Goal: Task Accomplishment & Management: Complete application form

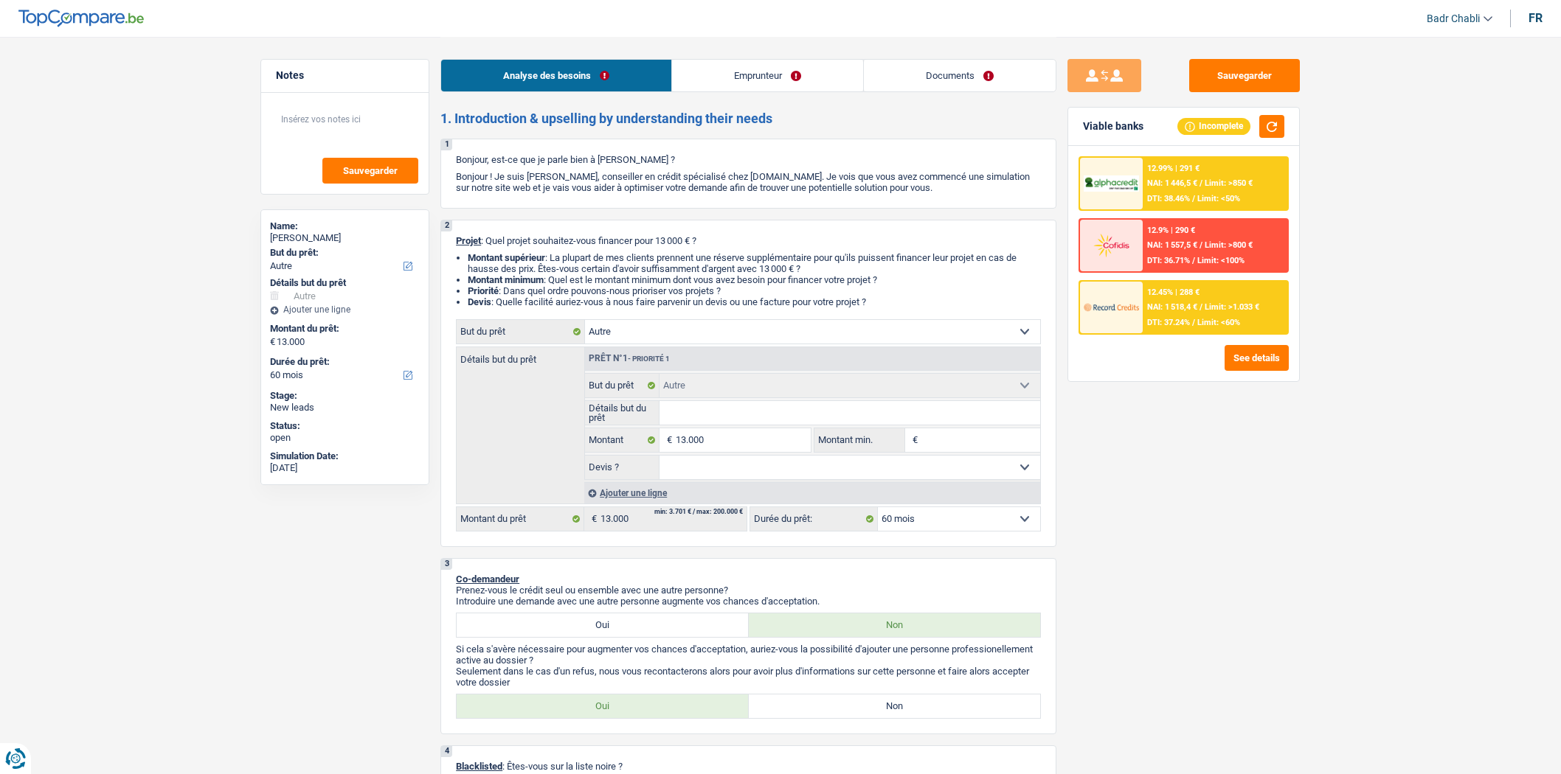
select select "other"
select select "60"
select select "other"
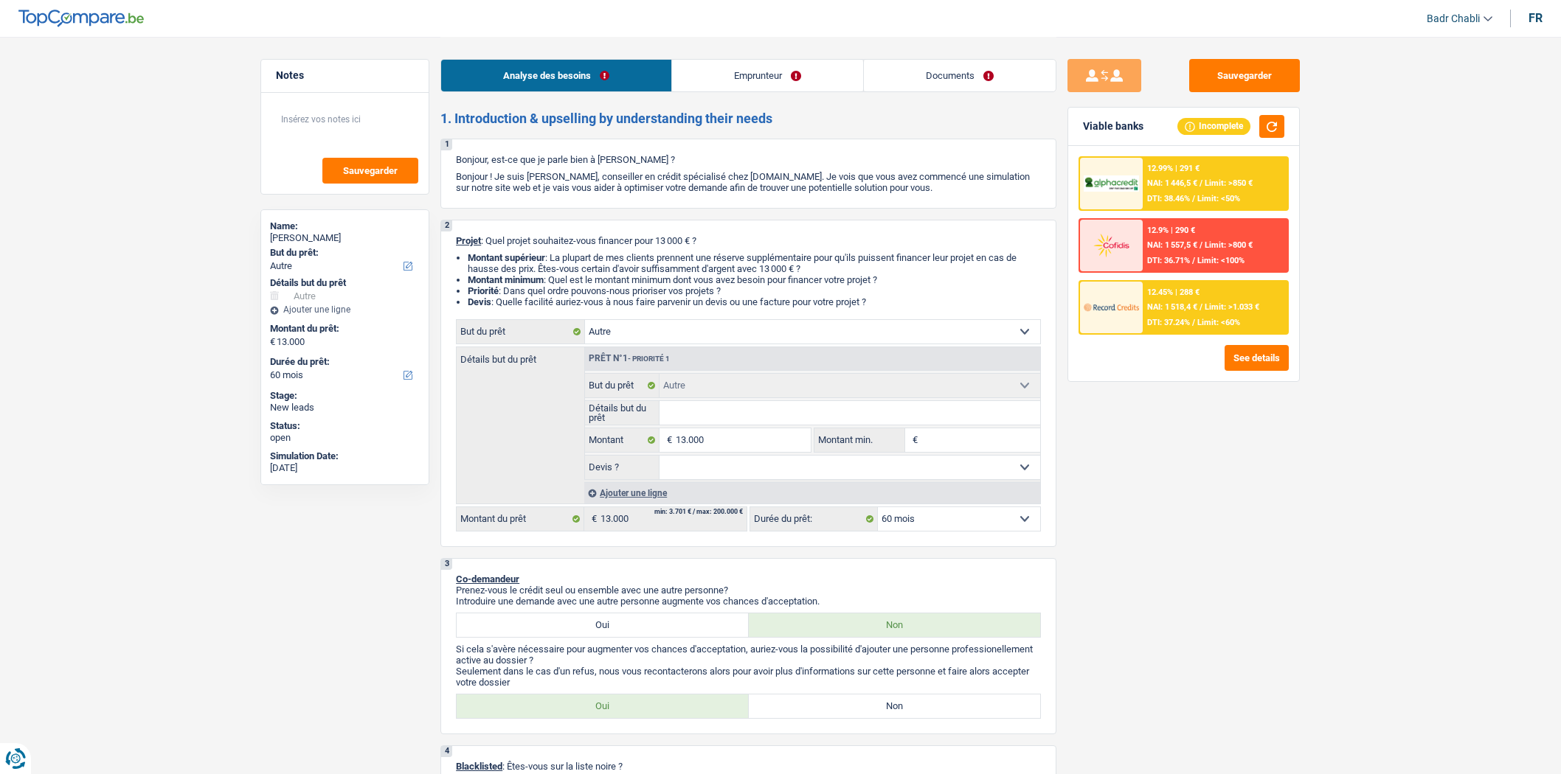
select select "60"
select select "privateEmployee"
select select "familyAllowances"
select select "netSalary"
select select "mealVouchers"
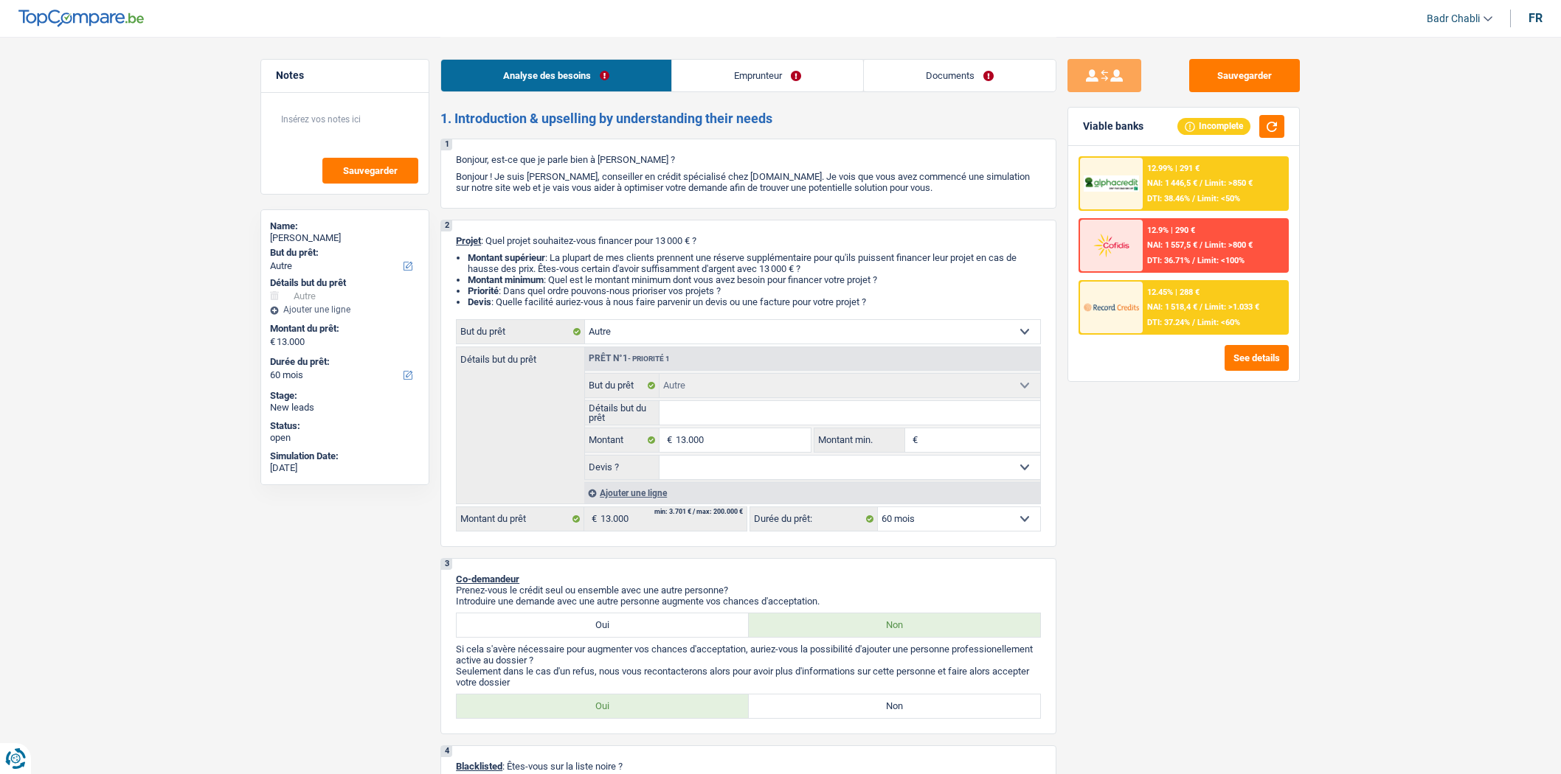
select select "rents"
select select "carLoan"
select select "30"
select select "other"
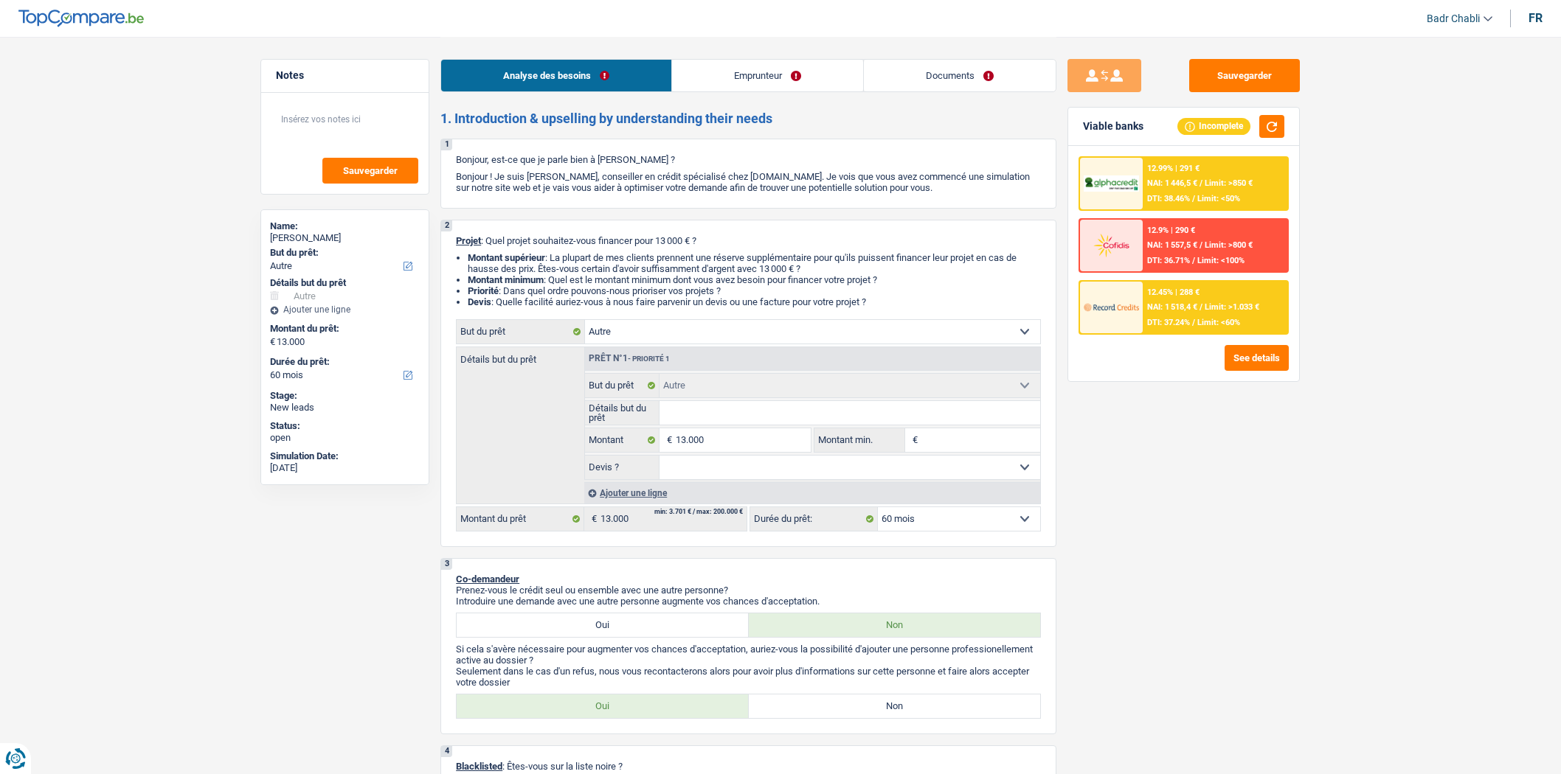
select select "60"
select select "privateEmployee"
select select "familyAllowances"
select select "netSalary"
select select "mealVouchers"
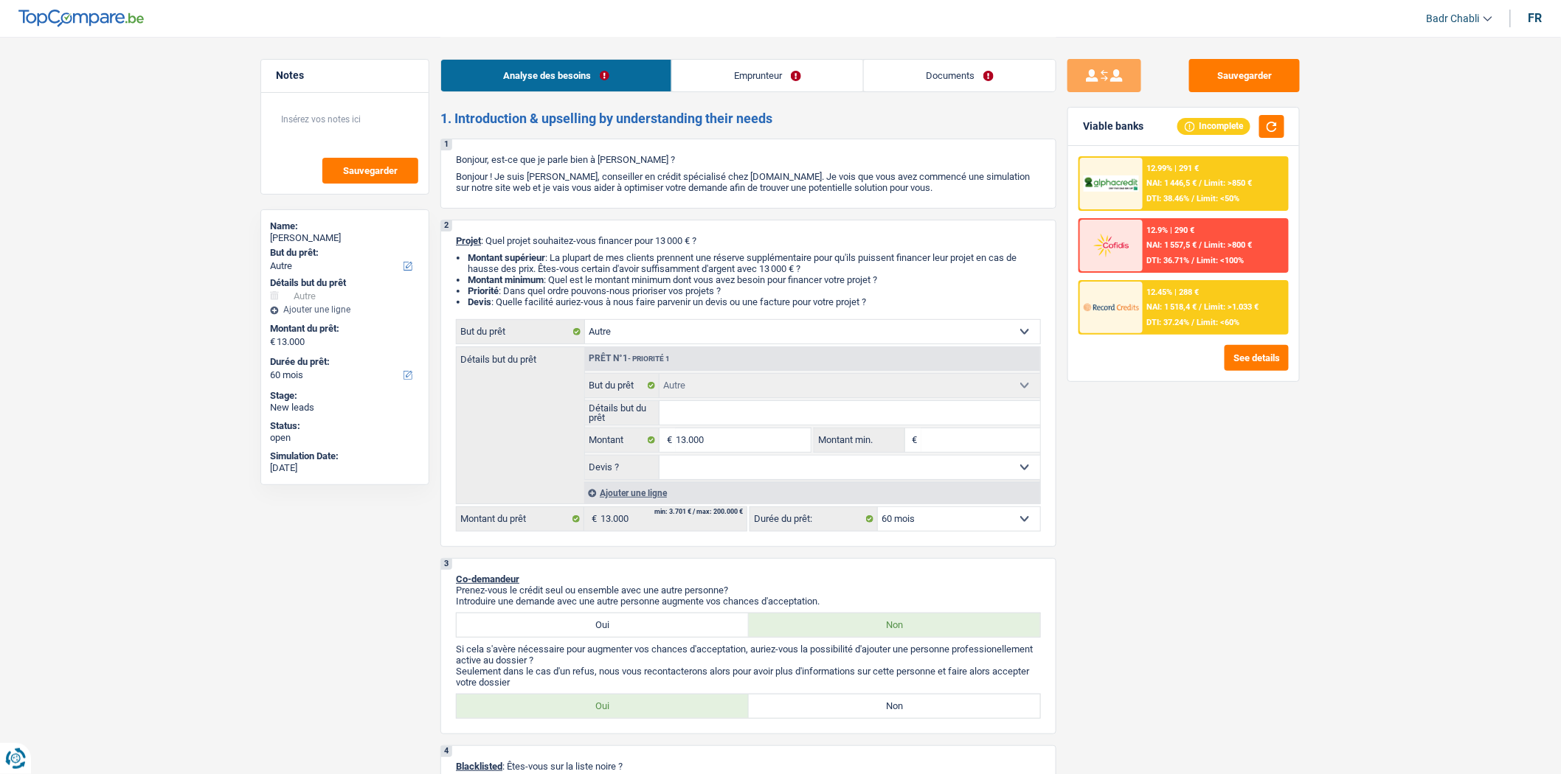
click at [750, 75] on link "Emprunteur" at bounding box center [767, 76] width 191 height 32
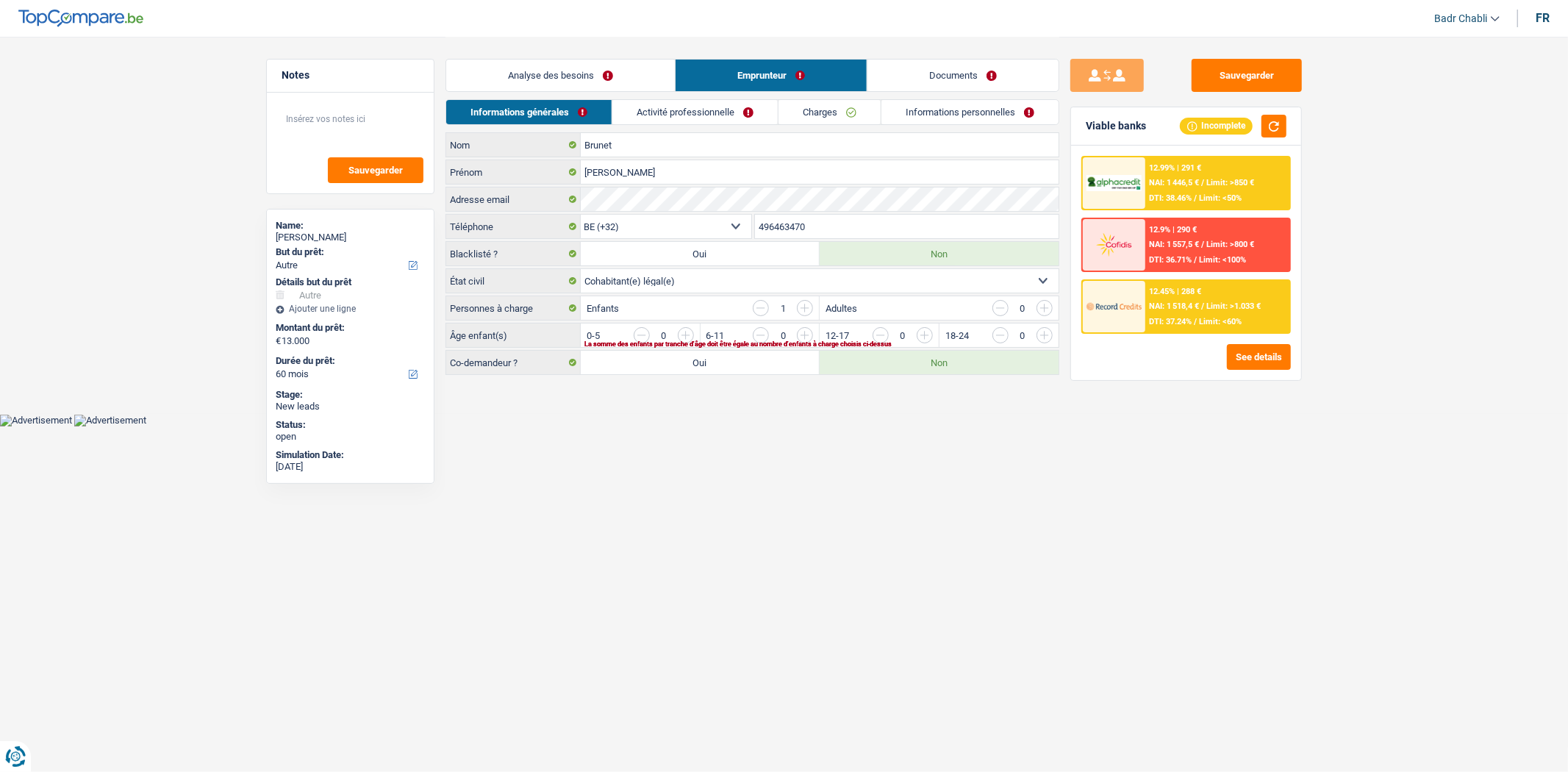
click at [723, 113] on link "Activité professionnelle" at bounding box center [695, 112] width 165 height 24
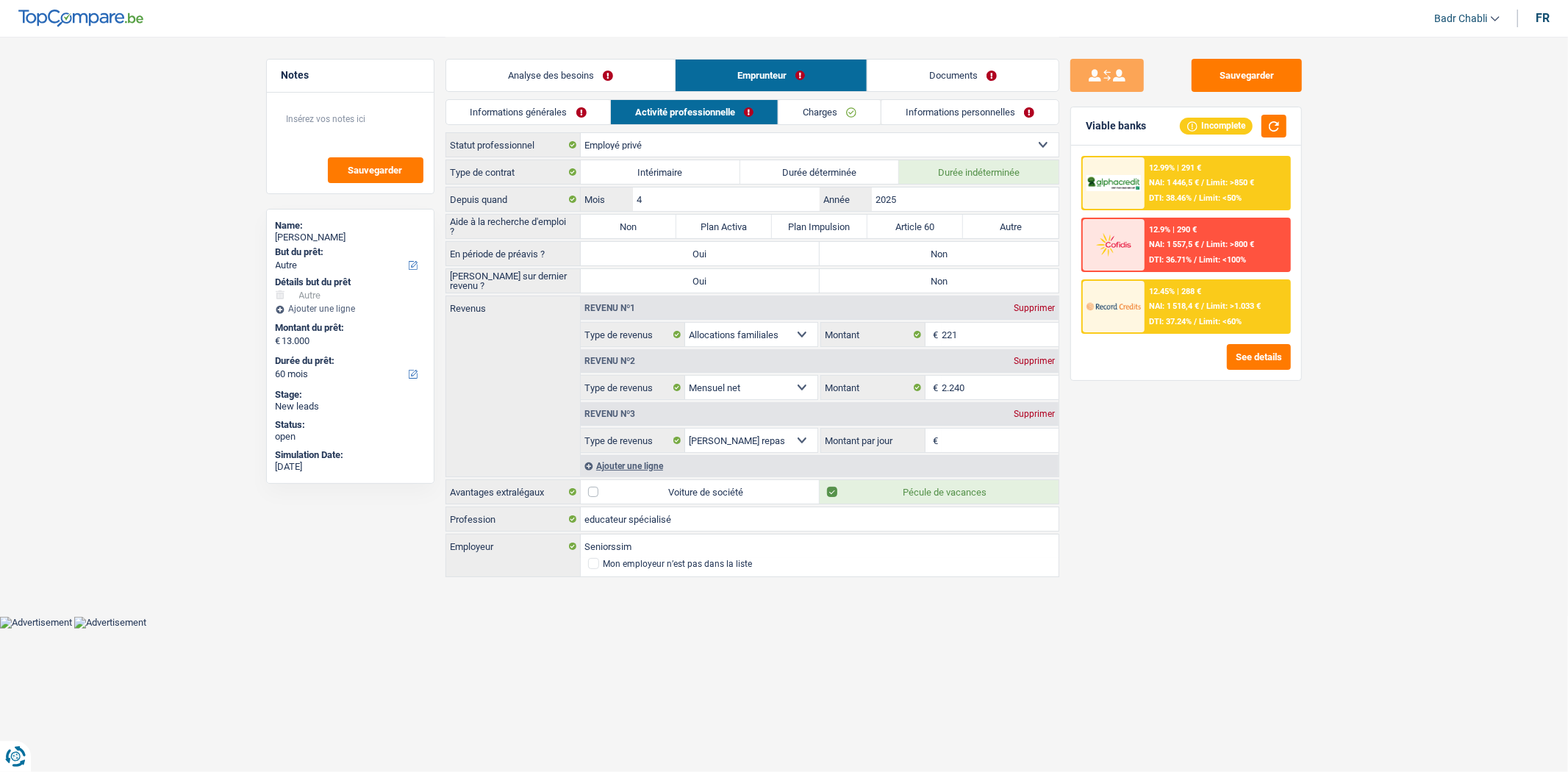
click at [644, 220] on label "Non" at bounding box center [629, 226] width 96 height 24
click at [644, 220] on input "Non" at bounding box center [629, 226] width 96 height 24
radio input "true"
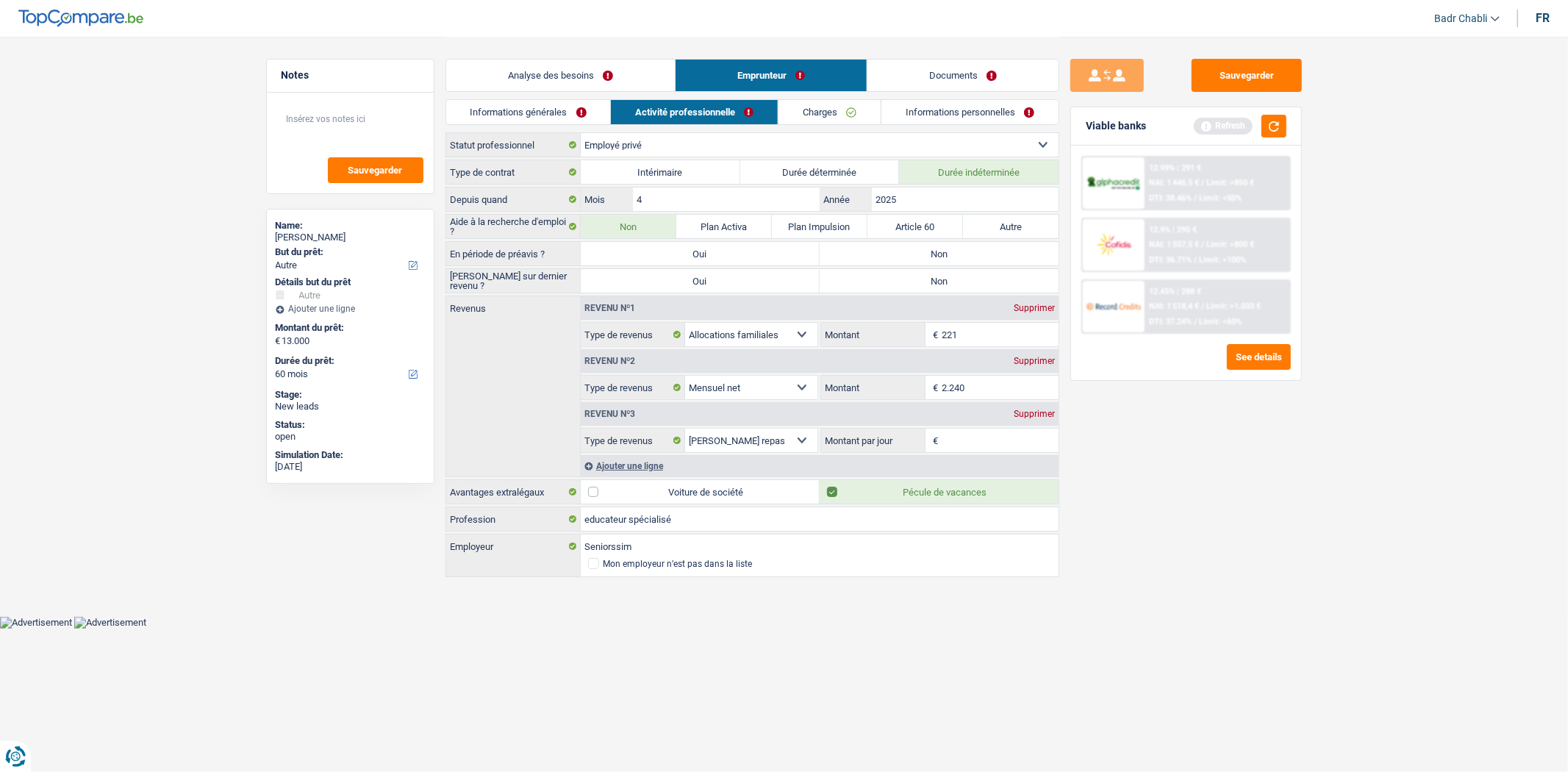
click at [914, 256] on label "Non" at bounding box center [939, 254] width 239 height 24
click at [914, 256] on input "Non" at bounding box center [939, 254] width 239 height 24
radio input "true"
click at [917, 281] on label "Non" at bounding box center [939, 281] width 239 height 24
click at [917, 281] on input "Non" at bounding box center [939, 281] width 239 height 24
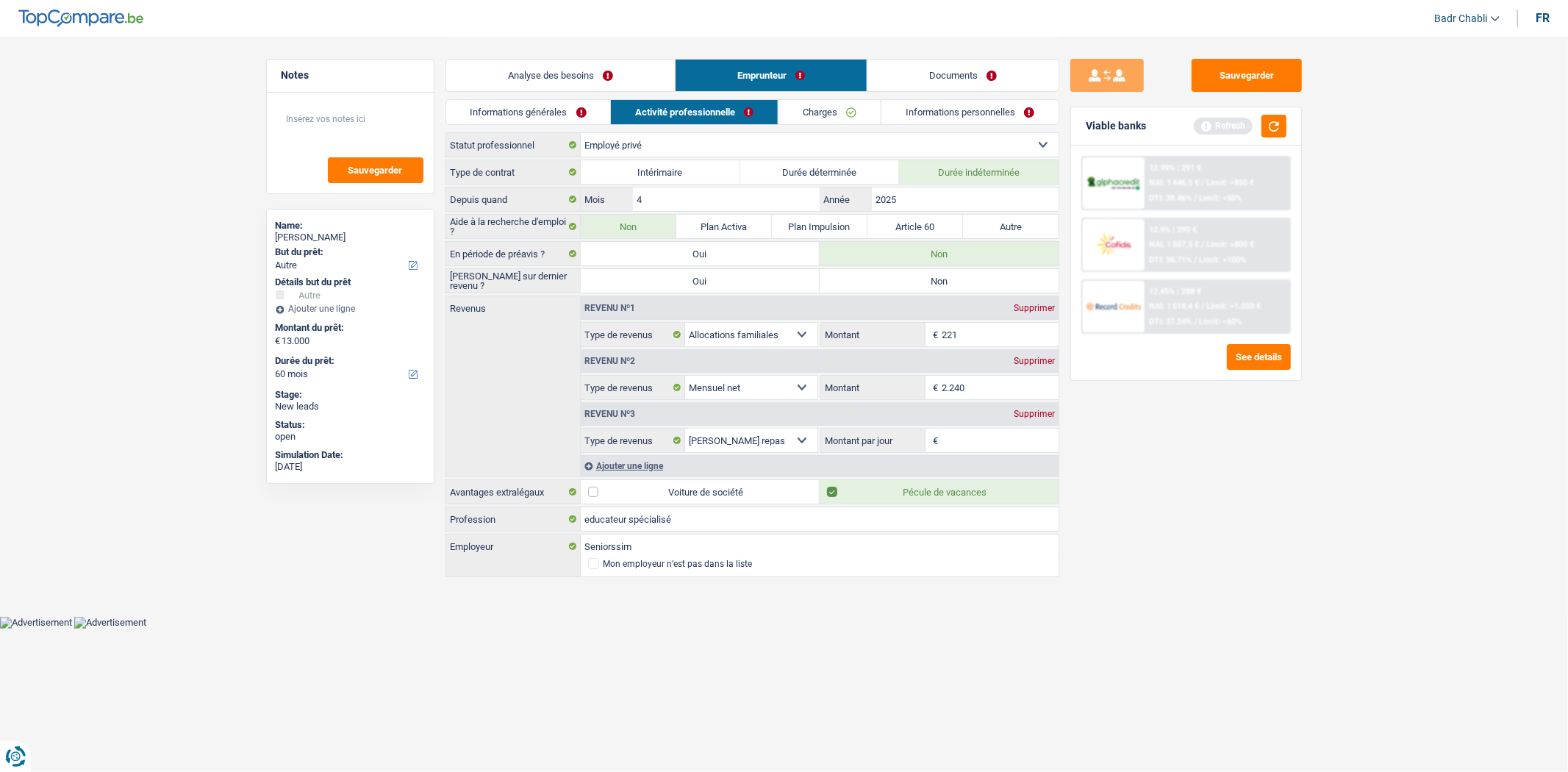
radio input "true"
click at [561, 78] on link "Analyse des besoins" at bounding box center [560, 76] width 228 height 32
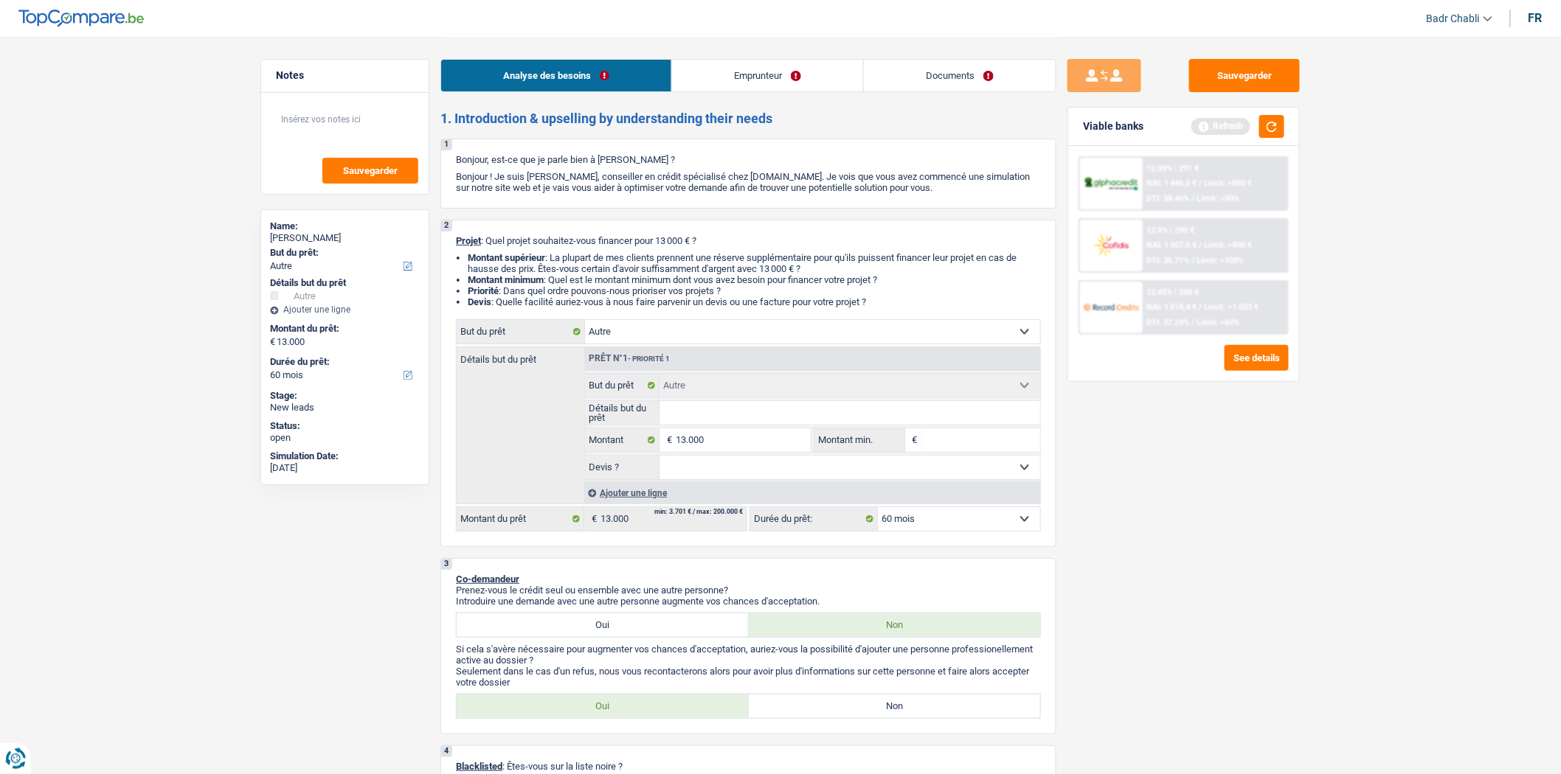
click at [653, 344] on select "Confort maison: meubles, textile, peinture, électroménager, outillage non-profe…" at bounding box center [812, 332] width 455 height 24
select select "car"
click at [585, 323] on select "Confort maison: meubles, textile, peinture, électroménager, outillage non-profe…" at bounding box center [812, 332] width 455 height 24
select select "car"
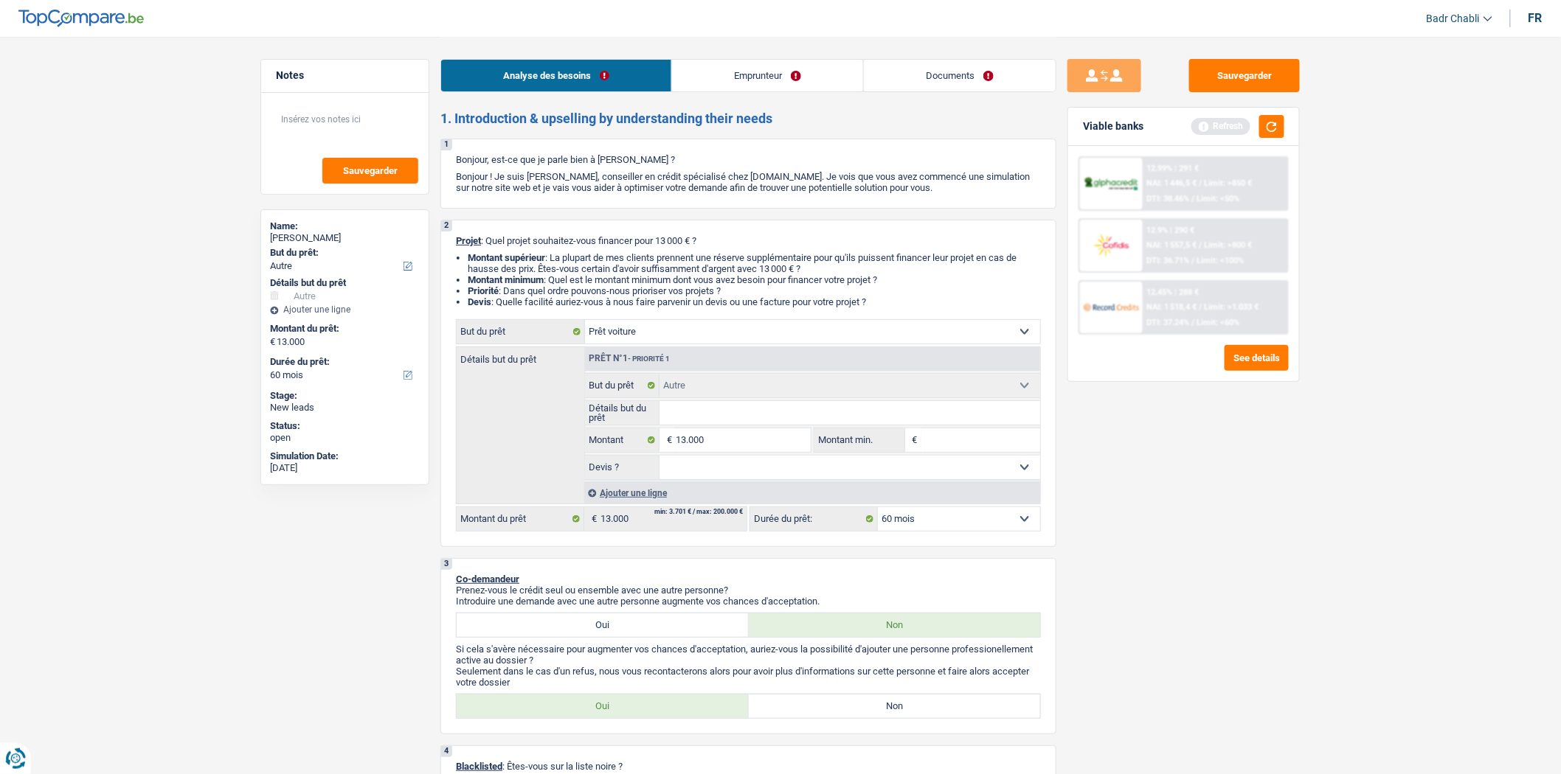
select select "car"
select select "other"
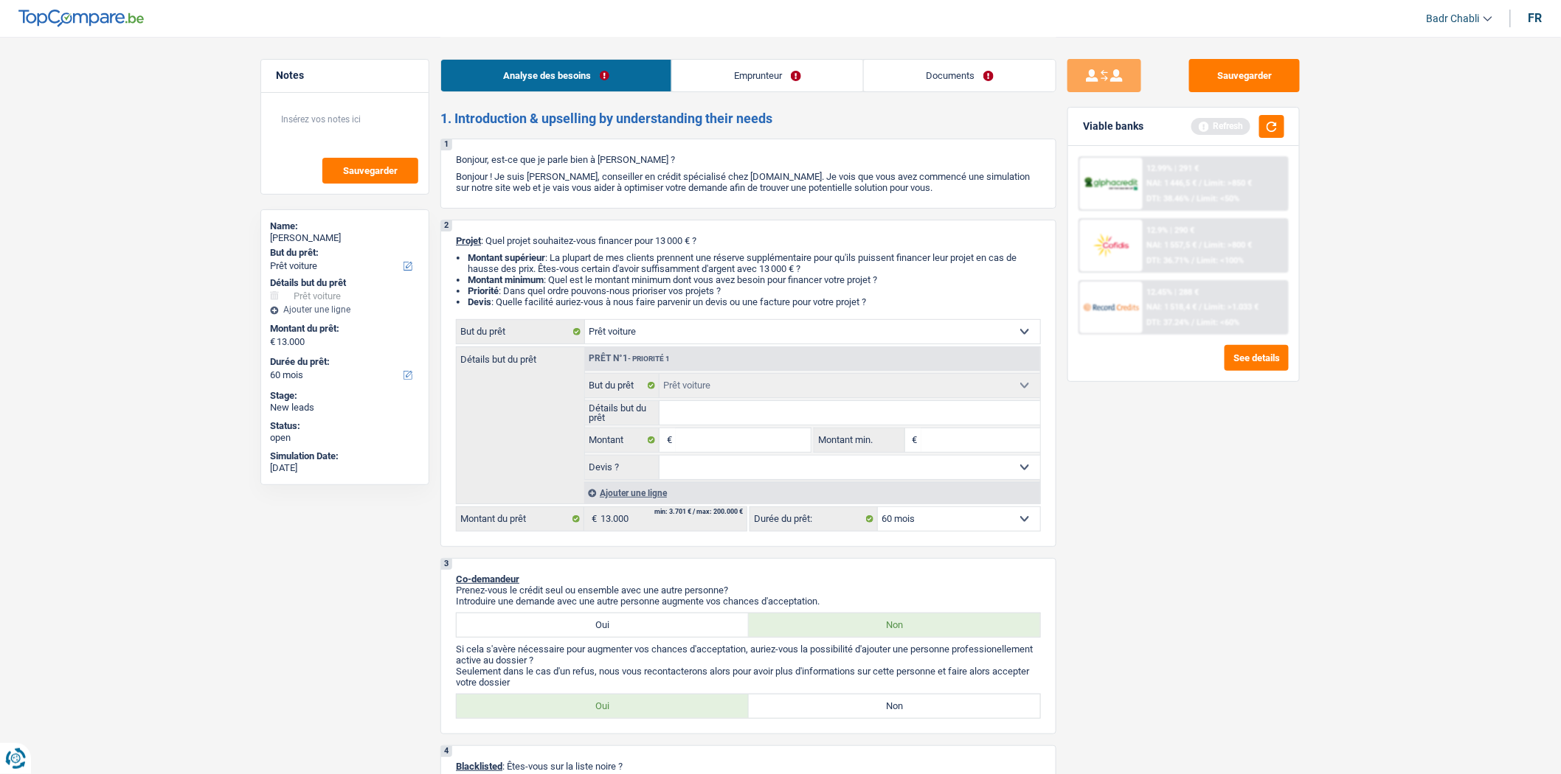
select select "other"
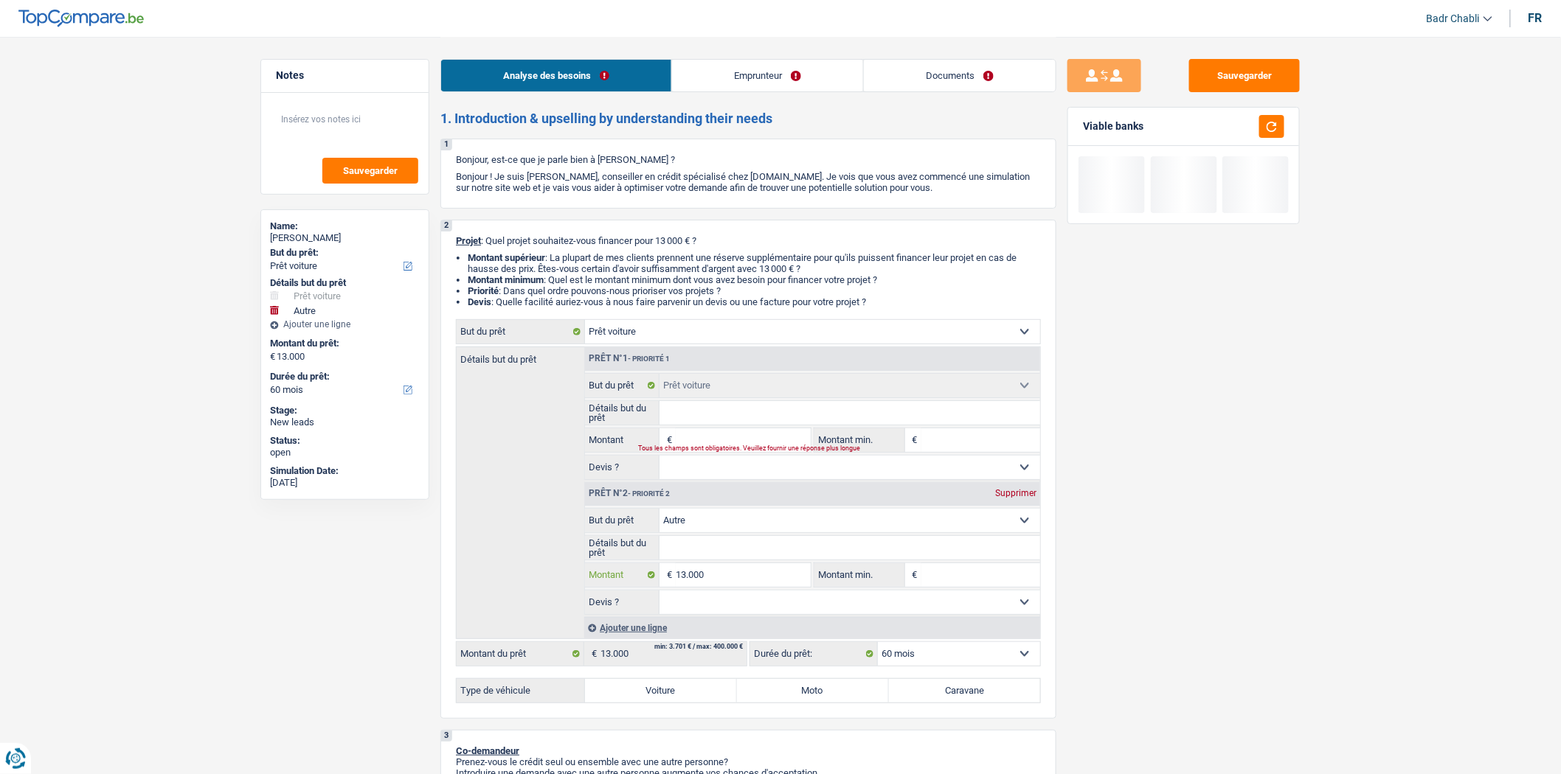
click at [738, 581] on input "13.000" at bounding box center [743, 575] width 135 height 24
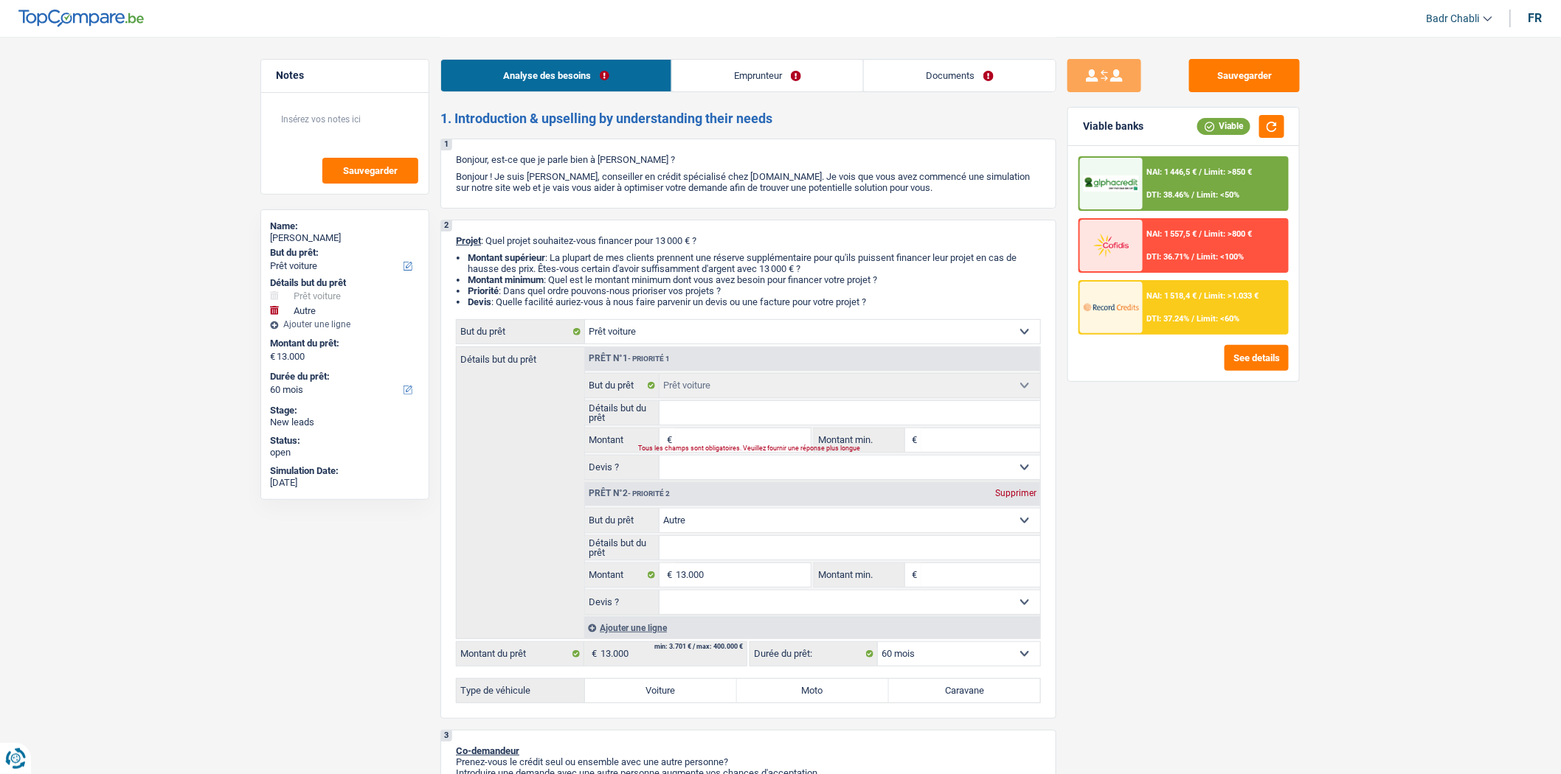
click at [731, 450] on div "Tous les champs sont obligatoires. Veuillez fournir une réponse plus longue" at bounding box center [716, 449] width 154 height 6
click at [731, 448] on div "Tous les champs sont obligatoires. Veuillez fournir une réponse plus longue" at bounding box center [716, 449] width 154 height 6
click at [733, 444] on input "Montant" at bounding box center [743, 441] width 135 height 24
type input "1"
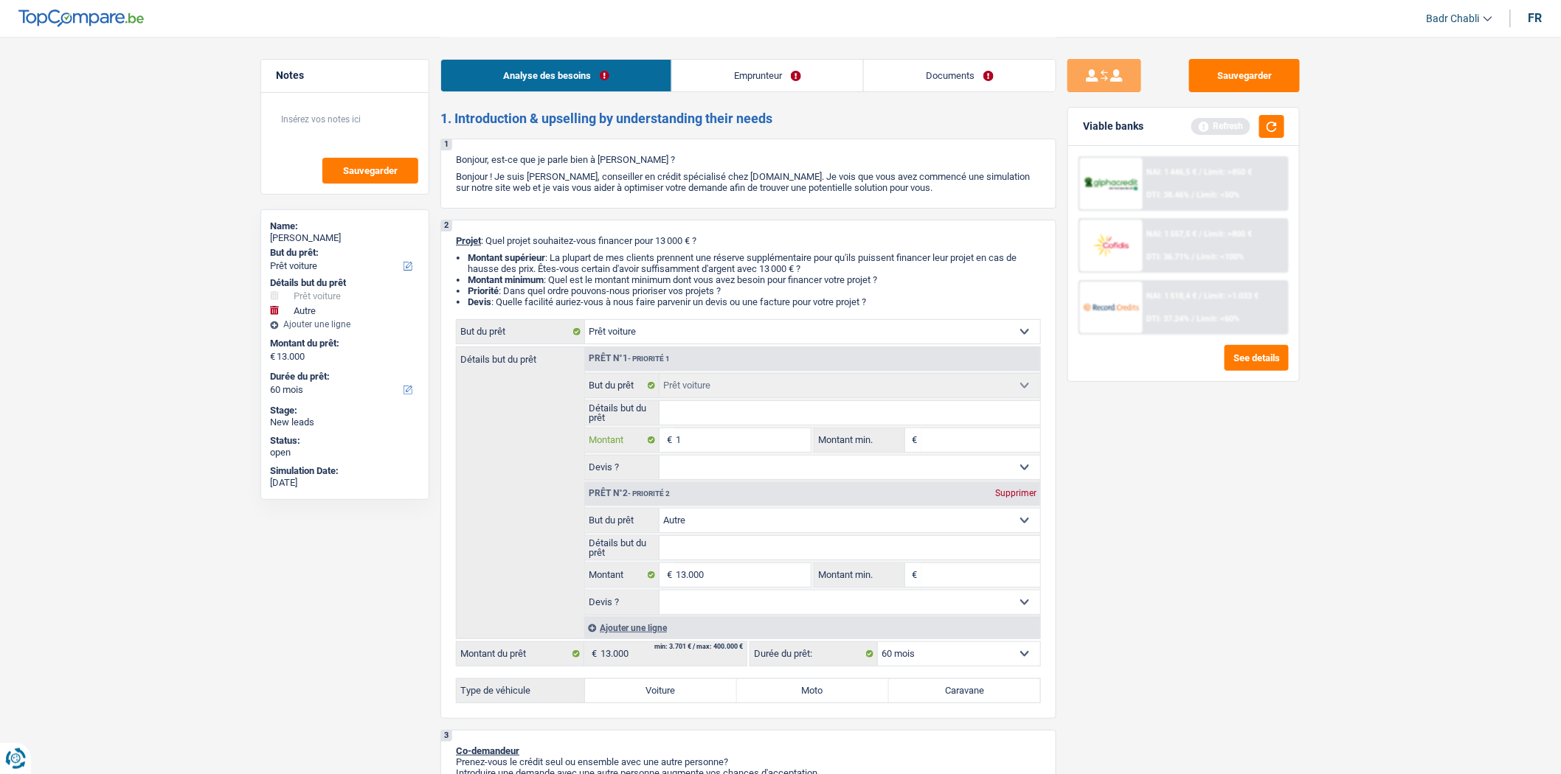
type input "10"
type input "100"
type input "1.000"
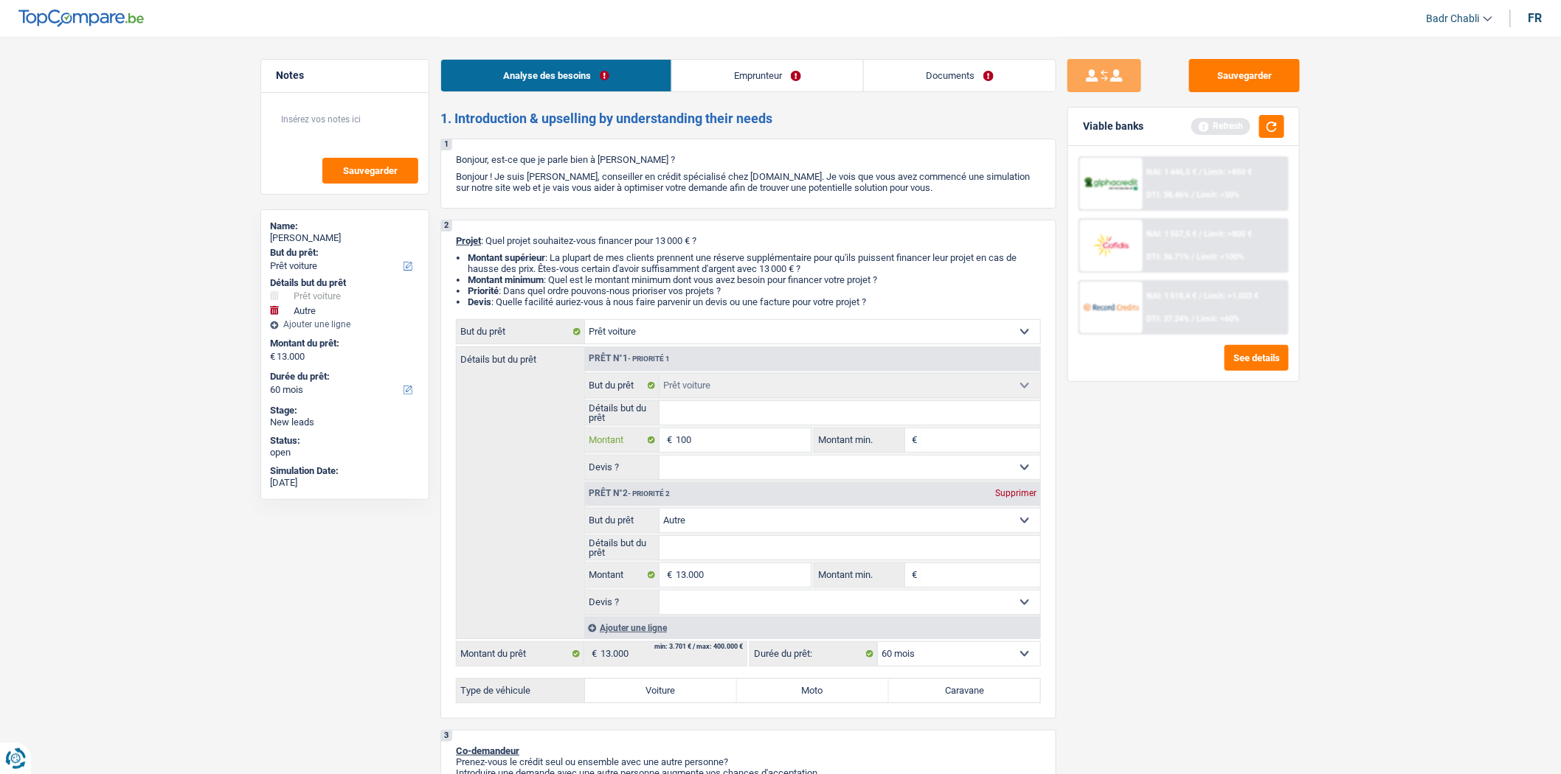
type input "1.000"
type input "10.000"
type input "23.000"
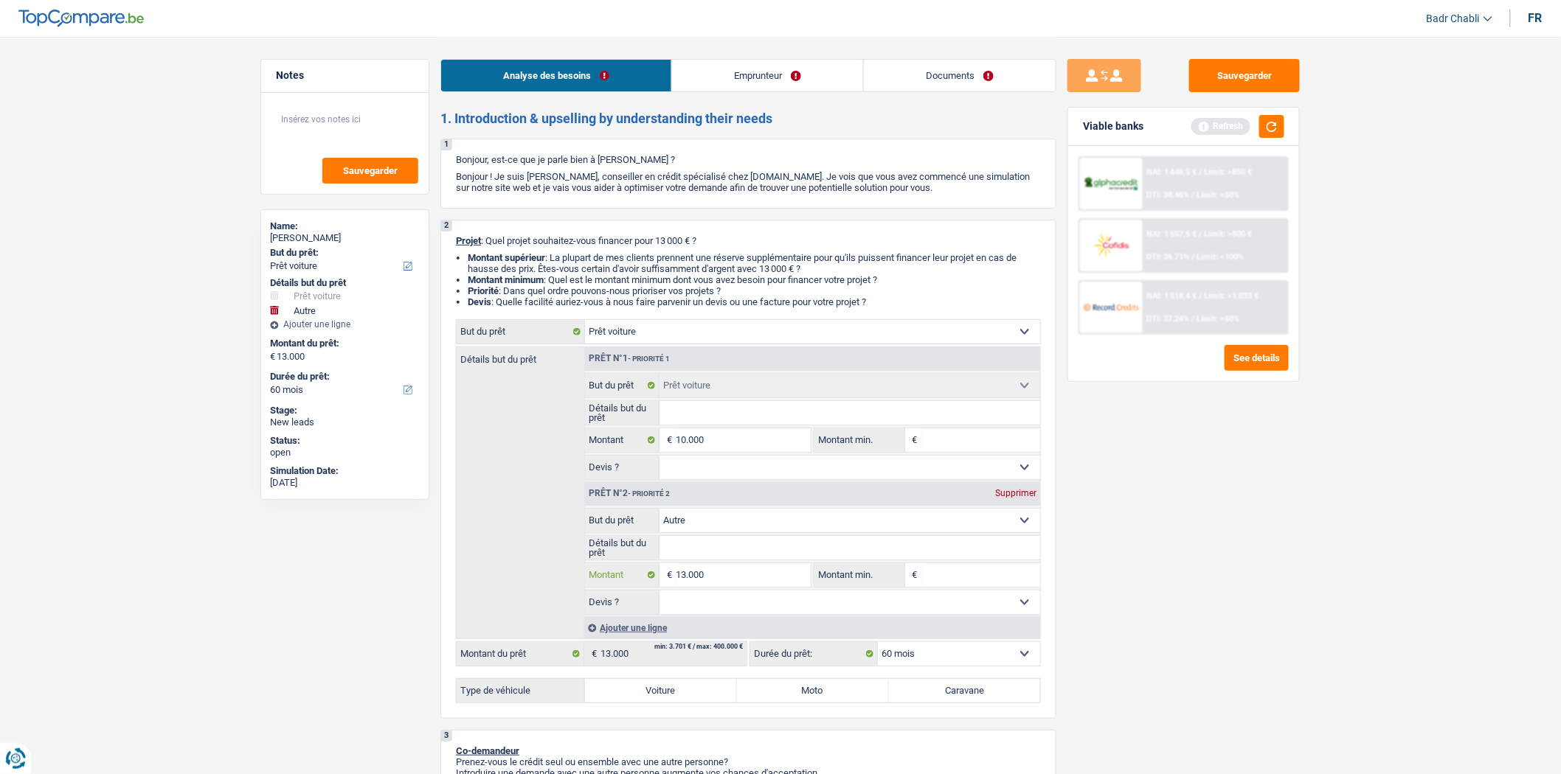
type input "23.000"
click at [713, 572] on input "13.000" at bounding box center [743, 575] width 135 height 24
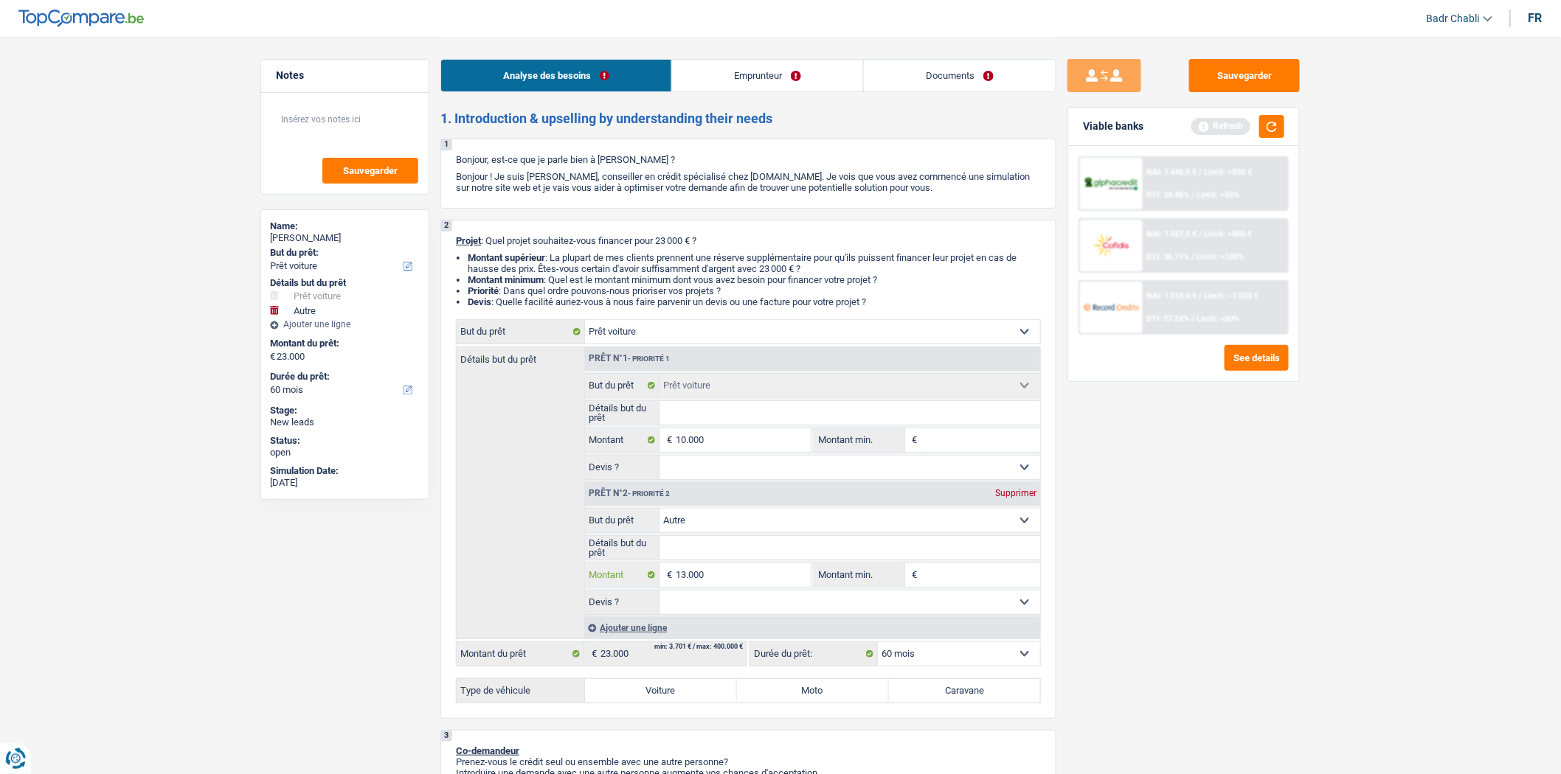
type input "3"
type input "30"
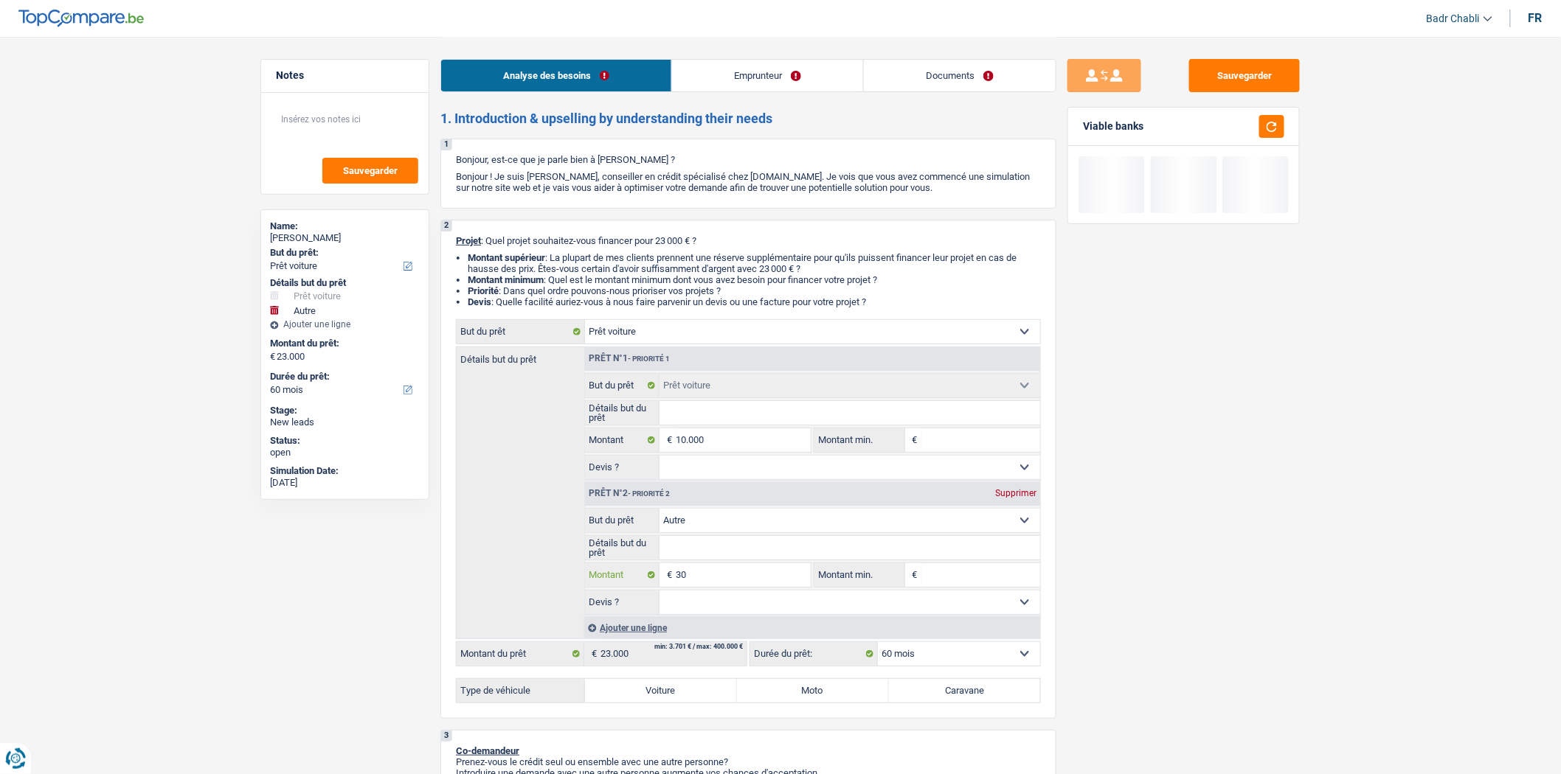
type input "300"
type input "3.000"
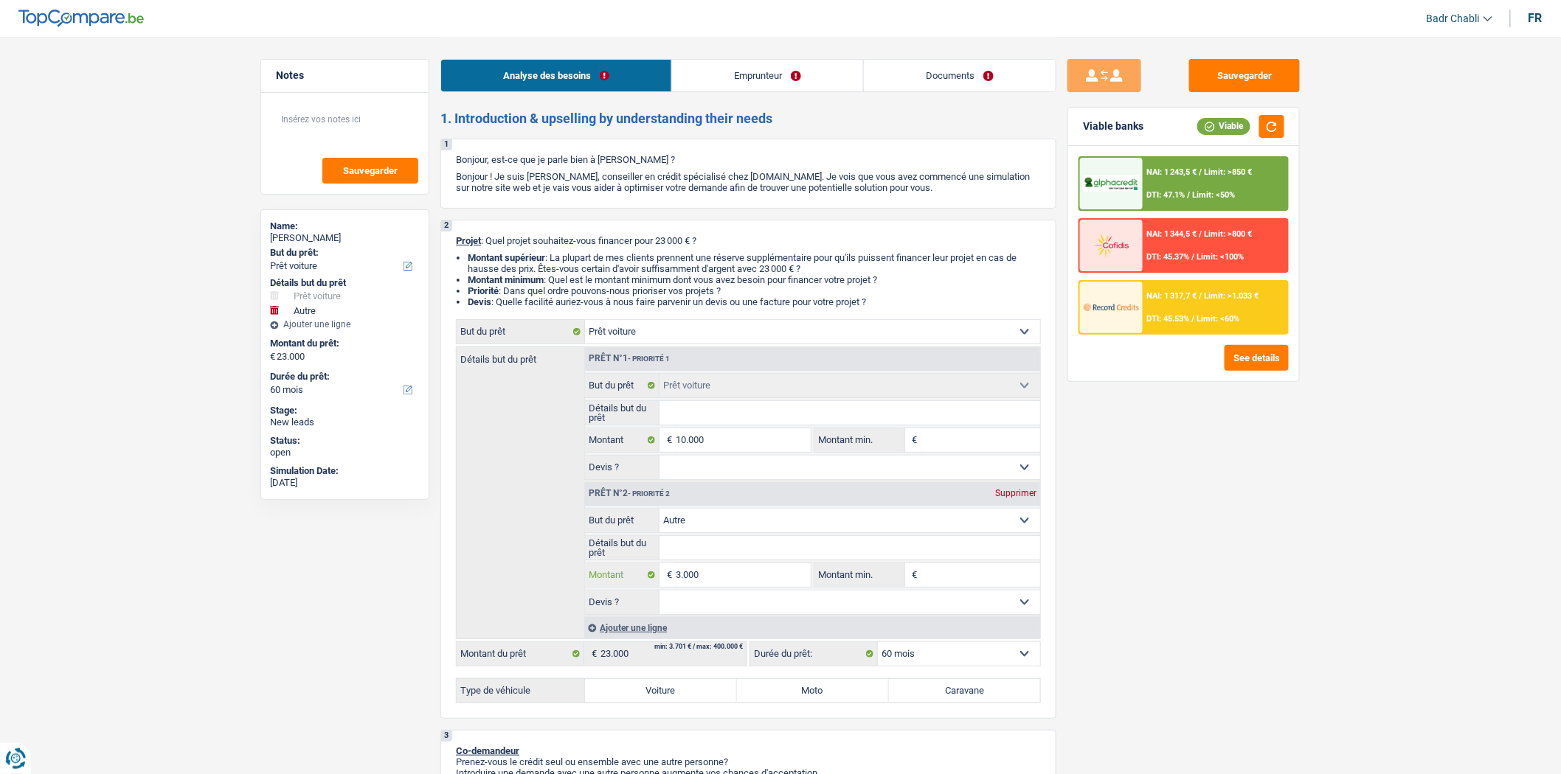
type input "3.000"
type input "13.000"
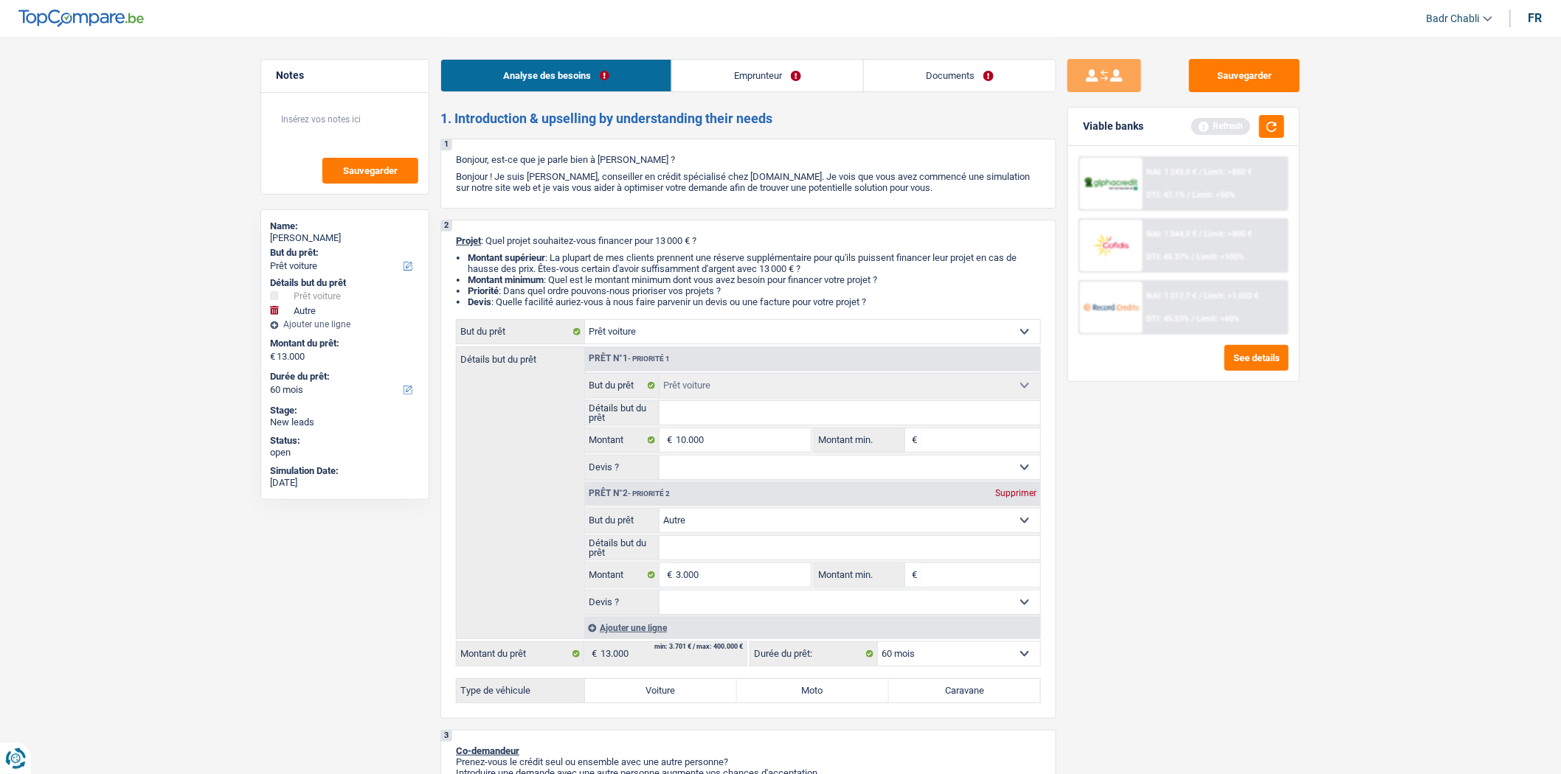
click at [714, 527] on select "Confort maison: meubles, textile, peinture, électroménager, outillage non-profe…" at bounding box center [849, 521] width 381 height 24
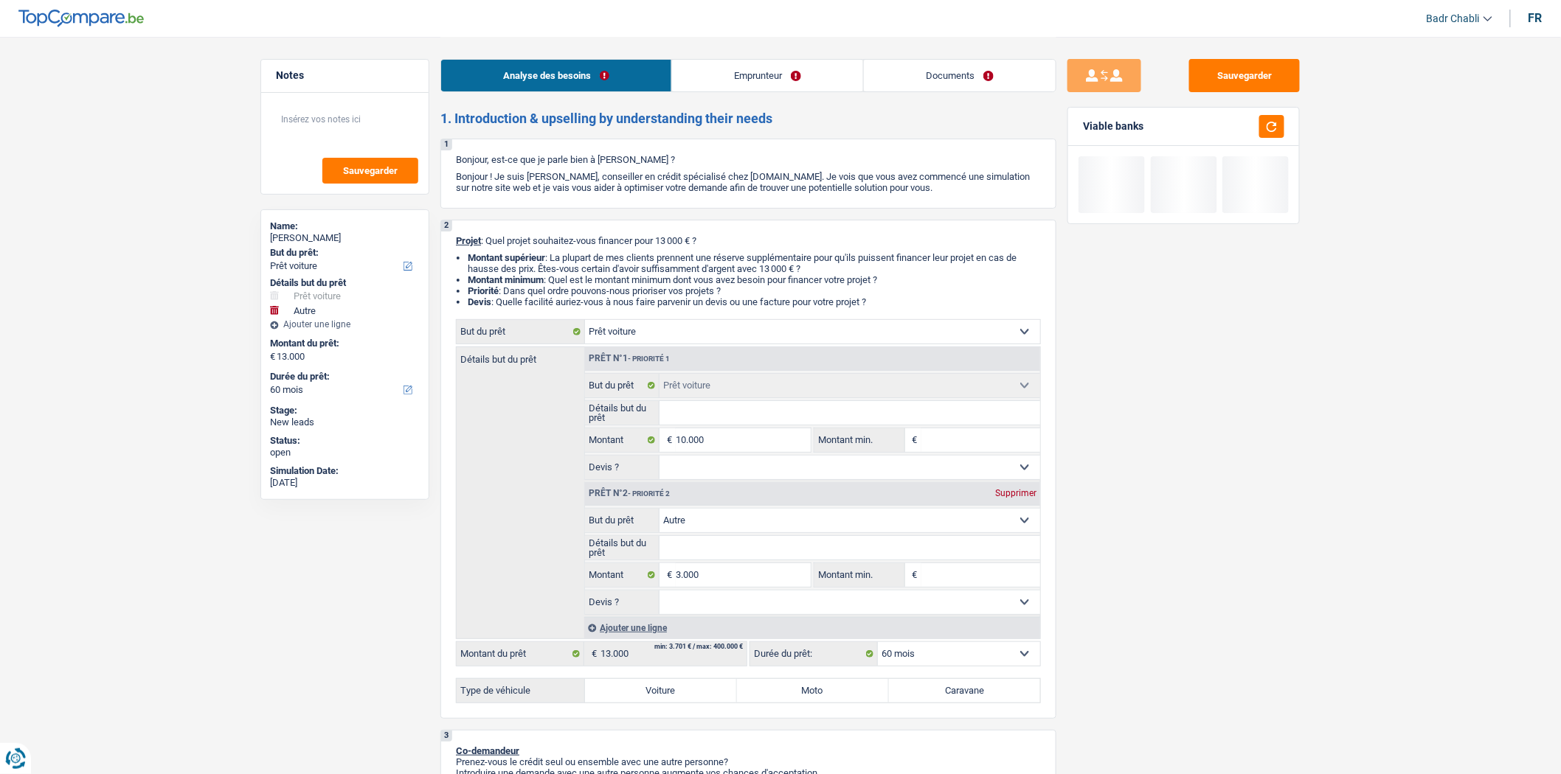
select select "movingOrInstallation"
click at [659, 513] on select "Confort maison: meubles, textile, peinture, électroménager, outillage non-profe…" at bounding box center [849, 521] width 381 height 24
select select "movingOrInstallation"
click at [788, 544] on input "Détails but du prêt" at bounding box center [849, 548] width 381 height 24
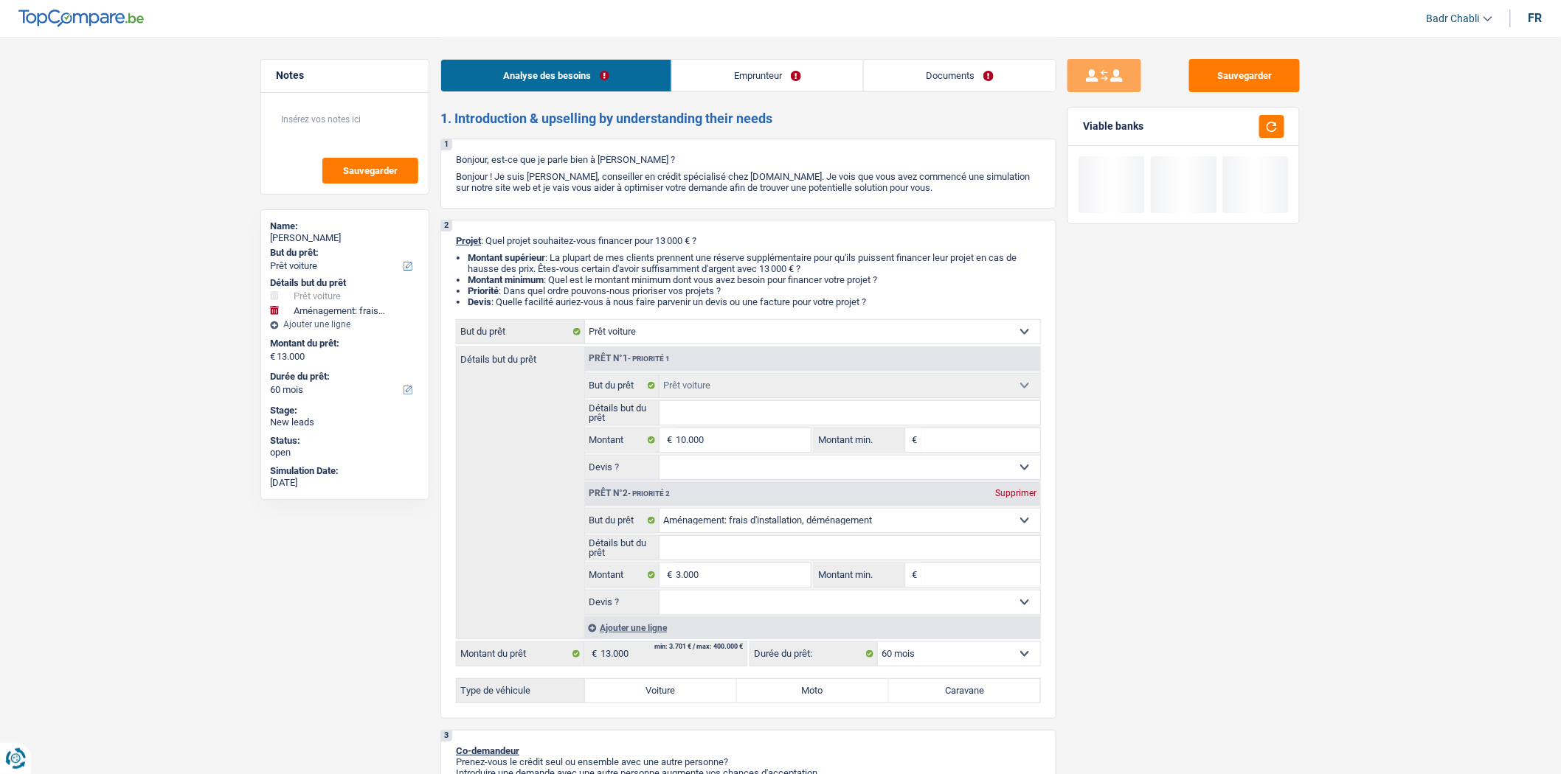
type input "A"
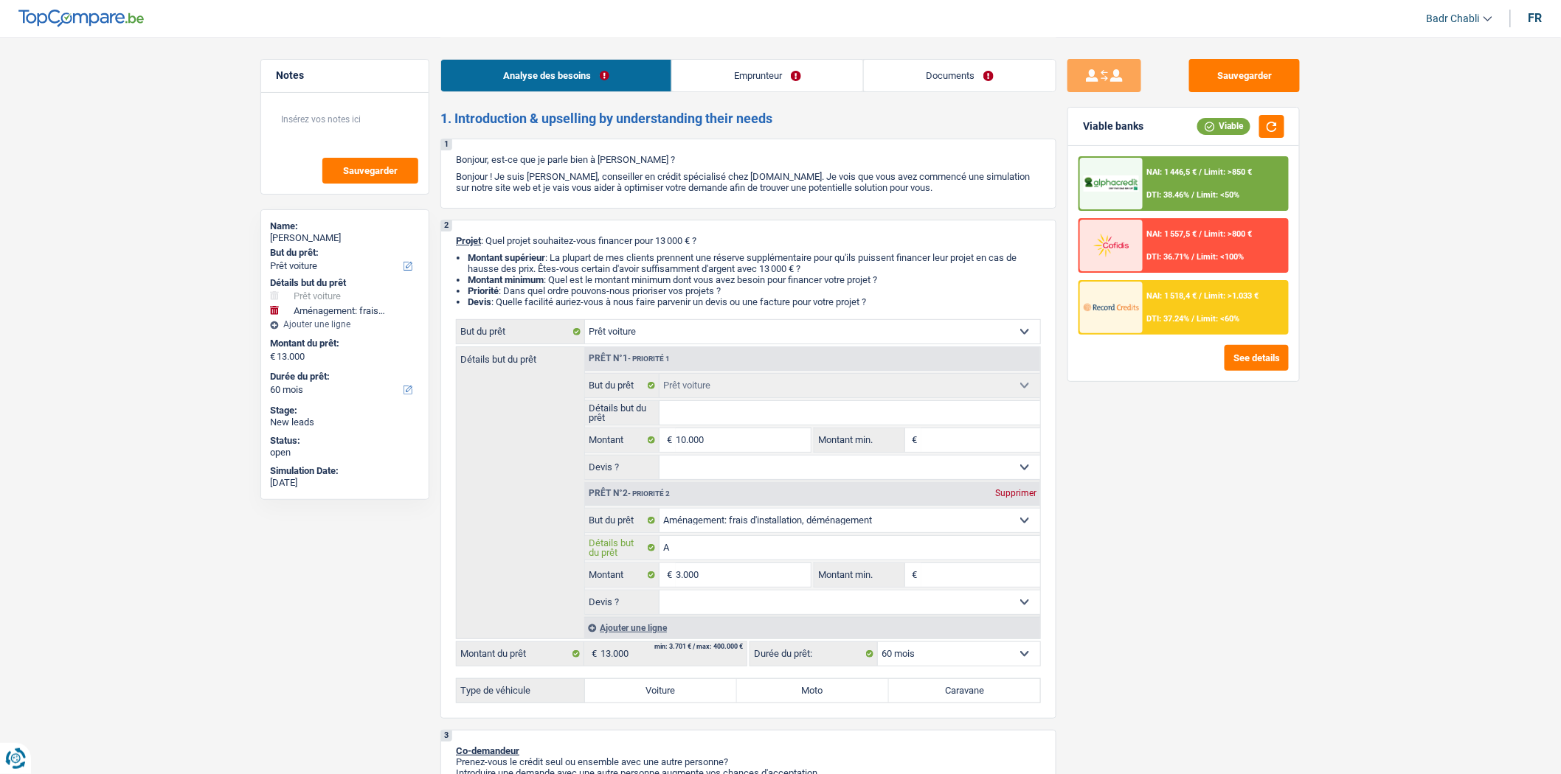
type input "Am"
type input "Amé"
type input "Amén"
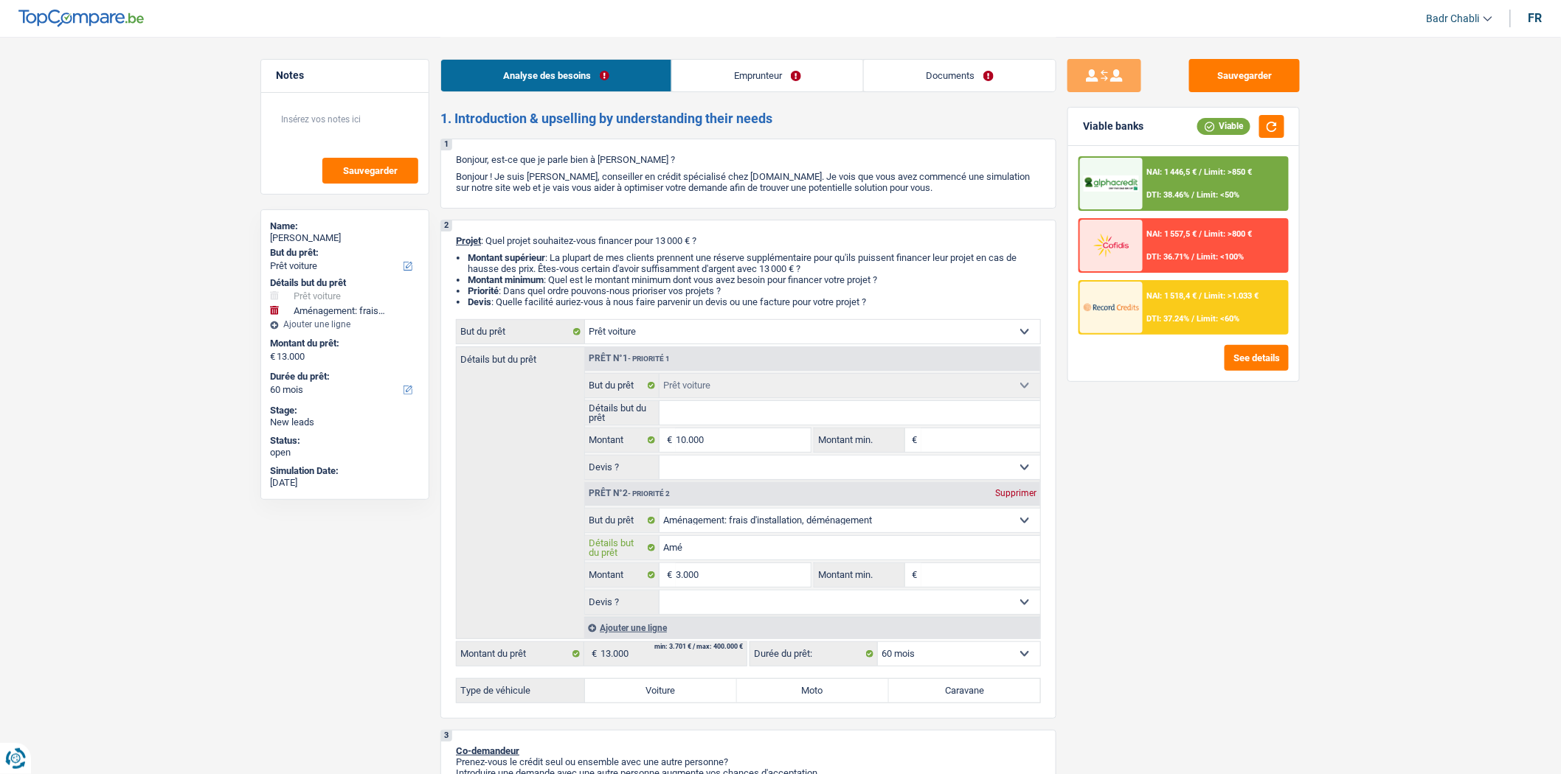
type input "Amén"
type input "Aména"
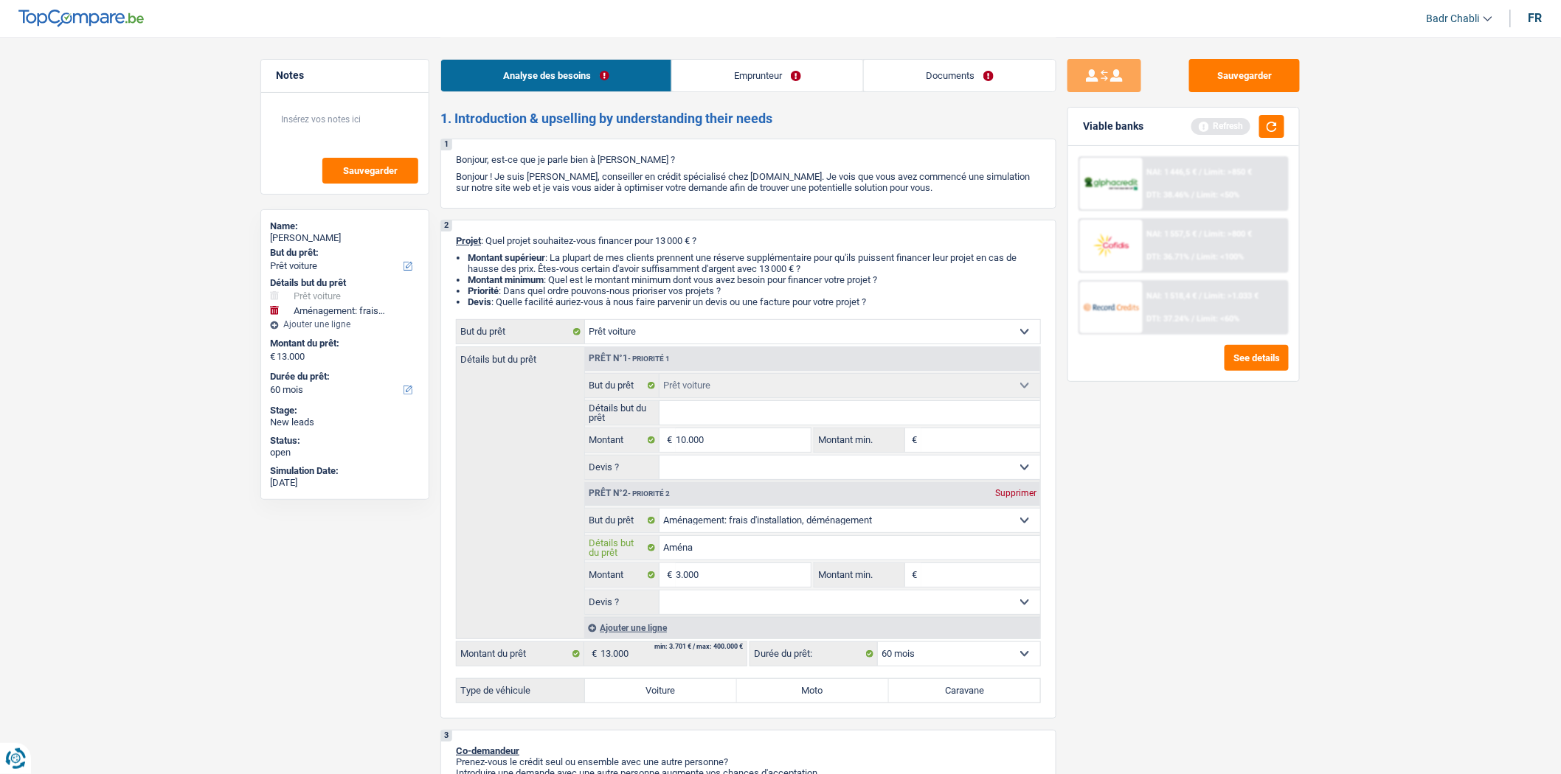
type input "Aménag"
type input "Aménage"
type input "Aménagem"
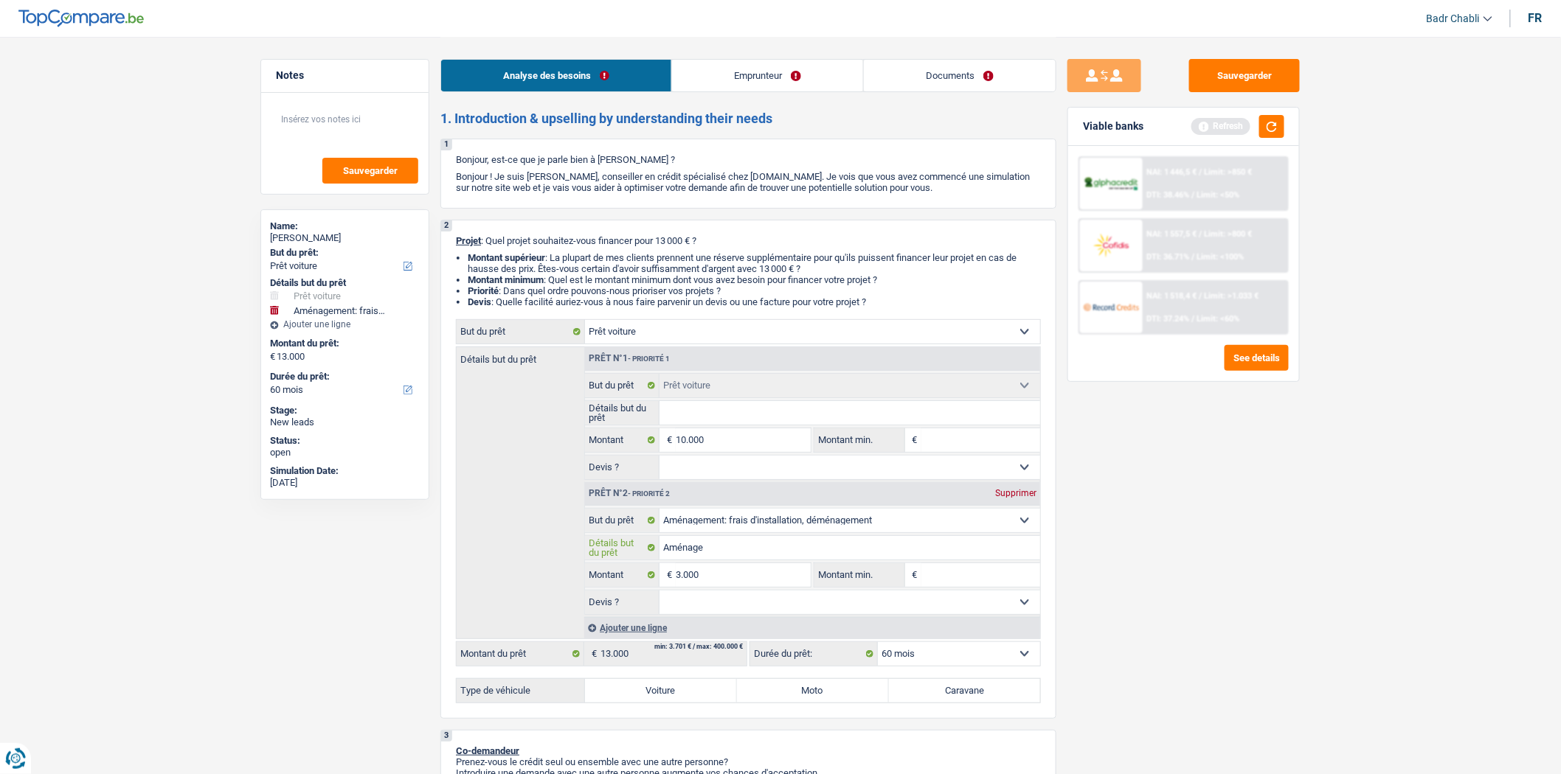
type input "Aménagem"
type input "Aménageme"
type input "Aménagemen"
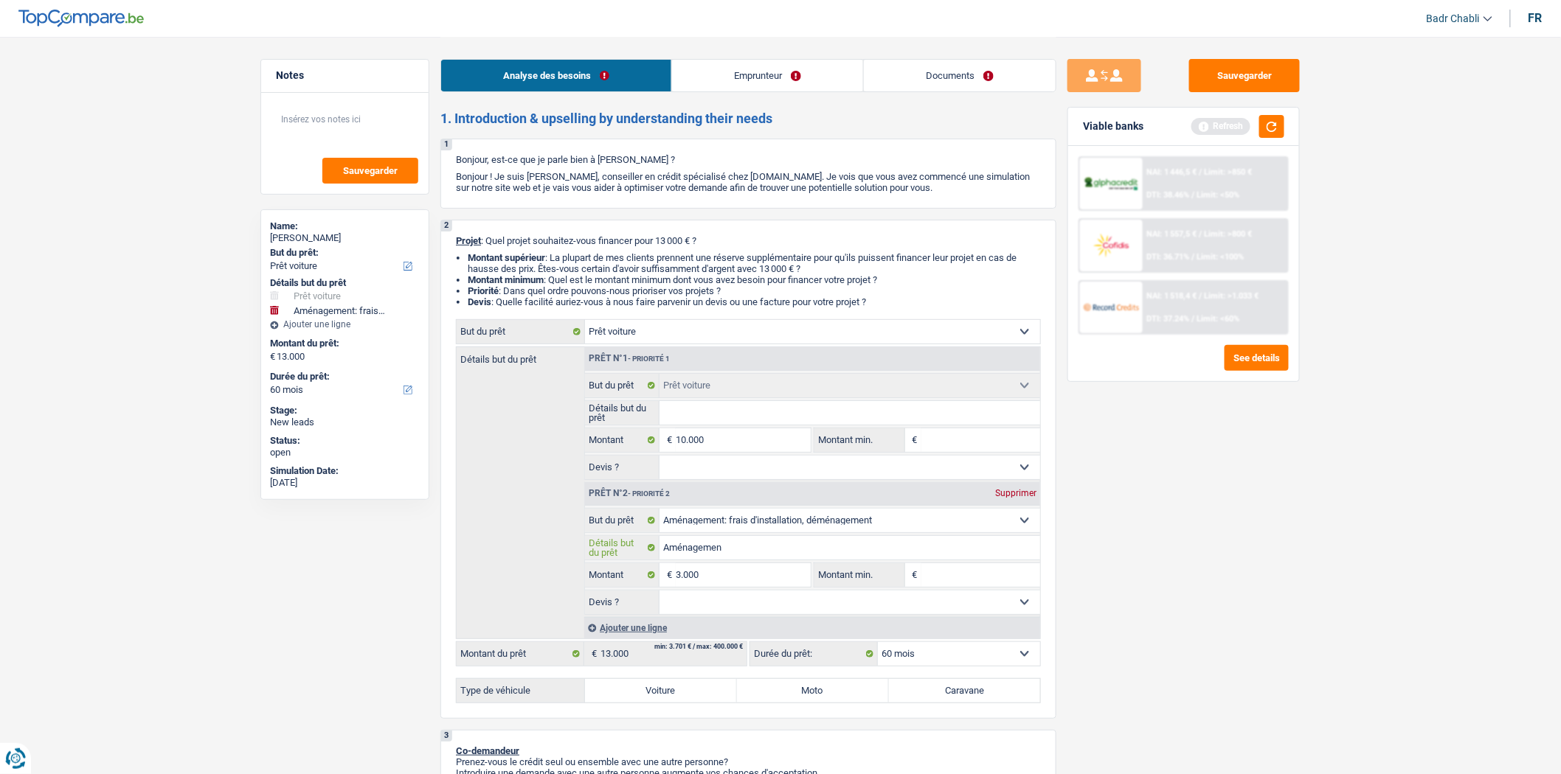
type input "Aménagement"
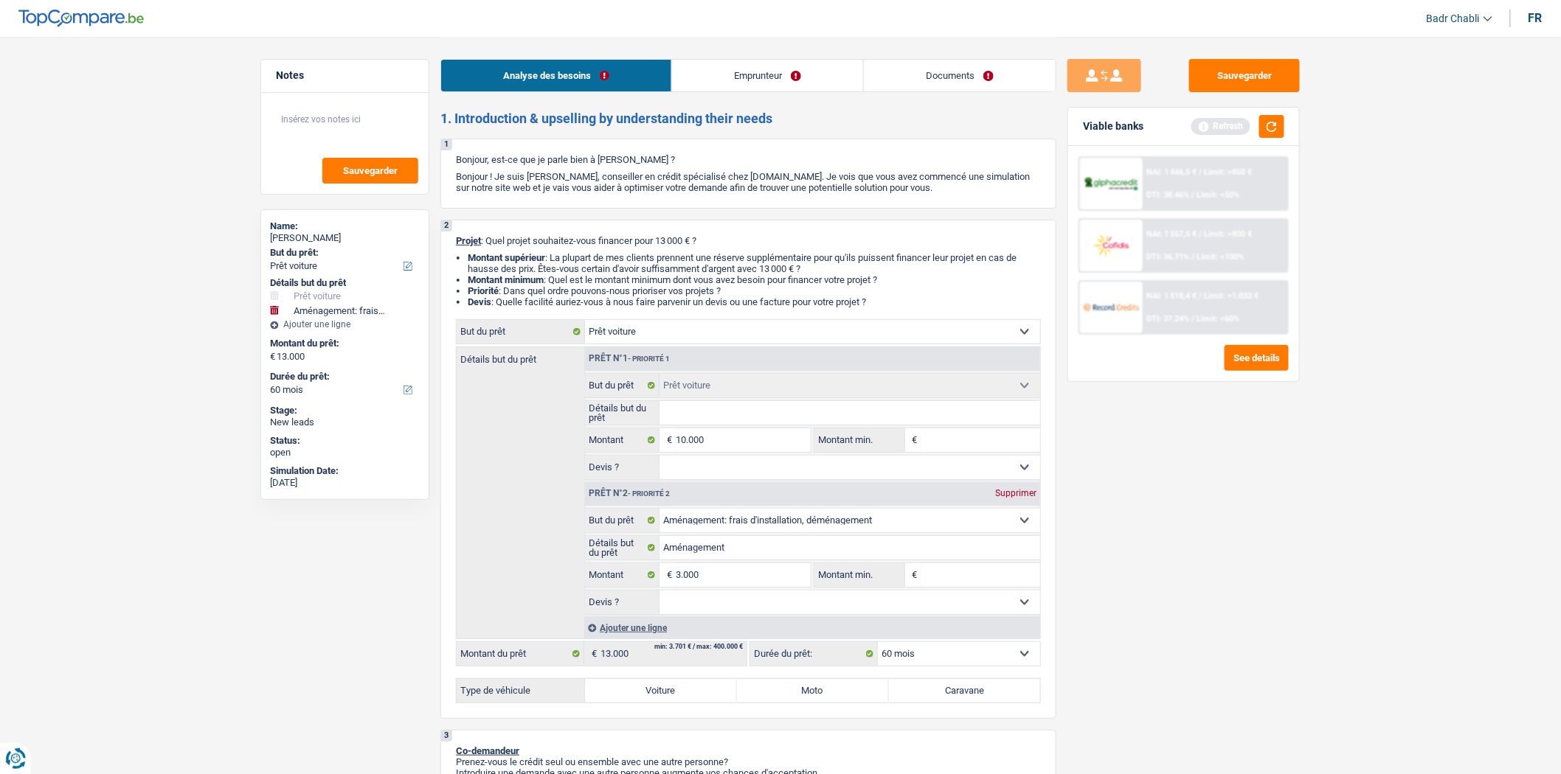
click at [749, 422] on input "Détails but du prêt" at bounding box center [849, 413] width 381 height 24
click at [798, 474] on select "Oui Non Non répondu Sélectionner une option" at bounding box center [849, 468] width 381 height 24
select select "false"
click at [659, 460] on select "Oui Non Non répondu Sélectionner une option" at bounding box center [849, 468] width 381 height 24
select select "false"
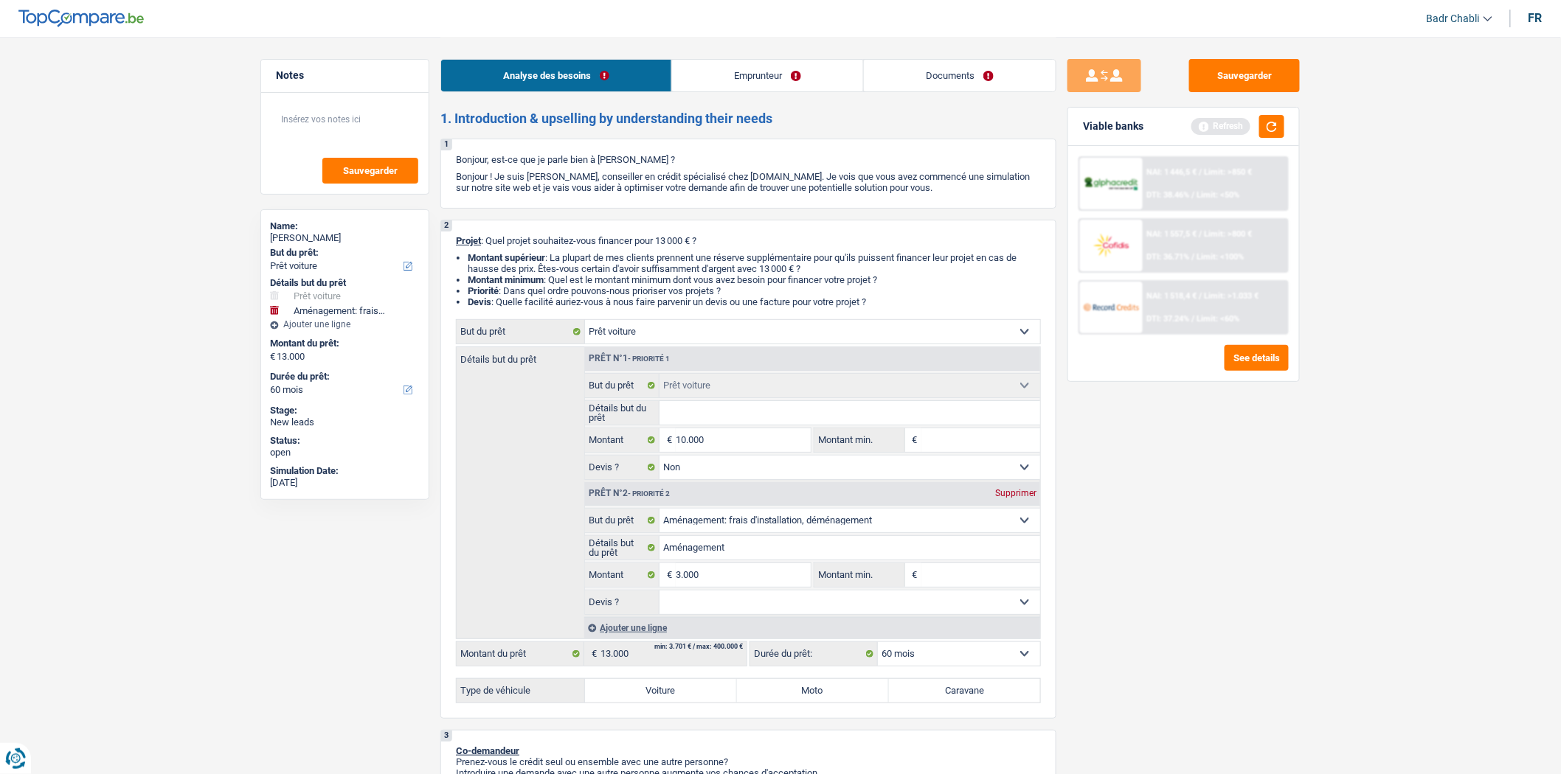
click at [679, 697] on label "Voiture" at bounding box center [661, 691] width 152 height 24
click at [679, 697] on input "Voiture" at bounding box center [661, 691] width 152 height 24
radio input "true"
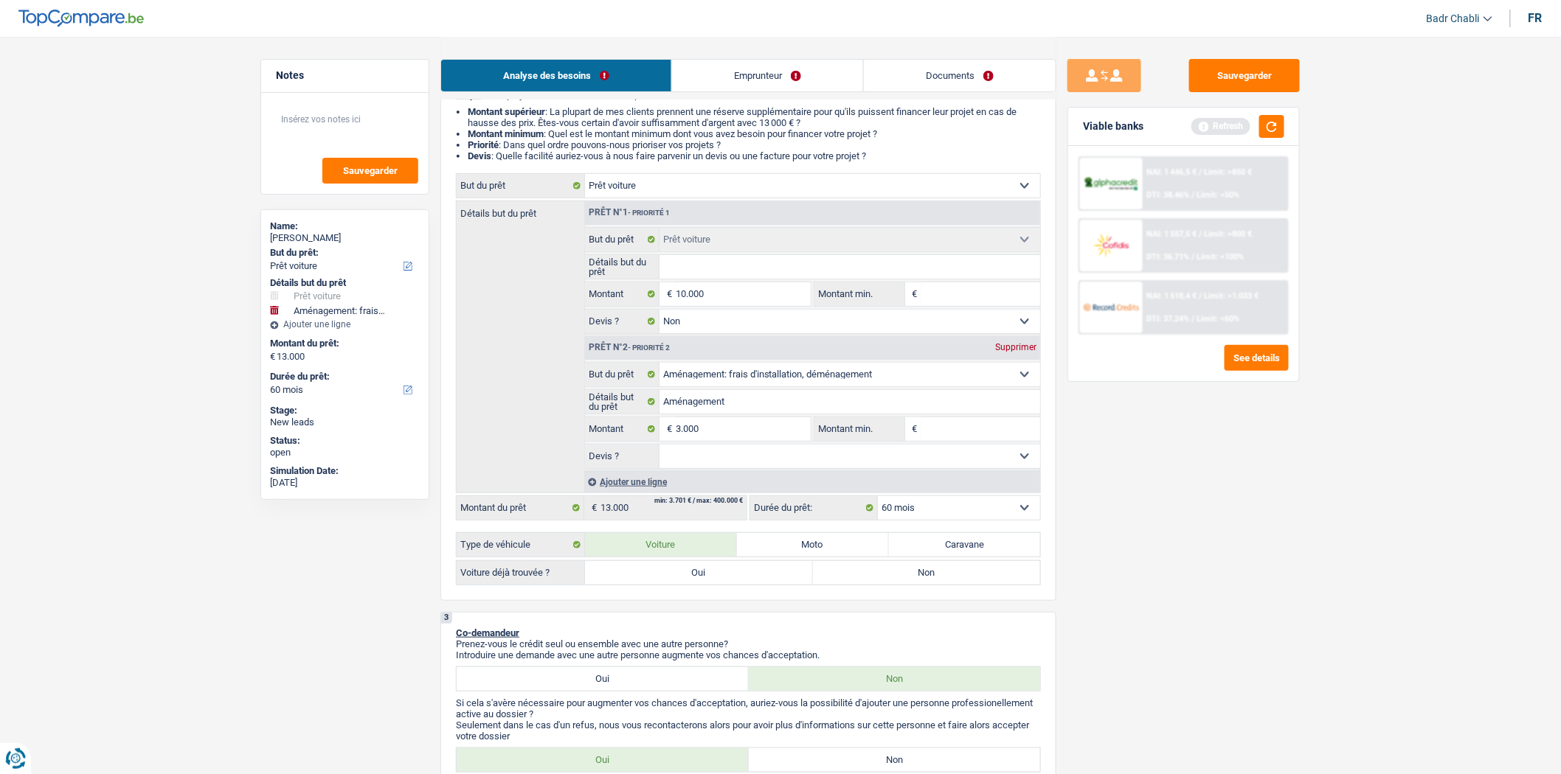
scroll to position [327, 0]
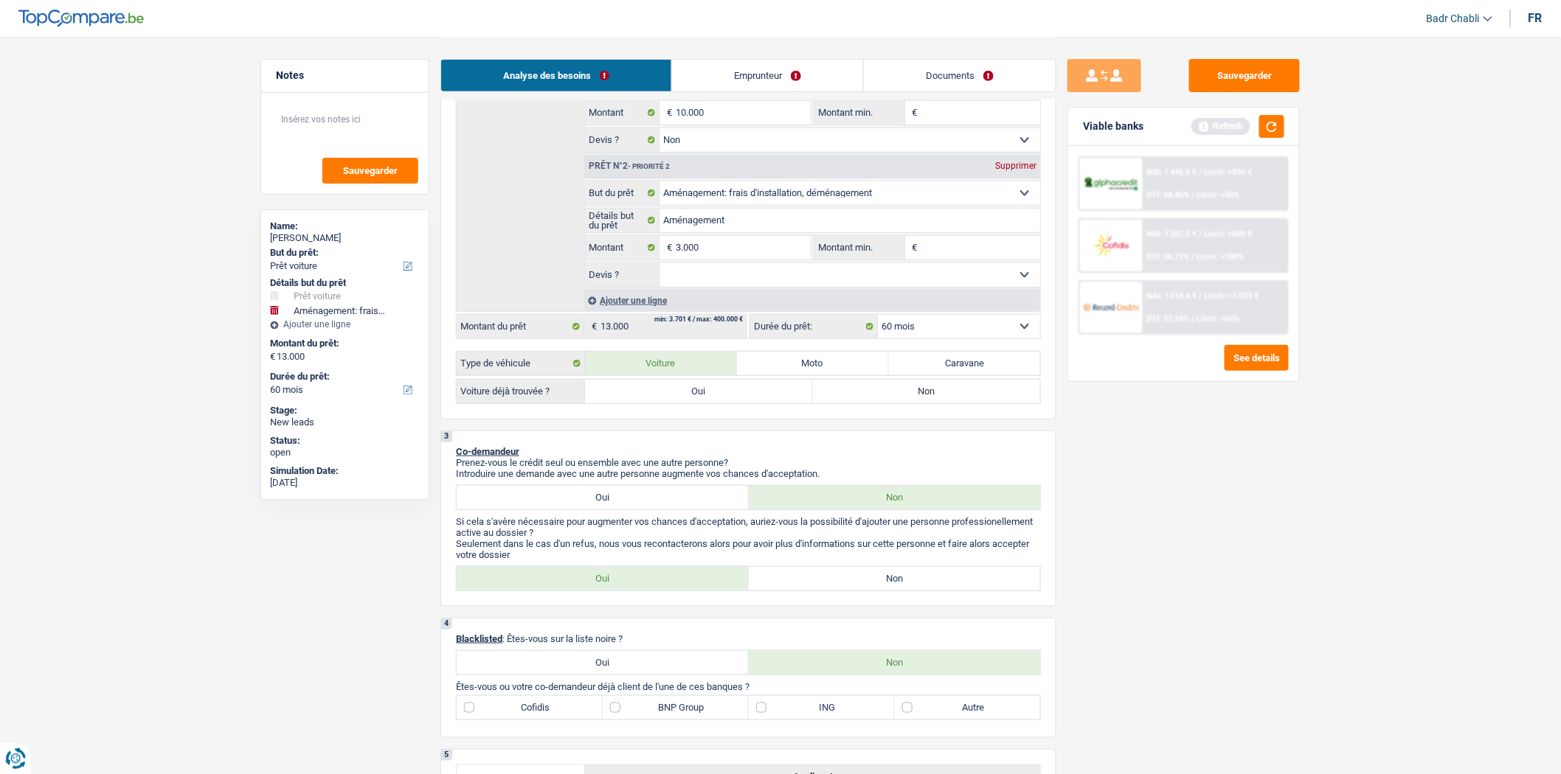
click at [904, 387] on label "Non" at bounding box center [927, 392] width 228 height 24
click at [904, 387] on input "Non" at bounding box center [927, 392] width 228 height 24
radio input "true"
click at [802, 591] on label "Non" at bounding box center [895, 579] width 292 height 24
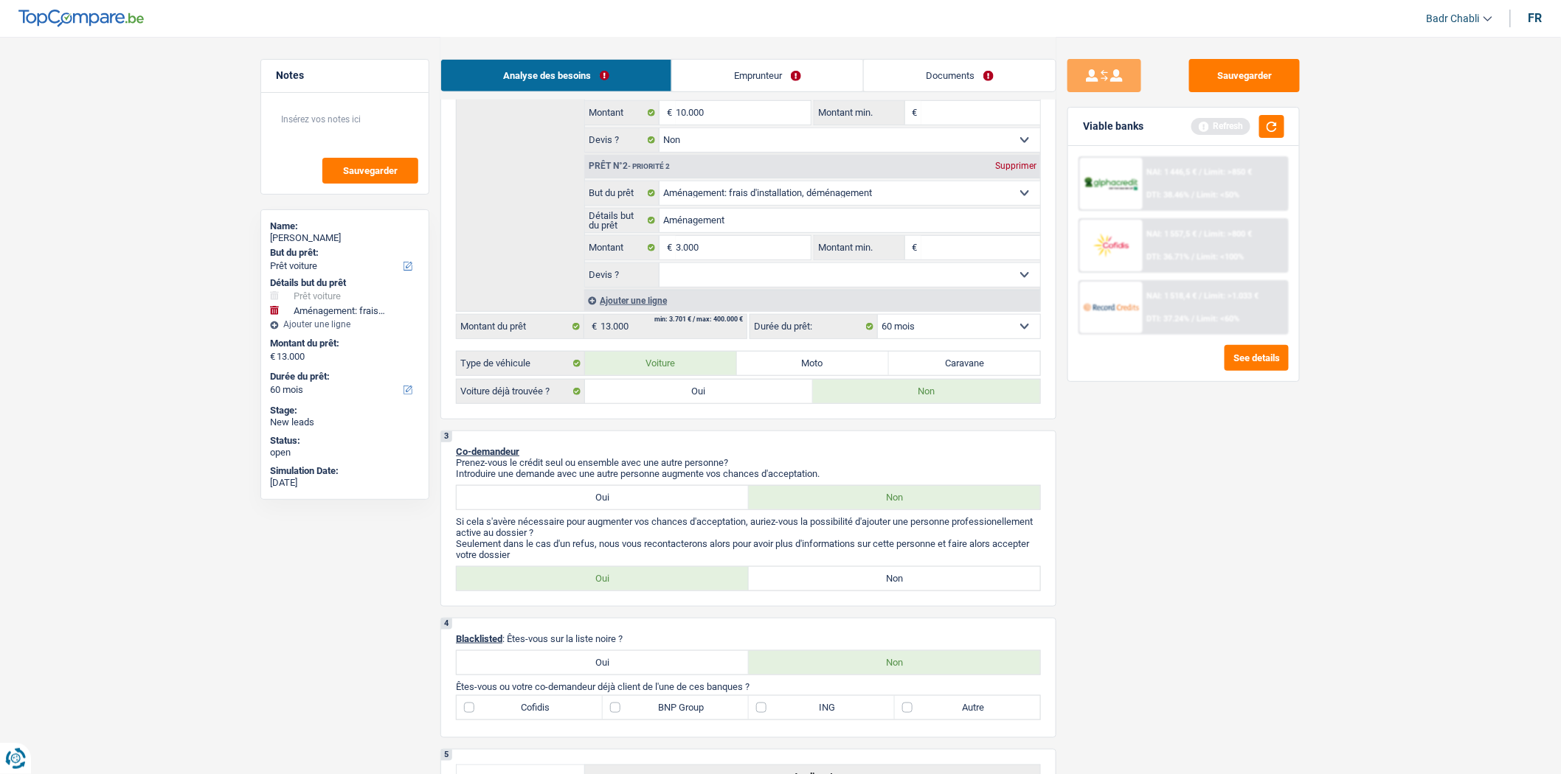
click at [802, 591] on input "Non" at bounding box center [895, 579] width 292 height 24
radio input "true"
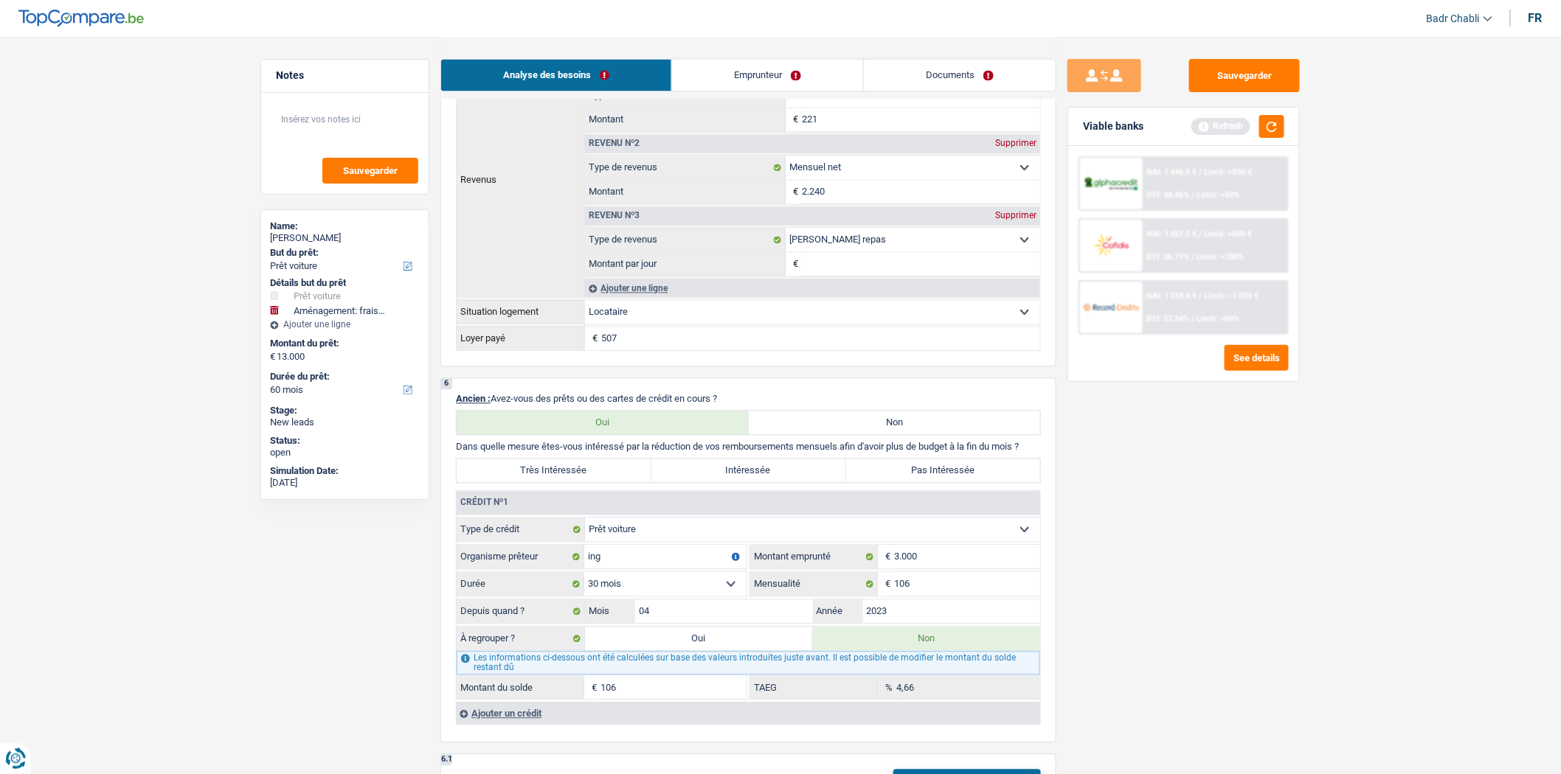
scroll to position [1393, 0]
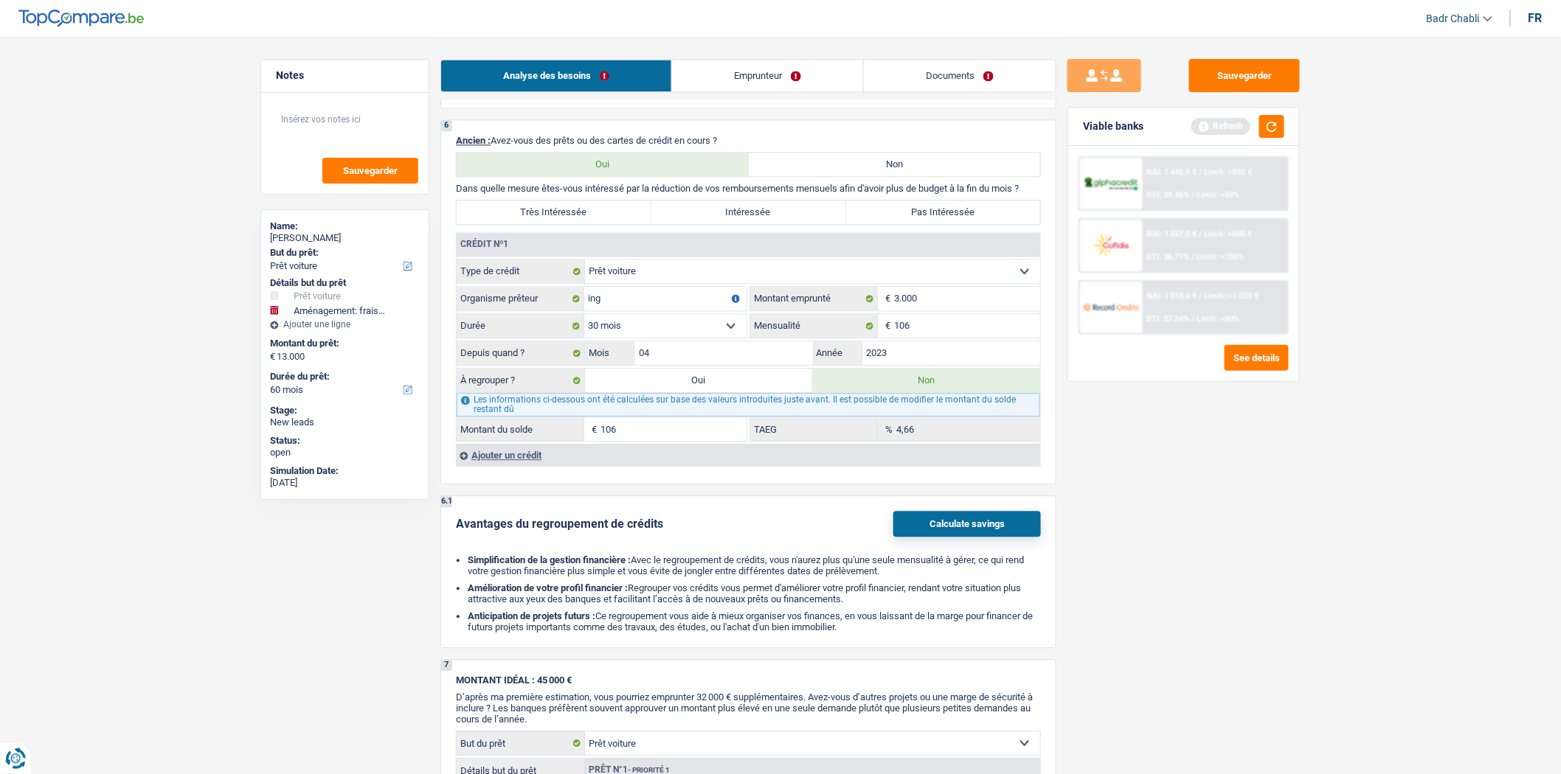
click at [951, 223] on label "Pas Intéressée" at bounding box center [943, 213] width 195 height 24
click at [951, 223] on input "Pas Intéressée" at bounding box center [943, 213] width 195 height 24
radio input "true"
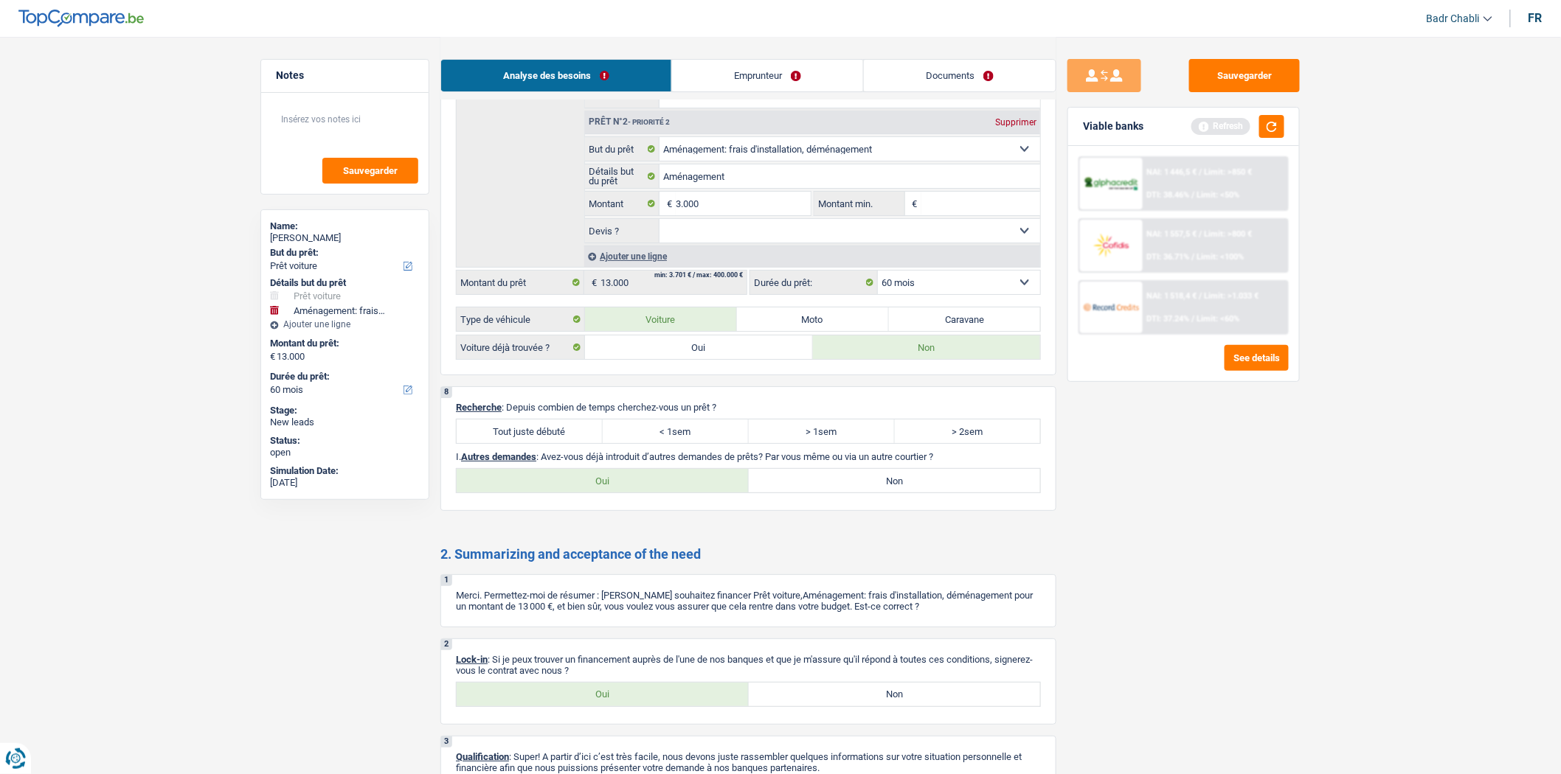
scroll to position [2213, 0]
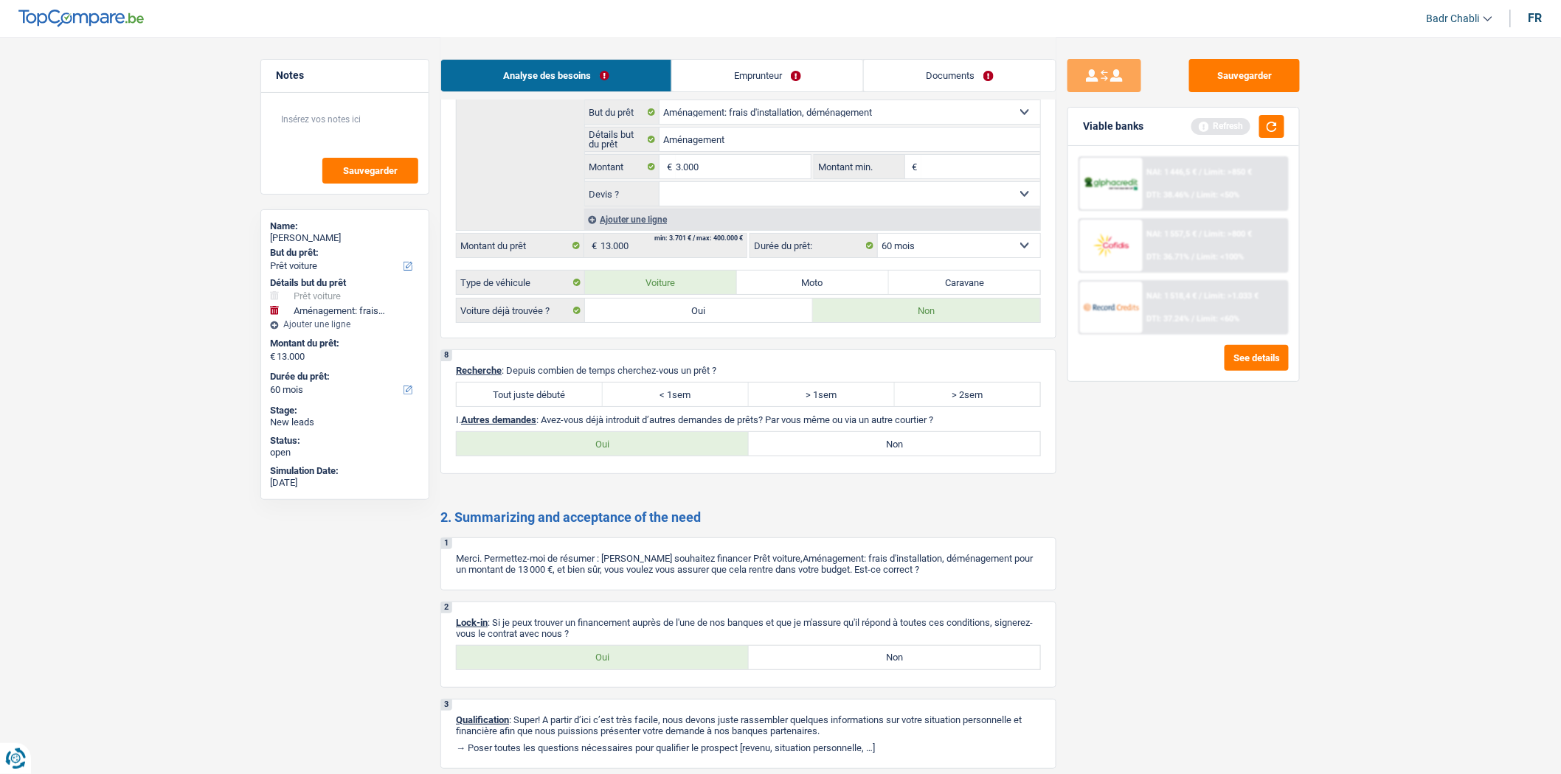
click at [570, 406] on label "Tout juste débuté" at bounding box center [530, 395] width 146 height 24
click at [570, 406] on input "Tout juste débuté" at bounding box center [530, 395] width 146 height 24
radio input "true"
click at [850, 456] on label "Non" at bounding box center [895, 444] width 292 height 24
click at [850, 456] on input "Non" at bounding box center [895, 444] width 292 height 24
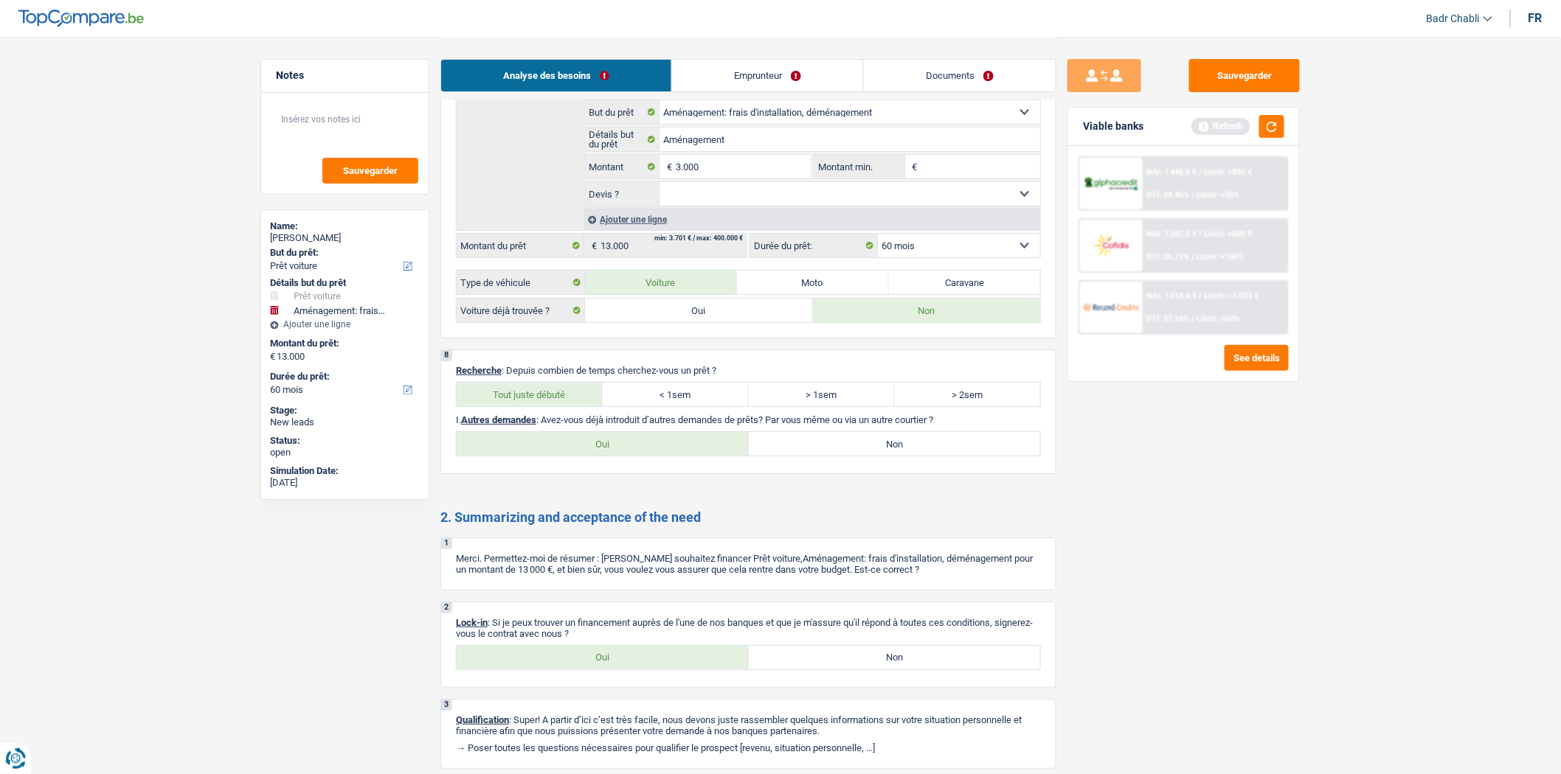
radio input "true"
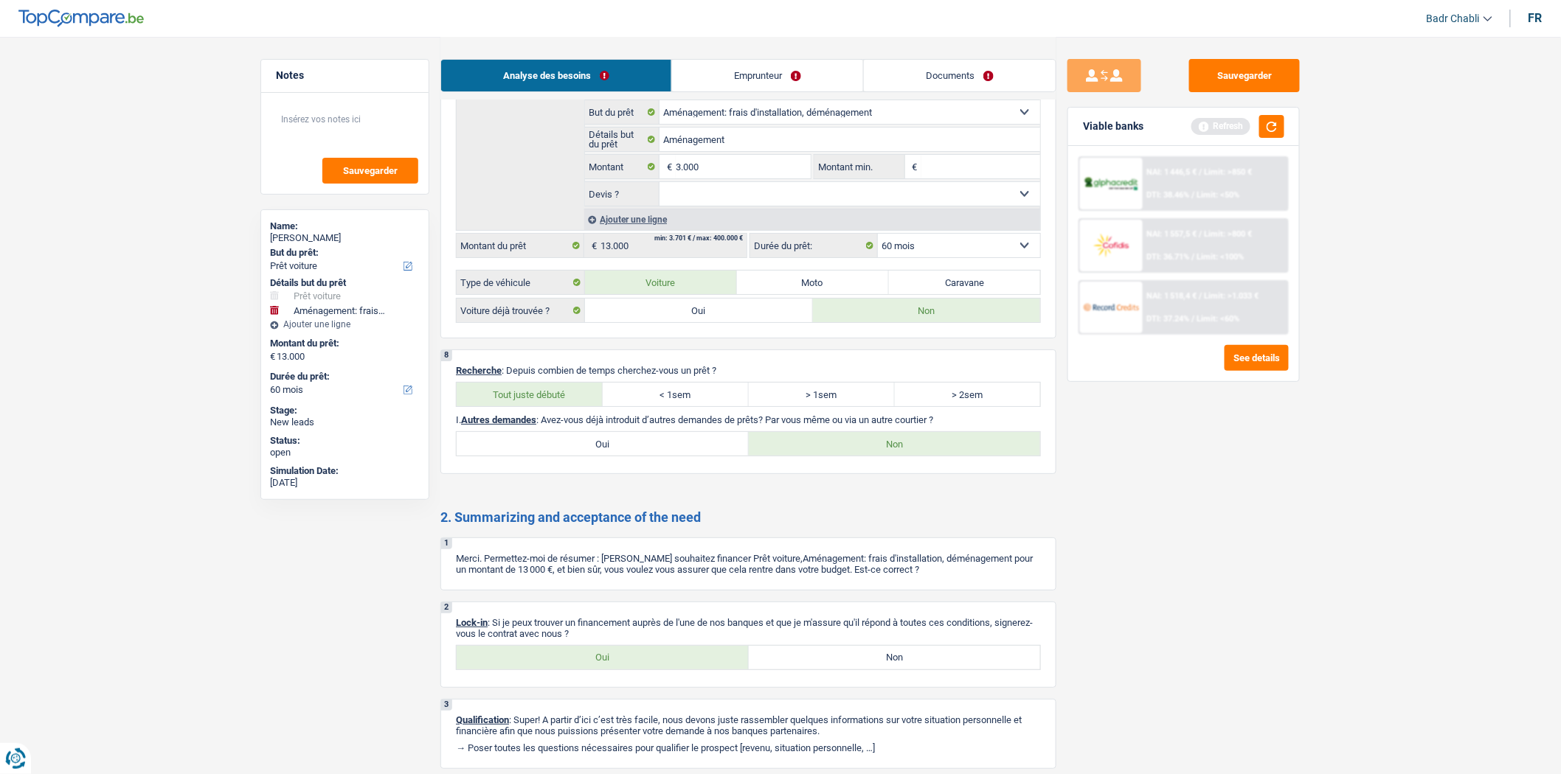
click at [630, 670] on label "Oui" at bounding box center [603, 658] width 292 height 24
click at [630, 670] on input "Oui" at bounding box center [603, 658] width 292 height 24
radio input "true"
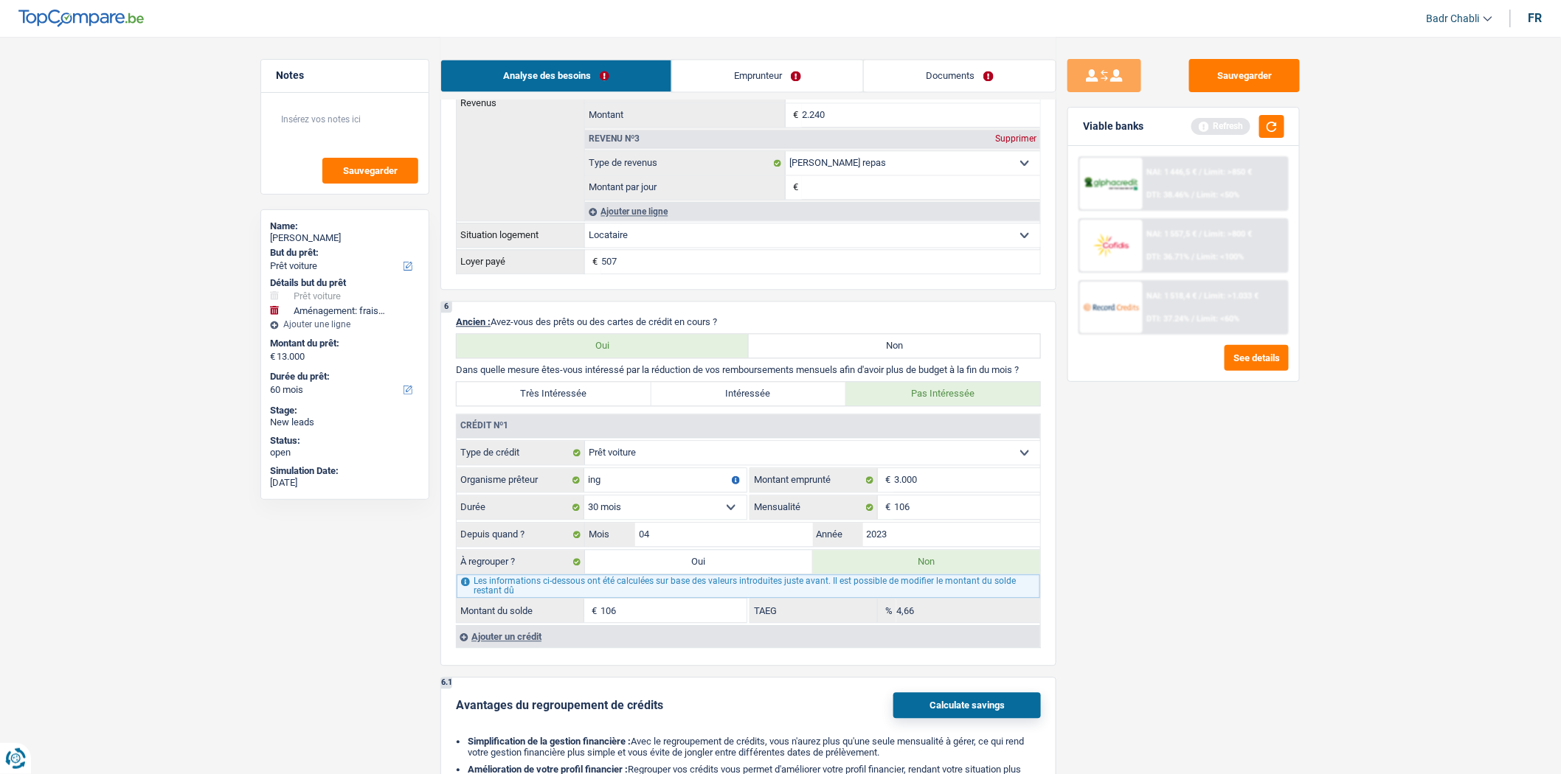
scroll to position [981, 0]
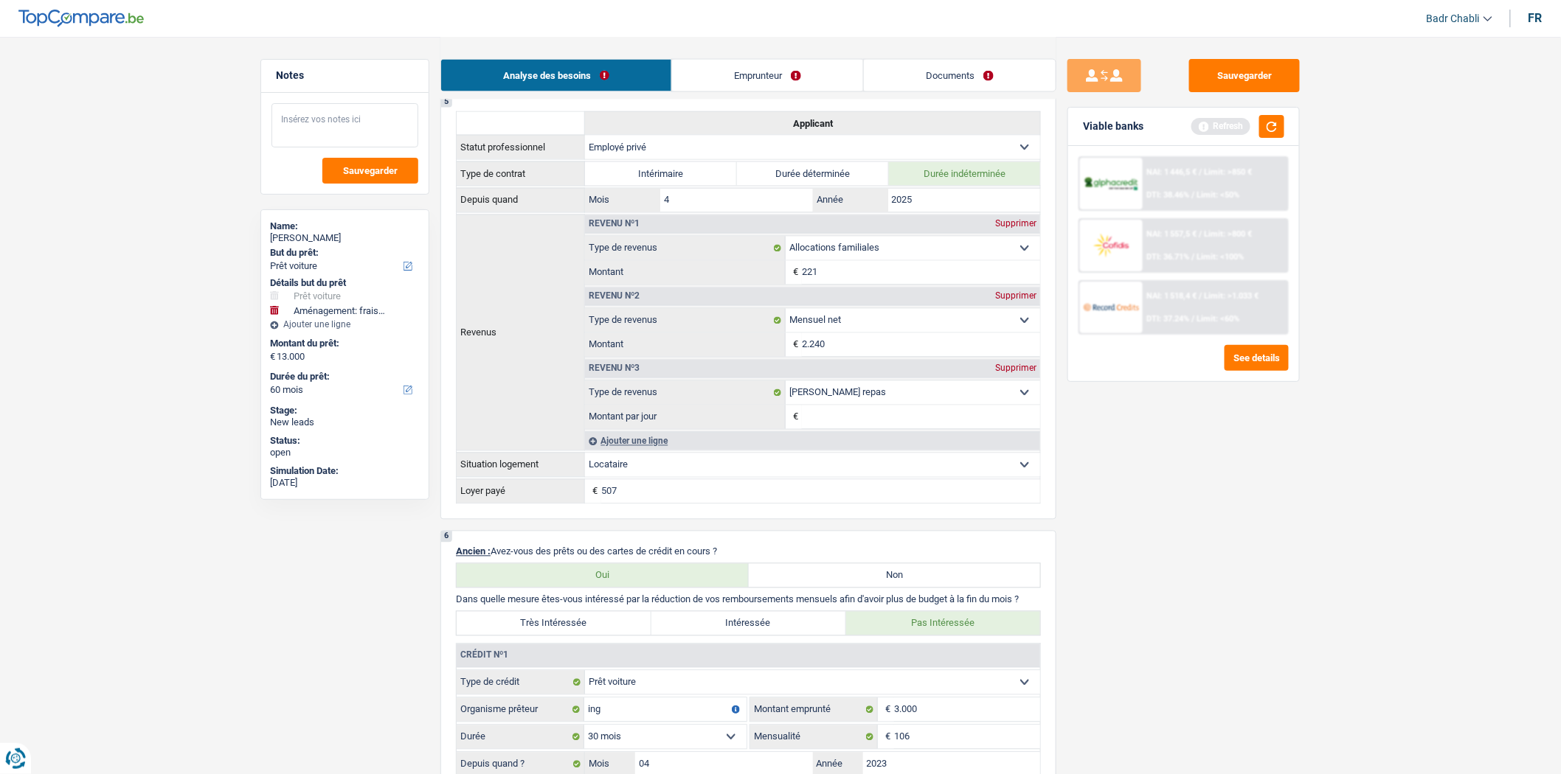
click at [357, 137] on textarea at bounding box center [344, 125] width 147 height 44
click at [1280, 129] on button "button" at bounding box center [1271, 126] width 25 height 23
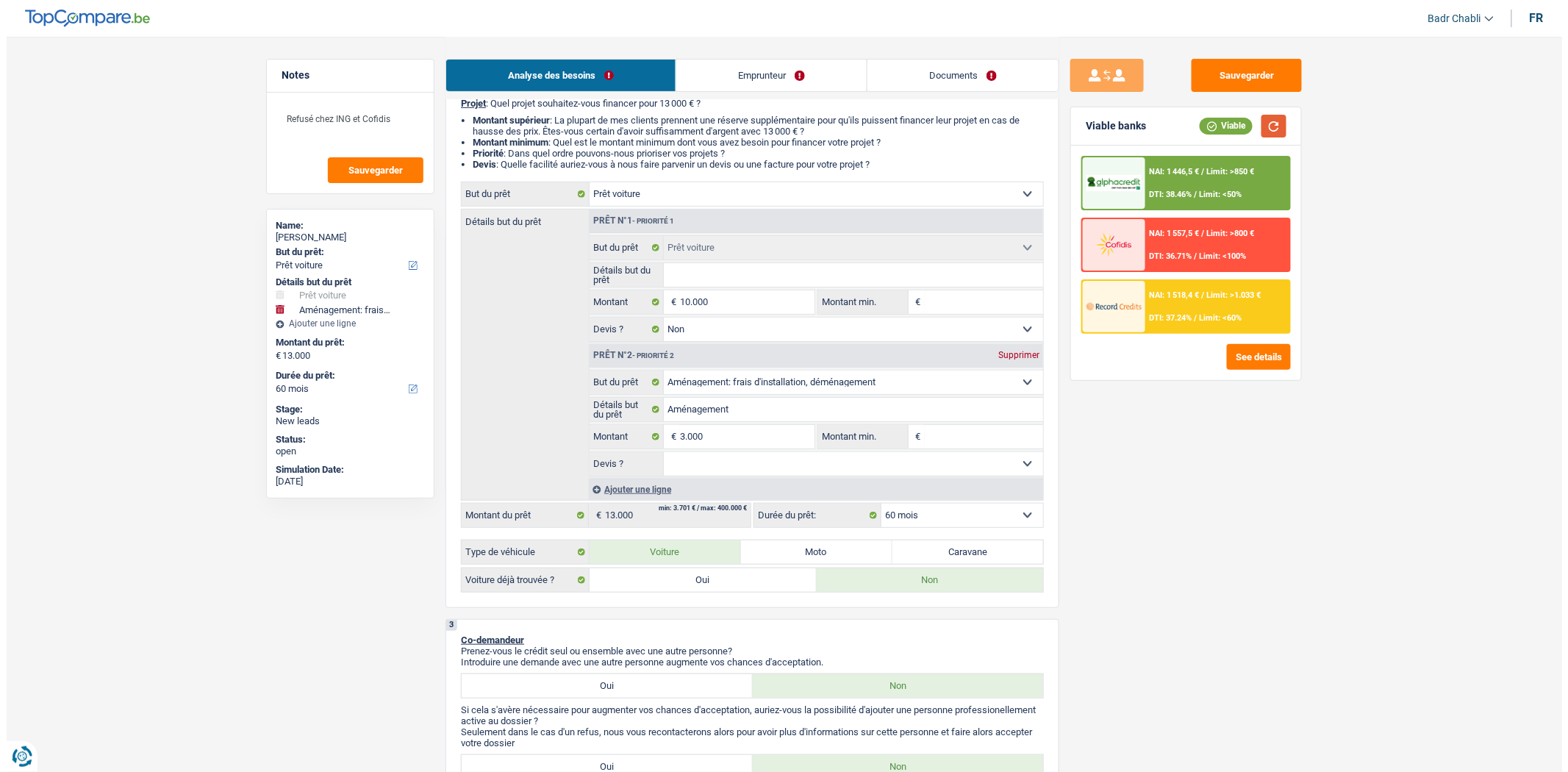
scroll to position [0, 0]
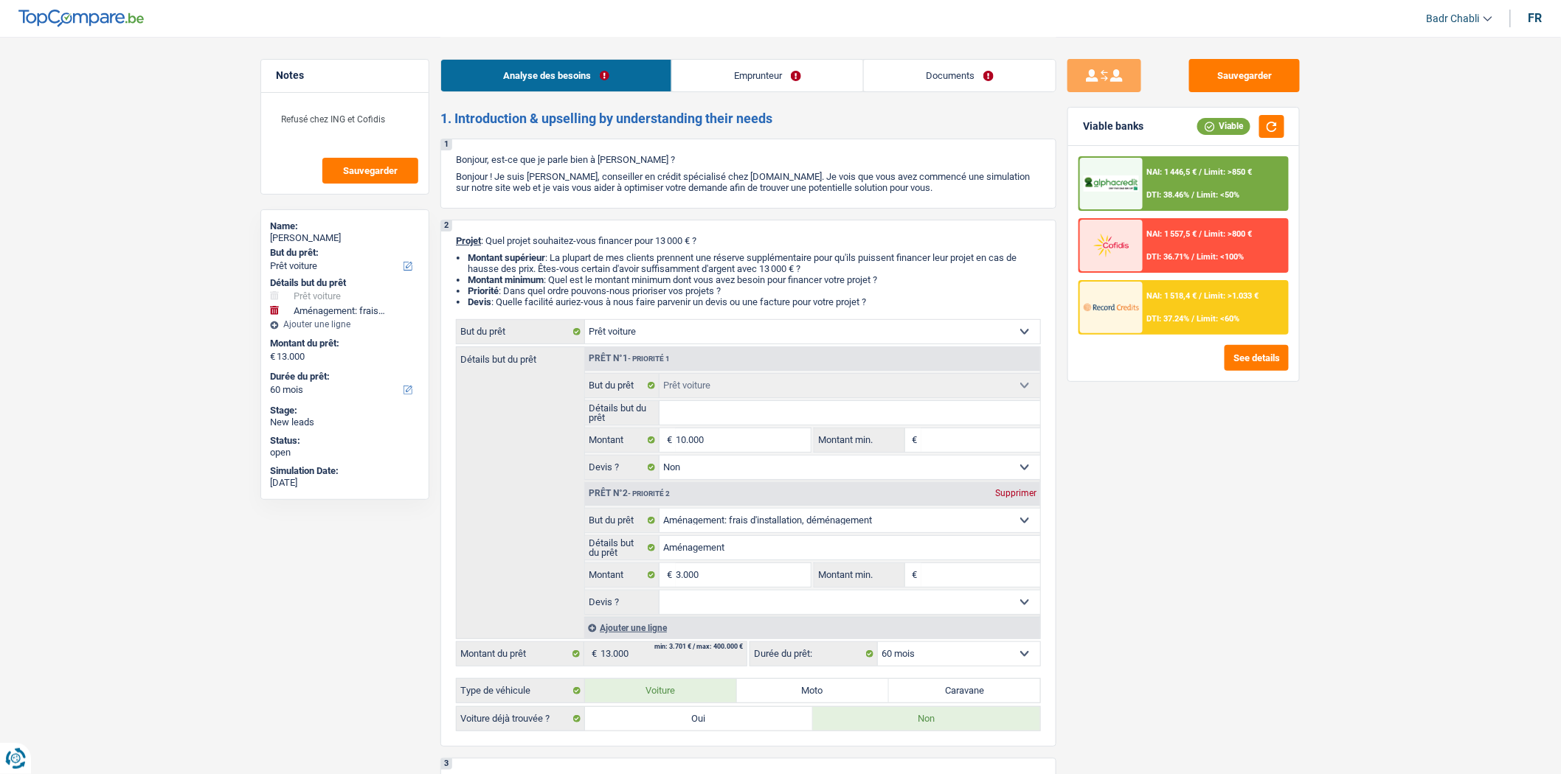
click at [728, 71] on link "Emprunteur" at bounding box center [767, 76] width 191 height 32
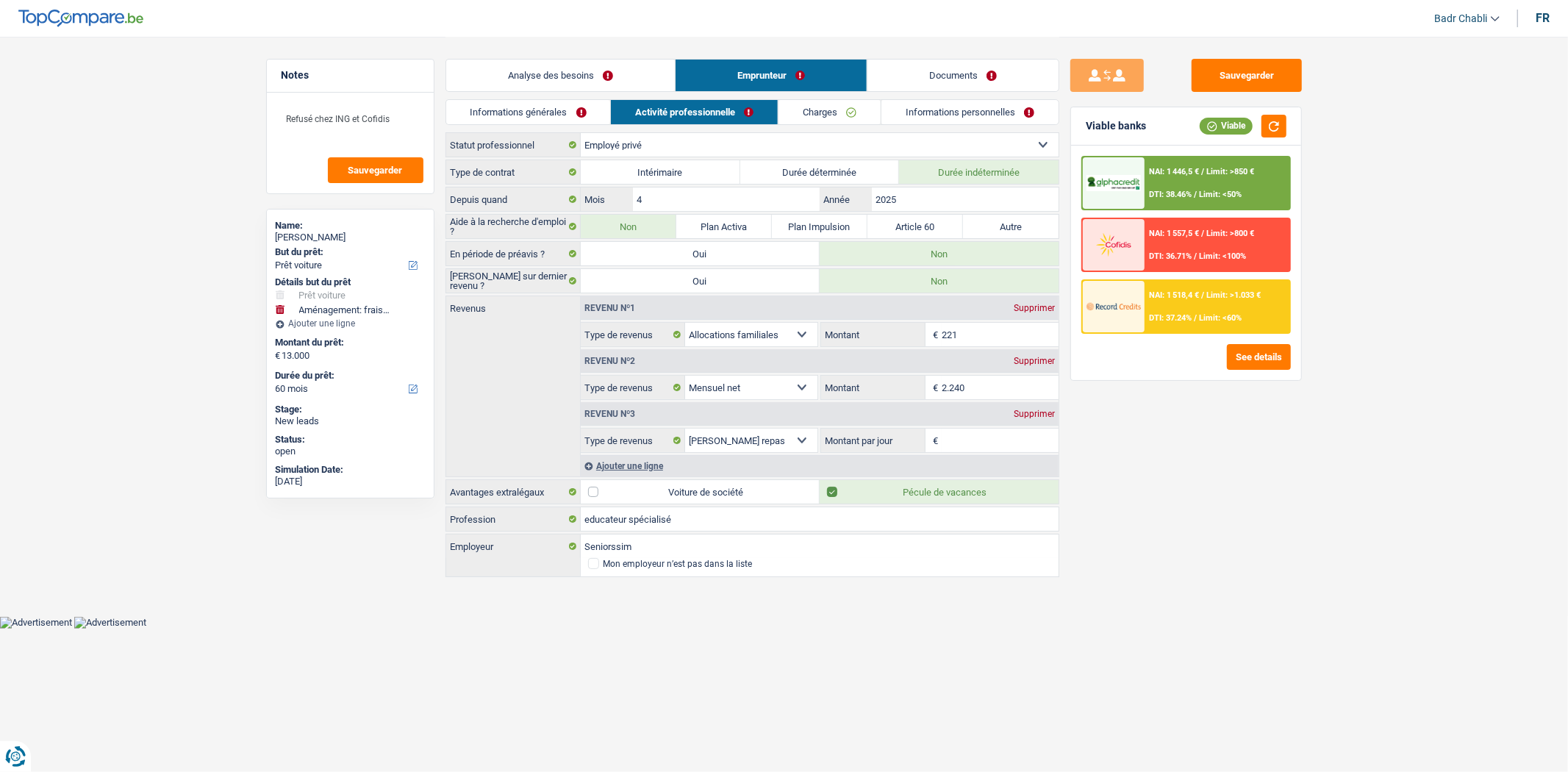
click at [525, 112] on link "Informations générales" at bounding box center [528, 112] width 164 height 24
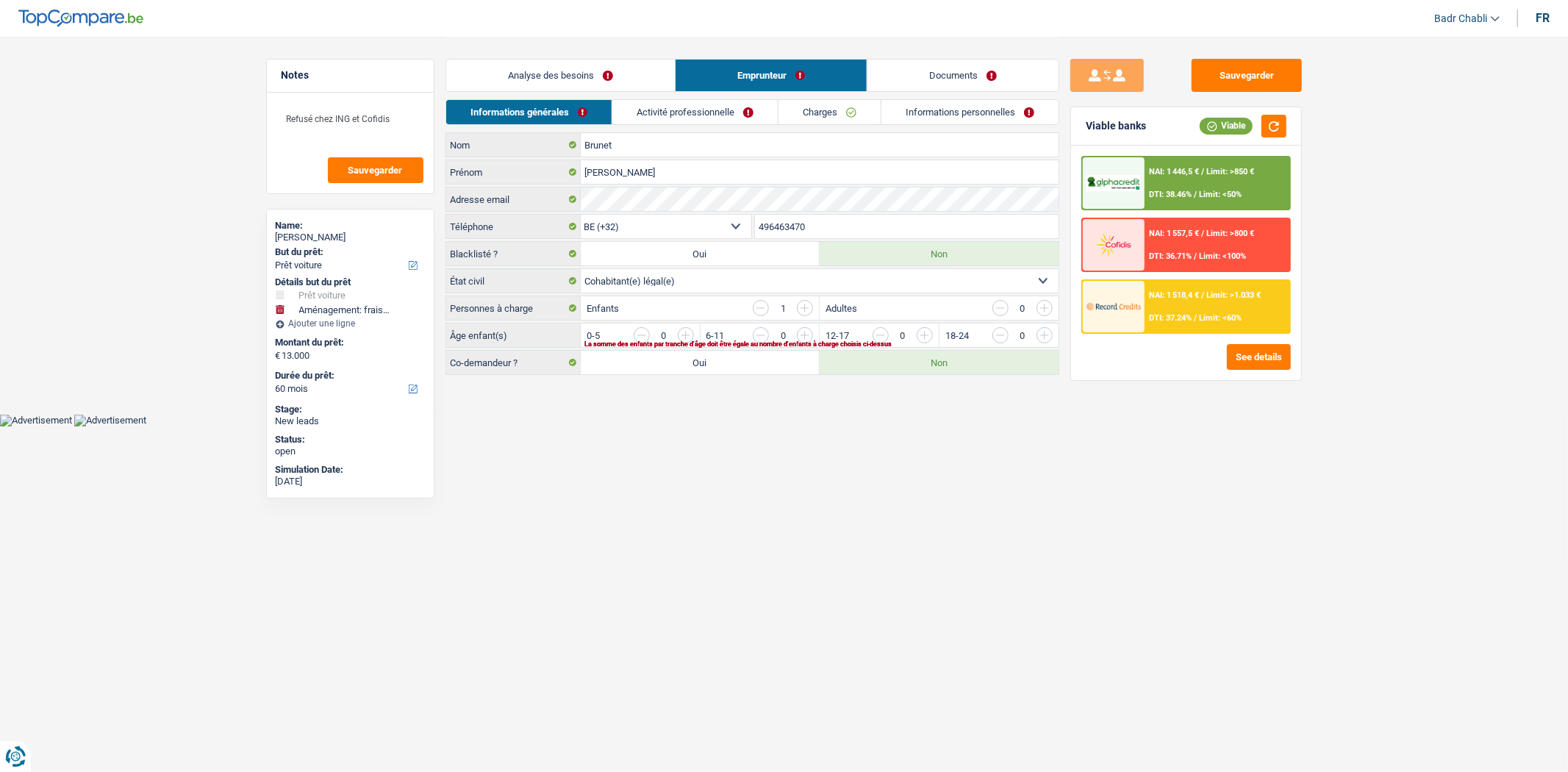
click at [802, 338] on input "button" at bounding box center [1103, 339] width 612 height 24
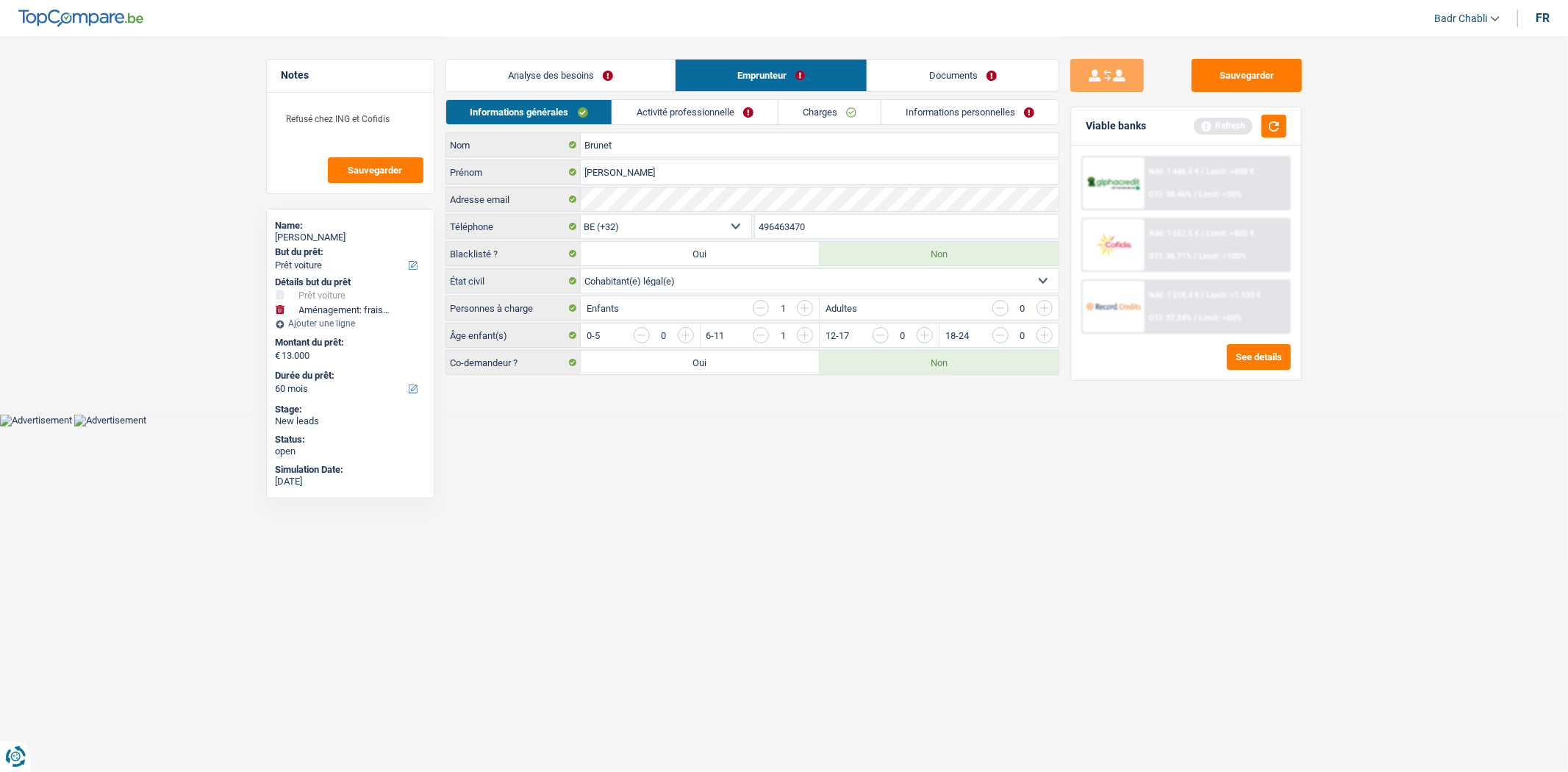
click at [696, 114] on link "Activité professionnelle" at bounding box center [695, 112] width 165 height 24
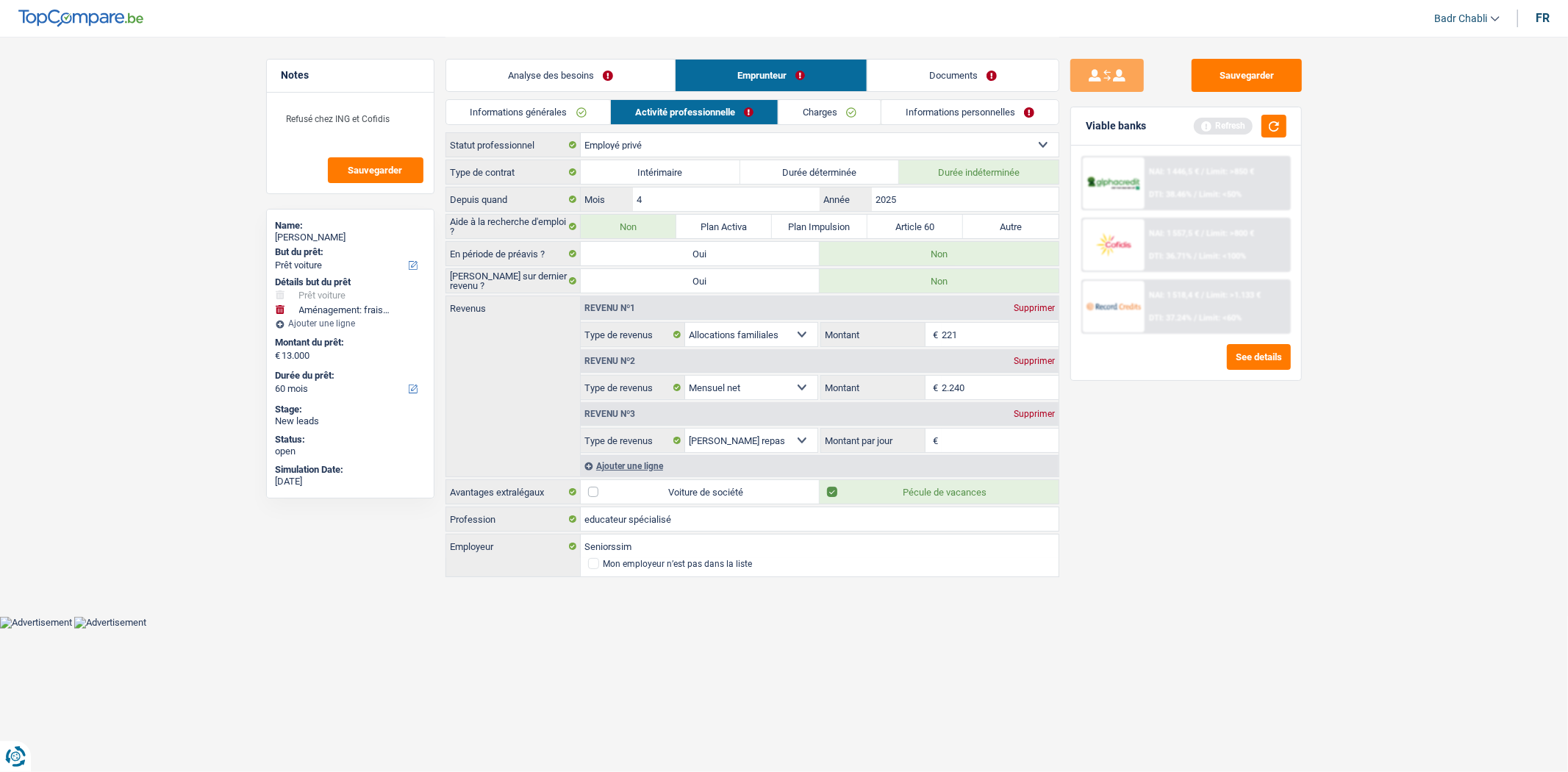
click at [971, 444] on input "Montant par jour" at bounding box center [1000, 441] width 117 height 24
click at [1050, 416] on div "Supprimer" at bounding box center [1034, 414] width 49 height 9
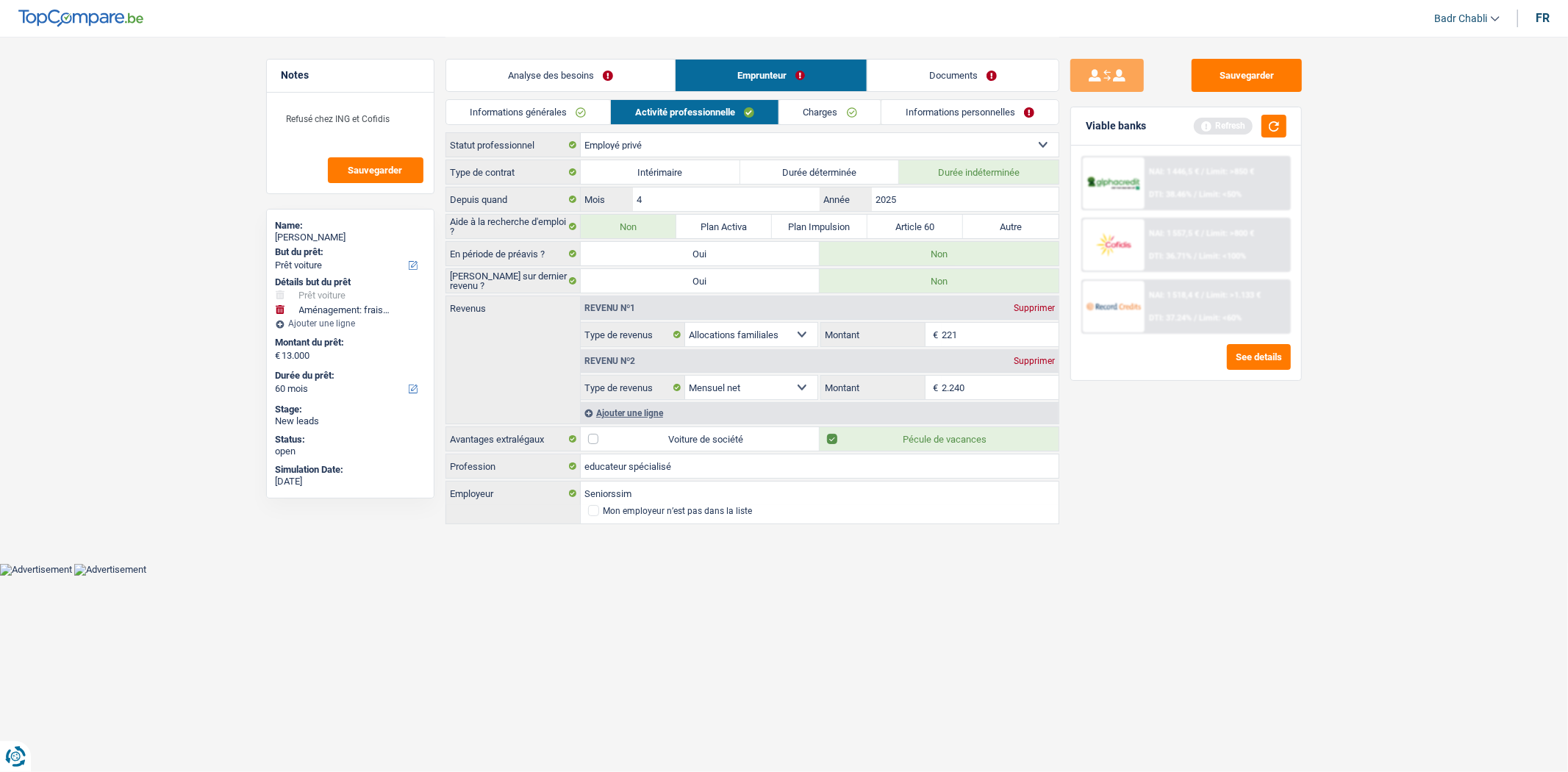
click at [850, 118] on link "Charges" at bounding box center [830, 112] width 103 height 24
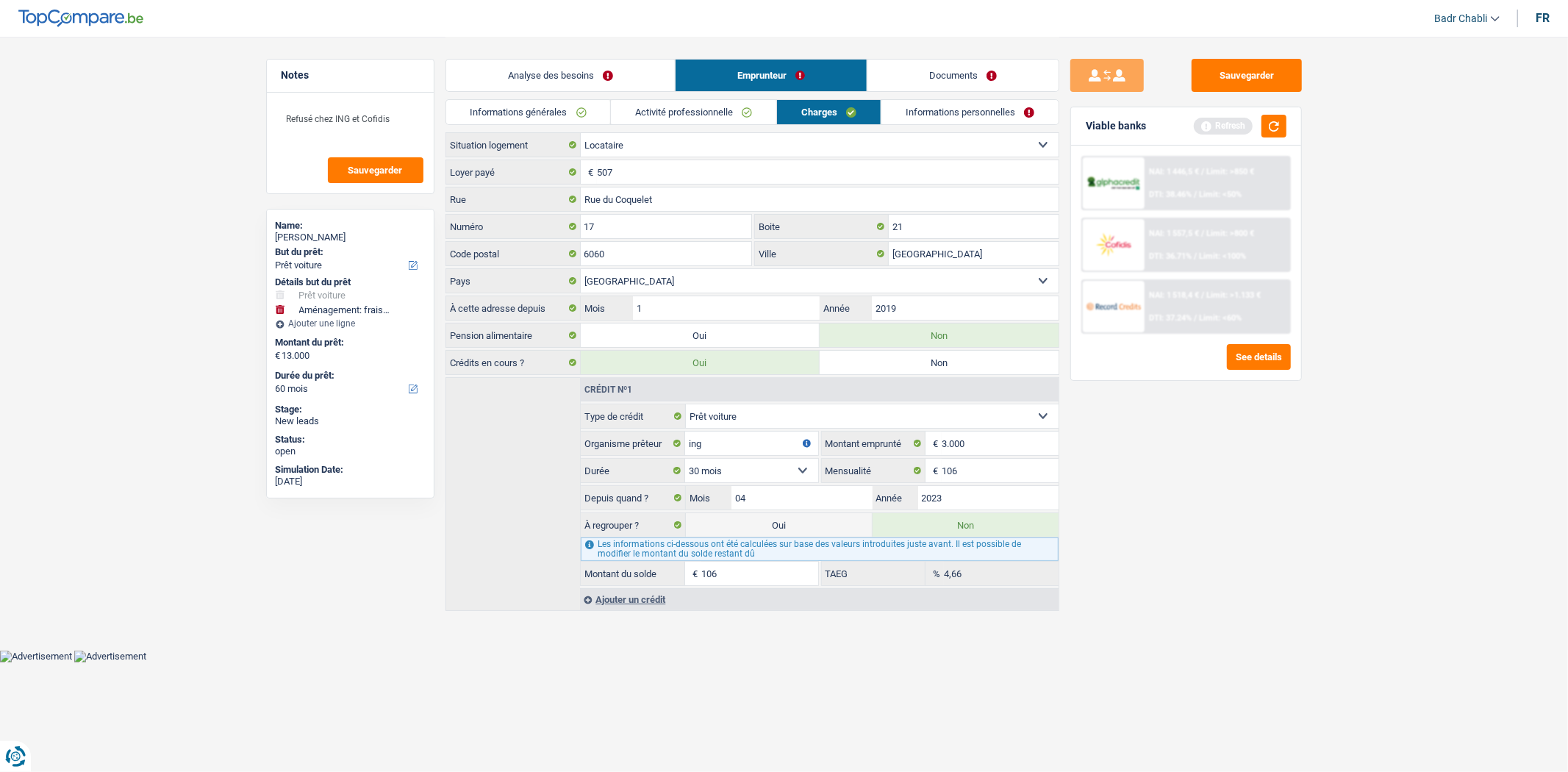
click at [968, 83] on link "Documents" at bounding box center [963, 76] width 191 height 32
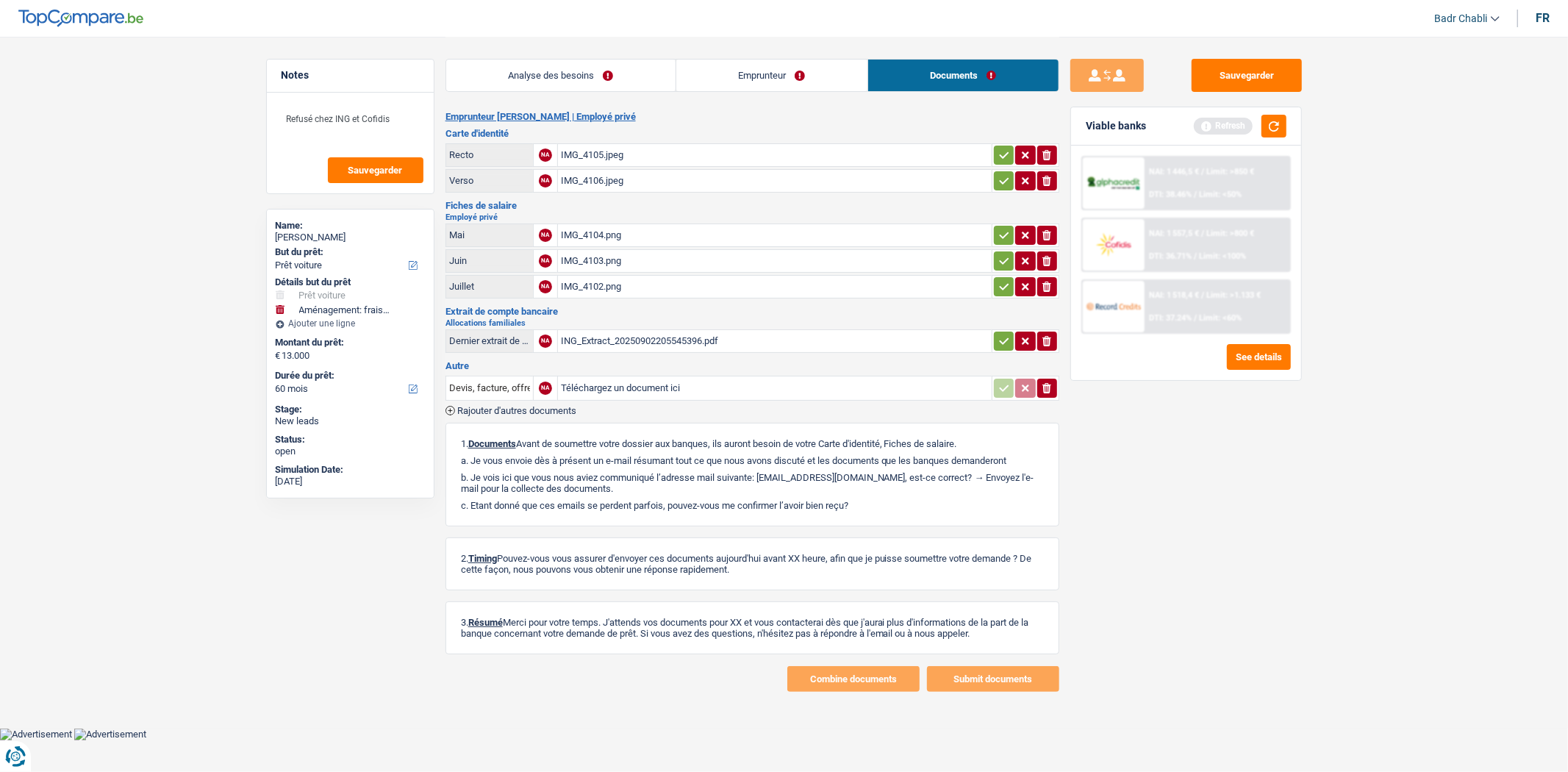
click at [842, 69] on link "Emprunteur" at bounding box center [773, 76] width 191 height 32
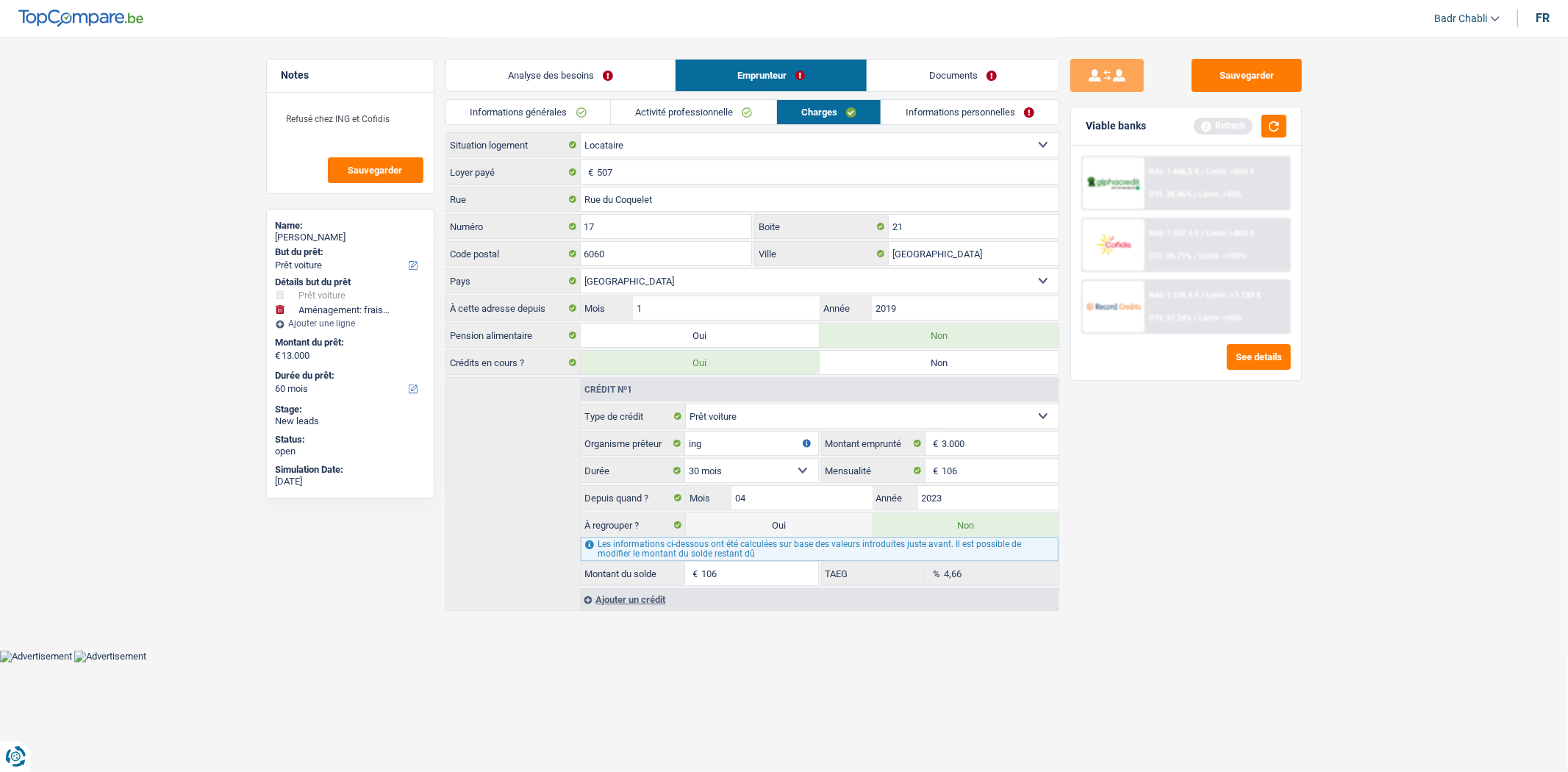
click at [1013, 115] on link "Informations personnelles" at bounding box center [970, 112] width 177 height 24
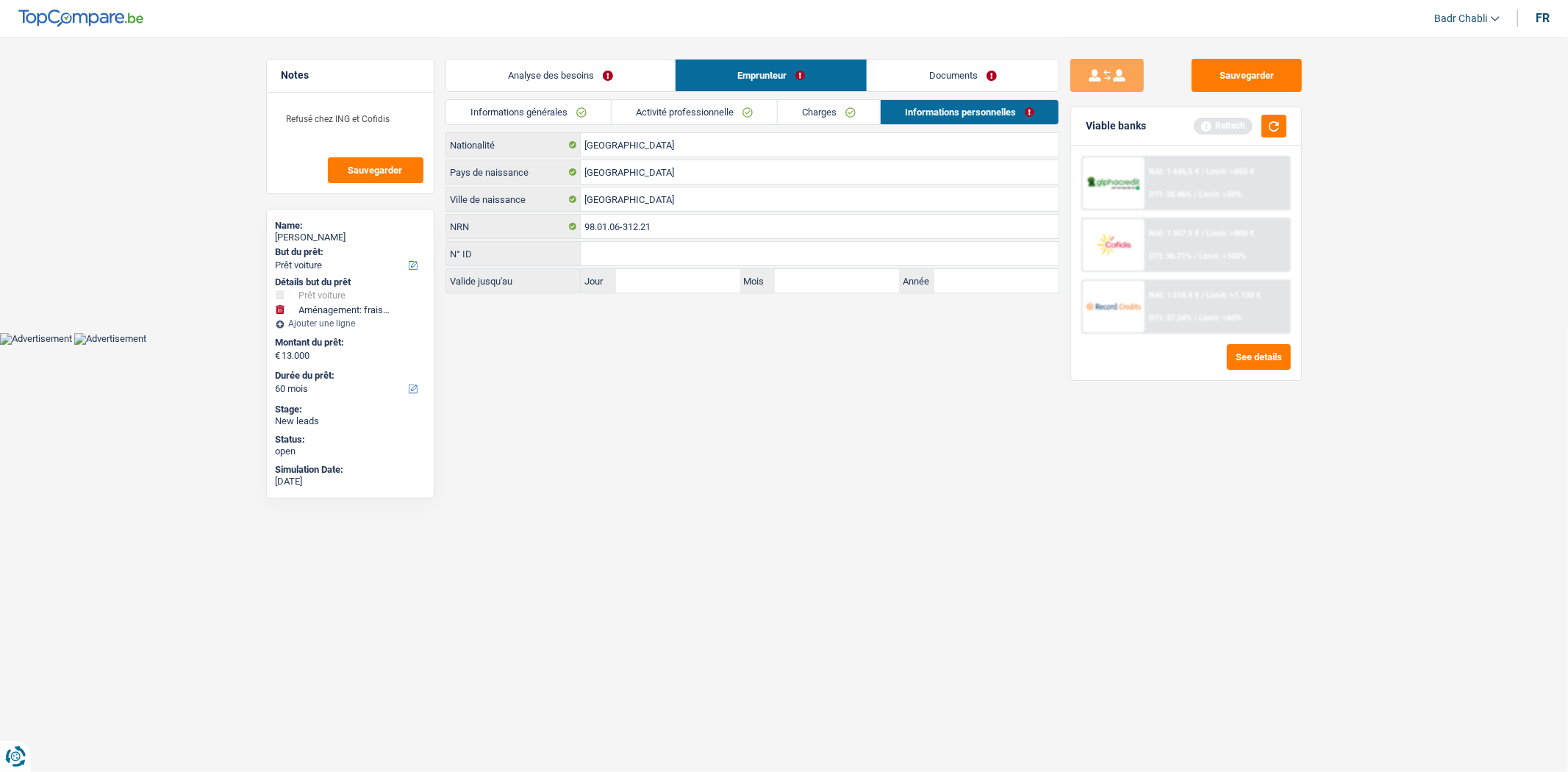
click at [956, 86] on link "Documents" at bounding box center [963, 76] width 191 height 32
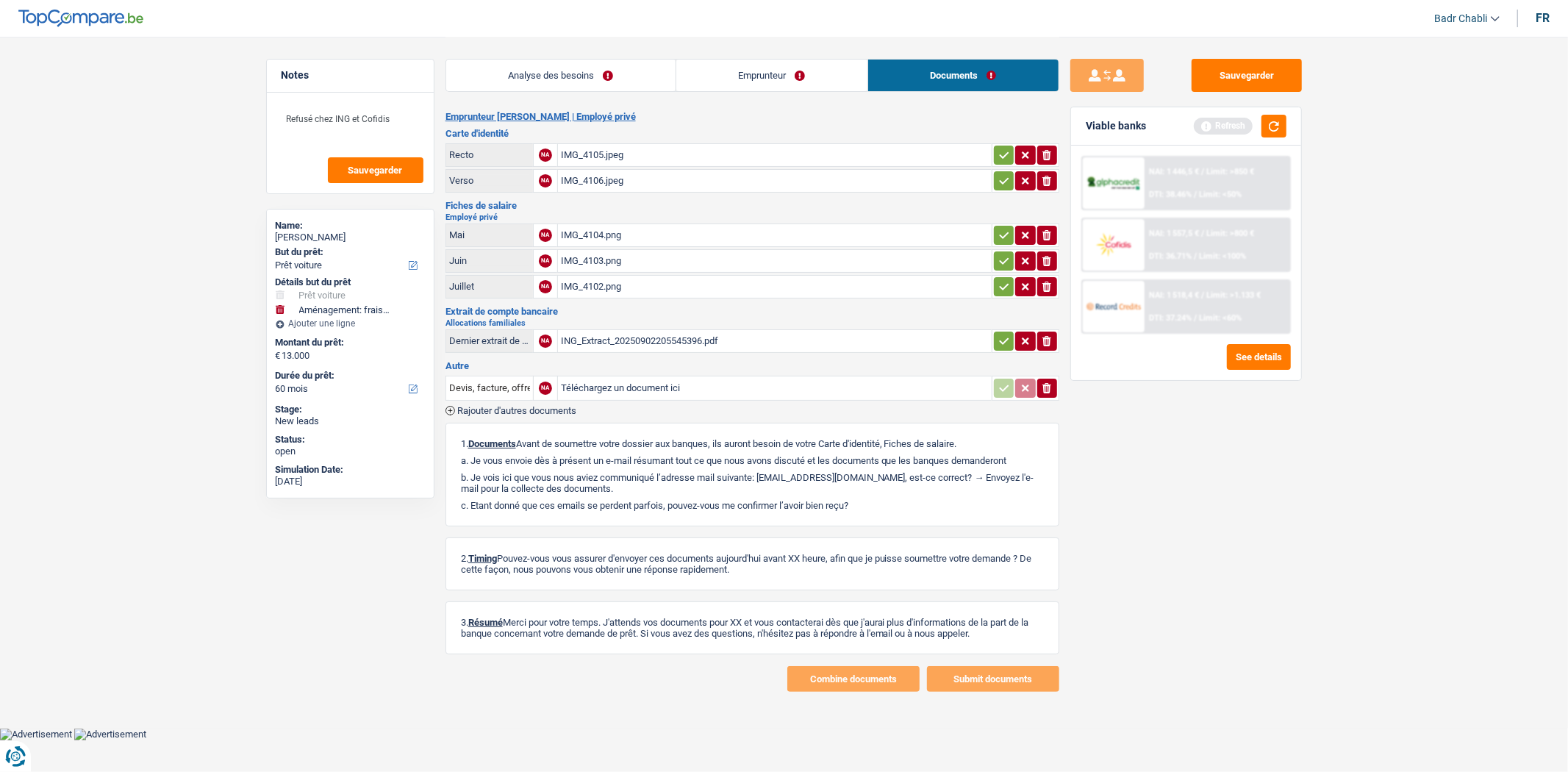
click at [612, 151] on div "IMG_4105.jpeg" at bounding box center [775, 156] width 428 height 22
click at [598, 228] on div "IMG_4104.png" at bounding box center [775, 235] width 428 height 22
click at [605, 284] on div "IMG_4102.png" at bounding box center [775, 287] width 428 height 22
click at [633, 338] on div "ING_Extract_20250902205545396.pdf" at bounding box center [775, 341] width 428 height 22
click at [1276, 121] on button "button" at bounding box center [1274, 126] width 25 height 23
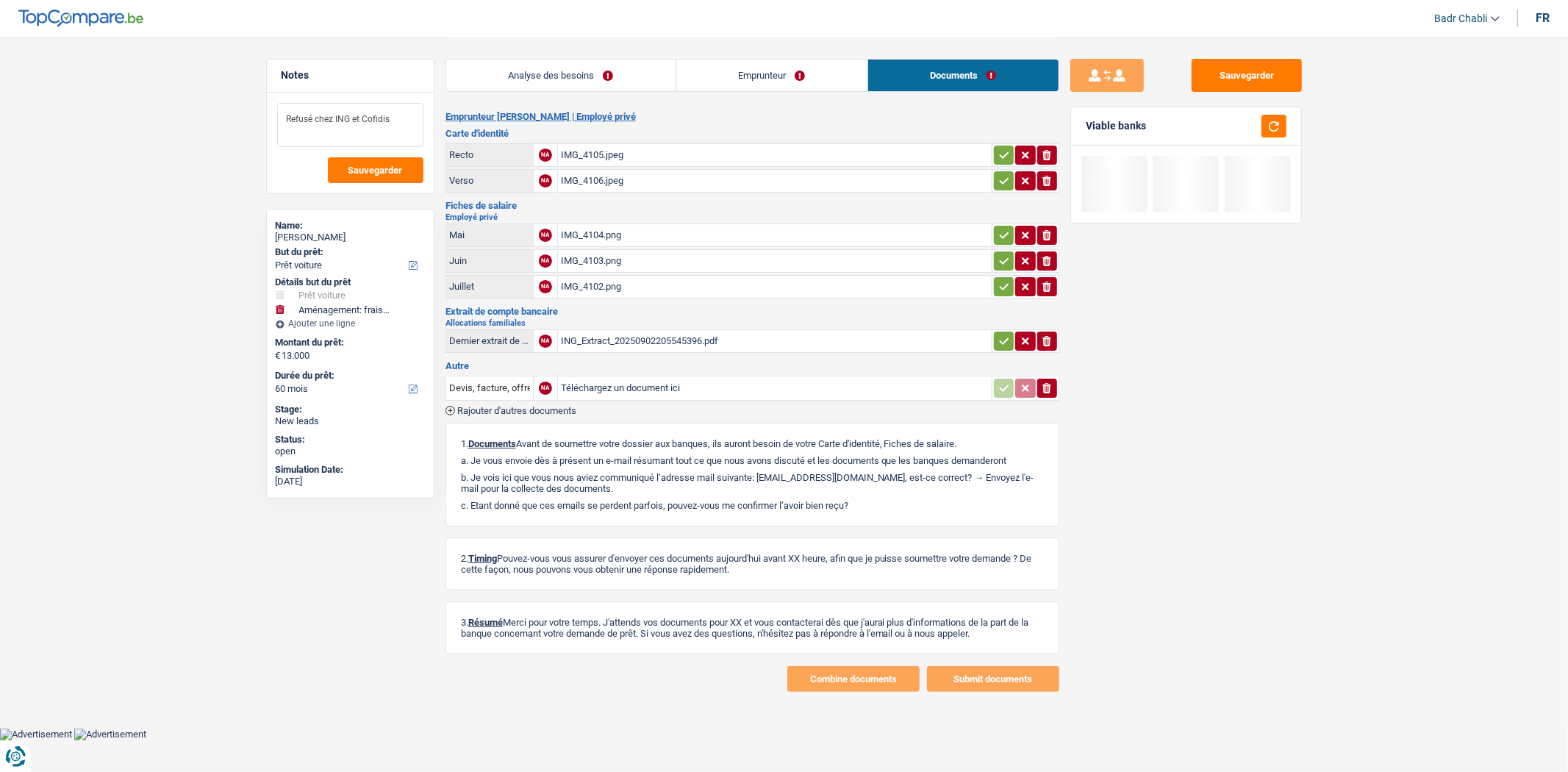
click at [413, 114] on textarea "Refusé chez ING et Cofidis" at bounding box center [350, 125] width 147 height 44
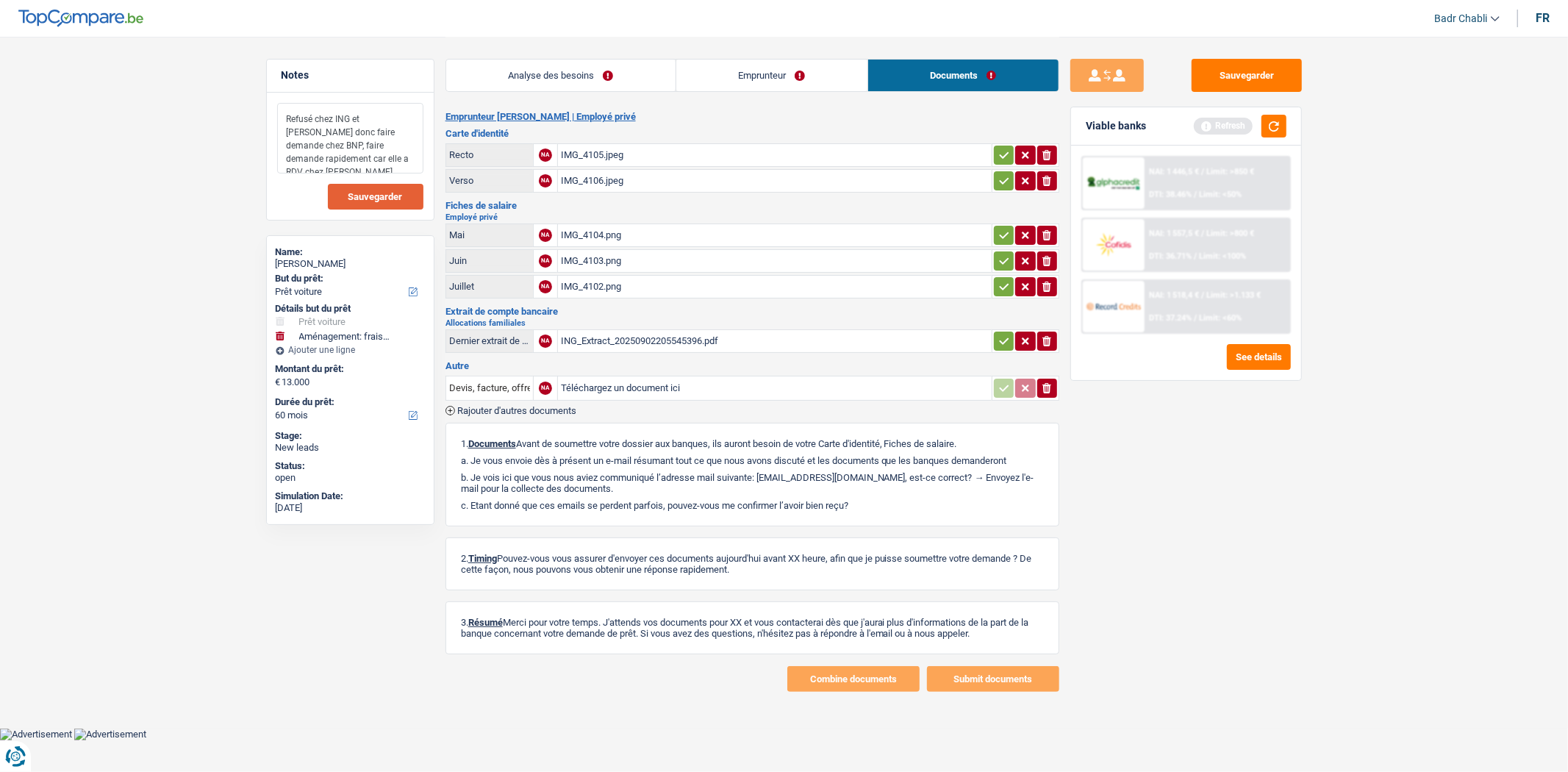
type textarea "Refusé chez ING et Cofidis donc faire demande chez BNP, faire demande rapidemen…"
click at [393, 200] on span "Sauvegarder" at bounding box center [376, 197] width 55 height 10
click at [1254, 78] on button "Sauvegarder" at bounding box center [1247, 75] width 111 height 33
click at [1236, 94] on div "Sauvegarder Viable banks Refresh NAI: 1 446,5 € / Limit: >850 € DTI: 38.46% / L…" at bounding box center [1186, 404] width 253 height 690
click at [1237, 81] on button "Sauvegarder" at bounding box center [1247, 75] width 111 height 33
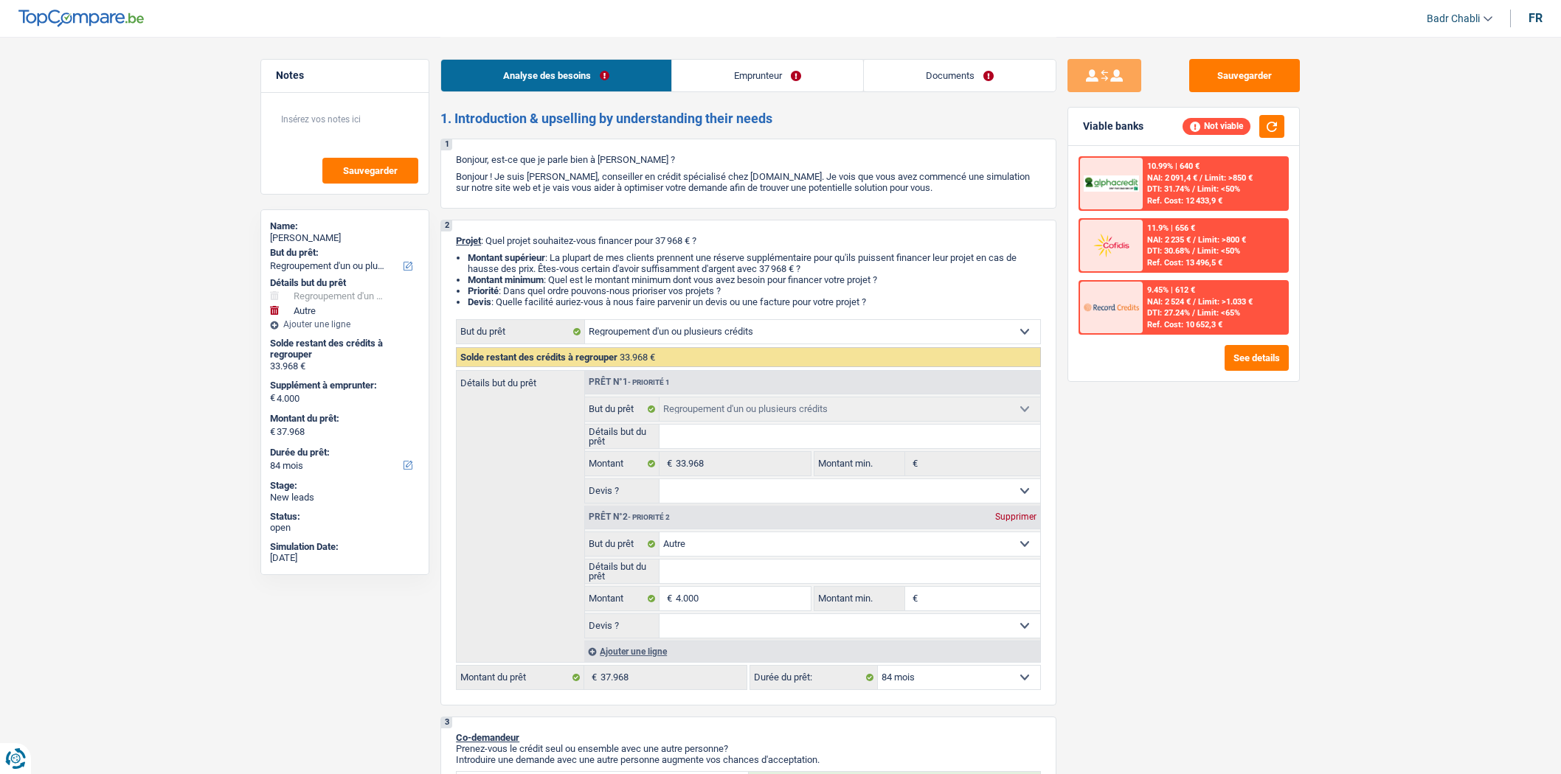
select select "refinancing"
select select "other"
select select "84"
select select "refinancing"
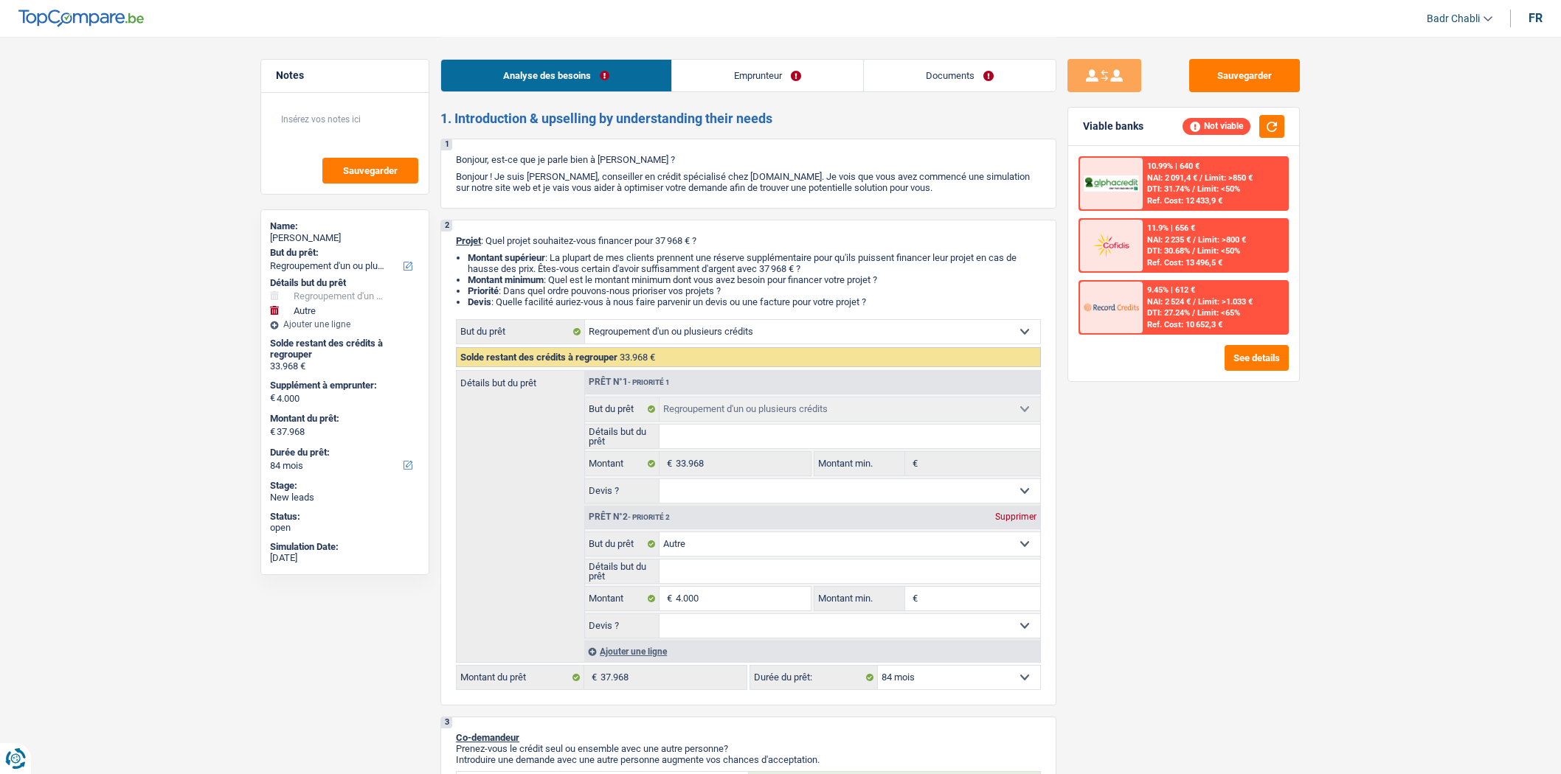
select select "refinancing"
select select "other"
select select "84"
select select "privateEmployee"
select select "netSalary"
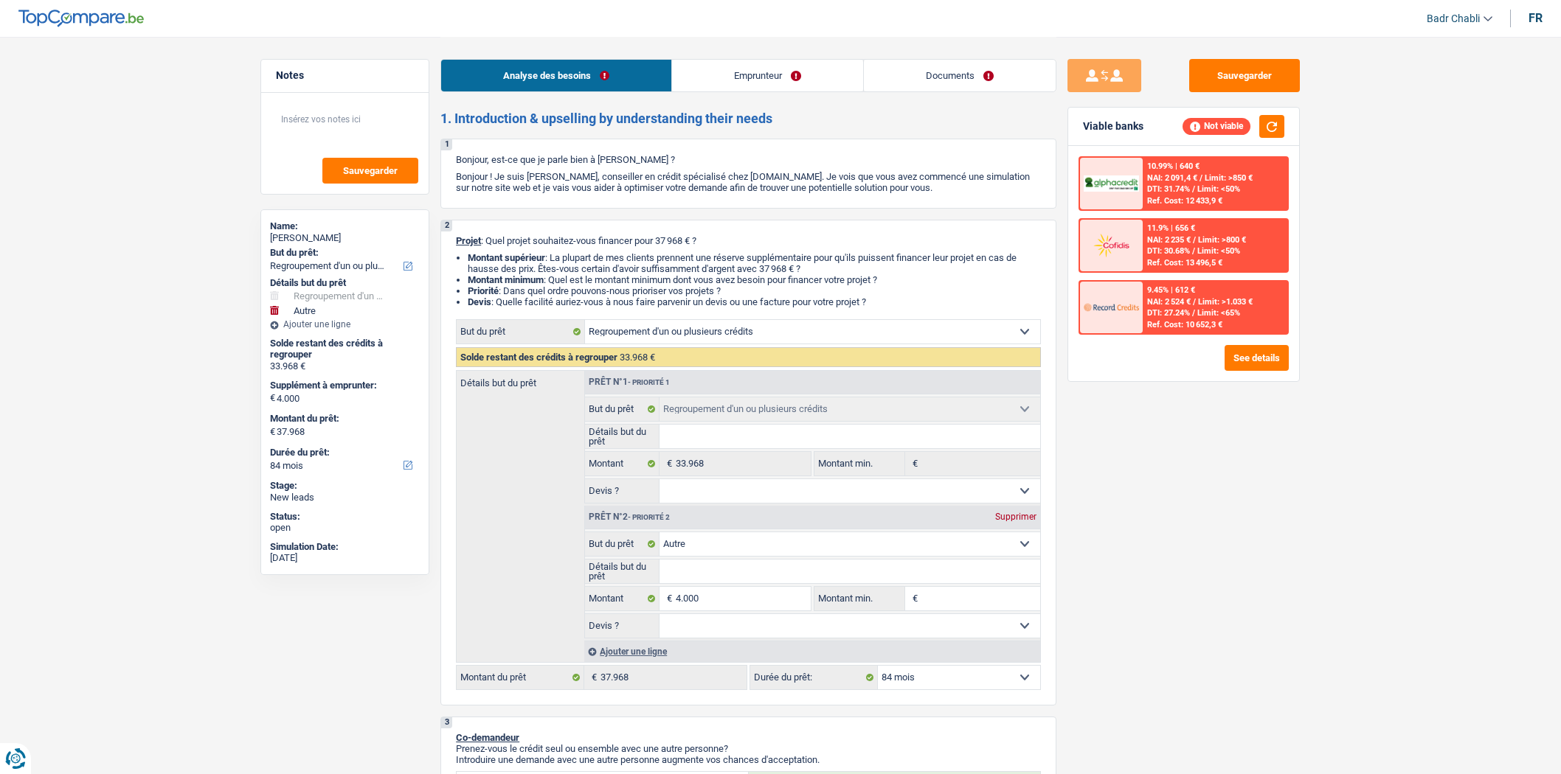
select select "mealVouchers"
select select "rents"
select select "carLoan"
select select "60"
select select "personalLoan"
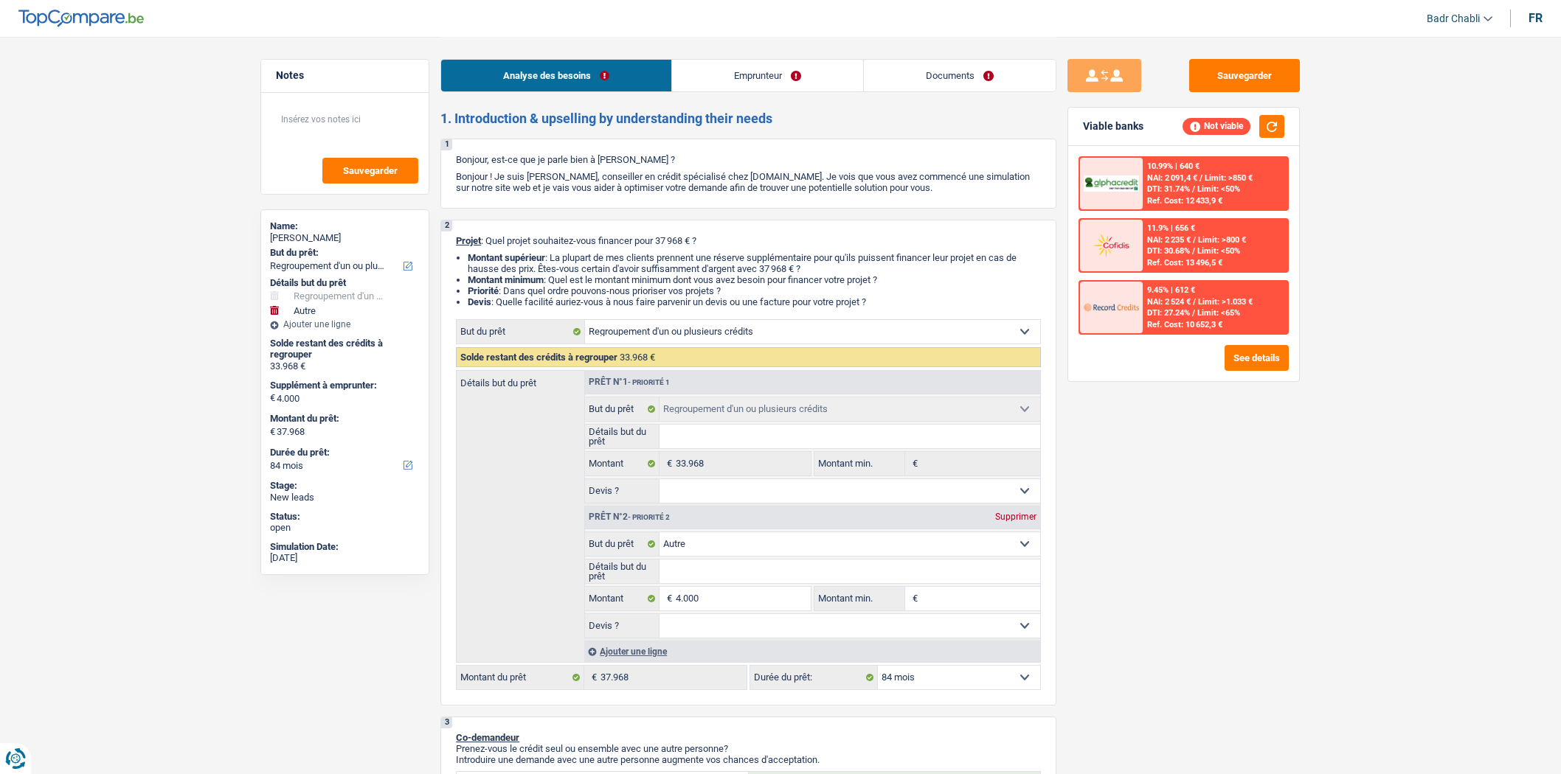
select select "loanRepayment"
select select "48"
select select "cardOrCredit"
select select "refinancing"
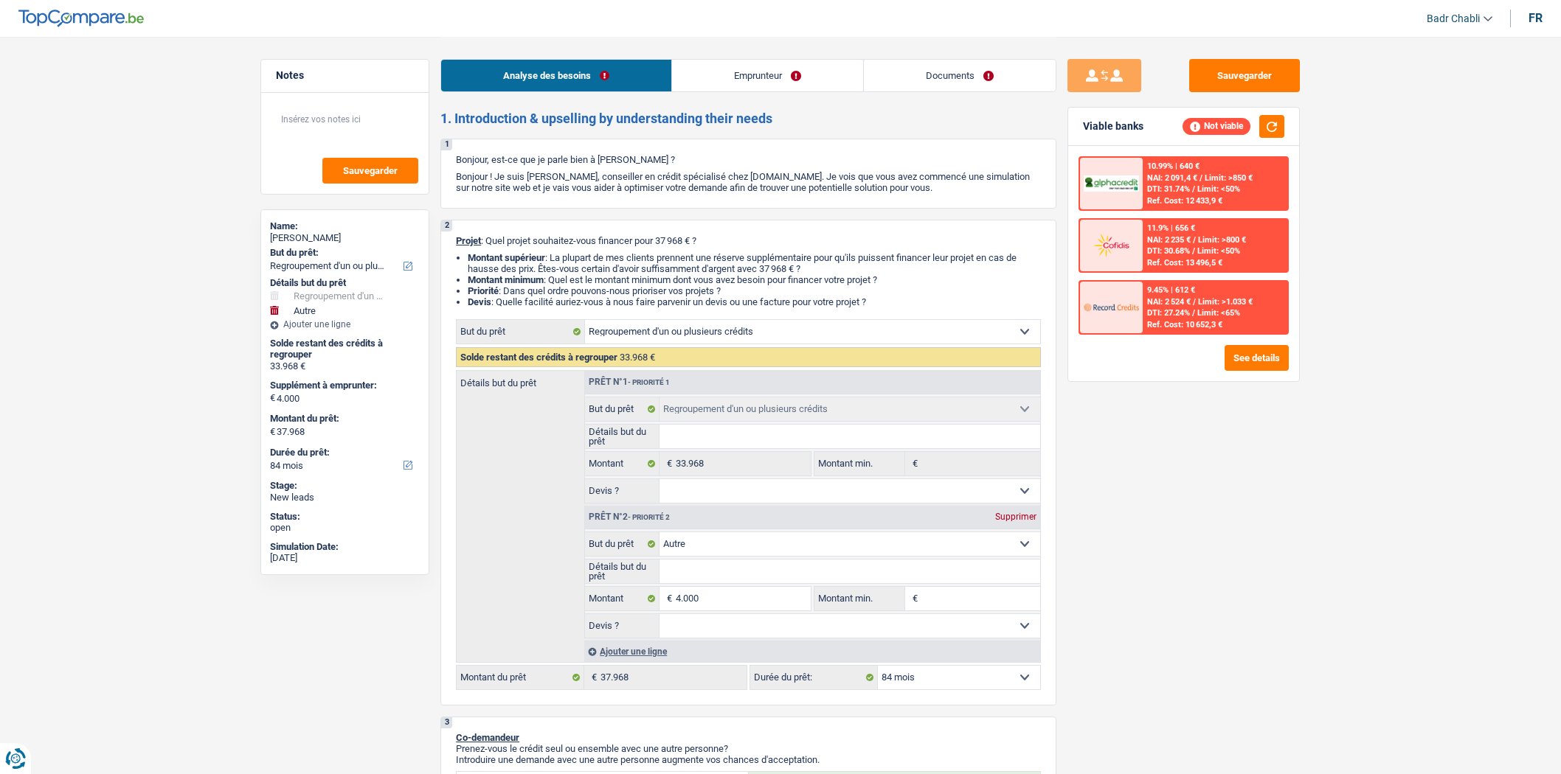
select select "refinancing"
select select "other"
select select "84"
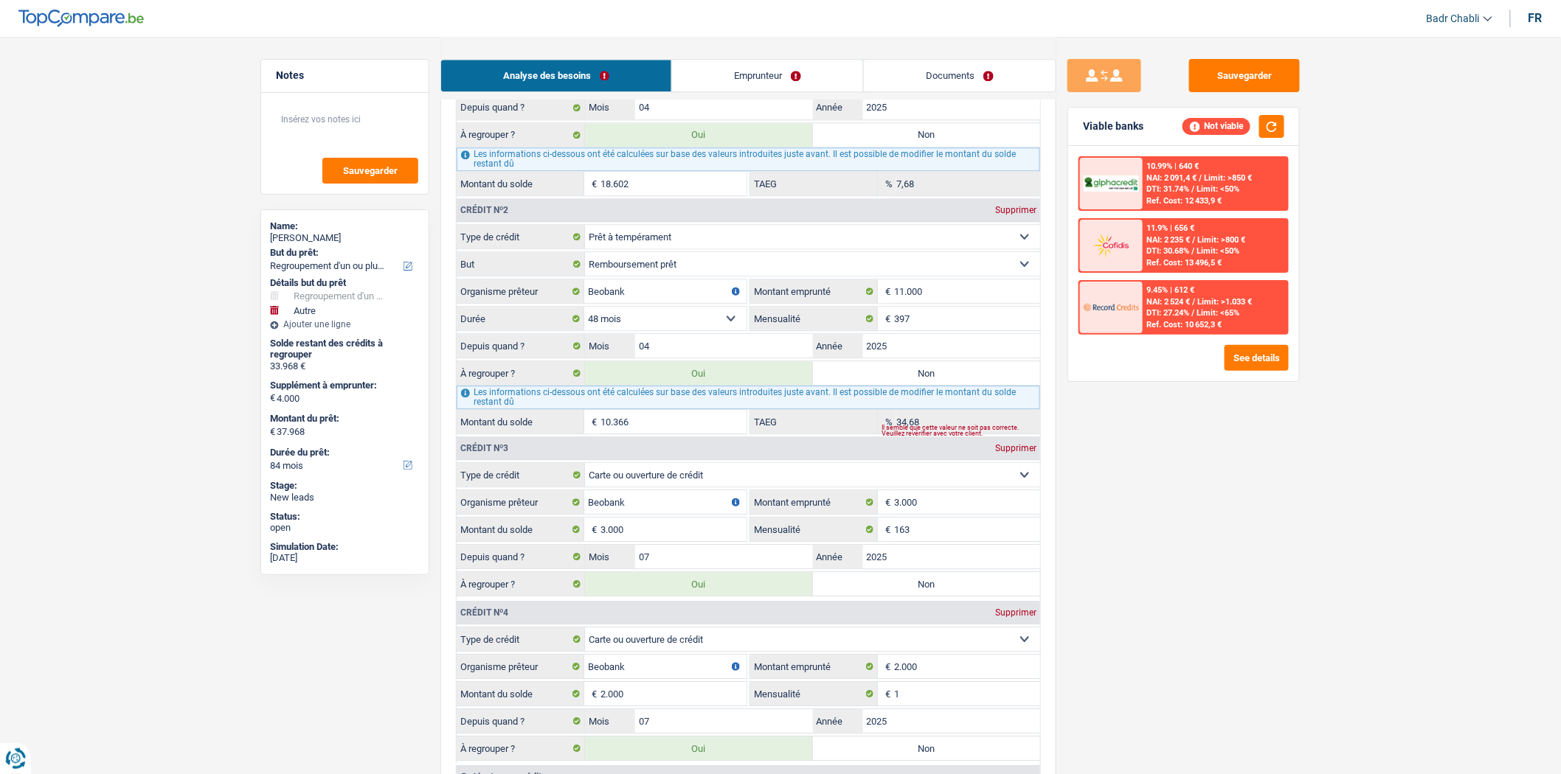
scroll to position [1393, 0]
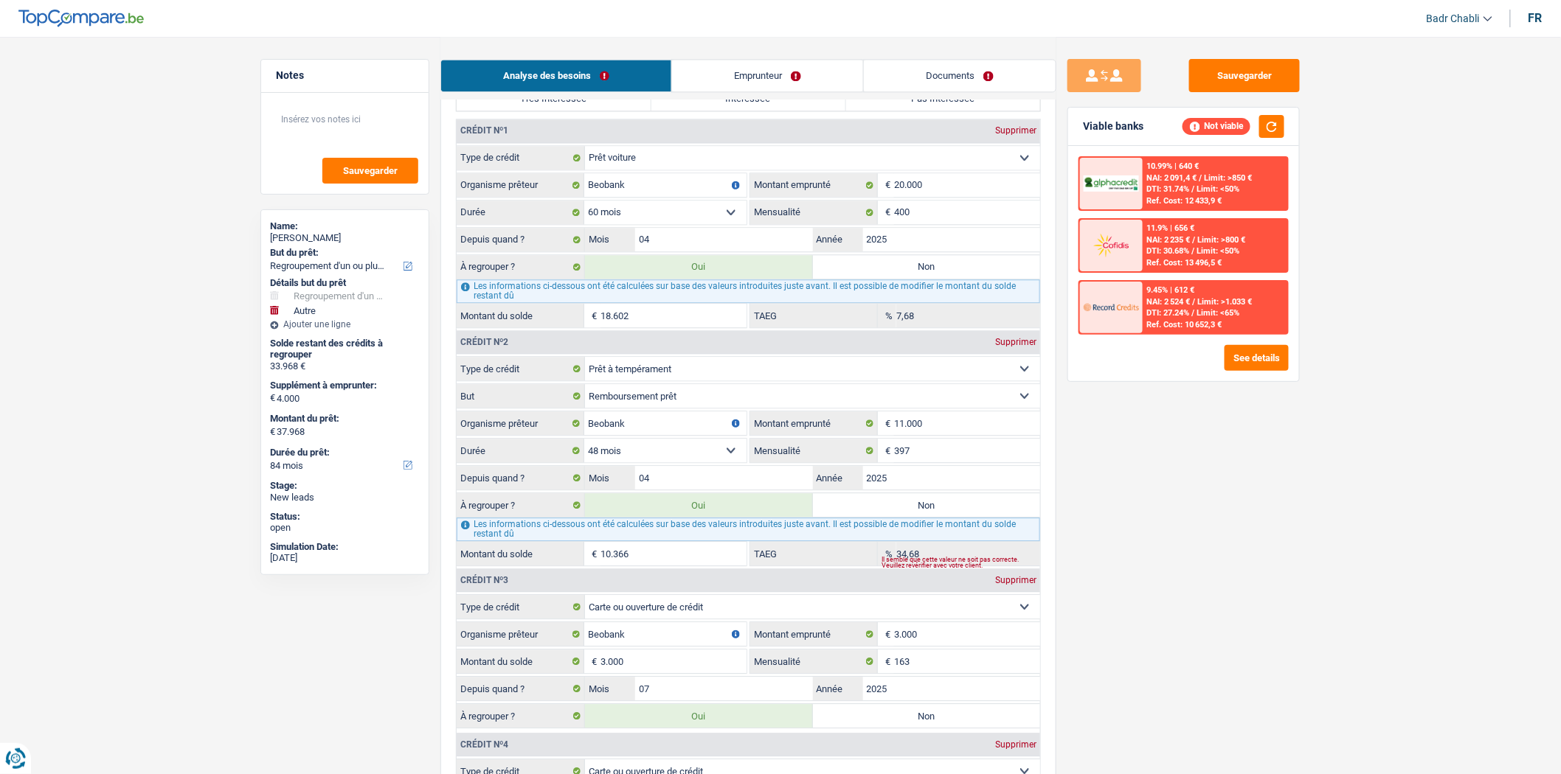
click at [1174, 289] on div "9.45% | 612 €" at bounding box center [1171, 290] width 48 height 10
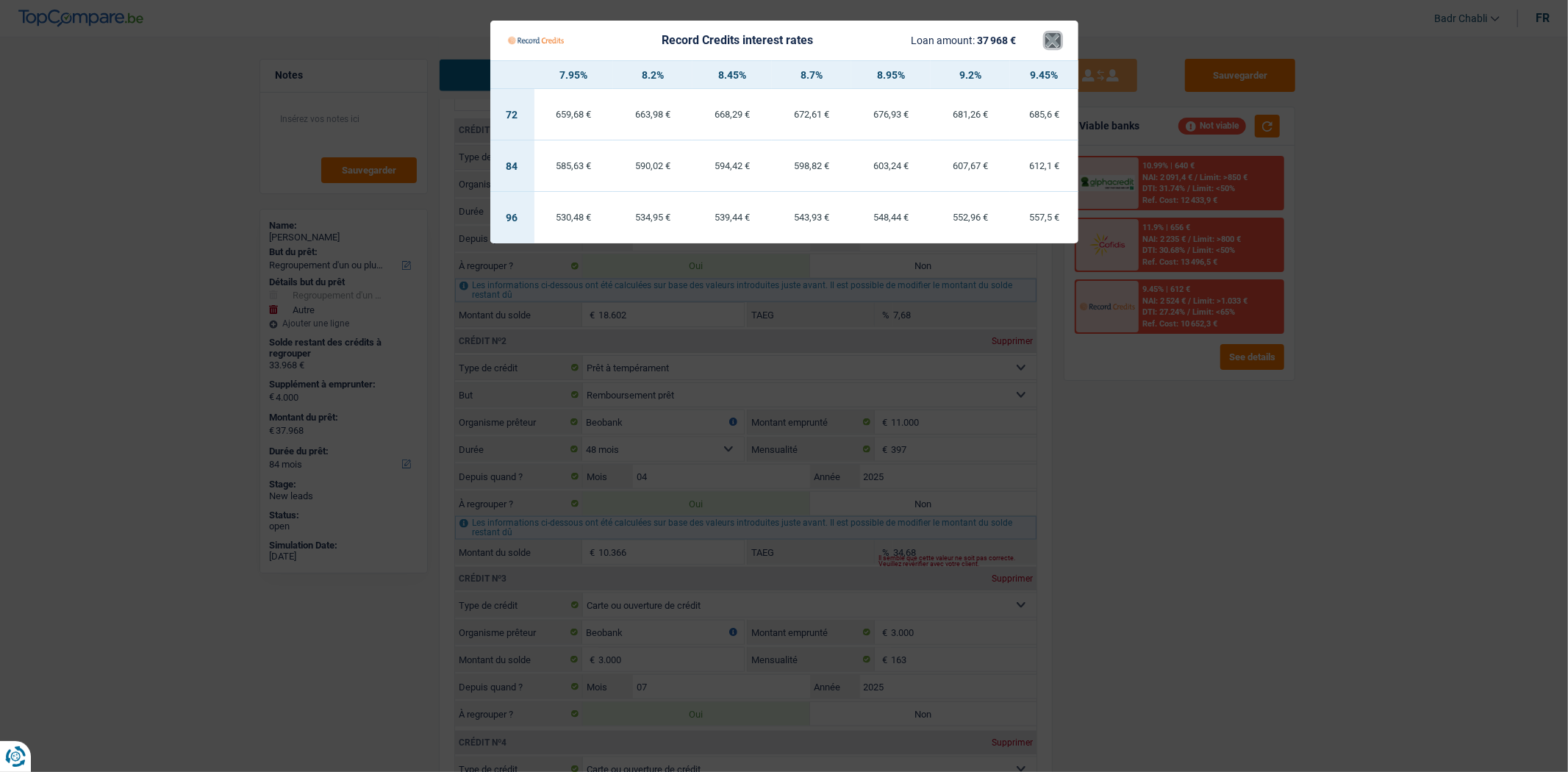
click at [1052, 38] on button "×" at bounding box center [1053, 40] width 15 height 15
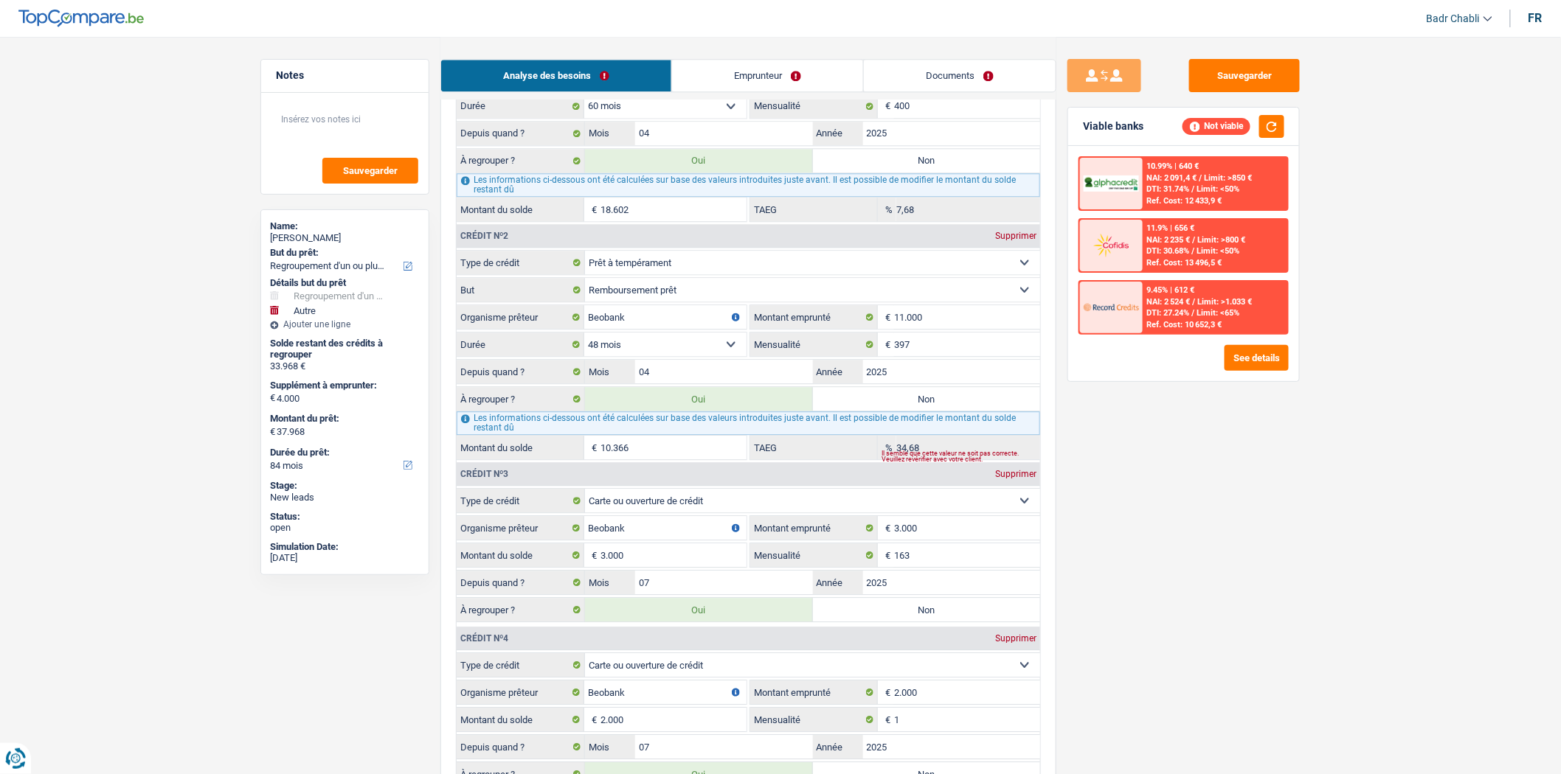
scroll to position [1639, 0]
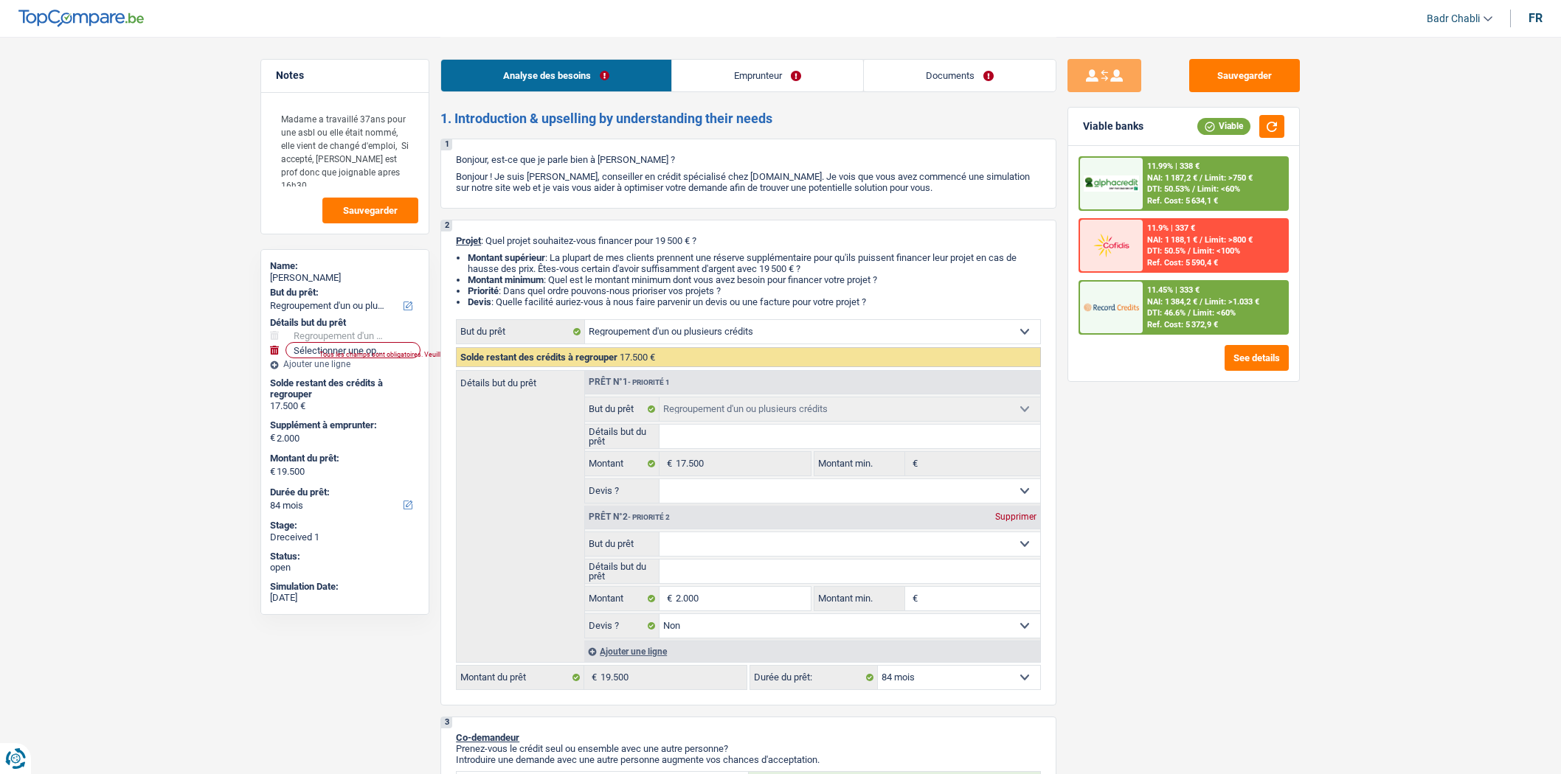
select select "refinancing"
select select "84"
select select "refinancing"
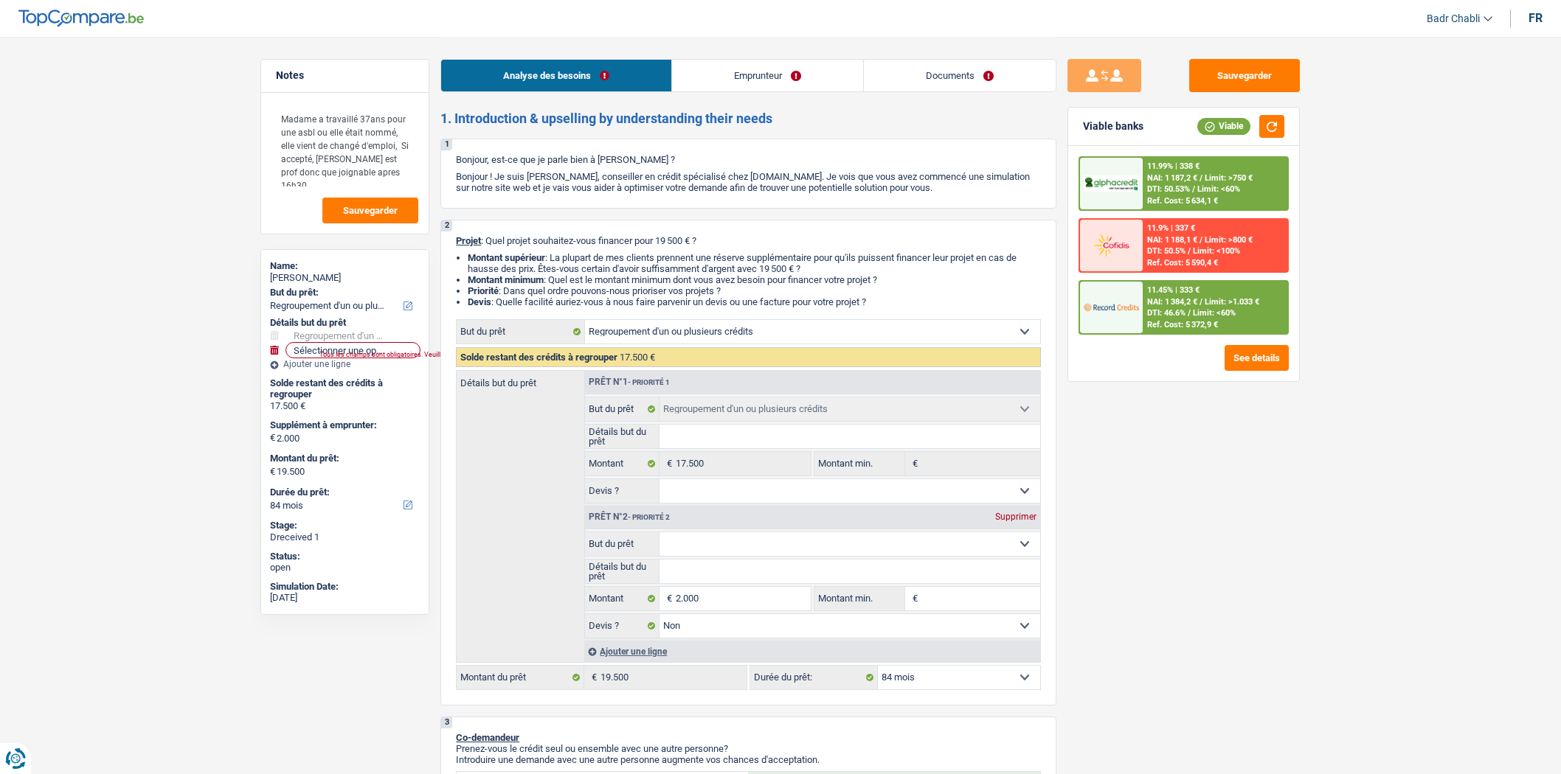
select select "false"
select select "84"
select select "publicEmployee"
select select "netSalary"
select select "mealVouchers"
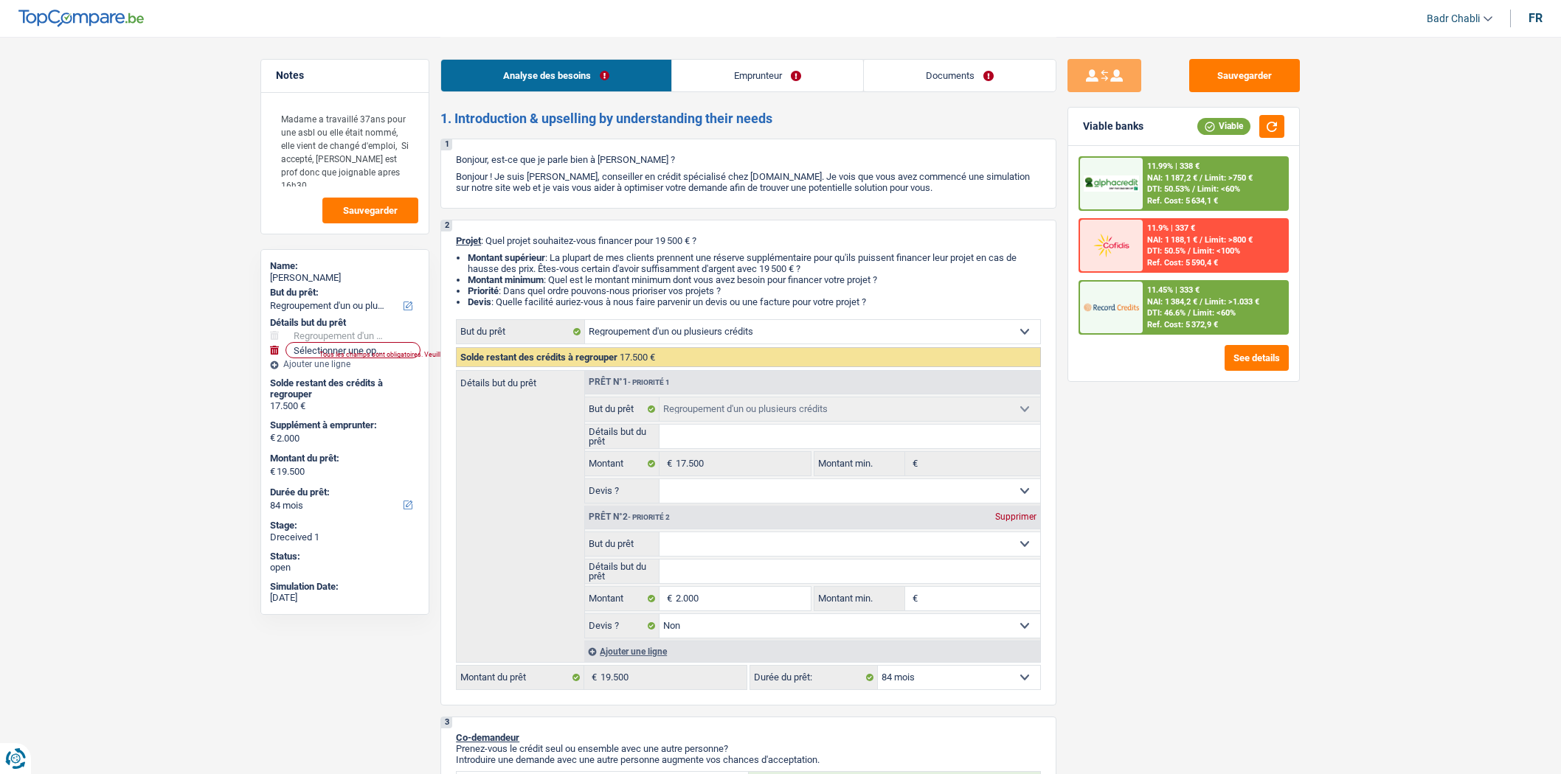
select select "rents"
select select "carLoan"
select select "60"
select select "personalLoan"
select select "familyEvent"
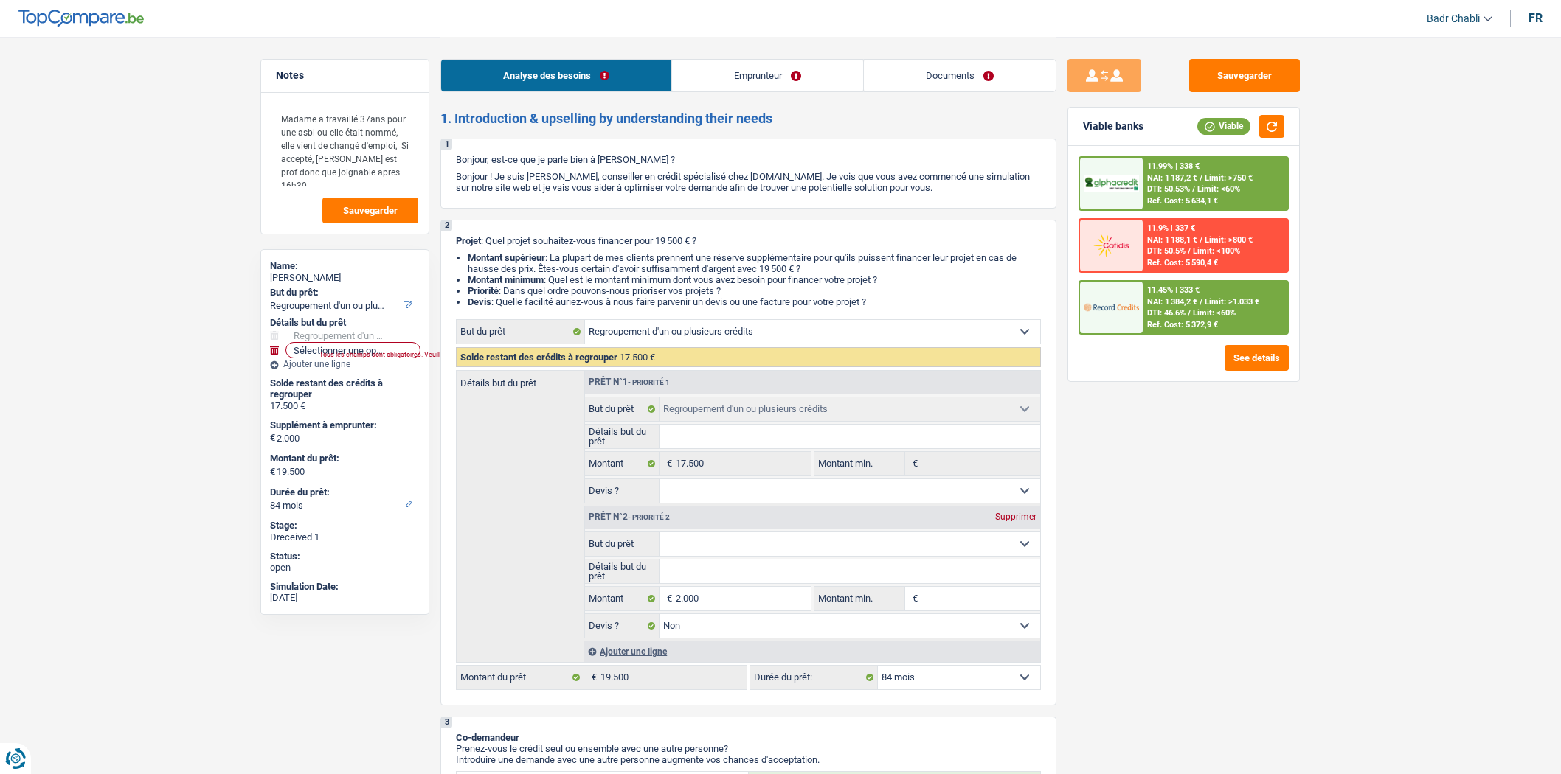
select select "42"
select select "cardOrCredit"
select select "refinancing"
select select "false"
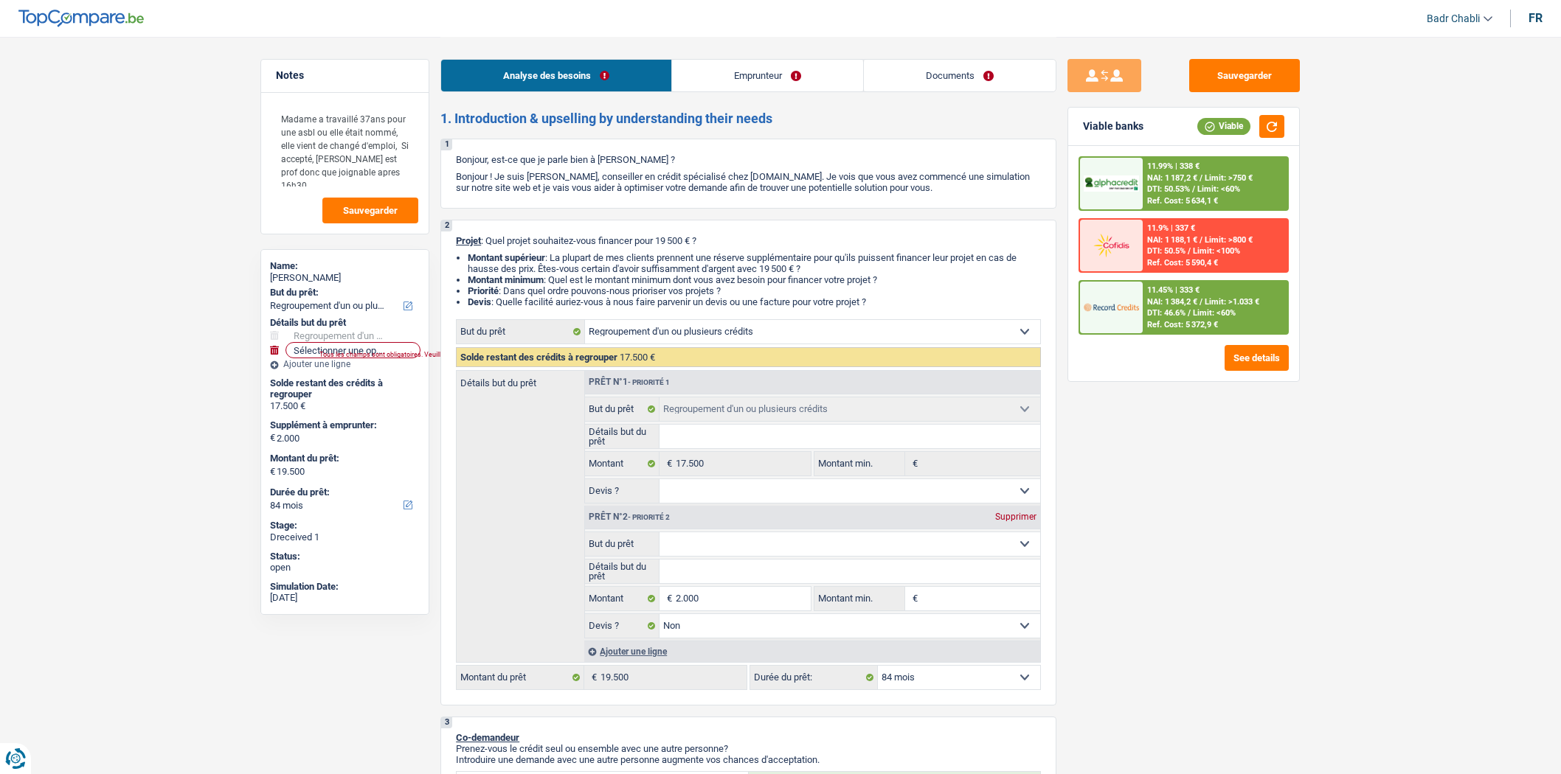
select select "84"
click at [736, 63] on link "Emprunteur" at bounding box center [767, 76] width 191 height 32
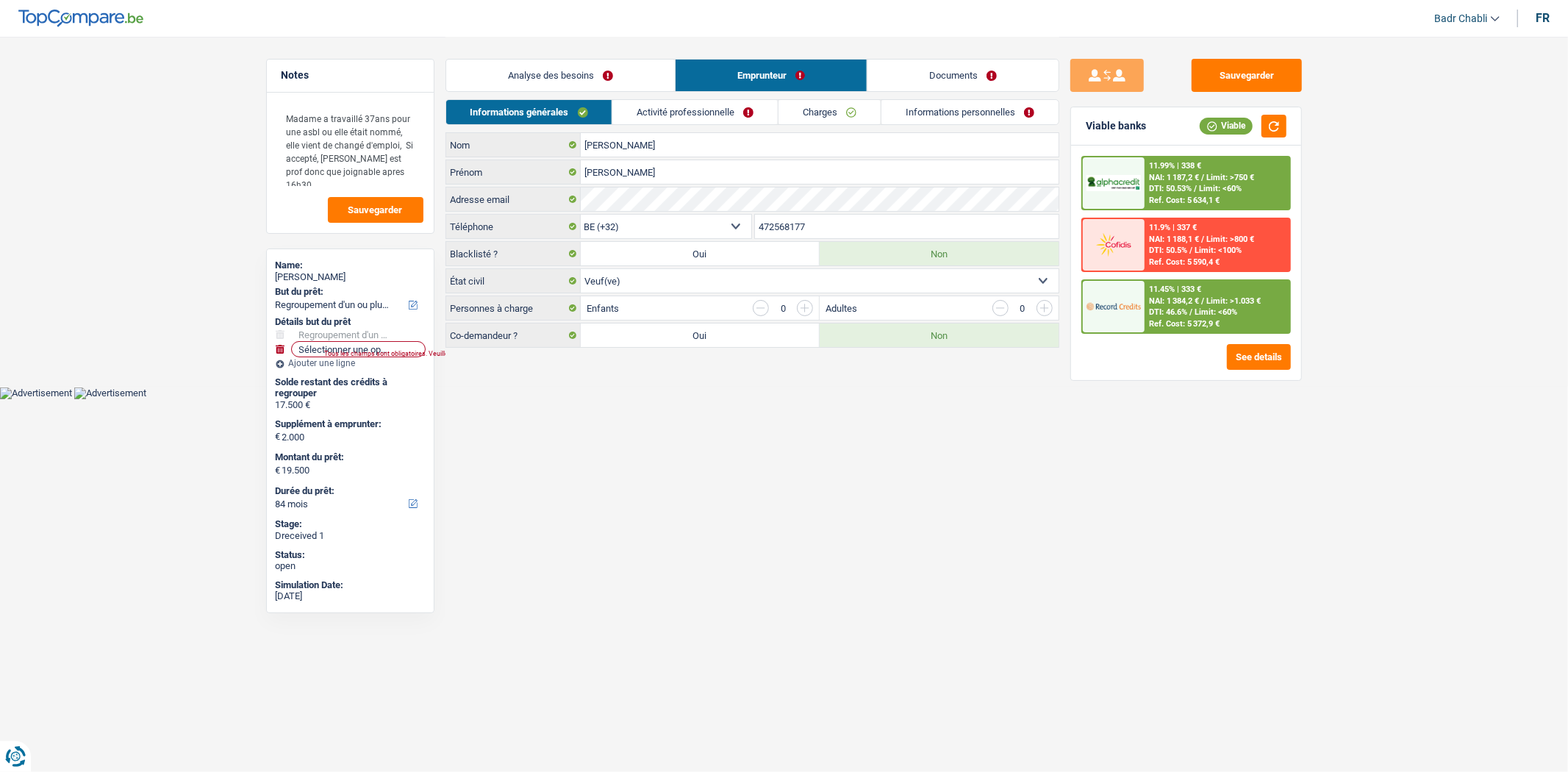
click at [685, 115] on link "Activité professionnelle" at bounding box center [695, 112] width 165 height 24
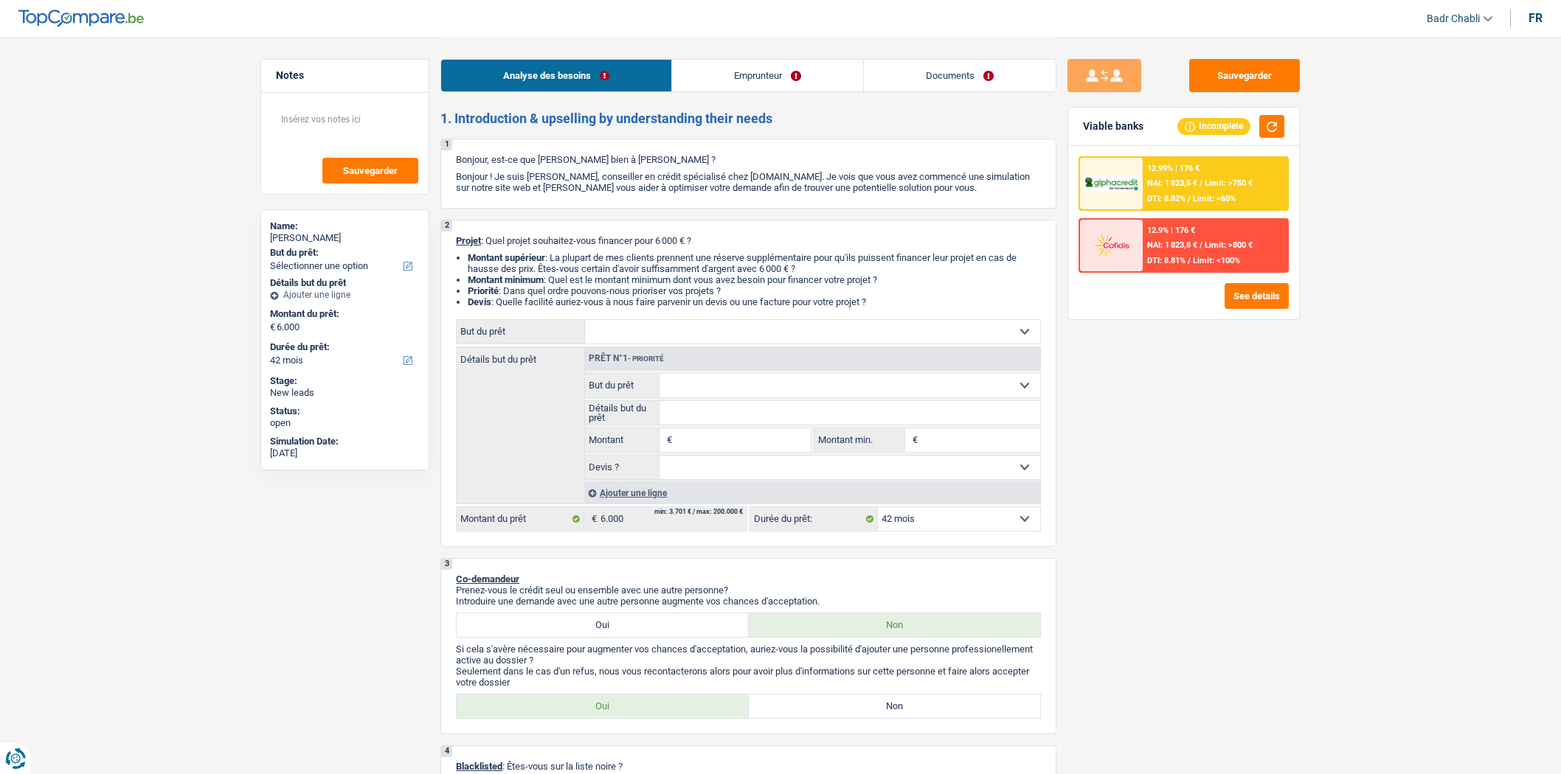
select select "42"
select select "unemployed"
select select "unemployment"
select select "ownerWithoutMortgage"
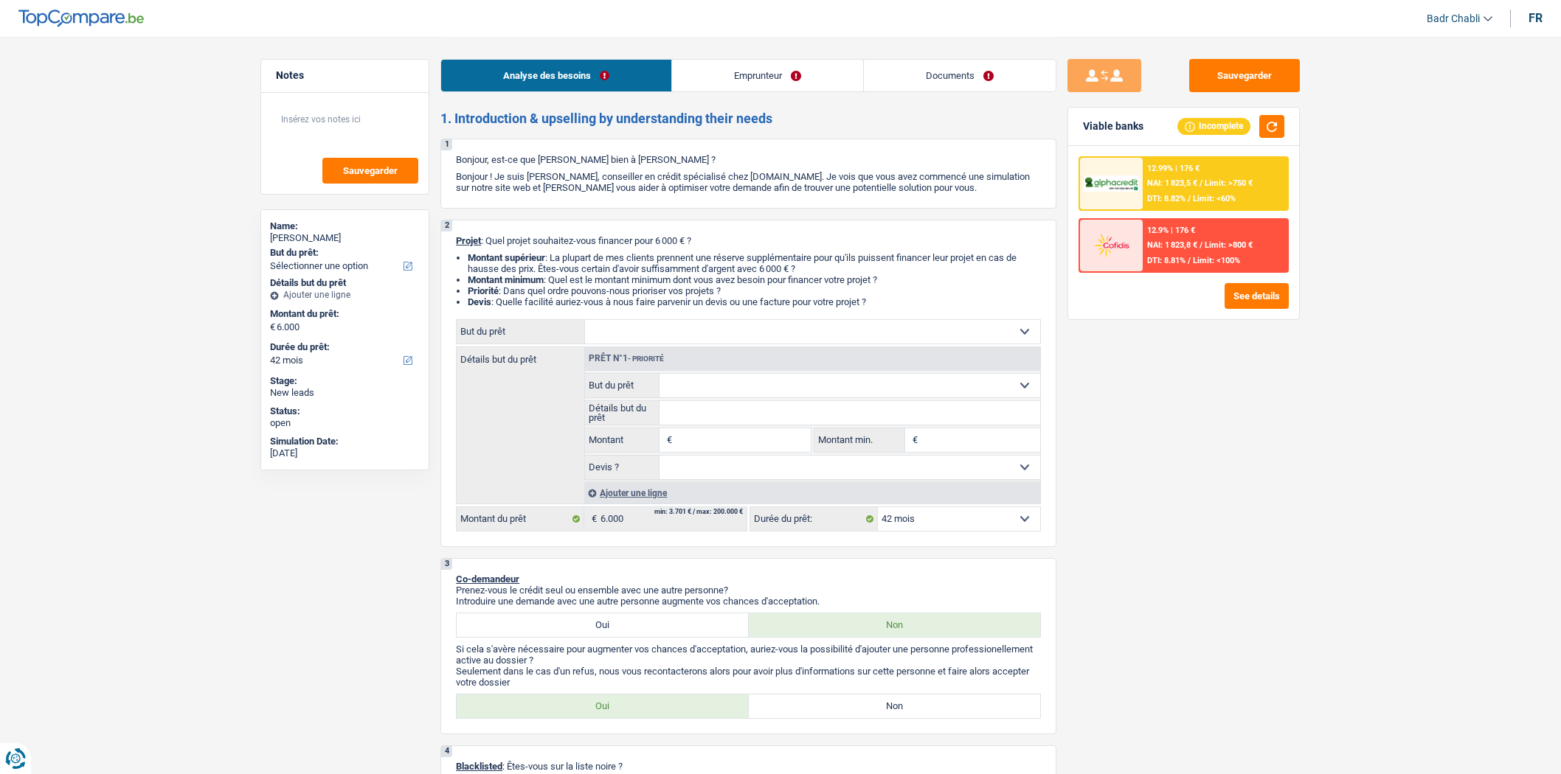
select select "42"
click at [705, 333] on select "Confort maison: meubles, textile, peinture, électroménager, outillage non-profe…" at bounding box center [812, 332] width 455 height 24
click at [474, 393] on div "Détails but du prêt Prêt n°1 - Priorité Confort maison: meubles, textile, peint…" at bounding box center [748, 426] width 585 height 158
click at [717, 437] on input "Montant" at bounding box center [743, 441] width 135 height 24
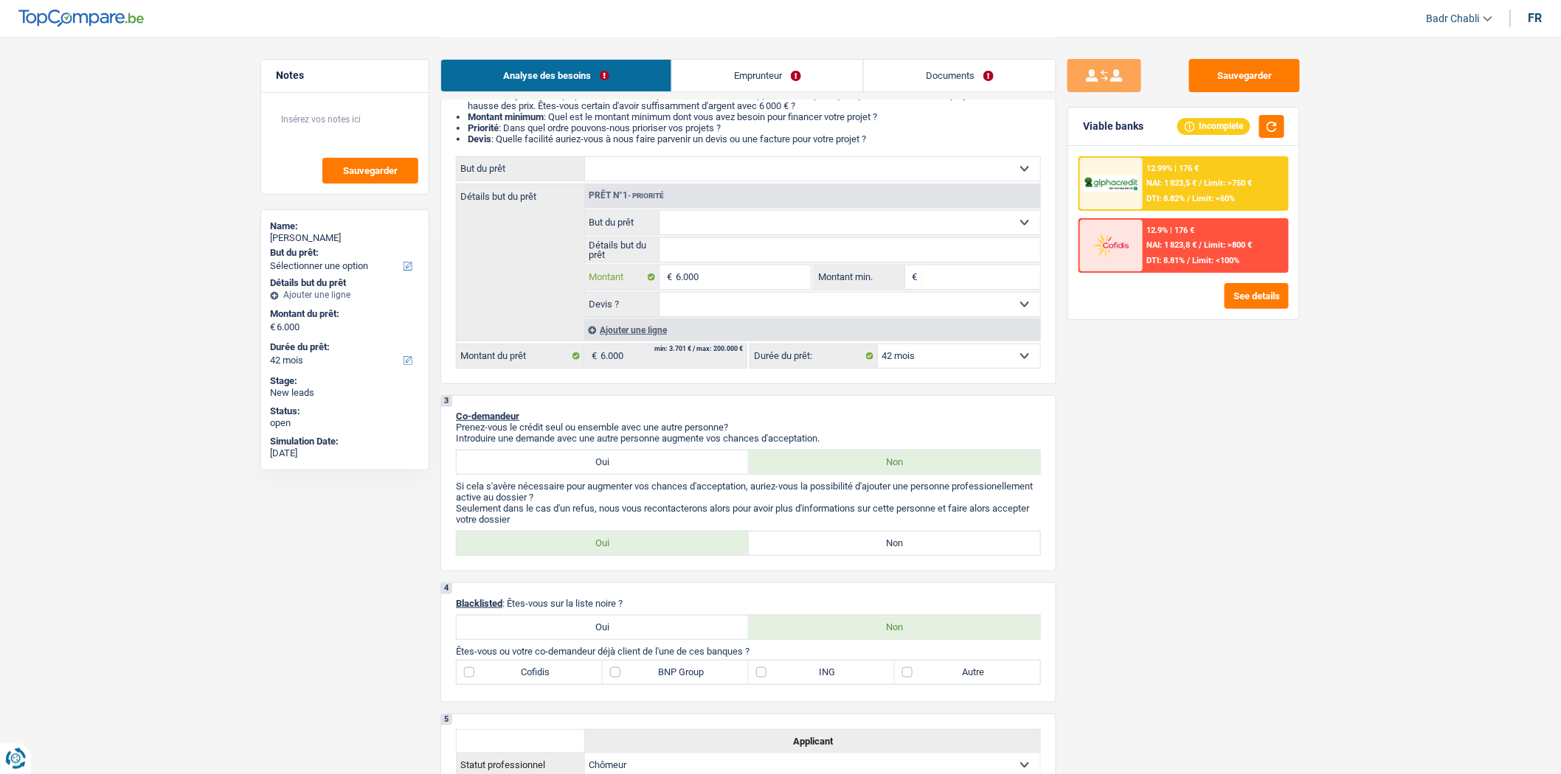
scroll to position [164, 0]
type input "6.000"
click at [842, 555] on label "Non" at bounding box center [895, 543] width 292 height 24
click at [842, 555] on input "Non" at bounding box center [895, 543] width 292 height 24
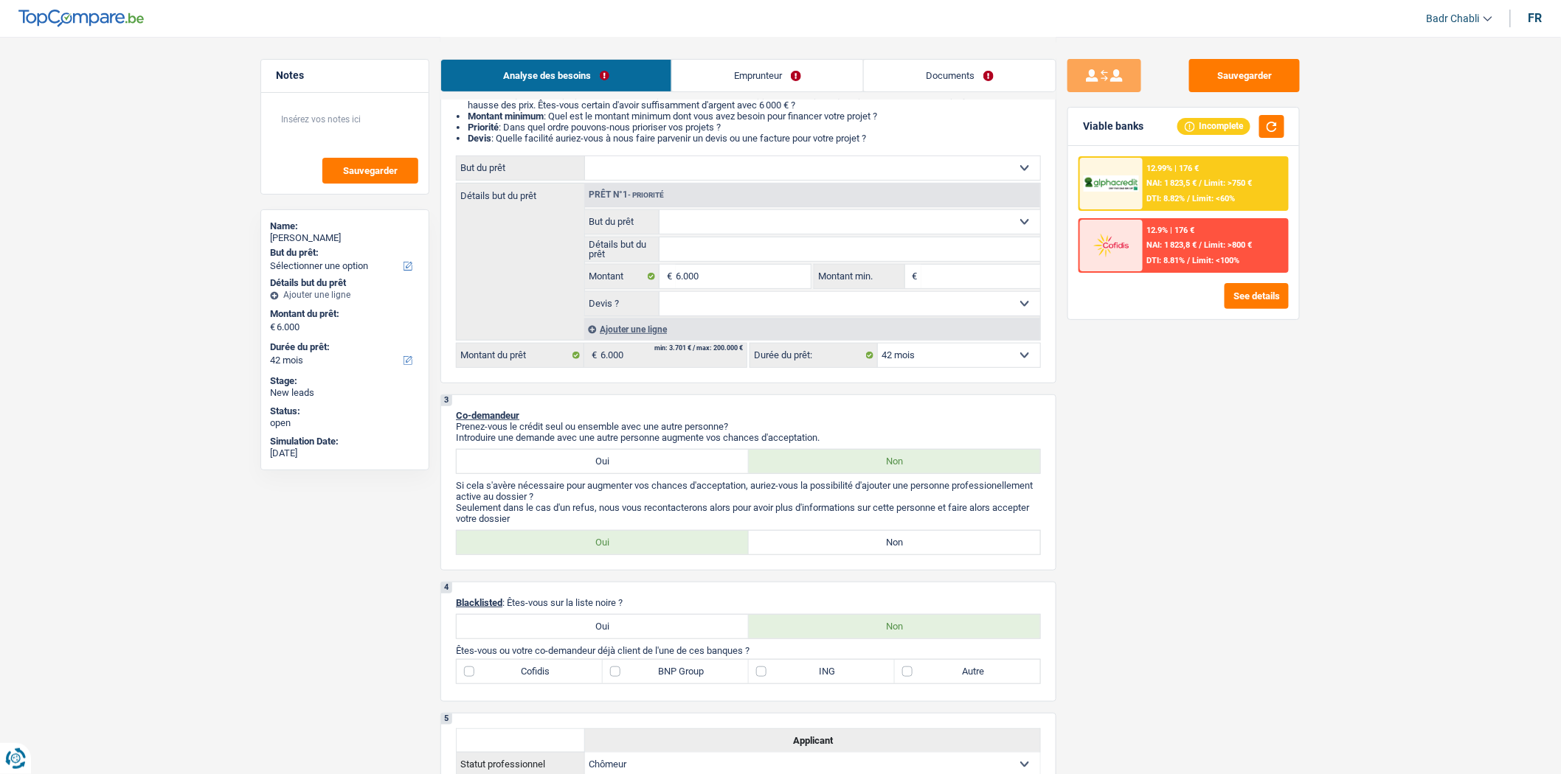
radio input "true"
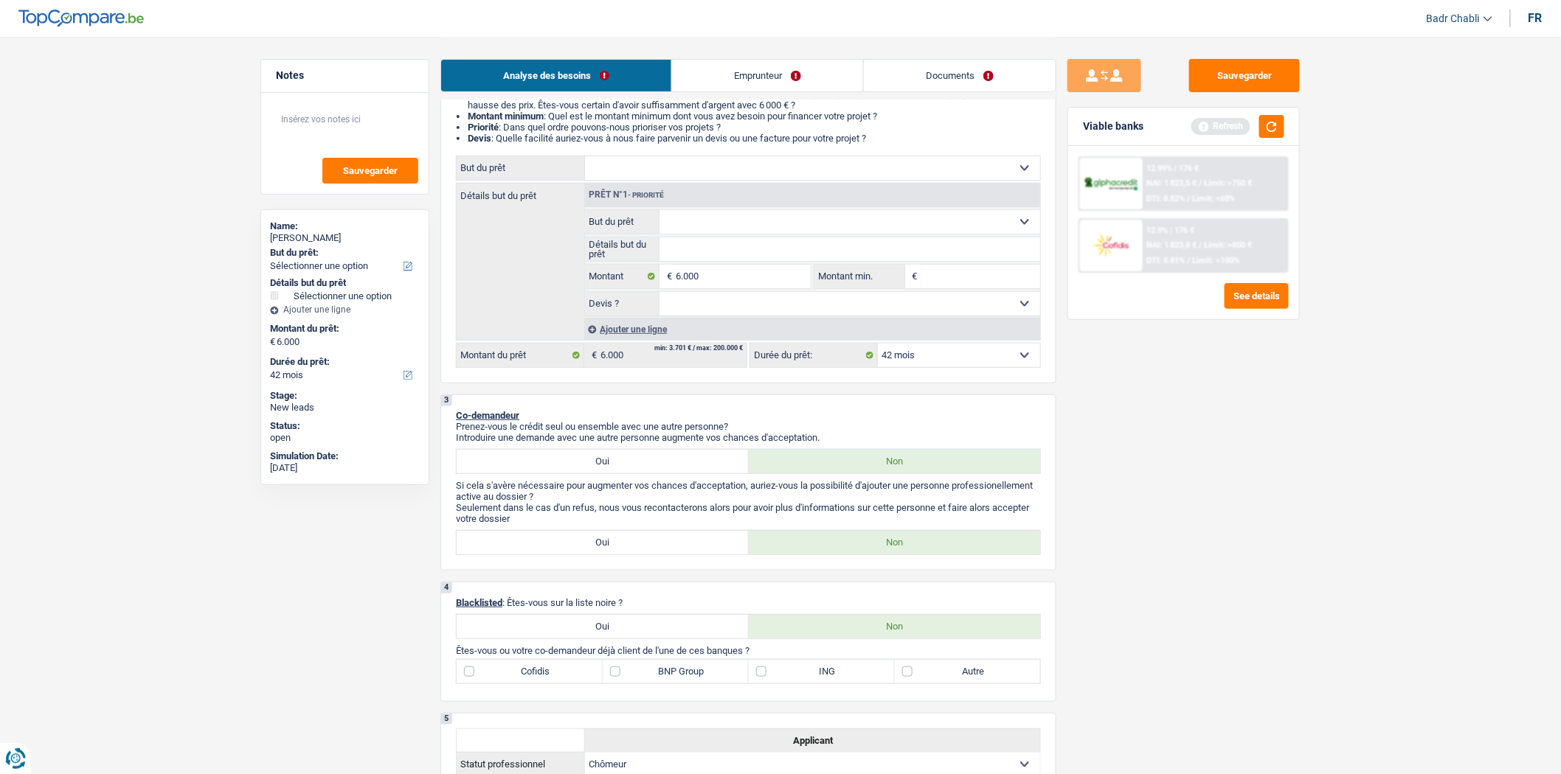
click at [637, 170] on select "Confort maison: meubles, textile, peinture, électroménager, outillage non-profe…" at bounding box center [812, 168] width 455 height 24
select select "household"
click at [585, 159] on select "Confort maison: meubles, textile, peinture, électroménager, outillage non-profe…" at bounding box center [812, 168] width 455 height 24
select select "household"
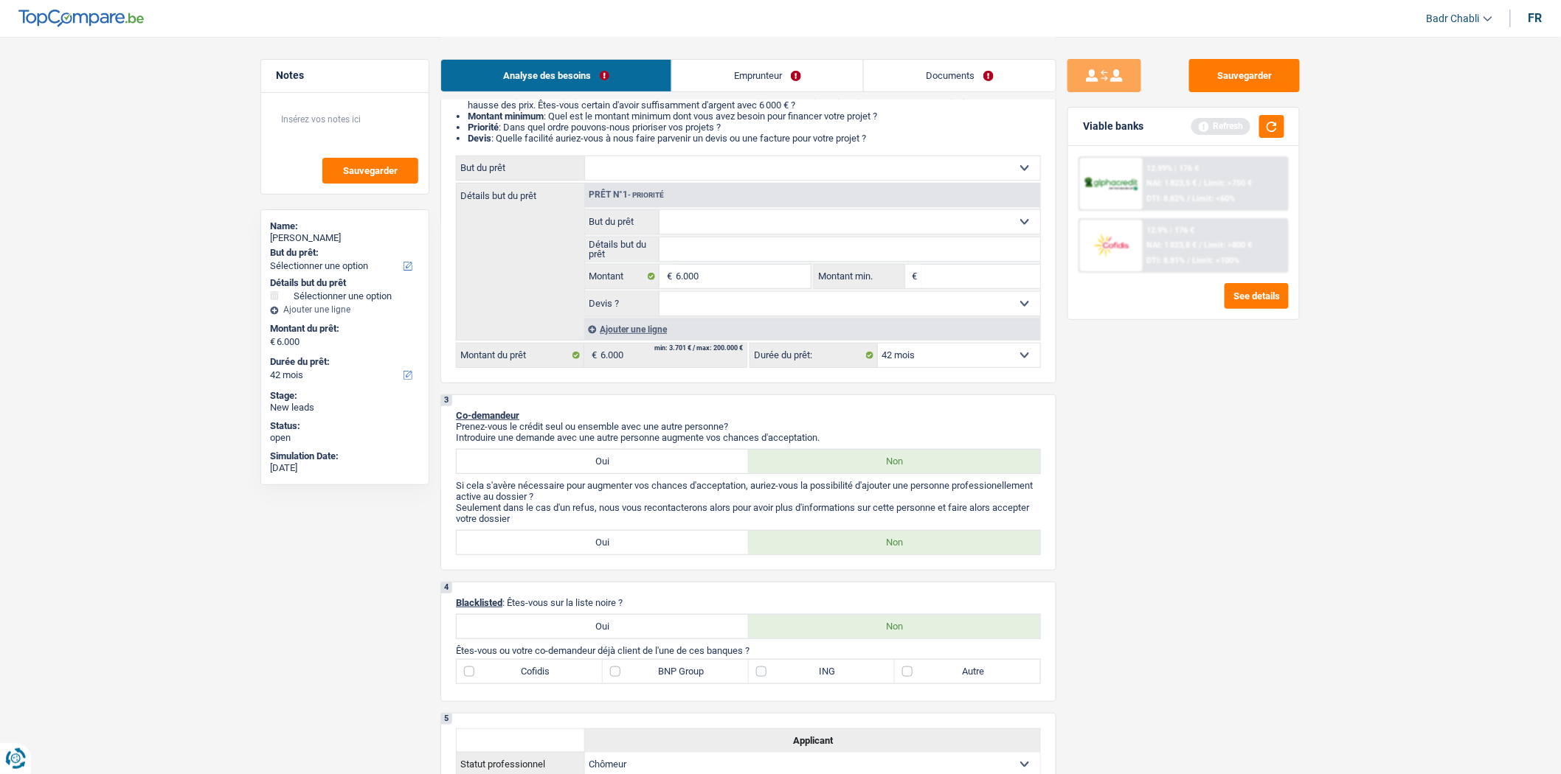
select select "household"
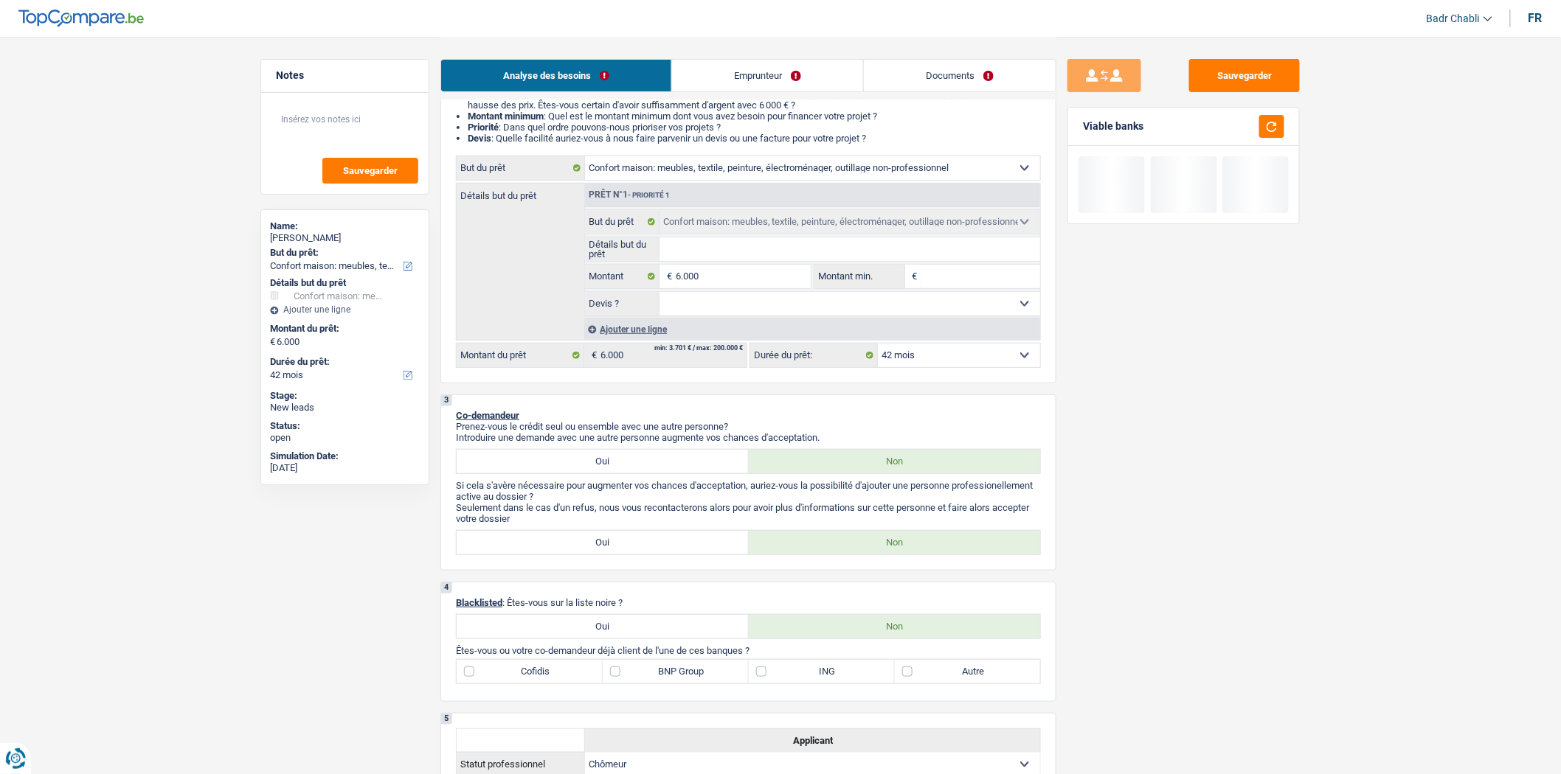
click at [763, 96] on div "Analyse des besoins Emprunteur Documents" at bounding box center [748, 68] width 616 height 63
click at [766, 83] on link "Emprunteur" at bounding box center [767, 76] width 191 height 32
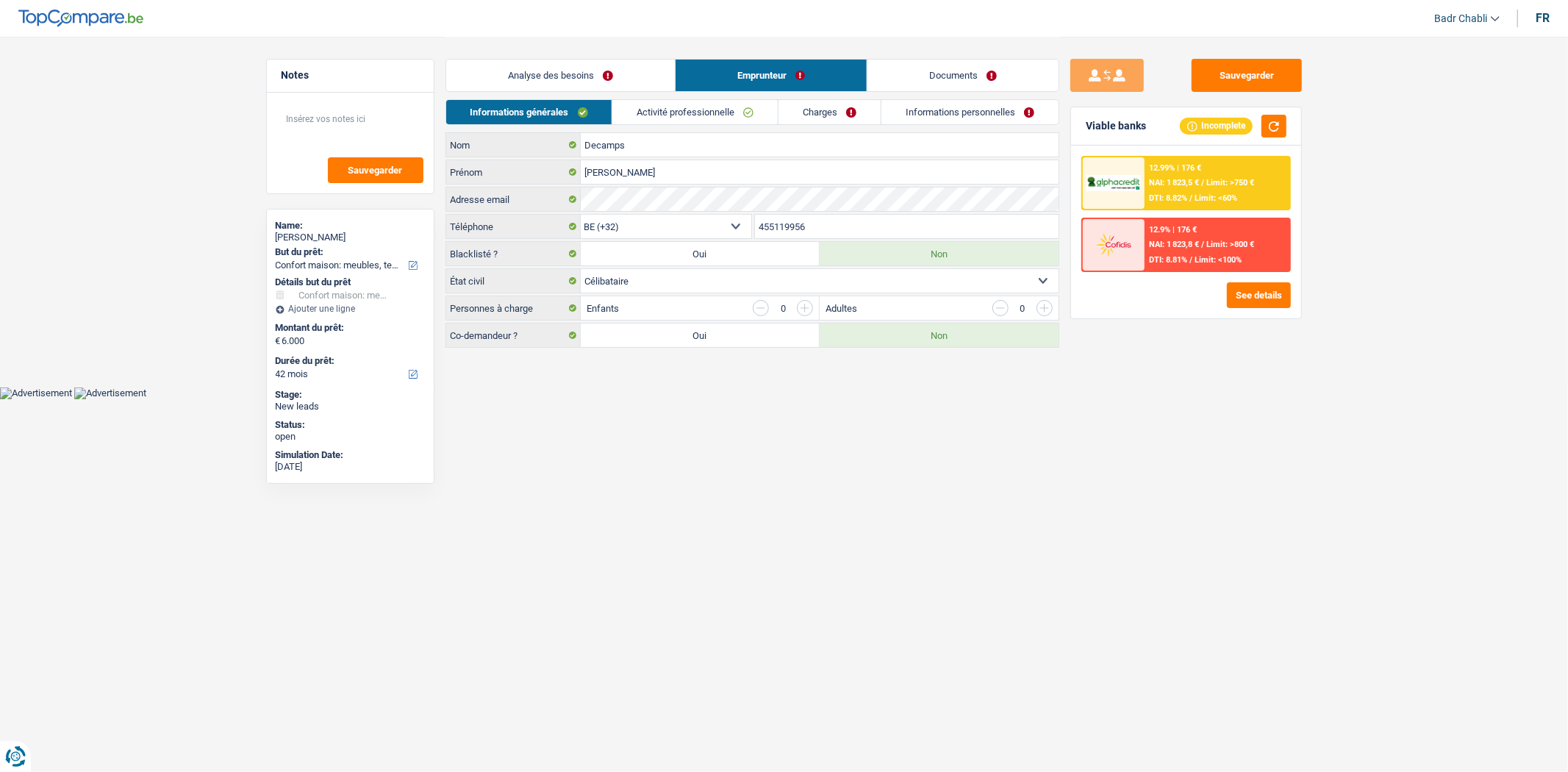
click at [778, 106] on li "Charges" at bounding box center [828, 113] width 103 height 26
drag, startPoint x: 741, startPoint y: 111, endPoint x: 788, endPoint y: 114, distance: 47.1
click at [740, 111] on link "Activité professionnelle" at bounding box center [695, 112] width 165 height 24
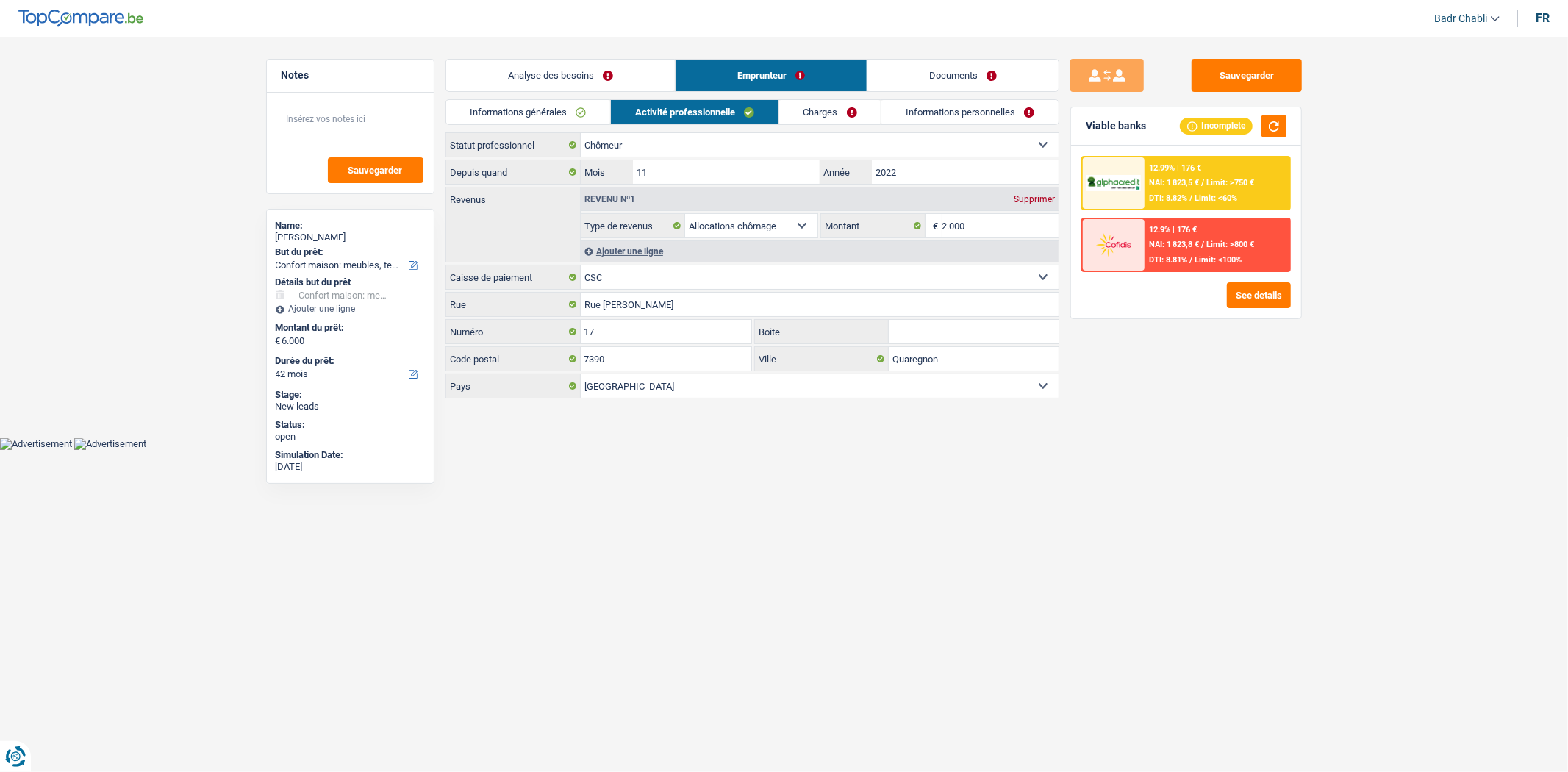
click at [810, 113] on link "Charges" at bounding box center [830, 112] width 103 height 24
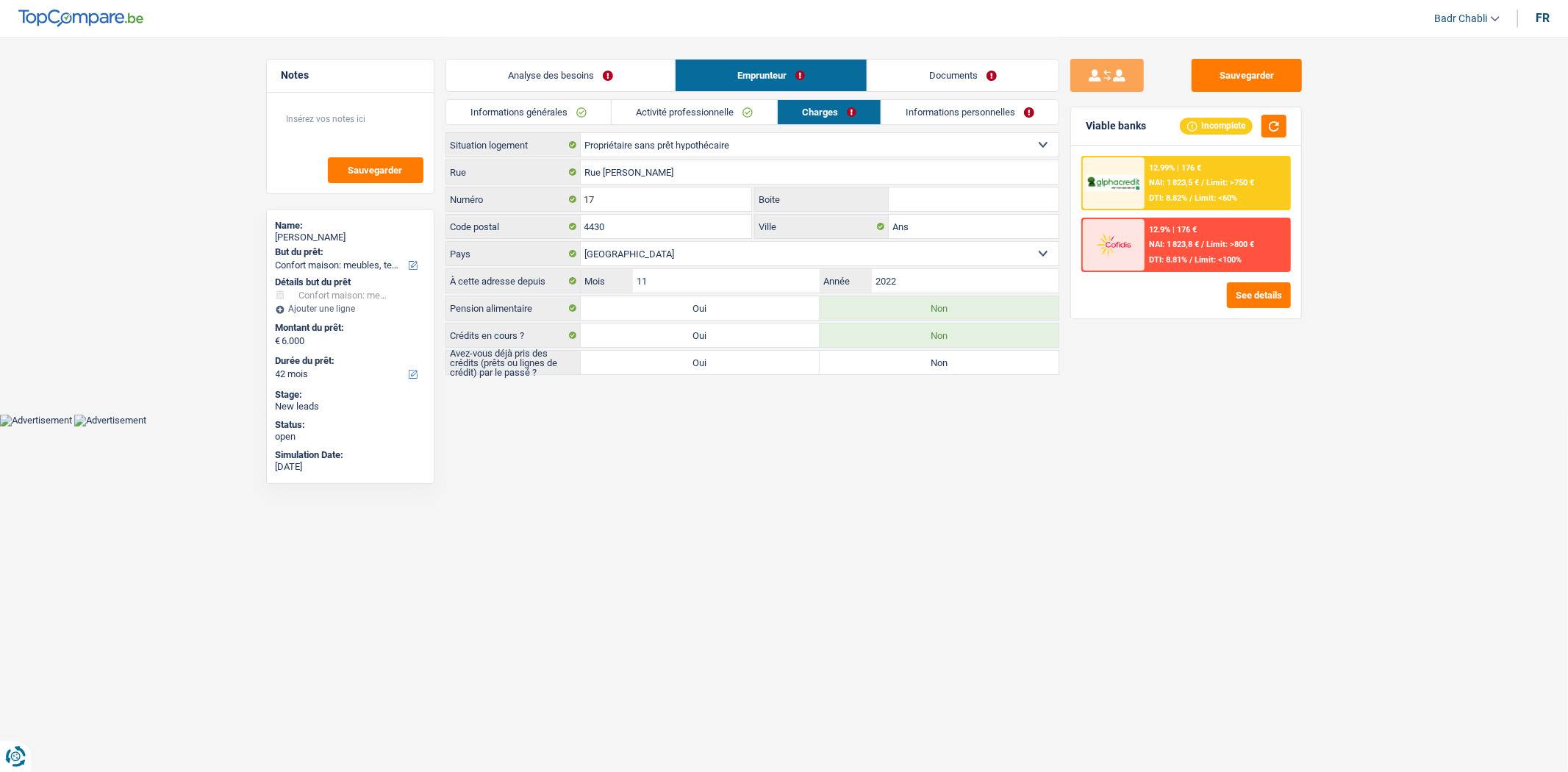
click at [724, 366] on label "Oui" at bounding box center [701, 363] width 239 height 24
click at [724, 366] on input "Oui" at bounding box center [701, 363] width 239 height 24
radio input "true"
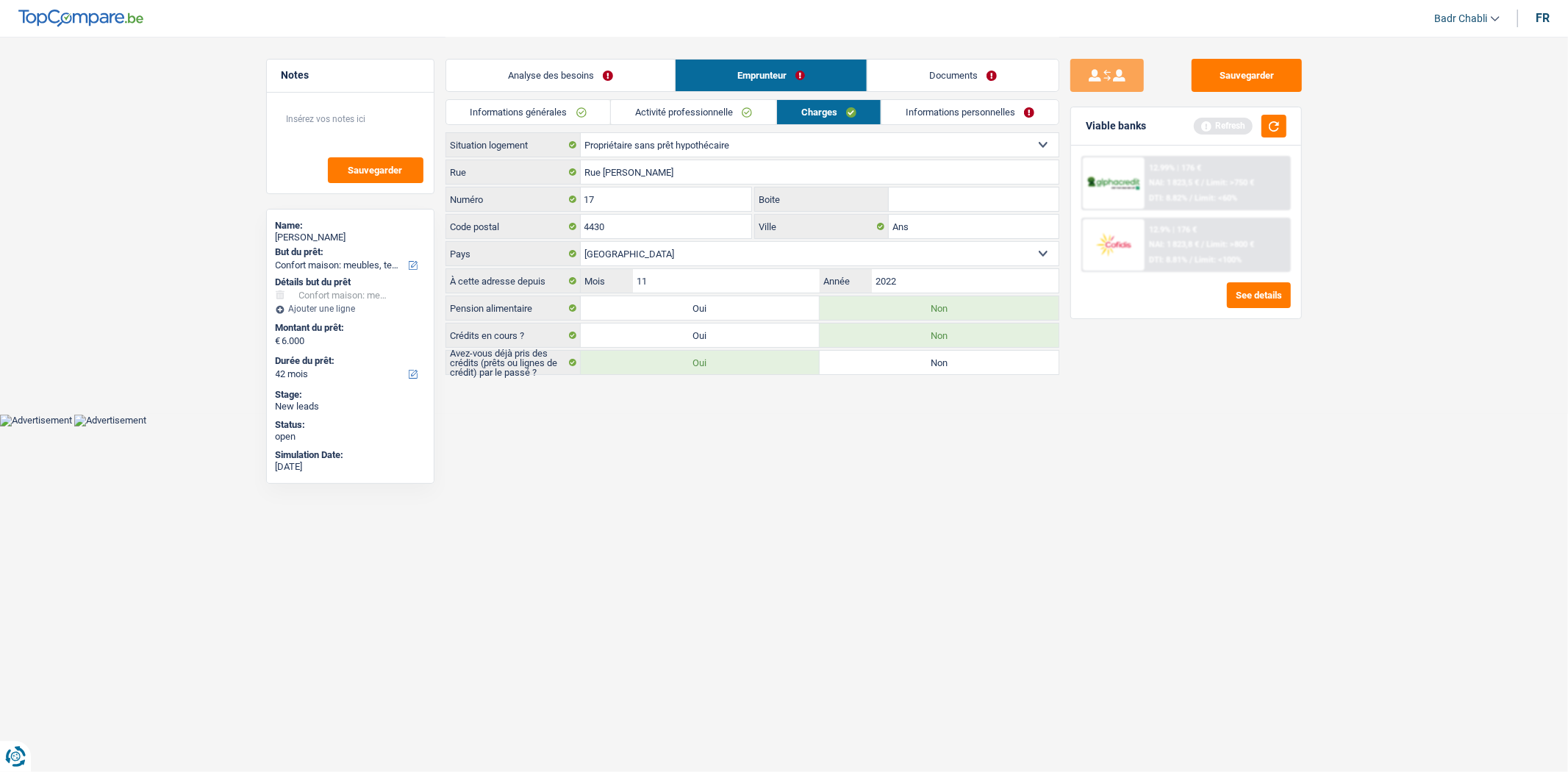
click at [671, 119] on link "Activité professionnelle" at bounding box center [694, 112] width 165 height 24
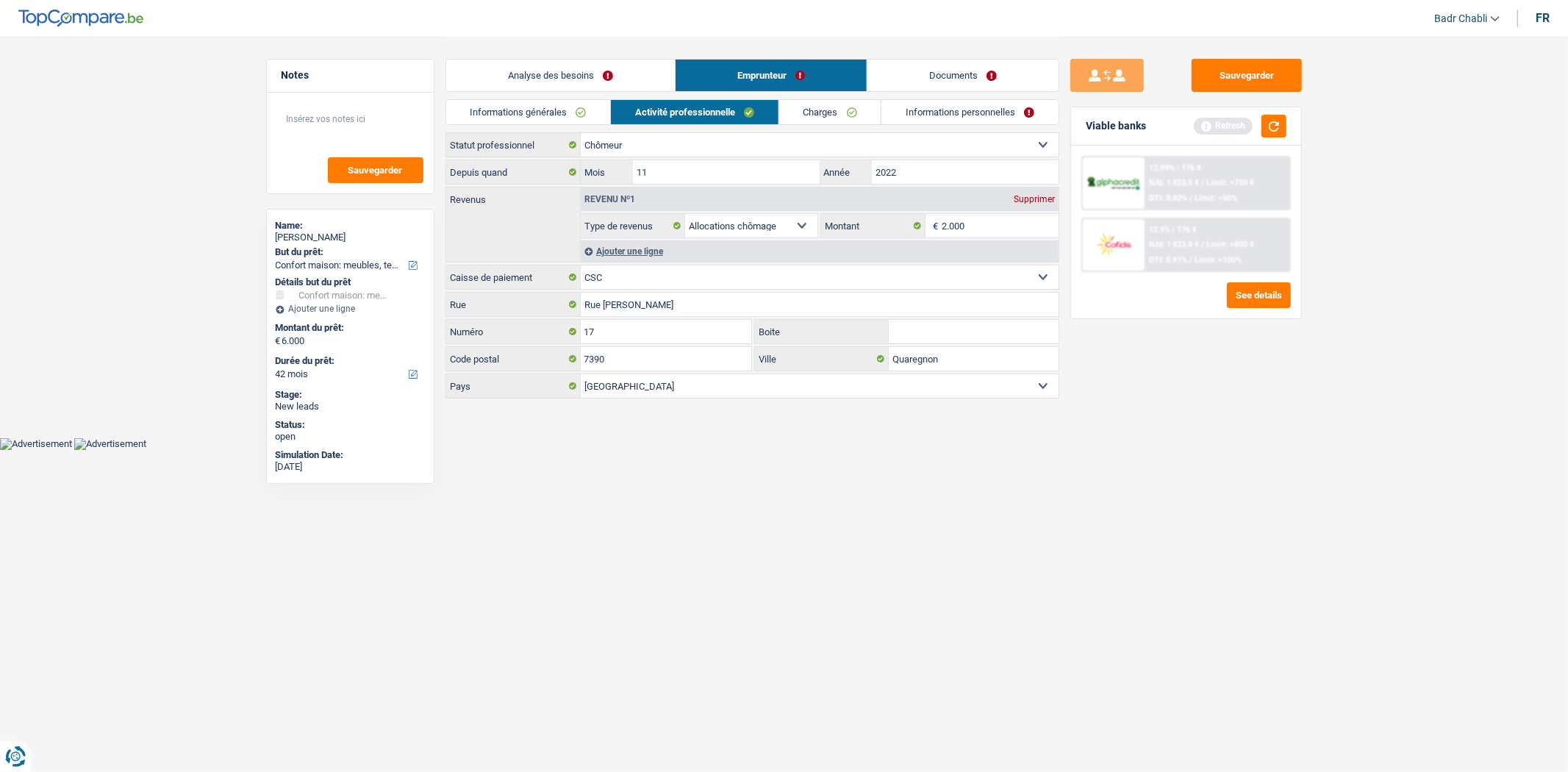
click at [601, 72] on link "Analyse des besoins" at bounding box center [560, 76] width 228 height 32
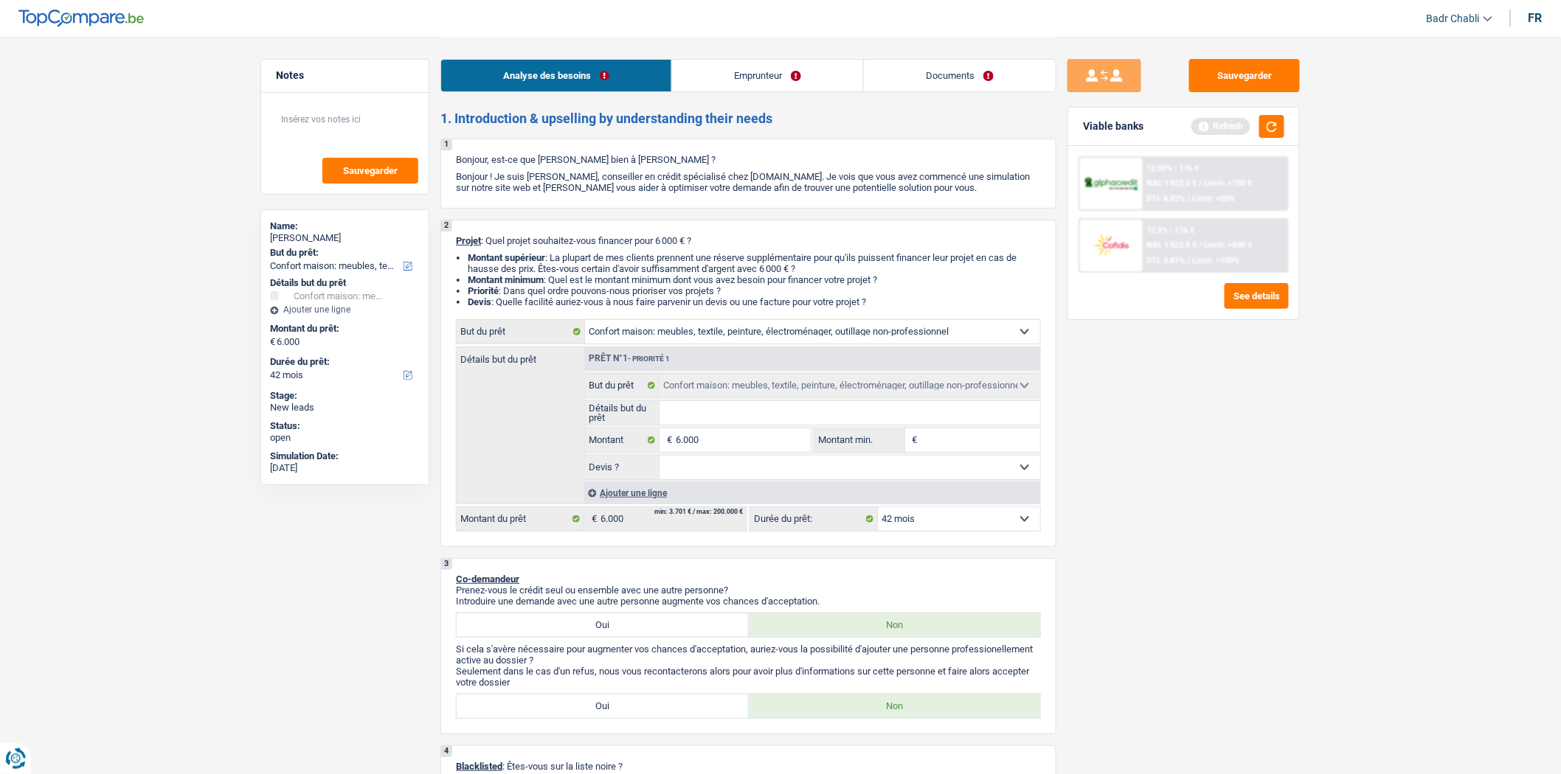
click at [684, 350] on div "Détails but du prêt Prêt n°1 - Priorité 1 Confort maison: meubles, textile, pei…" at bounding box center [748, 426] width 585 height 158
click at [689, 341] on select "Confort maison: meubles, textile, peinture, électroménager, outillage non-profe…" at bounding box center [812, 332] width 455 height 24
select select "houseOrGarden"
click at [585, 323] on select "Confort maison: meubles, textile, peinture, électroménager, outillage non-profe…" at bounding box center [812, 332] width 455 height 24
select select "houseOrGarden"
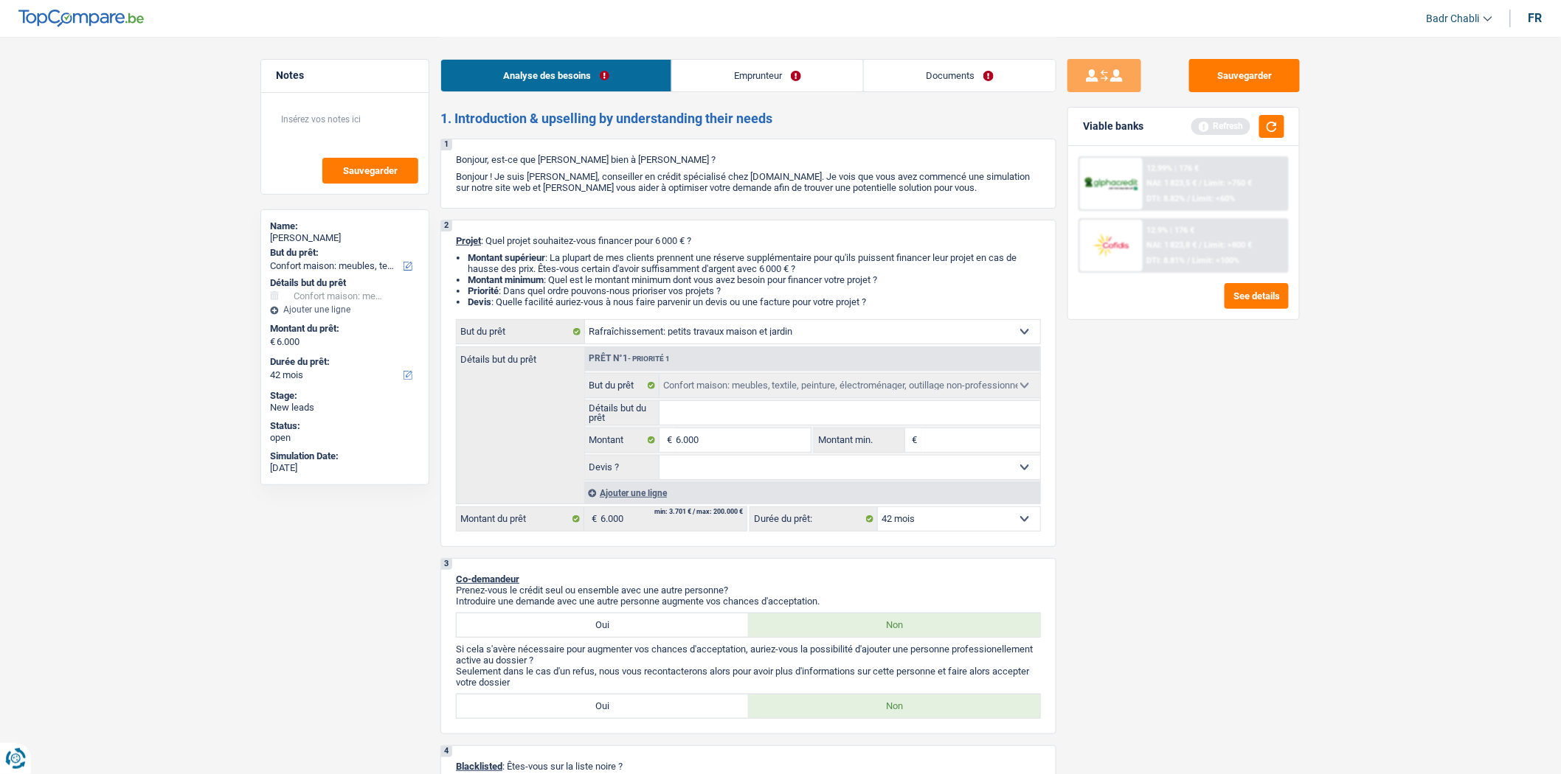
select select "houseOrGarden"
select select "household"
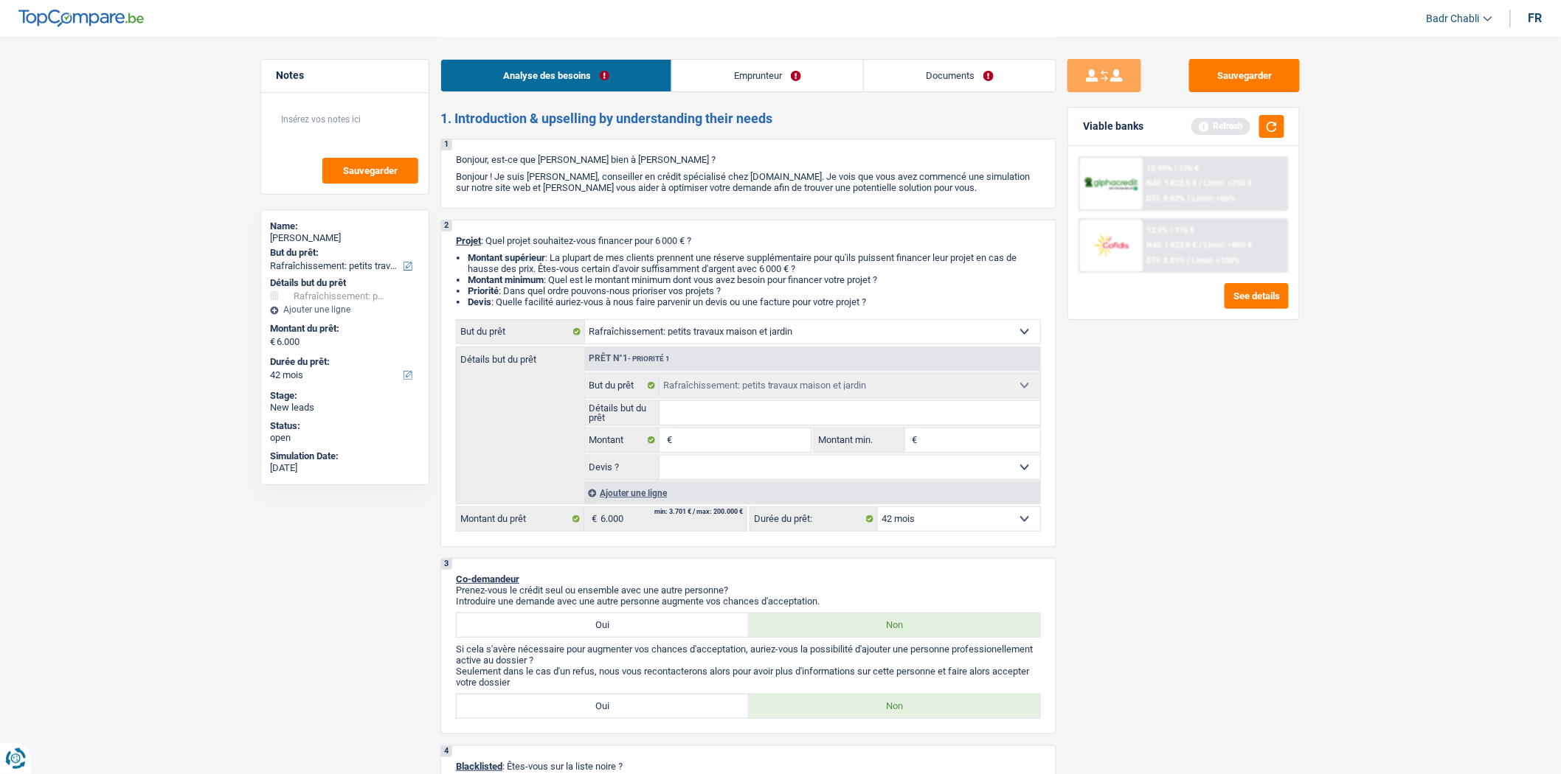
select select "household"
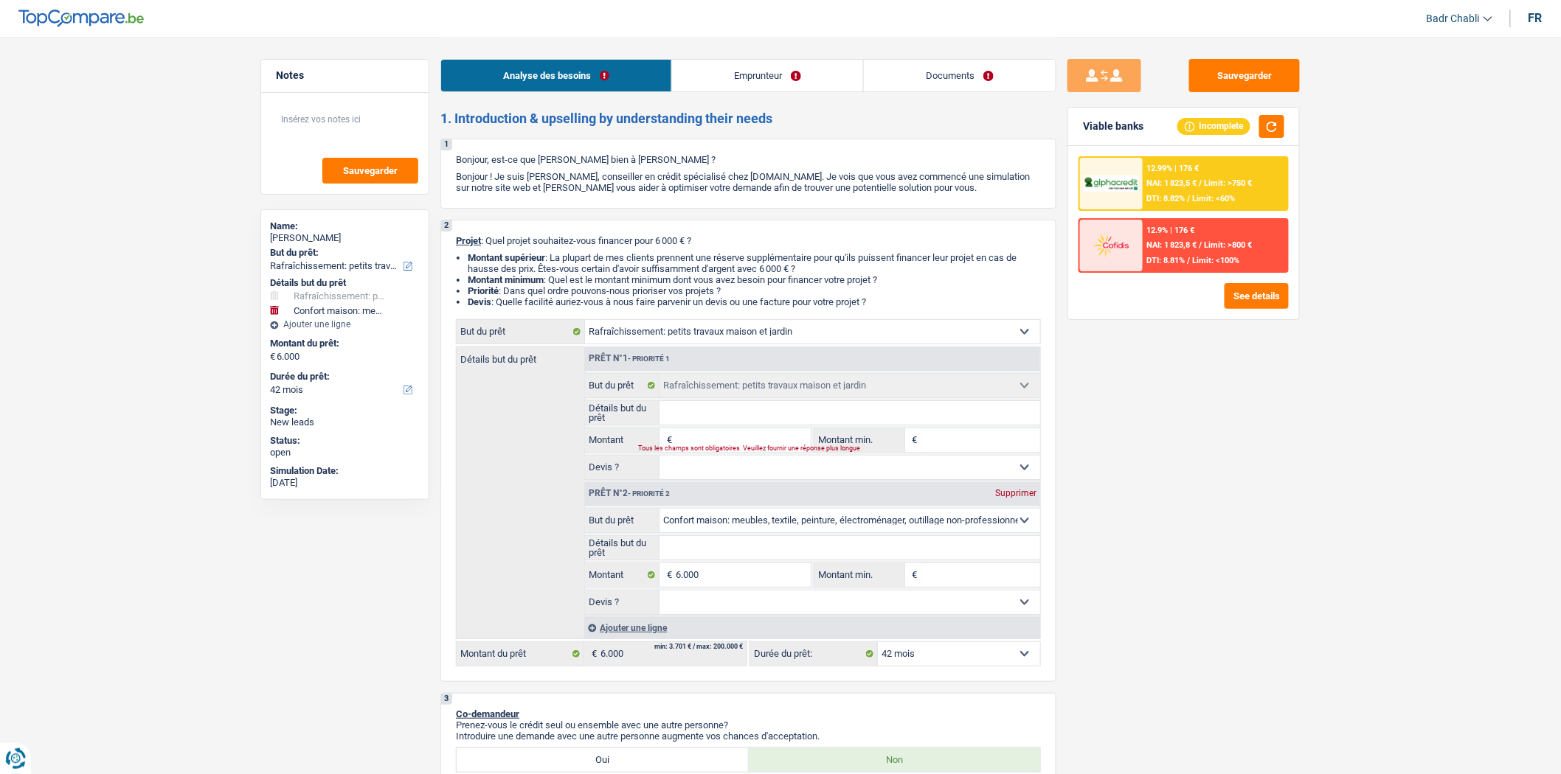
click at [757, 565] on fieldset "Confort maison: meubles, textile, peinture, électroménager, outillage non-profe…" at bounding box center [812, 561] width 455 height 107
click at [757, 566] on fieldset "Confort maison: meubles, textile, peinture, électroménager, outillage non-profe…" at bounding box center [812, 561] width 455 height 107
click at [754, 580] on input "6.000" at bounding box center [743, 575] width 135 height 24
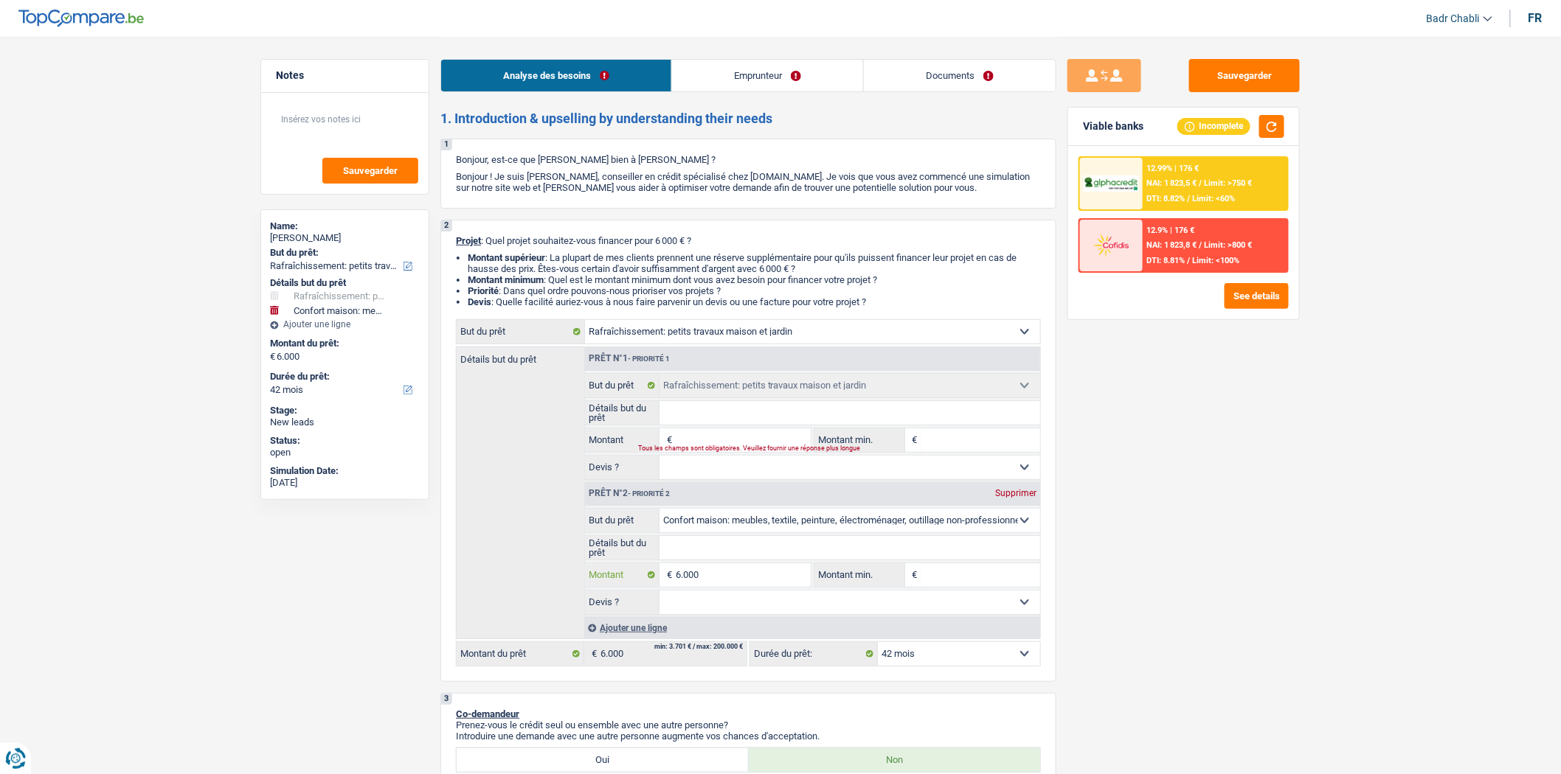
click at [754, 580] on input "6.000" at bounding box center [743, 575] width 135 height 24
click at [720, 425] on input "Détails but du prêt" at bounding box center [849, 413] width 381 height 24
click at [726, 446] on input "Montant" at bounding box center [743, 441] width 135 height 24
paste input "6.000"
type input "6.000"
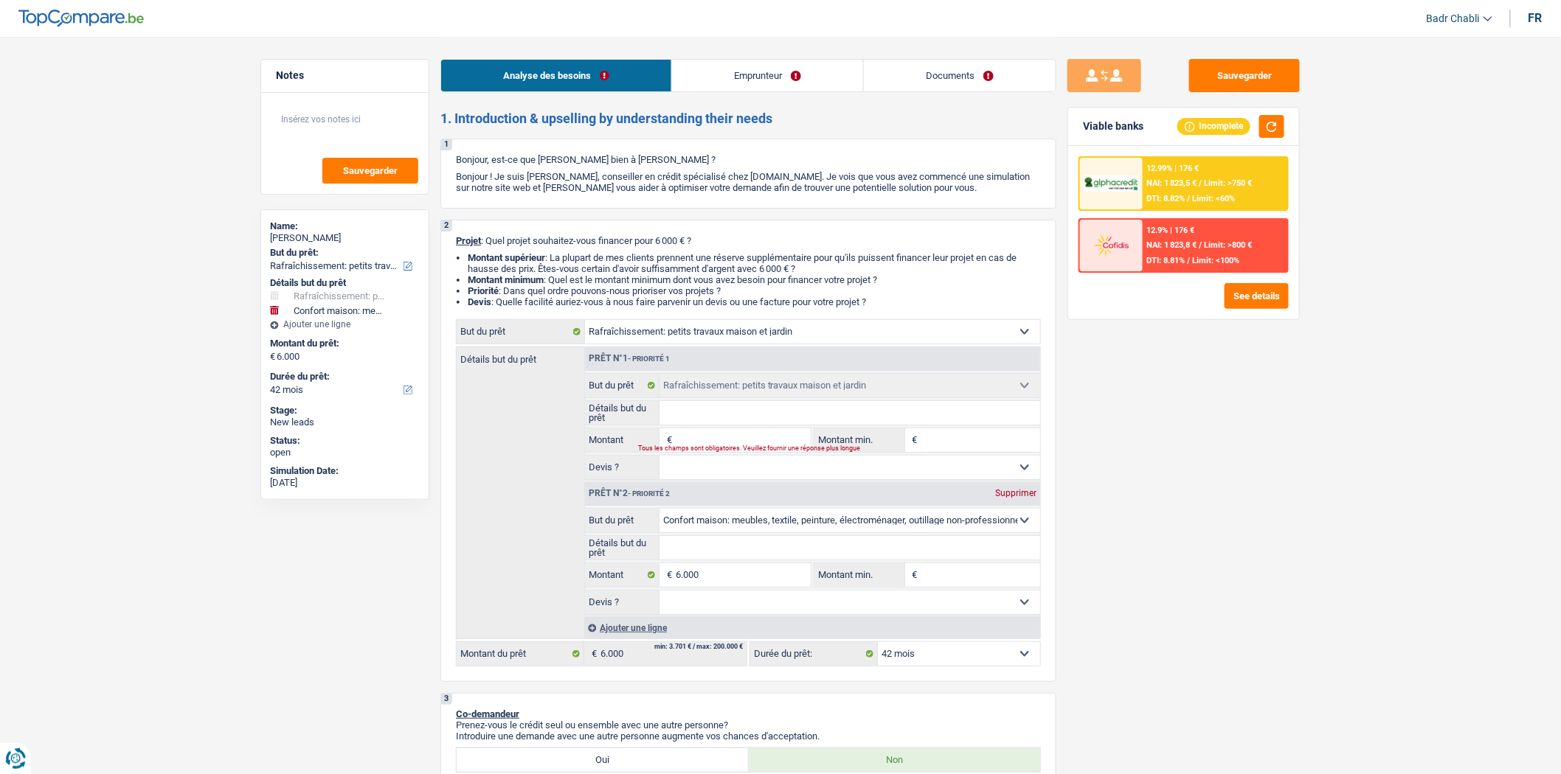
type input "6.000"
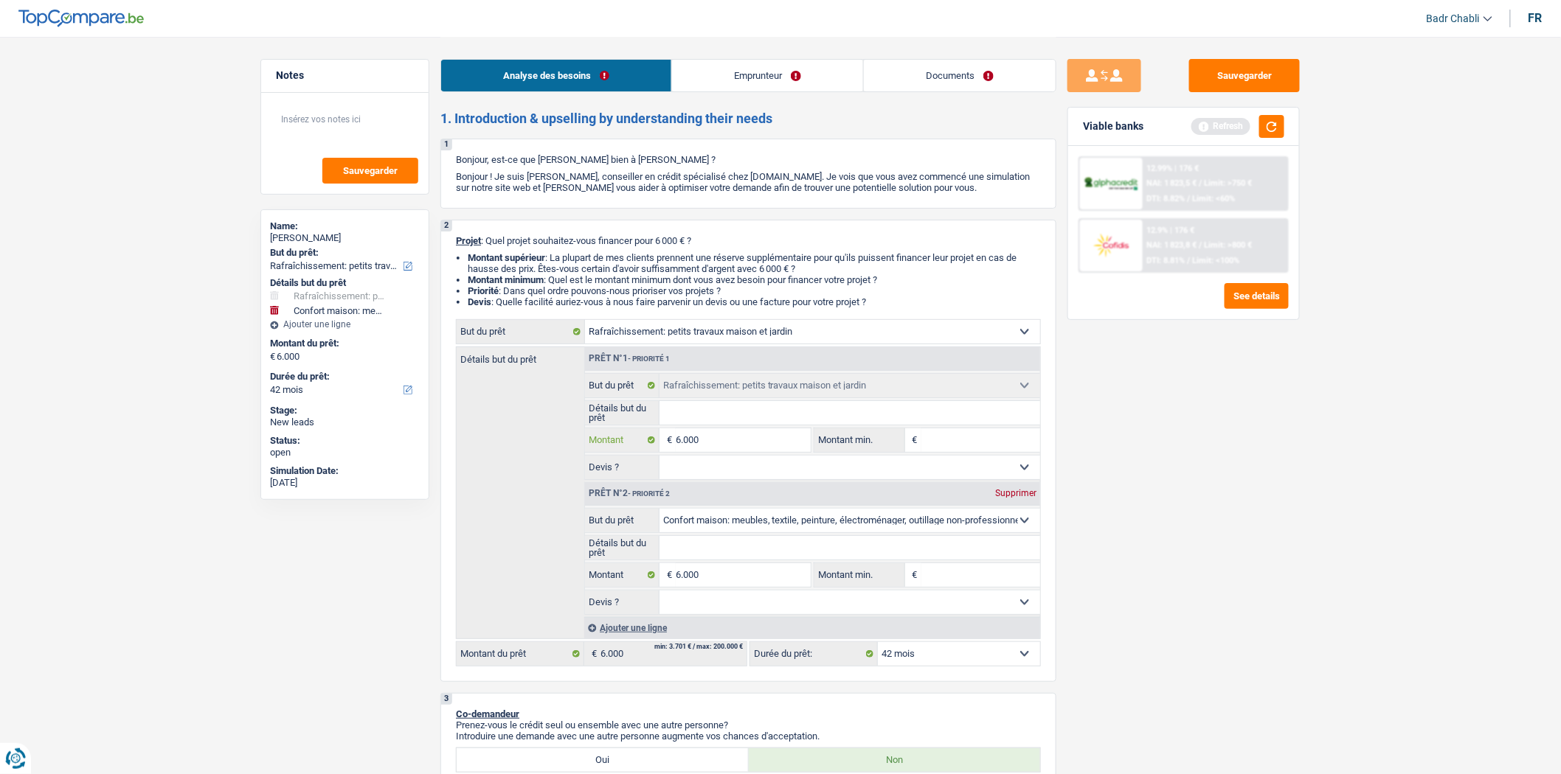
type input "6.000"
type input "12.000"
click at [1024, 496] on div "Supprimer" at bounding box center [1015, 493] width 49 height 9
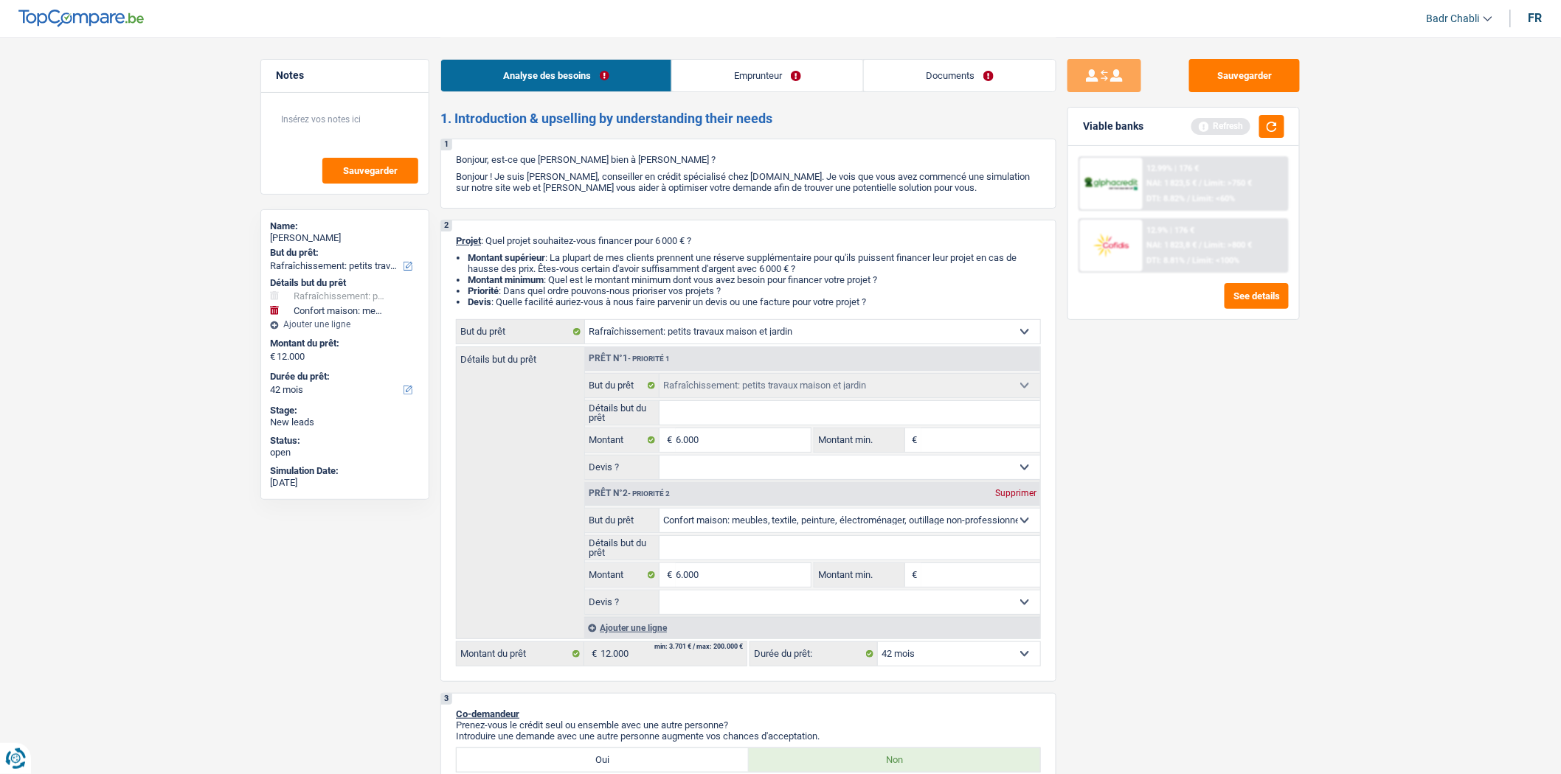
type input "6.000"
select select "42"
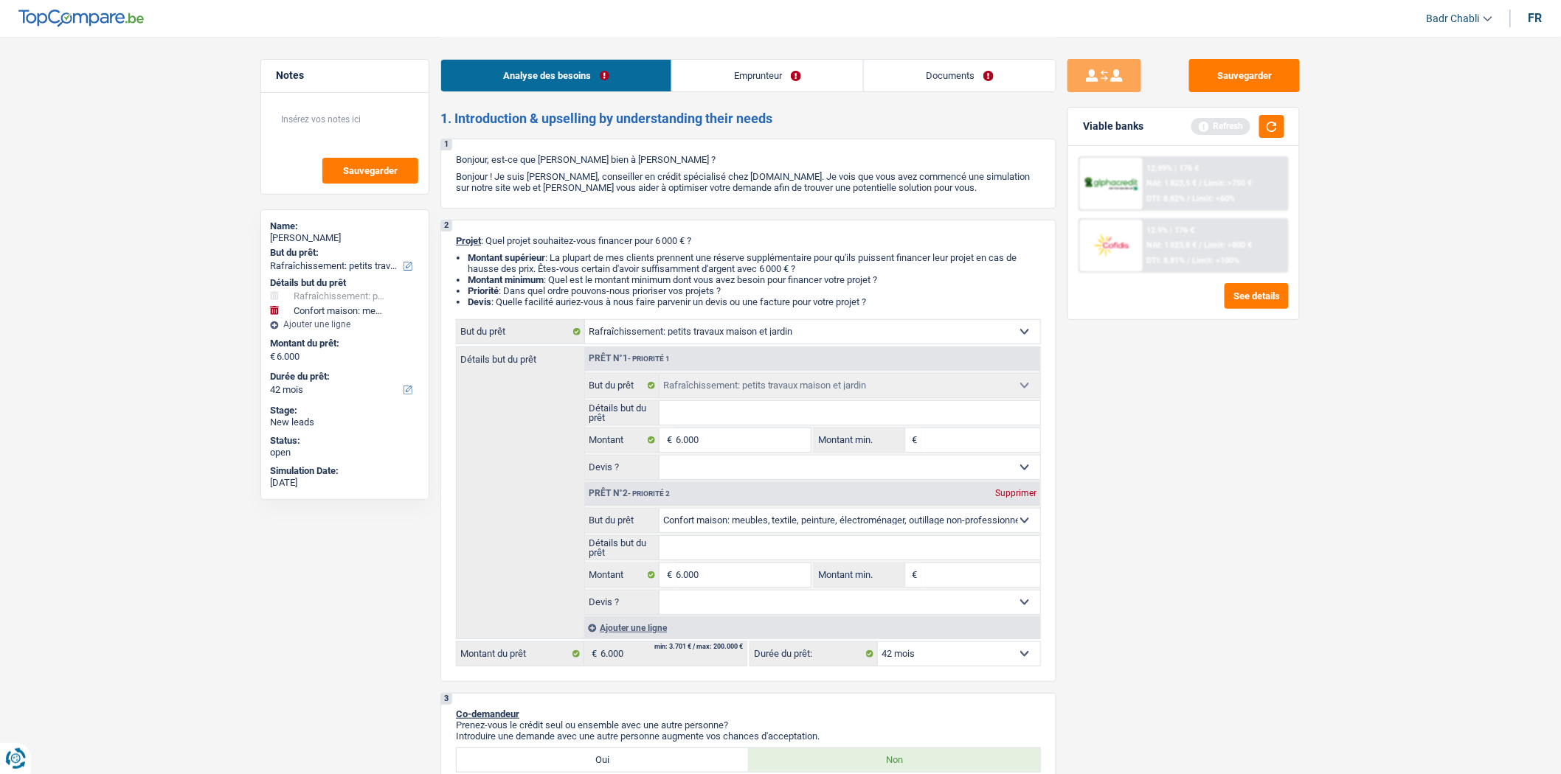
select select "42"
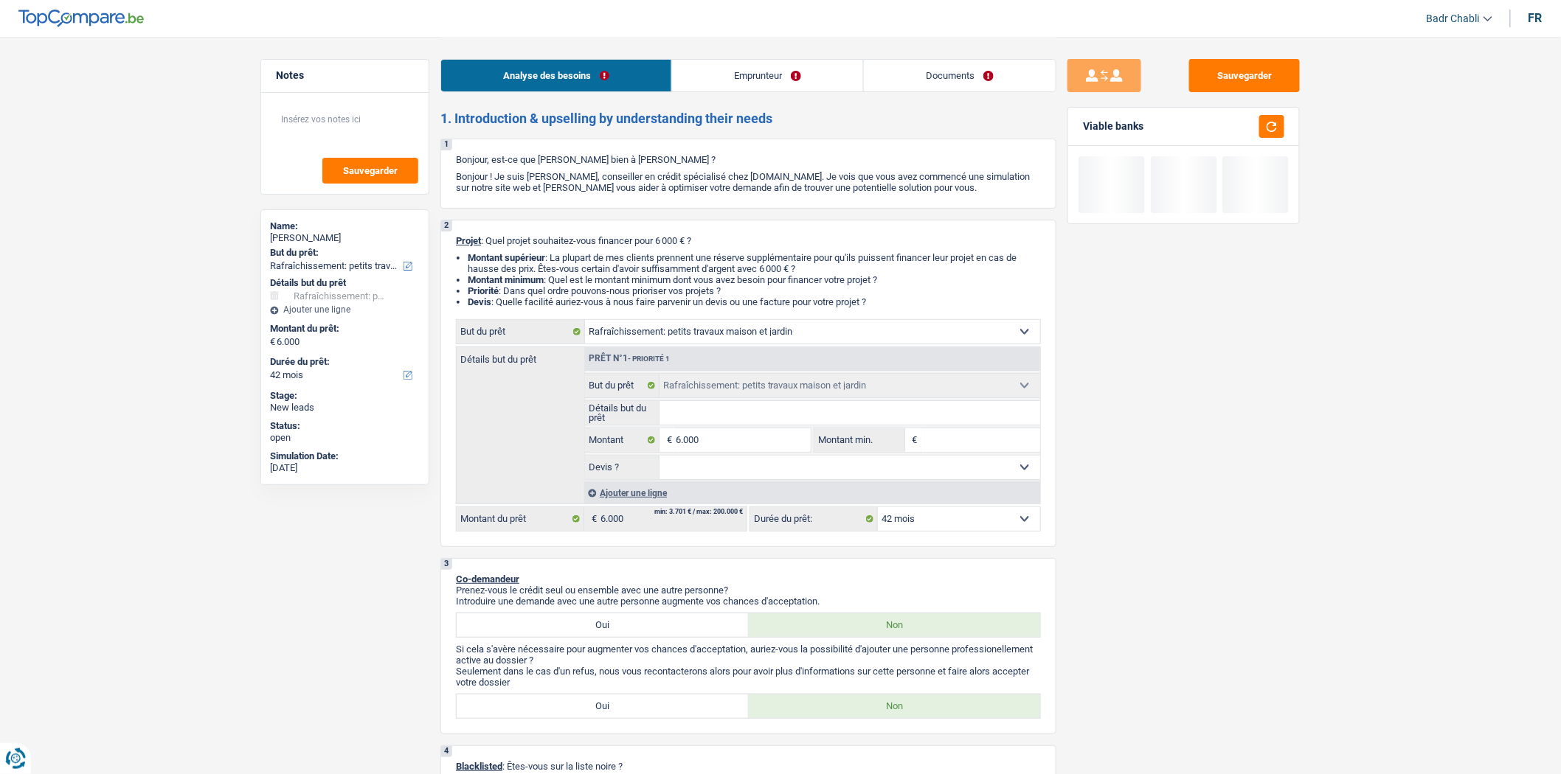
click at [752, 67] on link "Emprunteur" at bounding box center [767, 76] width 191 height 32
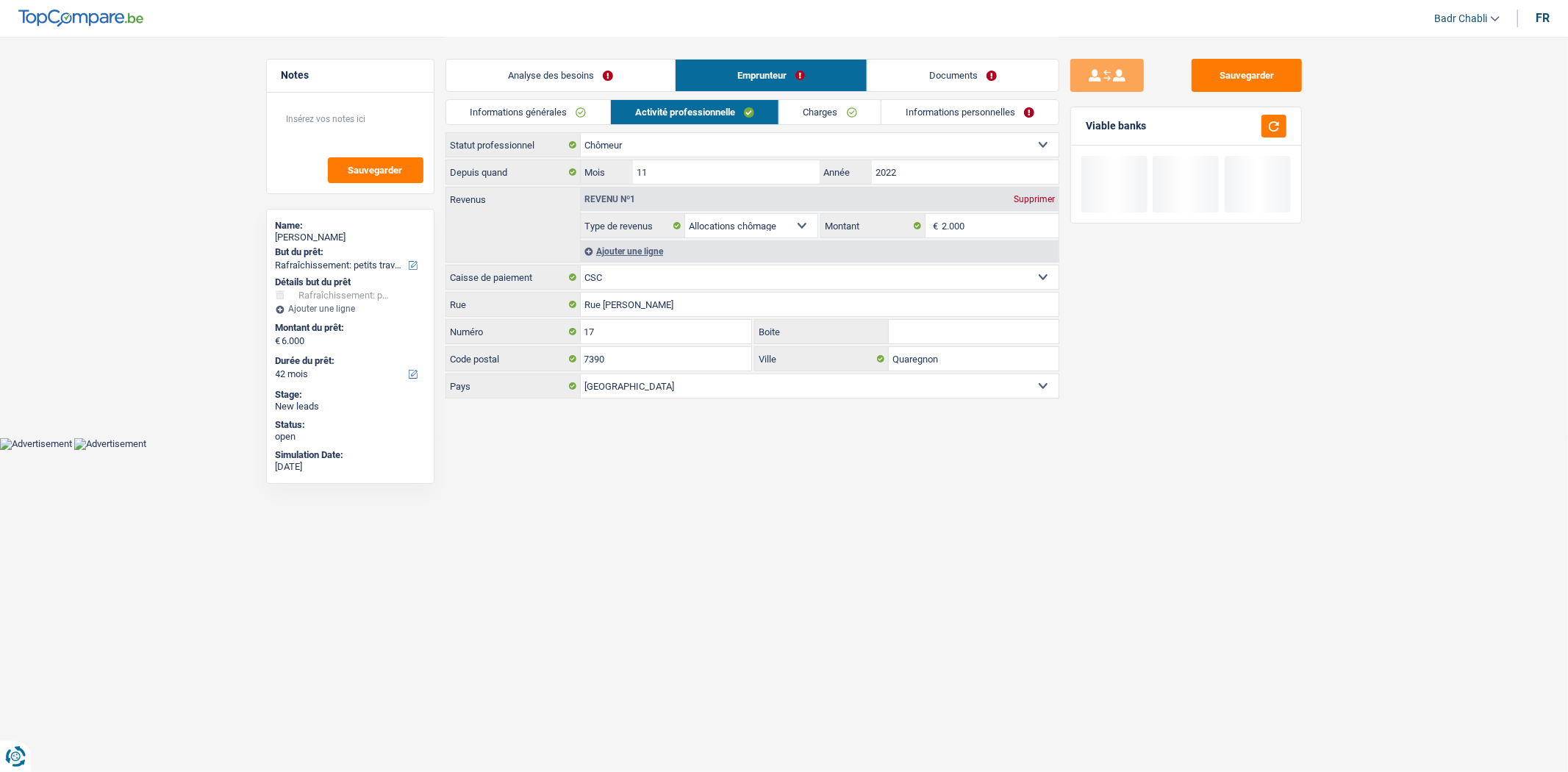
click at [843, 111] on link "Charges" at bounding box center [830, 112] width 103 height 24
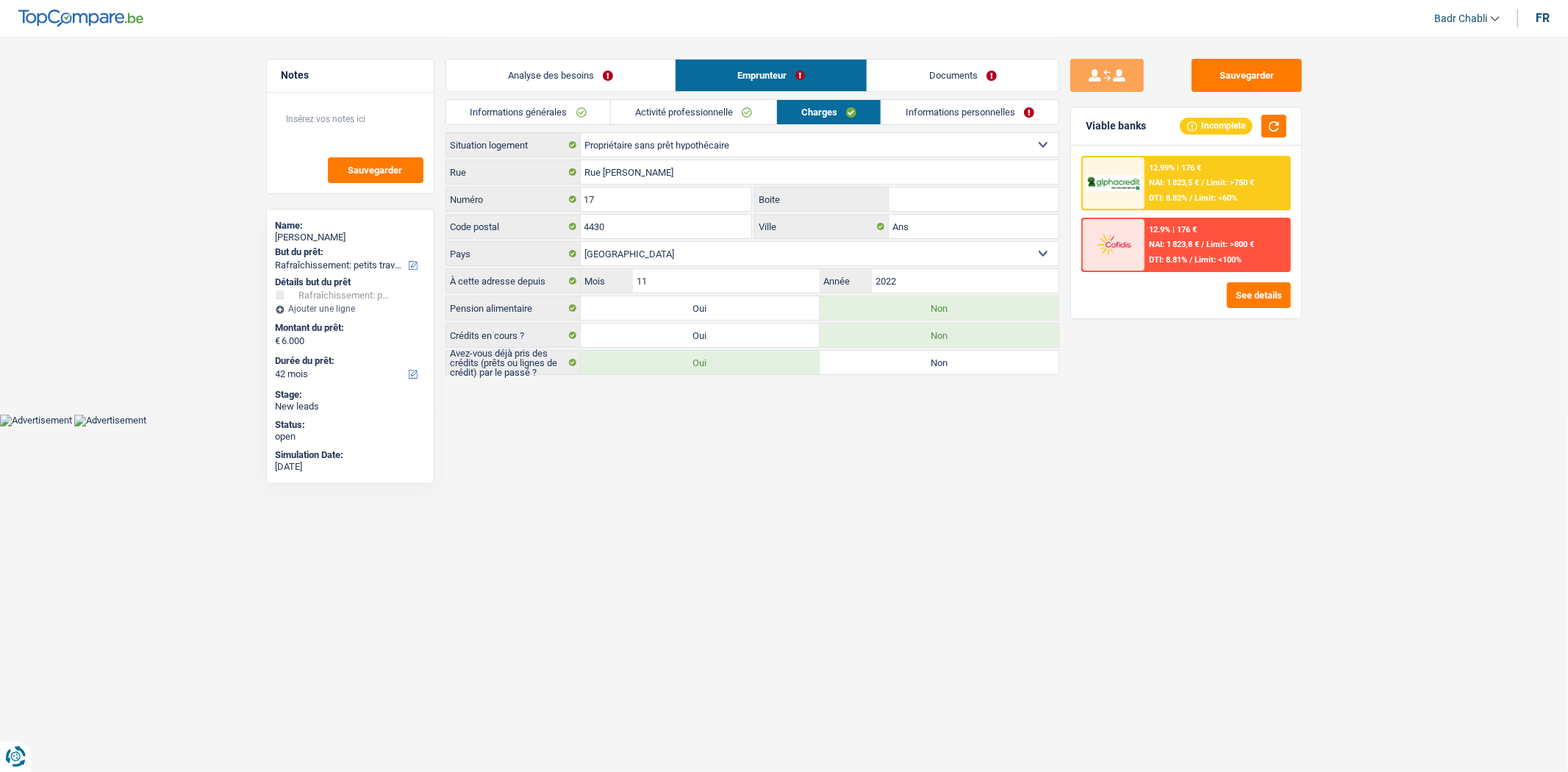
click at [719, 144] on select "Locataire Propriétaire avec prêt hypothécaire Propriétaire sans prêt hypothécai…" at bounding box center [819, 145] width 477 height 24
select select "ownerWithMortgage"
click at [581, 133] on select "Locataire Propriétaire avec prêt hypothécaire Propriétaire sans prêt hypothécai…" at bounding box center [819, 145] width 477 height 24
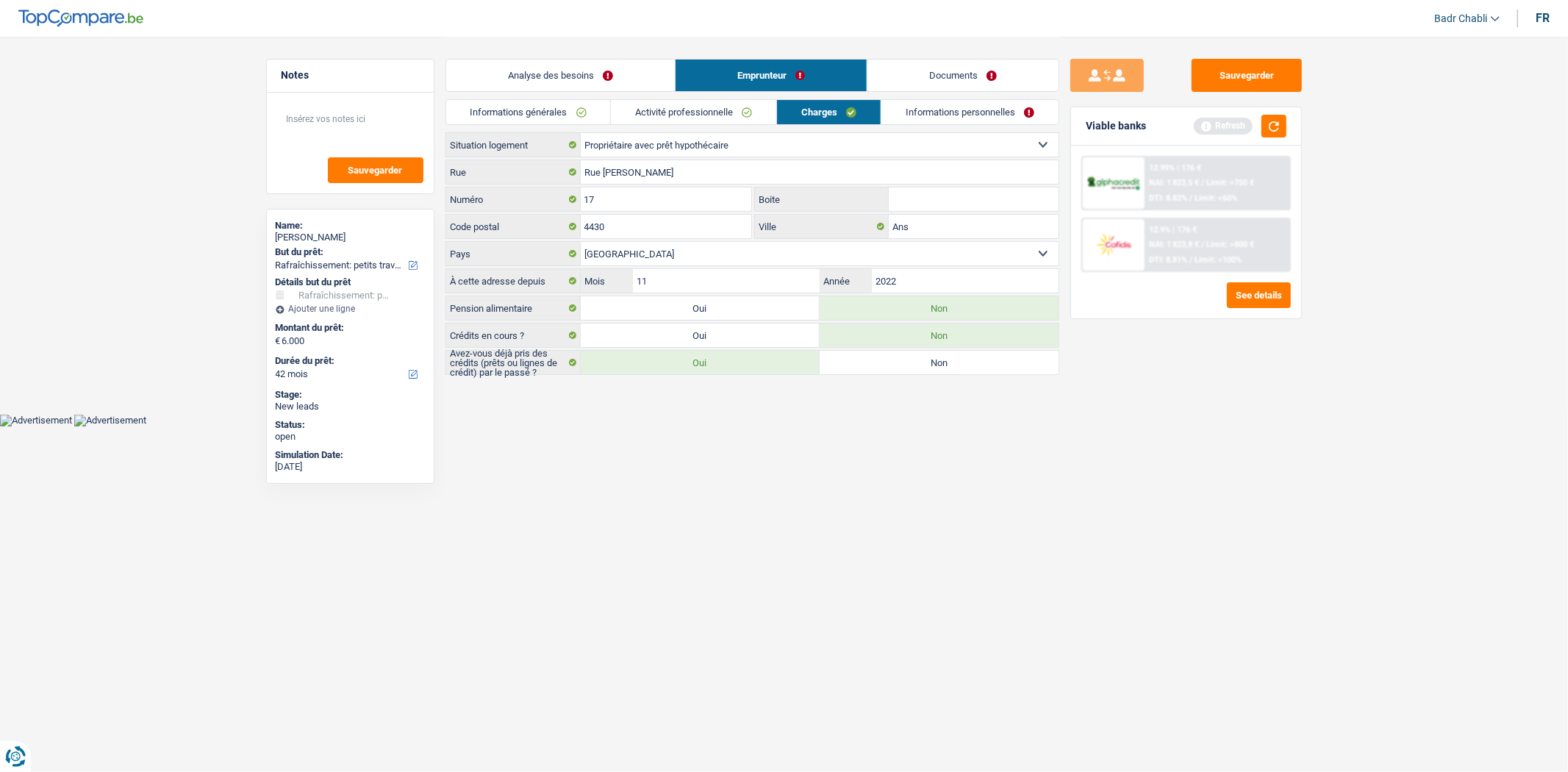
click at [712, 341] on label "Oui" at bounding box center [701, 336] width 239 height 24
click at [712, 341] on input "Oui" at bounding box center [701, 336] width 239 height 24
radio input "true"
select select "mortgage"
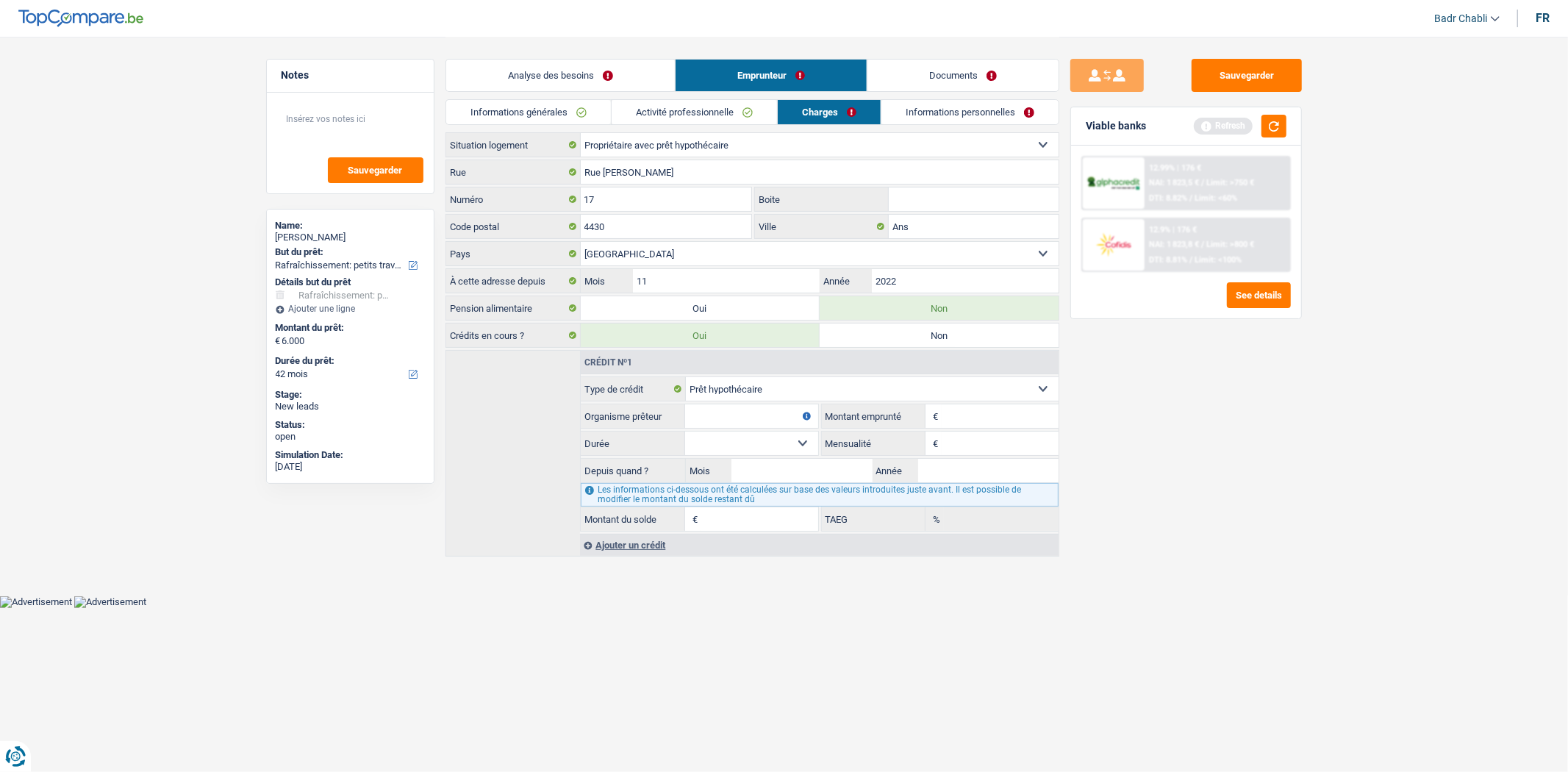
click at [767, 416] on input "Organisme prêteur" at bounding box center [751, 417] width 133 height 24
click at [963, 438] on input "Mensualité" at bounding box center [1000, 444] width 117 height 24
type input "4"
type input "814"
click at [559, 105] on link "Informations générales" at bounding box center [528, 112] width 164 height 24
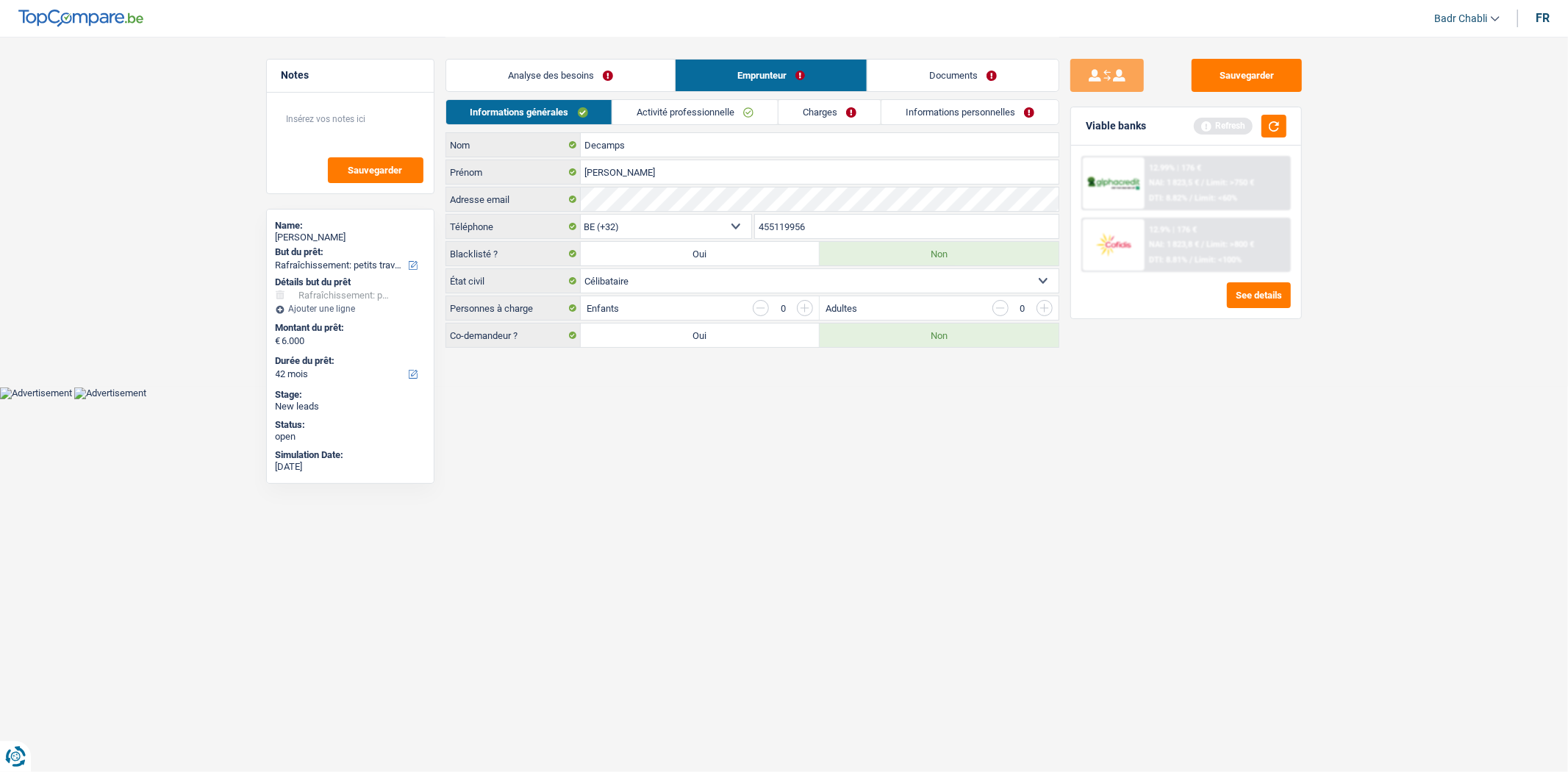
click at [646, 283] on select "Célibataire Marié(e) Cohabitant(e) légal(e) Divorcé(e) Veuf(ve) Séparé (de fait…" at bounding box center [819, 281] width 477 height 24
click at [581, 270] on select "Célibataire Marié(e) Cohabitant(e) légal(e) Divorcé(e) Veuf(ve) Séparé (de fait…" at bounding box center [819, 281] width 477 height 24
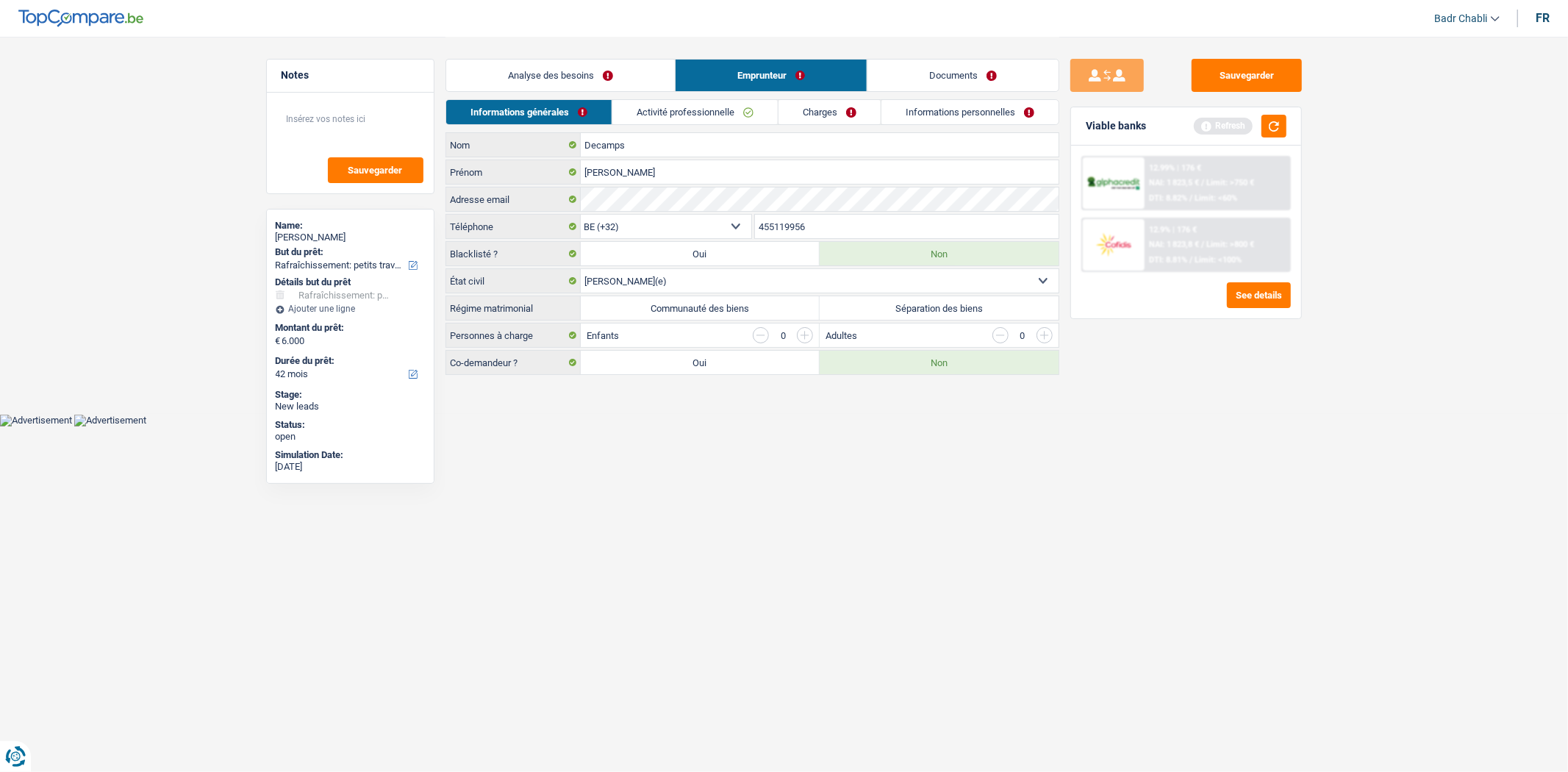
click at [650, 288] on select "Célibataire Marié(e) Cohabitant(e) légal(e) Divorcé(e) Veuf(ve) Séparé (de fait…" at bounding box center [819, 281] width 477 height 24
select select "cohabitation"
click at [581, 270] on select "Célibataire Marié(e) Cohabitant(e) légal(e) Divorcé(e) Veuf(ve) Séparé (de fait…" at bounding box center [819, 281] width 477 height 24
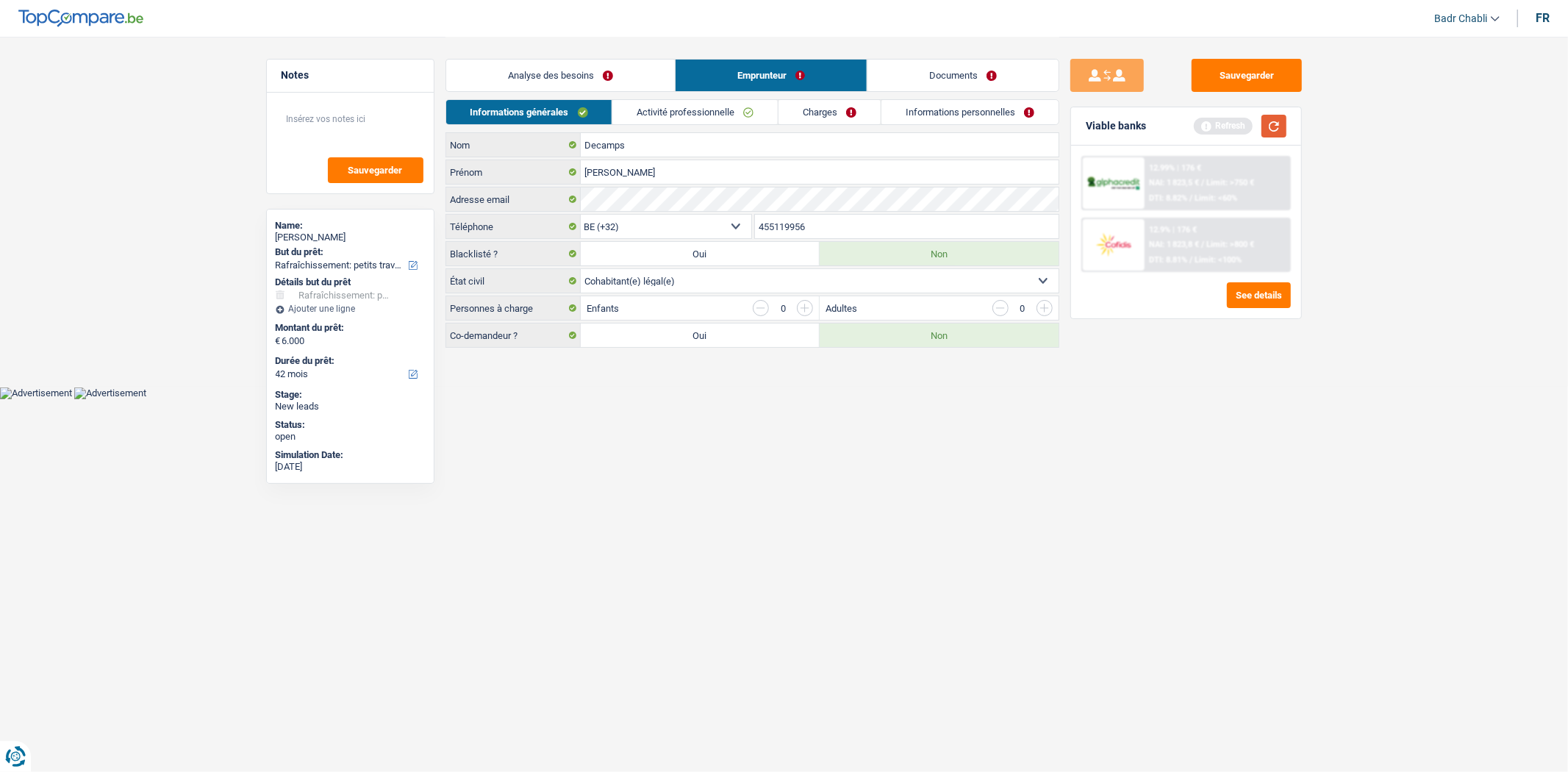
click at [1273, 129] on button "button" at bounding box center [1274, 126] width 25 height 23
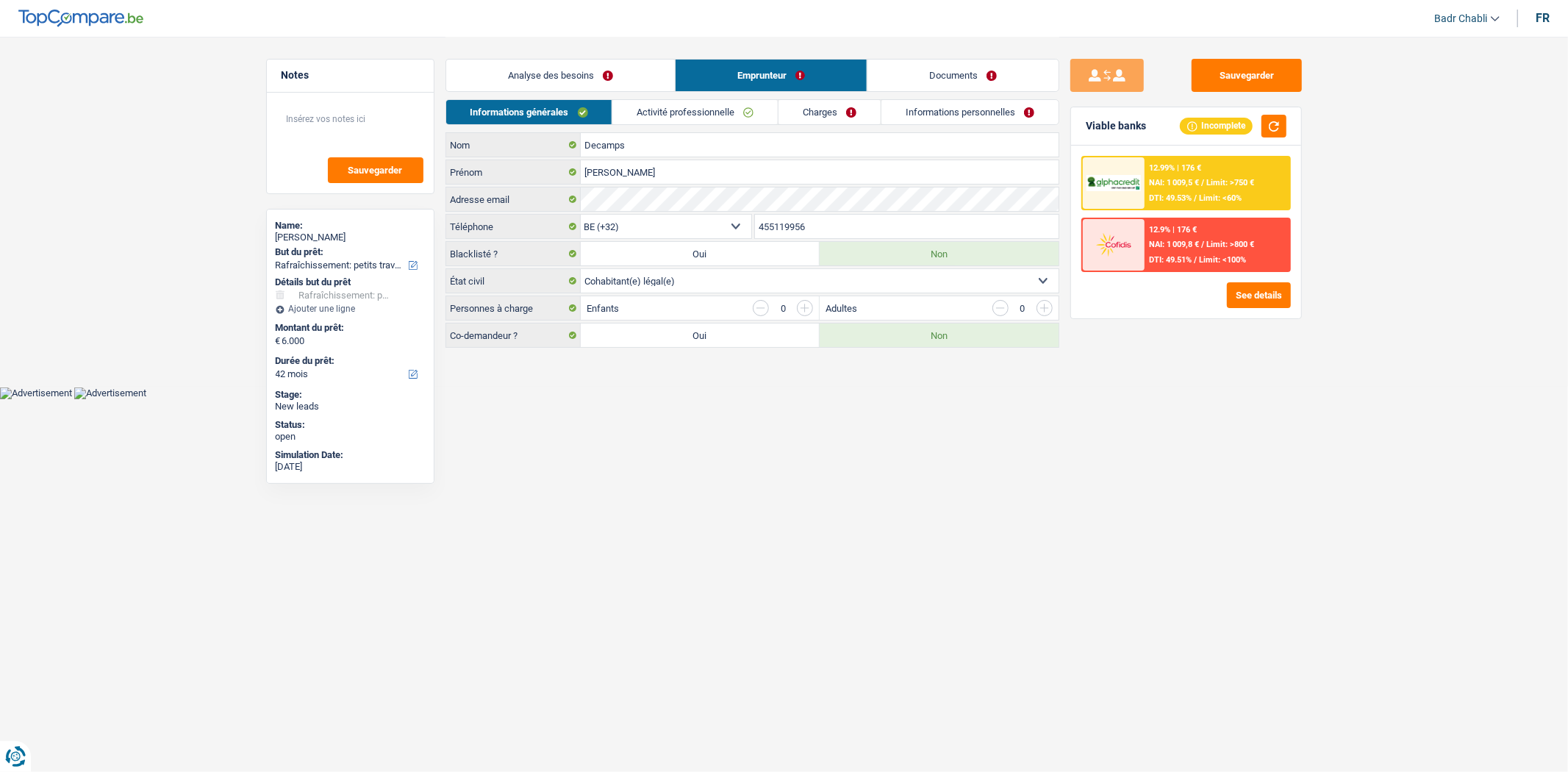
click at [819, 119] on link "Charges" at bounding box center [829, 112] width 103 height 24
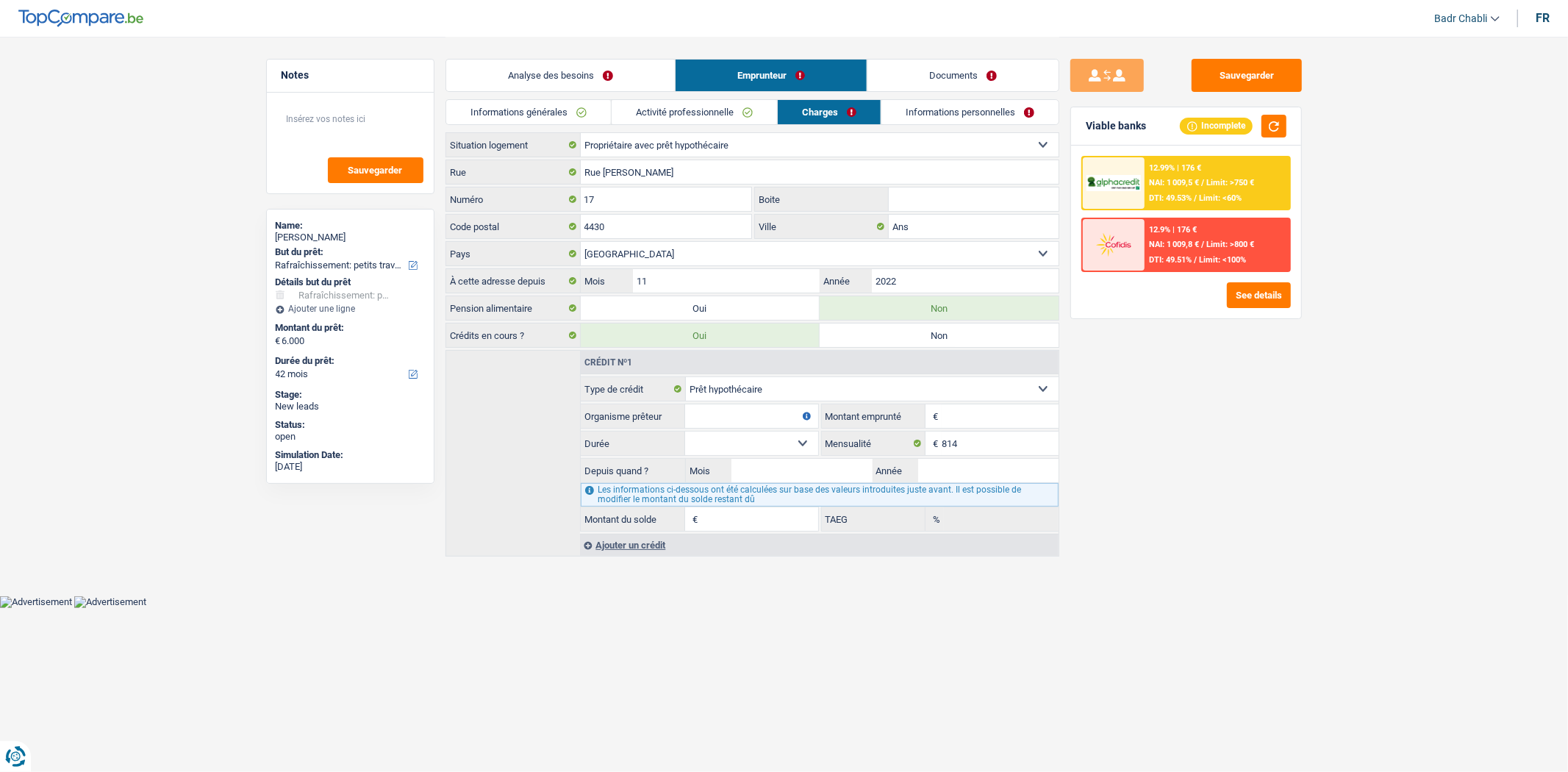
click at [765, 418] on input "Organisme prêteur" at bounding box center [751, 417] width 133 height 24
click at [767, 418] on input "Organisme prêteur" at bounding box center [751, 417] width 133 height 24
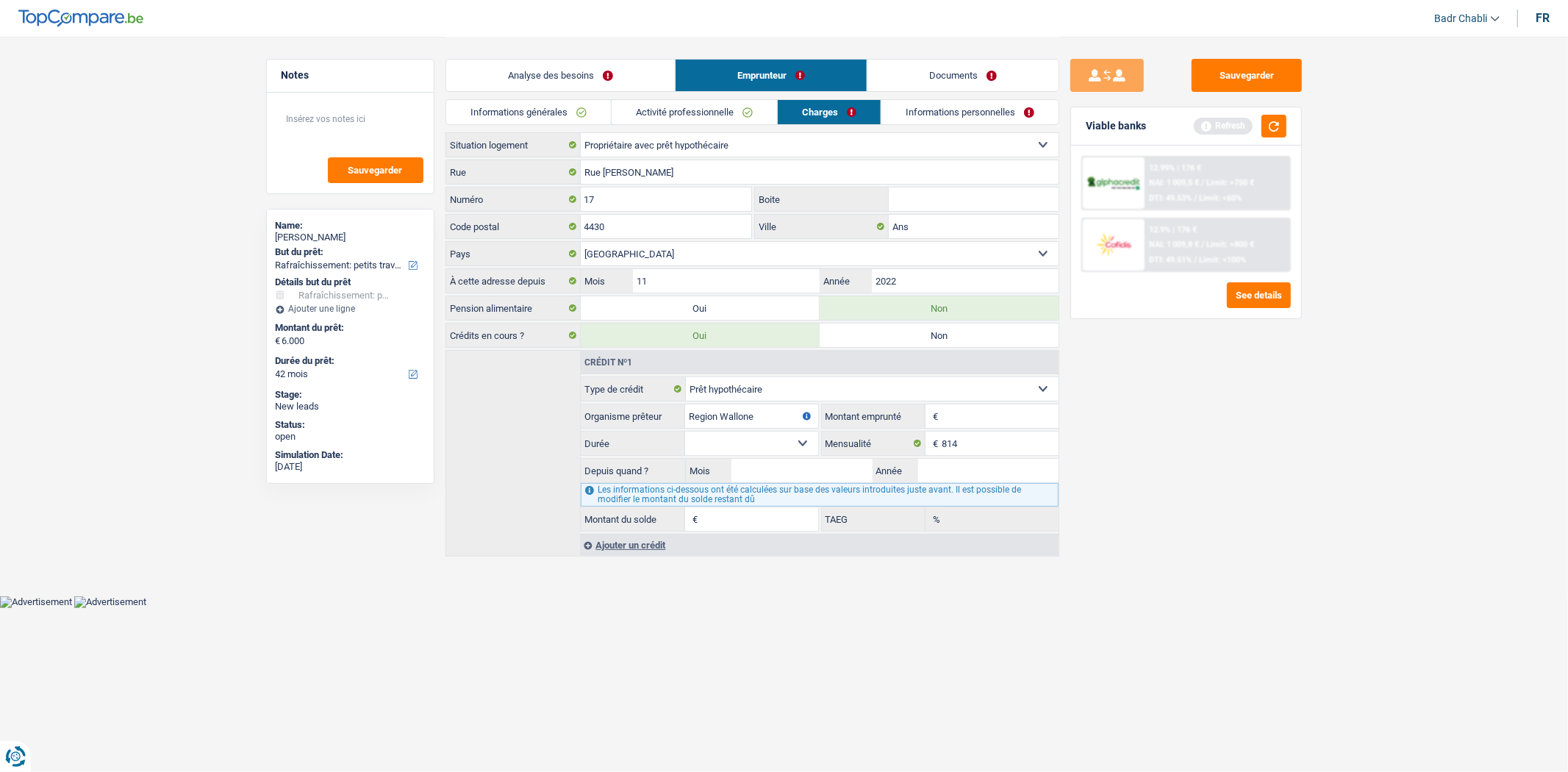
type input "Region Wallone"
type input "236.000"
click at [781, 444] on select "120 mois 132 mois 144 mois 180 mois 240 mois 300 mois 360 mois 420 mois Sélecti…" at bounding box center [751, 444] width 133 height 24
click at [685, 433] on select "120 mois 132 mois 144 mois 180 mois 240 mois 300 mois 360 mois 420 mois Sélecti…" at bounding box center [751, 444] width 133 height 24
click at [790, 474] on input "Mois" at bounding box center [801, 471] width 141 height 24
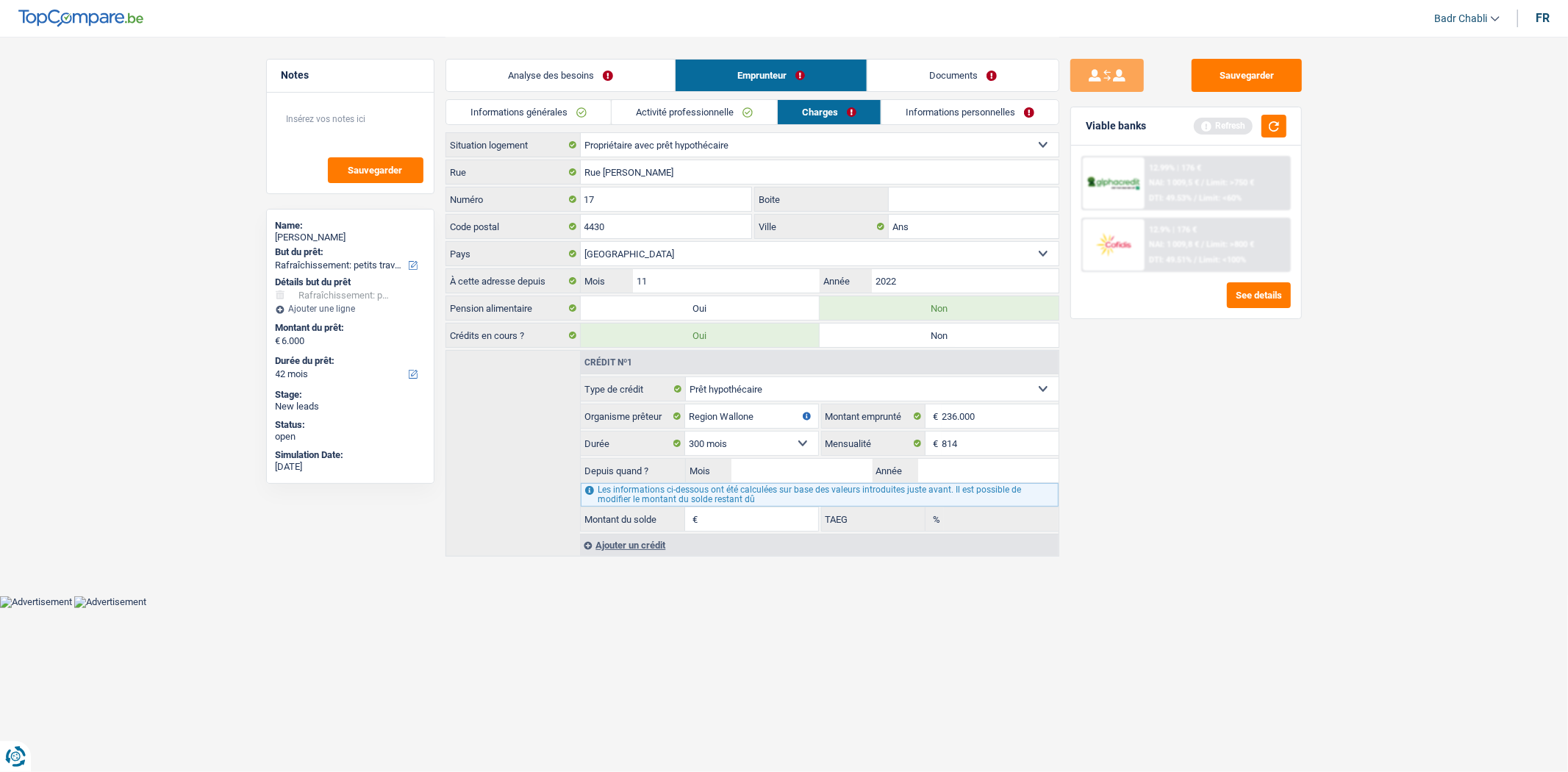
click at [785, 449] on select "120 mois 132 mois 144 mois 180 mois 240 mois 300 mois 360 mois 420 mois Sélecti…" at bounding box center [751, 444] width 133 height 24
select select "360"
click at [685, 433] on select "120 mois 132 mois 144 mois 180 mois 240 mois 300 mois 360 mois 420 mois Sélecti…" at bounding box center [751, 444] width 133 height 24
click at [808, 467] on input "Mois" at bounding box center [801, 471] width 141 height 24
type input "05"
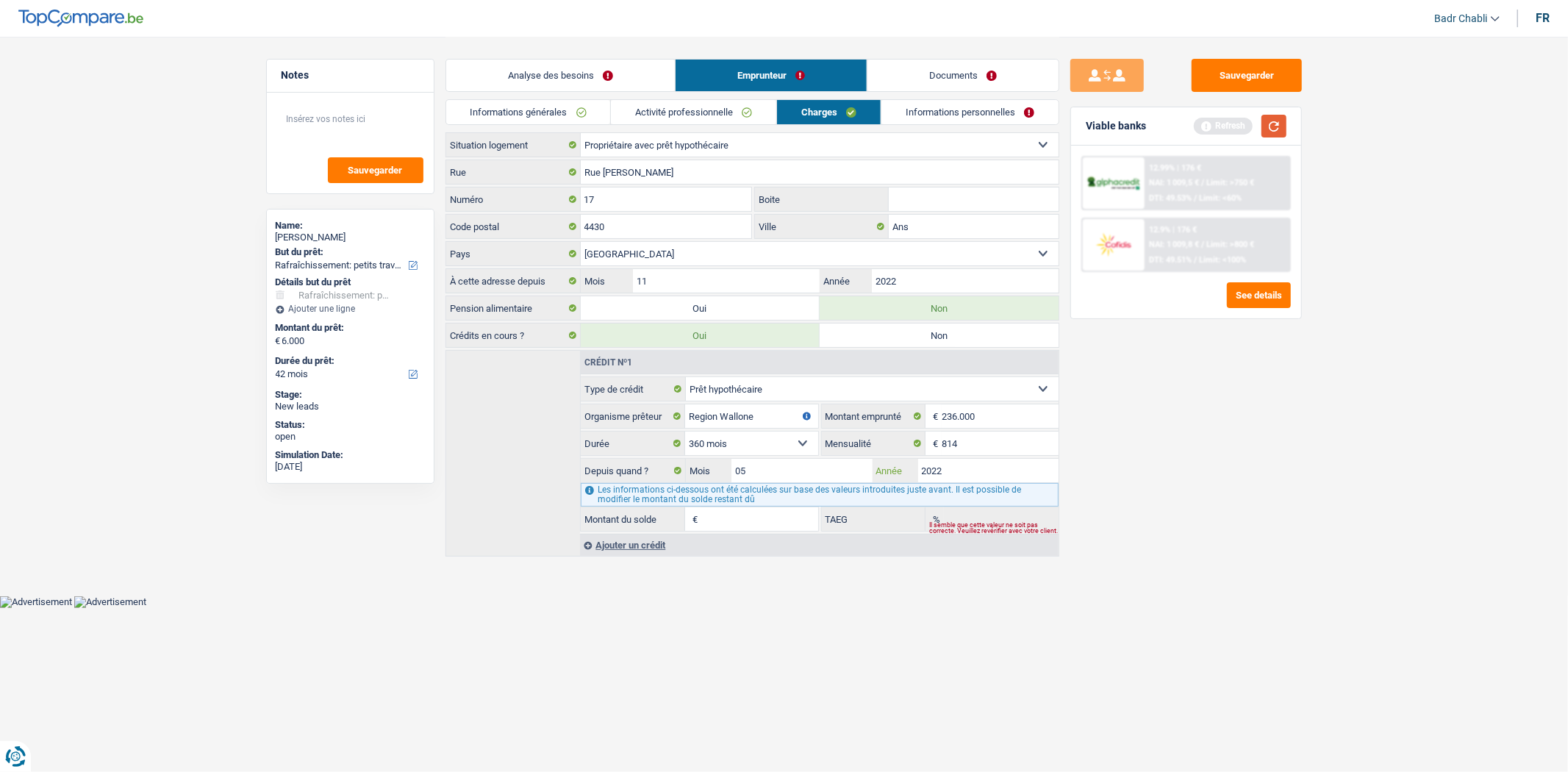
type input "2022"
type input "214.693"
type input "1,51"
type input "214.693"
type input "1,51"
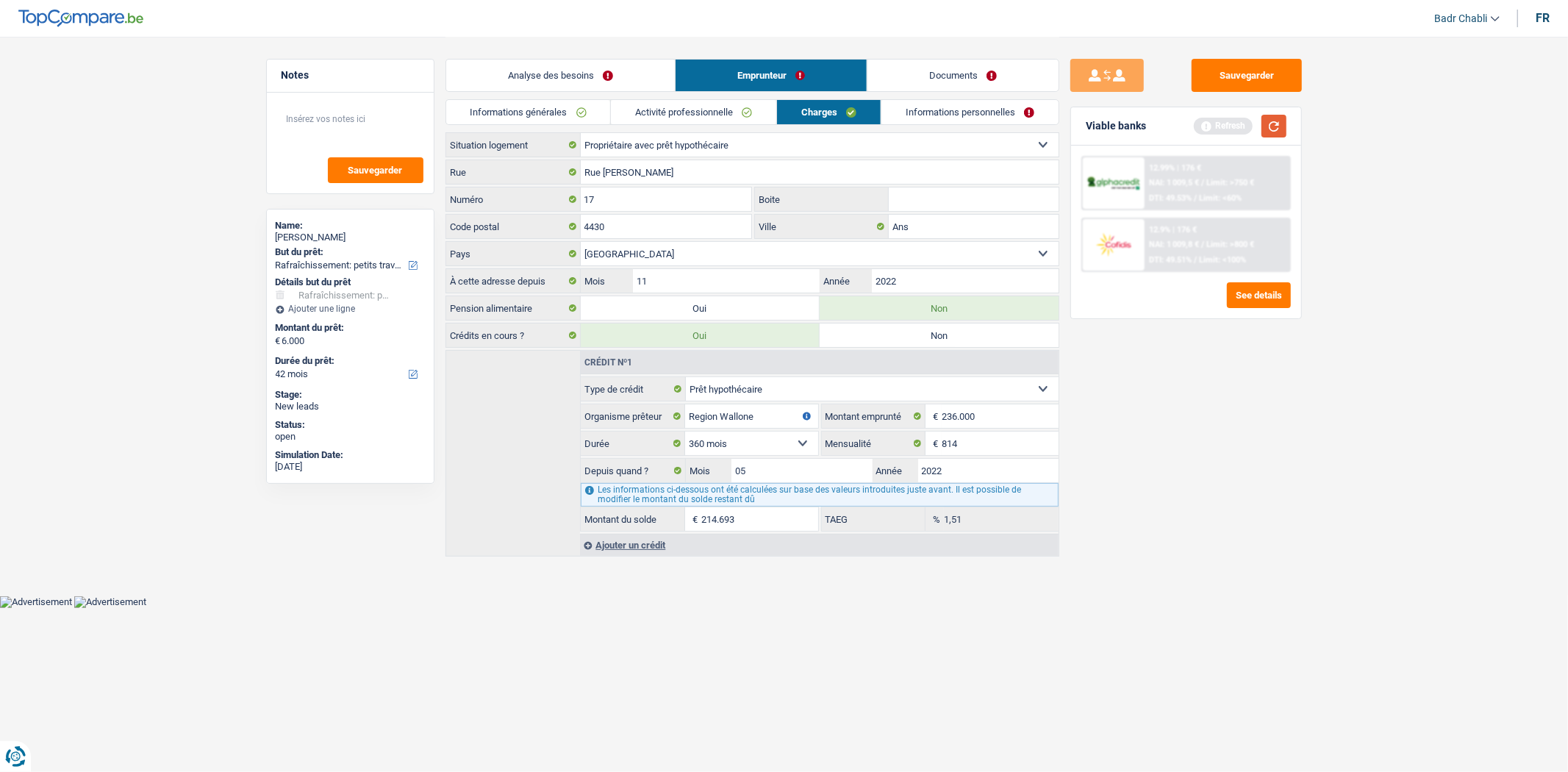
click at [1265, 128] on button "button" at bounding box center [1274, 126] width 25 height 23
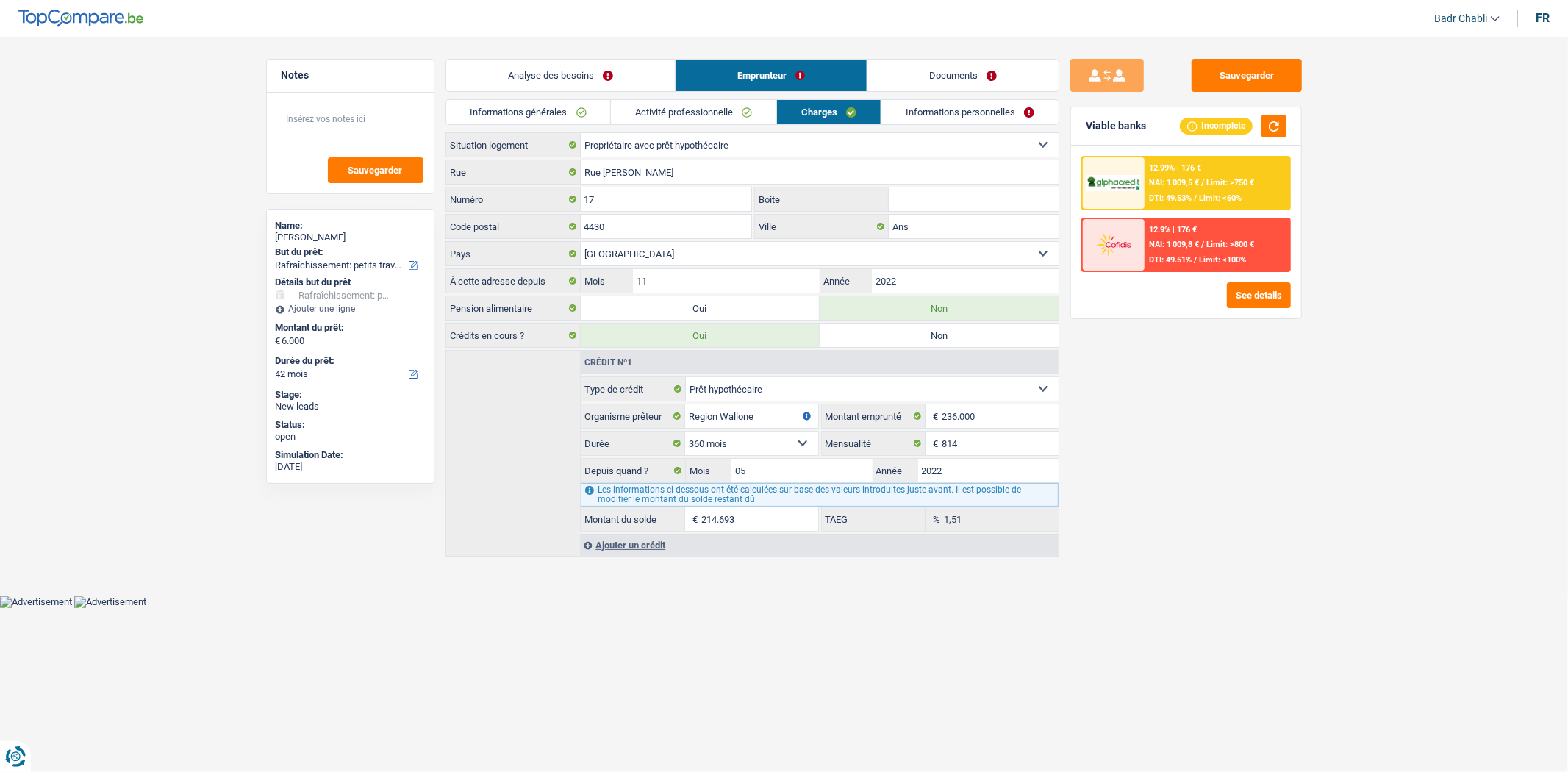
click at [550, 74] on link "Analyse des besoins" at bounding box center [560, 76] width 228 height 32
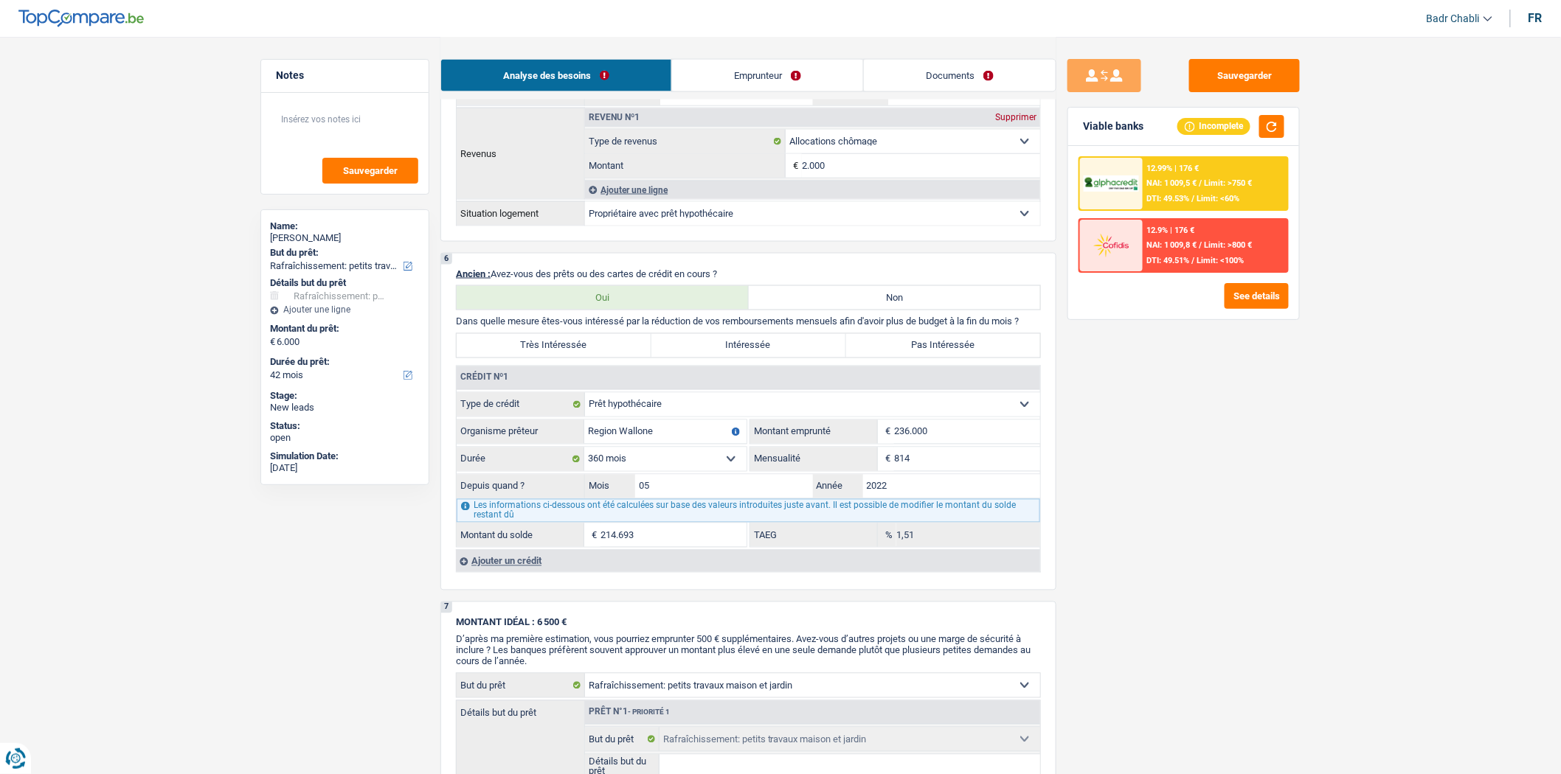
scroll to position [901, 0]
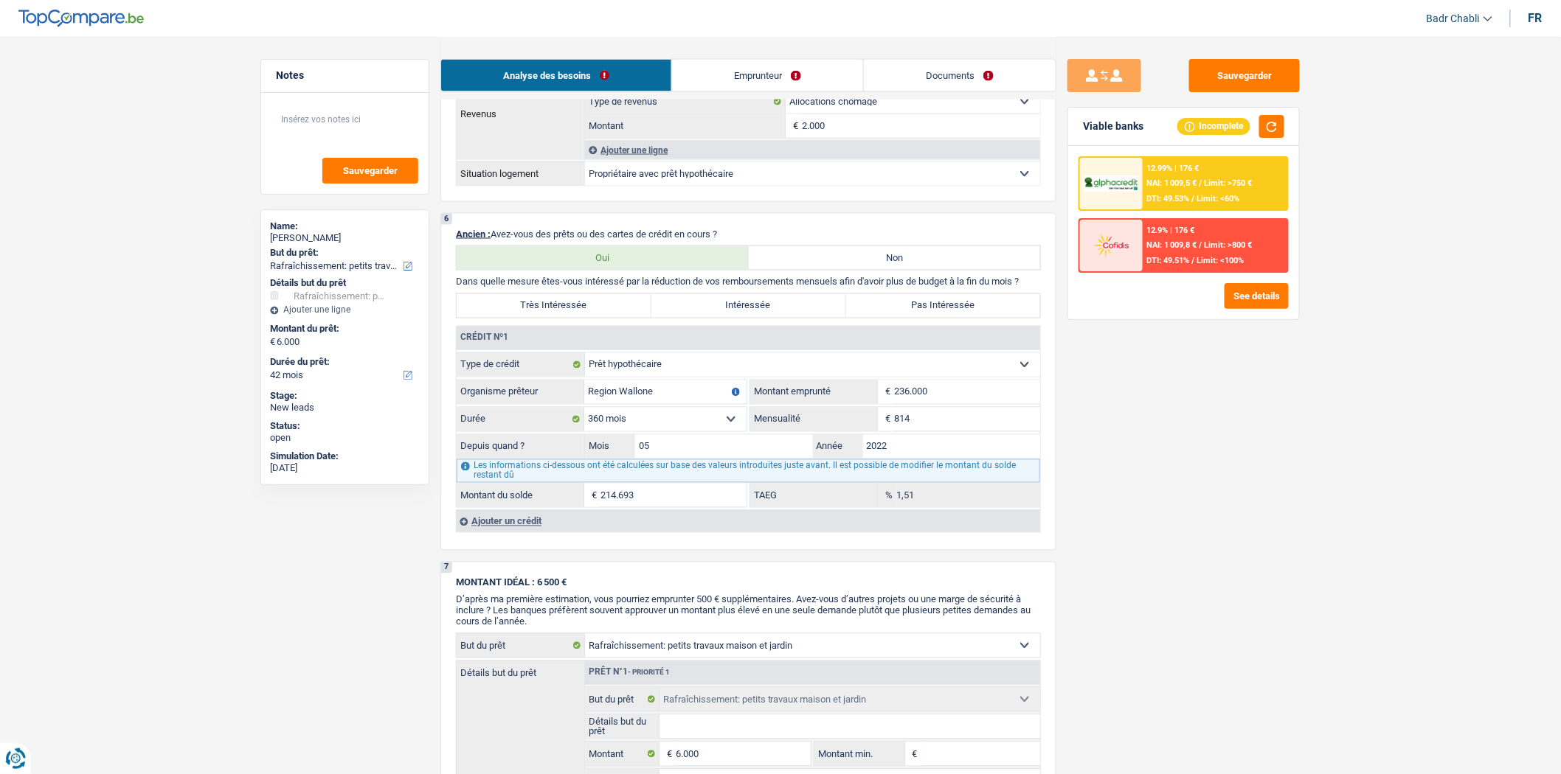
click at [518, 526] on div "Ajouter un crédit" at bounding box center [748, 521] width 584 height 22
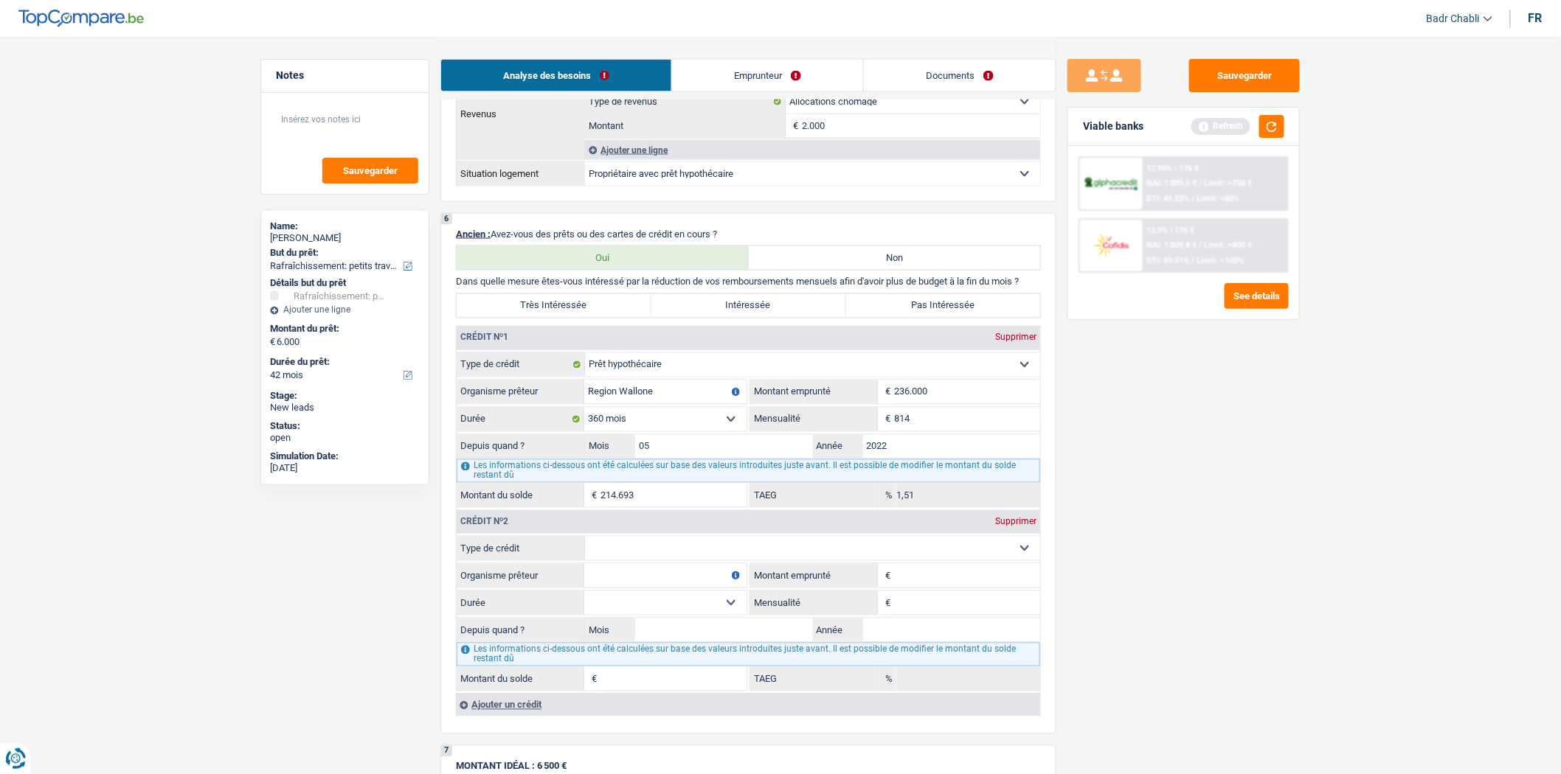
scroll to position [1147, 0]
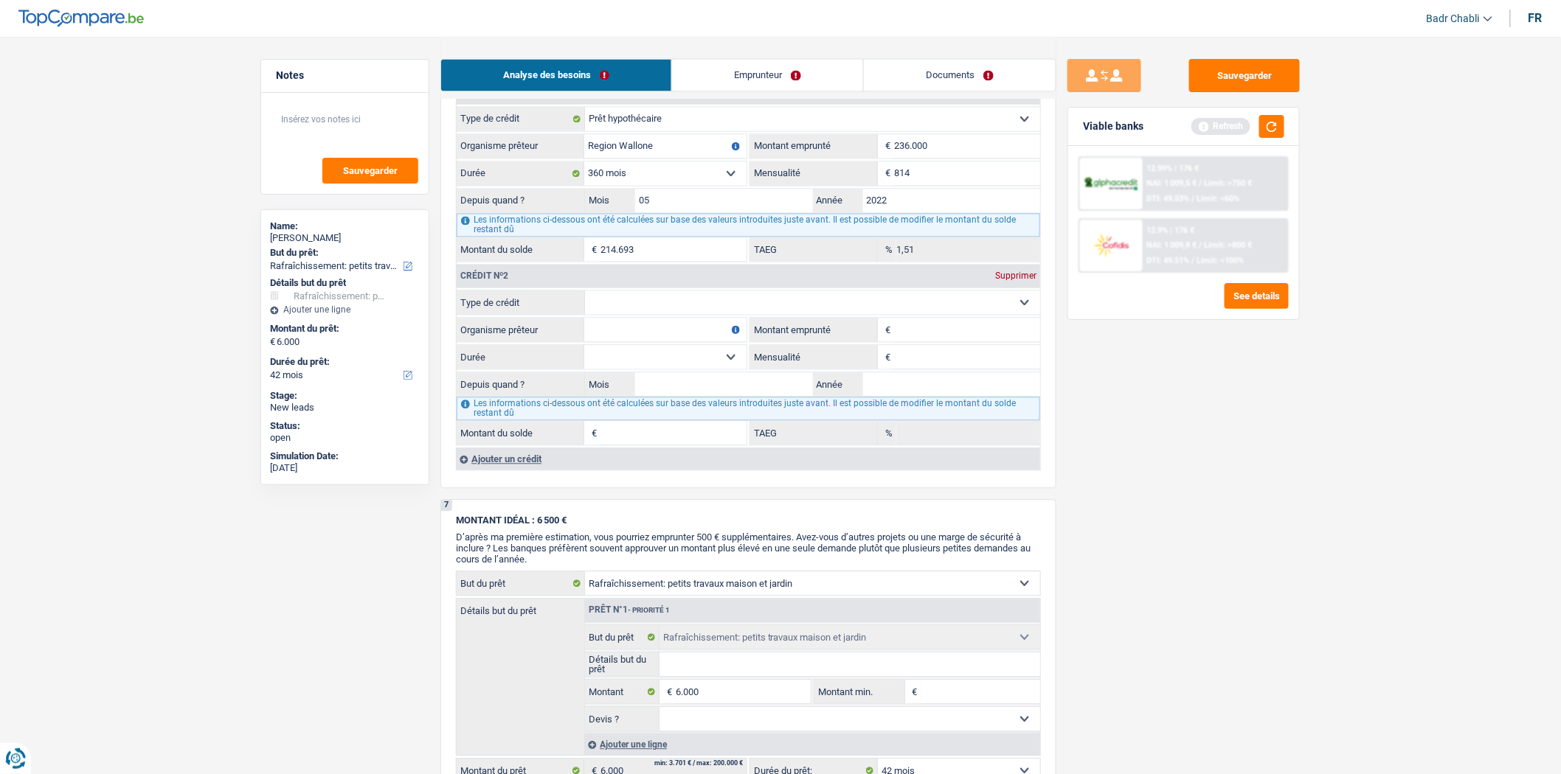
click at [649, 315] on select "Carte ou ouverture de crédit Prêt hypothécaire Vente à tempérament Prêt à tempé…" at bounding box center [812, 303] width 455 height 24
select select "personalLoan"
type input "0"
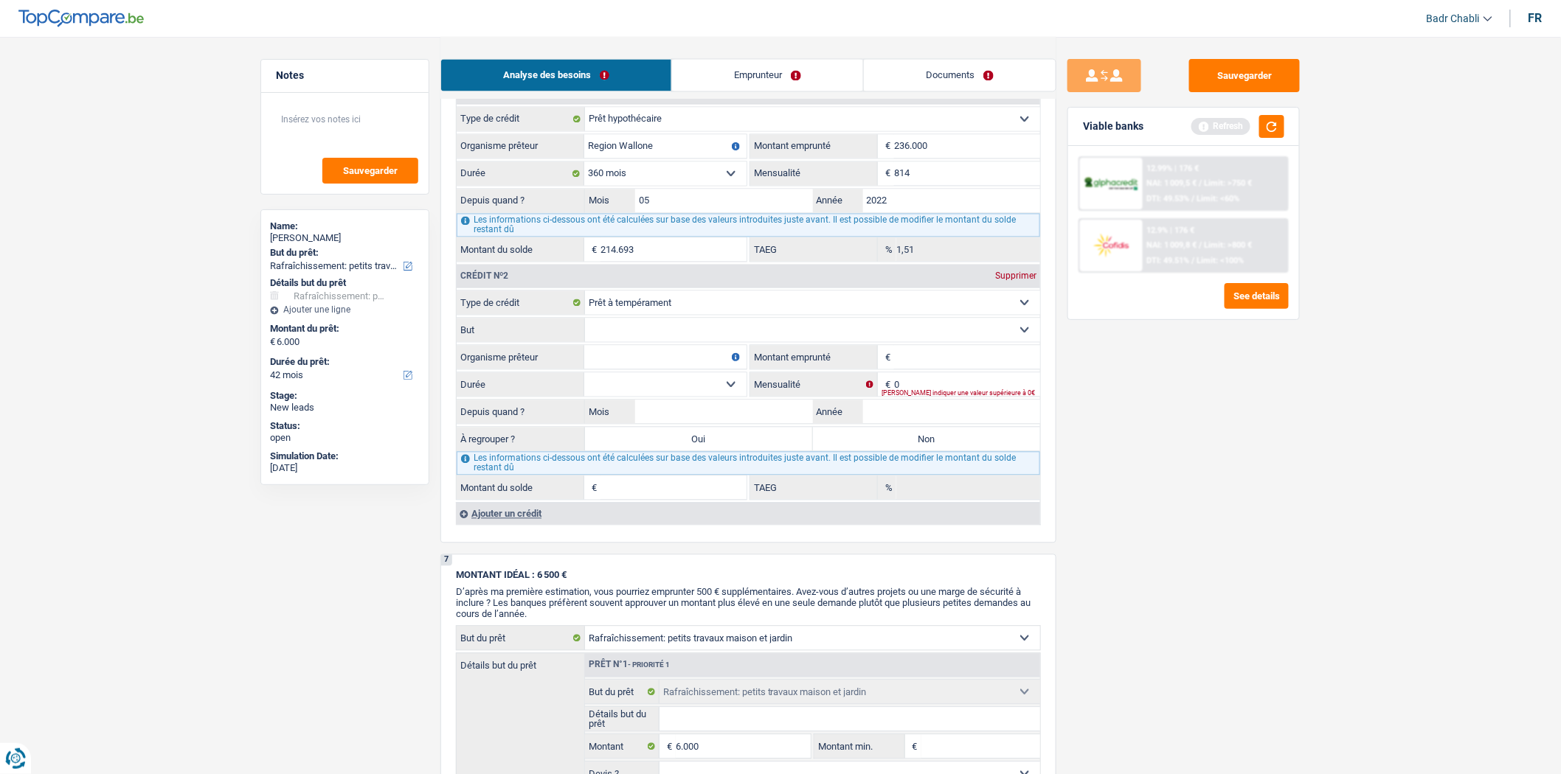
click at [679, 342] on select "Confort maison: meubles, textile, peinture, électroménager, outillage non-profe…" at bounding box center [812, 331] width 455 height 24
select select "homeFurnishingOrRelocation"
click at [585, 330] on select "Confort maison: meubles, textile, peinture, électroménager, outillage non-profe…" at bounding box center [812, 331] width 455 height 24
click at [912, 364] on input "Montant emprunté" at bounding box center [967, 358] width 146 height 24
click at [912, 370] on input "Montant emprunté" at bounding box center [967, 358] width 146 height 24
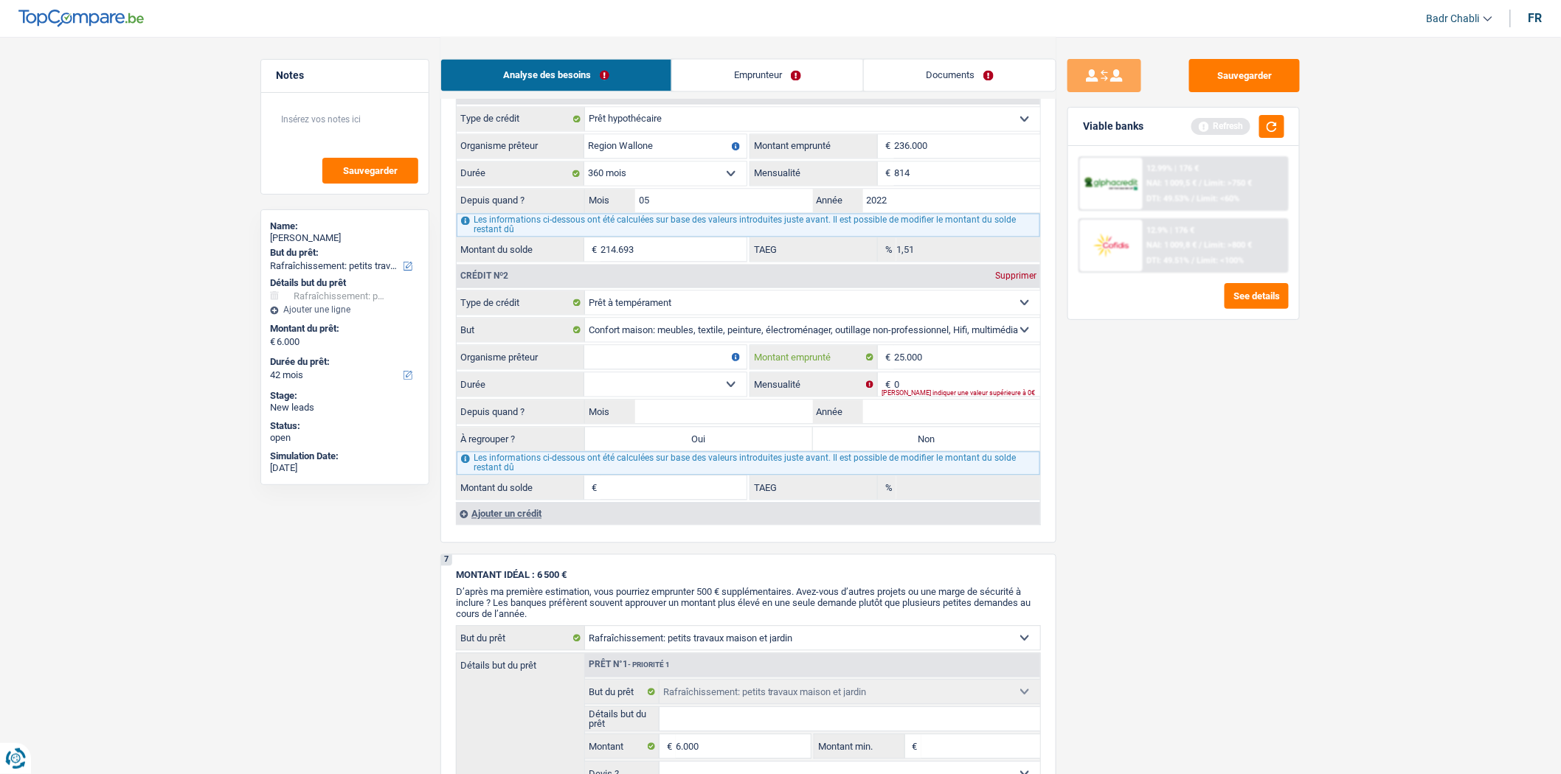
type input "25.000"
click at [726, 397] on select "12 mois 18 mois 24 mois 30 mois 36 mois 42 mois 48 mois 60 mois 72 mois 84 mois…" at bounding box center [665, 385] width 162 height 24
select select "120"
click at [584, 386] on select "12 mois 18 mois 24 mois 30 mois 36 mois 42 mois 48 mois 60 mois 72 mois 84 mois…" at bounding box center [665, 385] width 162 height 24
click at [631, 342] on select "Confort maison: meubles, textile, peinture, électroménager, outillage non-profe…" at bounding box center [812, 331] width 455 height 24
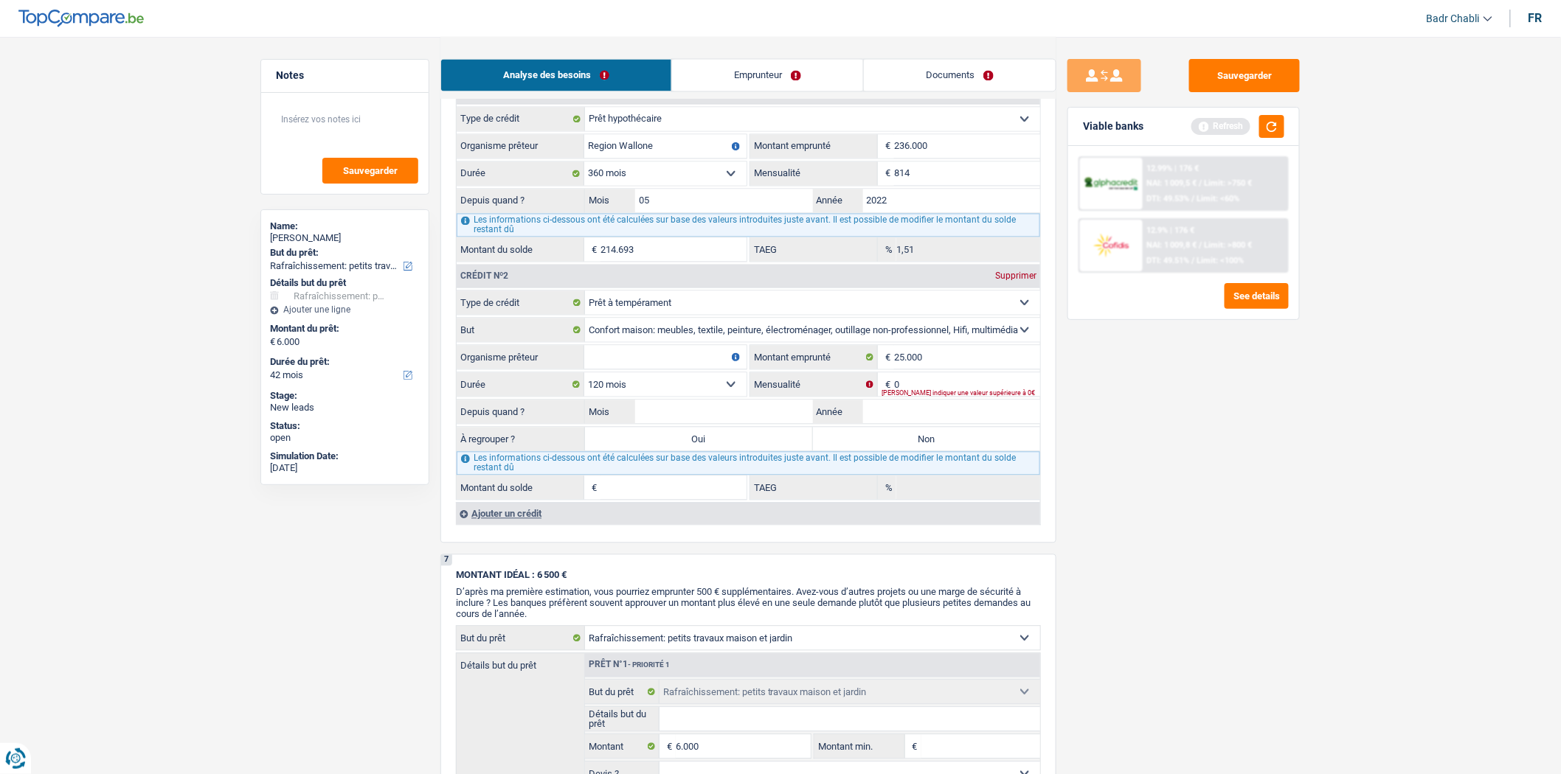
click at [541, 342] on label "But" at bounding box center [521, 331] width 128 height 24
click at [585, 342] on select "Confort maison: meubles, textile, peinture, électroménager, outillage non-profe…" at bounding box center [812, 331] width 455 height 24
click at [673, 370] on input "Organisme prêteur" at bounding box center [665, 358] width 162 height 24
type input "Cofidis"
click at [909, 395] on input "0" at bounding box center [967, 385] width 146 height 24
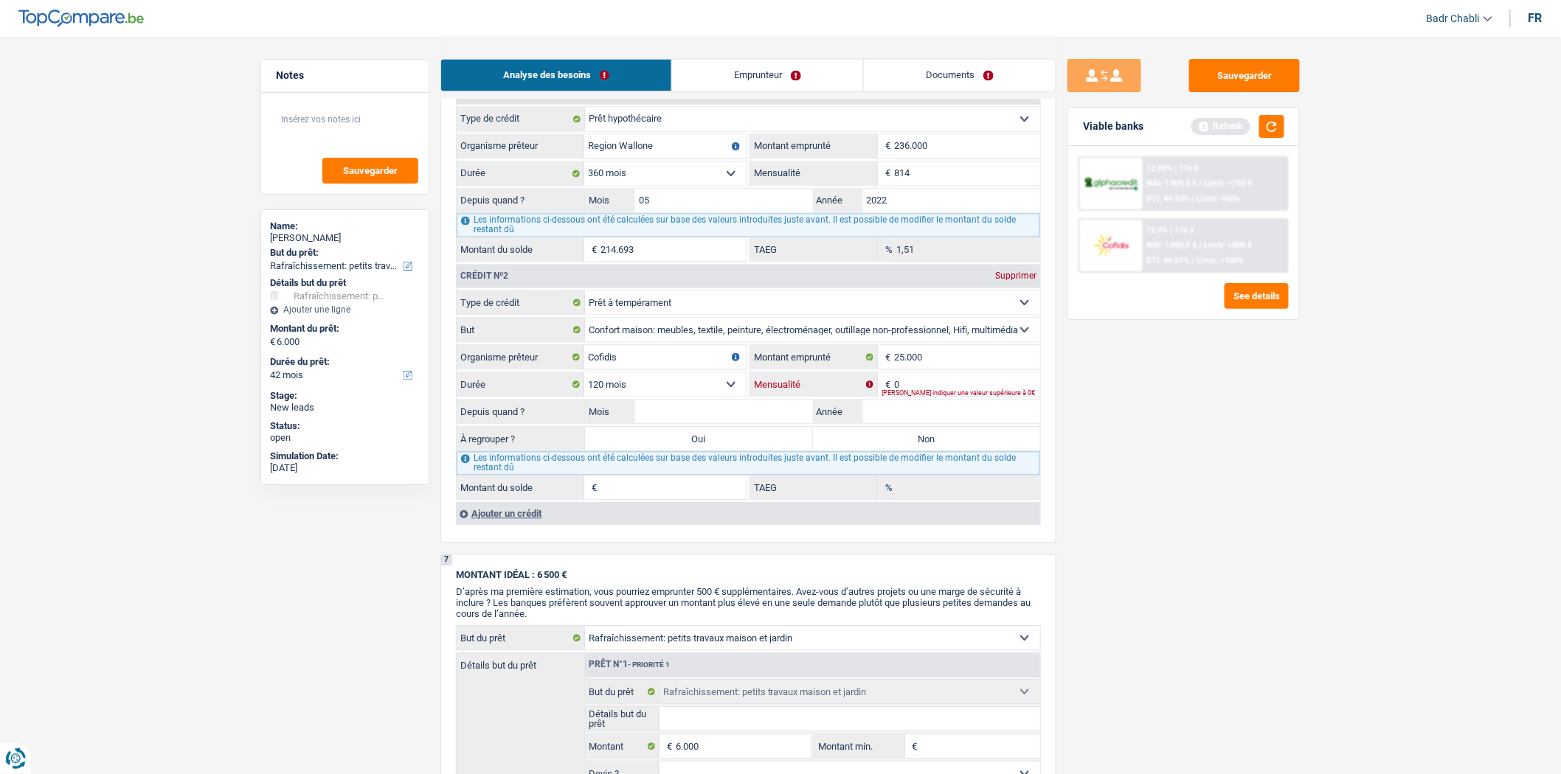
click at [910, 395] on input "0" at bounding box center [967, 385] width 146 height 24
type input "420"
click at [738, 424] on input "Mois" at bounding box center [724, 412] width 178 height 24
click at [716, 424] on input "Mois" at bounding box center [724, 412] width 178 height 24
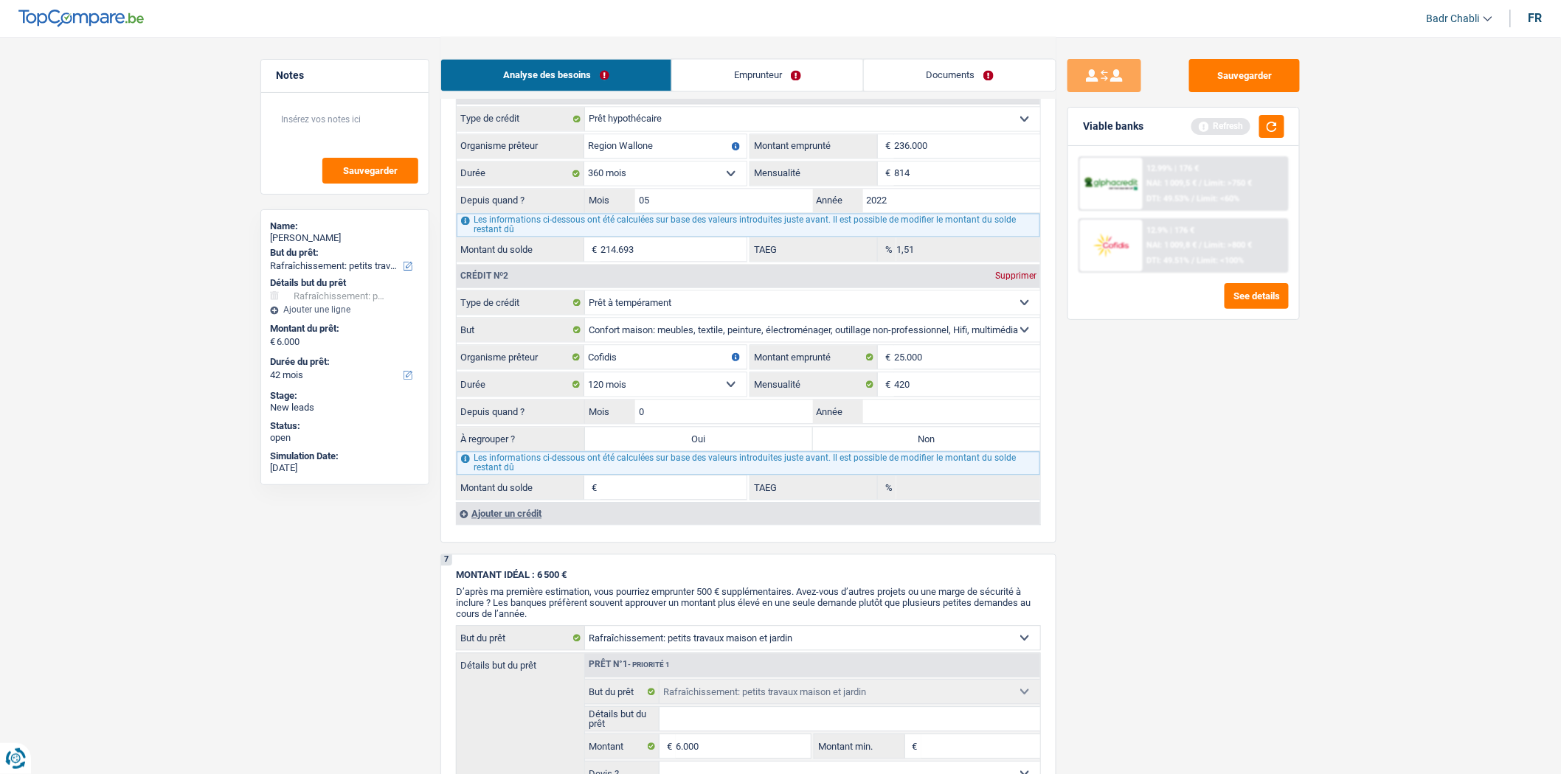
type input "03"
type input "2025"
type input "24.473"
type input "17,32"
click at [926, 451] on label "Non" at bounding box center [927, 440] width 228 height 24
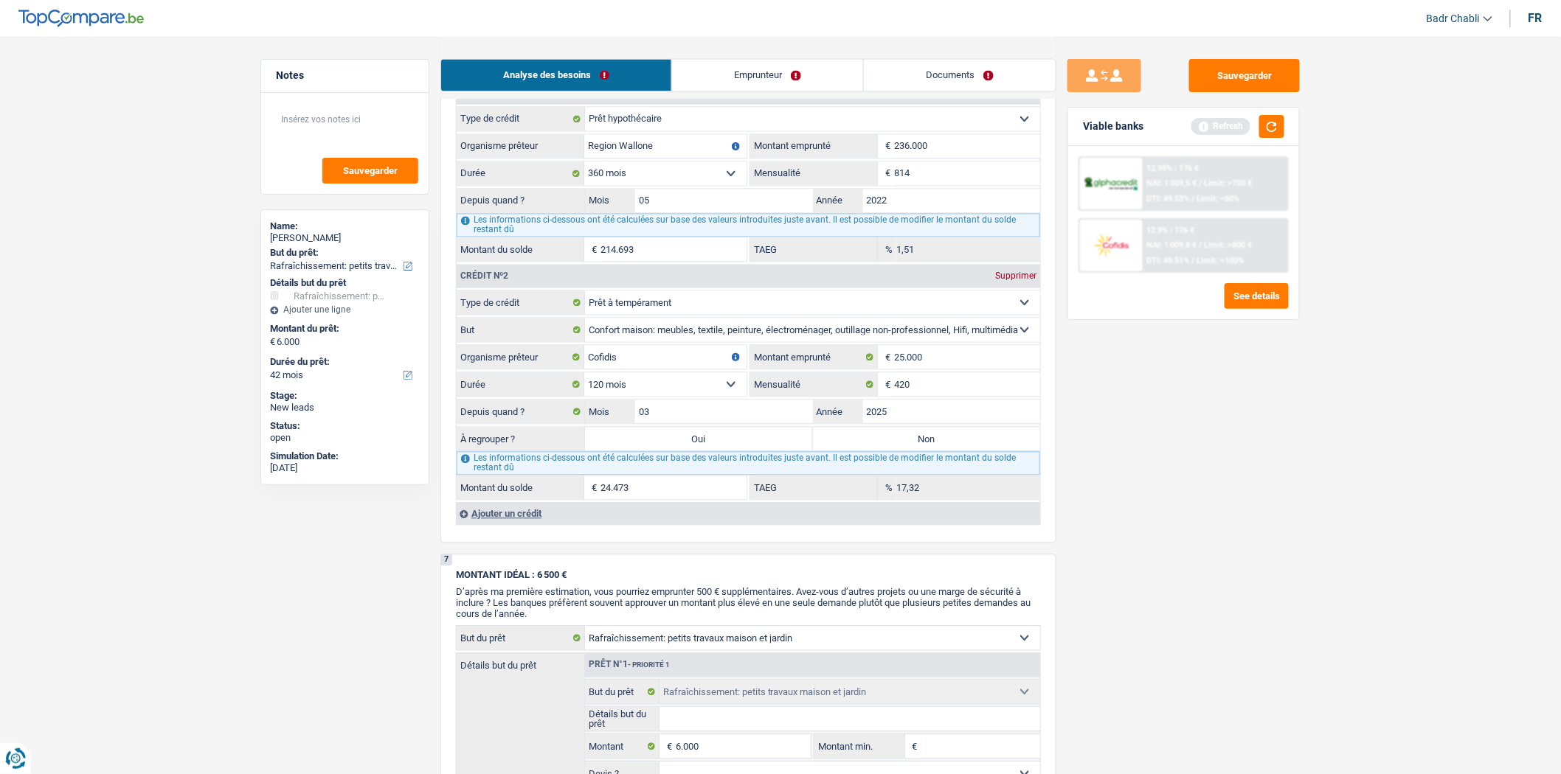
click at [926, 451] on input "Non" at bounding box center [927, 440] width 228 height 24
radio input "true"
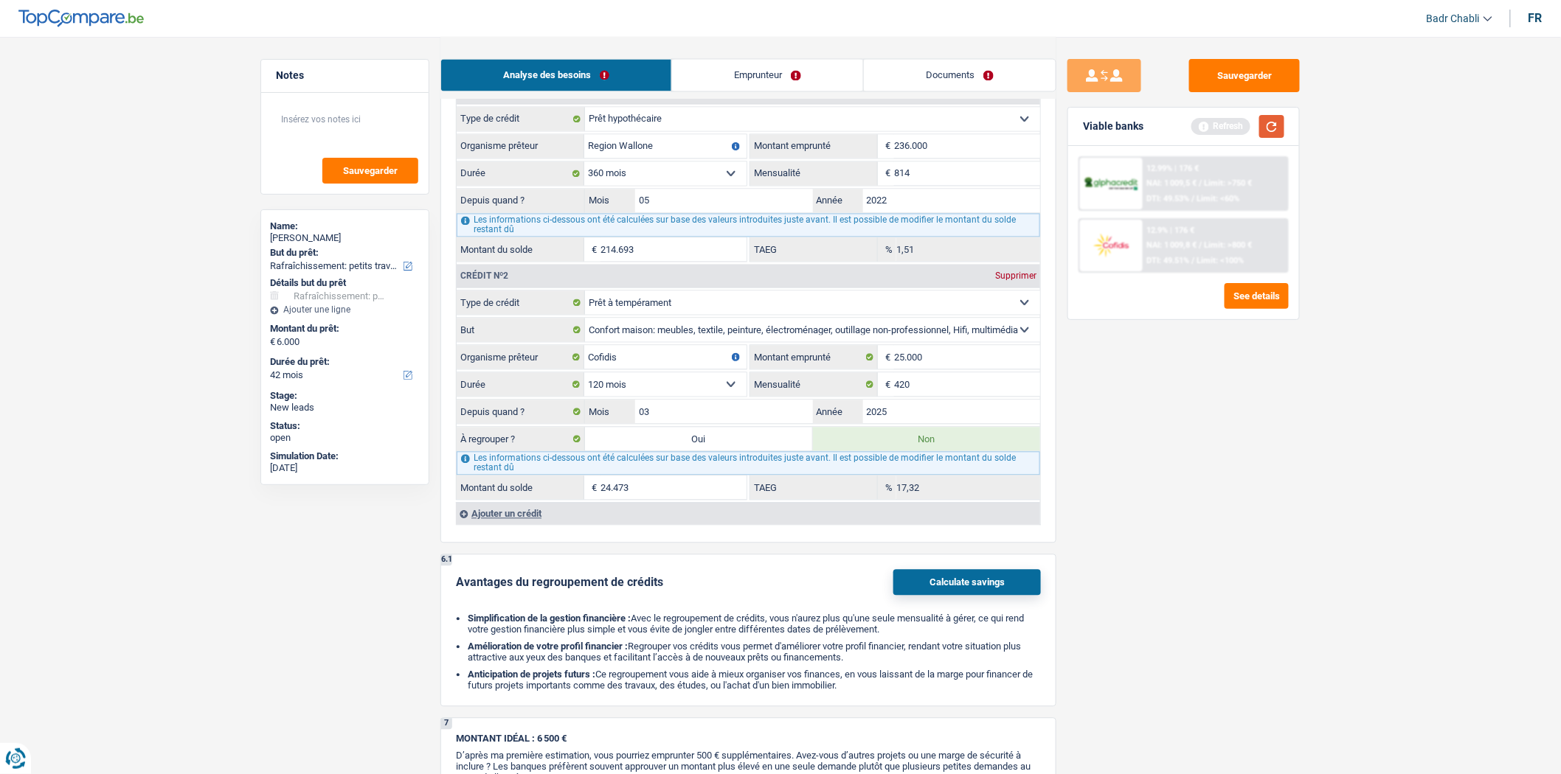
click at [1270, 122] on button "button" at bounding box center [1271, 126] width 25 height 23
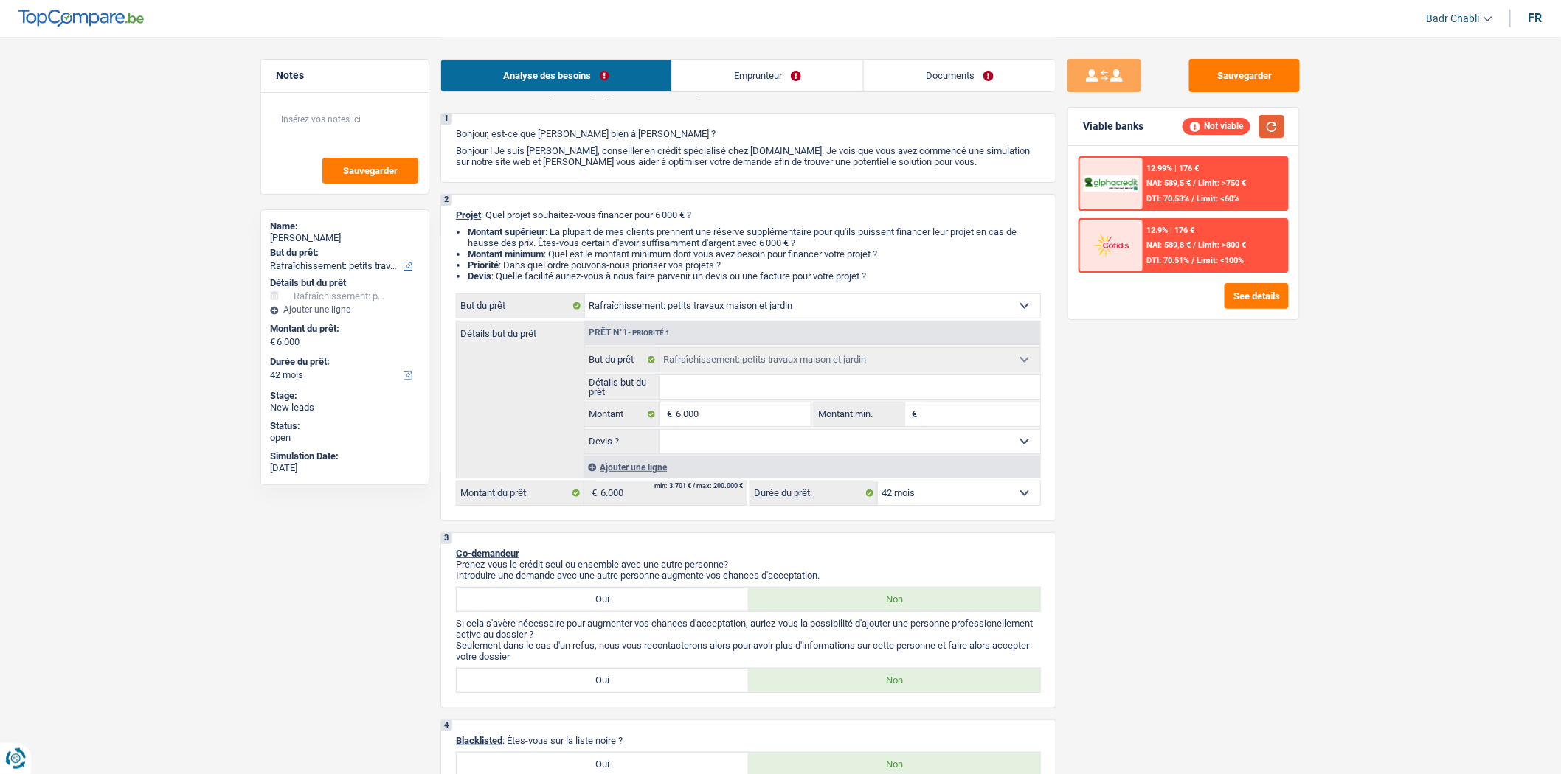
scroll to position [0, 0]
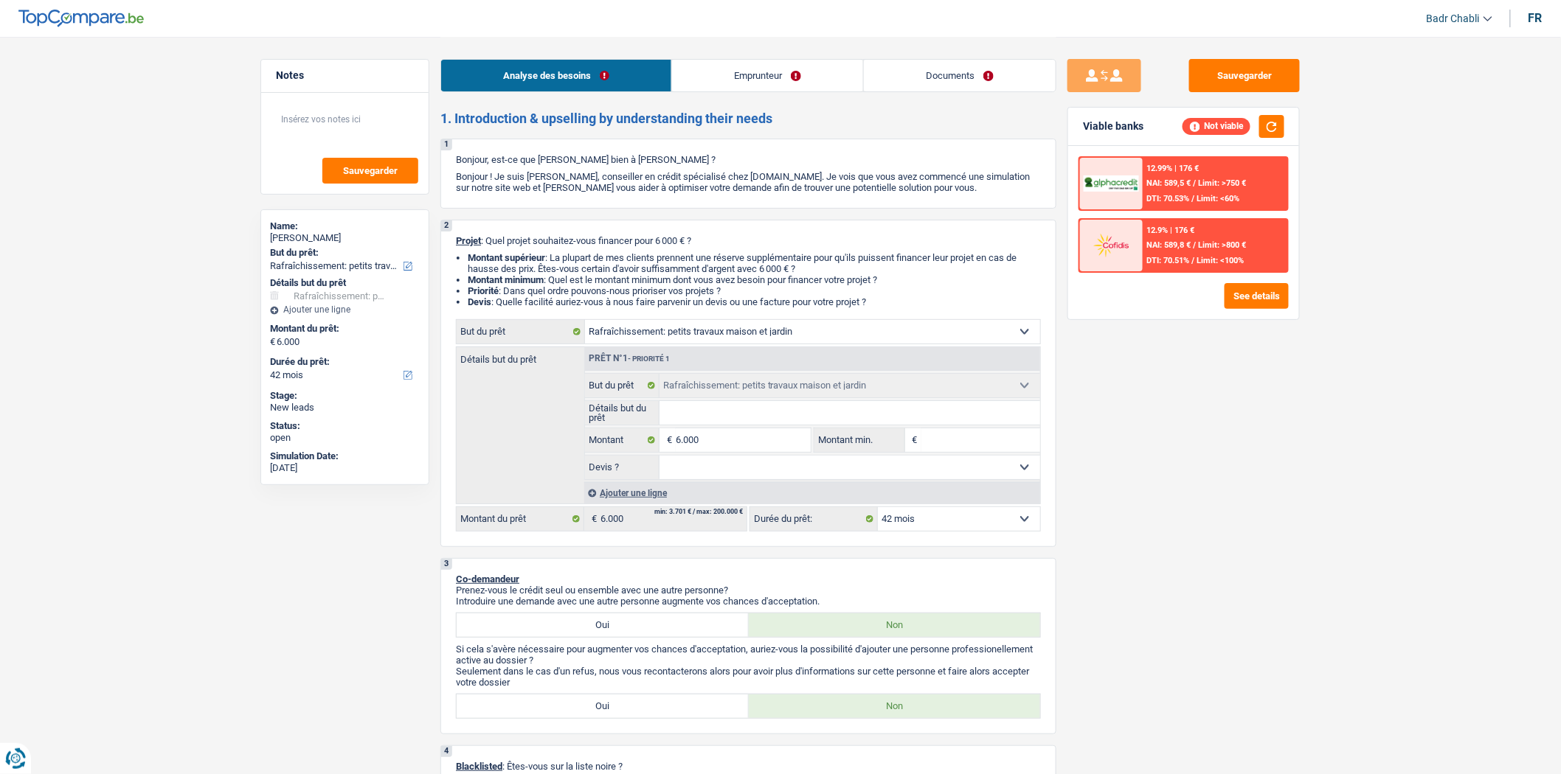
click at [728, 66] on link "Emprunteur" at bounding box center [767, 76] width 191 height 32
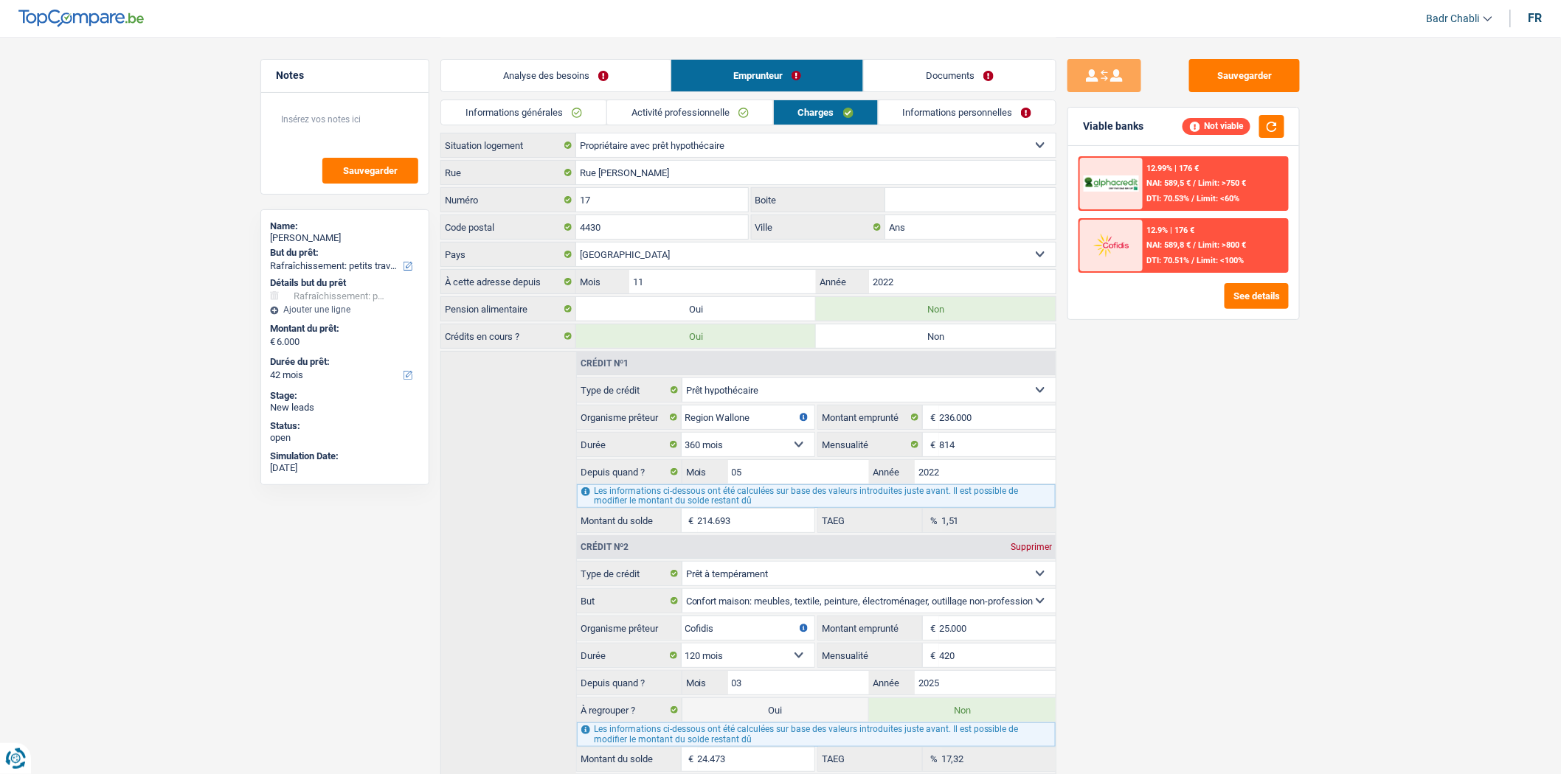
click at [594, 100] on link "Informations générales" at bounding box center [523, 112] width 165 height 24
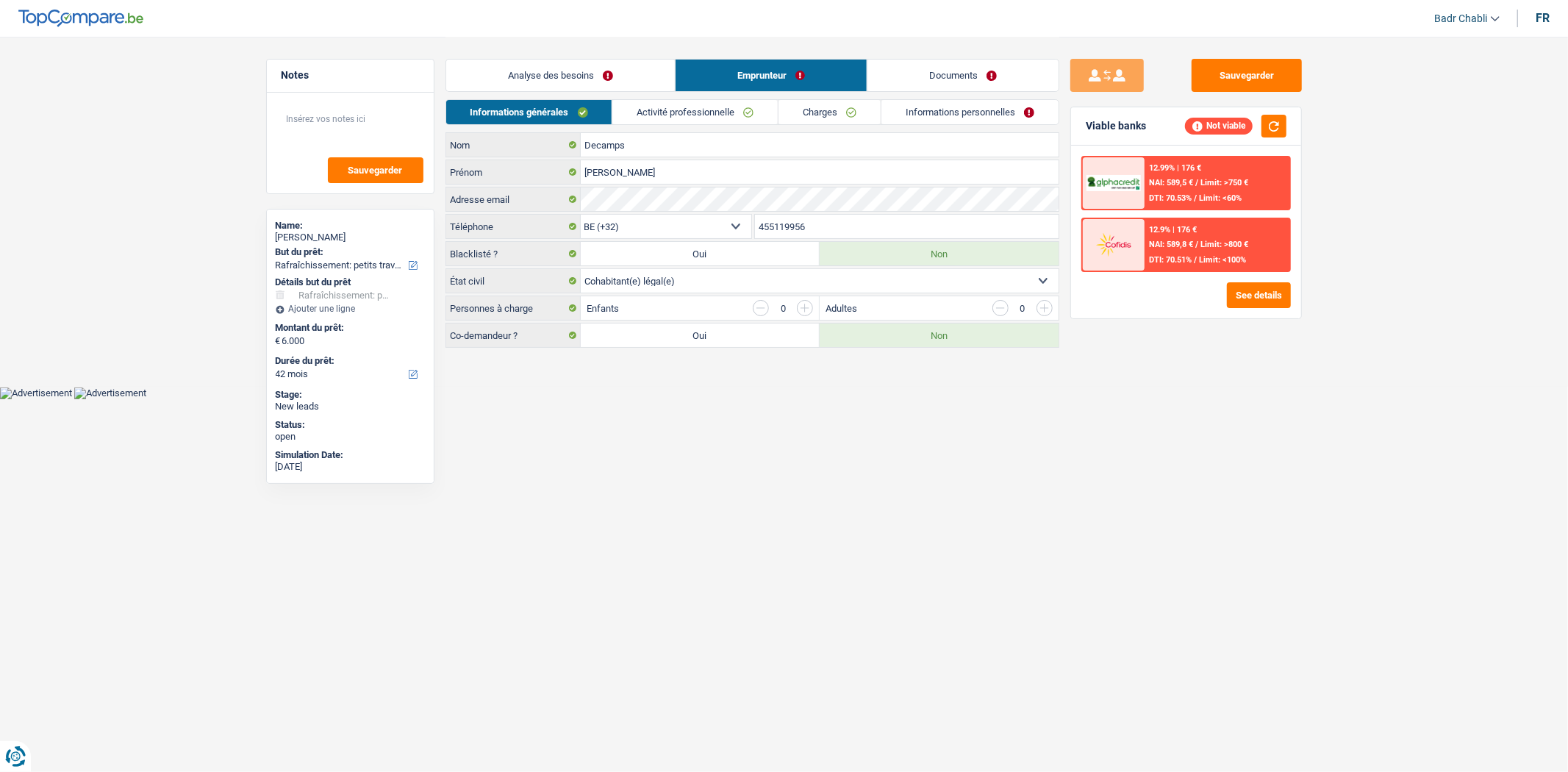
click at [630, 338] on label "Oui" at bounding box center [701, 336] width 239 height 24
click at [630, 338] on input "Oui" at bounding box center [701, 336] width 239 height 24
radio input "true"
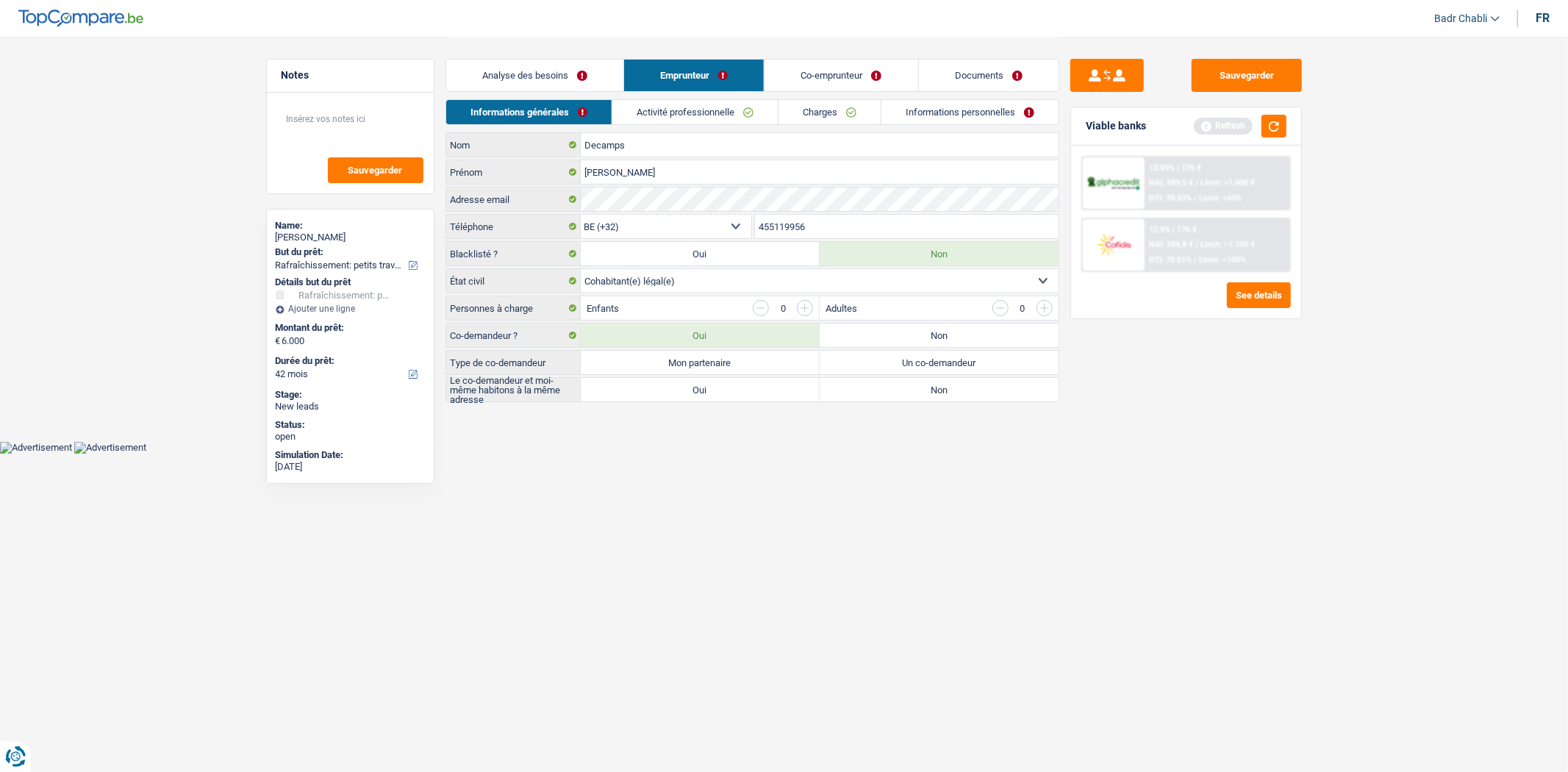
click at [671, 363] on label "Mon partenaire" at bounding box center [701, 363] width 239 height 24
click at [671, 363] on input "Mon partenaire" at bounding box center [701, 363] width 239 height 24
radio input "true"
click at [697, 387] on label "Oui" at bounding box center [701, 390] width 239 height 24
click at [697, 387] on input "Oui" at bounding box center [701, 390] width 239 height 24
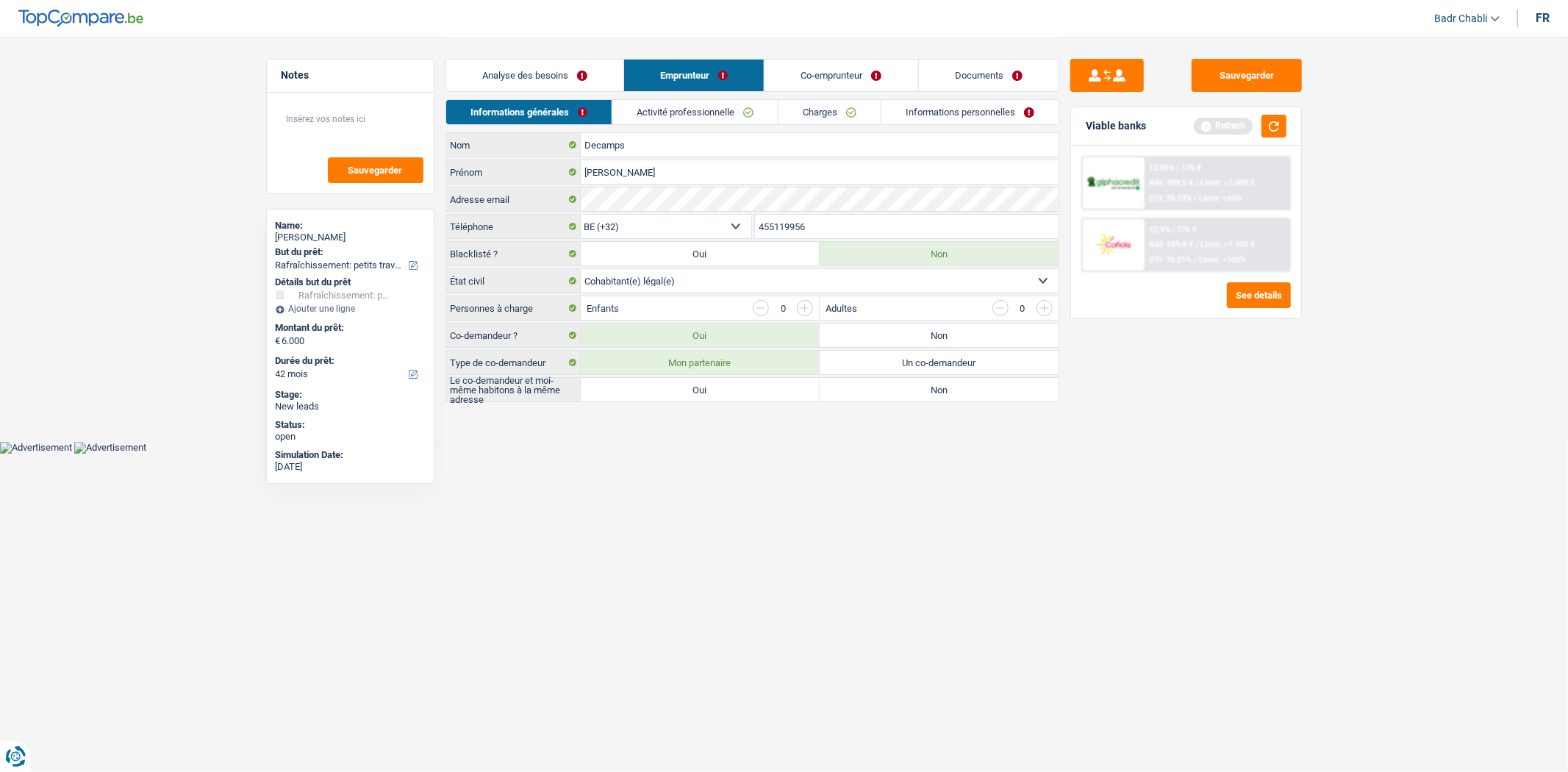
radio input "true"
click at [702, 109] on link "Activité professionnelle" at bounding box center [695, 112] width 165 height 24
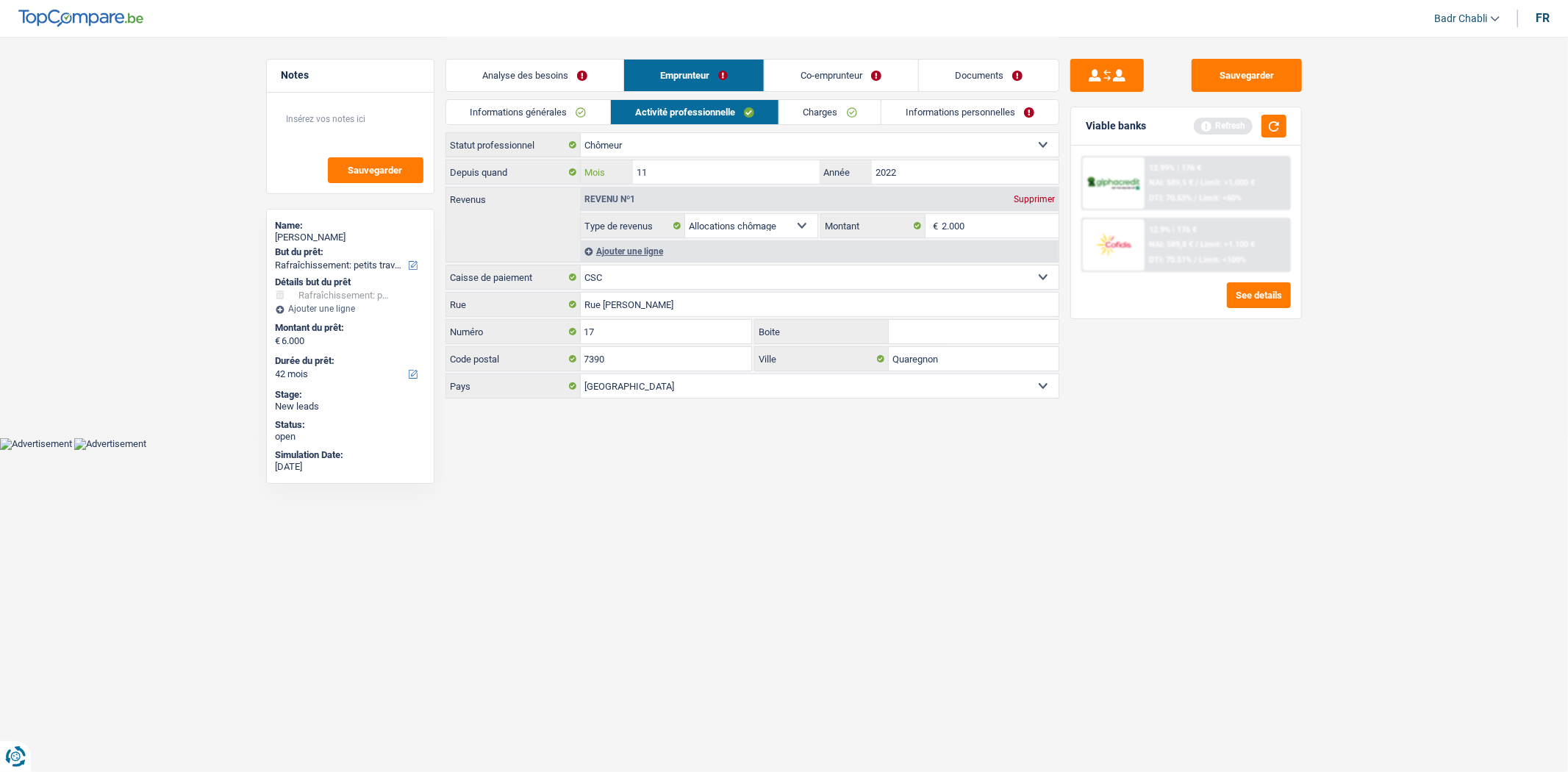
click at [787, 174] on input "11" at bounding box center [726, 173] width 186 height 24
type input "2024"
click at [799, 173] on input "11" at bounding box center [726, 173] width 186 height 24
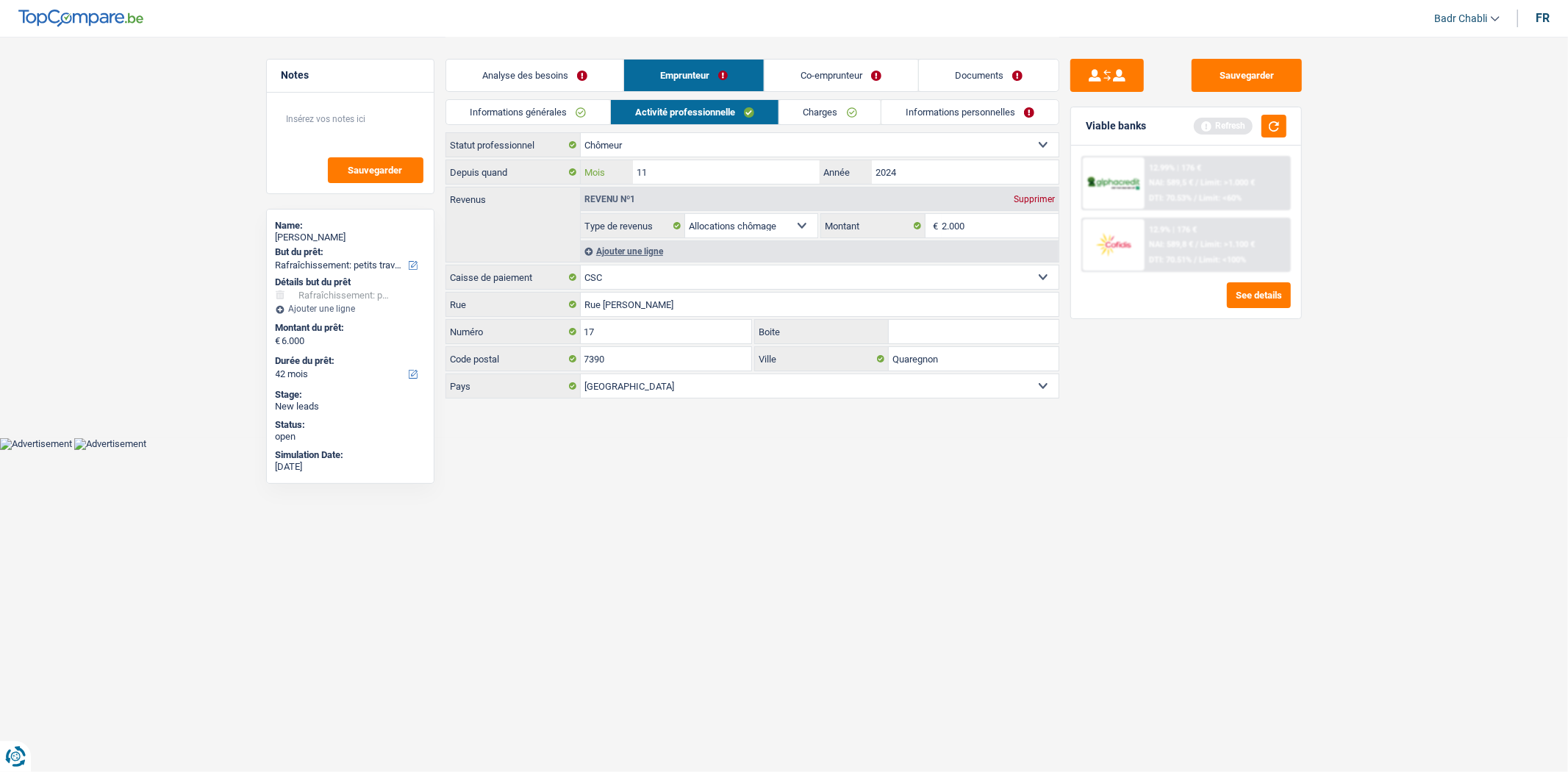
click at [799, 173] on input "11" at bounding box center [726, 173] width 186 height 24
type input "09"
click at [531, 118] on link "Informations générales" at bounding box center [528, 112] width 164 height 24
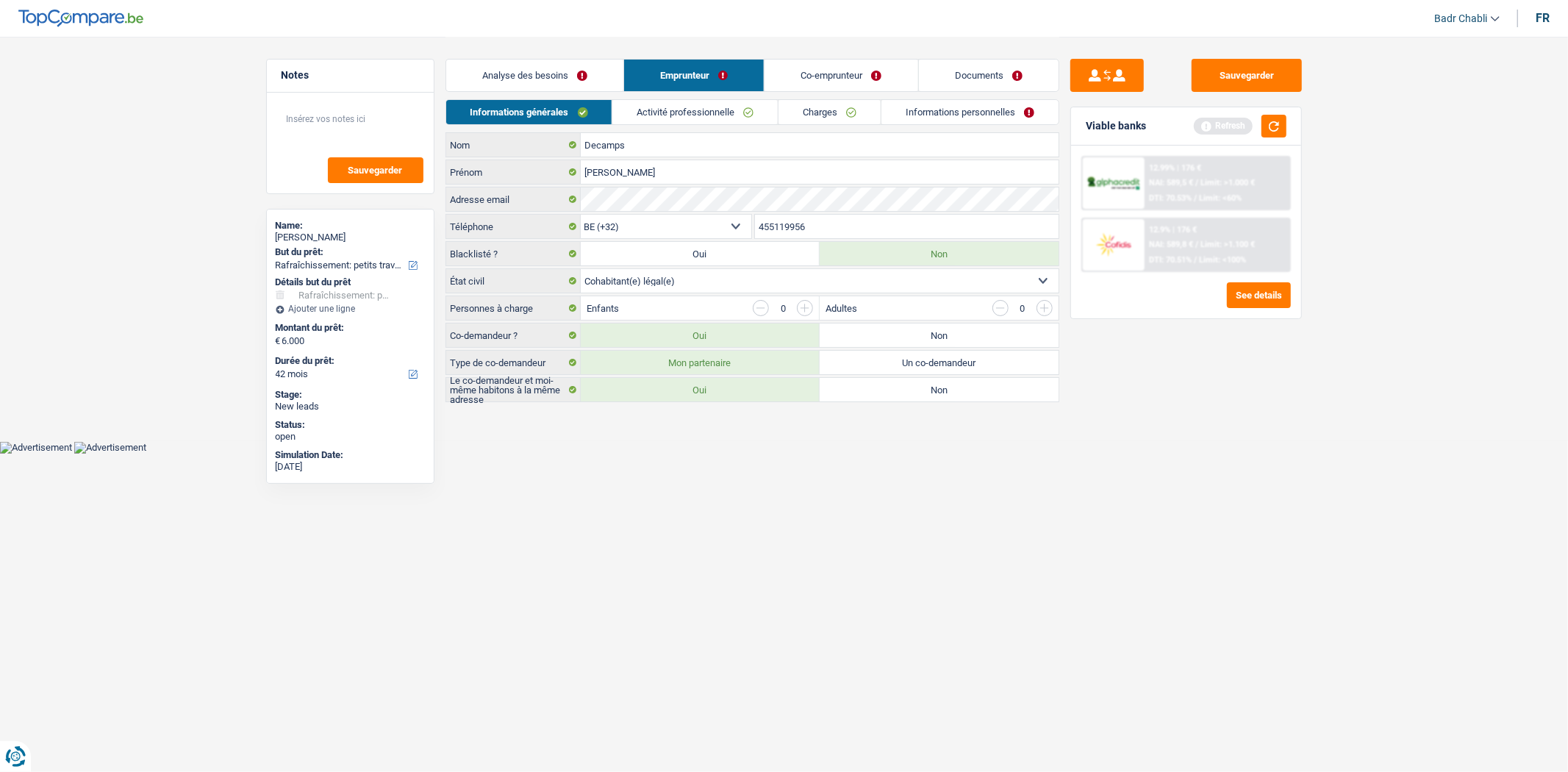
click at [553, 90] on link "Analyse des besoins" at bounding box center [535, 76] width 177 height 32
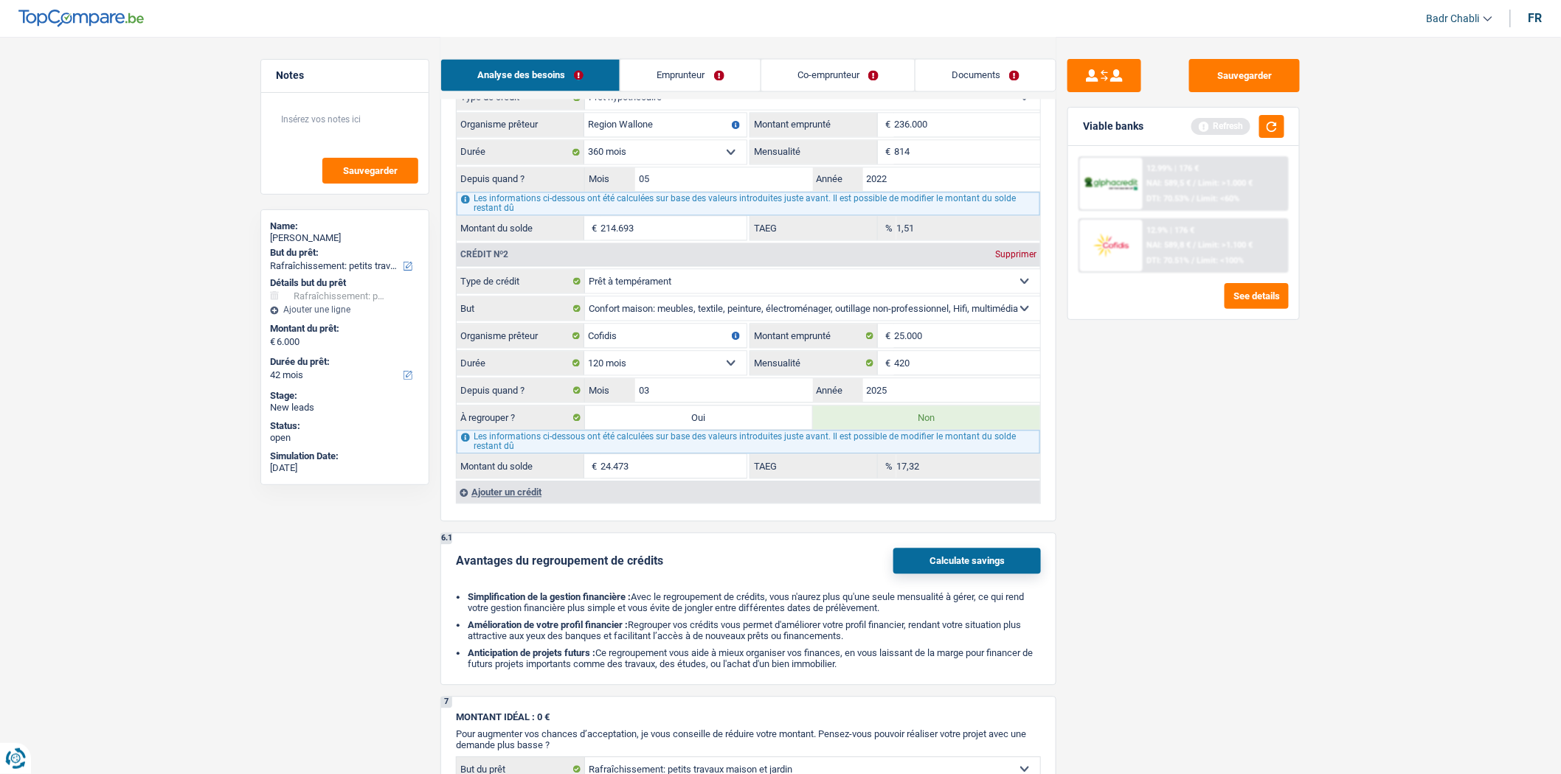
scroll to position [983, 0]
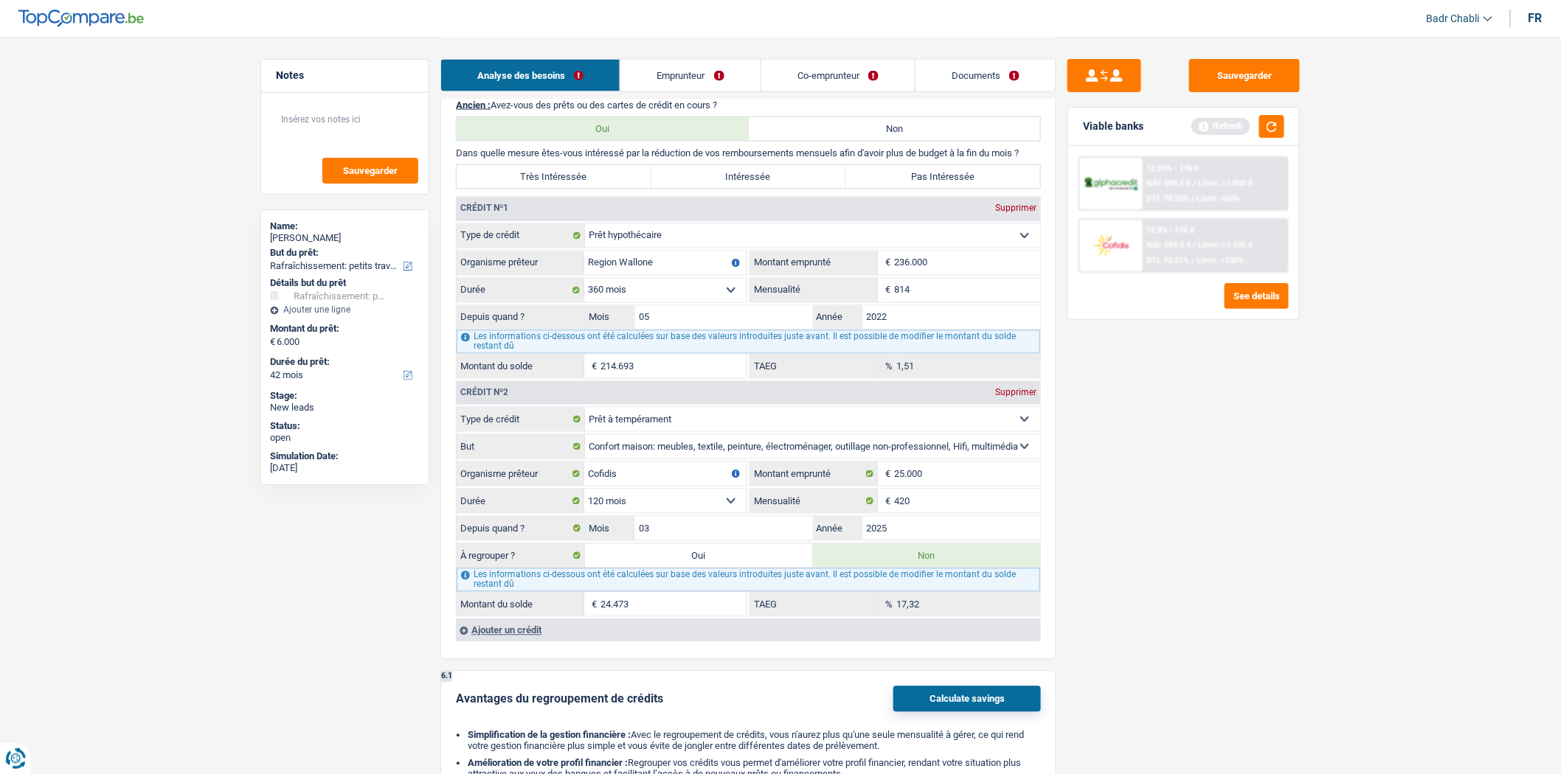
click at [743, 189] on label "Intéressée" at bounding box center [748, 177] width 195 height 24
click at [743, 189] on input "Intéressée" at bounding box center [748, 177] width 195 height 24
radio input "true"
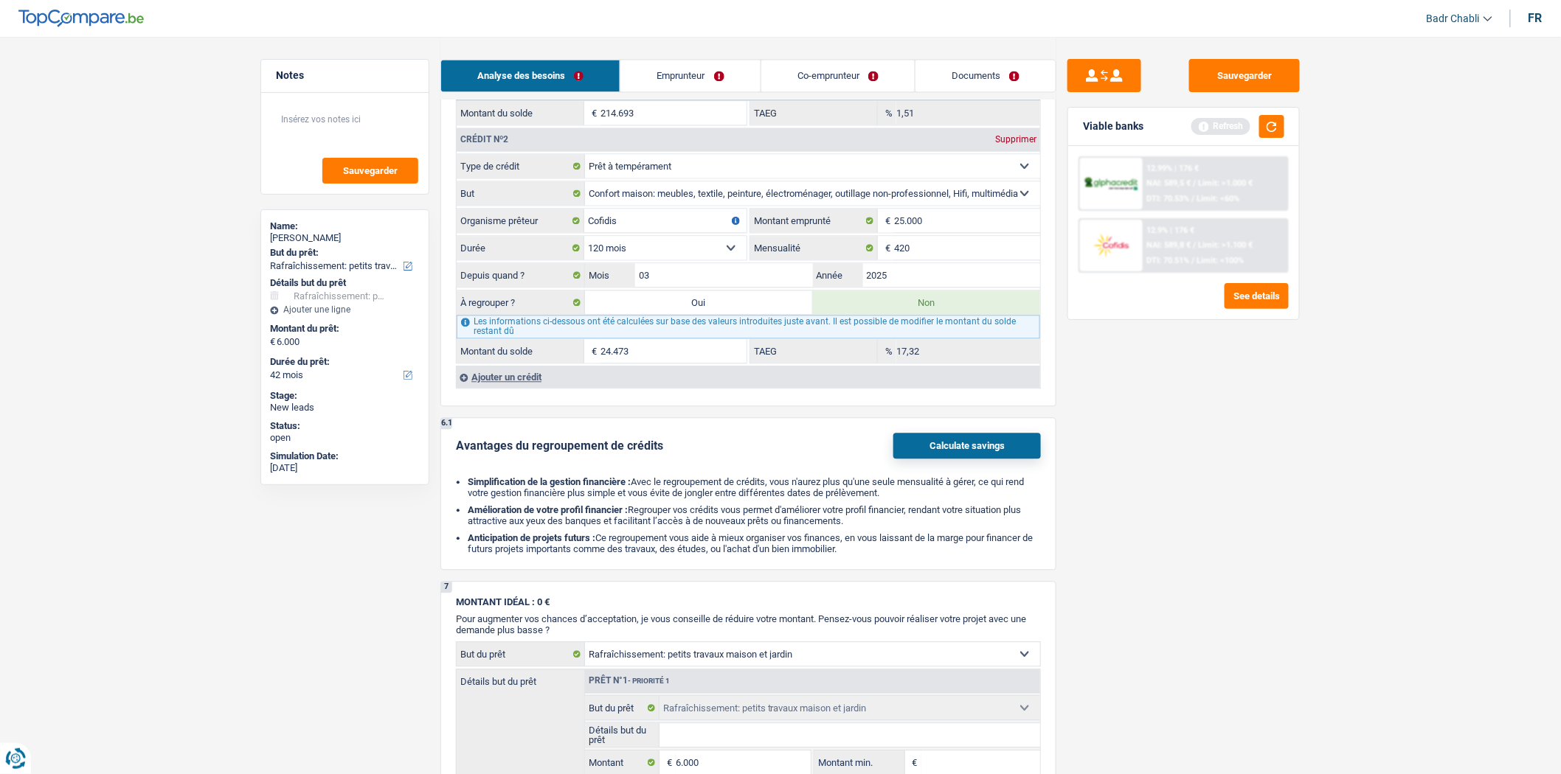
scroll to position [1475, 0]
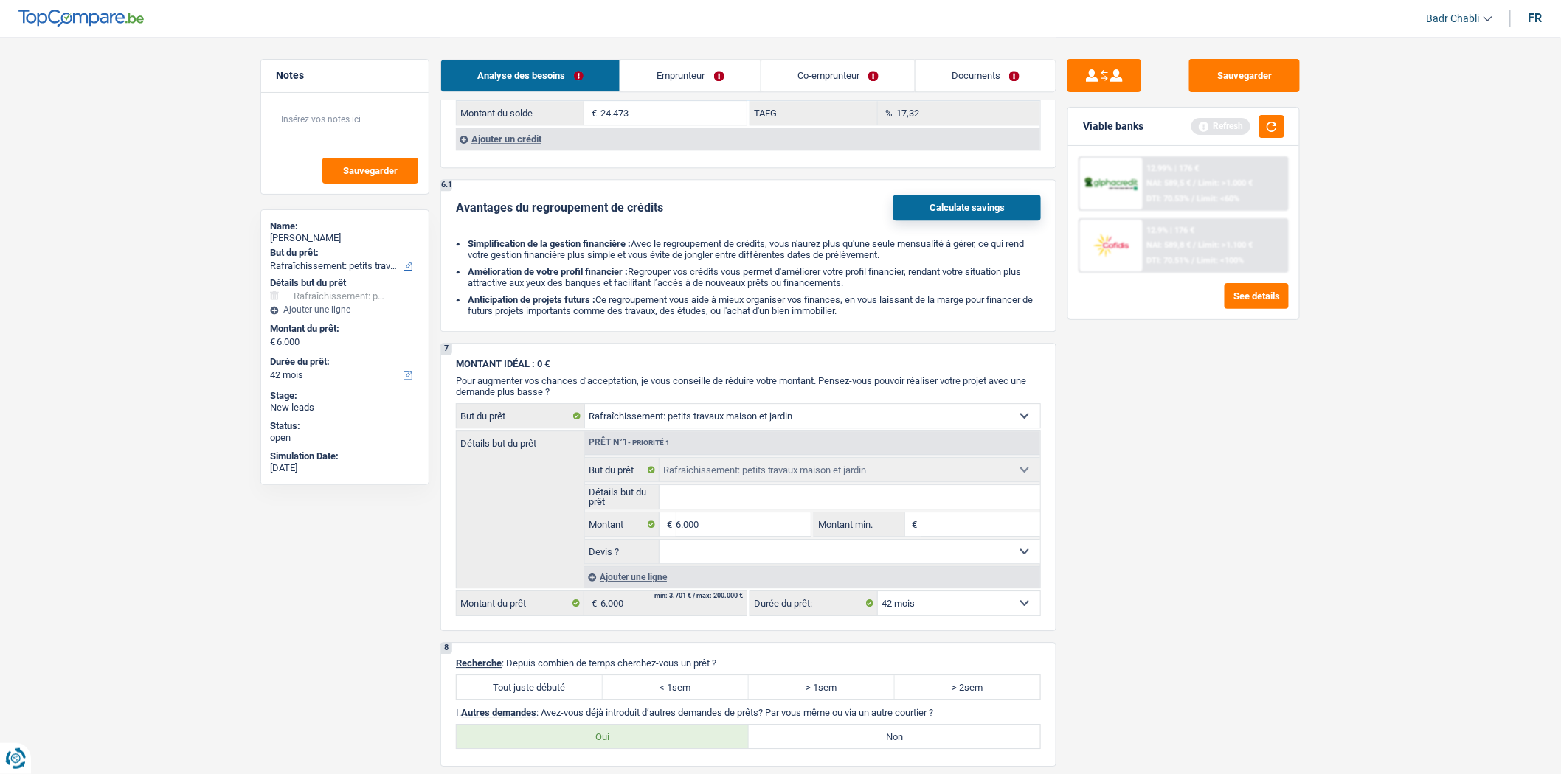
click at [499, 150] on div "Ajouter un crédit" at bounding box center [748, 139] width 584 height 22
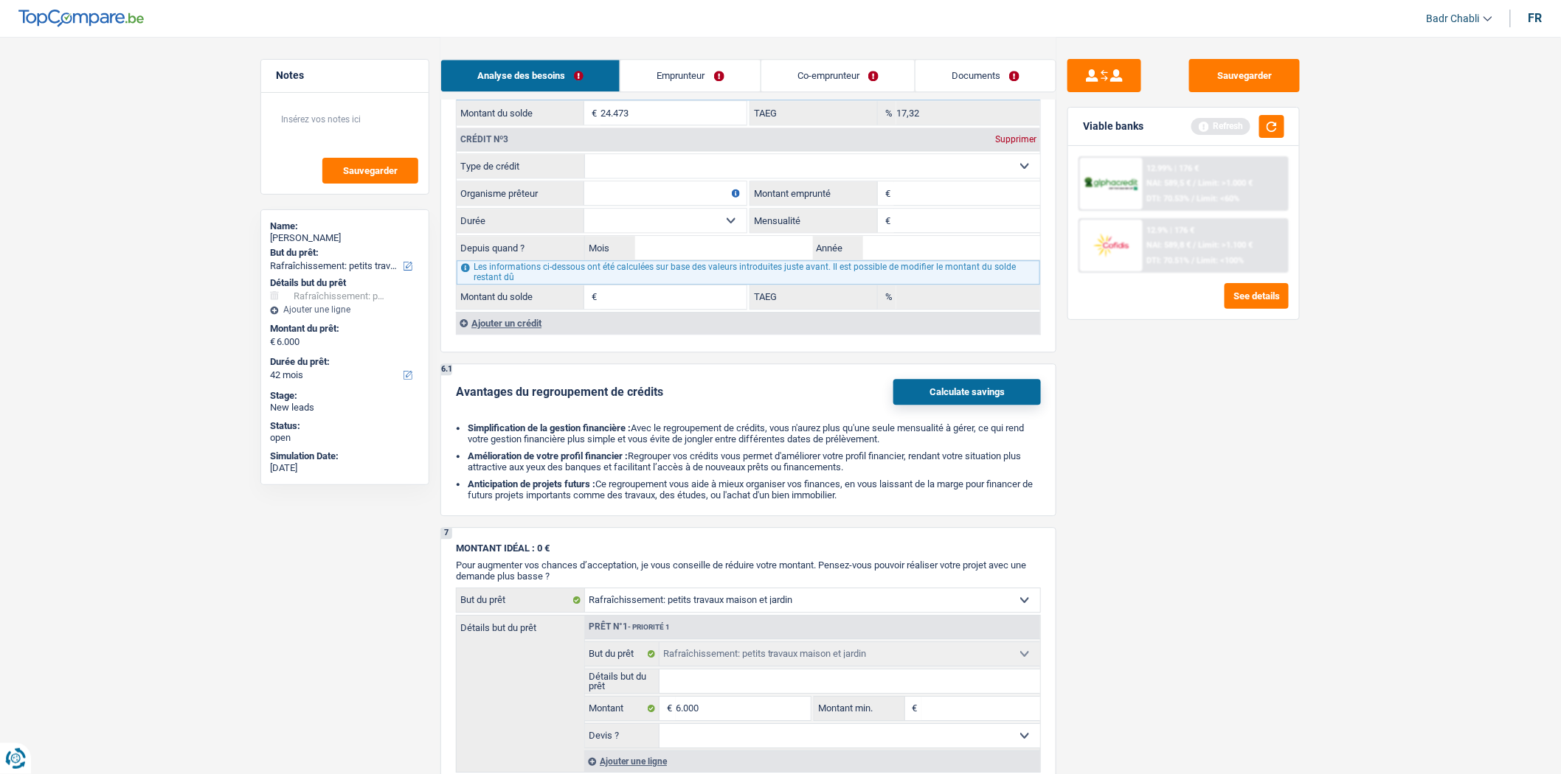
click at [646, 178] on select "Carte ou ouverture de crédit Prêt hypothécaire Vente à tempérament Prêt à tempé…" at bounding box center [812, 166] width 455 height 24
select select "cardOrCredit"
type input "0"
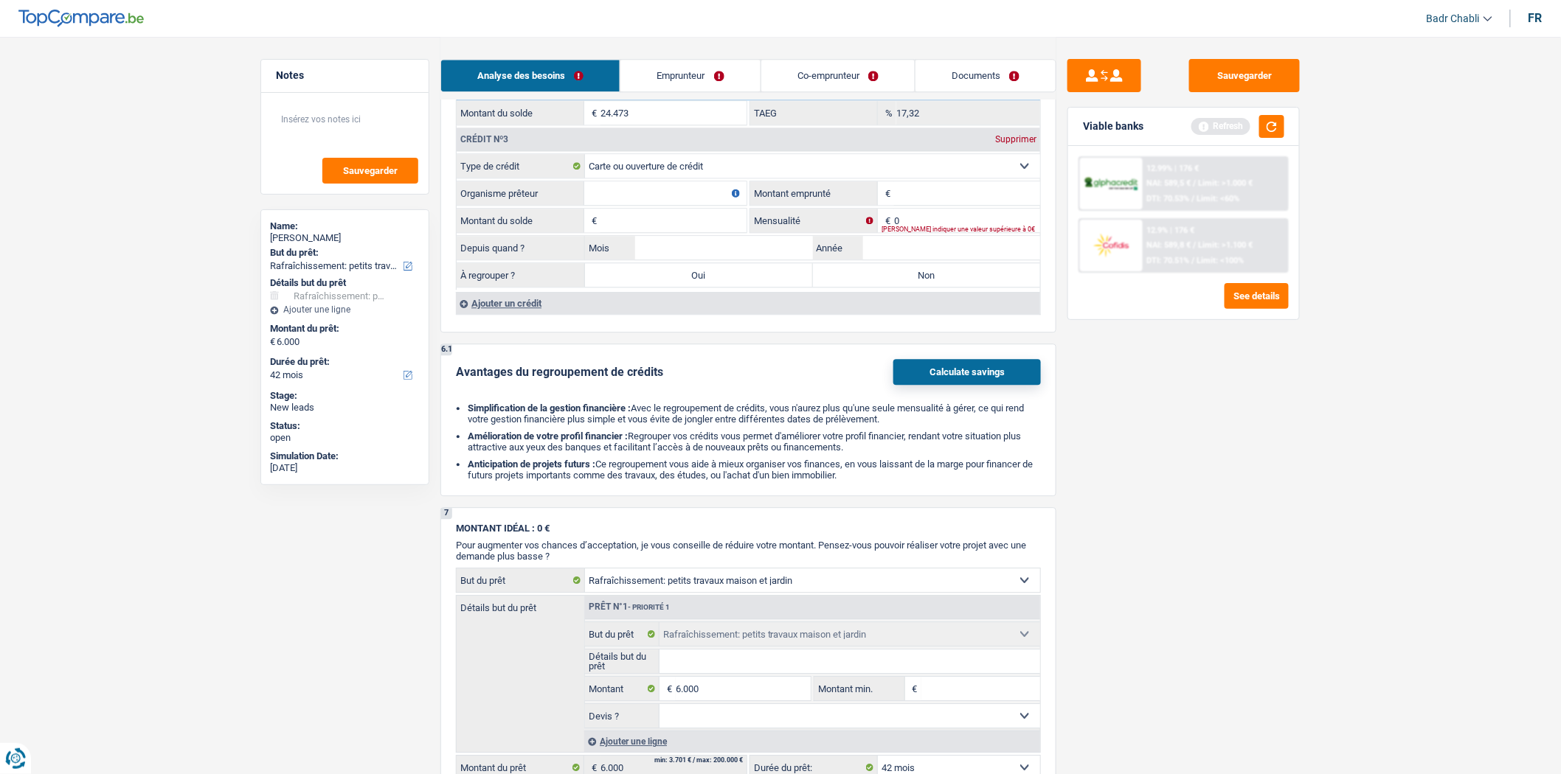
click at [654, 201] on input "Organisme prêteur" at bounding box center [665, 193] width 162 height 24
type input "Buyway"
type input "2.500"
type input "1"
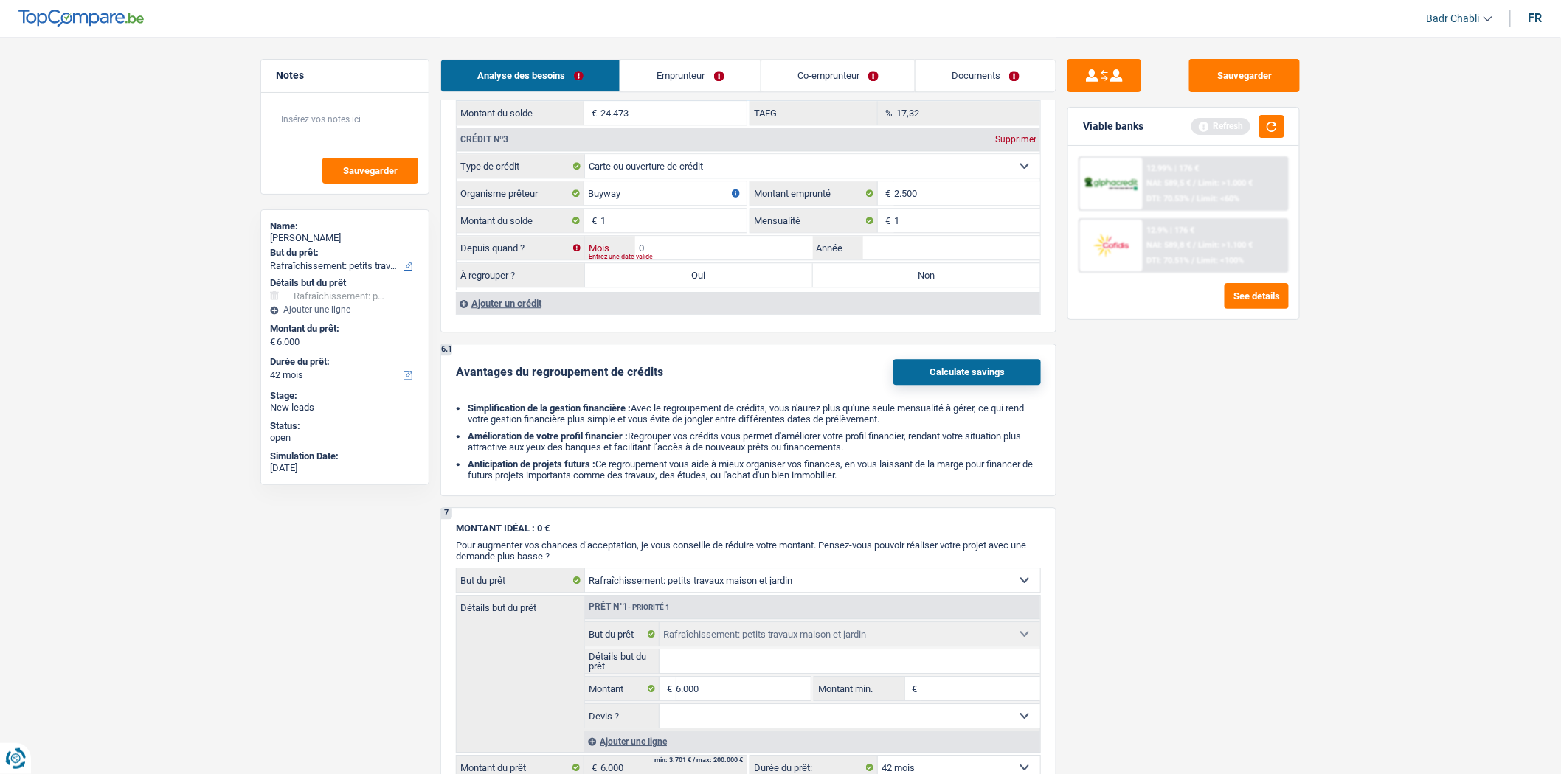
type input "02"
type input "2021"
click at [940, 287] on label "Non" at bounding box center [927, 275] width 228 height 24
click at [940, 287] on input "Non" at bounding box center [927, 275] width 228 height 24
radio input "true"
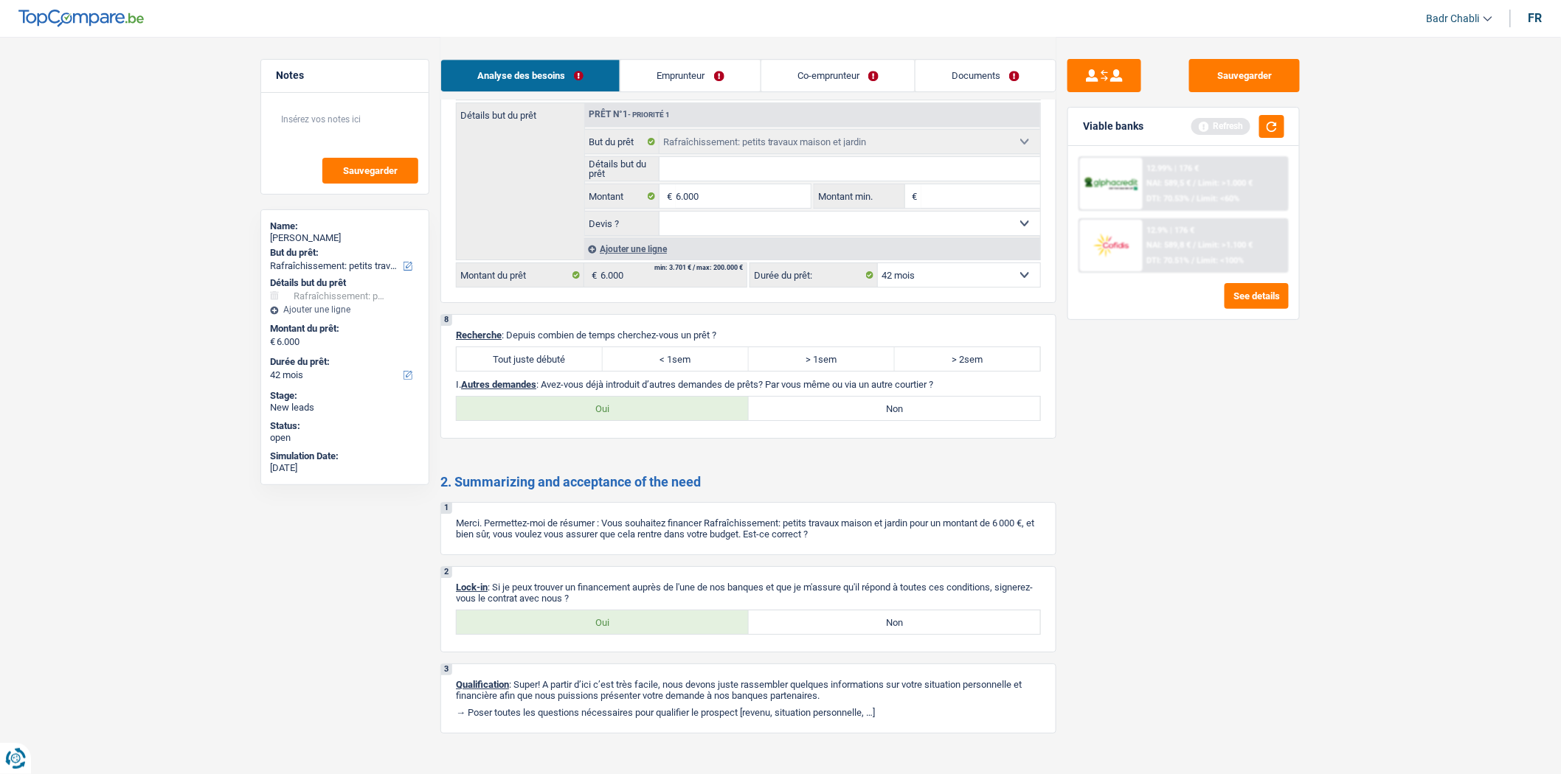
scroll to position [2009, 0]
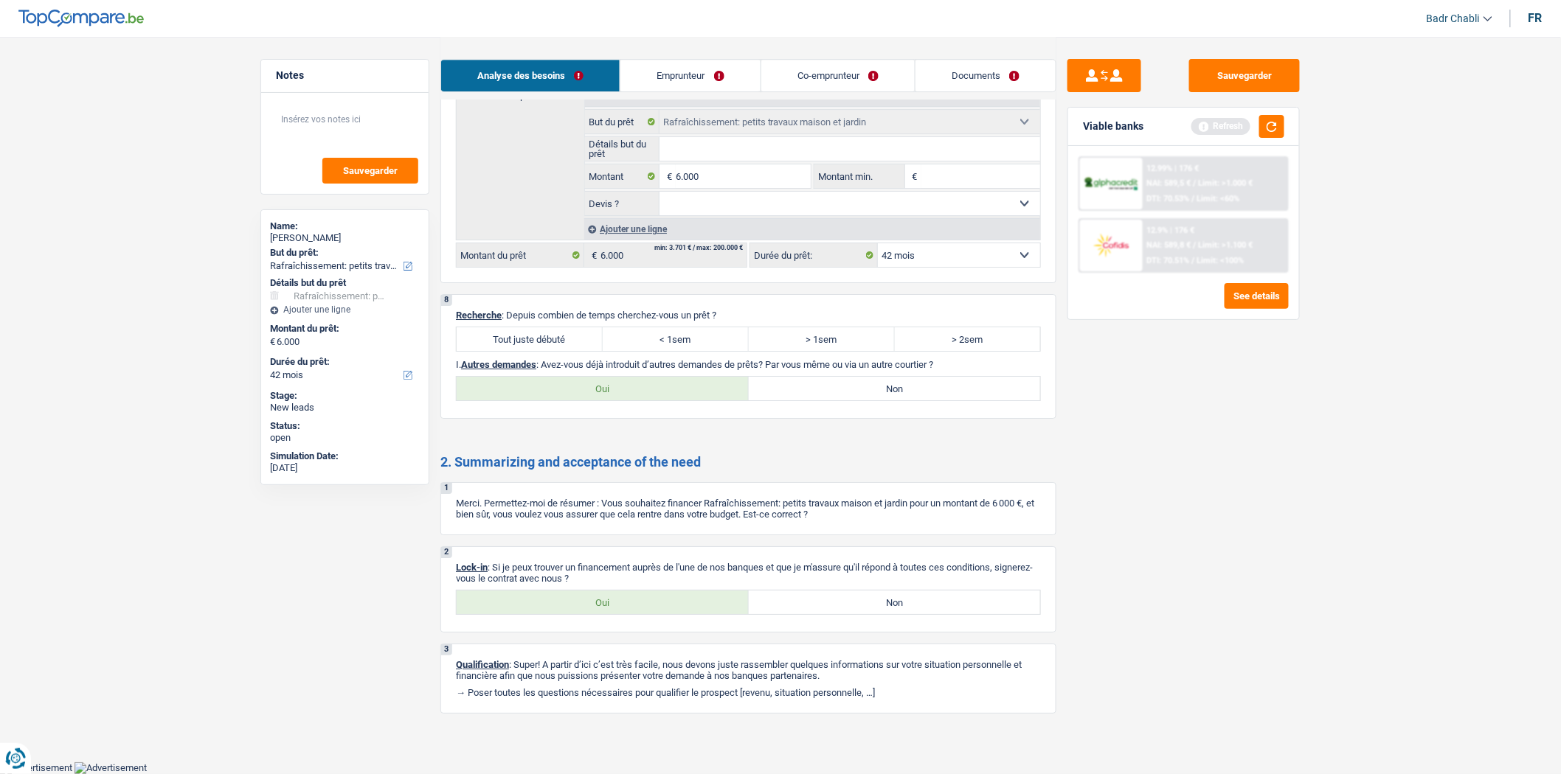
click at [529, 338] on label "Tout juste débuté" at bounding box center [530, 339] width 146 height 24
click at [529, 338] on input "Tout juste débuté" at bounding box center [530, 339] width 146 height 24
radio input "true"
click at [856, 391] on label "Non" at bounding box center [895, 389] width 292 height 24
click at [856, 391] on input "Non" at bounding box center [895, 389] width 292 height 24
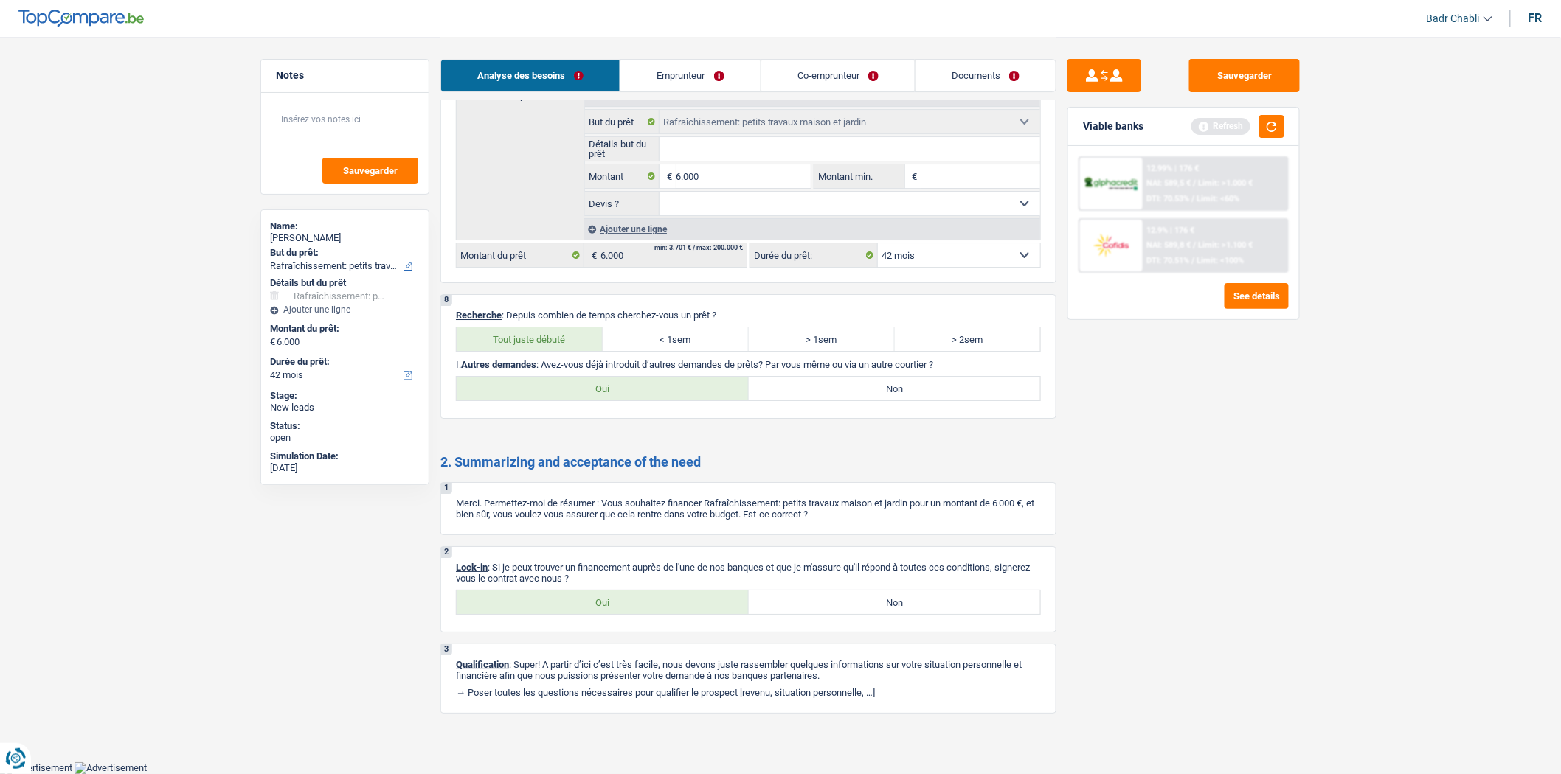
radio input "true"
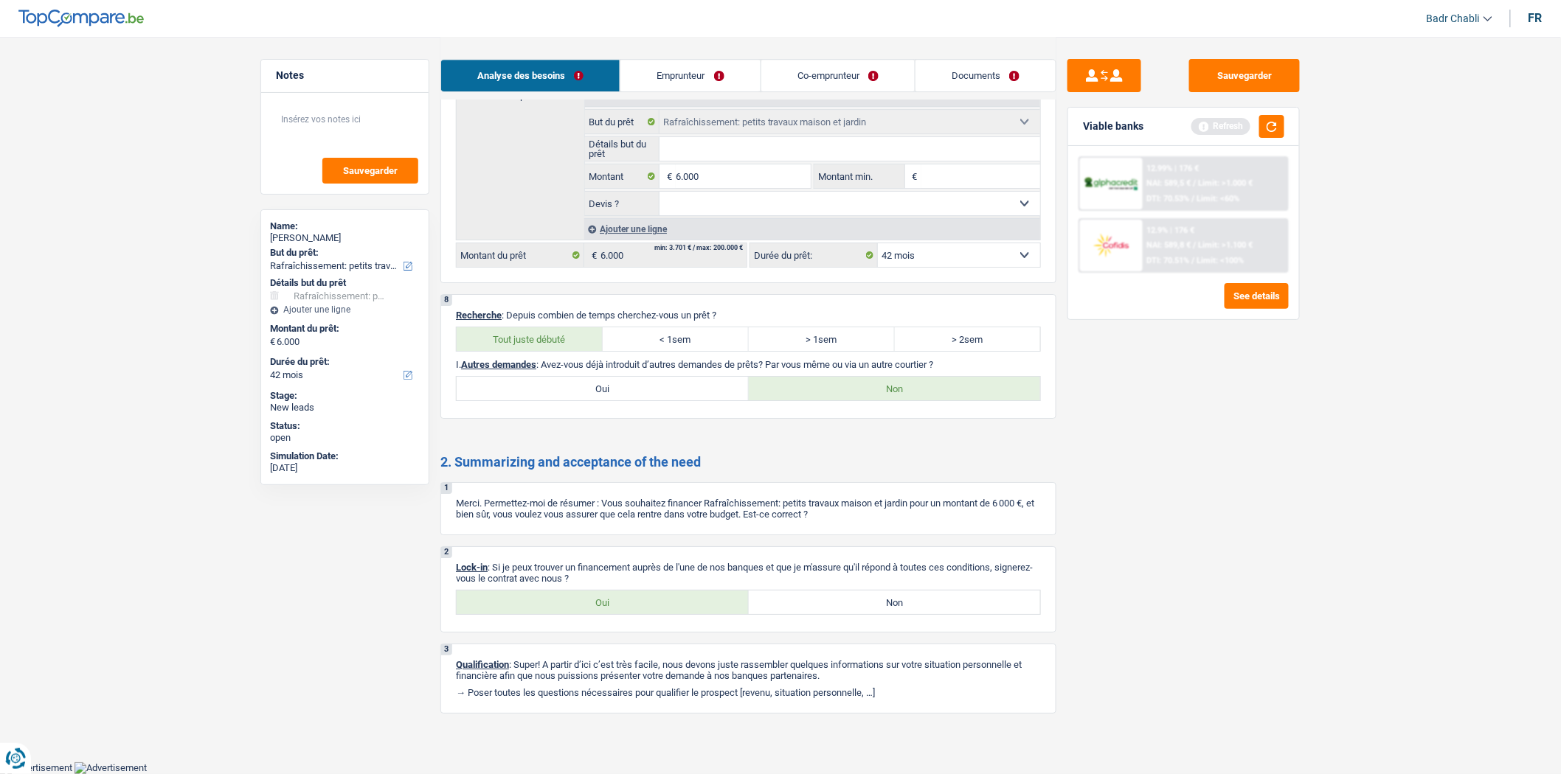
click at [704, 592] on label "Oui" at bounding box center [603, 603] width 292 height 24
click at [704, 592] on input "Oui" at bounding box center [603, 603] width 292 height 24
radio input "true"
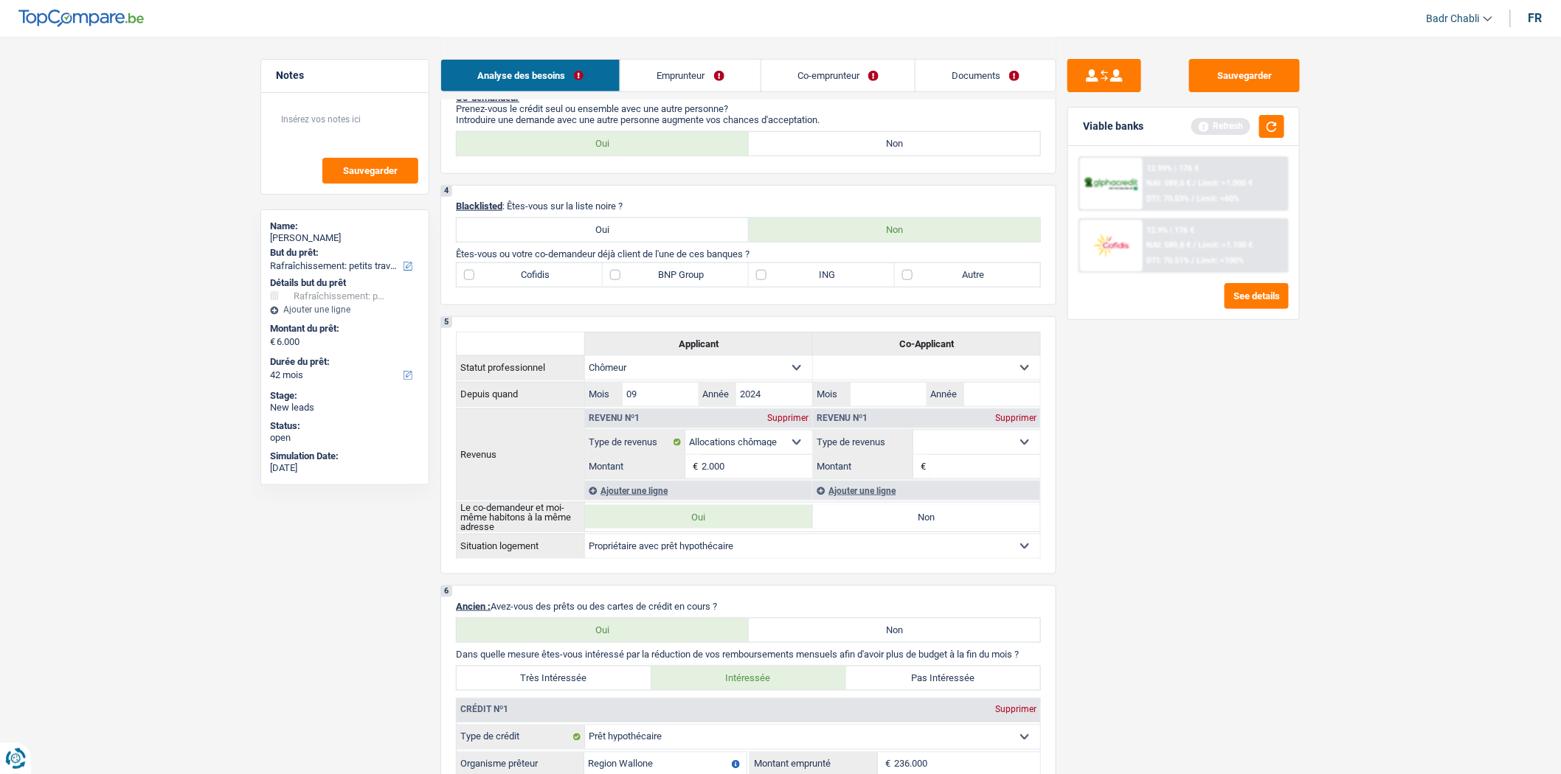
scroll to position [452, 0]
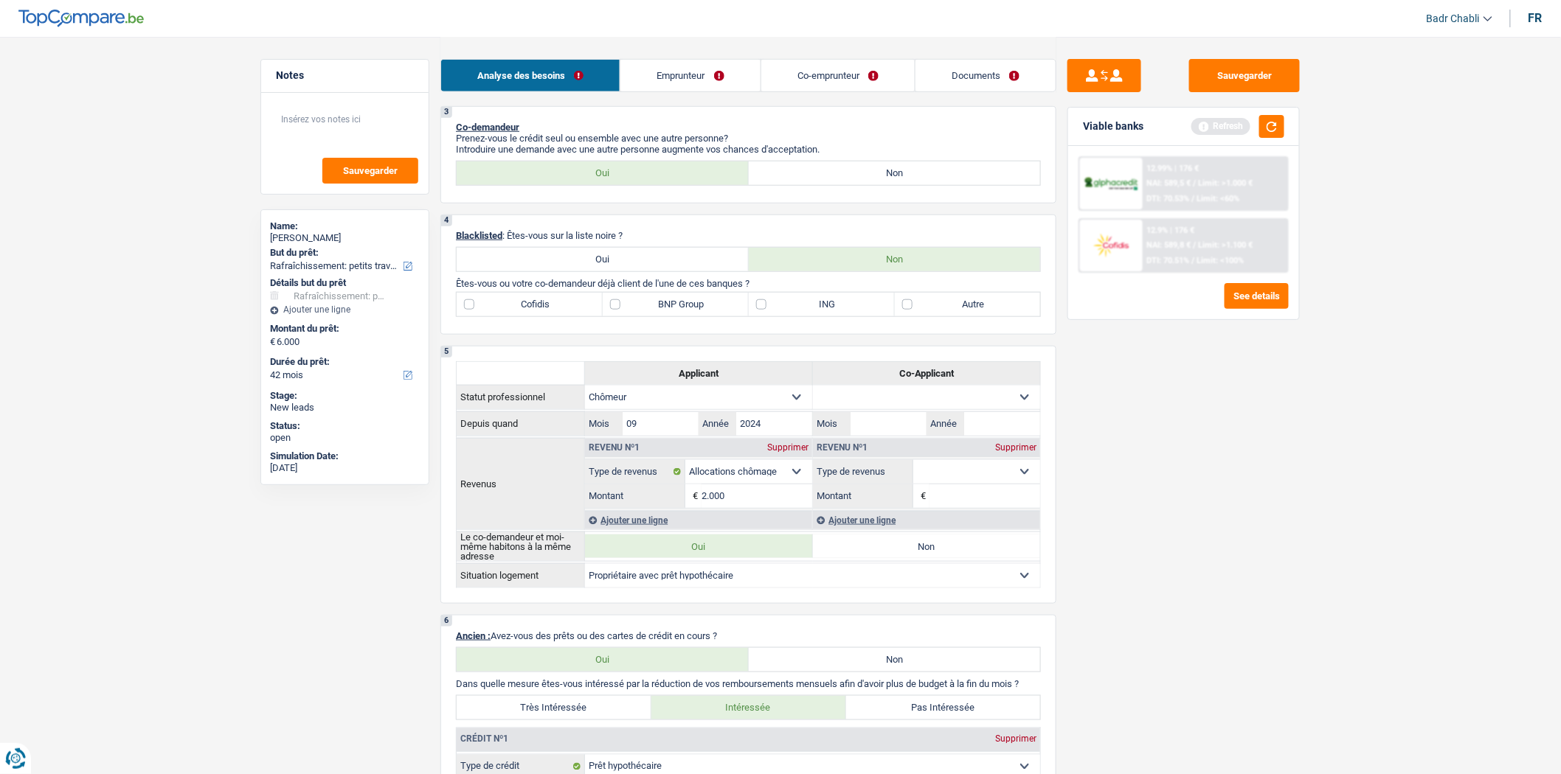
click at [499, 312] on label "Cofidis" at bounding box center [530, 305] width 146 height 24
click at [499, 312] on input "Cofidis" at bounding box center [530, 305] width 146 height 24
checkbox input "true"
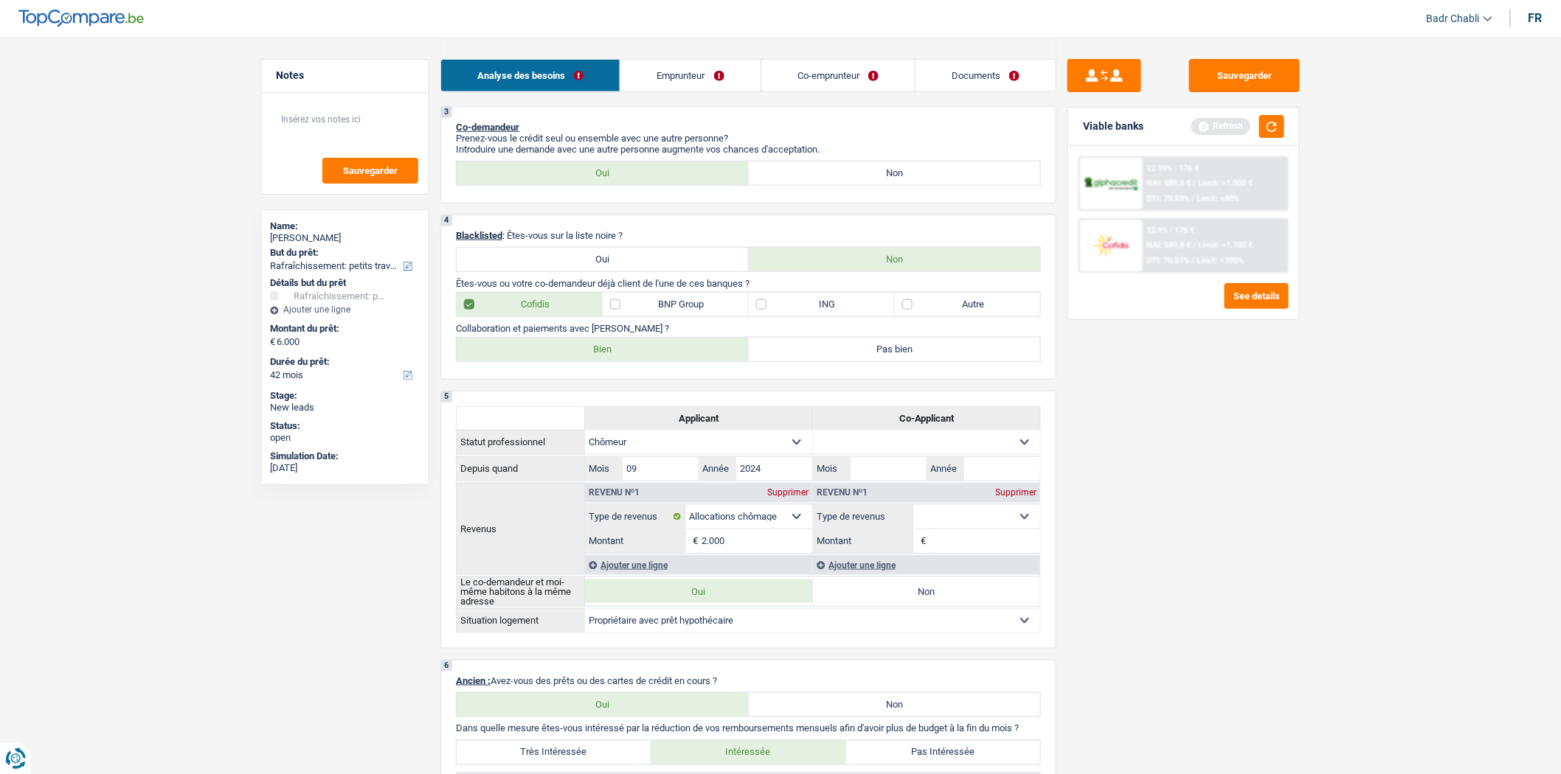
click at [595, 358] on label "Bien" at bounding box center [603, 350] width 292 height 24
click at [595, 358] on input "Bien" at bounding box center [603, 350] width 292 height 24
radio input "true"
click at [640, 316] on label "BNP Group" at bounding box center [676, 305] width 146 height 24
click at [640, 316] on input "BNP Group" at bounding box center [676, 305] width 146 height 24
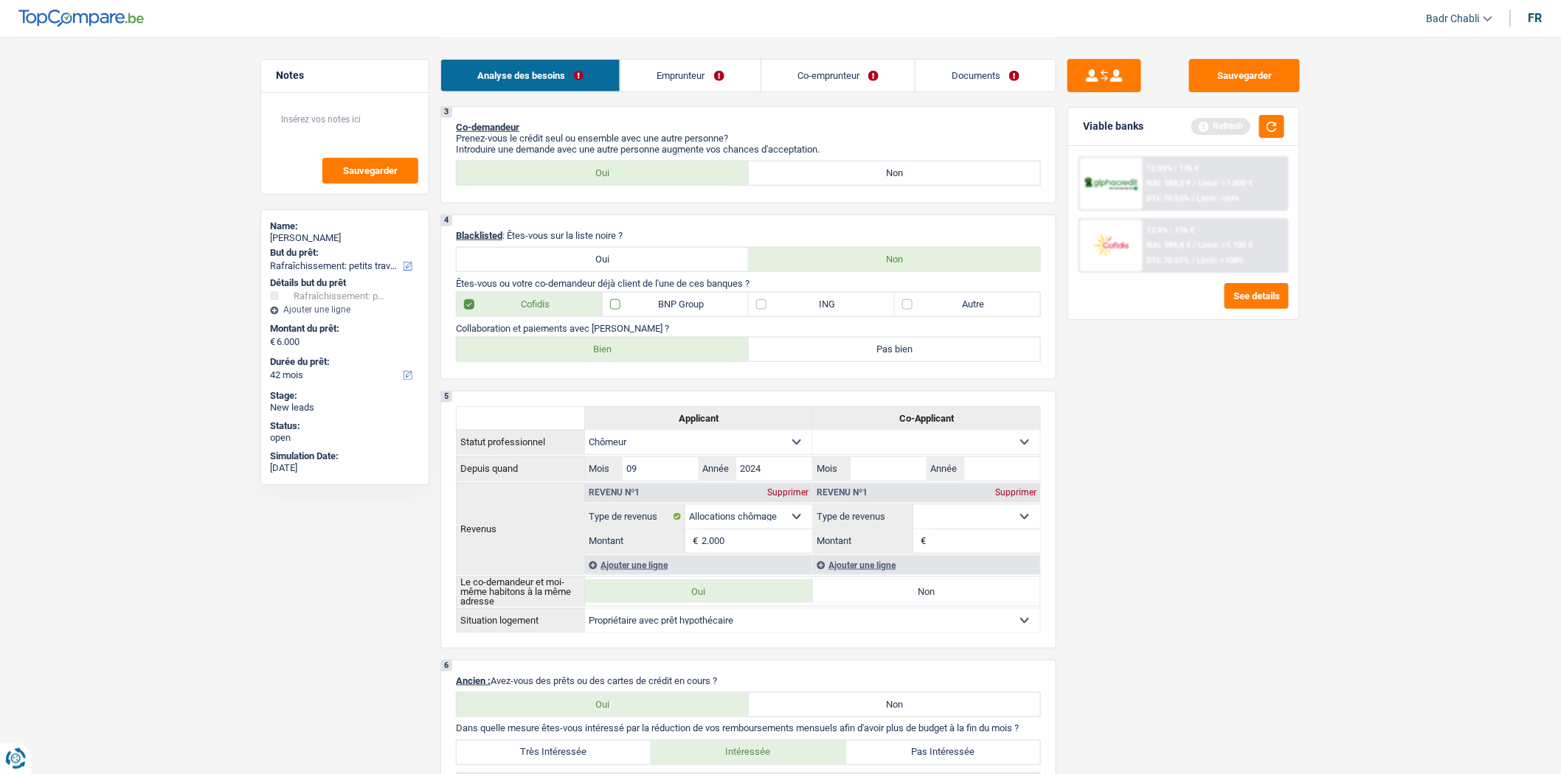
checkbox input "true"
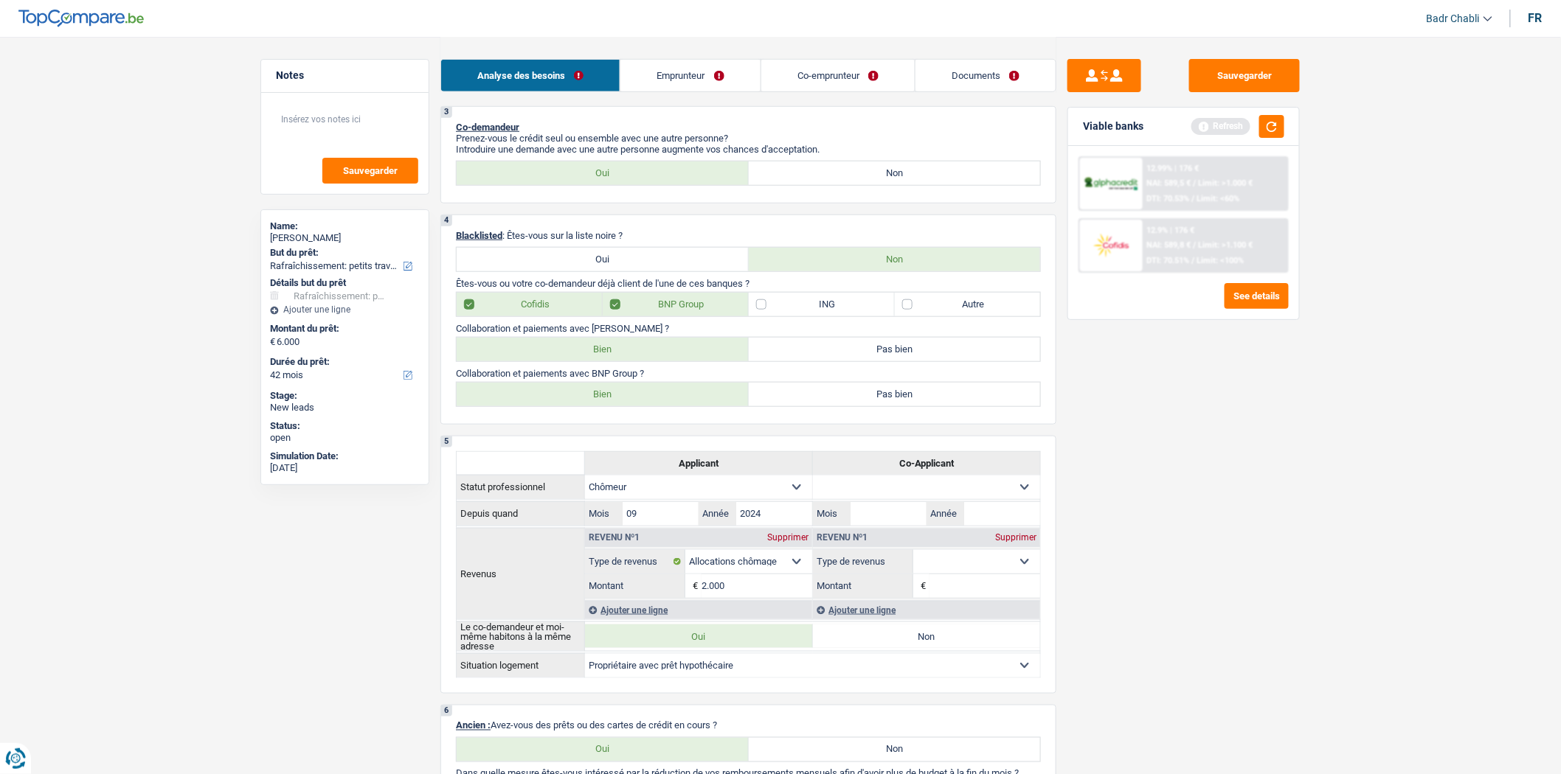
click at [643, 396] on label "Bien" at bounding box center [603, 395] width 292 height 24
click at [643, 396] on input "Bien" at bounding box center [603, 395] width 292 height 24
radio input "true"
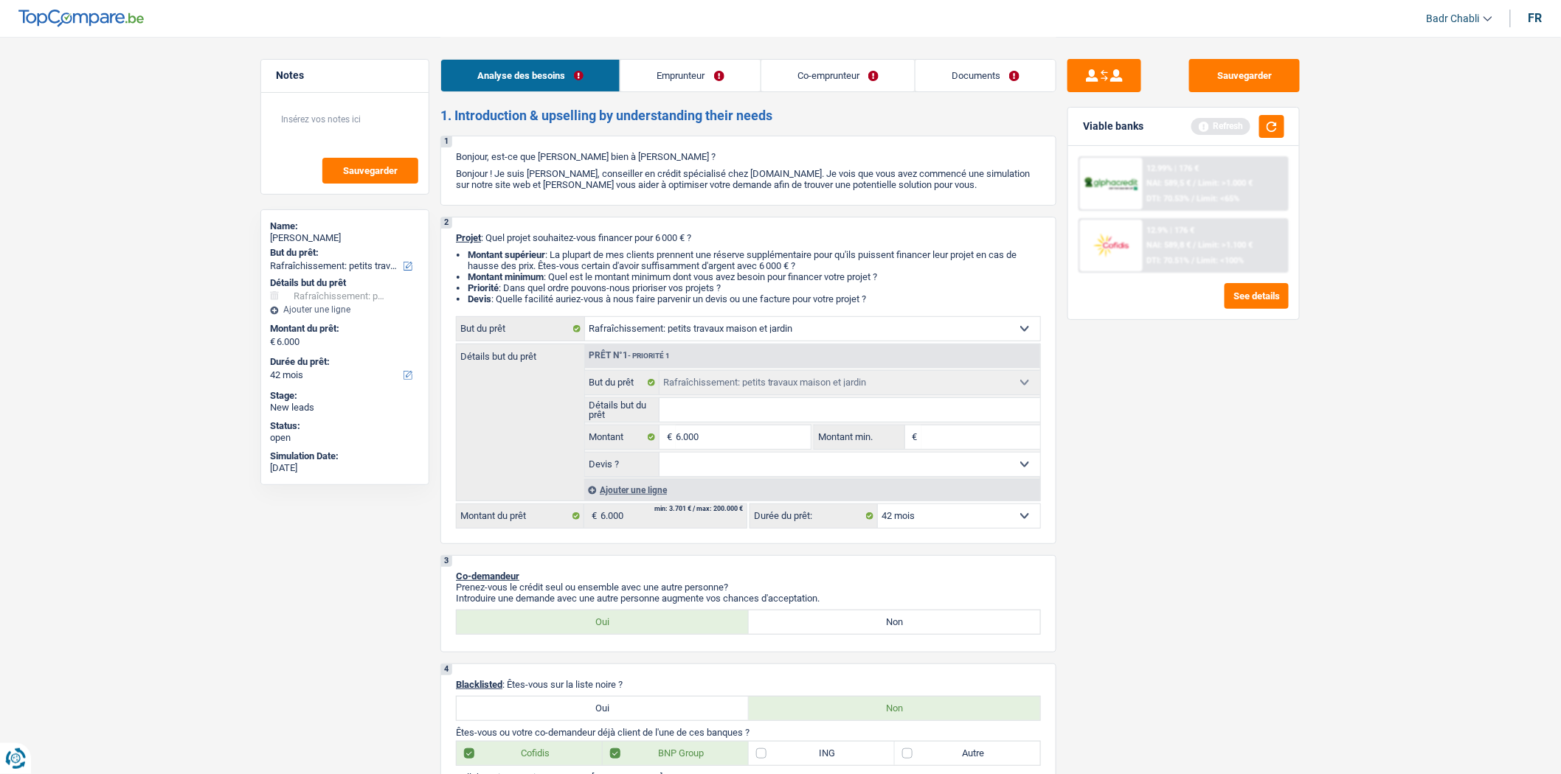
scroll to position [0, 0]
click at [1273, 124] on button "button" at bounding box center [1271, 126] width 25 height 23
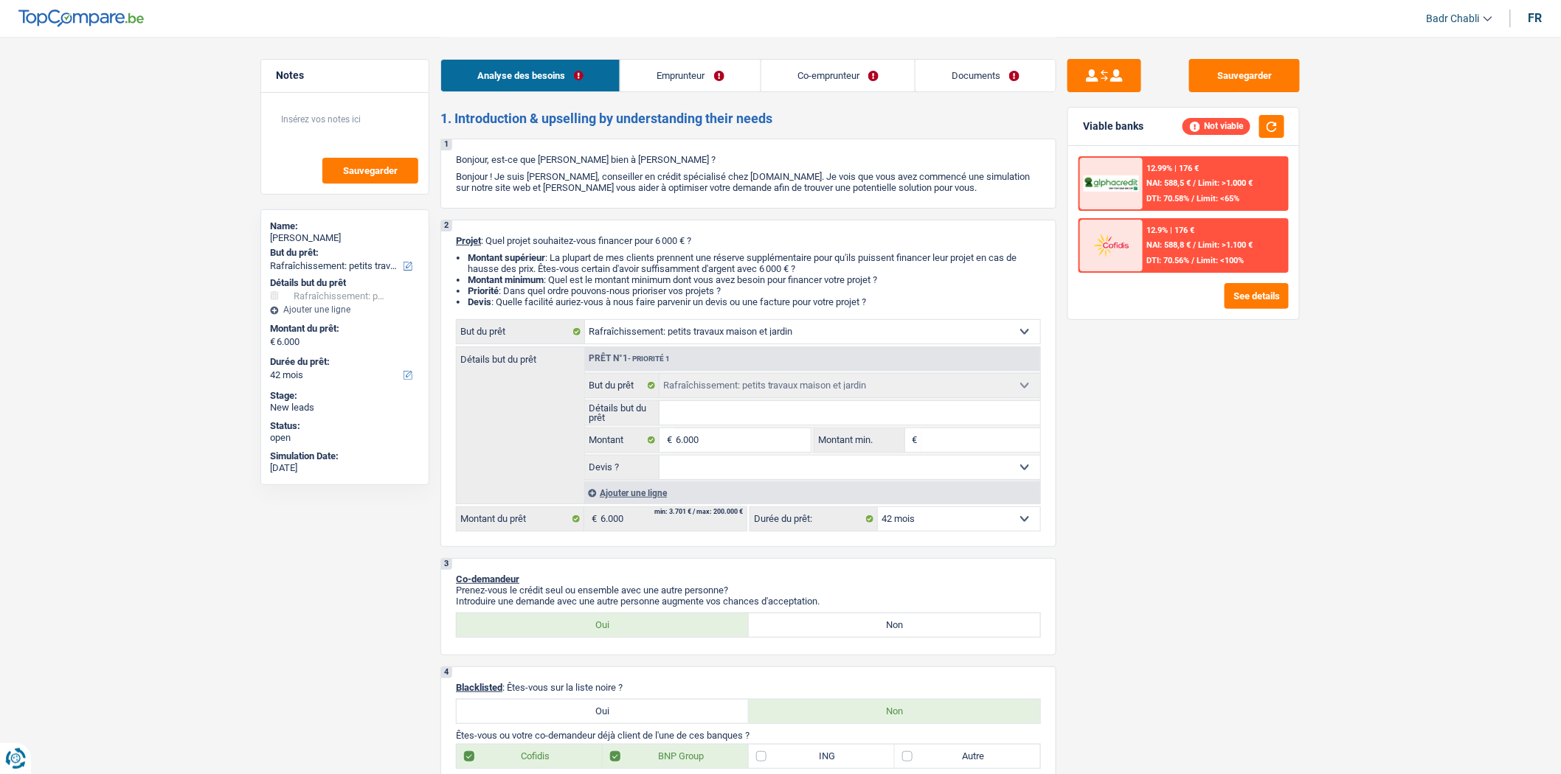
click at [735, 476] on select "Oui Non Non répondu Sélectionner une option" at bounding box center [849, 468] width 381 height 24
select select "false"
click at [659, 460] on select "Oui Non Non répondu Sélectionner une option" at bounding box center [849, 468] width 381 height 24
select select "false"
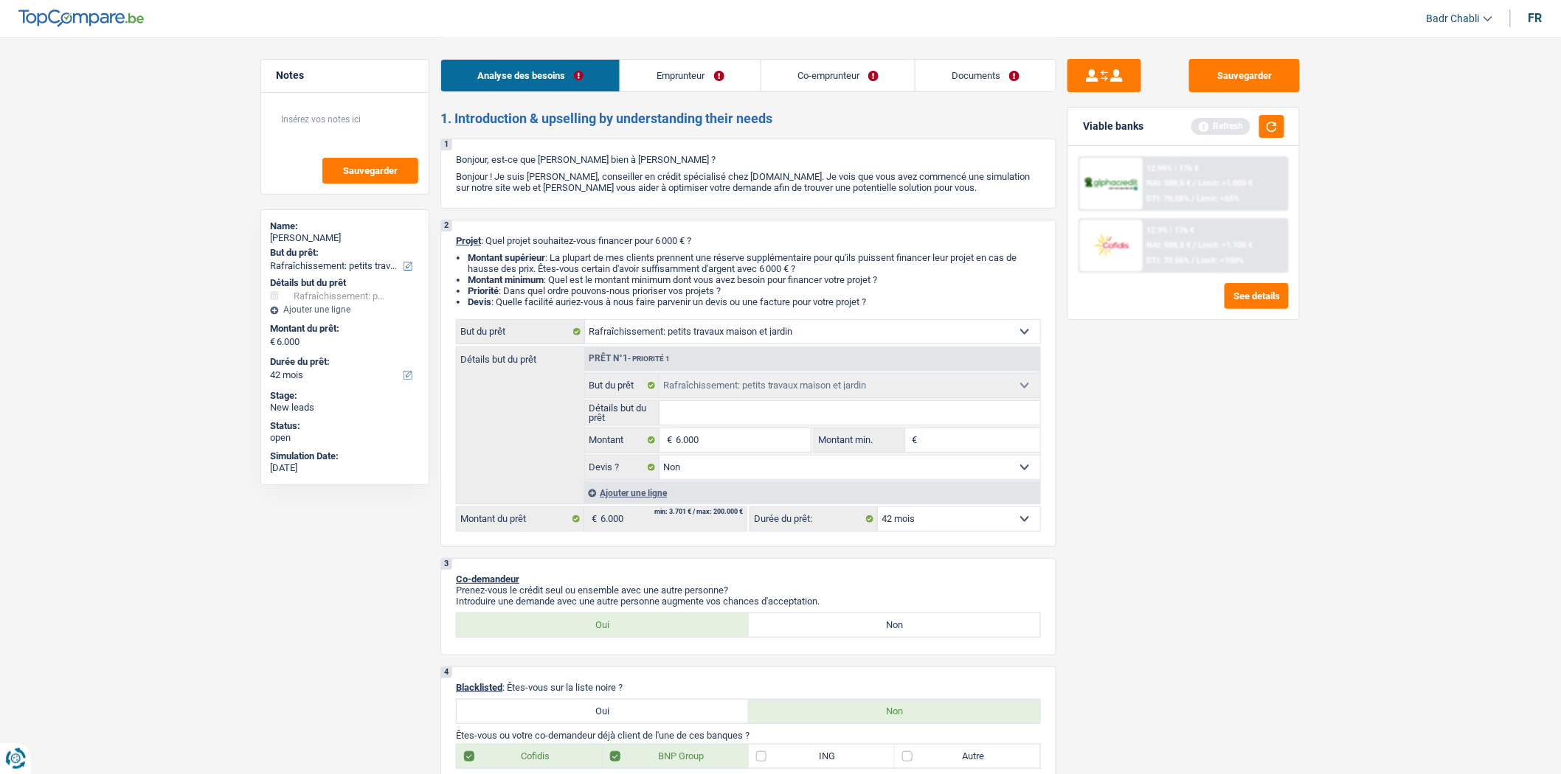
click at [682, 63] on link "Emprunteur" at bounding box center [689, 76] width 139 height 32
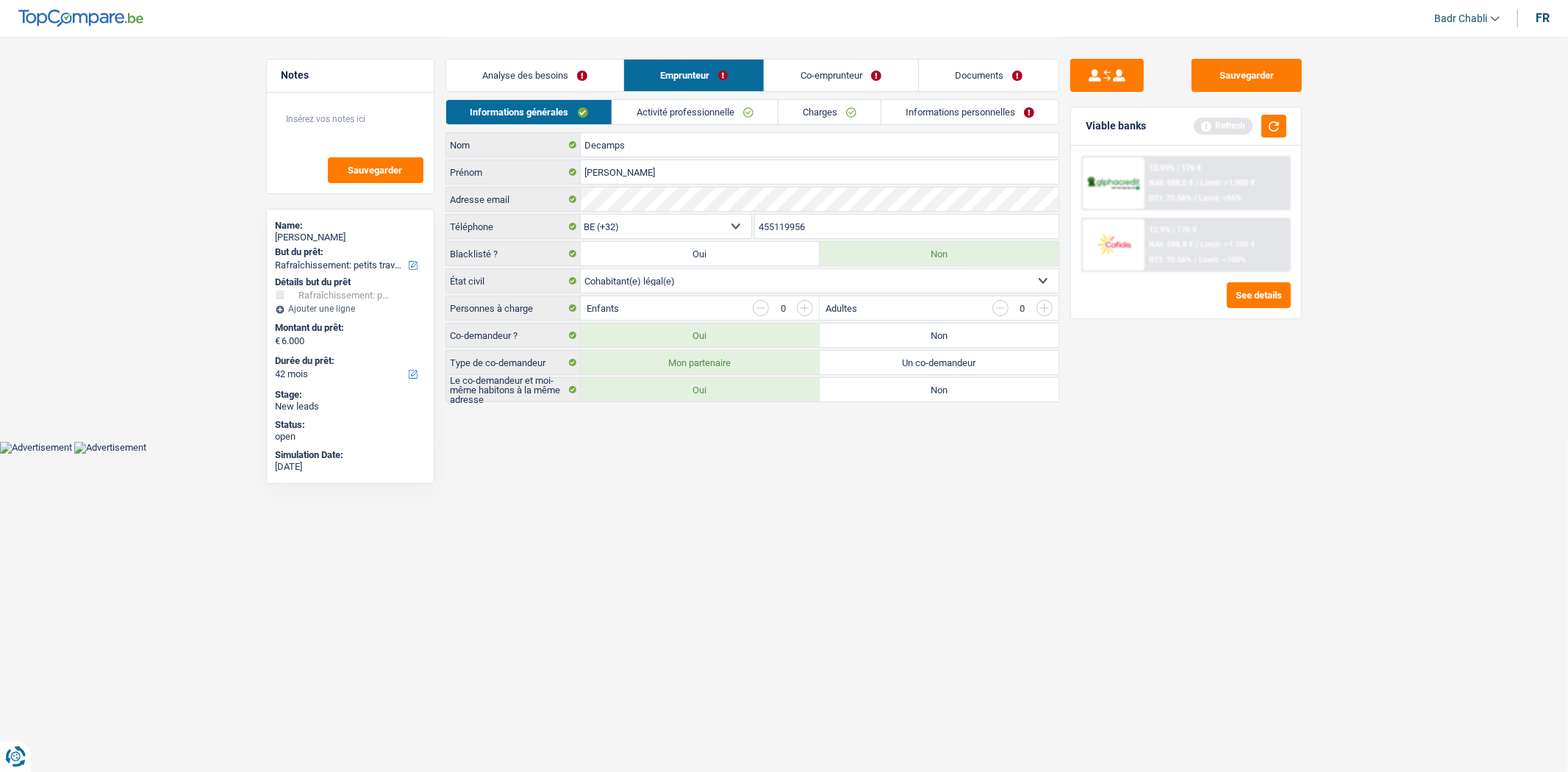
click at [704, 117] on link "Activité professionnelle" at bounding box center [695, 112] width 165 height 24
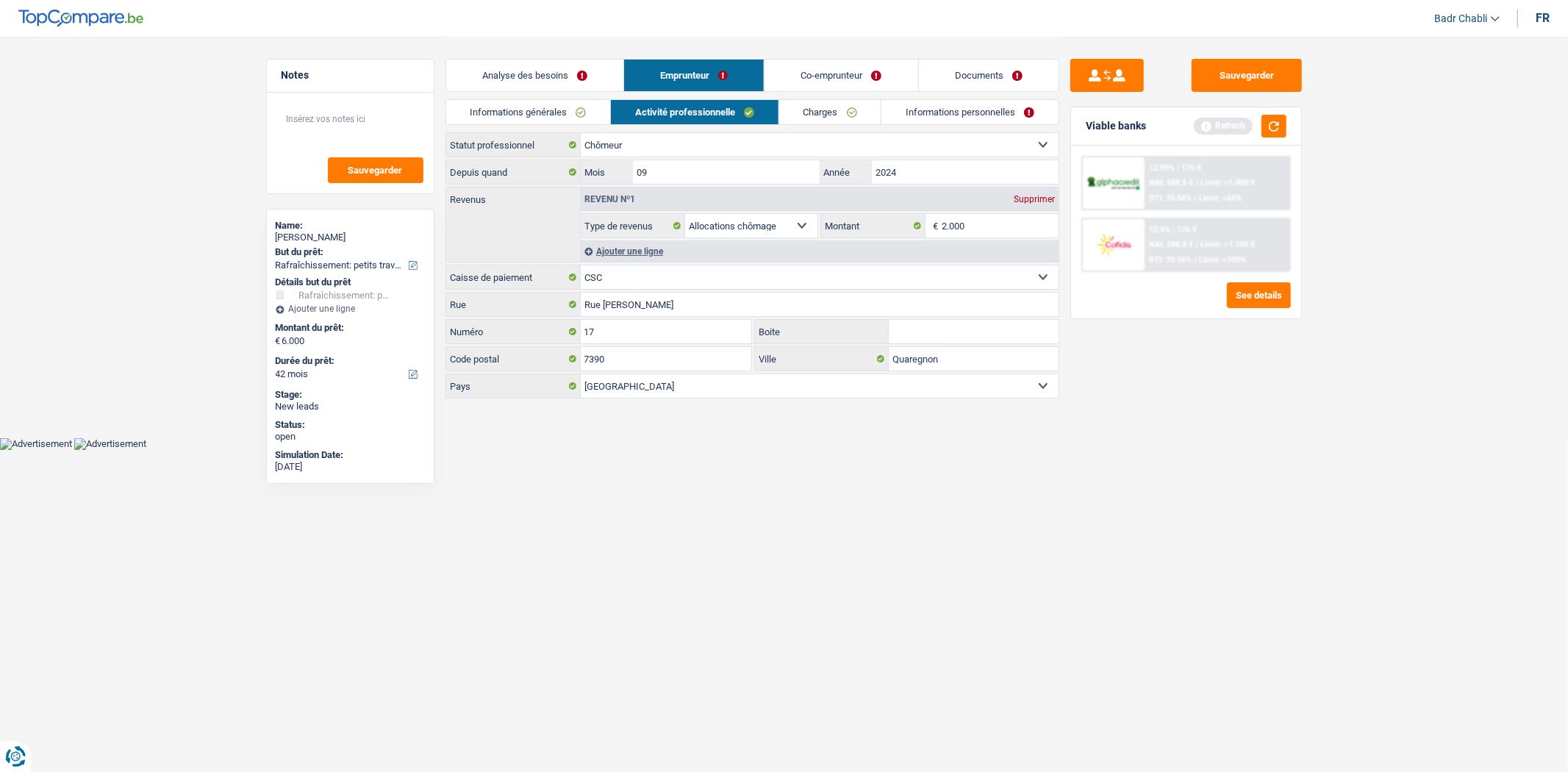
click at [867, 108] on link "Charges" at bounding box center [830, 112] width 103 height 24
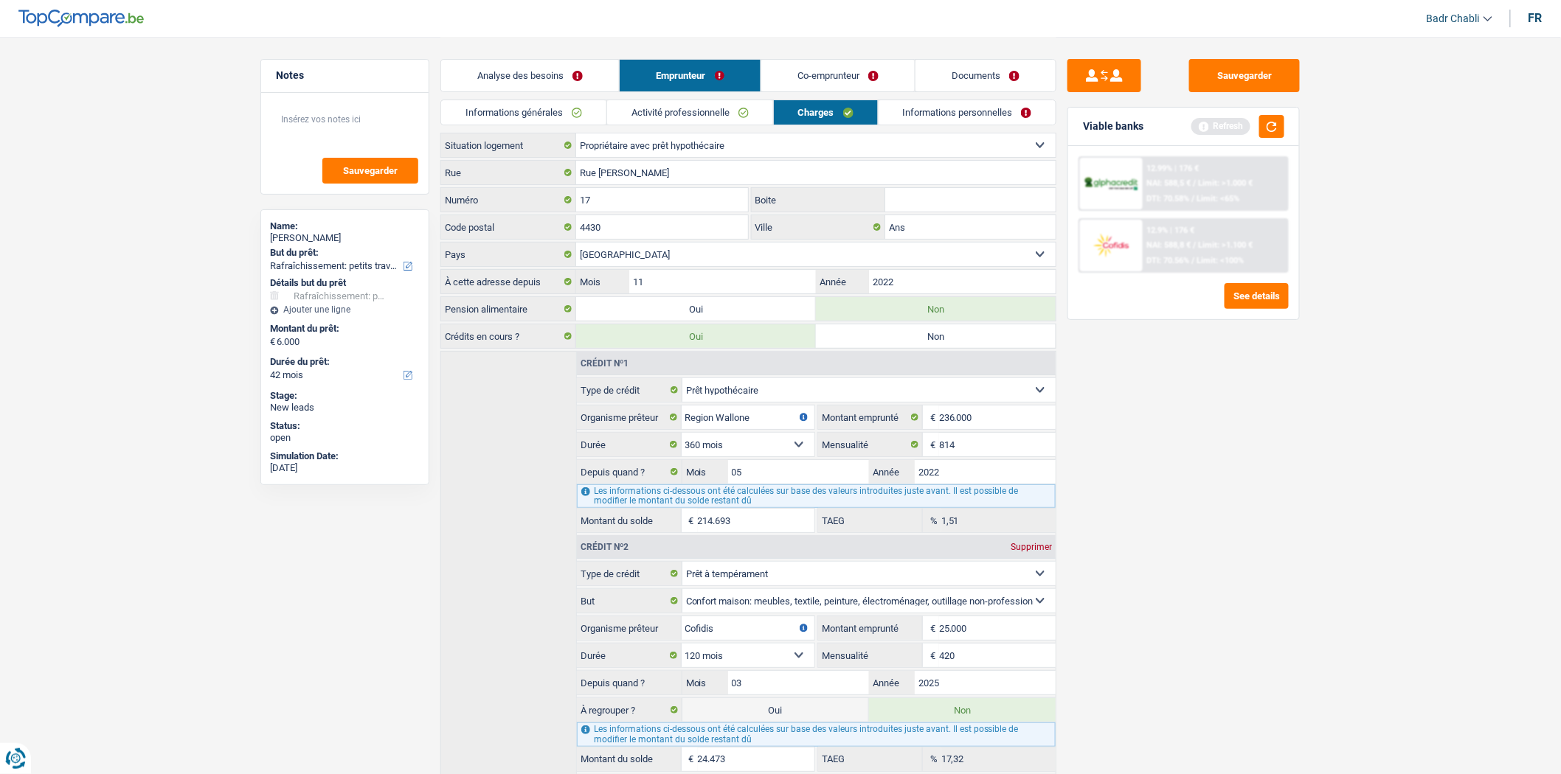
click at [961, 109] on link "Informations personnelles" at bounding box center [967, 112] width 178 height 24
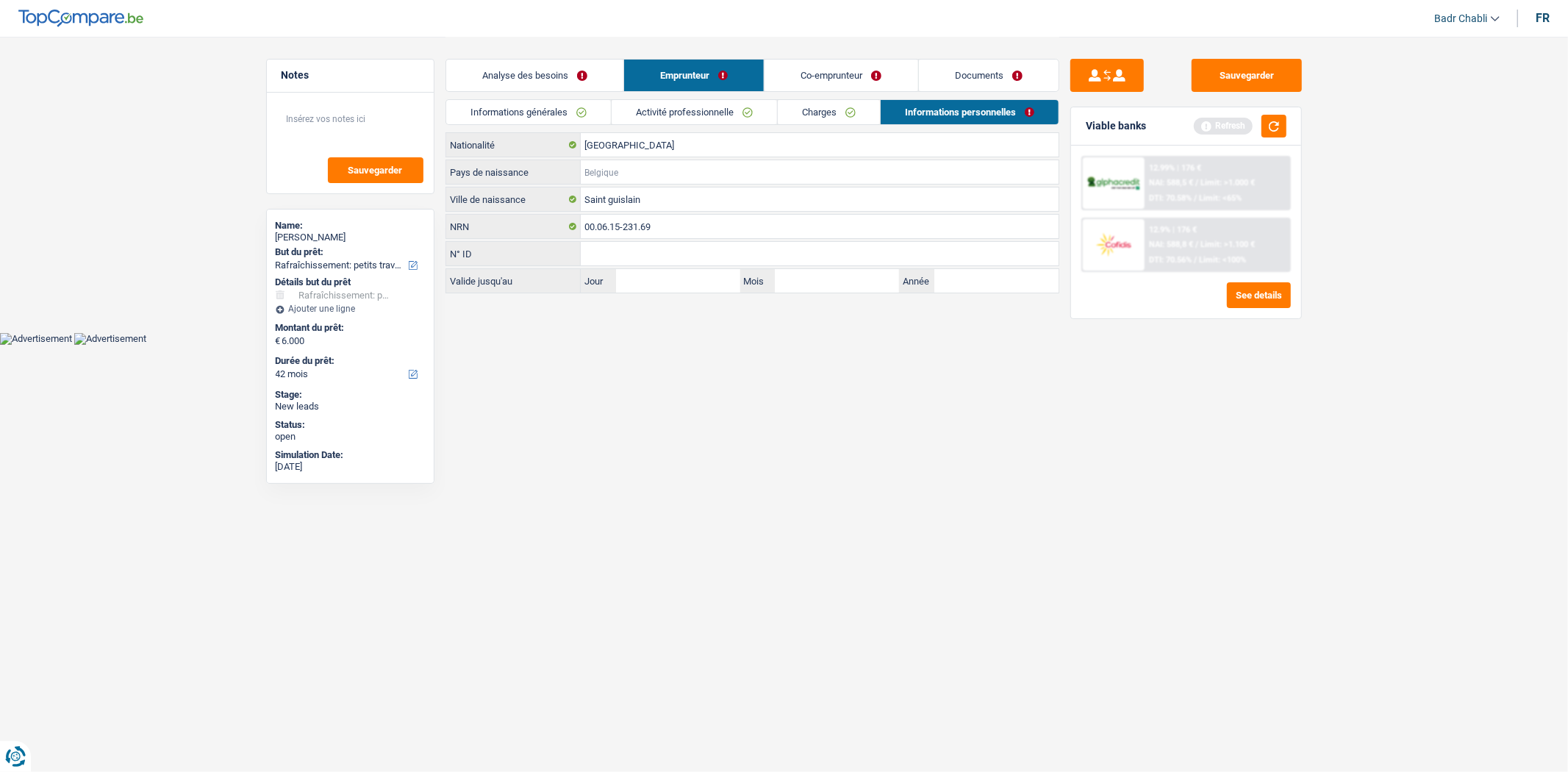
click at [630, 162] on input "Pays de naissance" at bounding box center [819, 173] width 477 height 24
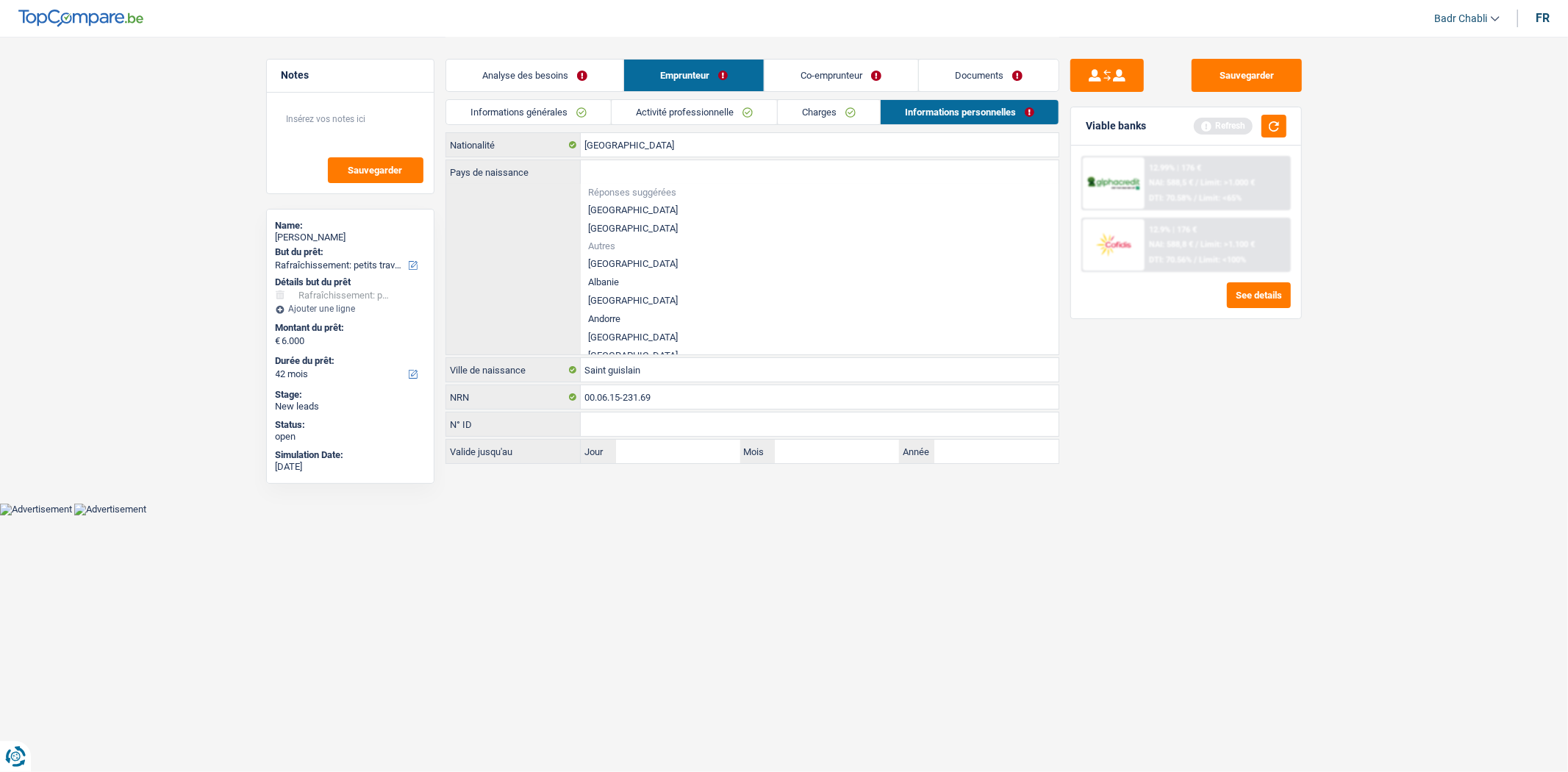
click at [623, 207] on li "[GEOGRAPHIC_DATA]" at bounding box center [819, 209] width 477 height 18
type input "[GEOGRAPHIC_DATA]"
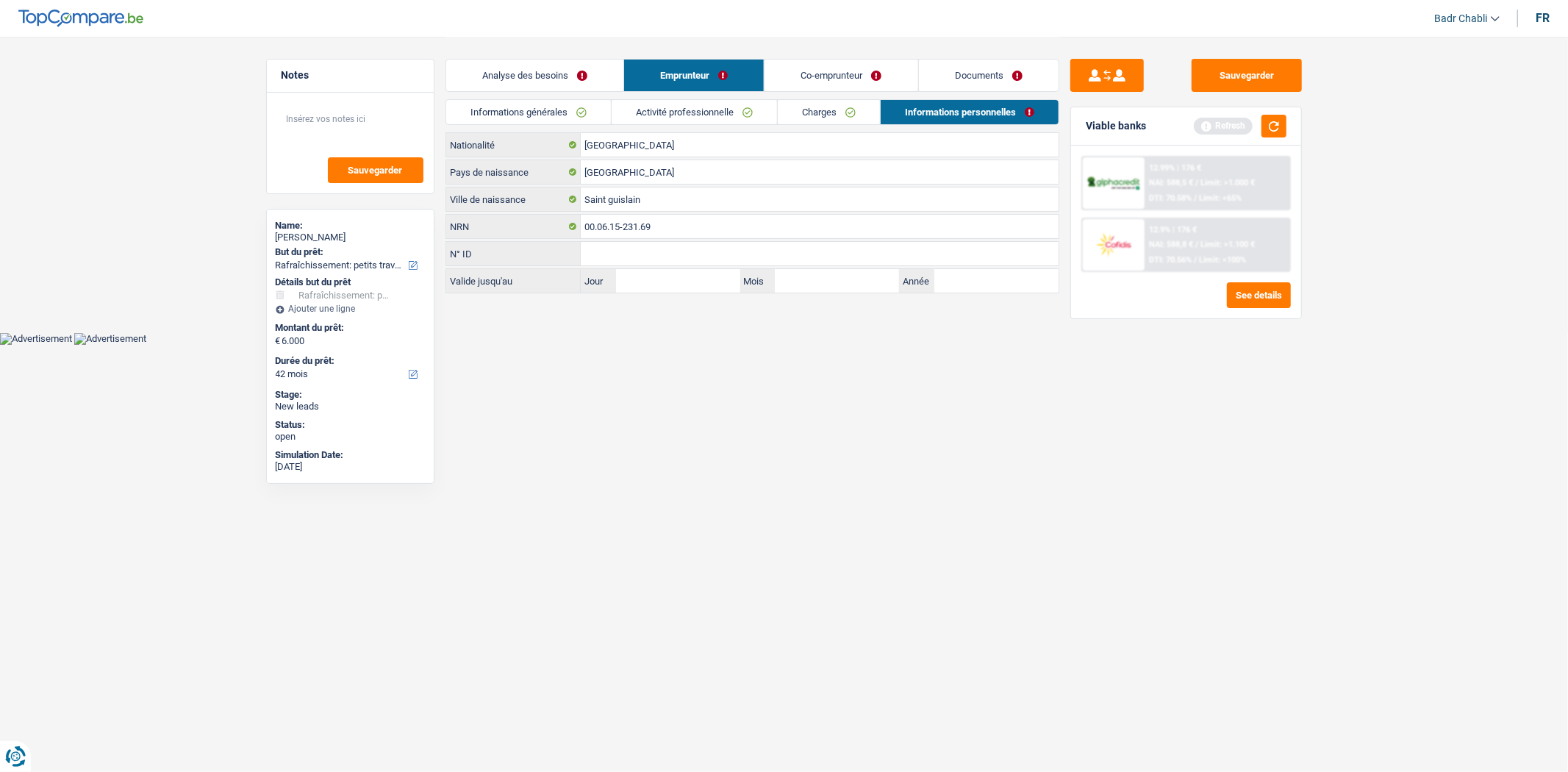
click at [858, 66] on link "Co-emprunteur" at bounding box center [840, 76] width 153 height 32
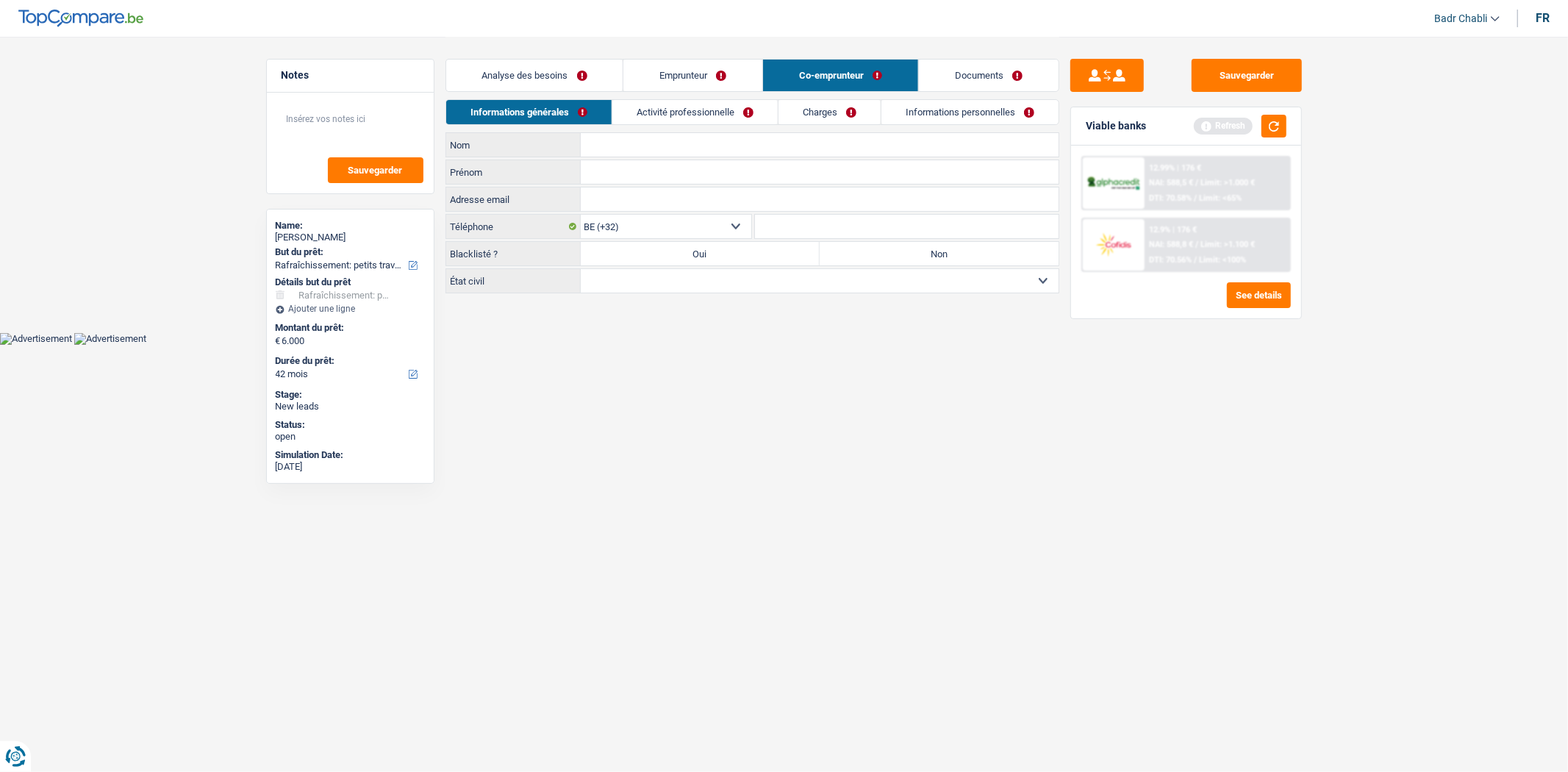
click at [844, 263] on label "Non" at bounding box center [939, 254] width 239 height 24
click at [844, 263] on input "Non" at bounding box center [939, 254] width 239 height 24
radio input "true"
click at [817, 283] on select "Célibataire Marié(e) Cohabitant(e) légal(e) Divorcé(e) Veuf(ve) Séparé (de fait…" at bounding box center [819, 281] width 477 height 24
select select "cohabitation"
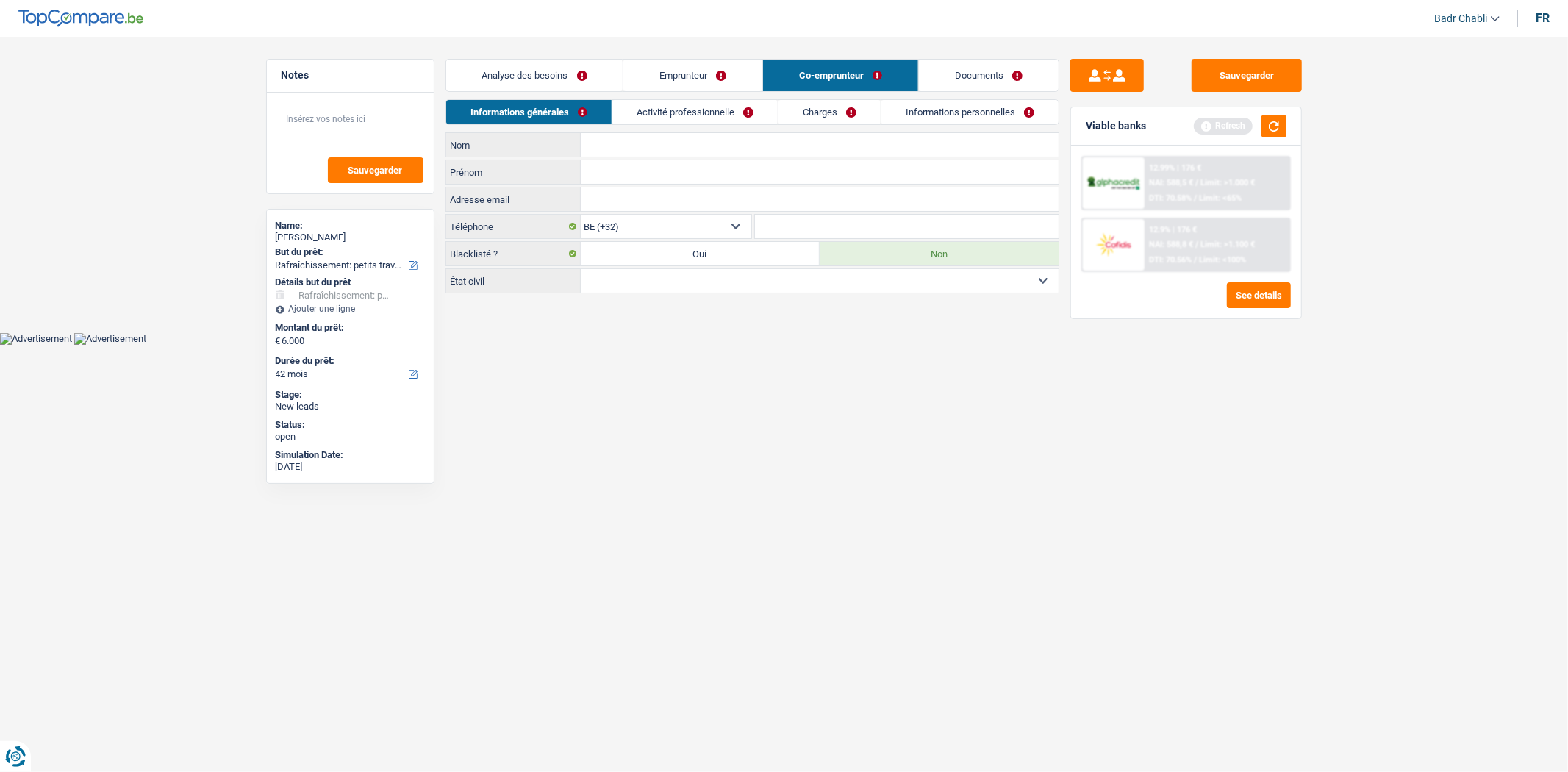
click at [581, 270] on select "Célibataire Marié(e) Cohabitant(e) légal(e) Divorcé(e) Veuf(ve) Séparé (de fait…" at bounding box center [819, 281] width 477 height 24
click at [657, 173] on input "Prénom" at bounding box center [819, 173] width 477 height 24
type input "Jennifer"
click at [666, 151] on input "Nom" at bounding box center [819, 145] width 477 height 24
click at [603, 167] on input "Jennifer" at bounding box center [819, 173] width 477 height 24
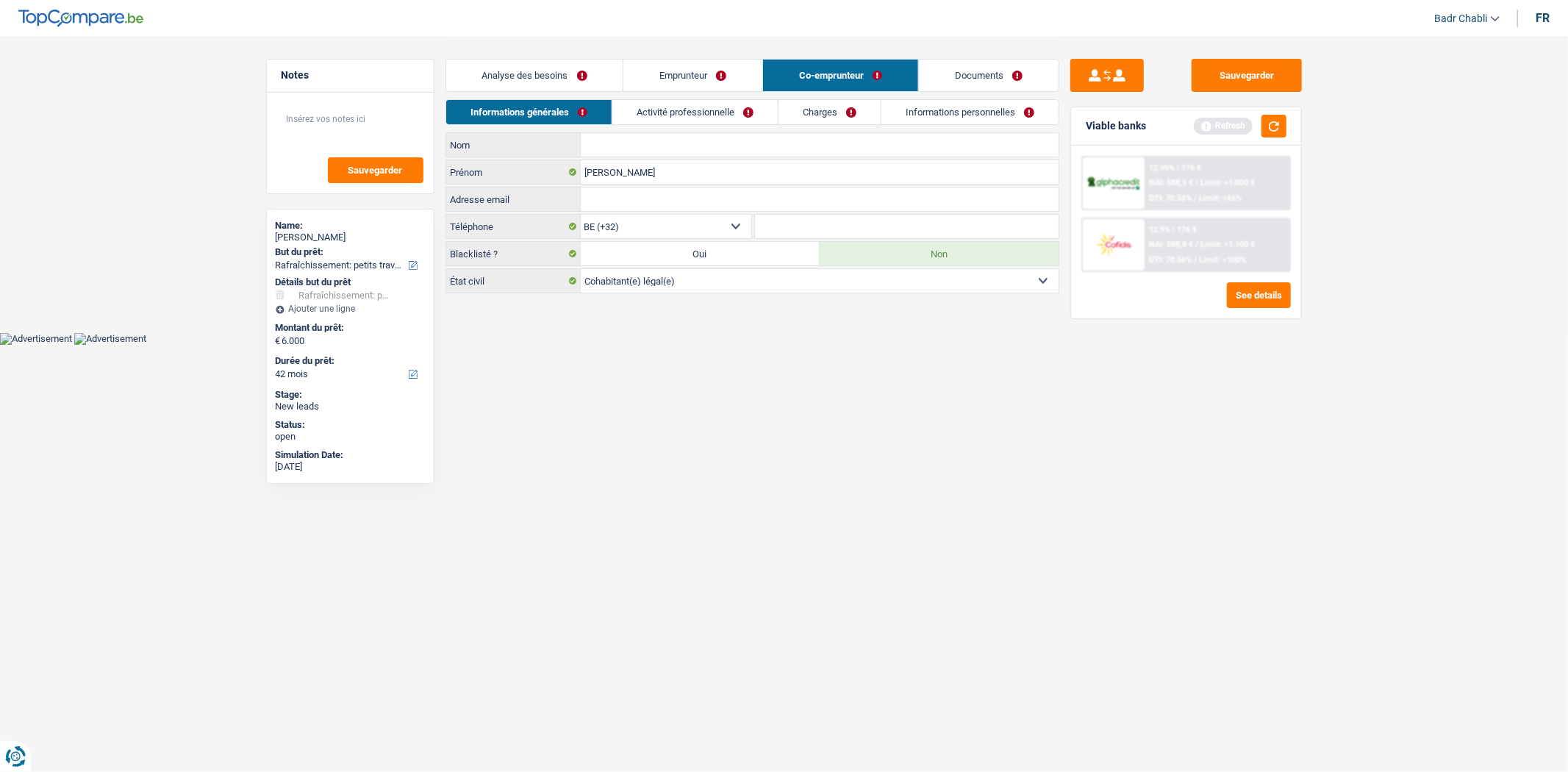
click at [657, 137] on input "Nom" at bounding box center [819, 145] width 477 height 24
type input "Mies"
click at [699, 120] on link "Activité professionnelle" at bounding box center [695, 112] width 165 height 24
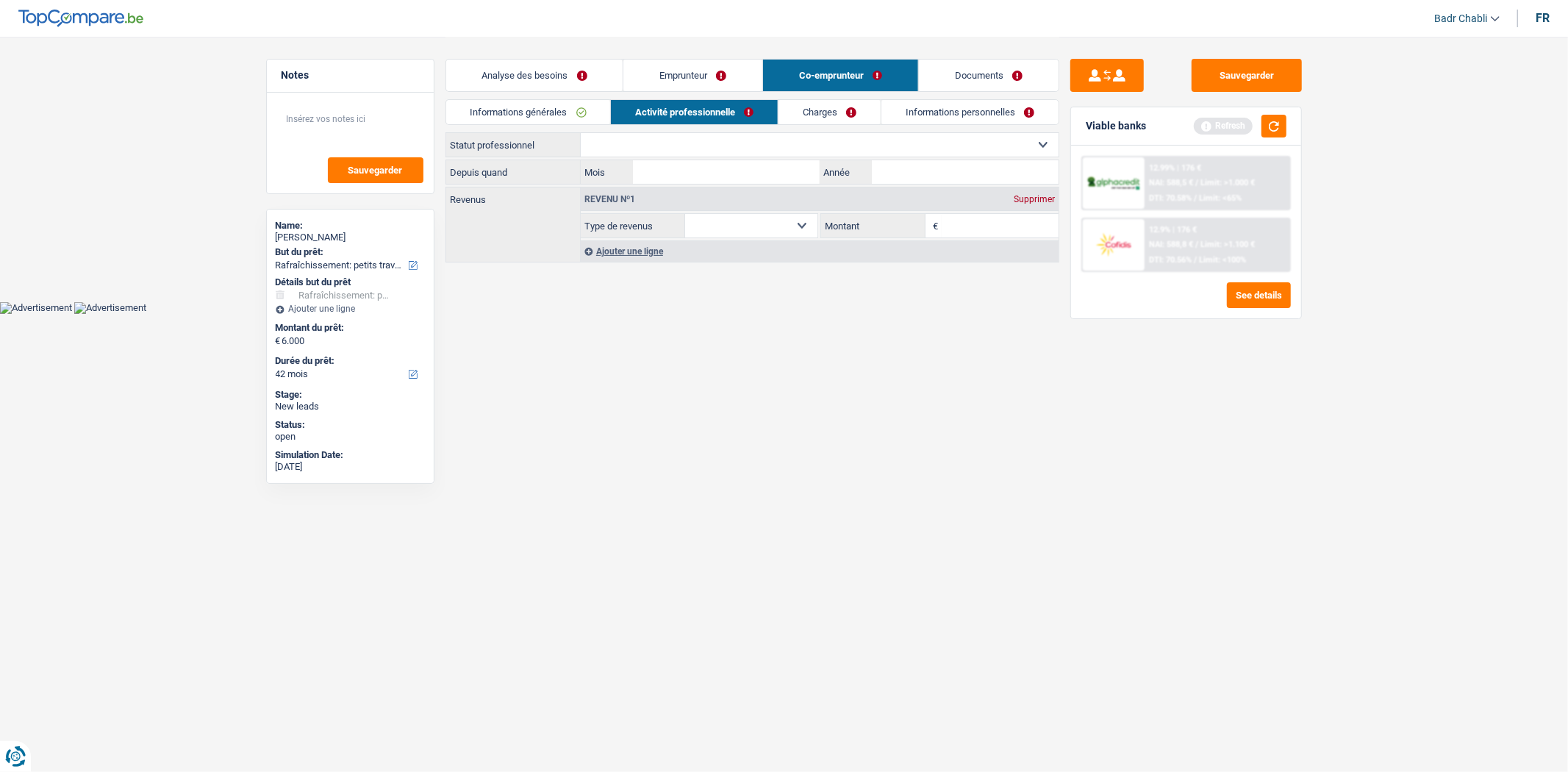
click at [685, 142] on select "Ouvrier Employé privé Employé public Invalide Indépendant Pensionné Chômeur Mut…" at bounding box center [819, 145] width 477 height 24
select select "worker"
click at [581, 133] on select "Ouvrier Employé privé Employé public Invalide Indépendant Pensionné Chômeur Mut…" at bounding box center [819, 145] width 477 height 24
select select "netSalary"
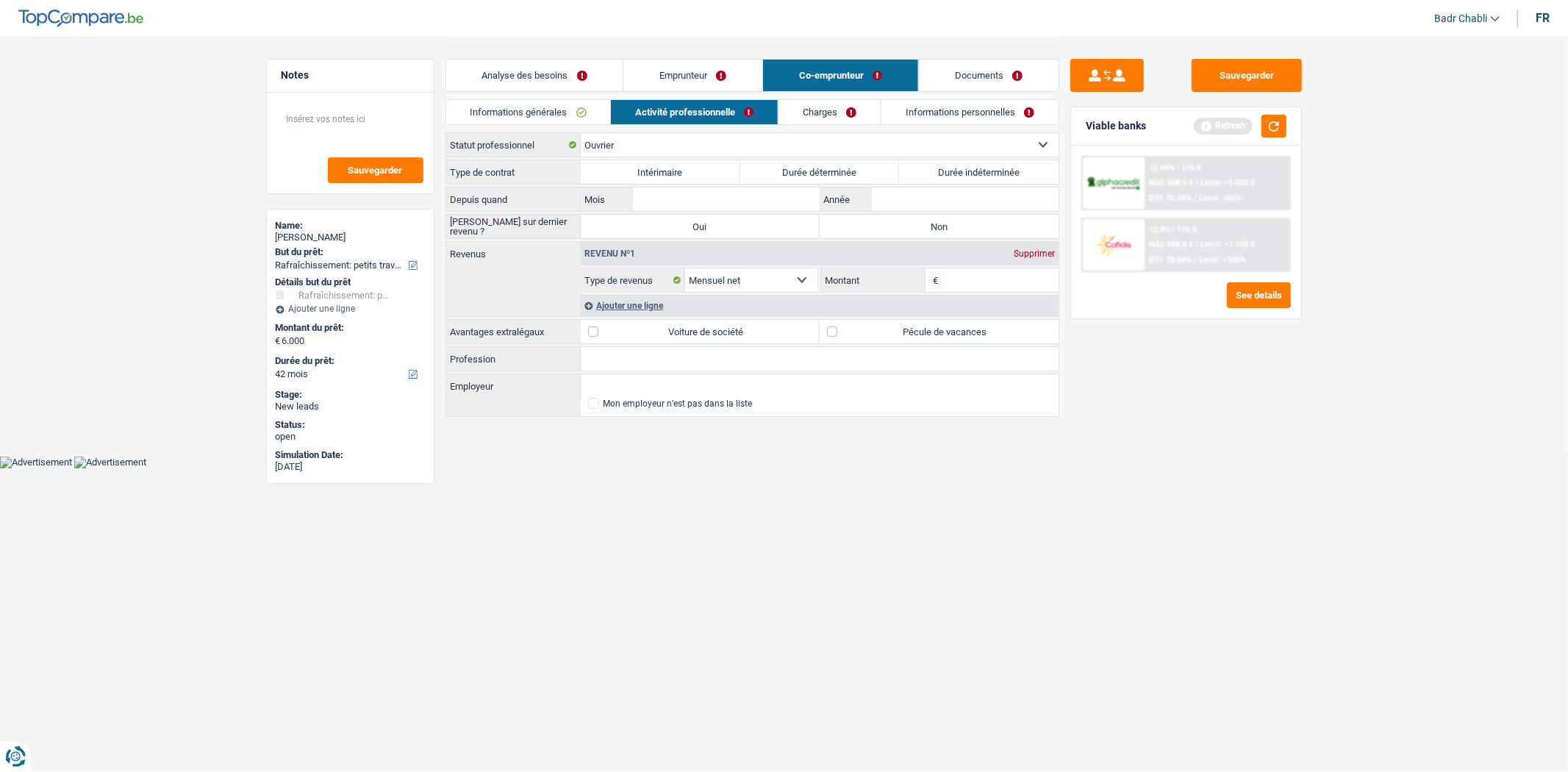
click at [943, 170] on label "Durée indéterminée" at bounding box center [979, 173] width 159 height 24
click at [943, 170] on input "Durée indéterminée" at bounding box center [979, 173] width 159 height 24
radio input "true"
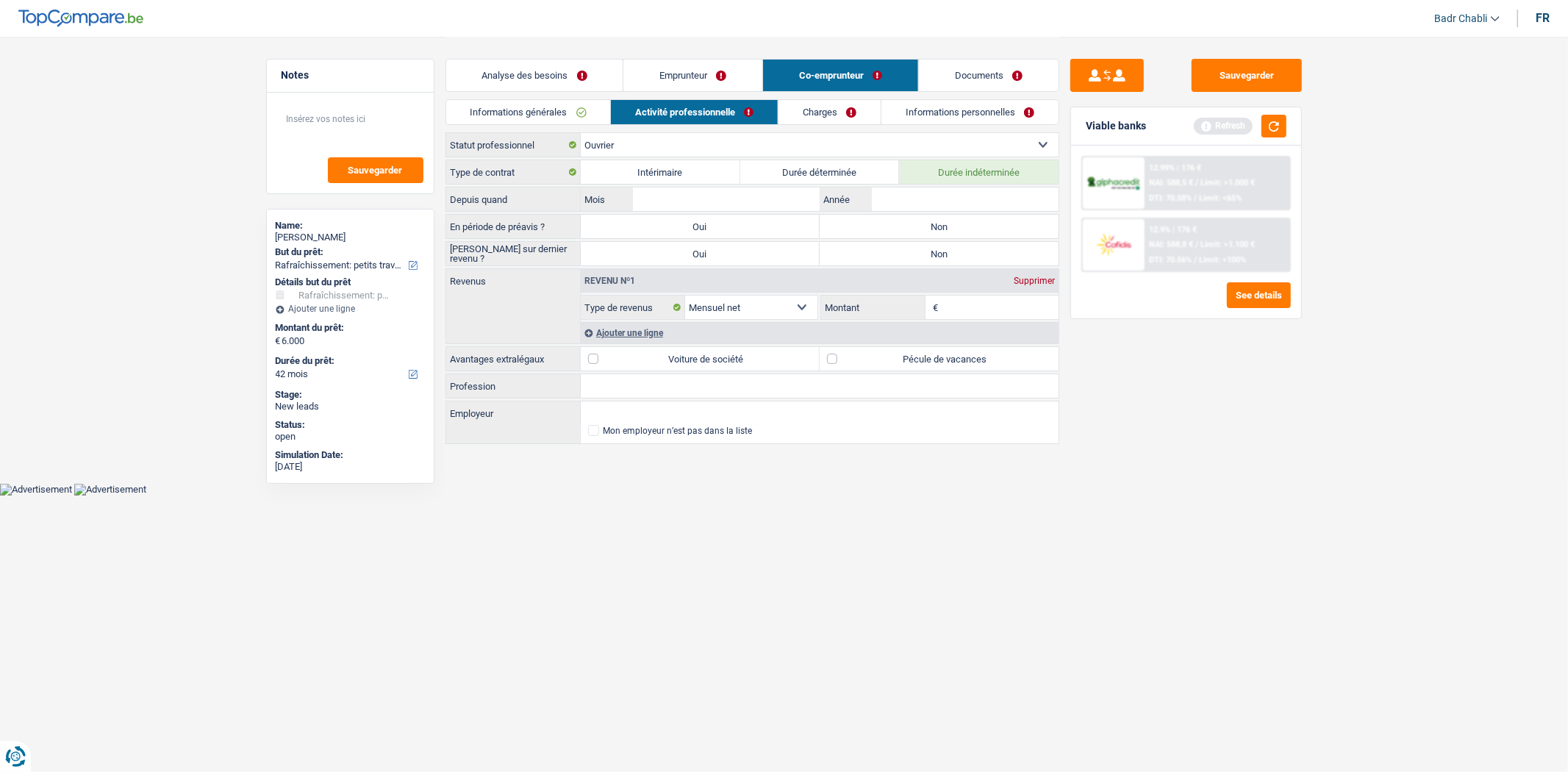
click at [936, 223] on label "Non" at bounding box center [939, 226] width 239 height 24
click at [936, 223] on input "Non" at bounding box center [939, 226] width 239 height 24
radio input "true"
click at [942, 261] on label "Non" at bounding box center [939, 254] width 239 height 24
click at [942, 261] on input "Non" at bounding box center [939, 254] width 239 height 24
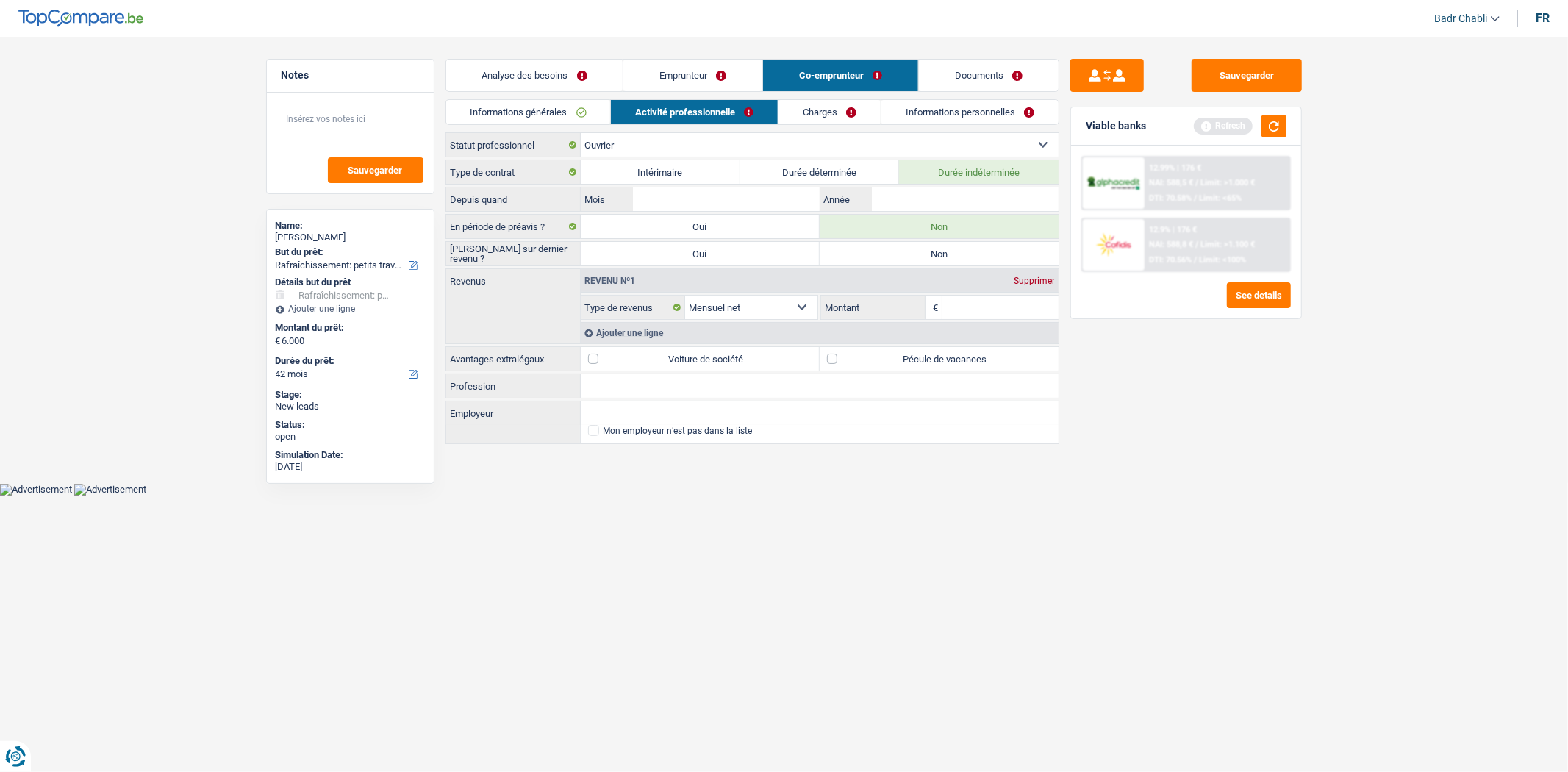
radio input "true"
click at [637, 421] on input "Employeur" at bounding box center [819, 414] width 477 height 24
click at [616, 388] on input "Profession" at bounding box center [819, 386] width 477 height 24
click at [622, 412] on input "Employeur" at bounding box center [819, 414] width 477 height 24
click at [677, 409] on input "Toile de F" at bounding box center [819, 414] width 477 height 24
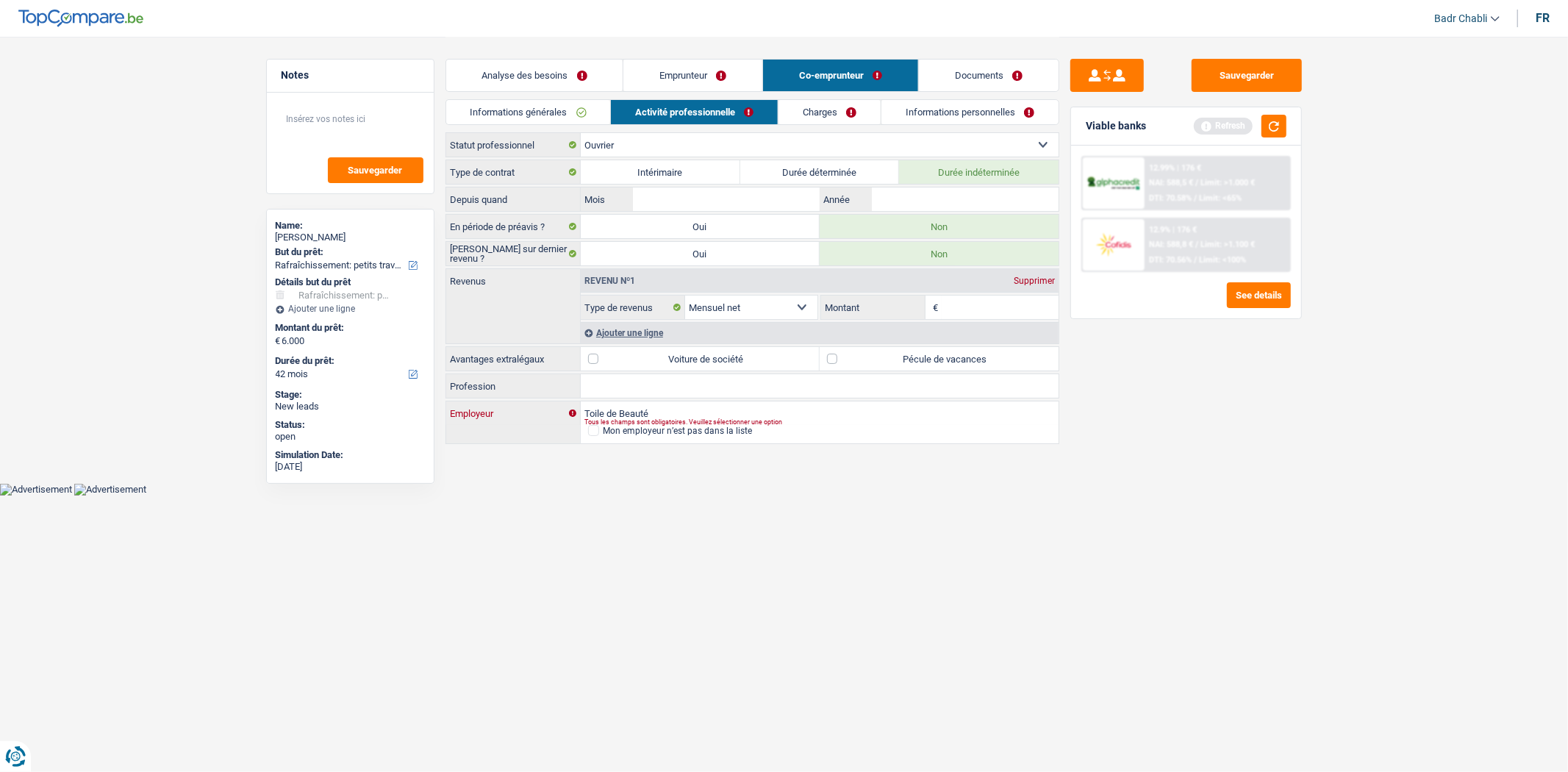
type input "Toile de Beauté"
click at [832, 363] on label "Pécule de vacances" at bounding box center [939, 359] width 239 height 24
click at [832, 363] on input "Pécule de vacances" at bounding box center [939, 359] width 239 height 24
checkbox input "true"
click at [943, 196] on input "Année" at bounding box center [965, 199] width 186 height 24
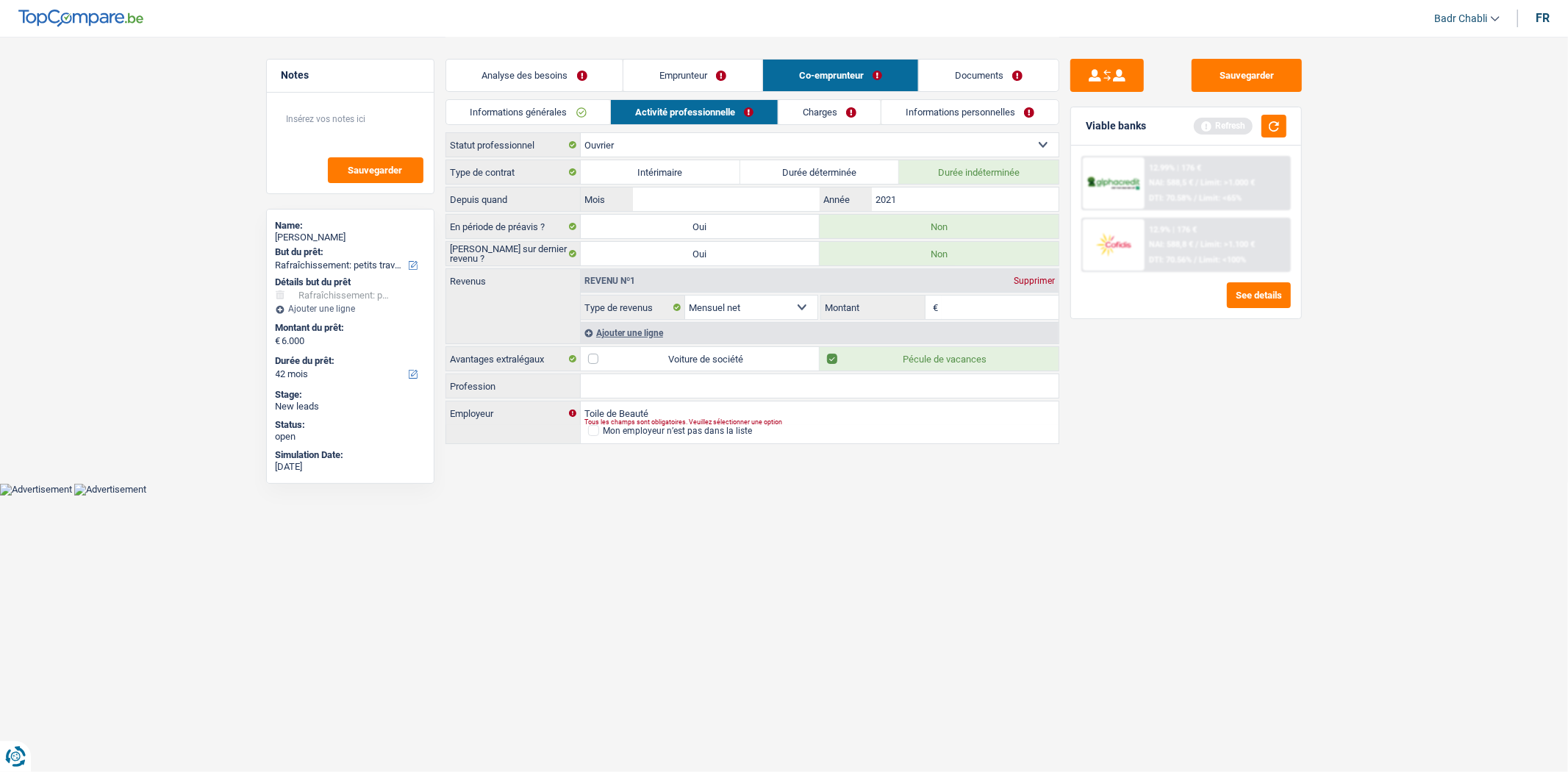
type input "2021"
click at [668, 198] on input "Mois" at bounding box center [726, 199] width 186 height 24
type input "05"
click at [688, 381] on input "Profession" at bounding box center [819, 386] width 477 height 24
type input "Ouvrier"
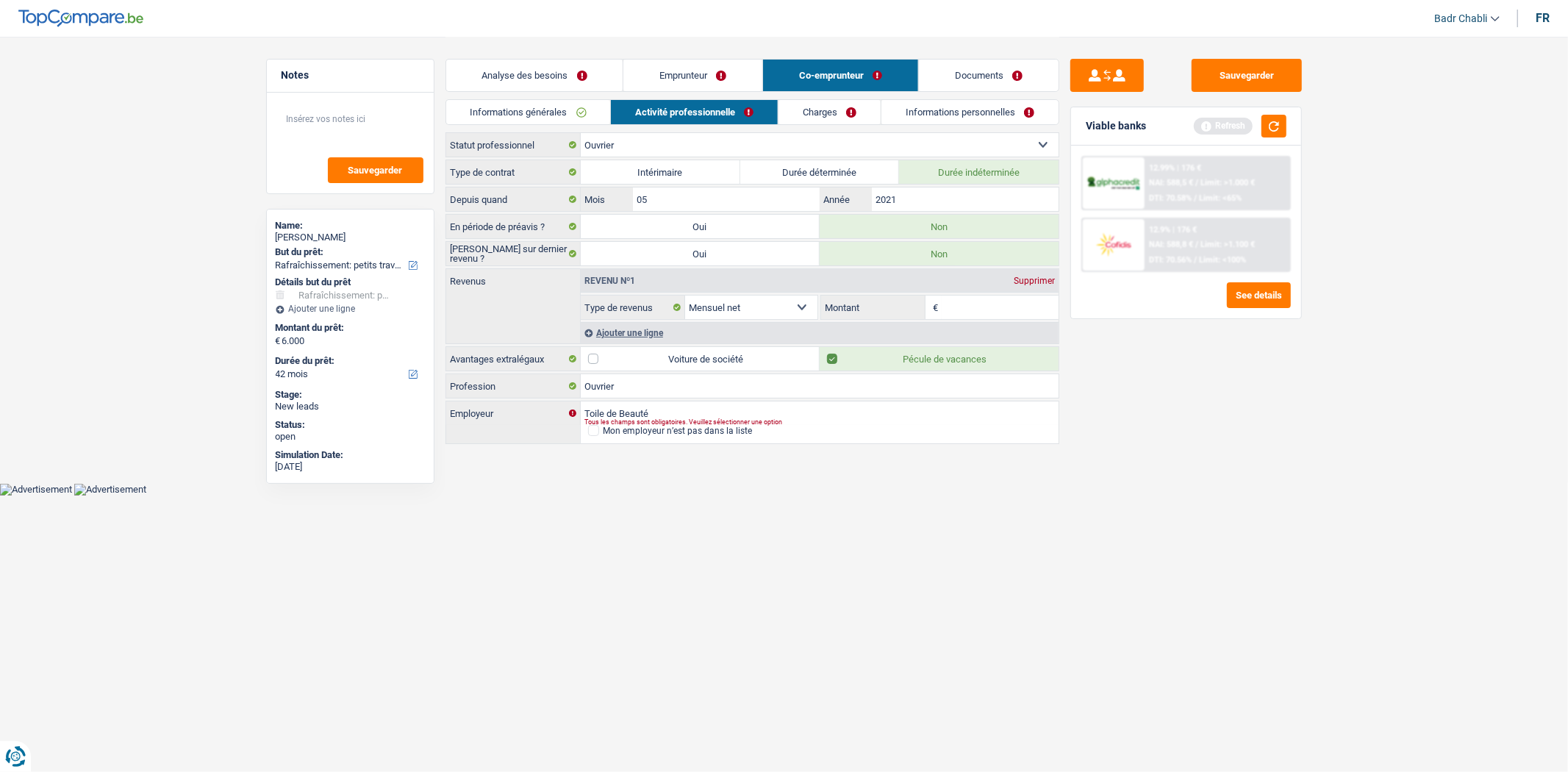
click at [958, 313] on input "Montant" at bounding box center [1000, 308] width 117 height 24
type input "2.030"
click at [627, 337] on div "Ajouter une ligne" at bounding box center [819, 332] width 477 height 21
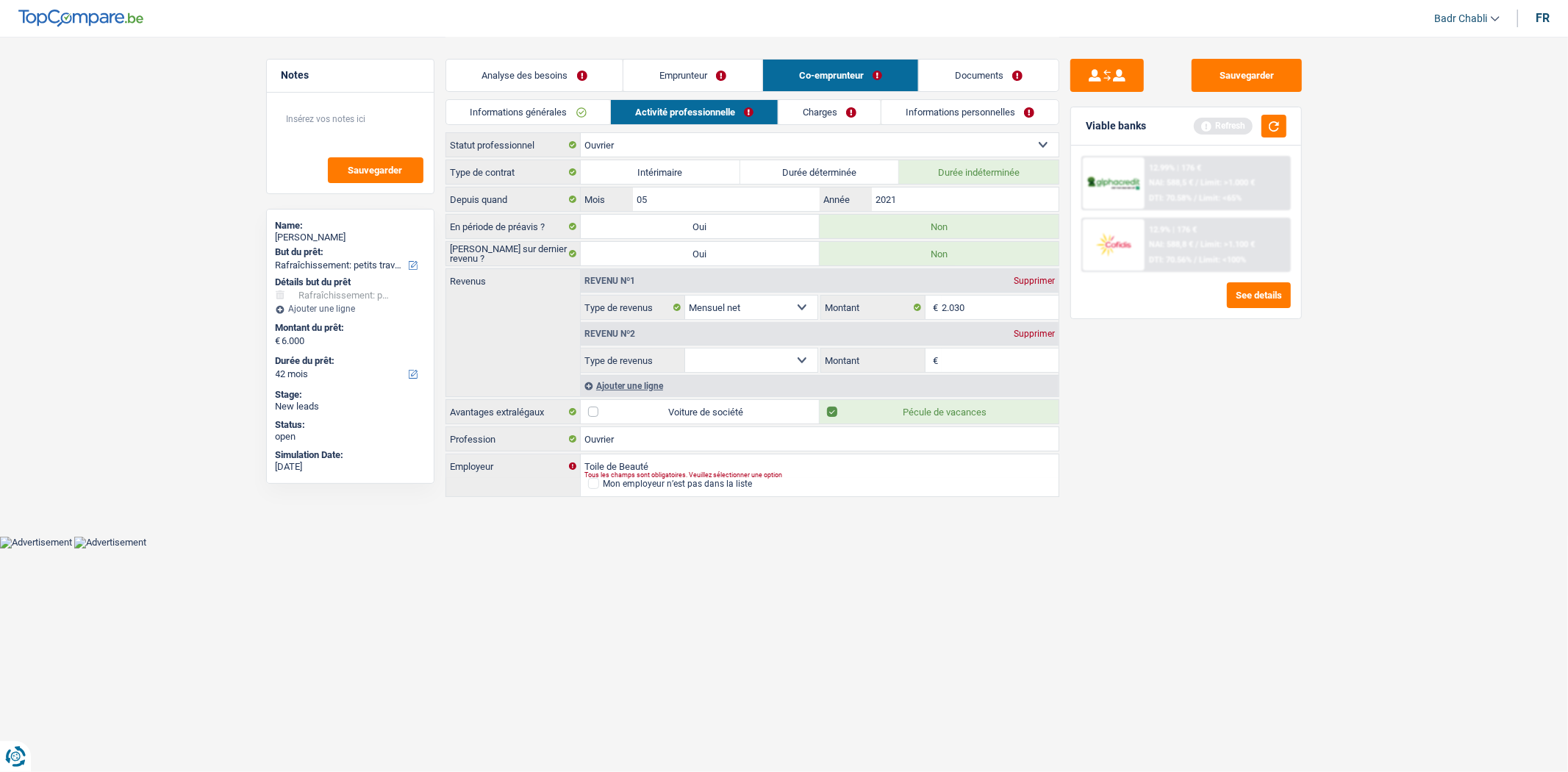
click at [1050, 331] on div "Supprimer" at bounding box center [1034, 333] width 49 height 9
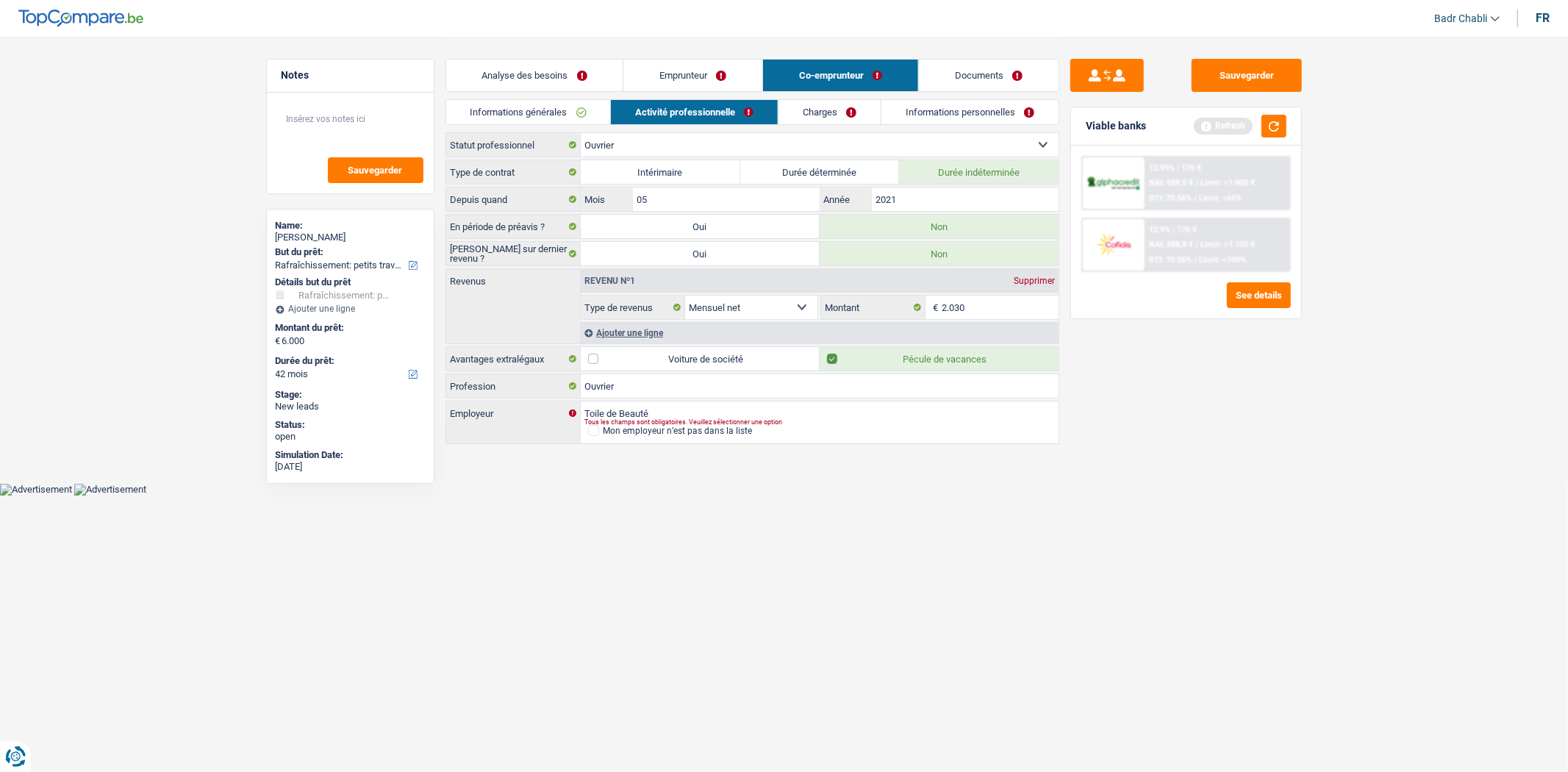
click at [850, 112] on link "Charges" at bounding box center [829, 112] width 103 height 24
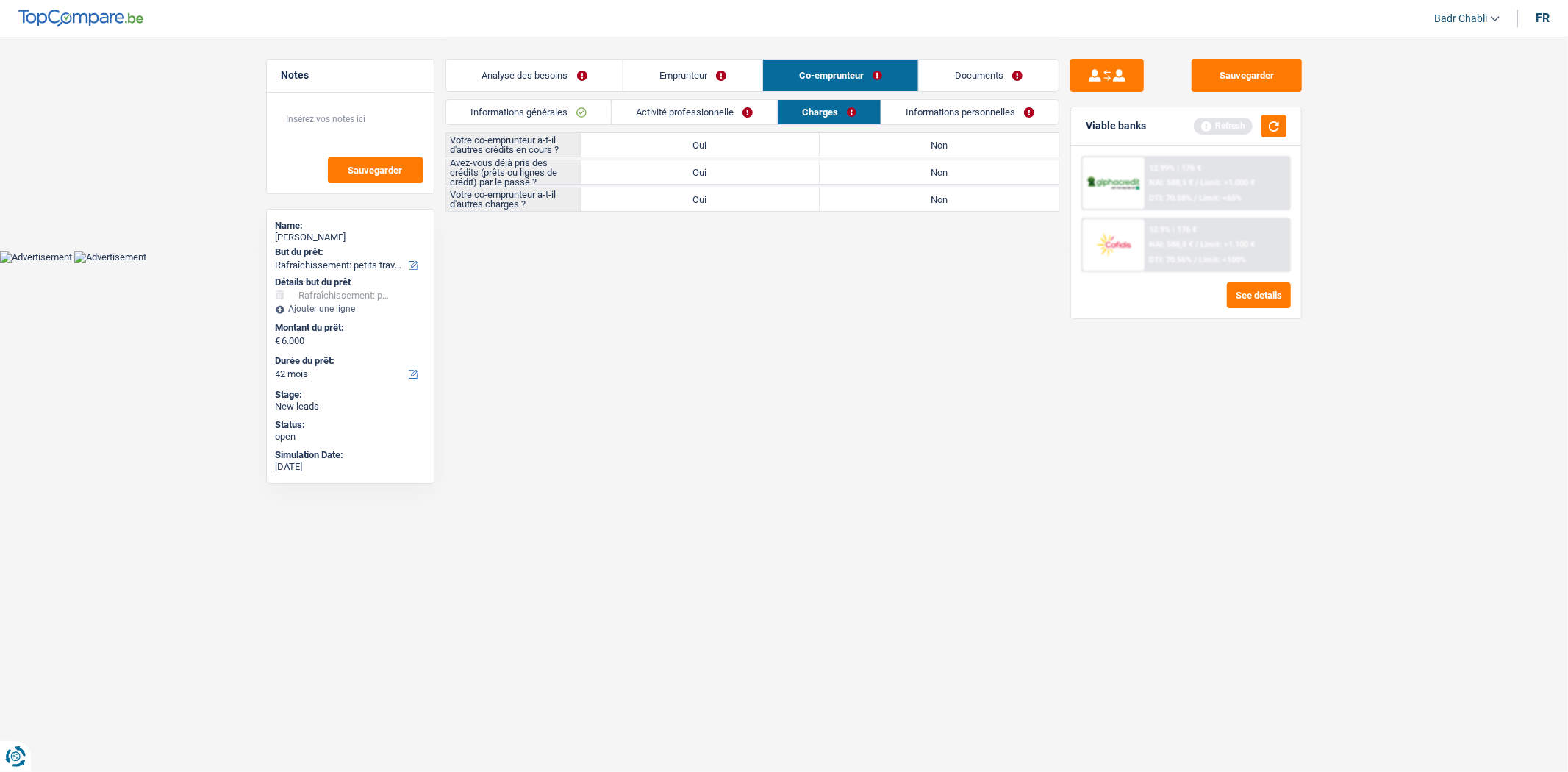
click at [965, 144] on label "Non" at bounding box center [939, 145] width 239 height 24
click at [965, 144] on input "Non" at bounding box center [939, 145] width 239 height 24
radio input "true"
click at [947, 183] on label "Non" at bounding box center [939, 173] width 239 height 24
click at [947, 183] on input "Non" at bounding box center [939, 173] width 239 height 24
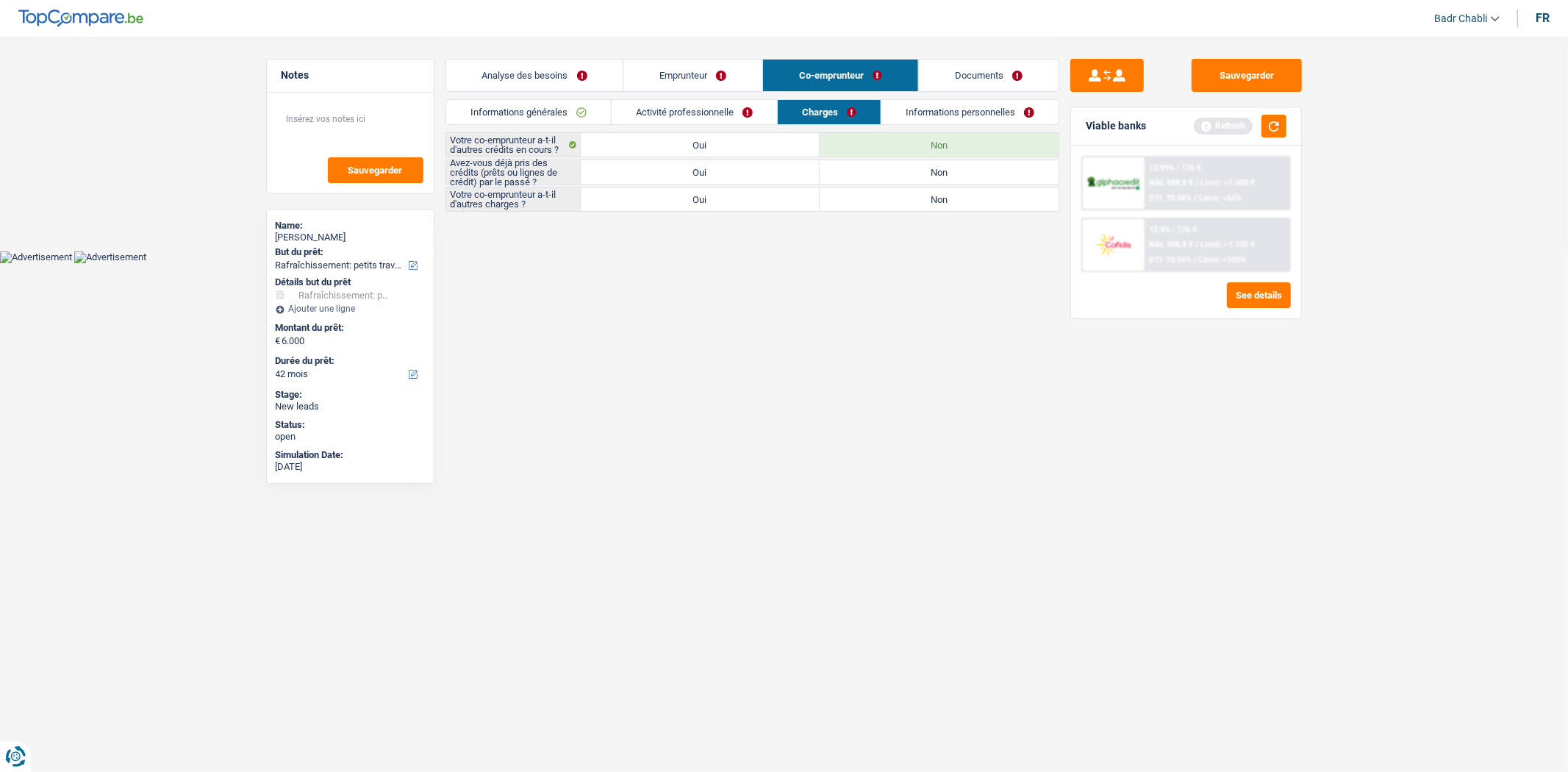
radio input "true"
click at [949, 194] on label "Non" at bounding box center [939, 199] width 239 height 24
click at [949, 194] on input "Non" at bounding box center [939, 199] width 239 height 24
radio input "true"
click at [985, 111] on link "Informations personnelles" at bounding box center [970, 112] width 177 height 24
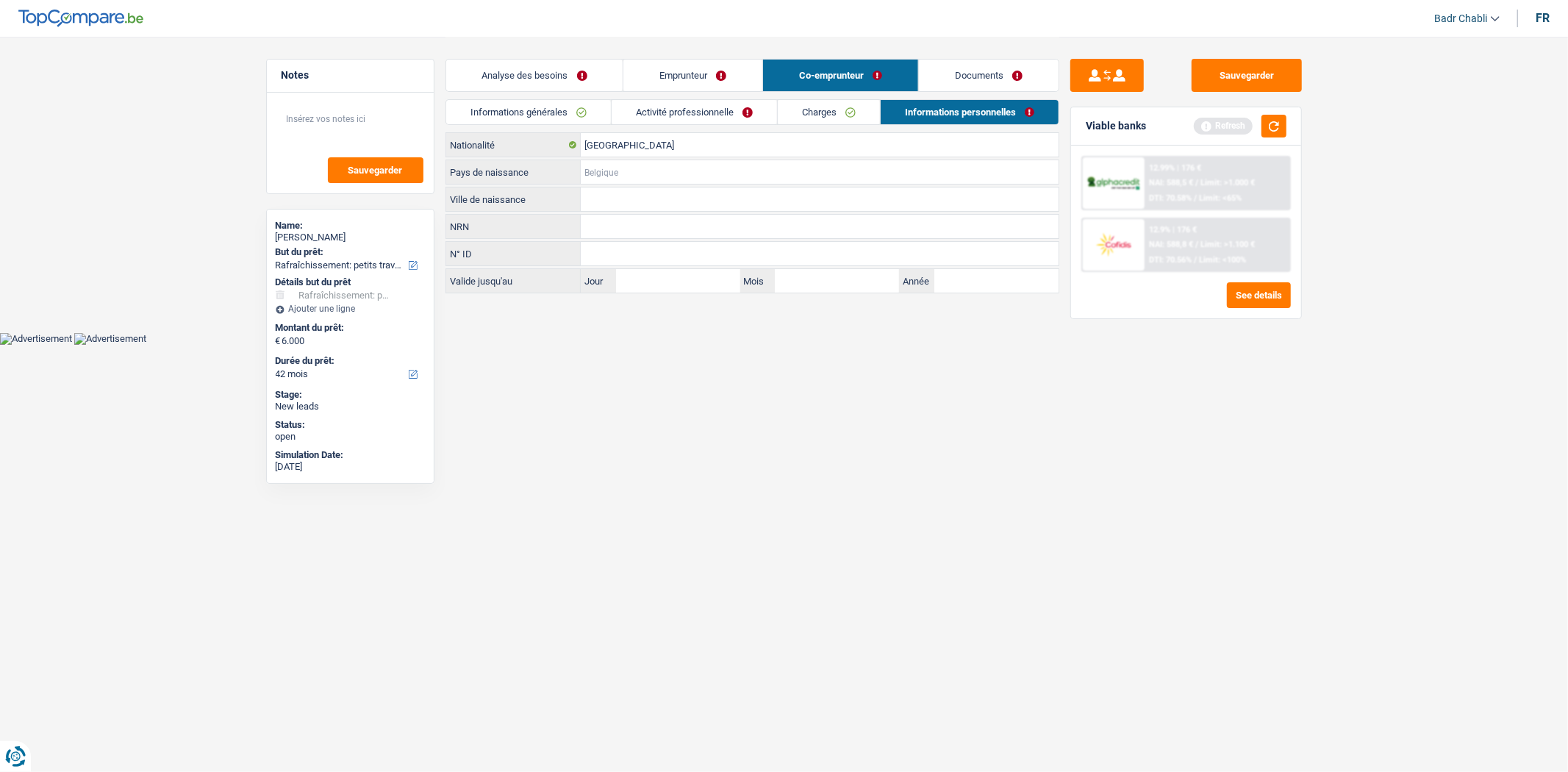
click at [646, 173] on input "Pays de naissance" at bounding box center [819, 173] width 477 height 24
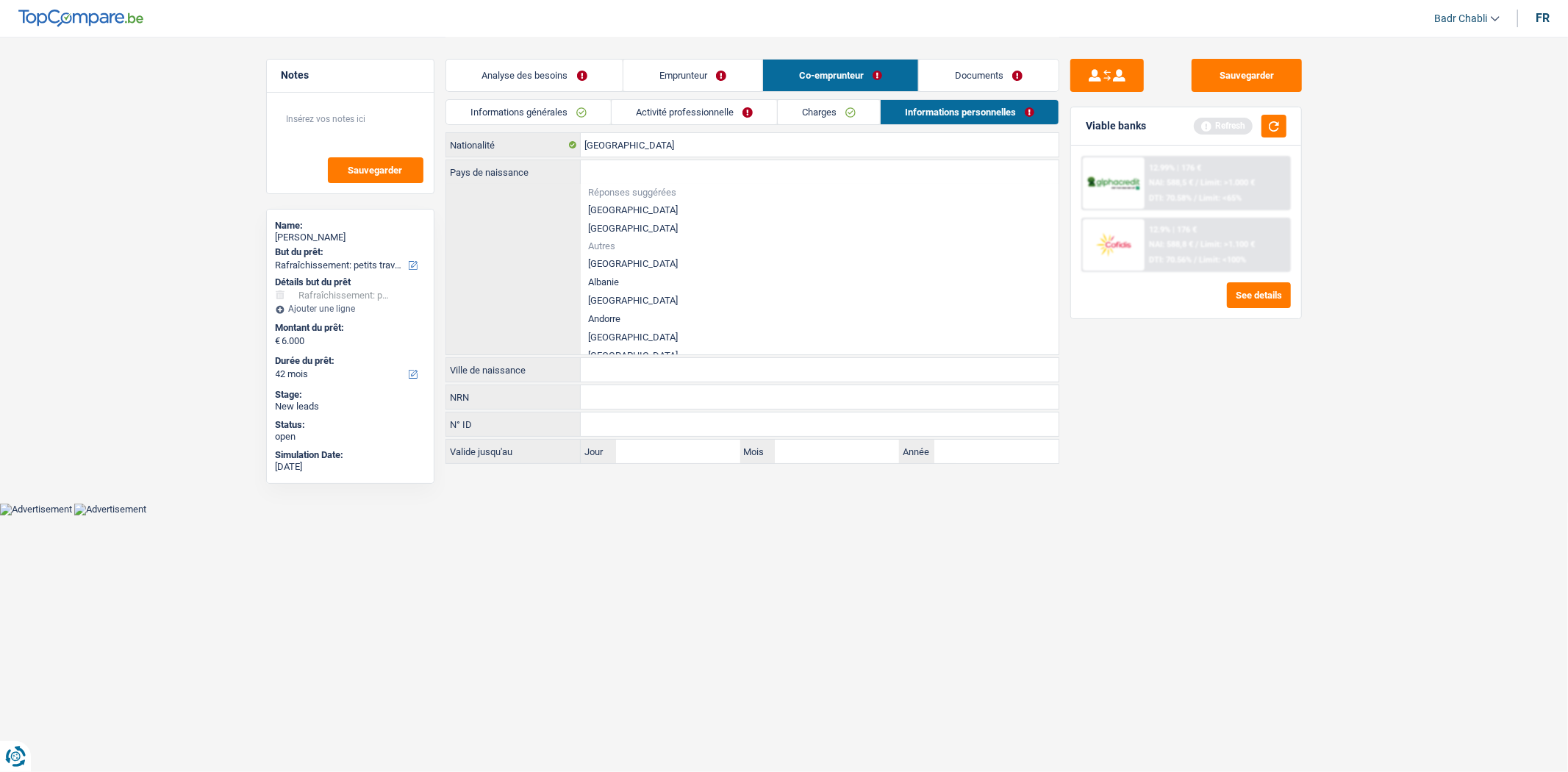
click at [622, 203] on li "[GEOGRAPHIC_DATA]" at bounding box center [819, 209] width 477 height 18
type input "[GEOGRAPHIC_DATA]"
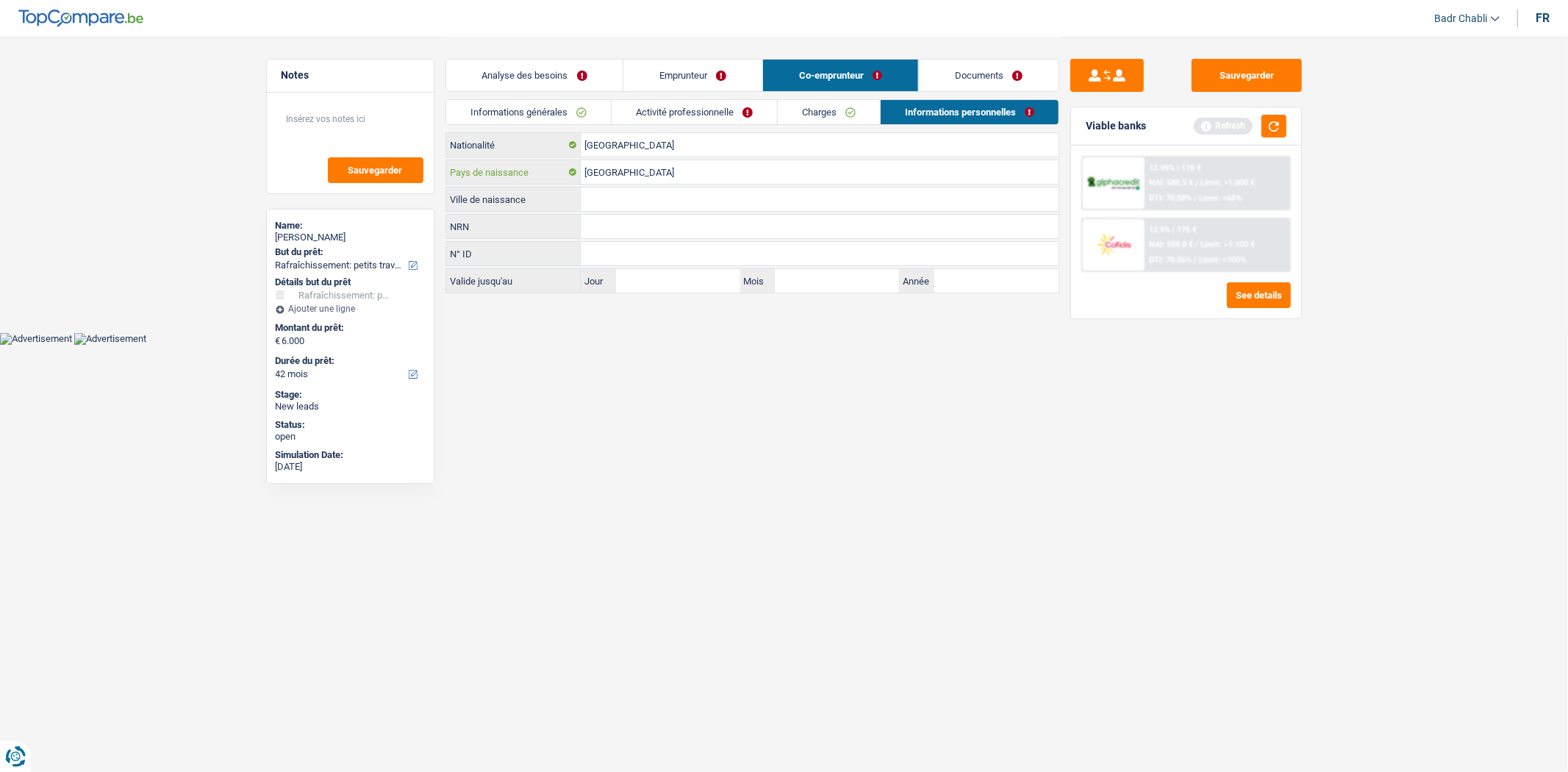
click at [646, 165] on input "[GEOGRAPHIC_DATA]" at bounding box center [819, 173] width 477 height 24
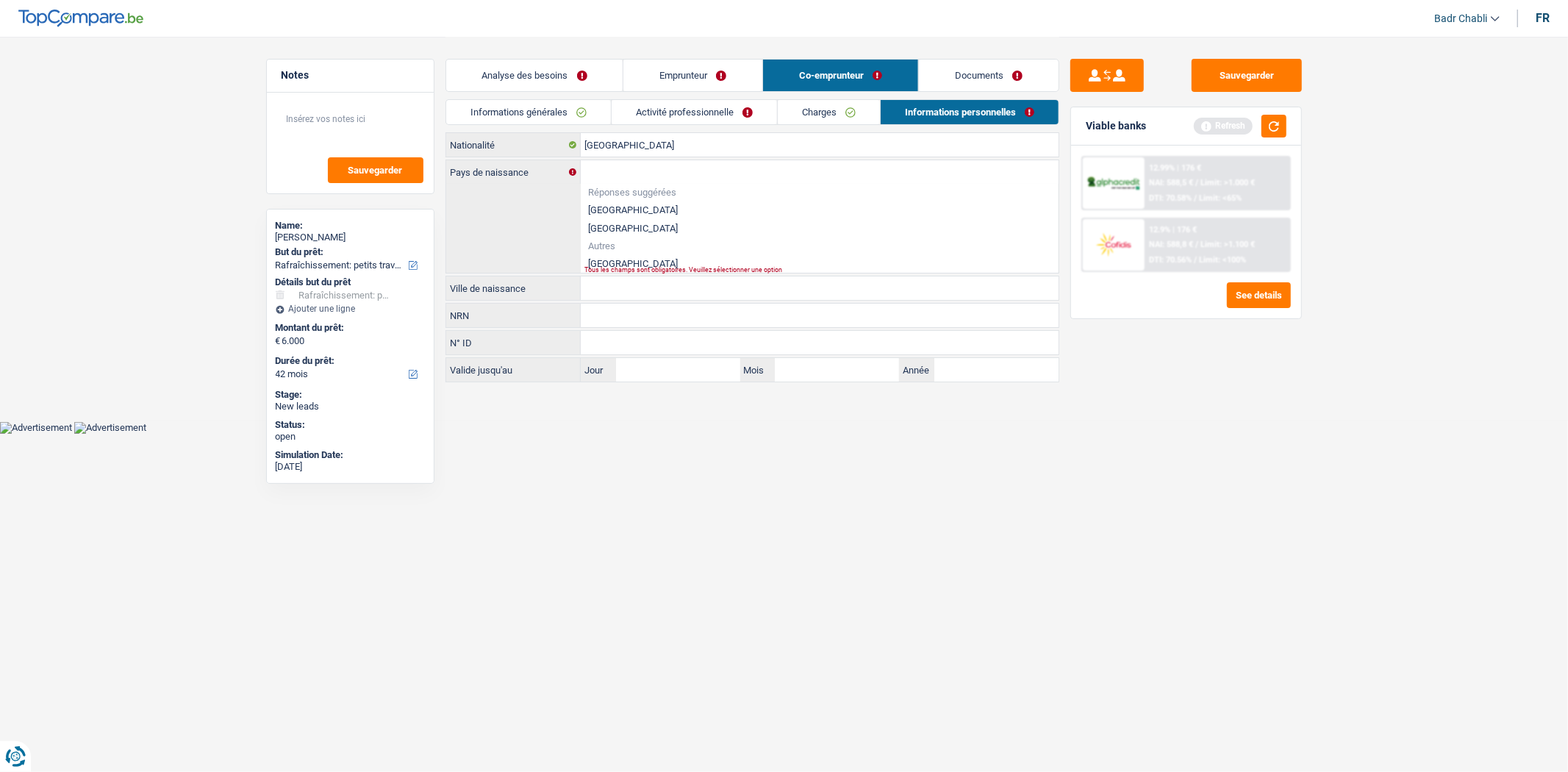
click at [629, 206] on li "[GEOGRAPHIC_DATA]" at bounding box center [819, 209] width 477 height 18
type input "[GEOGRAPHIC_DATA]"
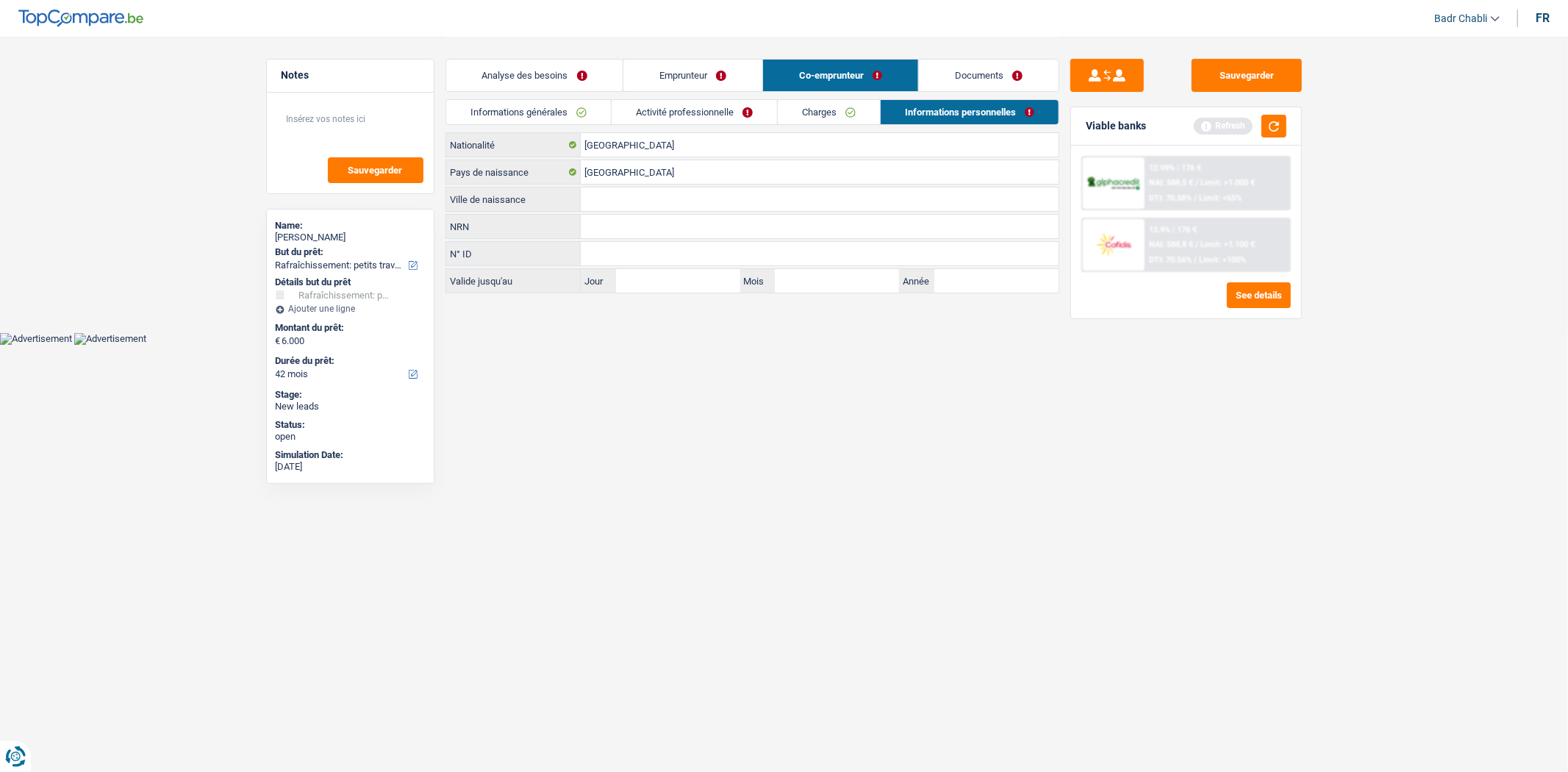
click at [631, 204] on input "Ville de naissance" at bounding box center [819, 199] width 477 height 24
paste input "[GEOGRAPHIC_DATA]"
type input "[GEOGRAPHIC_DATA]"
click at [1274, 124] on button "button" at bounding box center [1274, 126] width 25 height 23
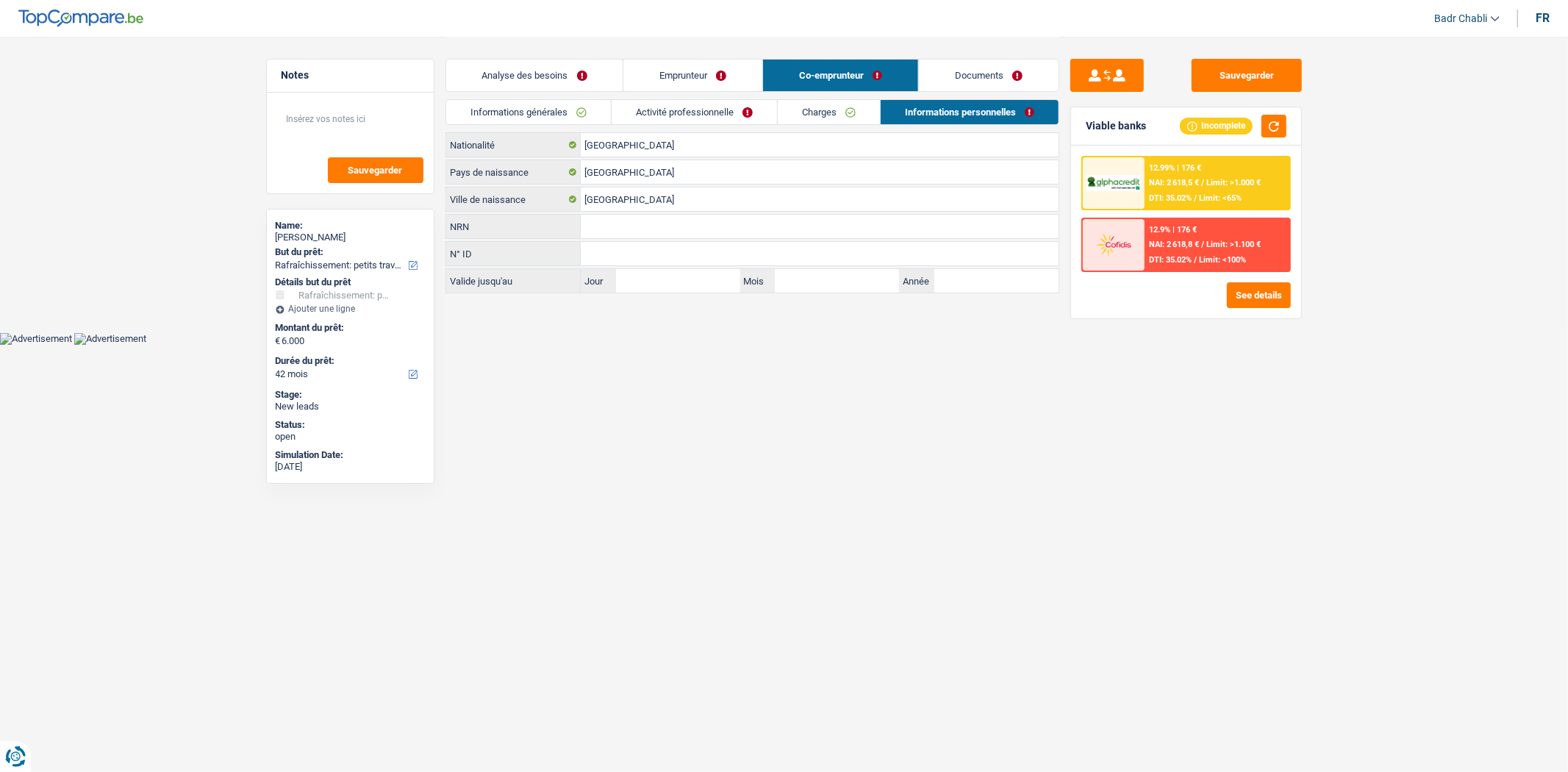
click at [551, 79] on link "Analyse des besoins" at bounding box center [535, 76] width 177 height 32
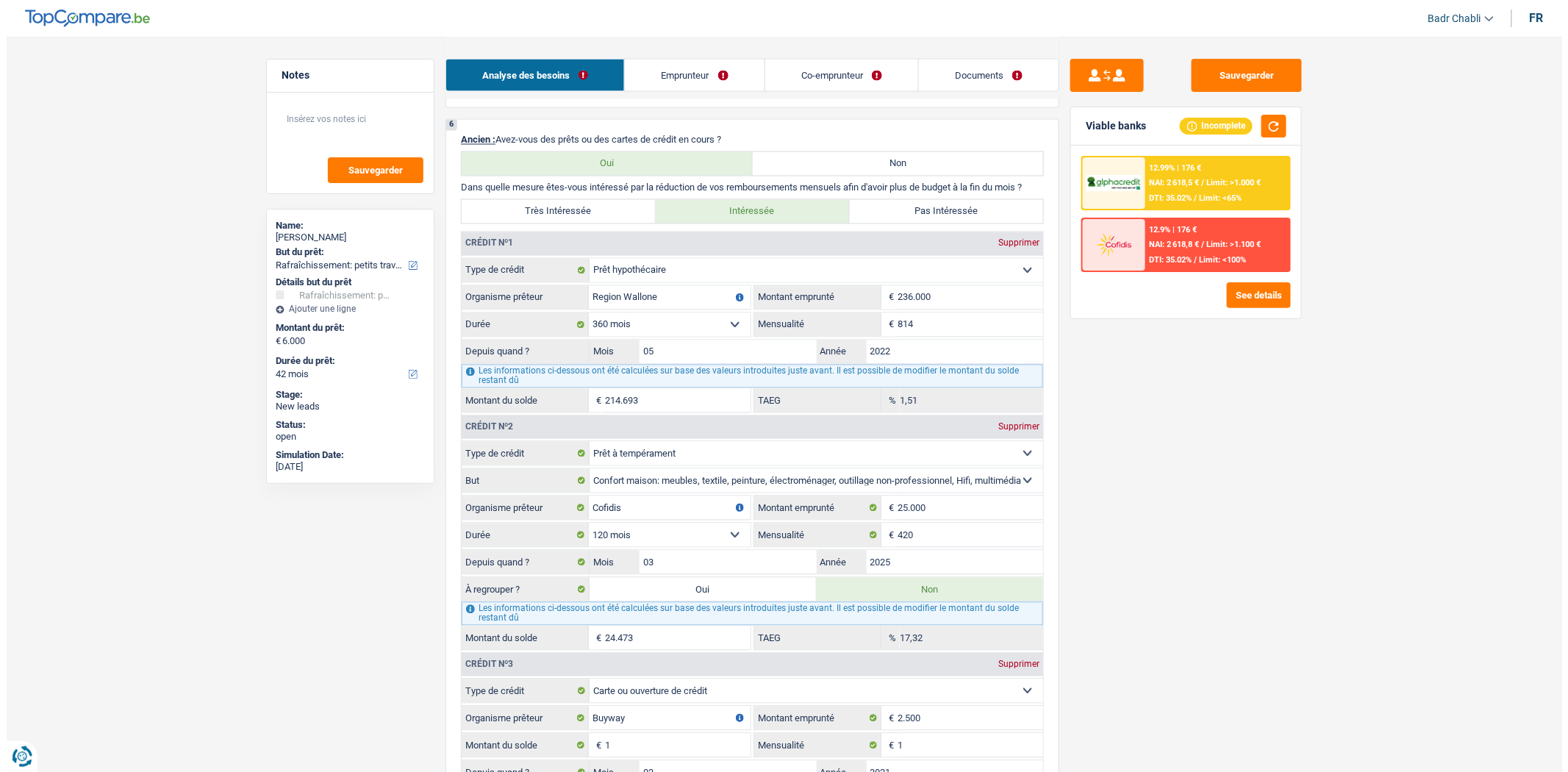
scroll to position [1226, 0]
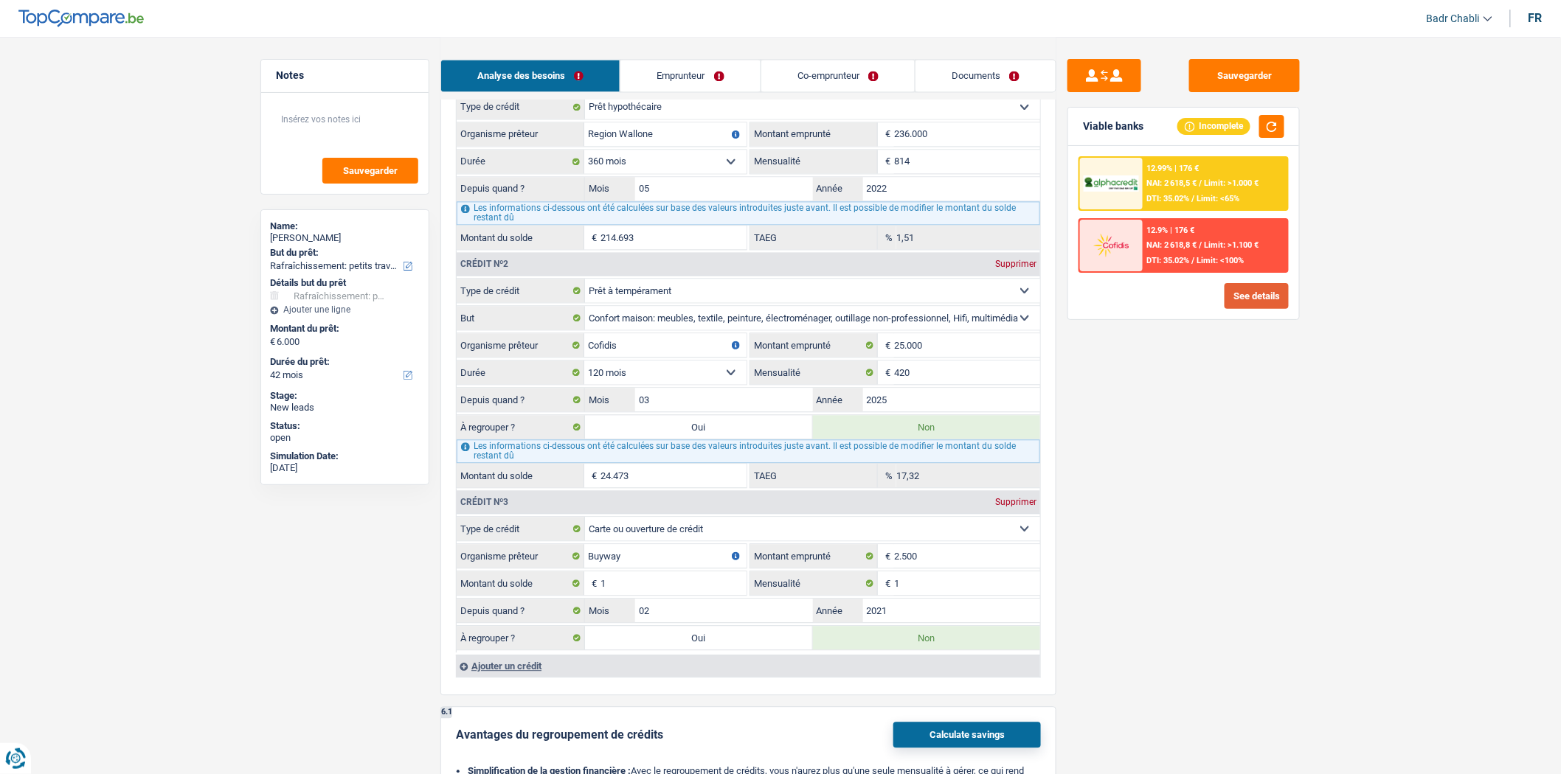
click at [1239, 296] on button "See details" at bounding box center [1256, 296] width 64 height 26
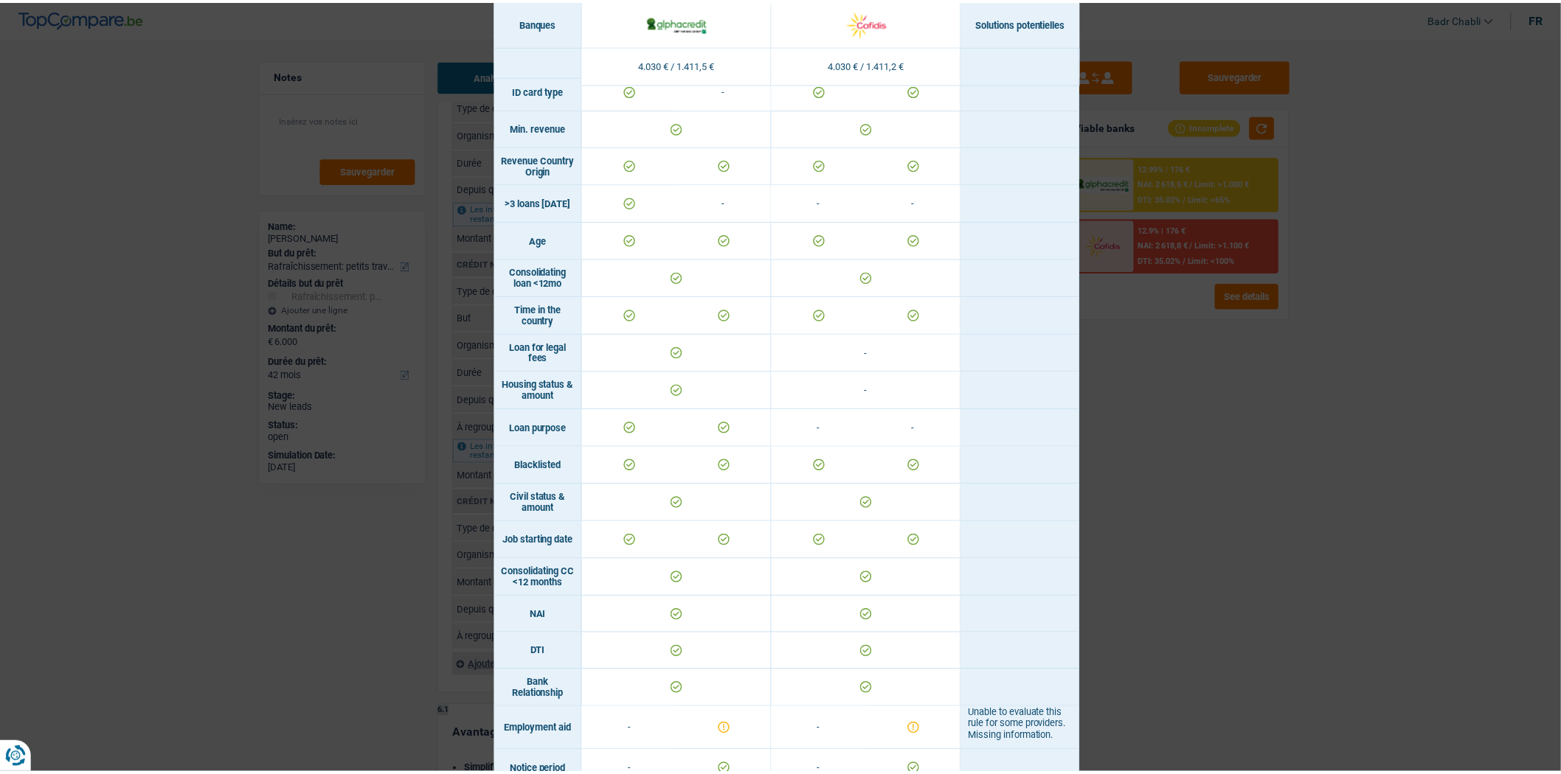
scroll to position [0, 0]
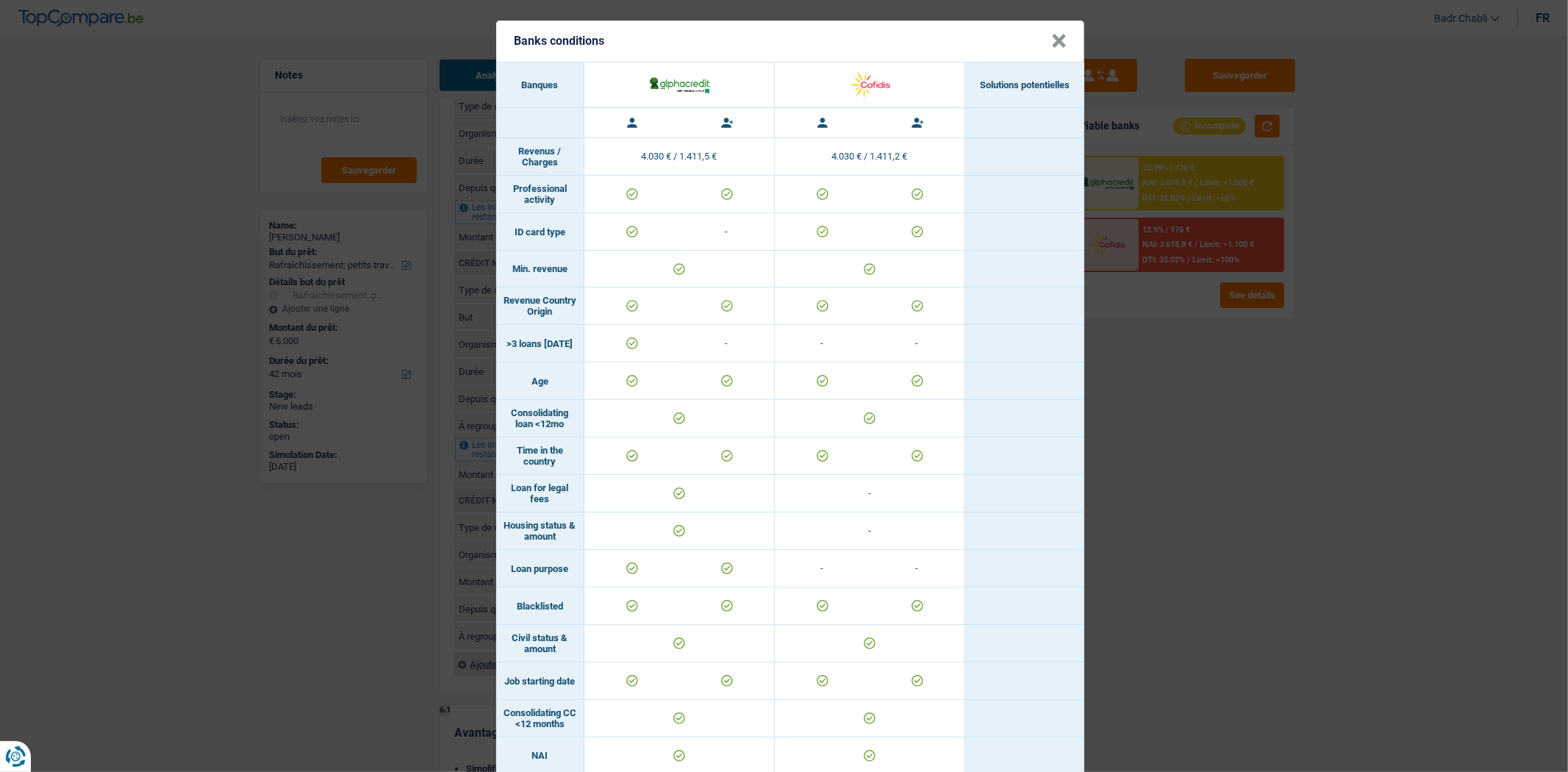
click at [1052, 41] on button "×" at bounding box center [1059, 41] width 15 height 15
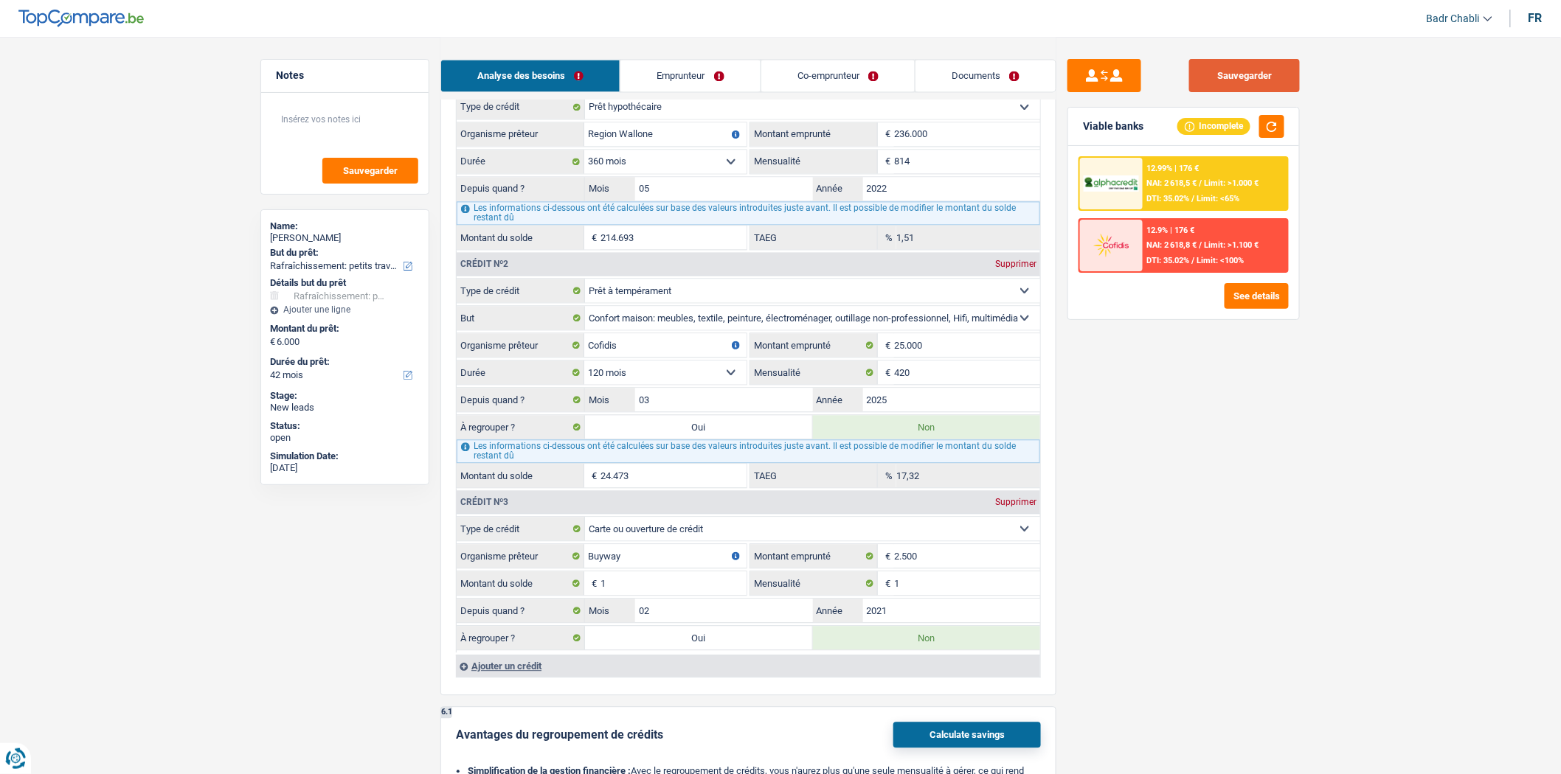
click at [1201, 60] on button "Sauvegarder" at bounding box center [1244, 75] width 111 height 33
click at [1246, 76] on button "Sauvegarder" at bounding box center [1244, 75] width 111 height 33
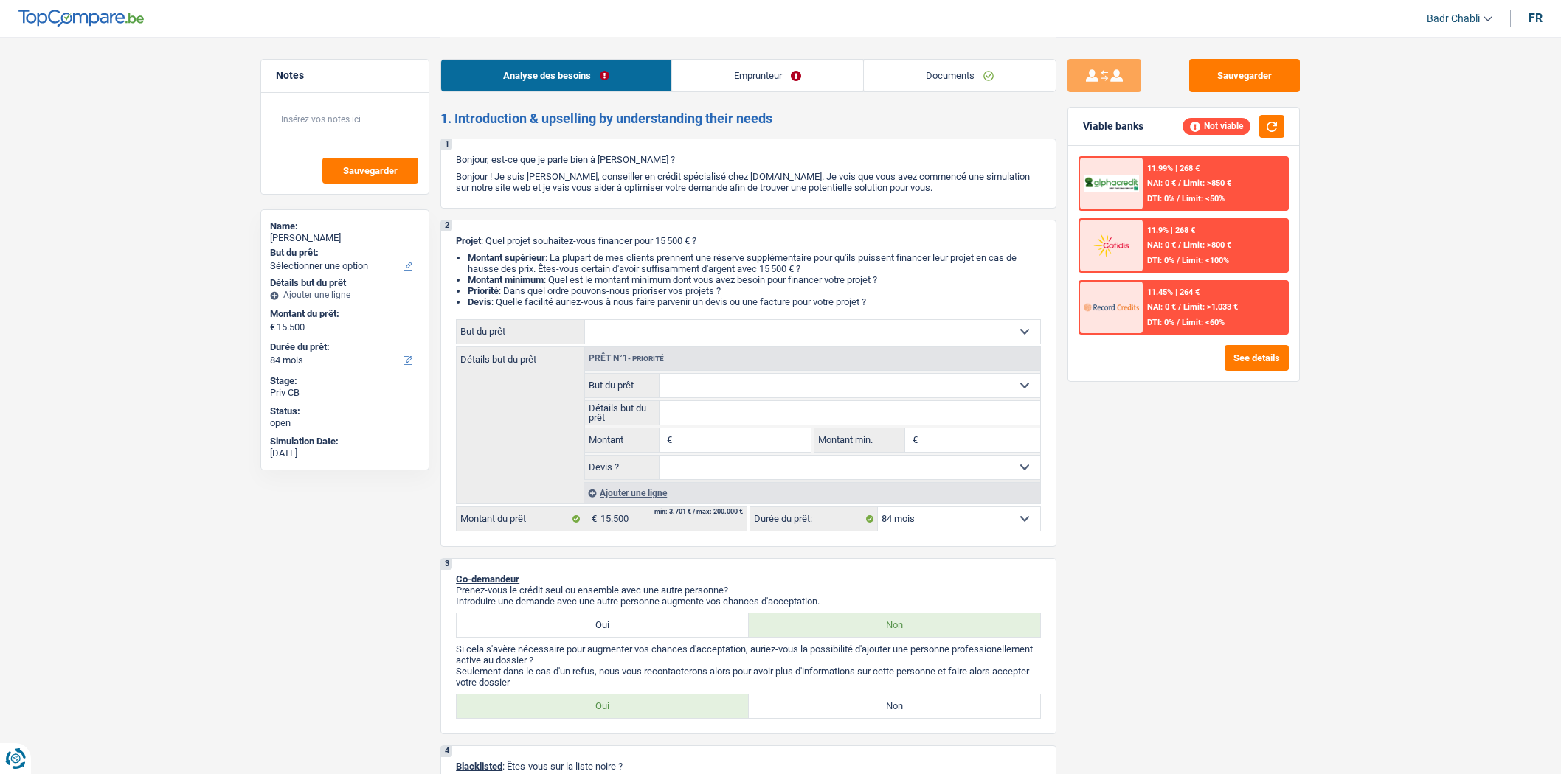
select select "84"
click at [716, 448] on input "Montant" at bounding box center [743, 441] width 135 height 24
click at [713, 448] on input "Montant" at bounding box center [743, 441] width 135 height 24
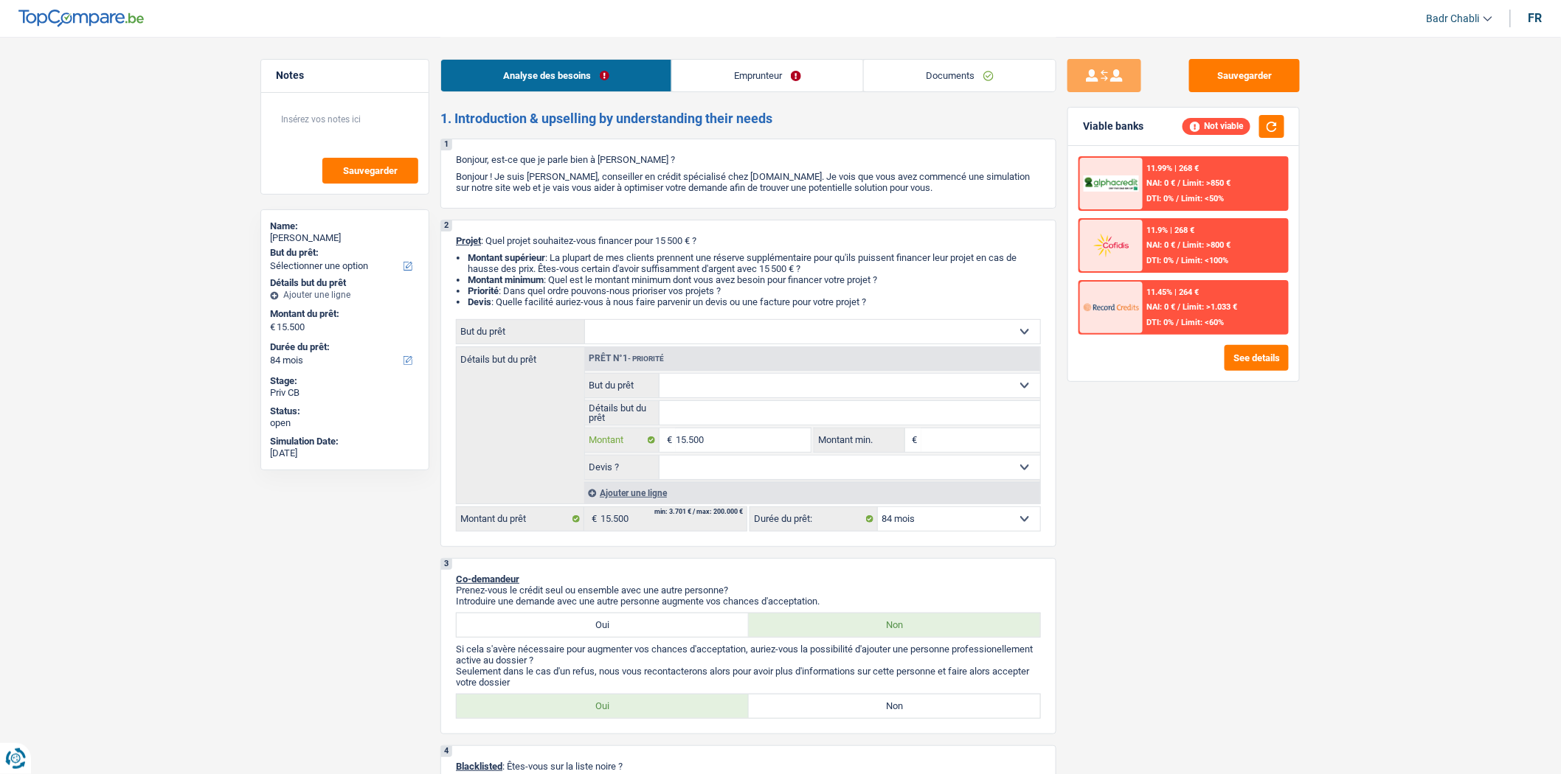
type input "15.500"
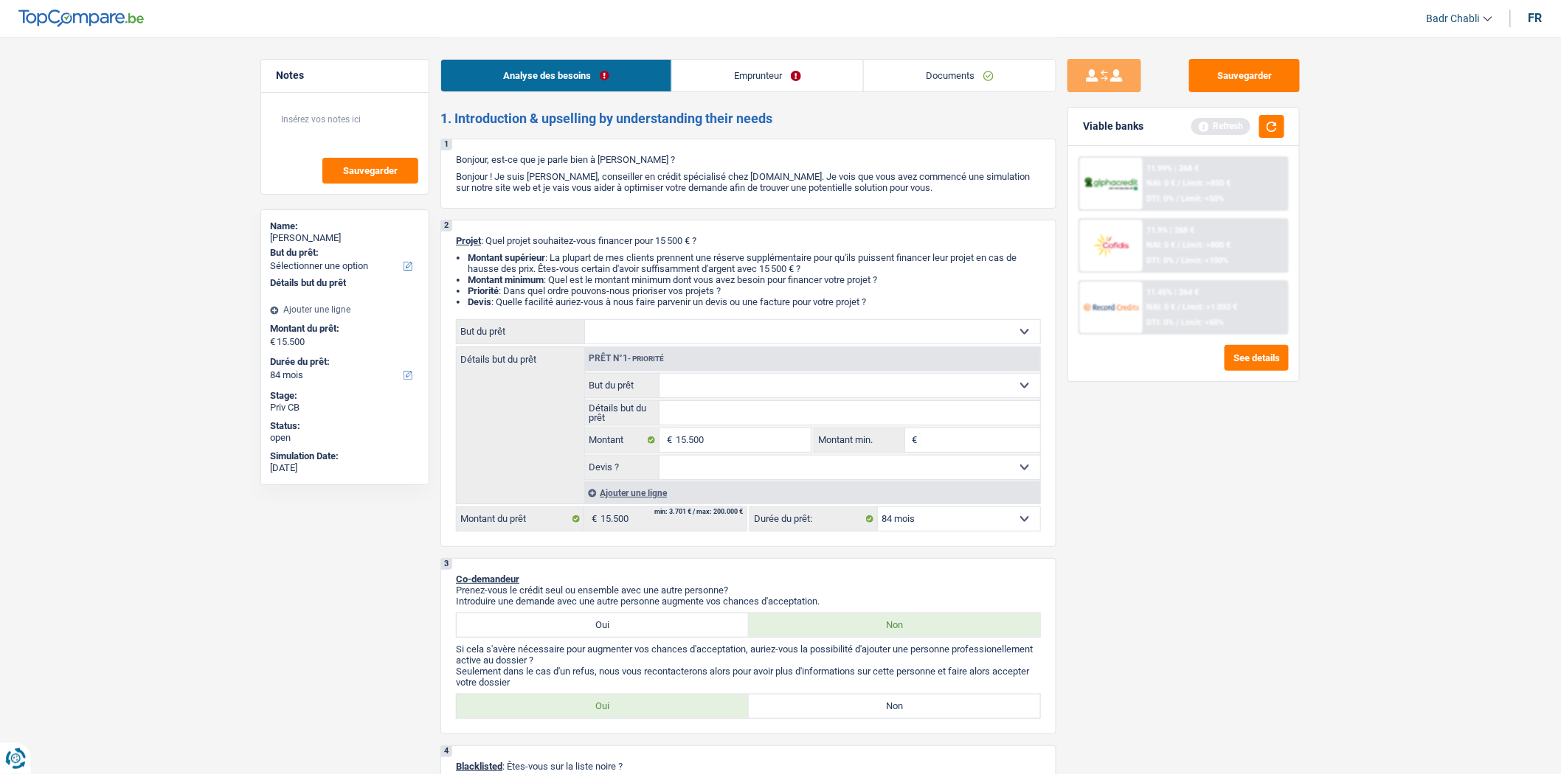
type input "15.500"
click at [665, 337] on select "Confort maison: meubles, textile, peinture, électroménager, outillage non-profe…" at bounding box center [812, 332] width 455 height 24
select select "household"
click at [585, 323] on select "Confort maison: meubles, textile, peinture, électroménager, outillage non-profe…" at bounding box center [812, 332] width 455 height 24
select select "household"
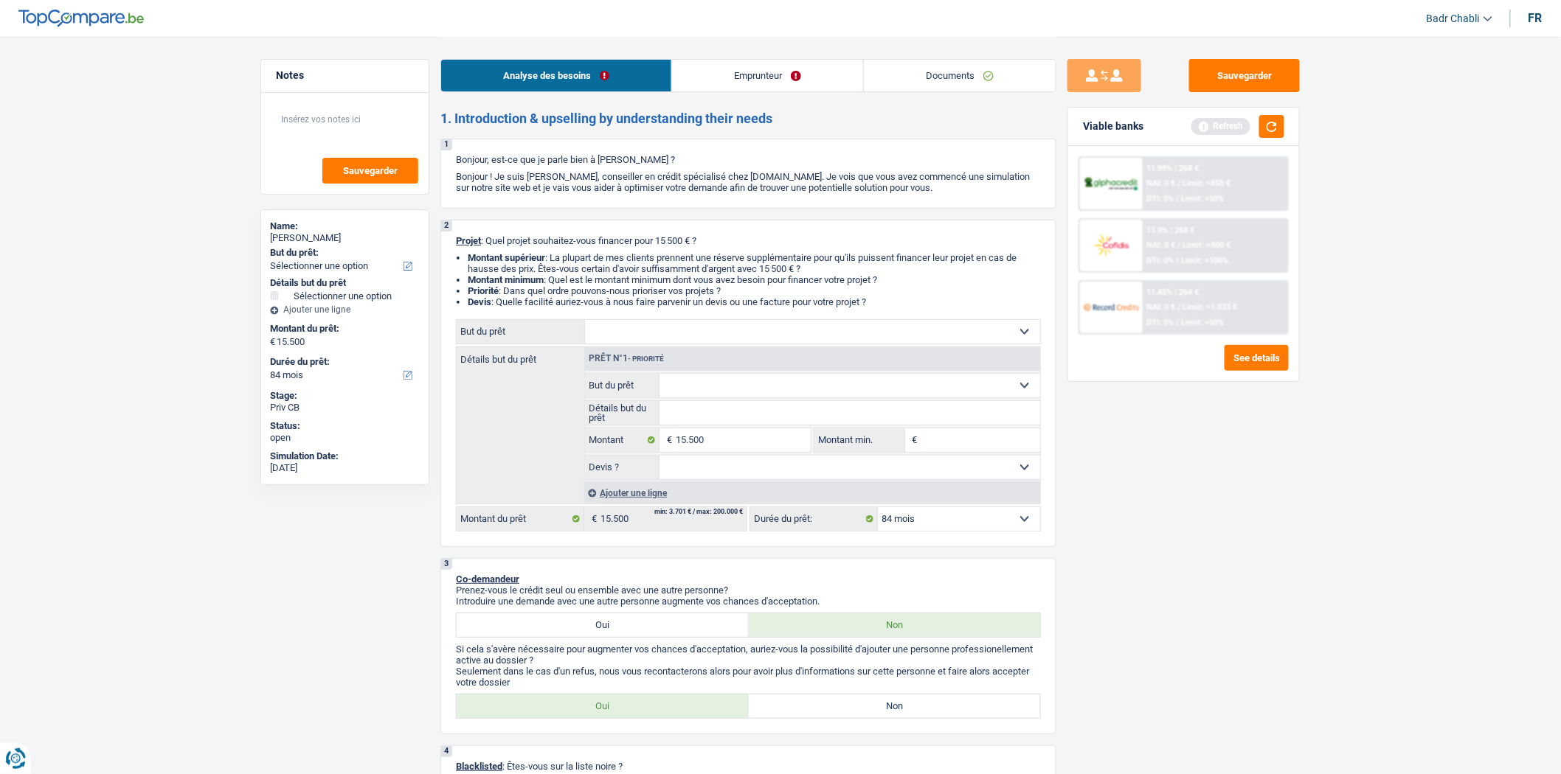
select select "household"
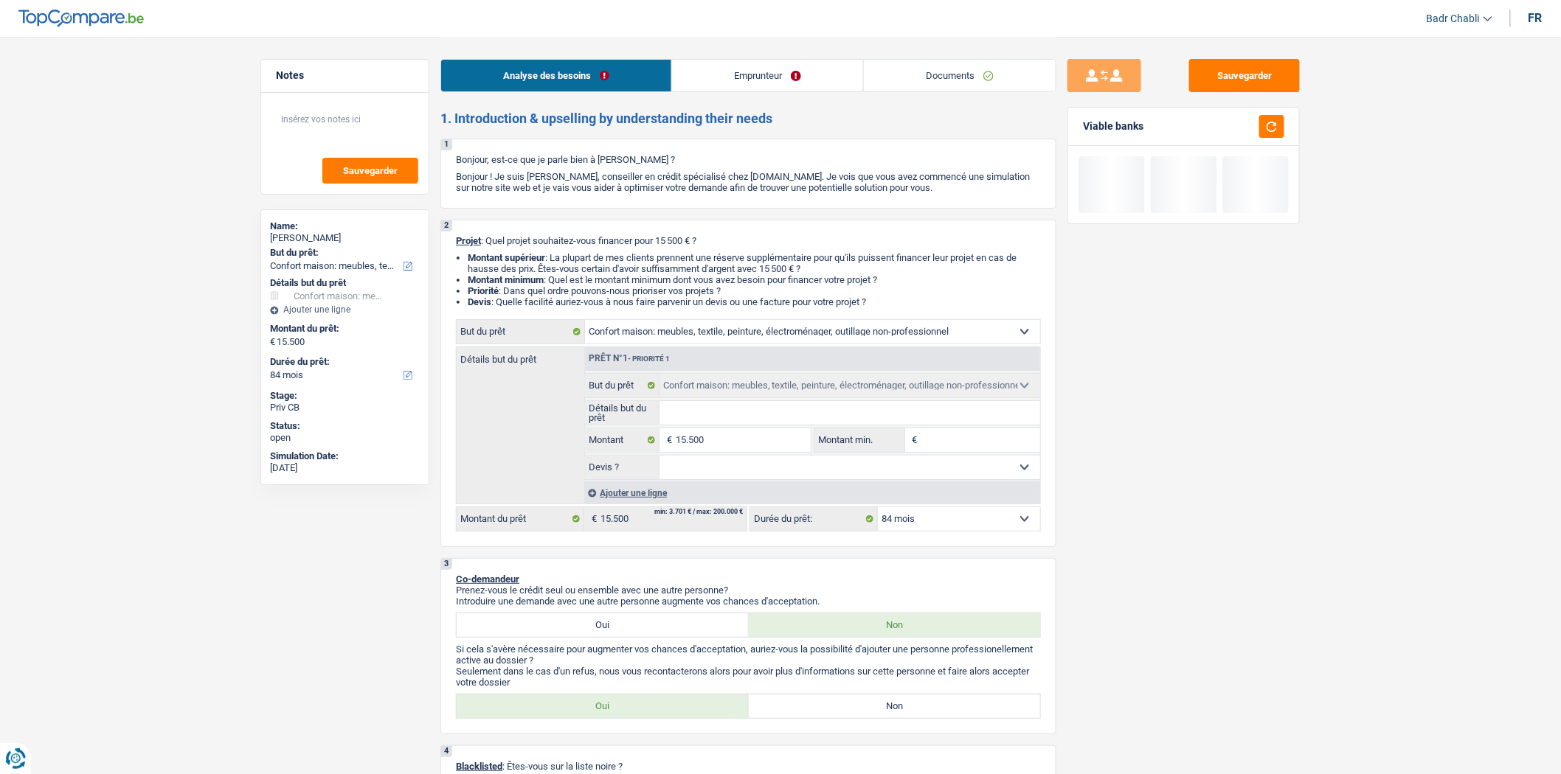
click at [704, 419] on input "Détails but du prêt" at bounding box center [849, 413] width 381 height 24
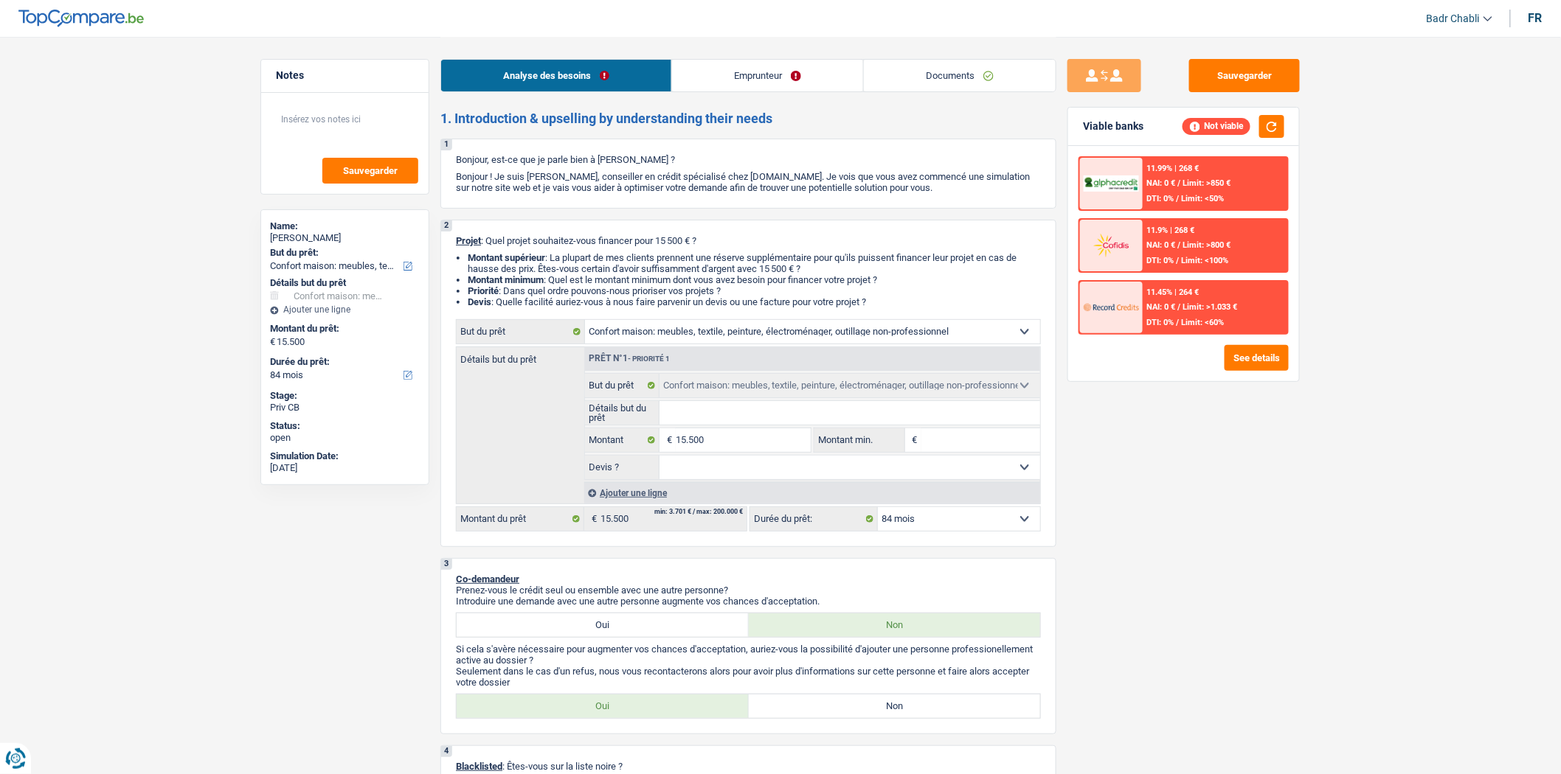
type input "A"
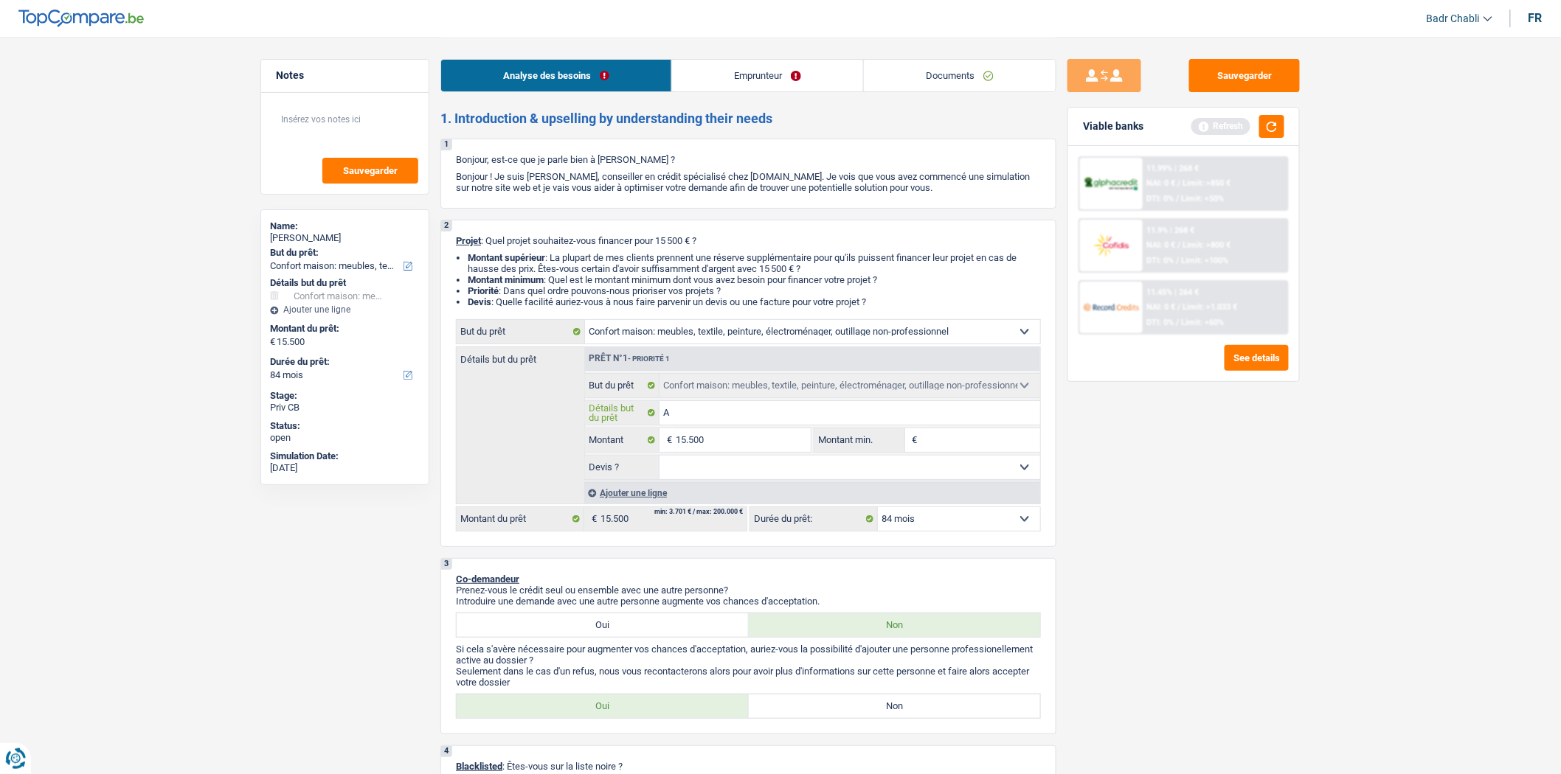
type input "Ac"
type input "Ach"
type input "Acha"
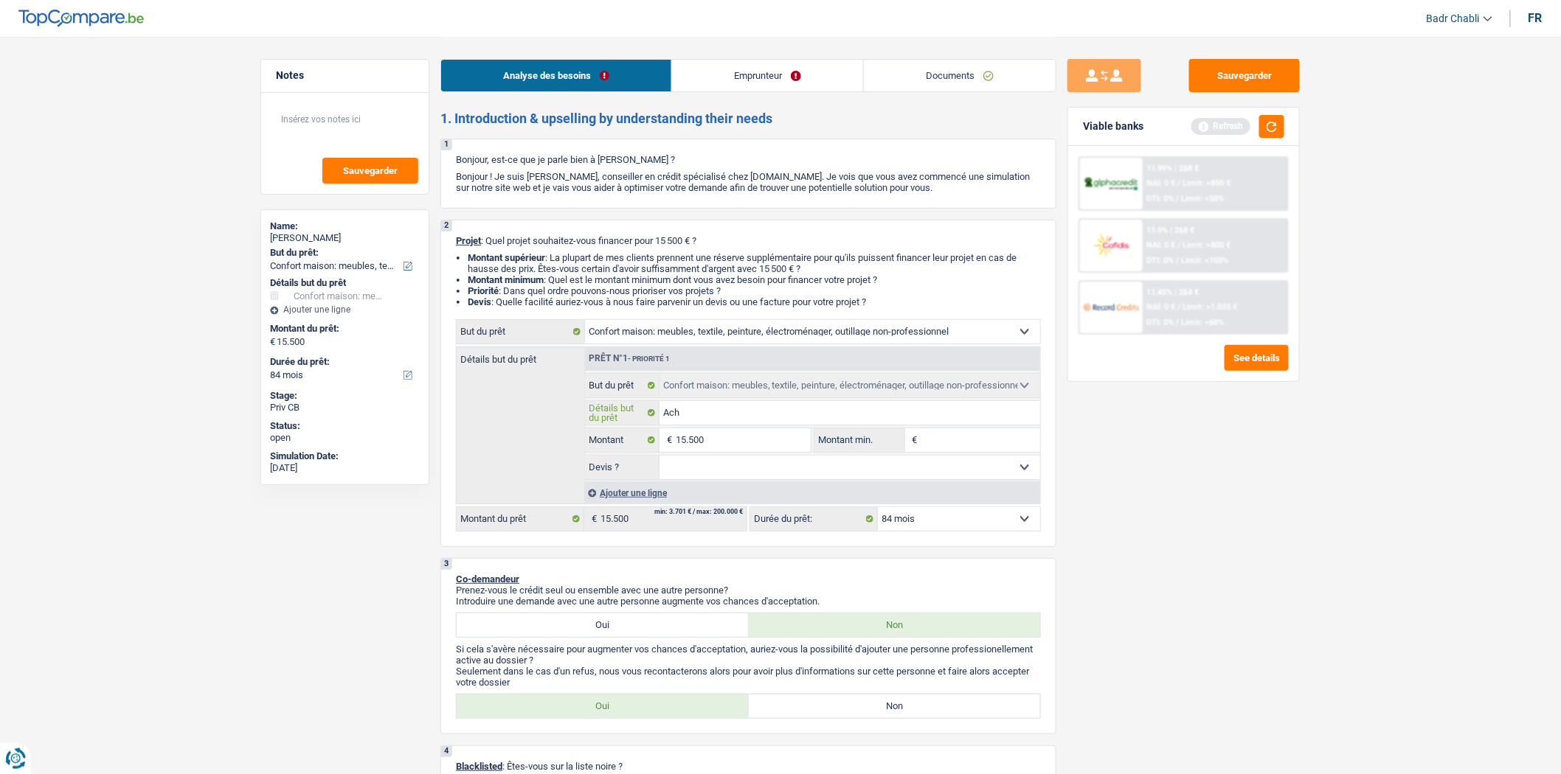
type input "Acha"
type input "Achat"
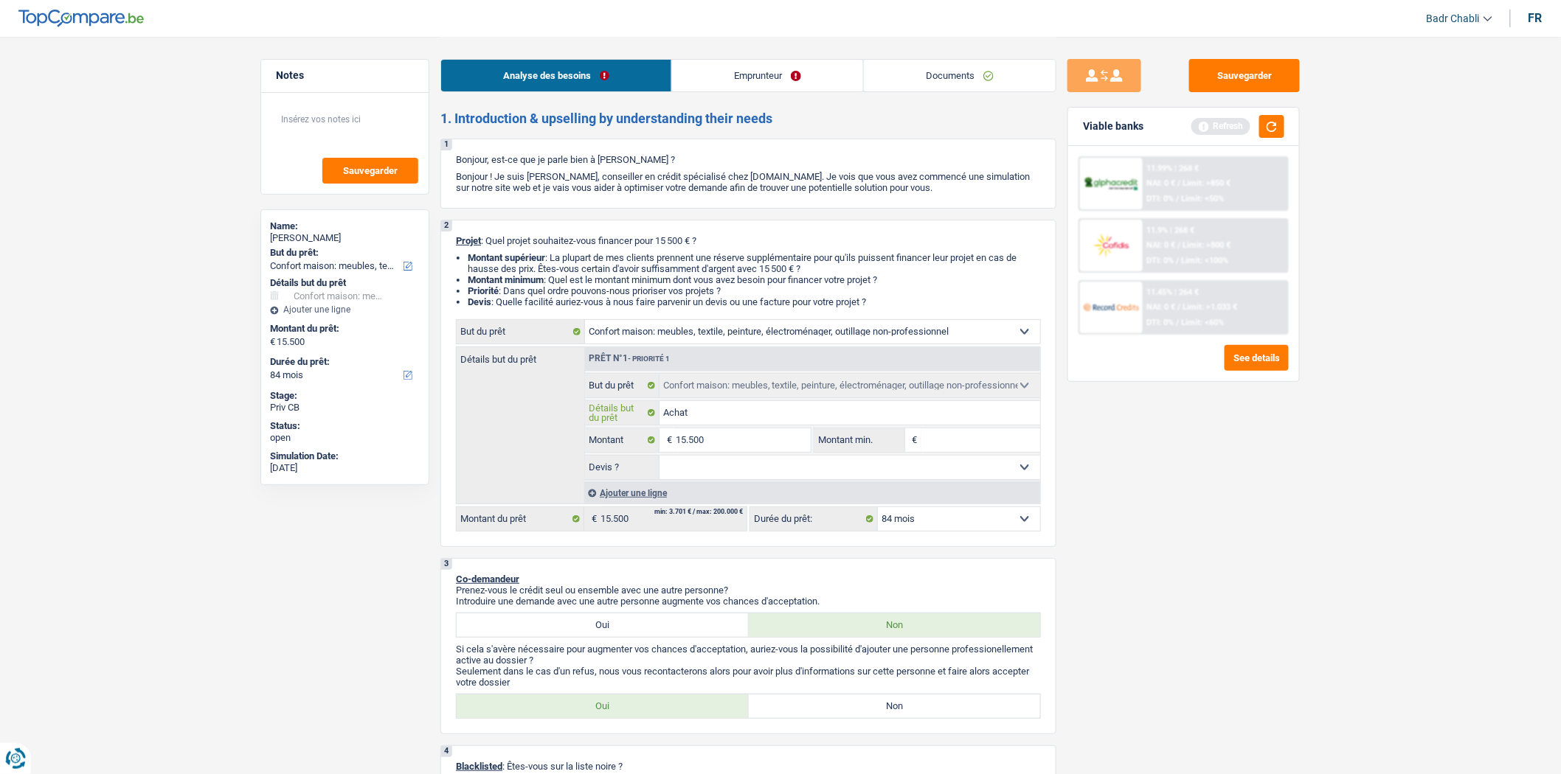
type input "Achat n"
type input "Achat no"
type input "Achat nou"
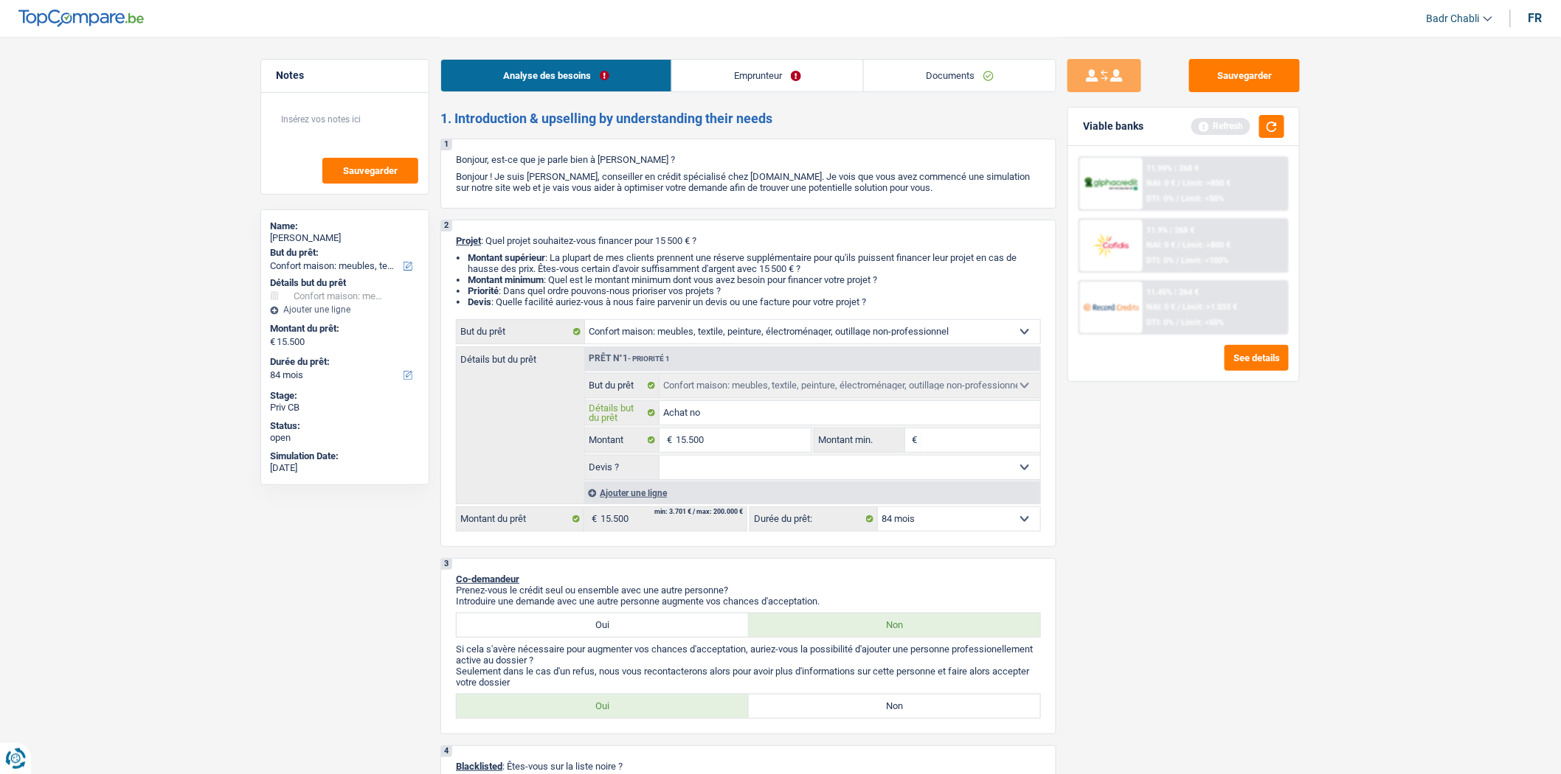
type input "Achat nou"
type input "Achat nouv"
type input "Achat nouve"
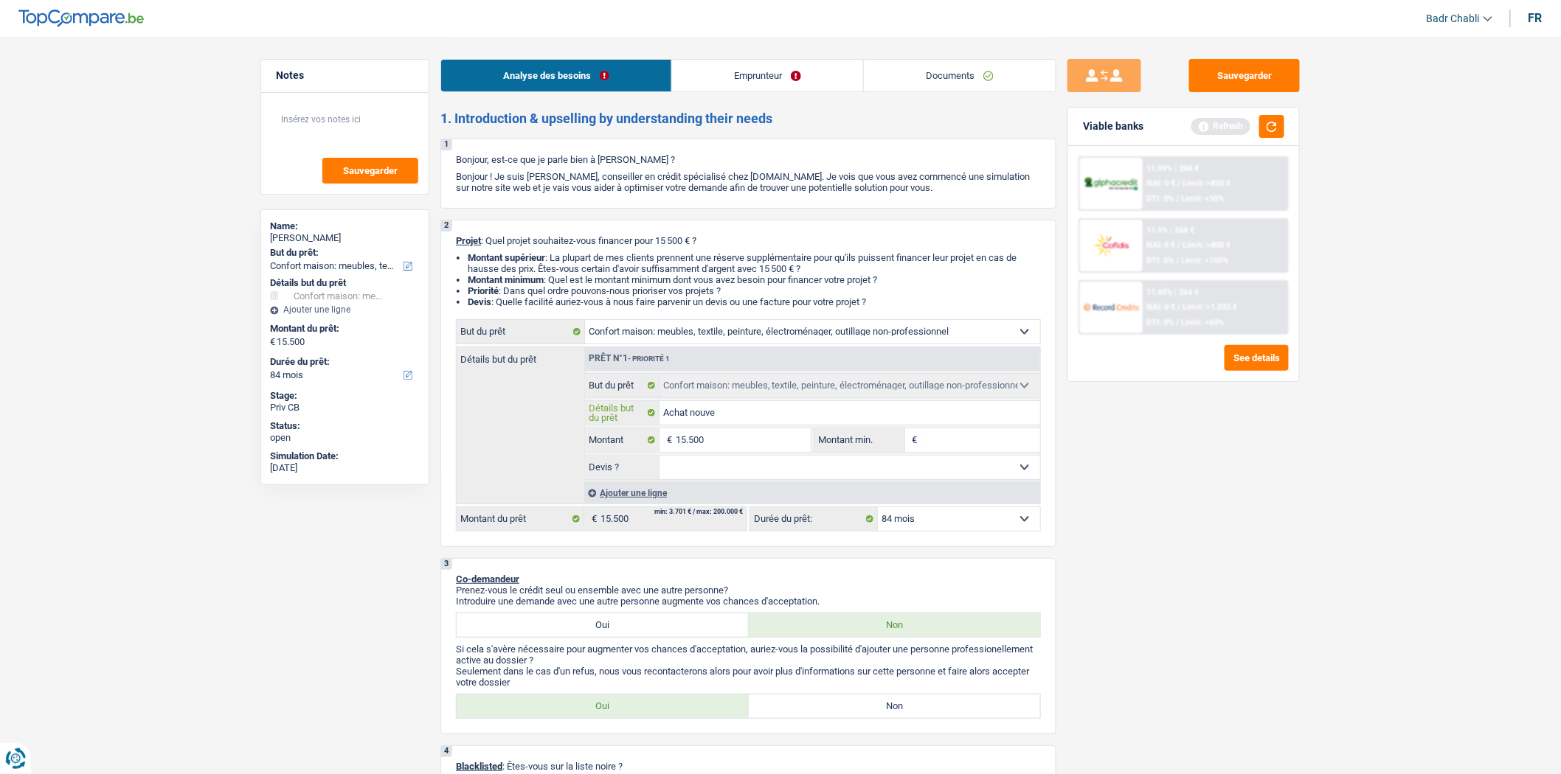
type input "Achat nouvea"
type input "Achat nouveau"
type input "Achat nouveaux"
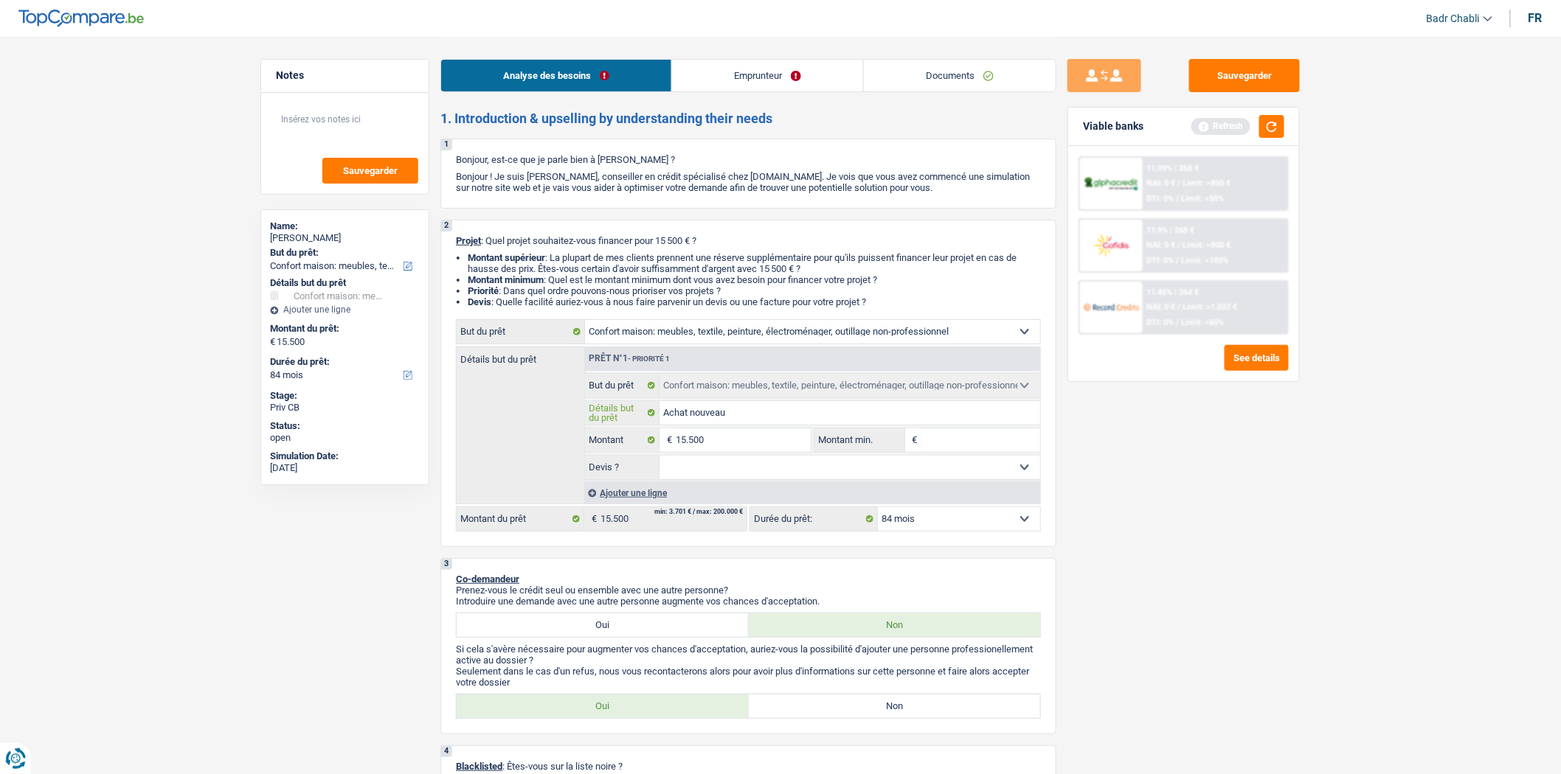
type input "Achat nouveaux"
type input "Achat nouveaux m"
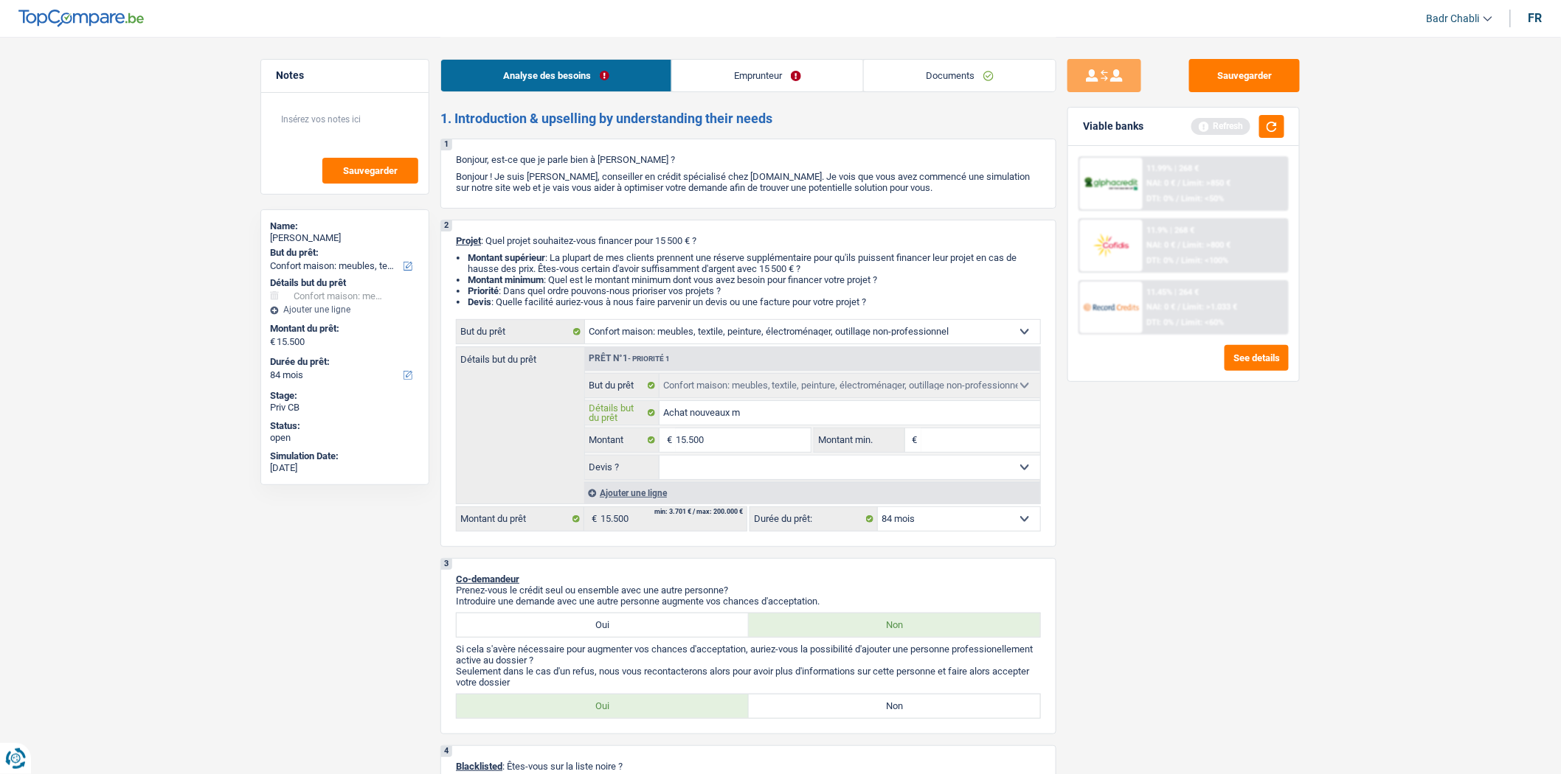
type input "Achat nouveaux me"
type input "Achat nouveaux meu"
type input "Achat nouveaux meub"
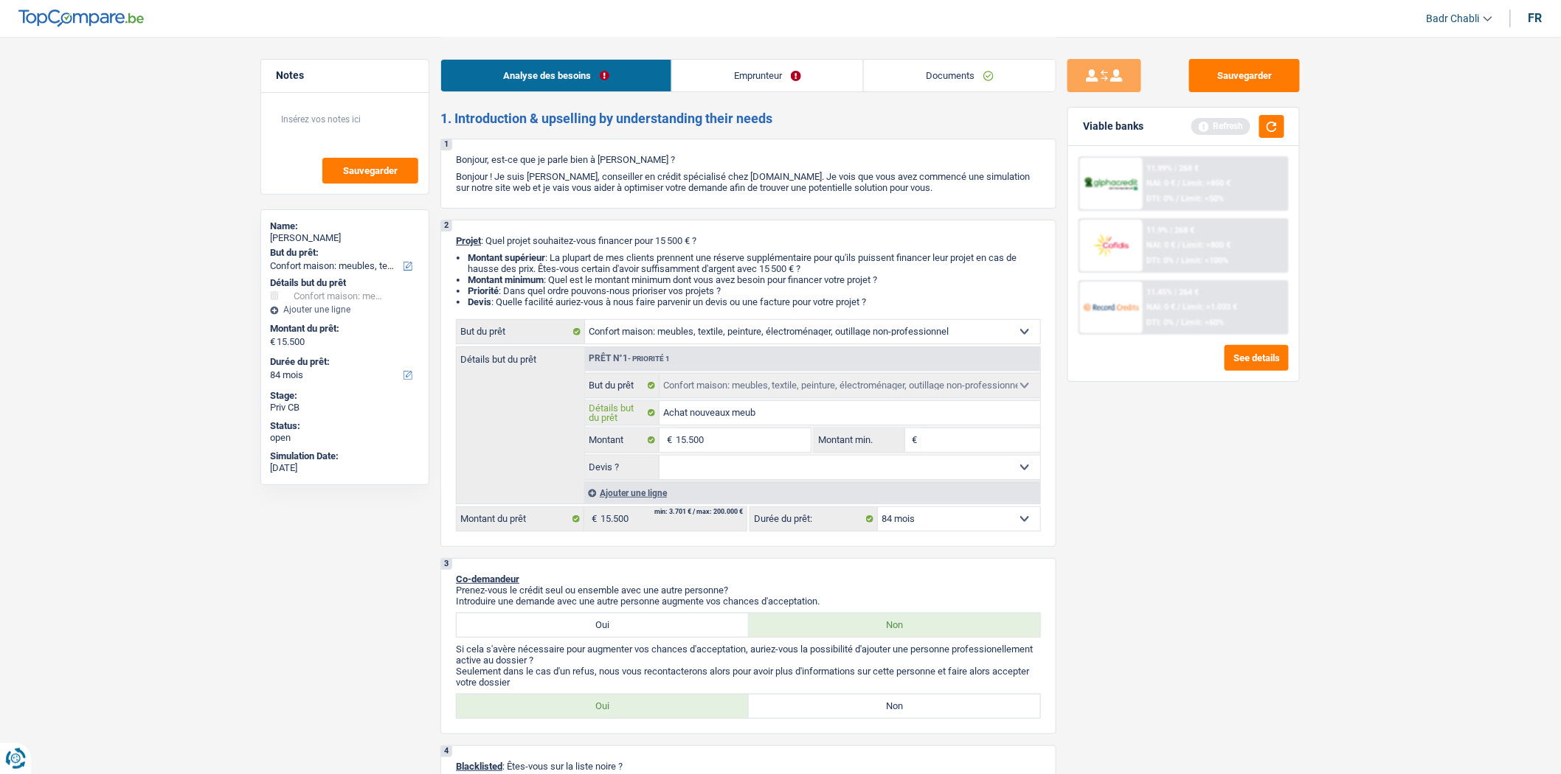
type input "Achat nouveaux meub"
type input "Achat nouveaux meubl"
type input "Achat nouveaux meuble"
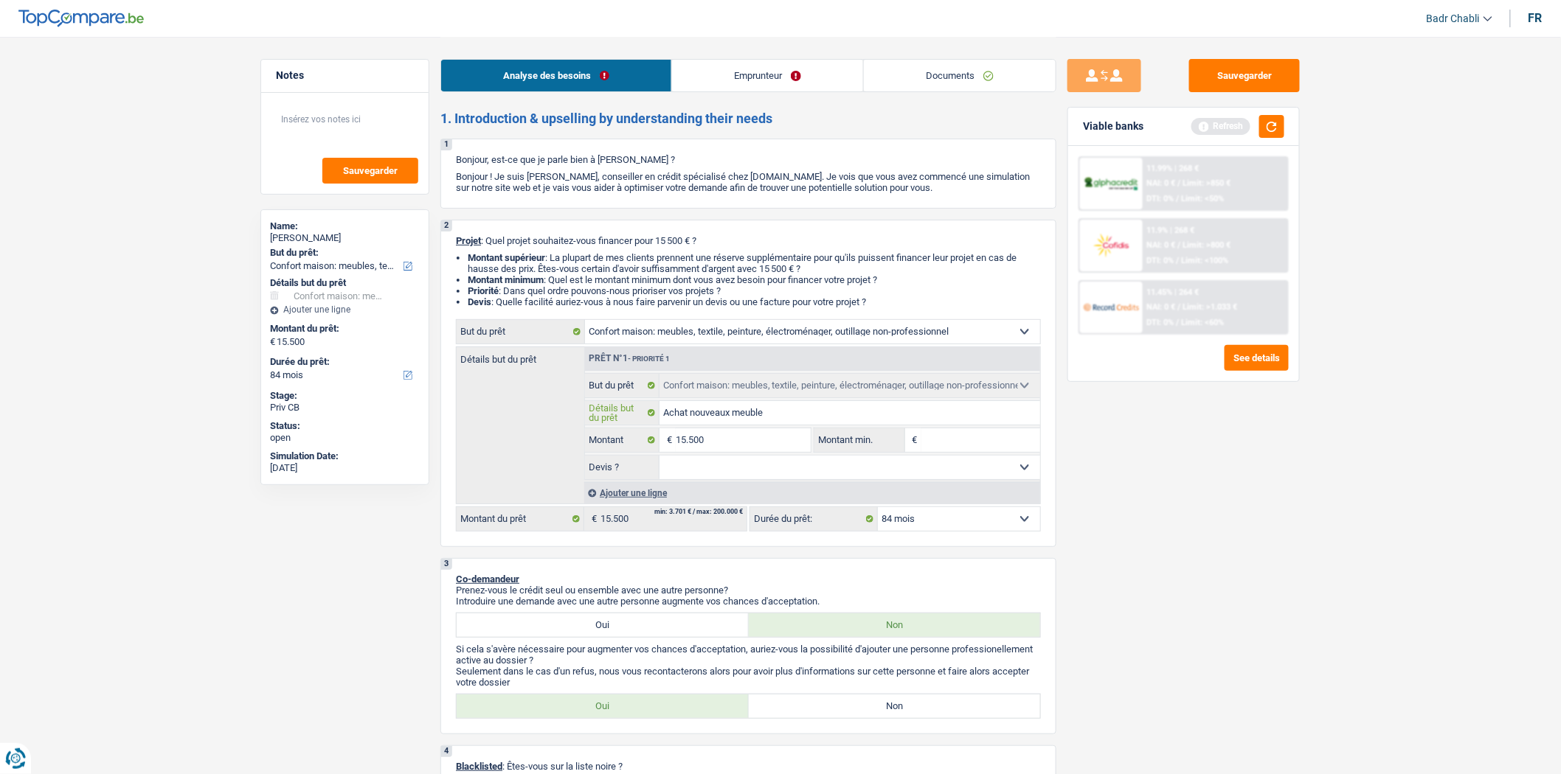
type input "Achat nouveaux meubles"
type input "Achat nouveaux meubles e"
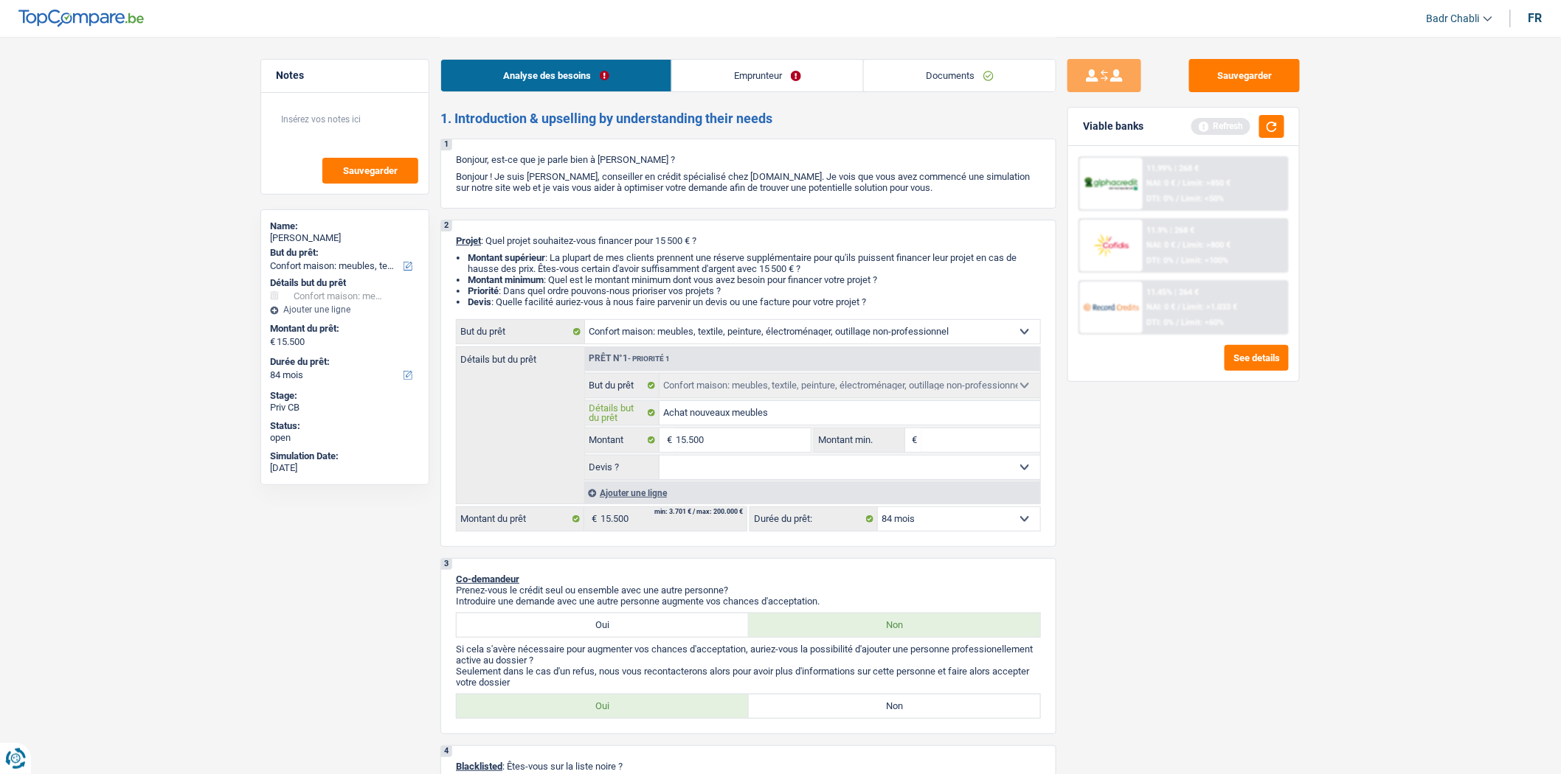
type input "Achat nouveaux meubles e"
type input "Achat nouveaux meubles et"
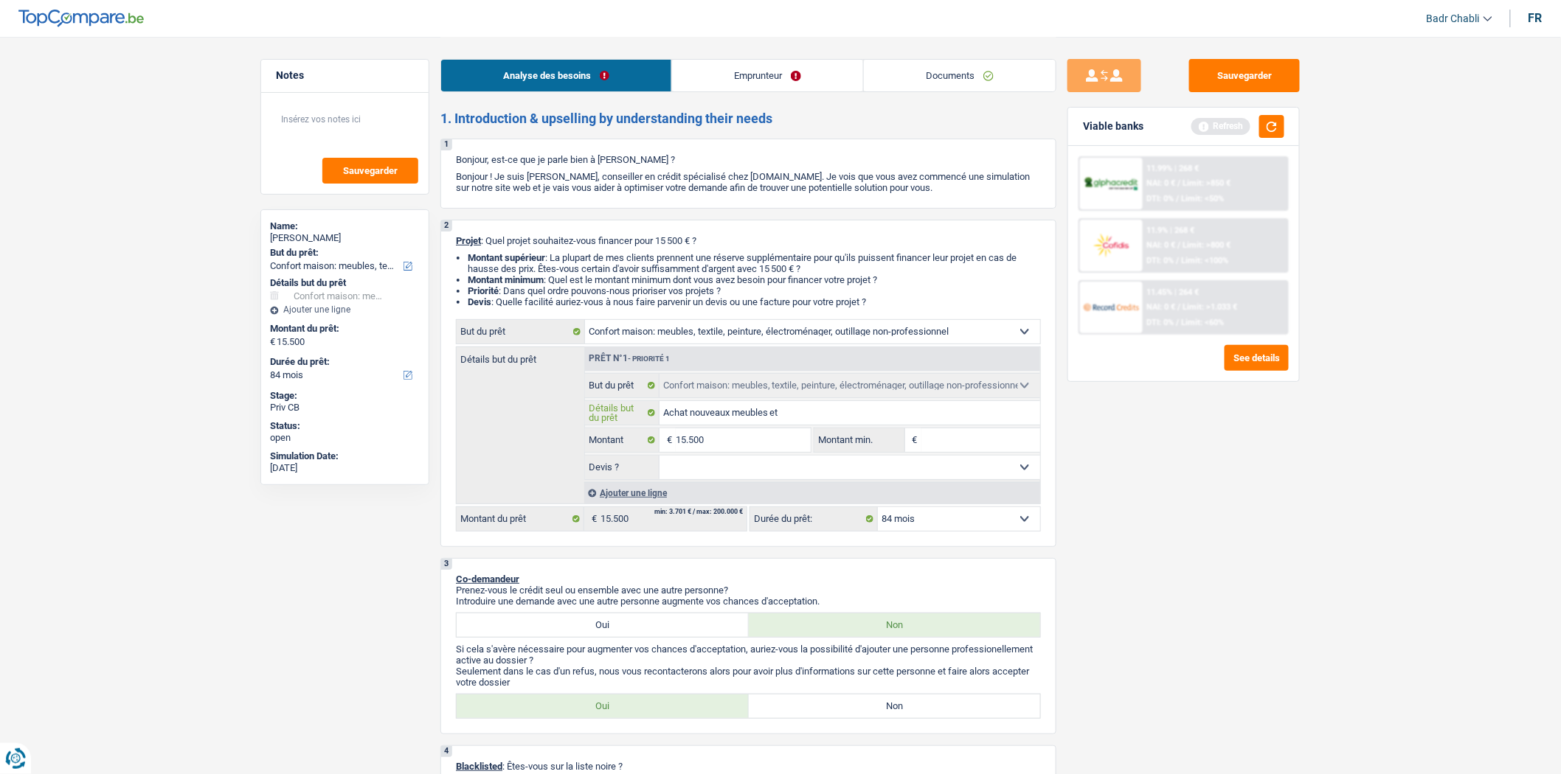
type input "Achat nouveaux meubles et s"
type input "Achat nouveaux meubles et sa"
type input "Achat nouveaux meubles et sal"
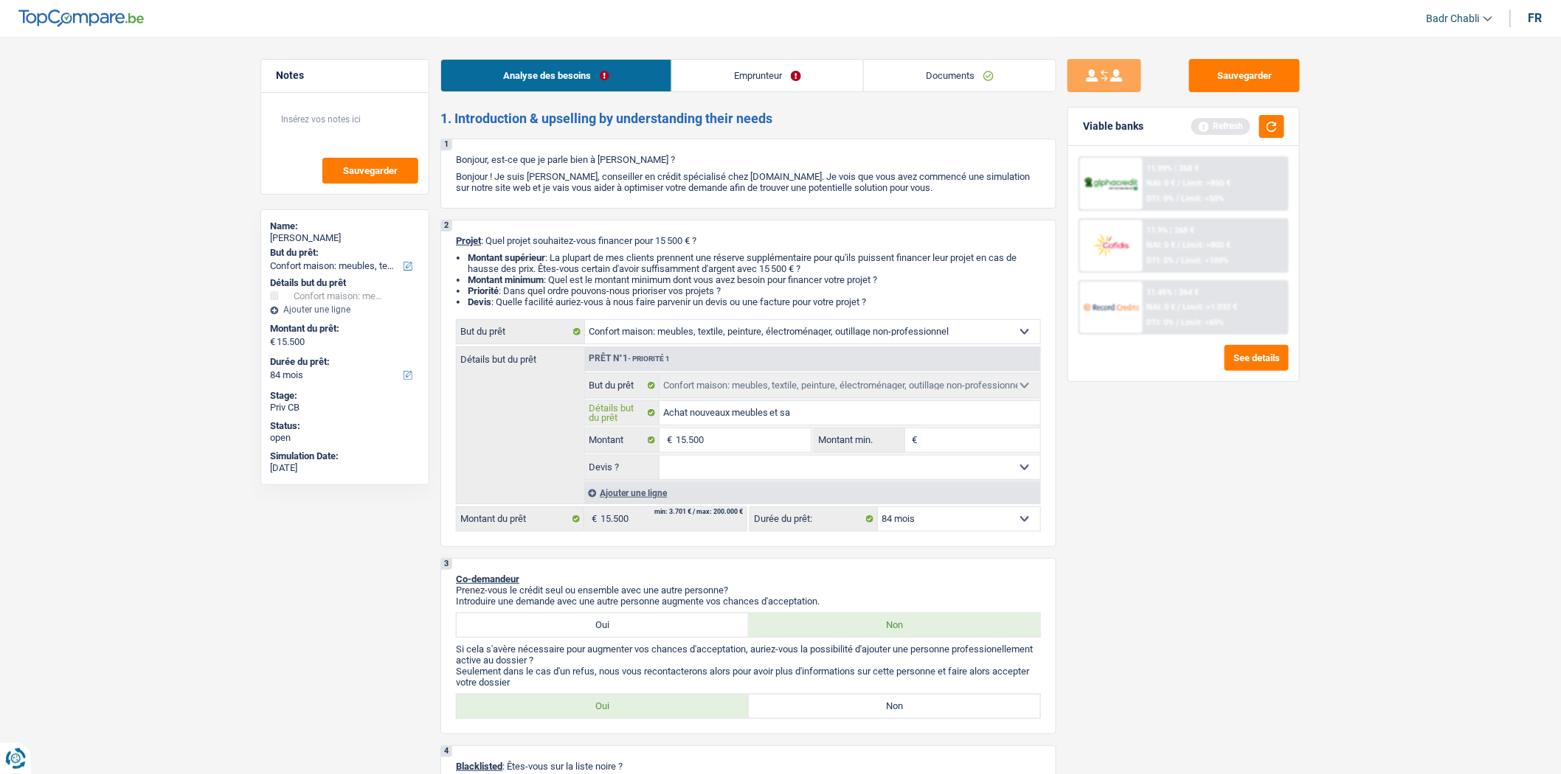
type input "Achat nouveaux meubles et sal"
type input "Achat nouveaux meubles et salo"
type input "Achat nouveaux meubles et salon"
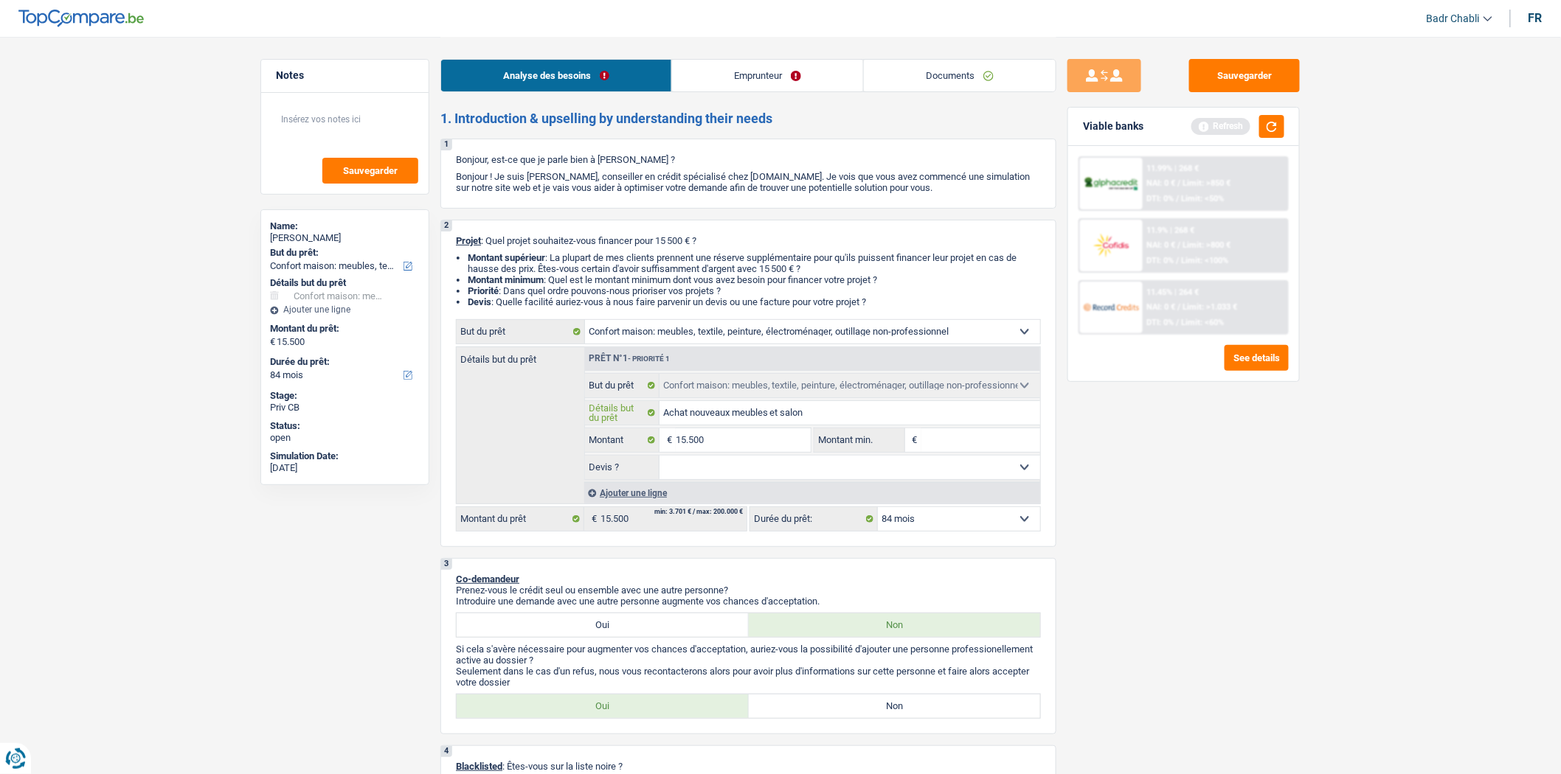
type input "Achat nouveaux meubles et salon"
click at [726, 445] on input "15.500" at bounding box center [743, 441] width 135 height 24
type input "1"
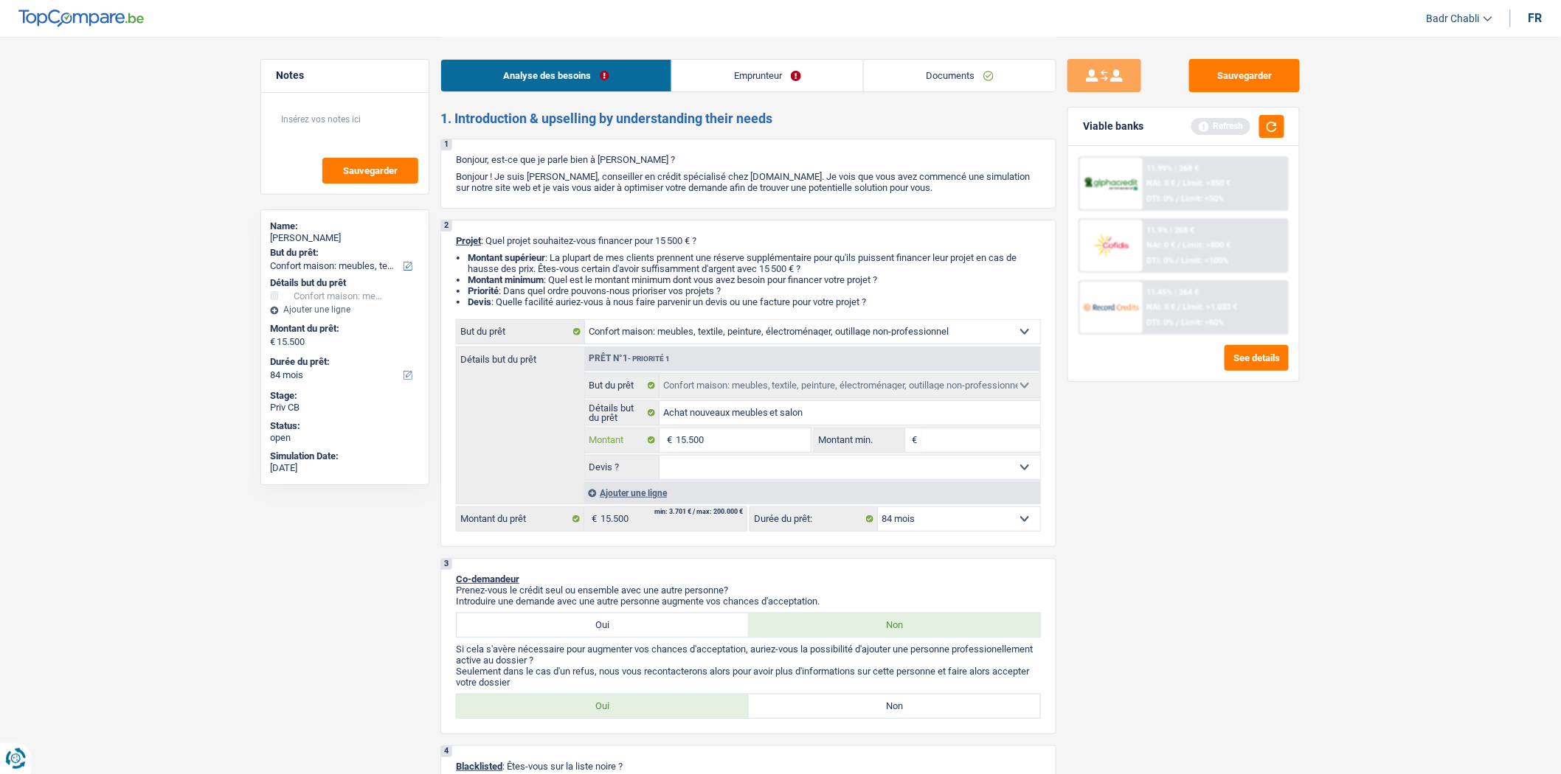
type input "1"
type input "10"
type input "100"
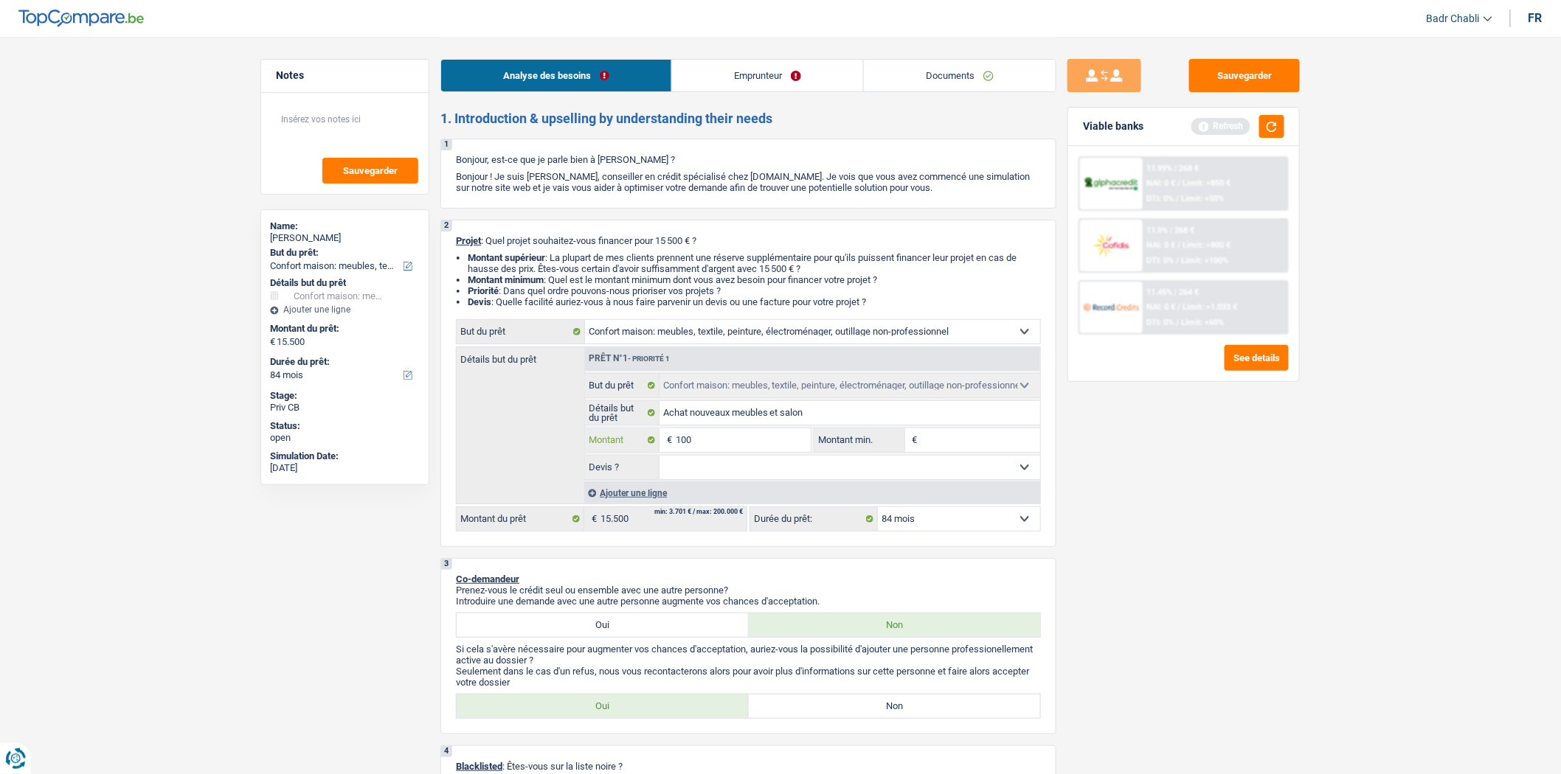
type input "1.000"
type input "10.000"
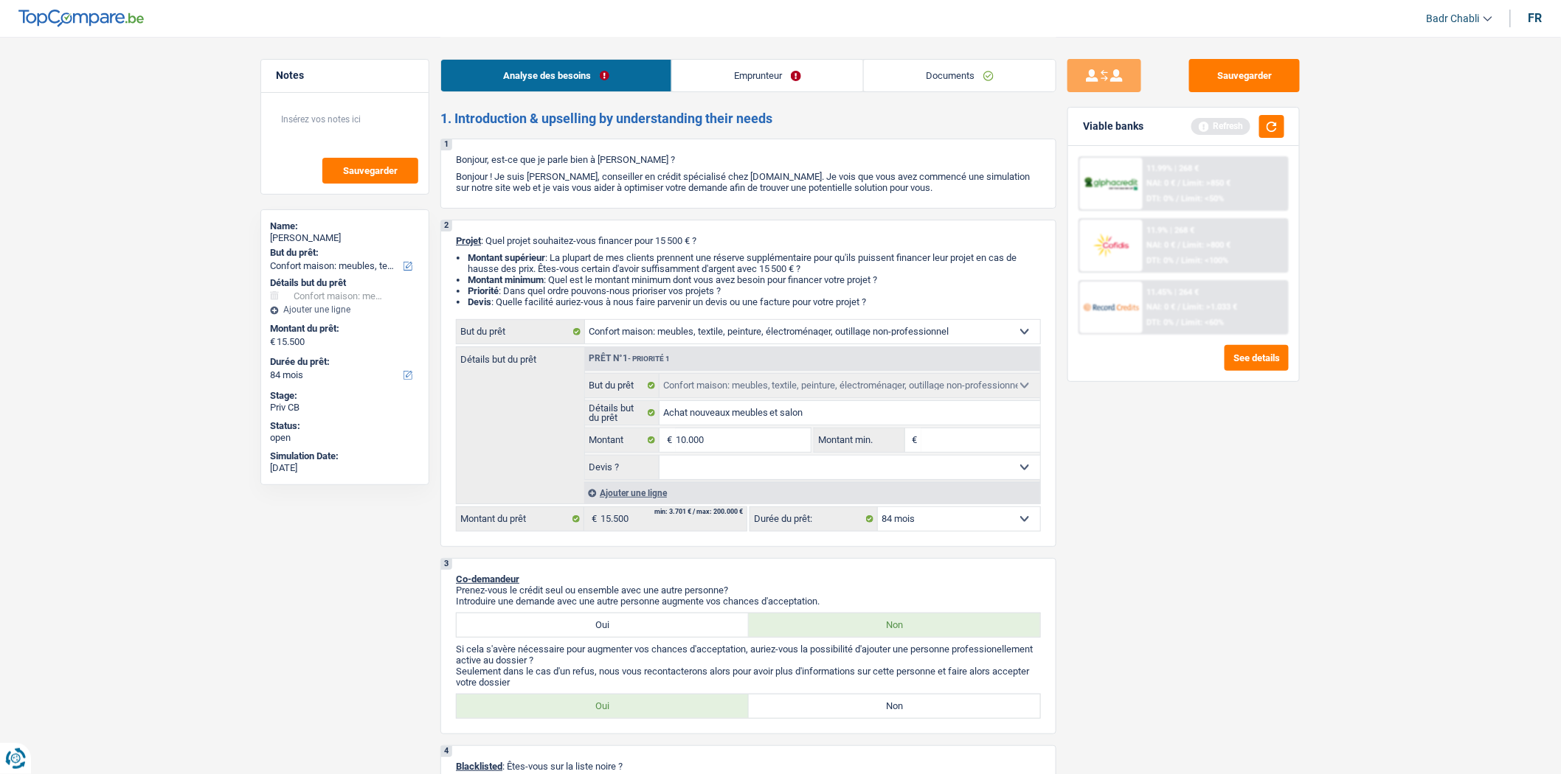
type input "10.000"
select select "48"
type input "10.000"
select select "48"
type input "10.000"
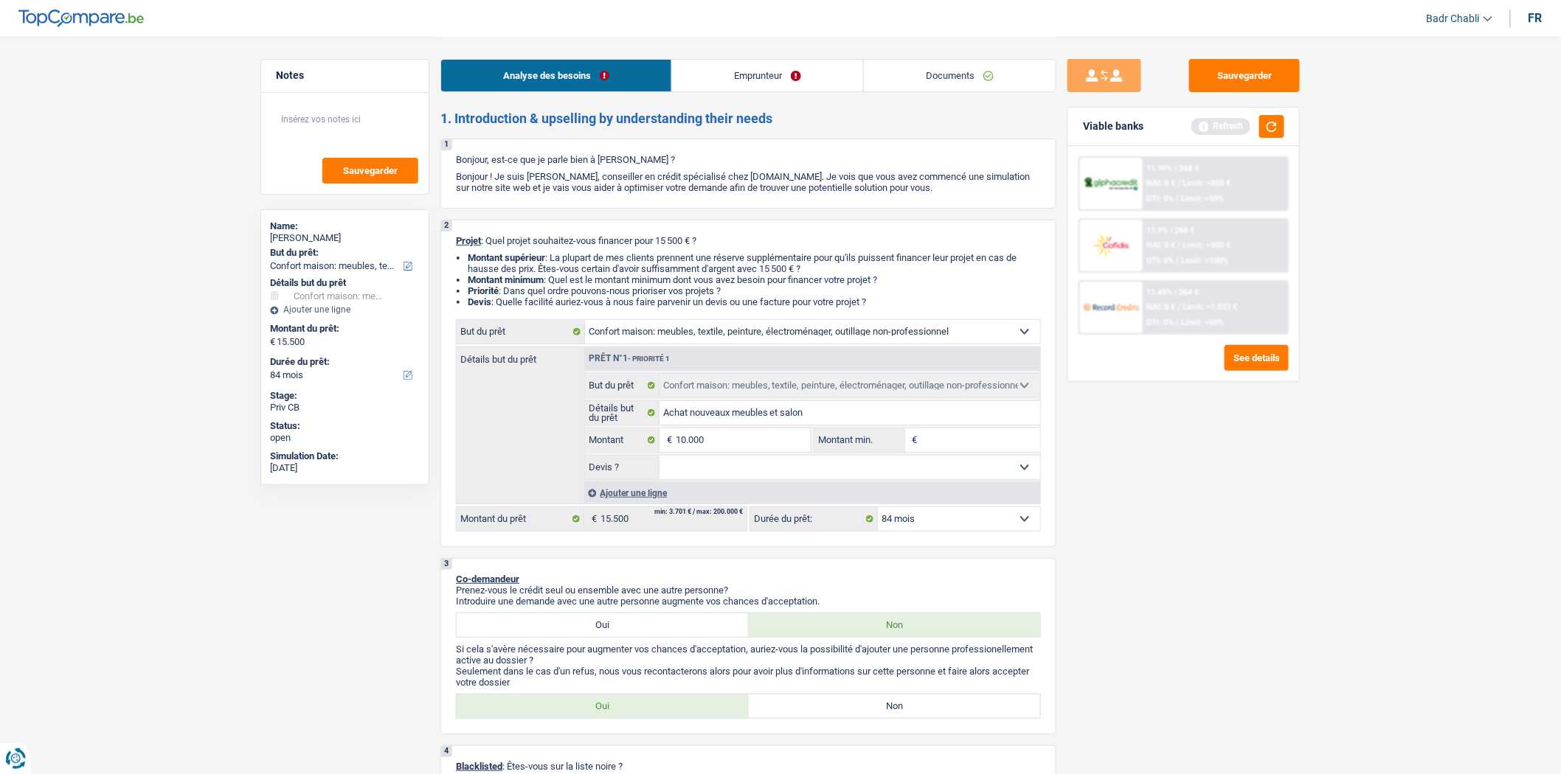
select select "48"
click at [1010, 439] on input "Montant min." at bounding box center [980, 441] width 119 height 24
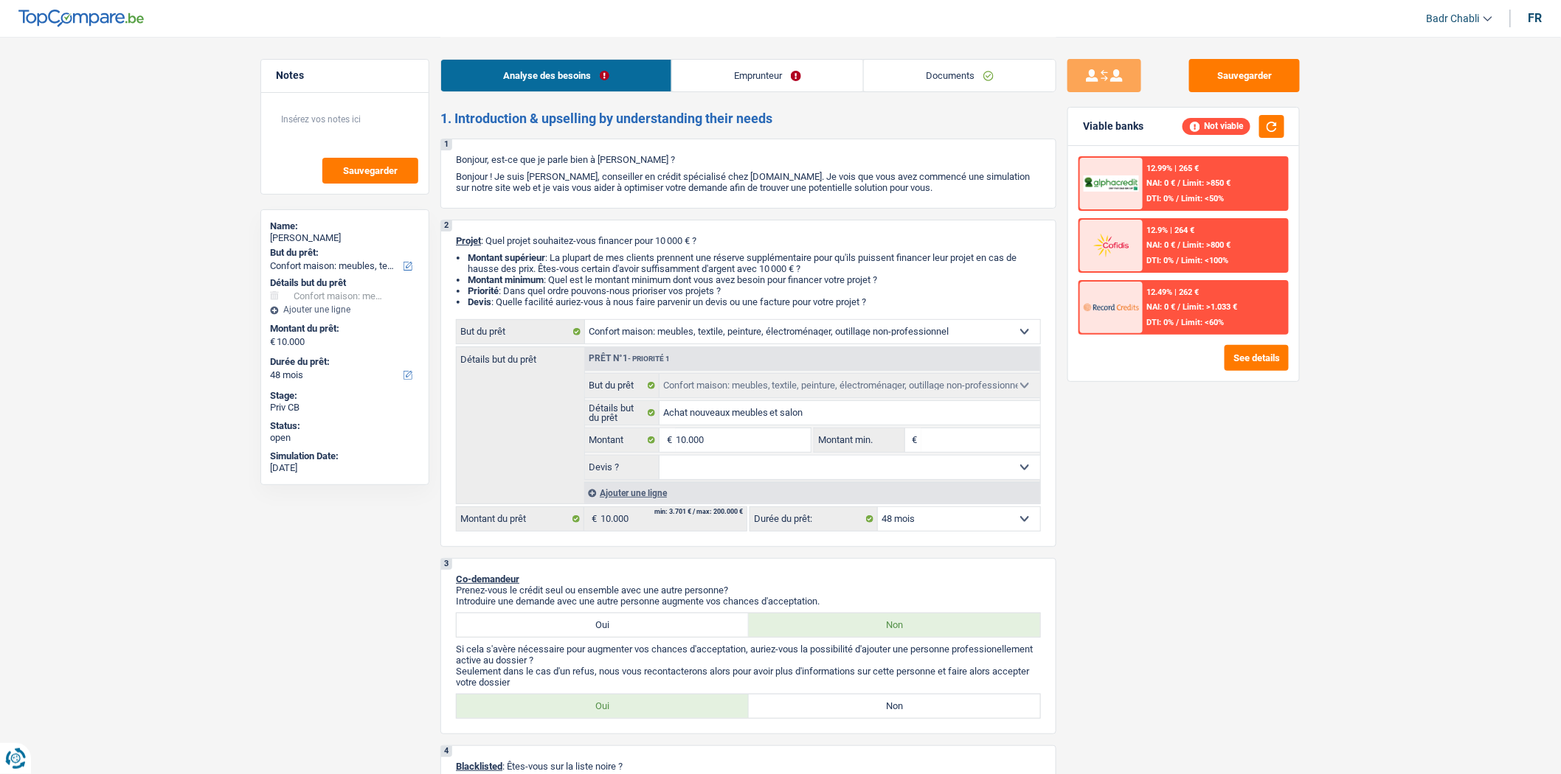
click at [1016, 443] on input "Montant min." at bounding box center [980, 441] width 119 height 24
type input "8"
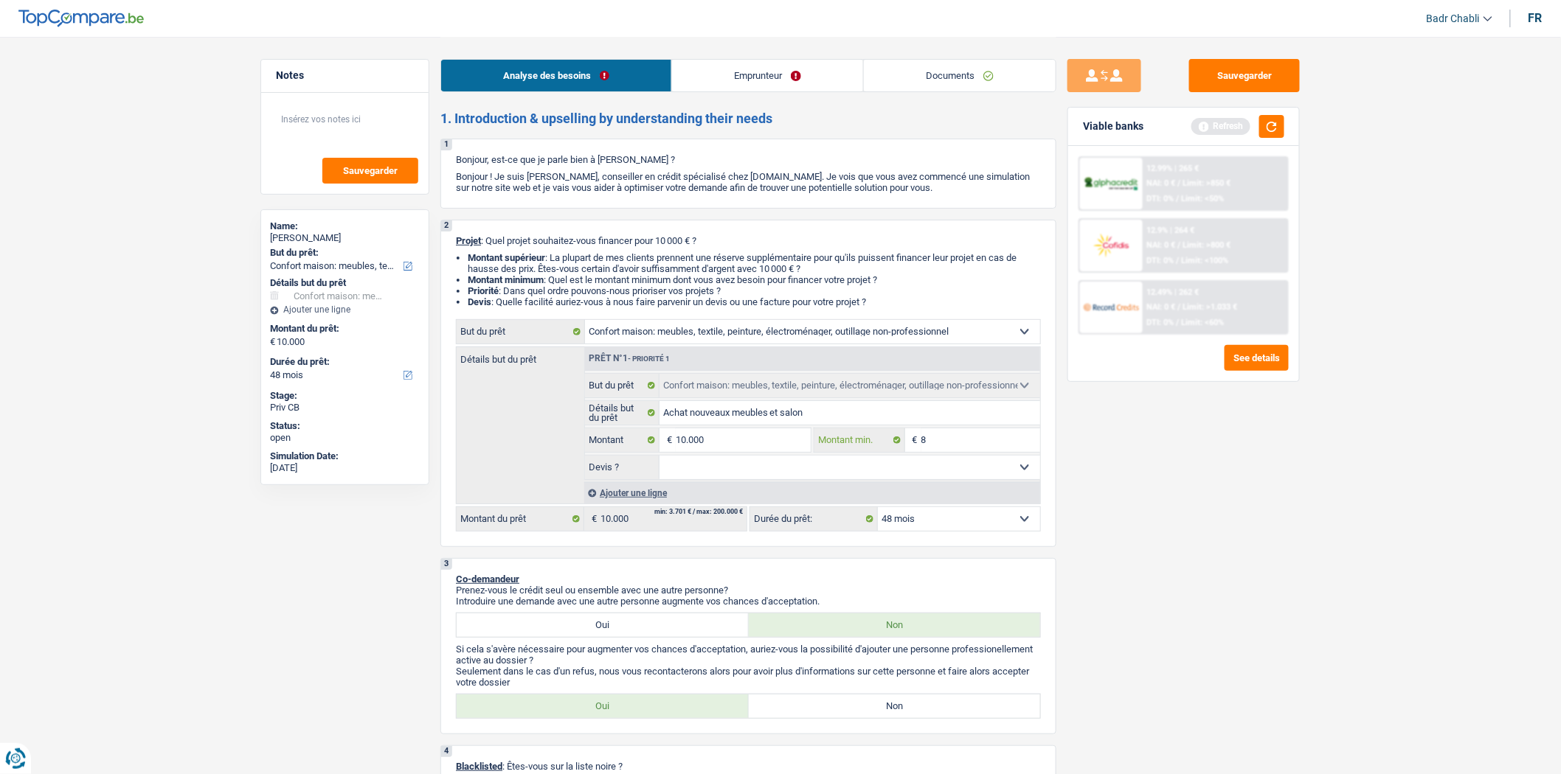
type input "80"
type input "800"
type input "8.000"
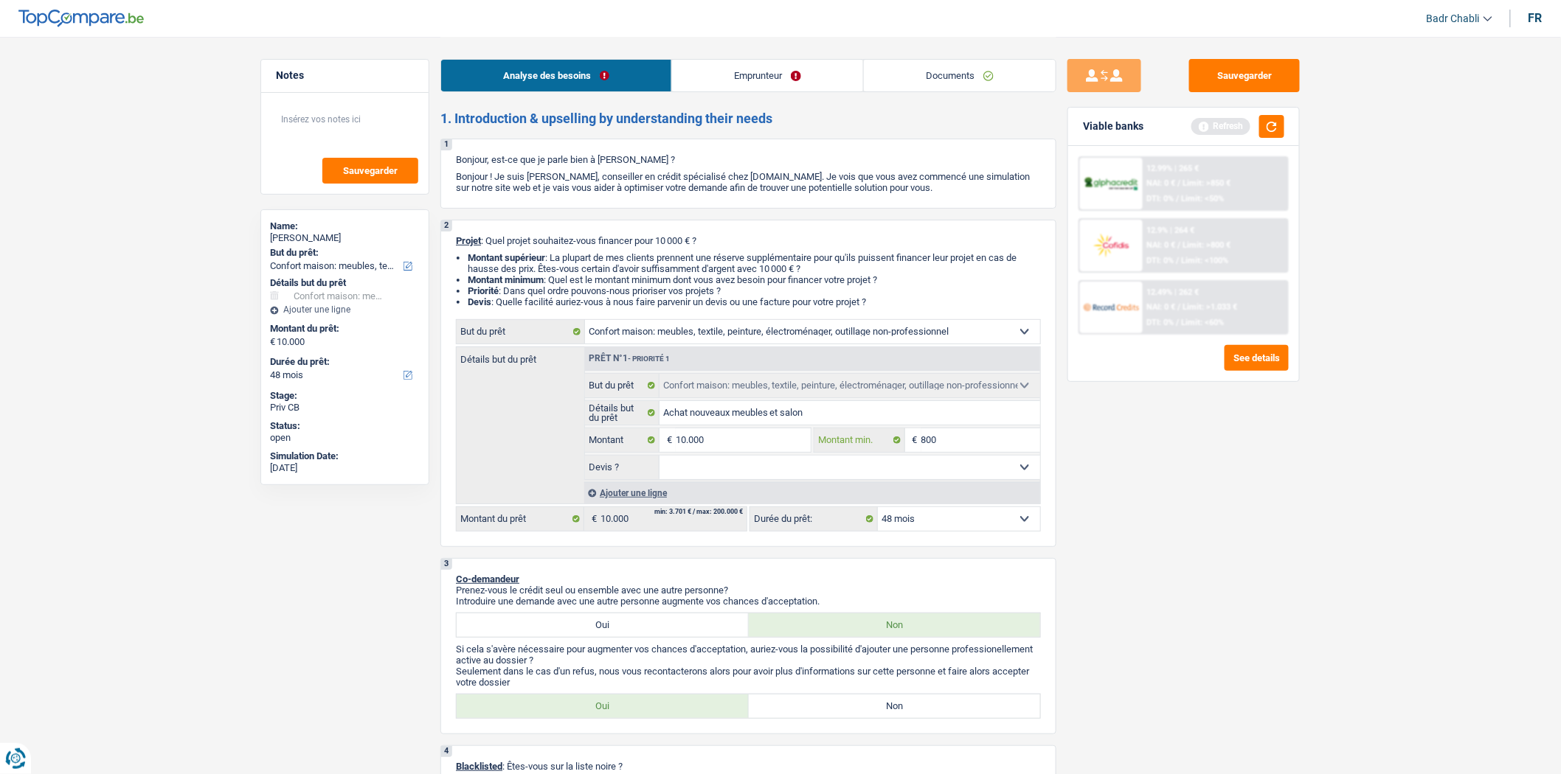
type input "8.000"
click at [841, 469] on select "Oui Non Non répondu Sélectionner une option" at bounding box center [849, 468] width 381 height 24
click at [769, 472] on select "Oui Non Non répondu Sélectionner une option" at bounding box center [849, 468] width 381 height 24
select select "false"
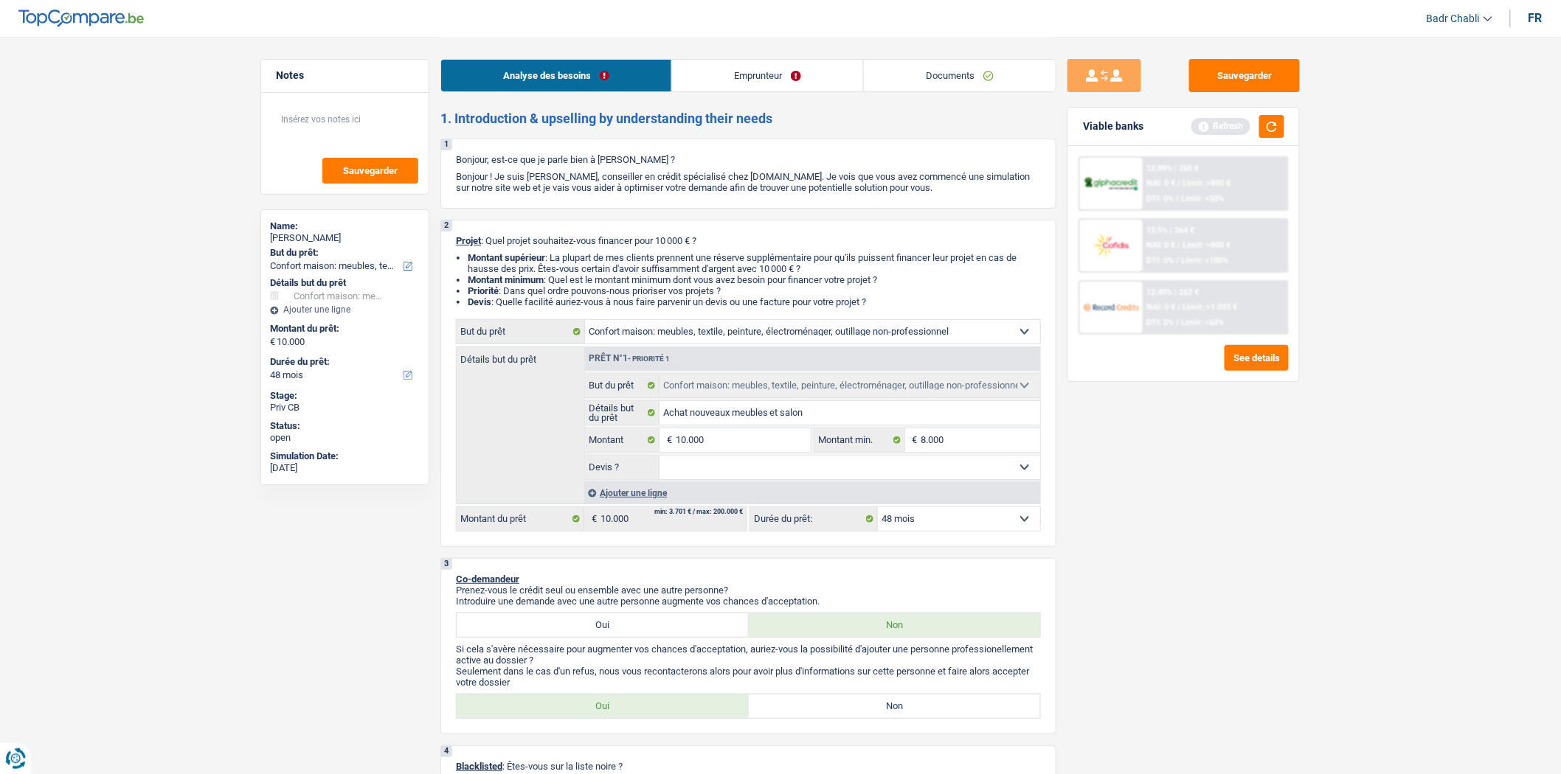
click at [659, 460] on select "Oui Non Non répondu Sélectionner une option" at bounding box center [849, 468] width 381 height 24
select select "false"
click at [662, 499] on div "Ajouter une ligne" at bounding box center [812, 492] width 456 height 21
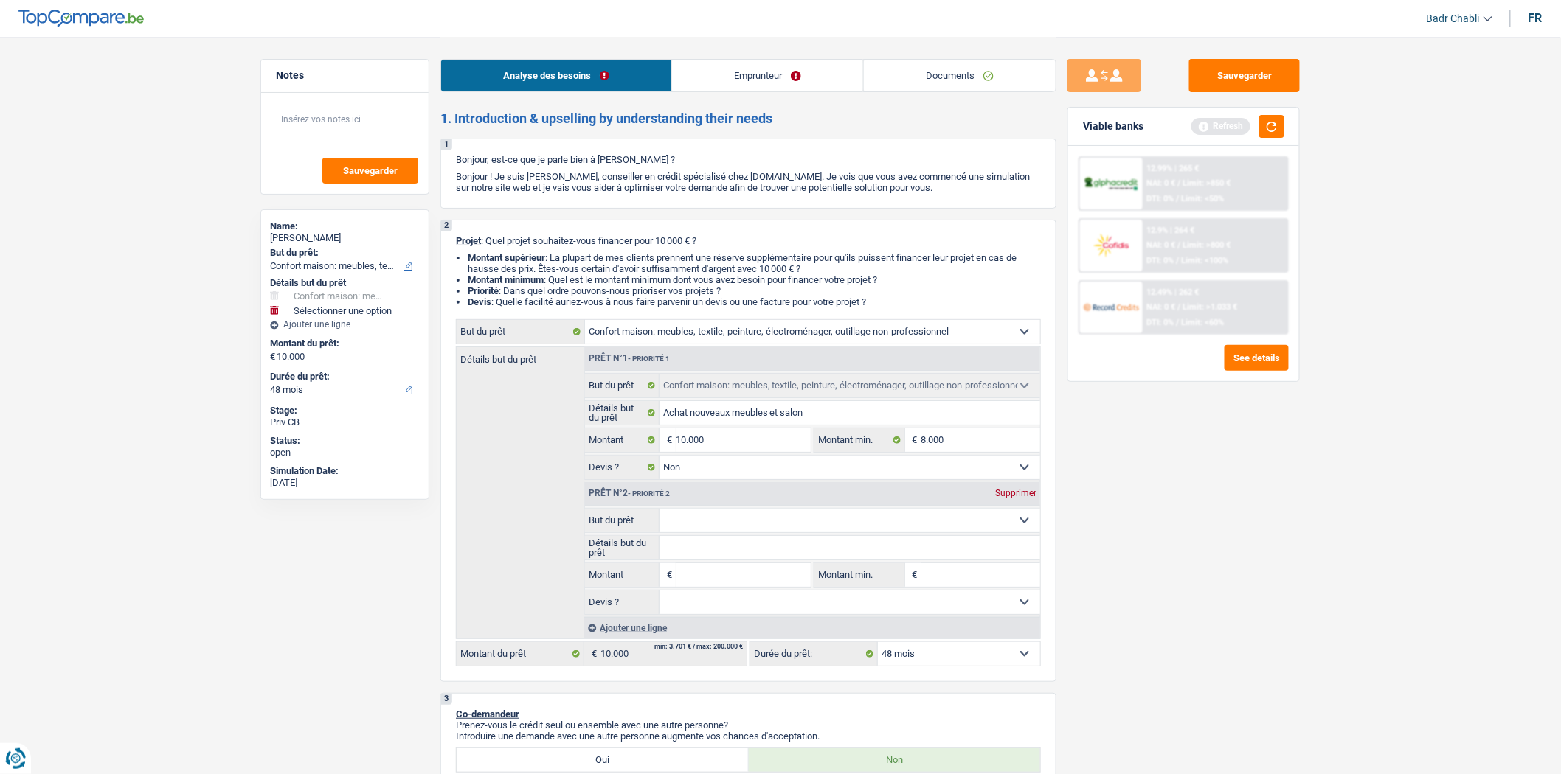
click at [735, 574] on input "Montant" at bounding box center [743, 575] width 135 height 24
type input "5"
type input "50"
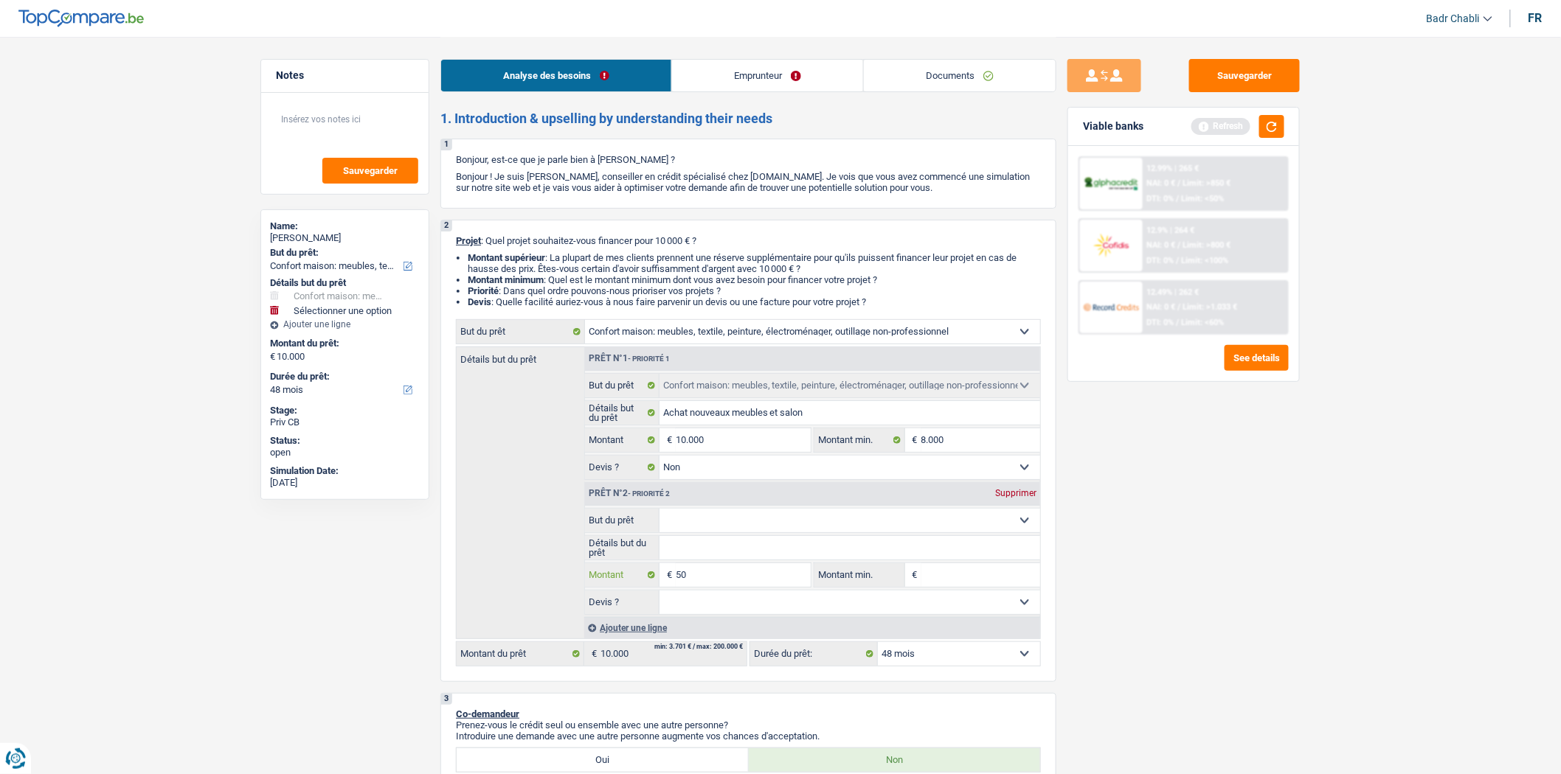
type input "500"
type input "5.000"
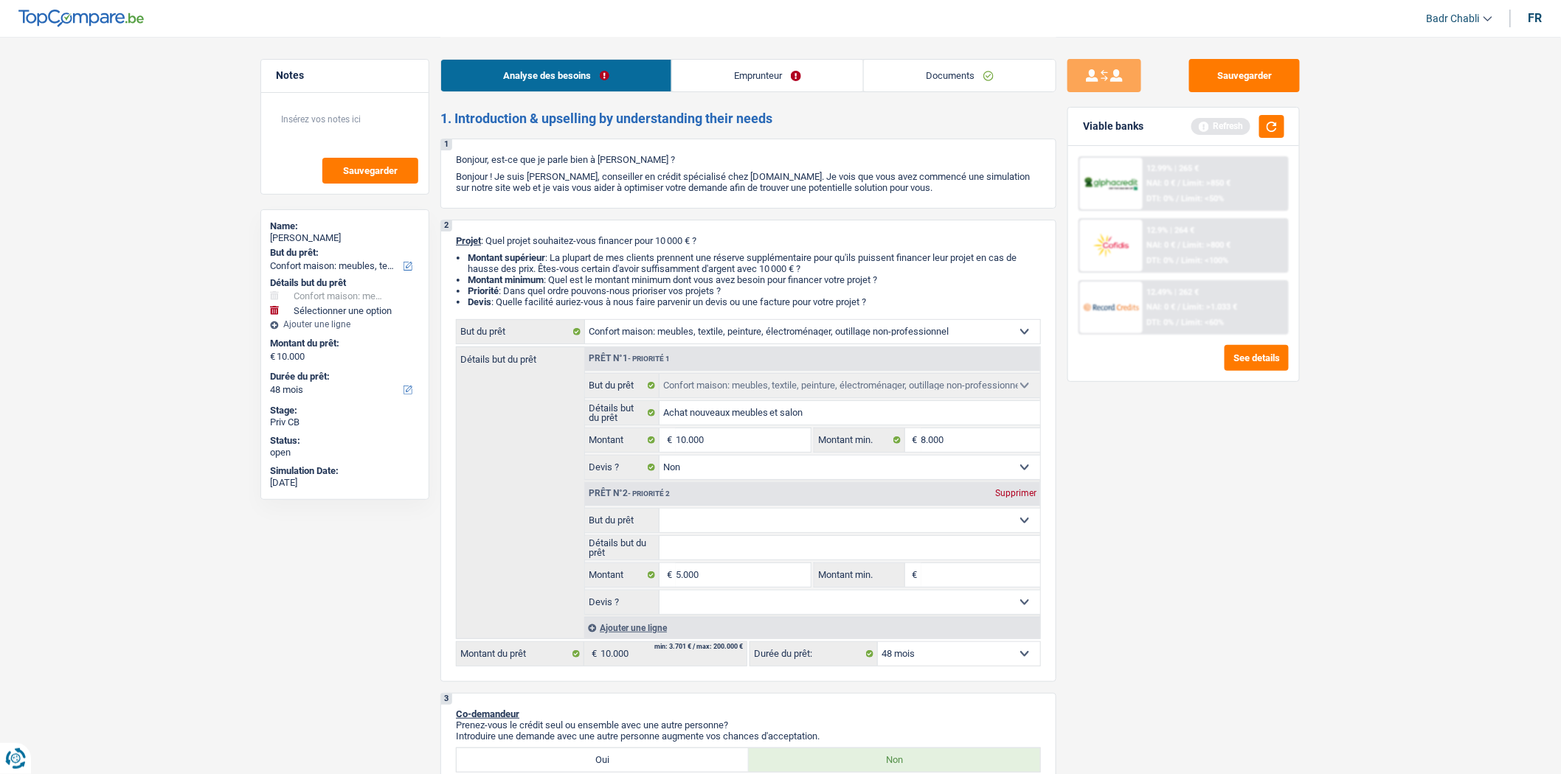
type input "15.000"
click at [711, 524] on select "Confort maison: meubles, textile, peinture, électroménager, outillage non-profe…" at bounding box center [849, 521] width 381 height 24
select select "60"
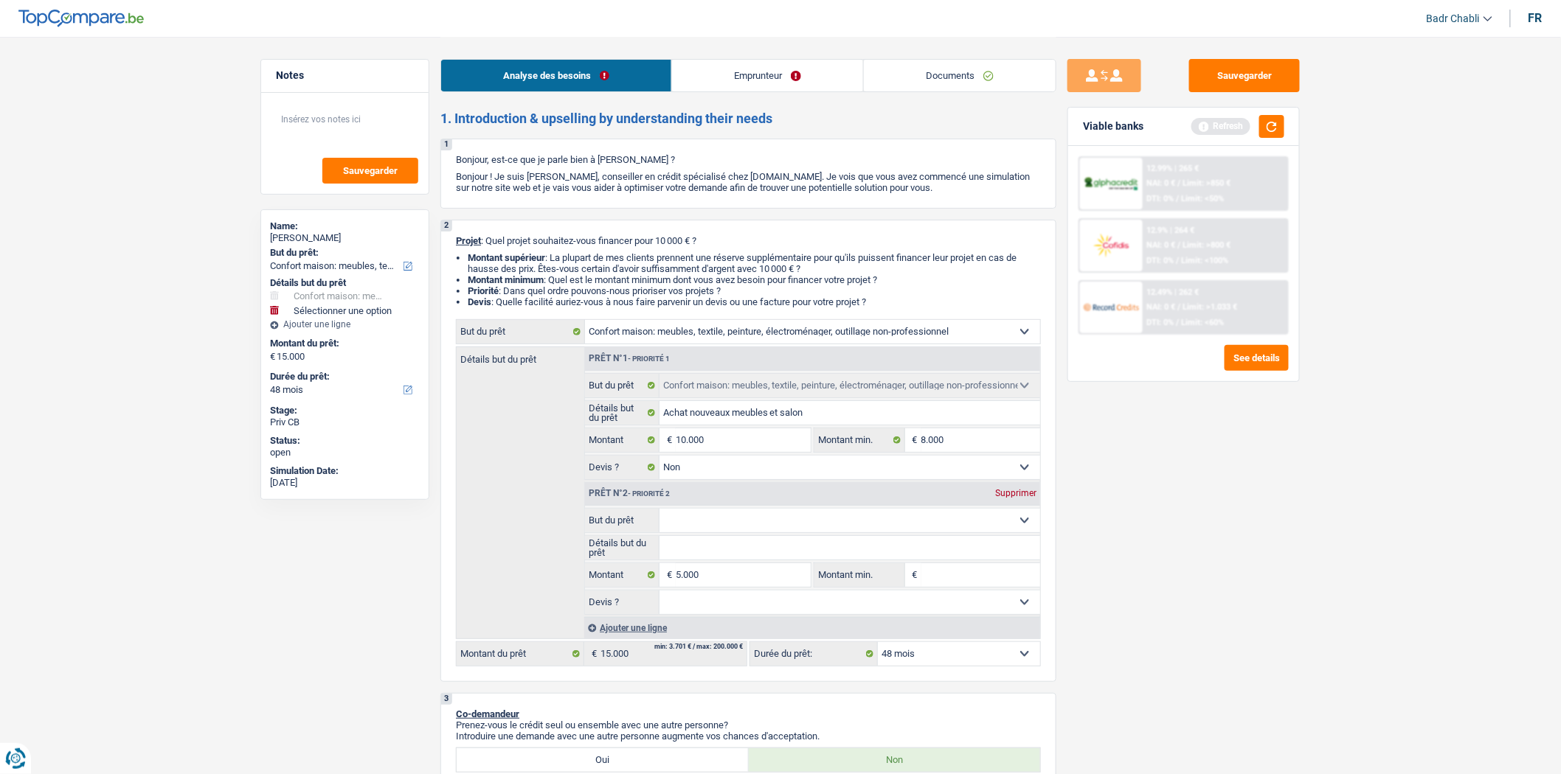
select select "60"
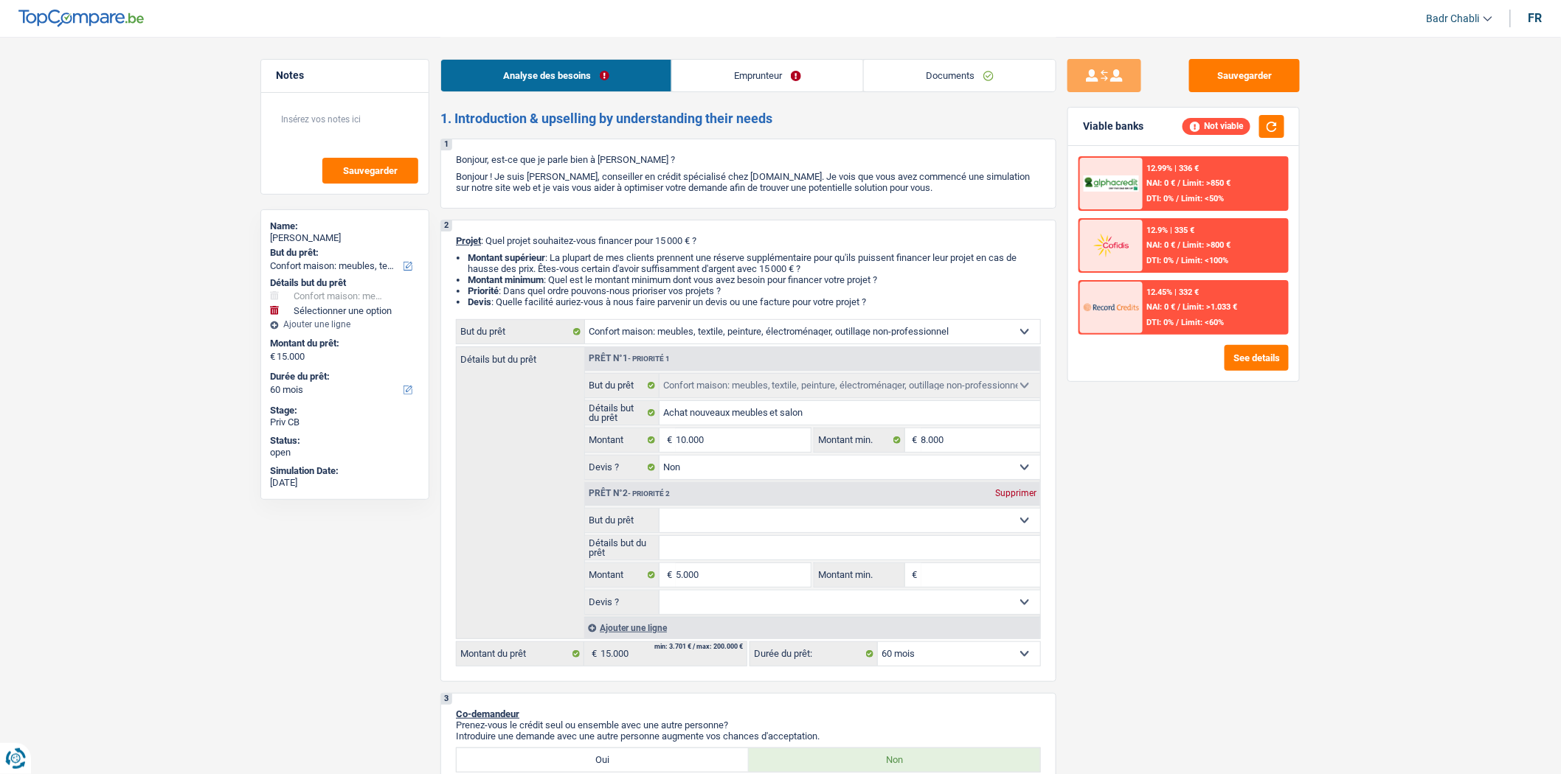
select select "movingOrInstallation"
click at [659, 513] on select "Confort maison: meubles, textile, peinture, électroménager, outillage non-profe…" at bounding box center [849, 521] width 381 height 24
select select "movingOrInstallation"
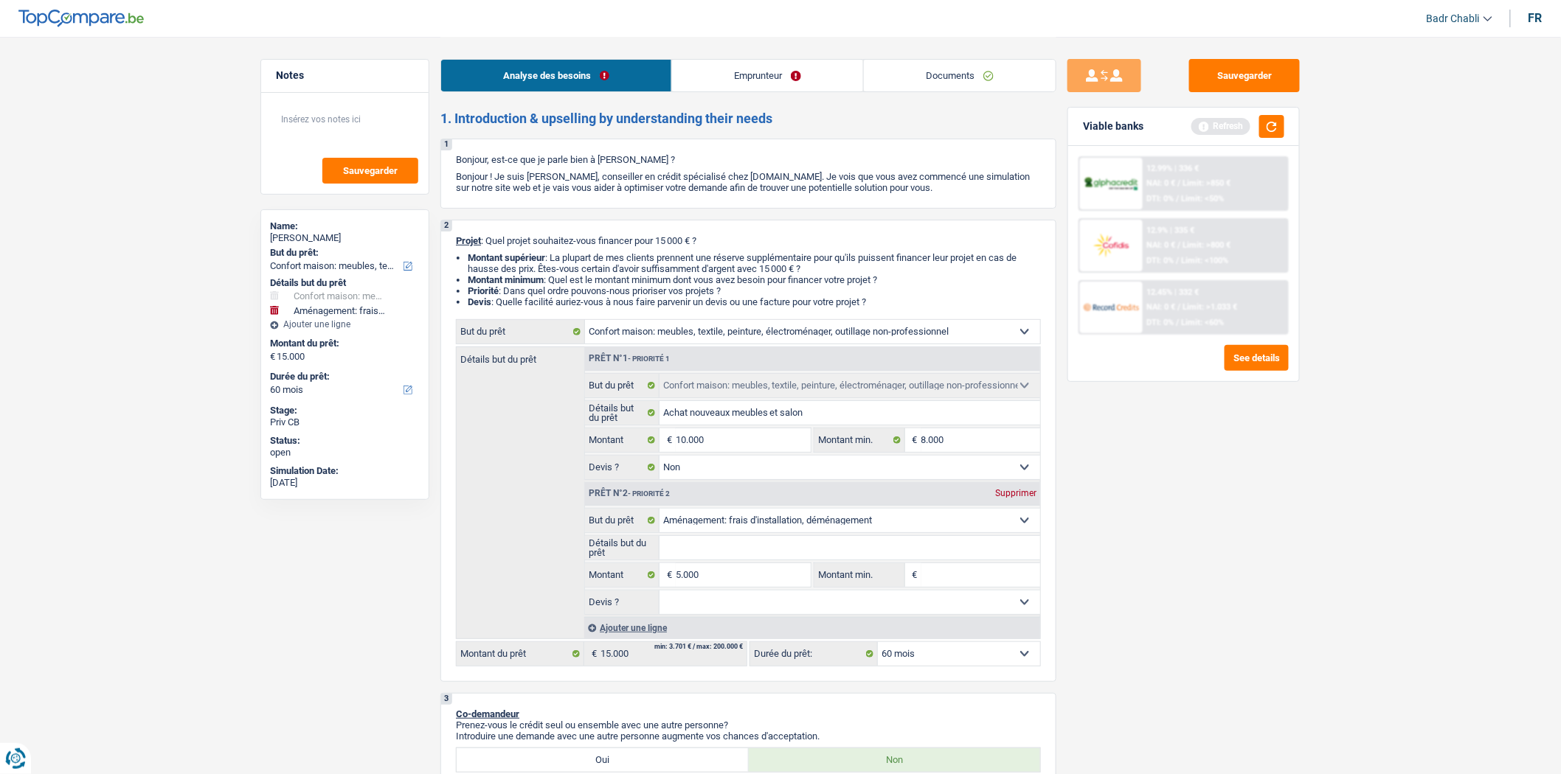
click at [728, 552] on input "Détails but du prêt" at bounding box center [849, 548] width 381 height 24
type input "D"
type input "Dé"
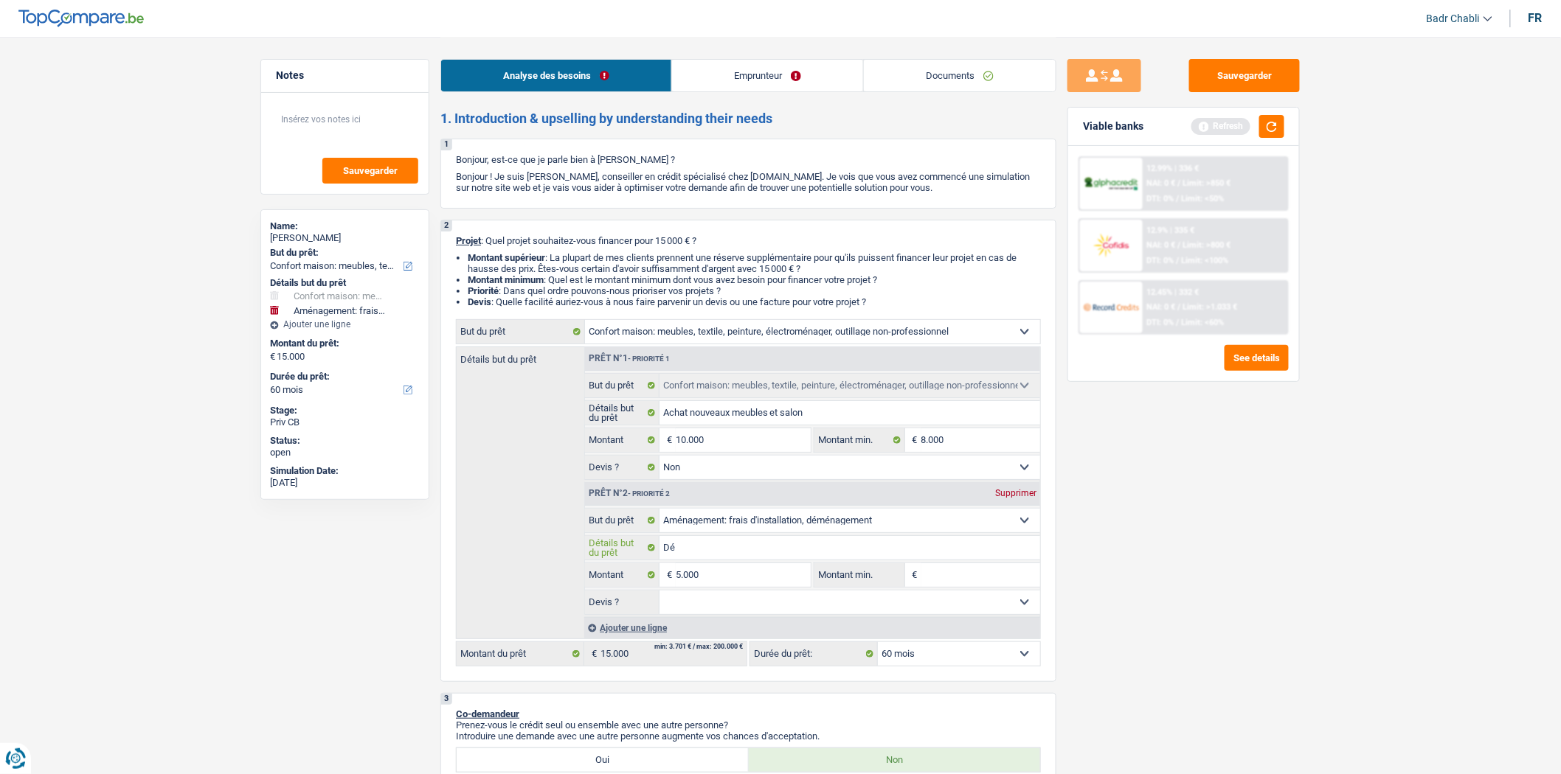
type input "Dém"
type input "Démé"
type input "Démén"
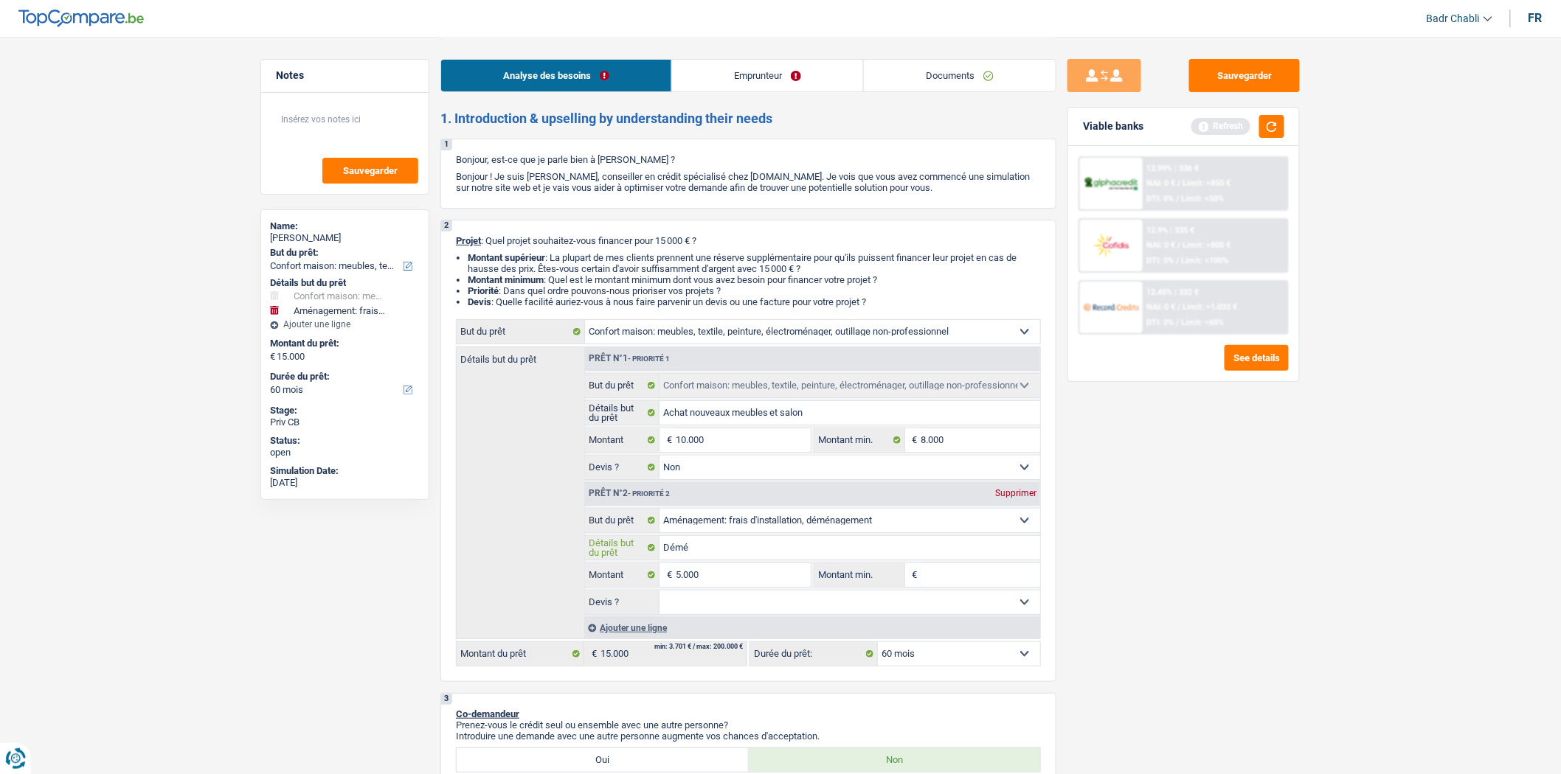
type input "Démén"
type input "Déména"
type input "Déménag"
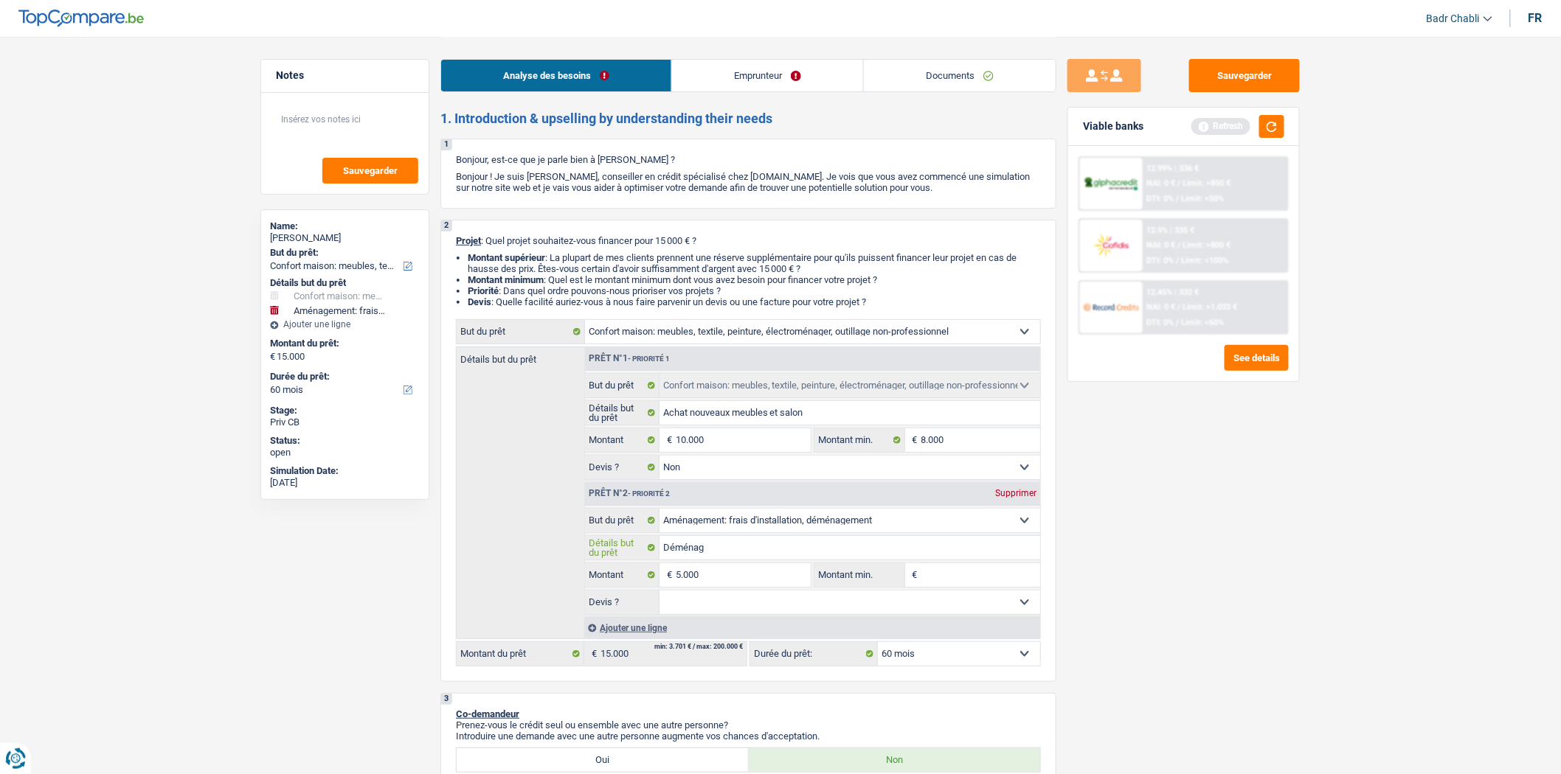
type input "Déménage"
type input "Déménagem"
type input "Déménageme"
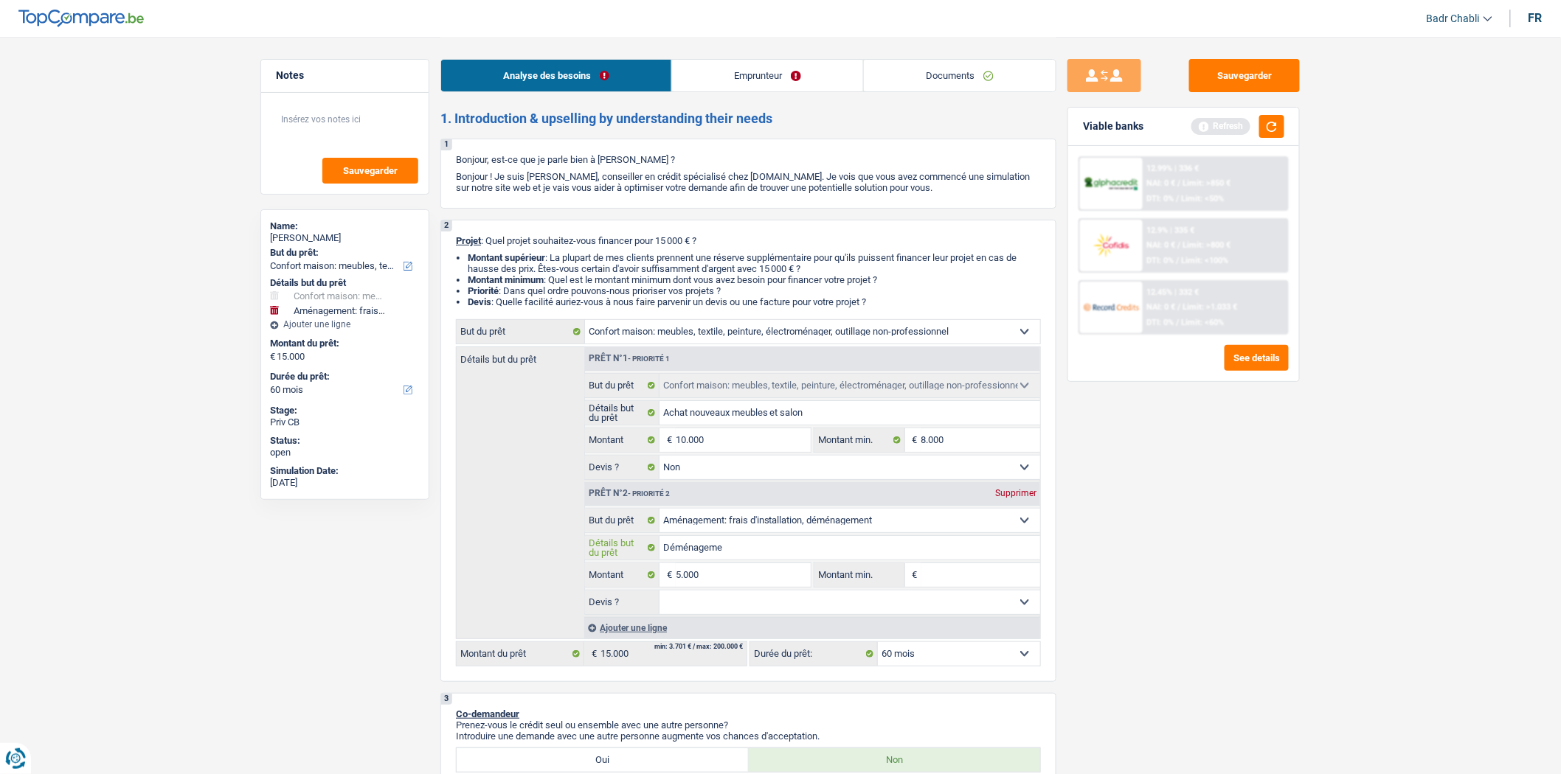
type input "Déménageme"
type input "Déménagemen"
type input "Déménagement"
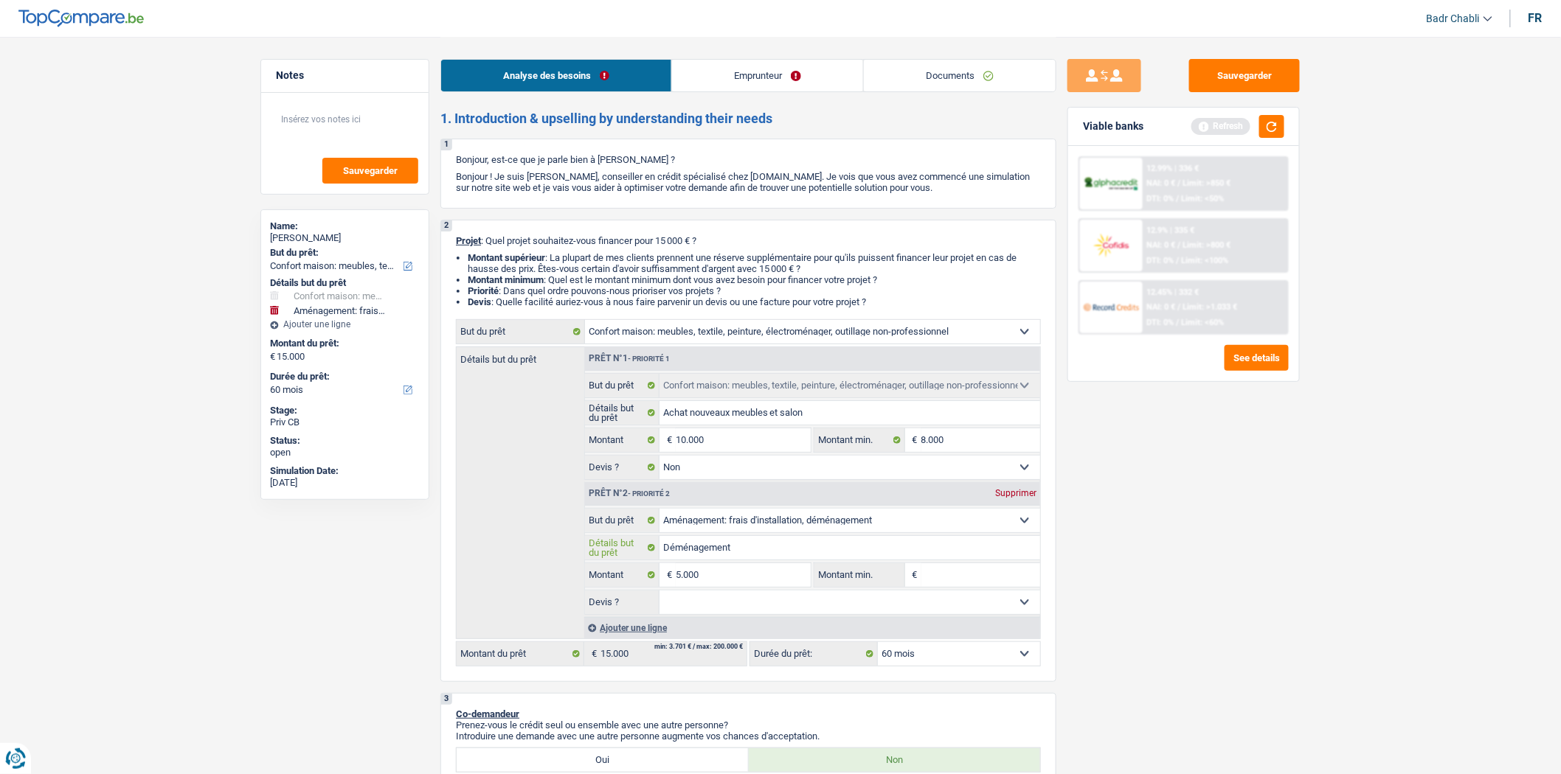
type input "Déménagement,"
type input "Déménagement, f"
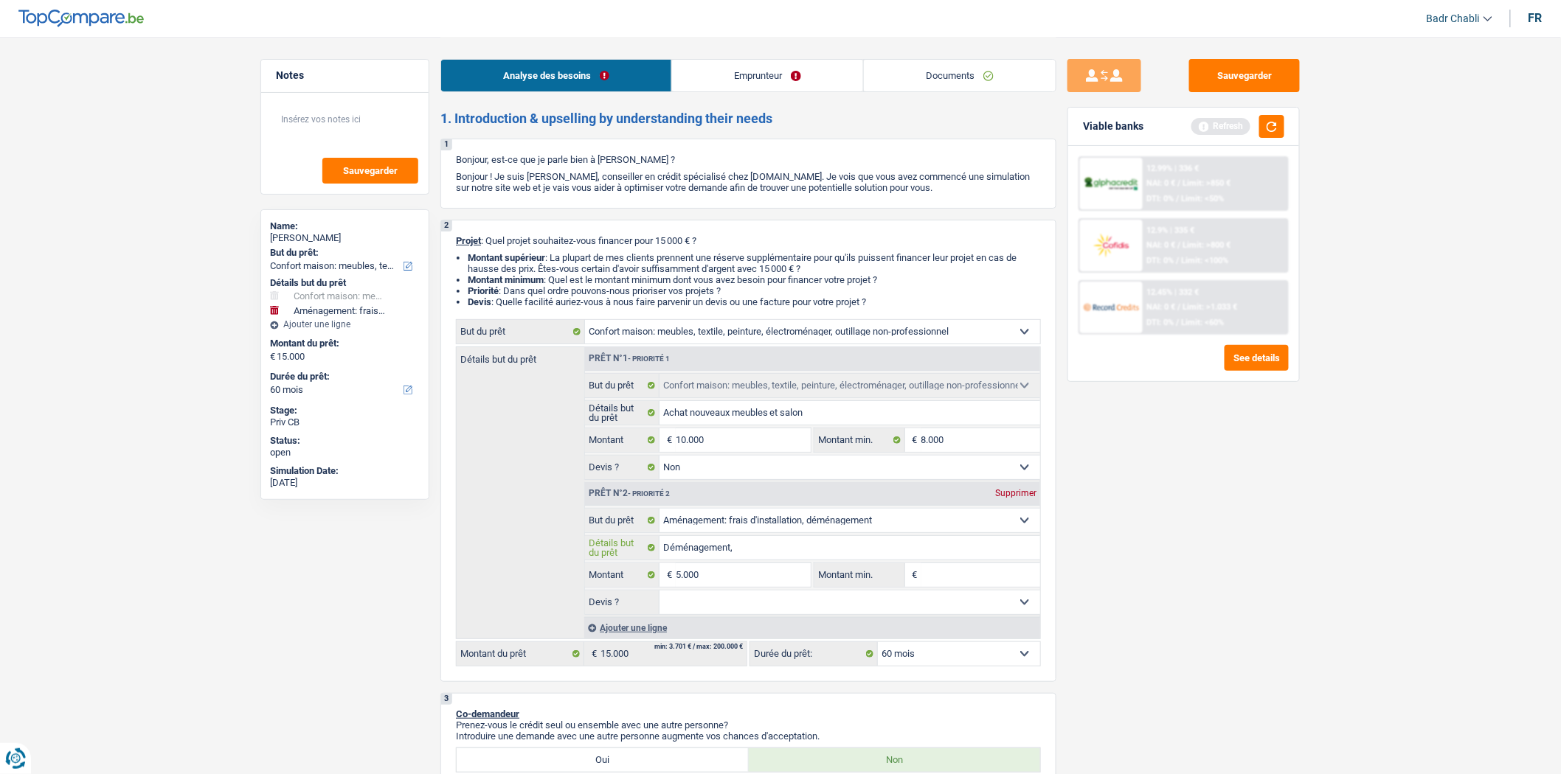
type input "Déménagement, f"
type input "Déménagement, fr"
type input "Déménagement, fra"
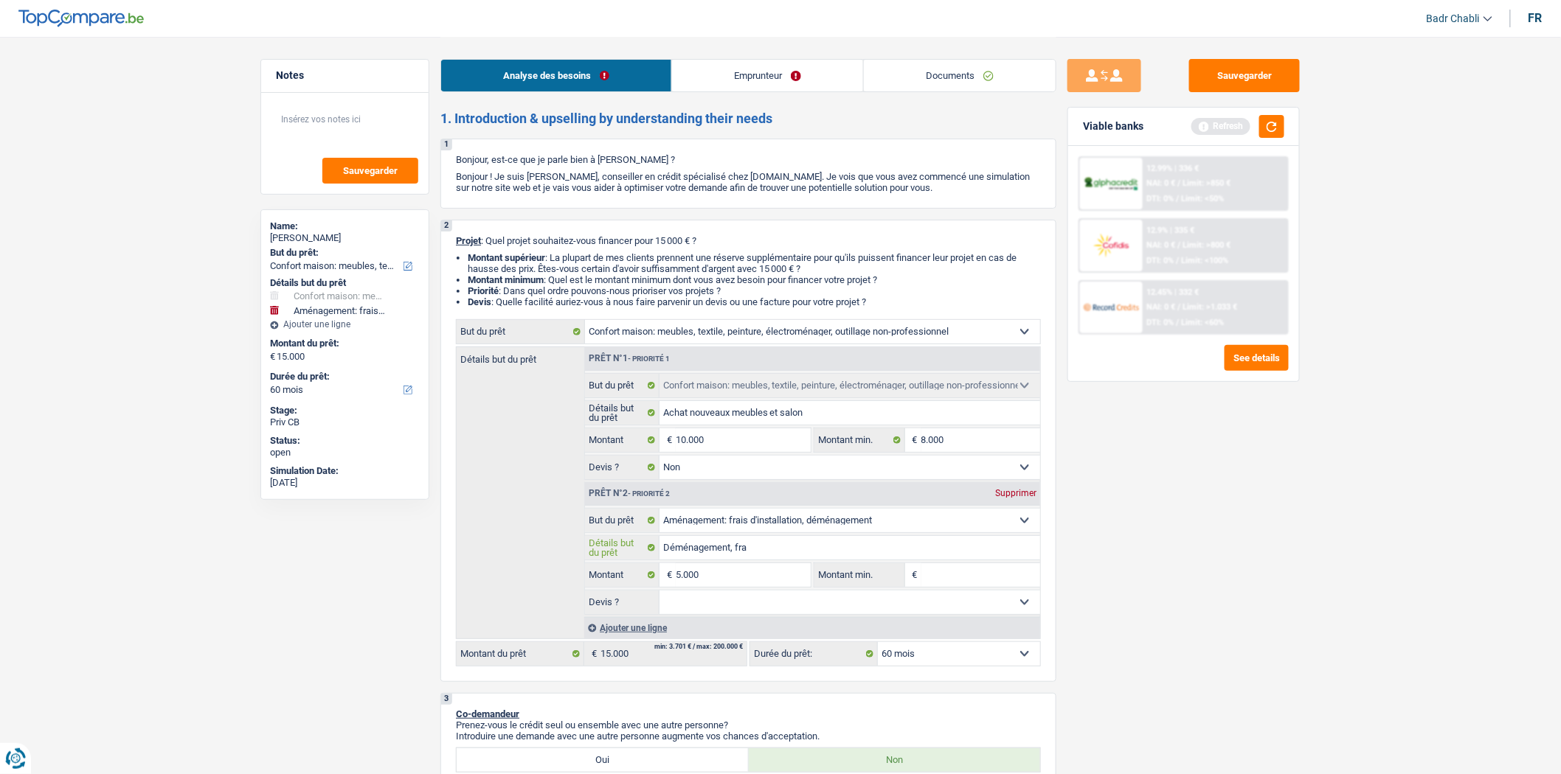
type input "Déménagement, frai"
type input "Déménagement, frais"
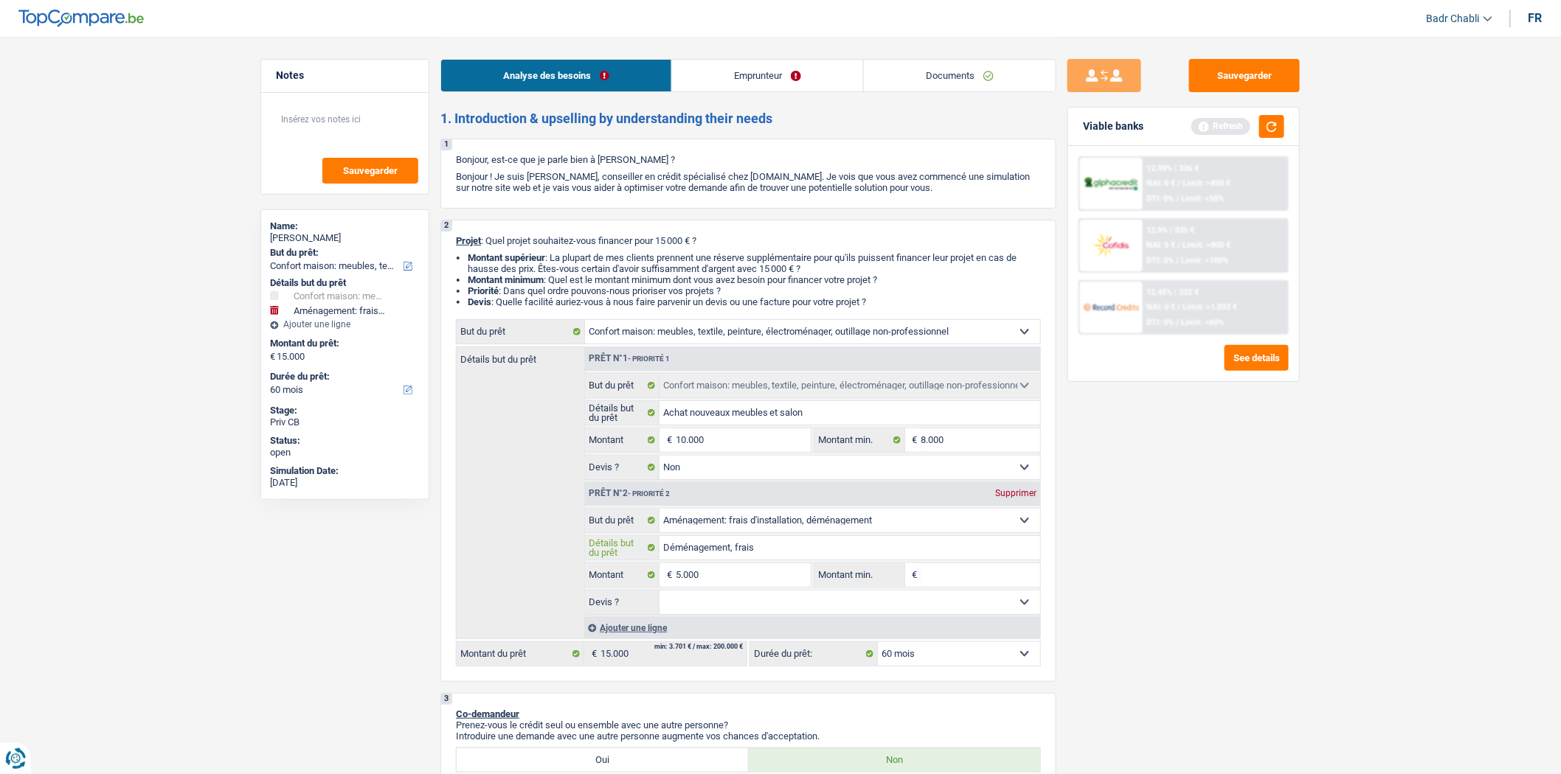
type input "Déménagement, frais"
type input "Déménagement, frais i"
type input "Déménagement, frais ié"
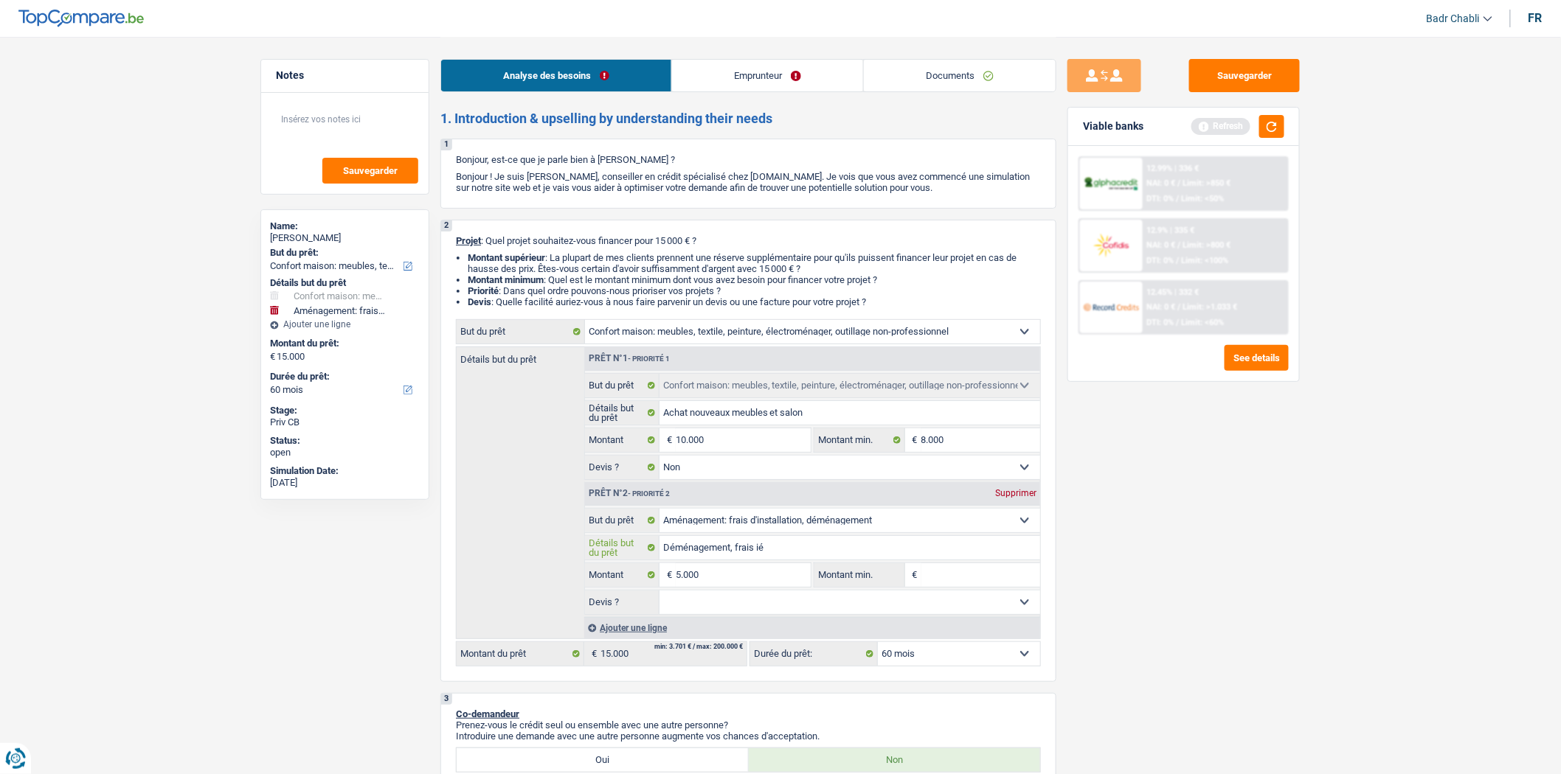
type input "Déménagement, frais i"
type input "Déménagement, frais"
type input "Déménagement, frais l"
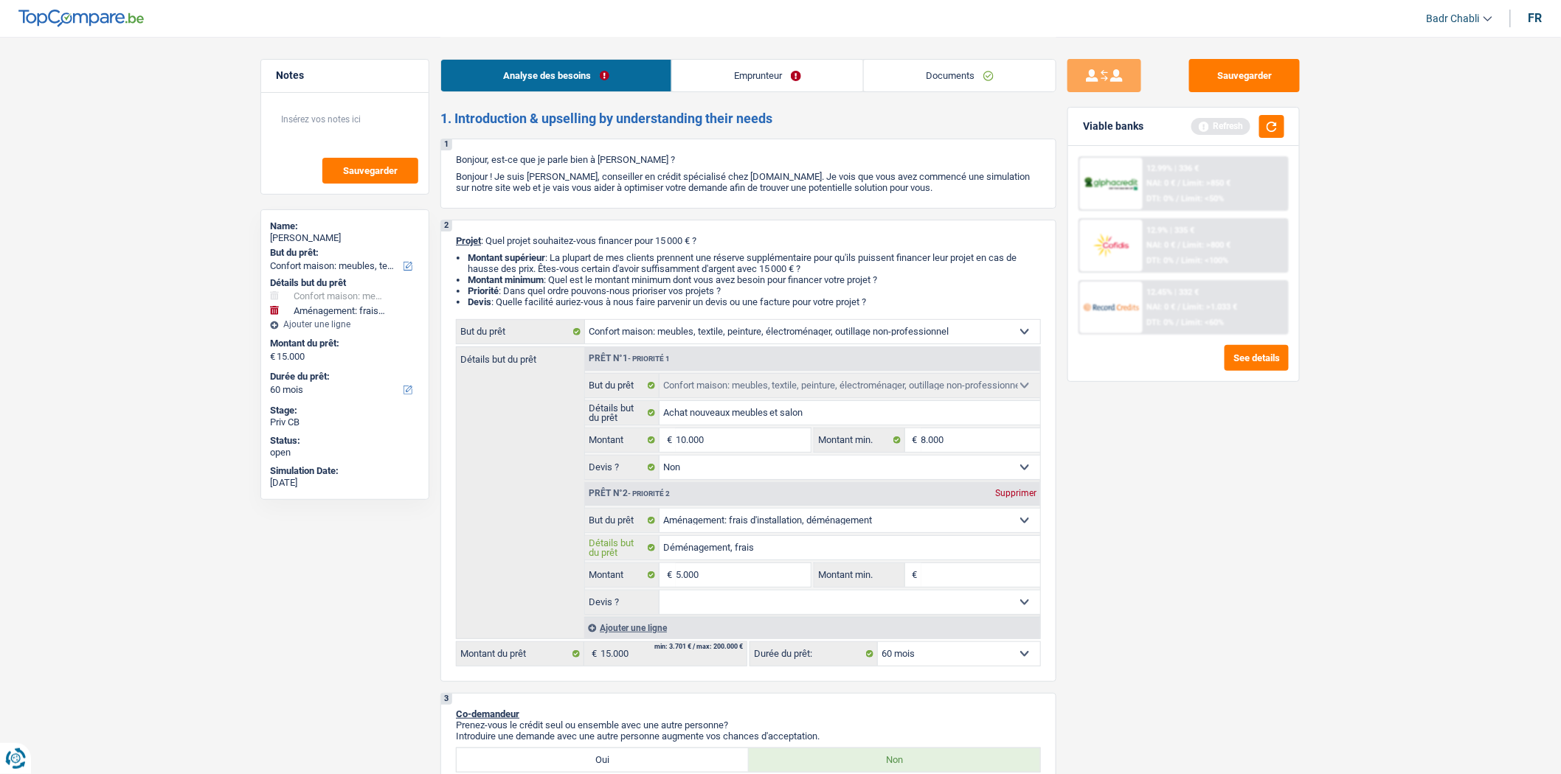
type input "Déménagement, frais l"
type input "Déménagement, frais li"
type input "Déménagement, frais lié"
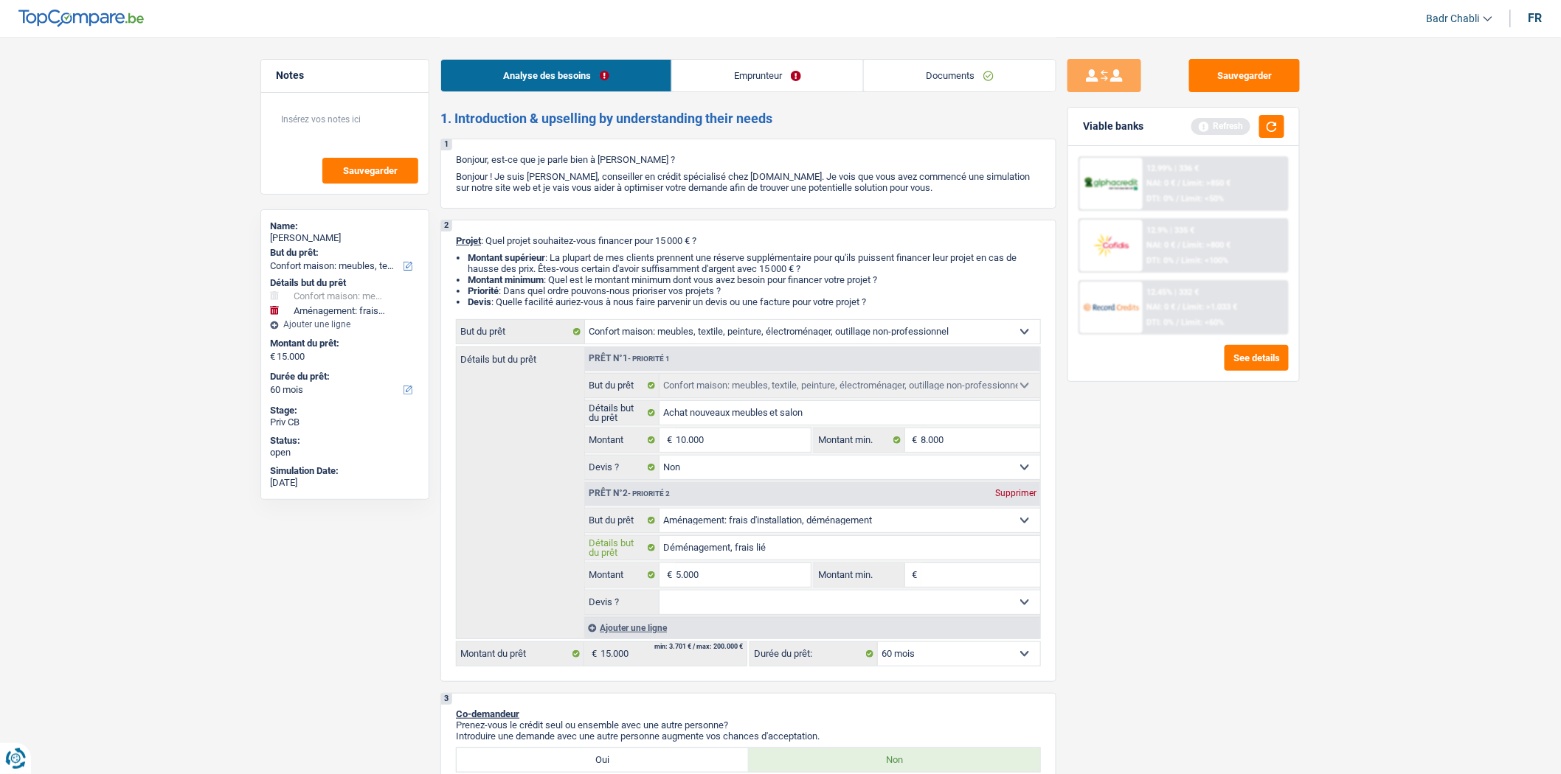
type input "Déménagement, frais lié"
click at [974, 587] on input "Montant min." at bounding box center [980, 575] width 119 height 24
type input "3"
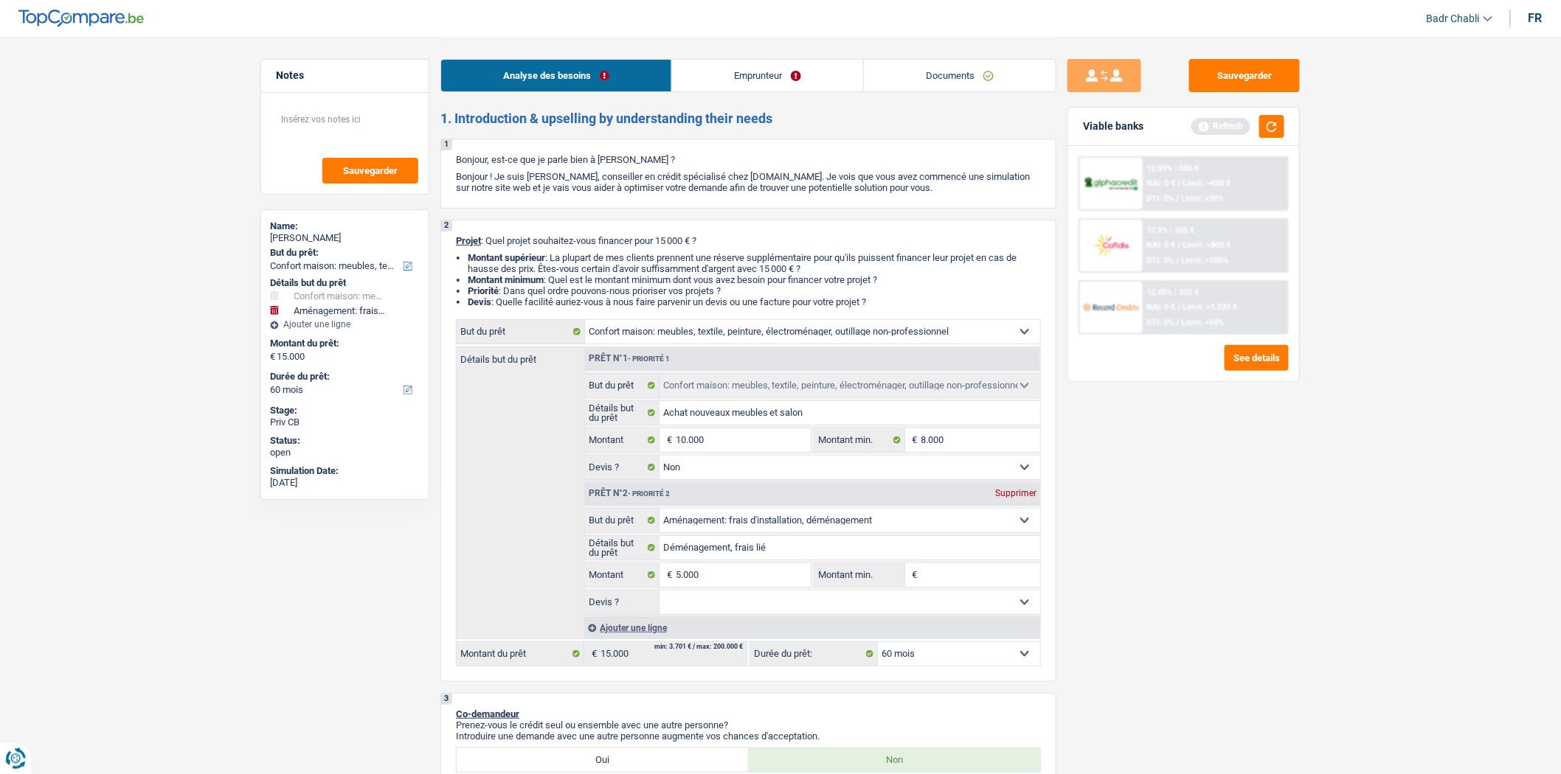
type input "3"
type input "30"
type input "300"
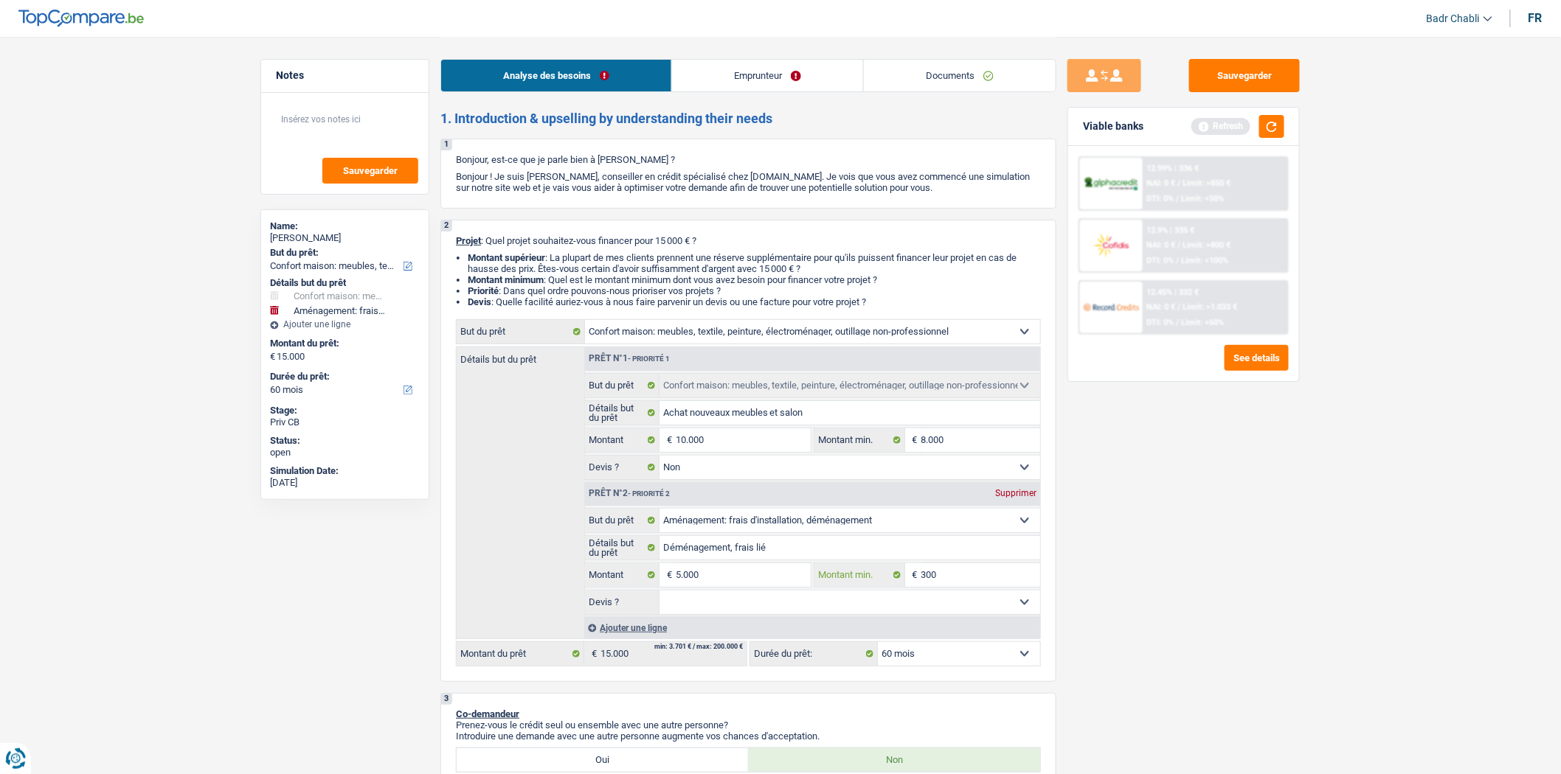
type input "3.000"
drag, startPoint x: 935, startPoint y: 608, endPoint x: 932, endPoint y: 614, distance: 7.6
click at [935, 608] on select "Oui Non Non répondu Sélectionner une option" at bounding box center [849, 603] width 381 height 24
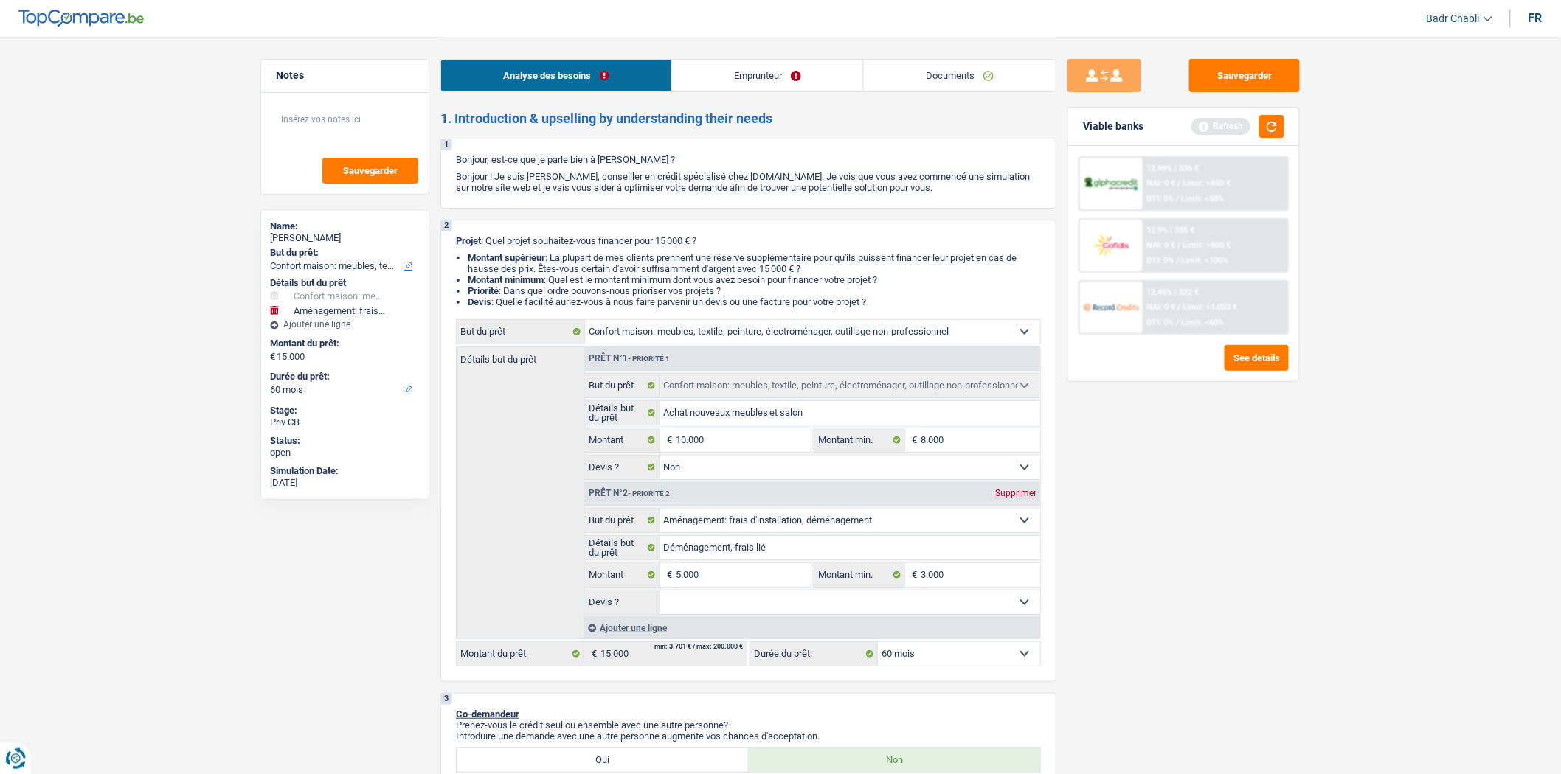
select select "not_answered"
click at [659, 595] on select "Oui Non Non répondu Sélectionner une option" at bounding box center [849, 603] width 381 height 24
select select "not_answered"
click at [764, 614] on select "Oui Non Non répondu Sélectionner une option" at bounding box center [849, 603] width 381 height 24
select select "false"
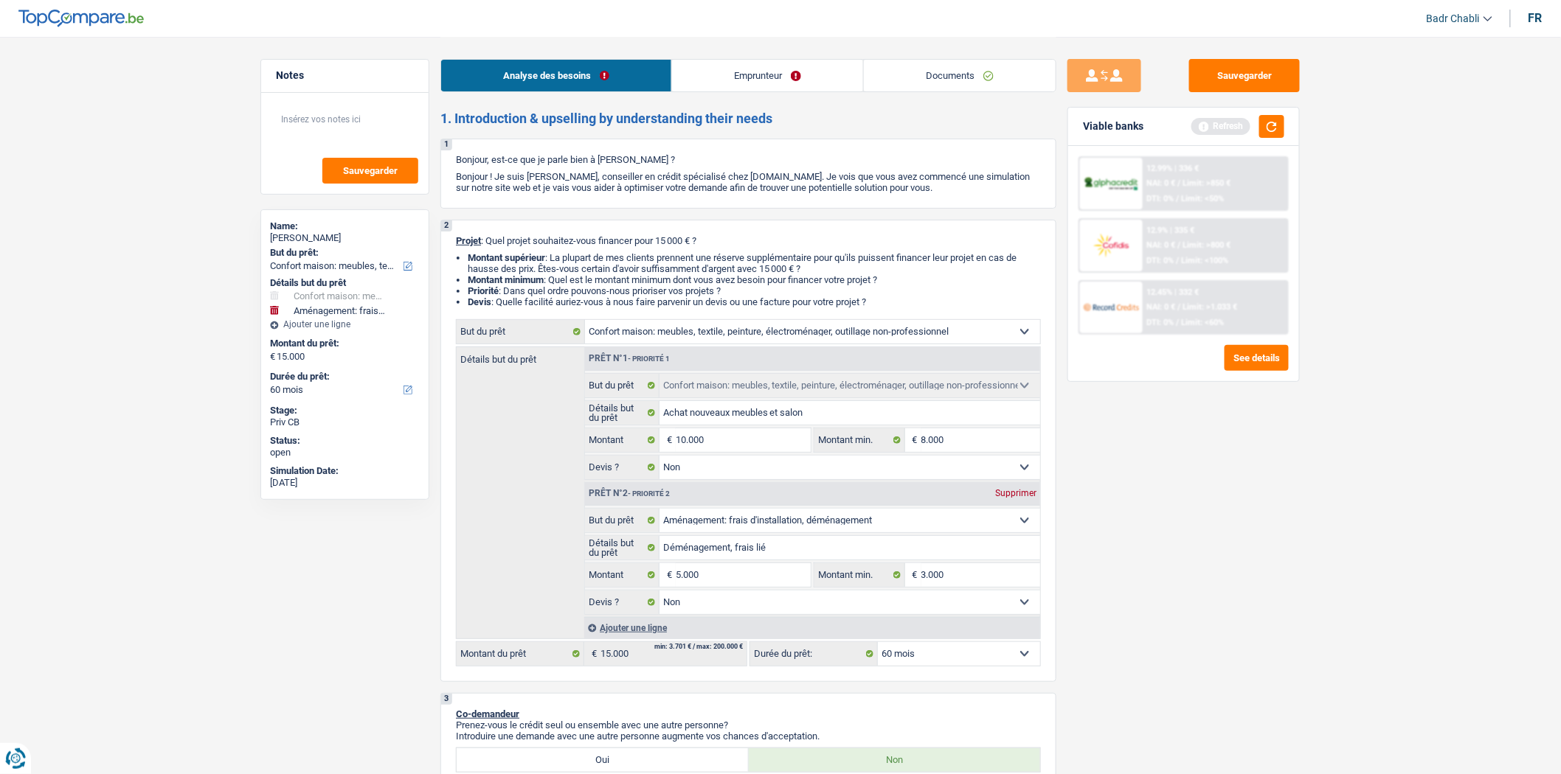
click at [659, 595] on select "Oui Non Non répondu Sélectionner une option" at bounding box center [849, 603] width 381 height 24
select select "false"
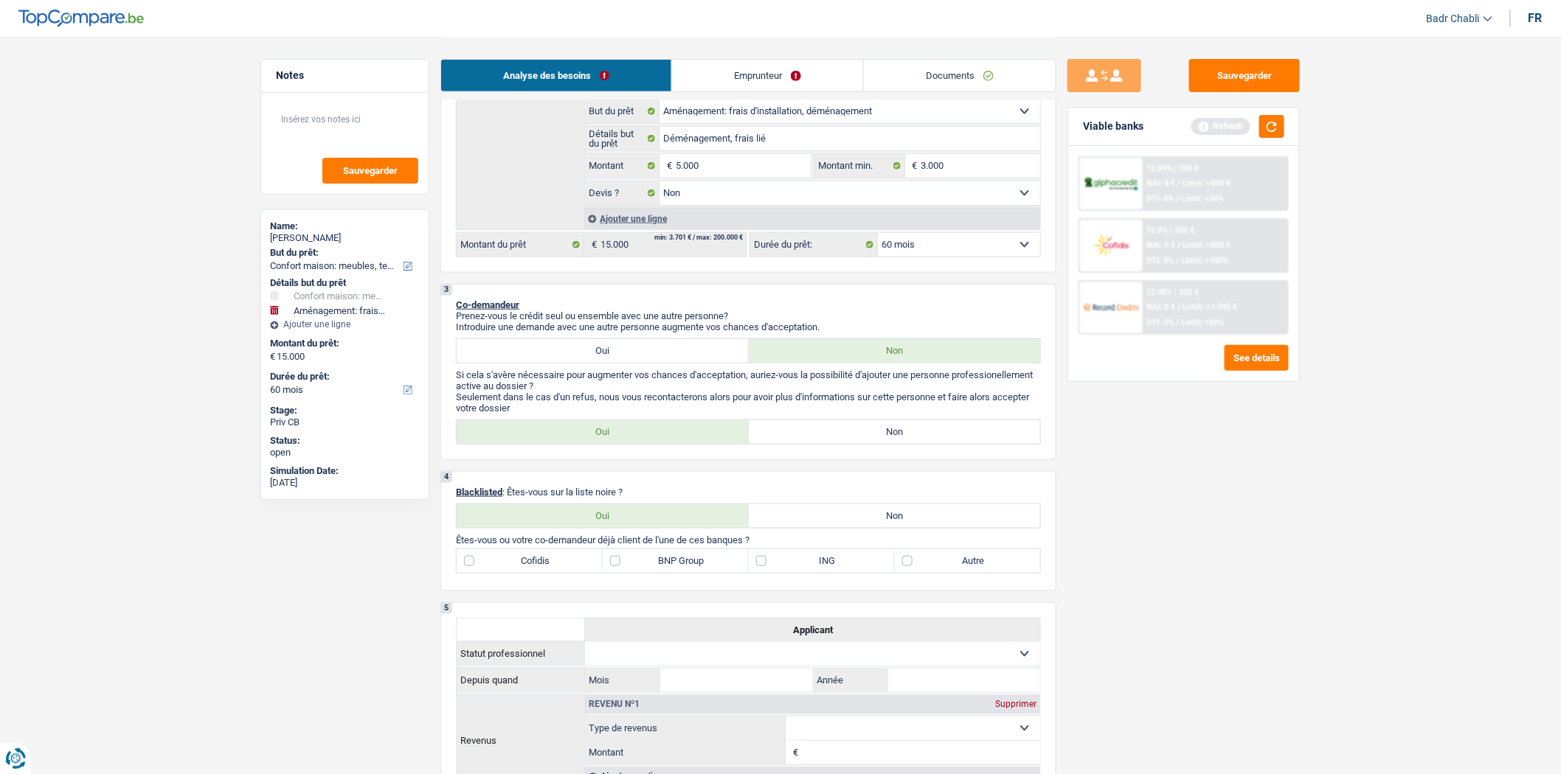
click at [814, 454] on div "3 Co-demandeur Prenez-vous le crédit seul ou ensemble avec une autre personne? …" at bounding box center [748, 372] width 616 height 176
click at [833, 431] on label "Non" at bounding box center [895, 432] width 292 height 24
click at [833, 431] on input "Non" at bounding box center [895, 432] width 292 height 24
radio input "true"
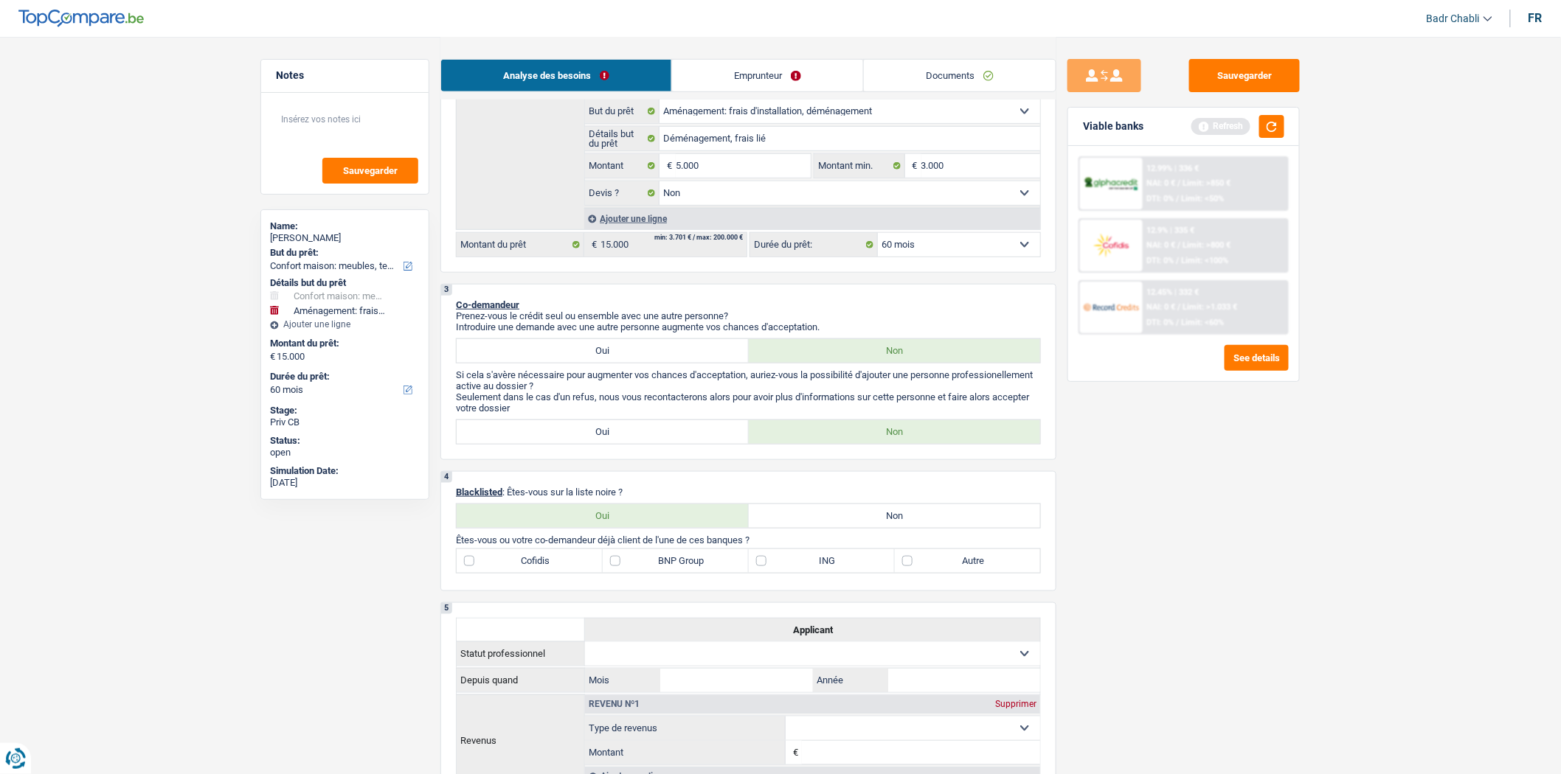
click at [833, 518] on label "Non" at bounding box center [895, 516] width 292 height 24
click at [833, 518] on input "Non" at bounding box center [895, 516] width 292 height 24
radio input "true"
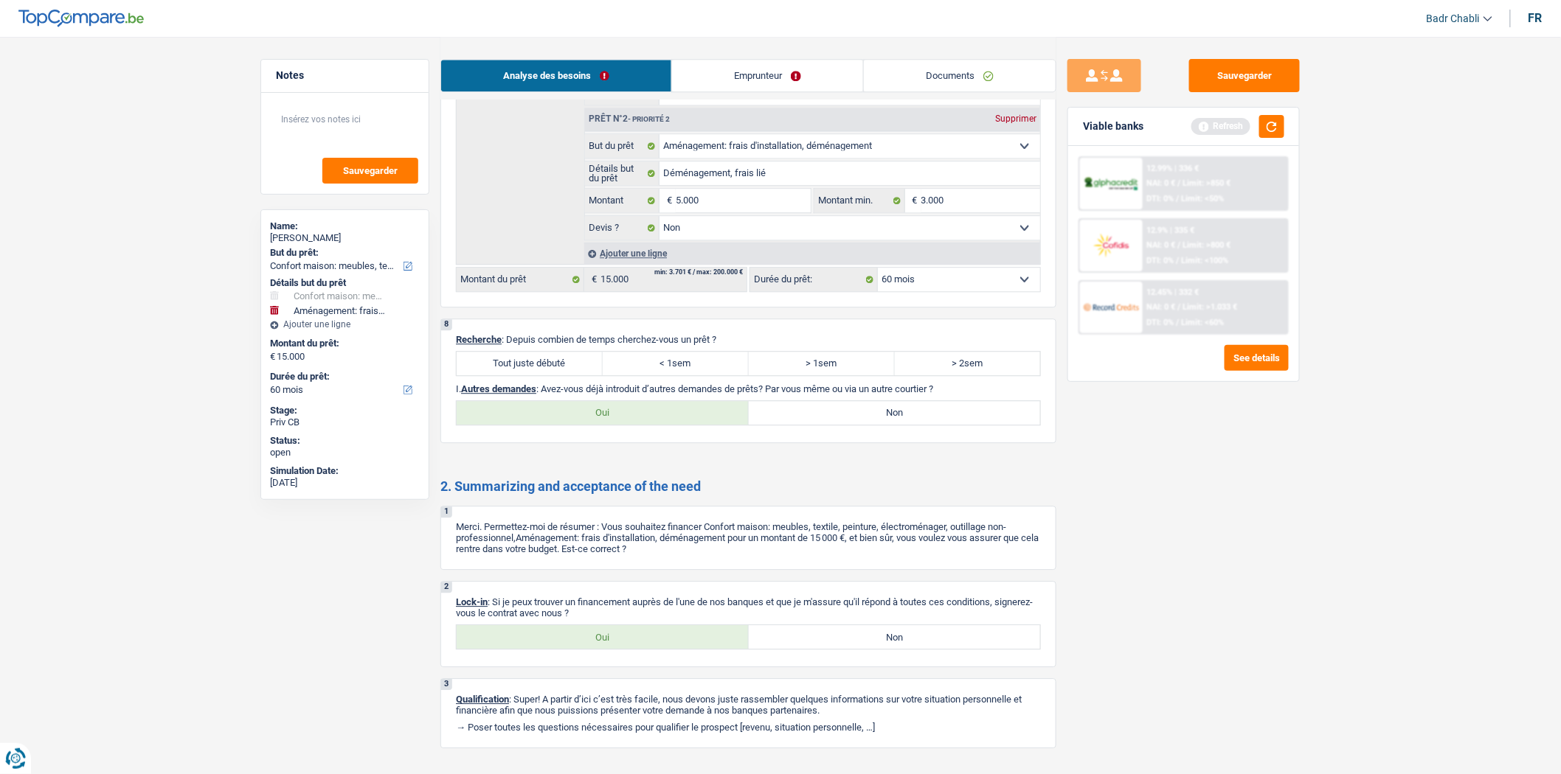
scroll to position [1505, 0]
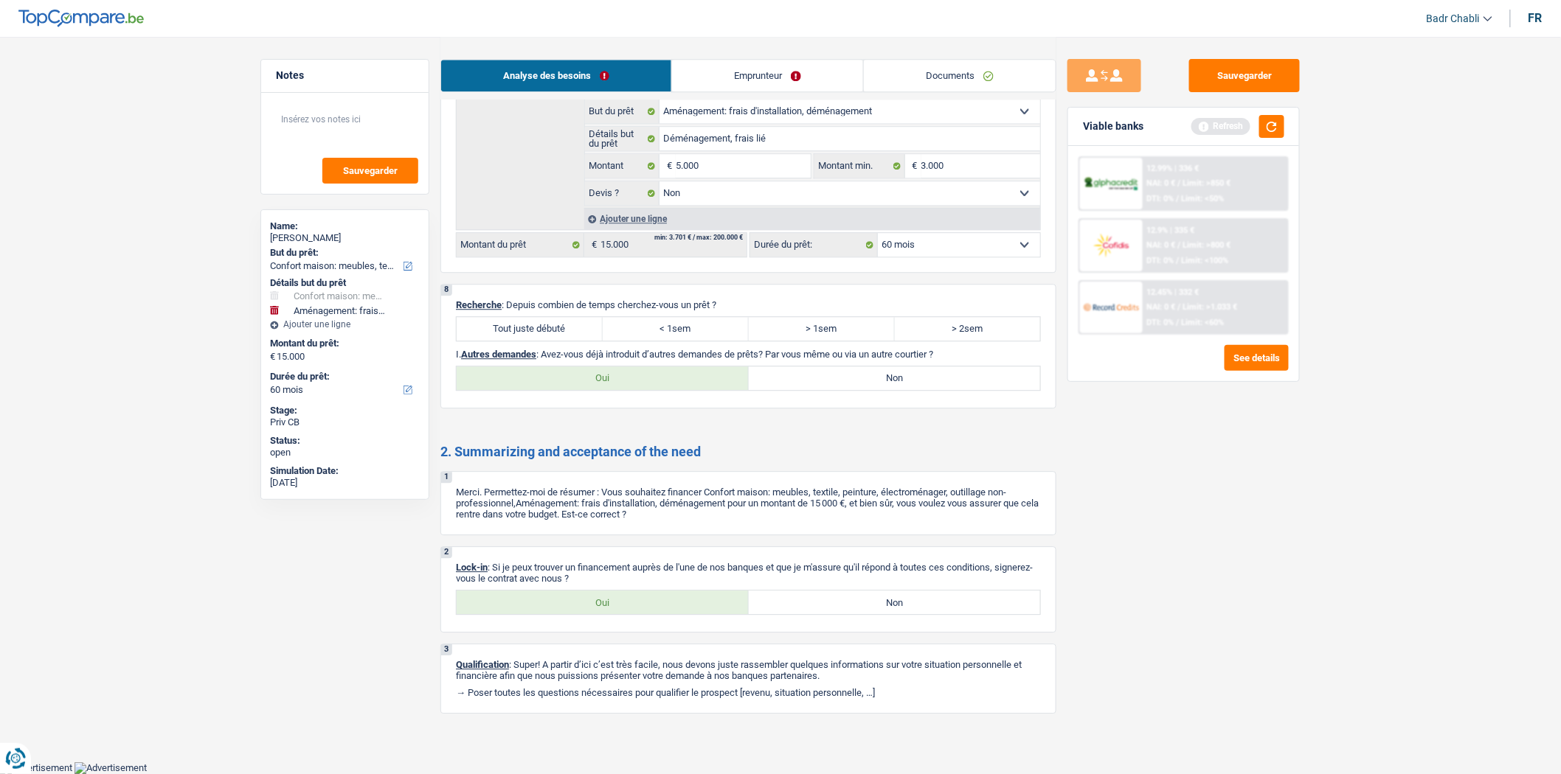
click at [580, 328] on label "Tout juste débuté" at bounding box center [530, 329] width 146 height 24
click at [580, 328] on input "Tout juste débuté" at bounding box center [530, 329] width 146 height 24
radio input "true"
click at [835, 372] on label "Non" at bounding box center [895, 379] width 292 height 24
click at [835, 372] on input "Non" at bounding box center [895, 379] width 292 height 24
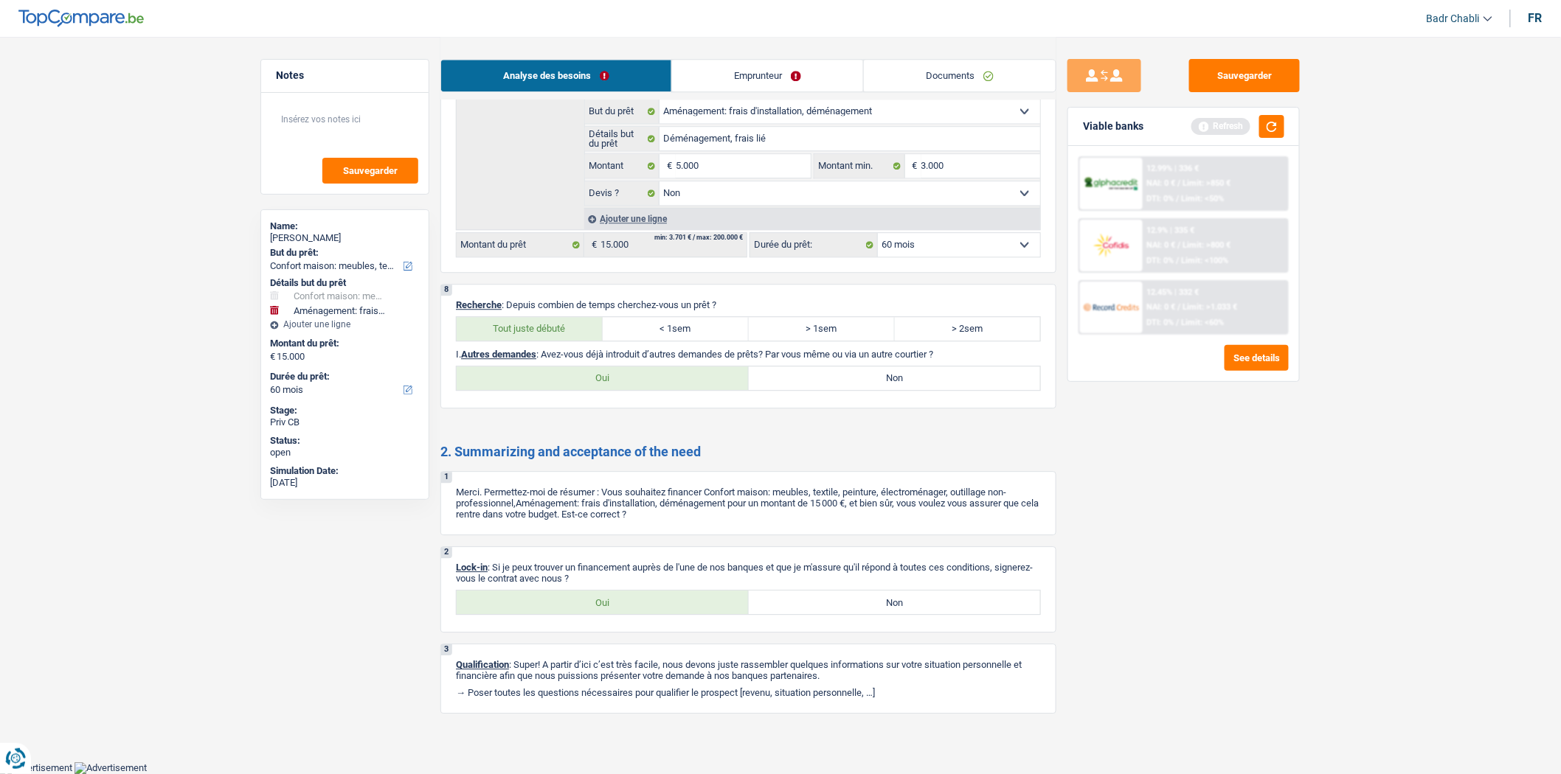
radio input "true"
click at [594, 600] on label "Oui" at bounding box center [603, 603] width 292 height 24
click at [594, 600] on input "Oui" at bounding box center [603, 603] width 292 height 24
radio input "true"
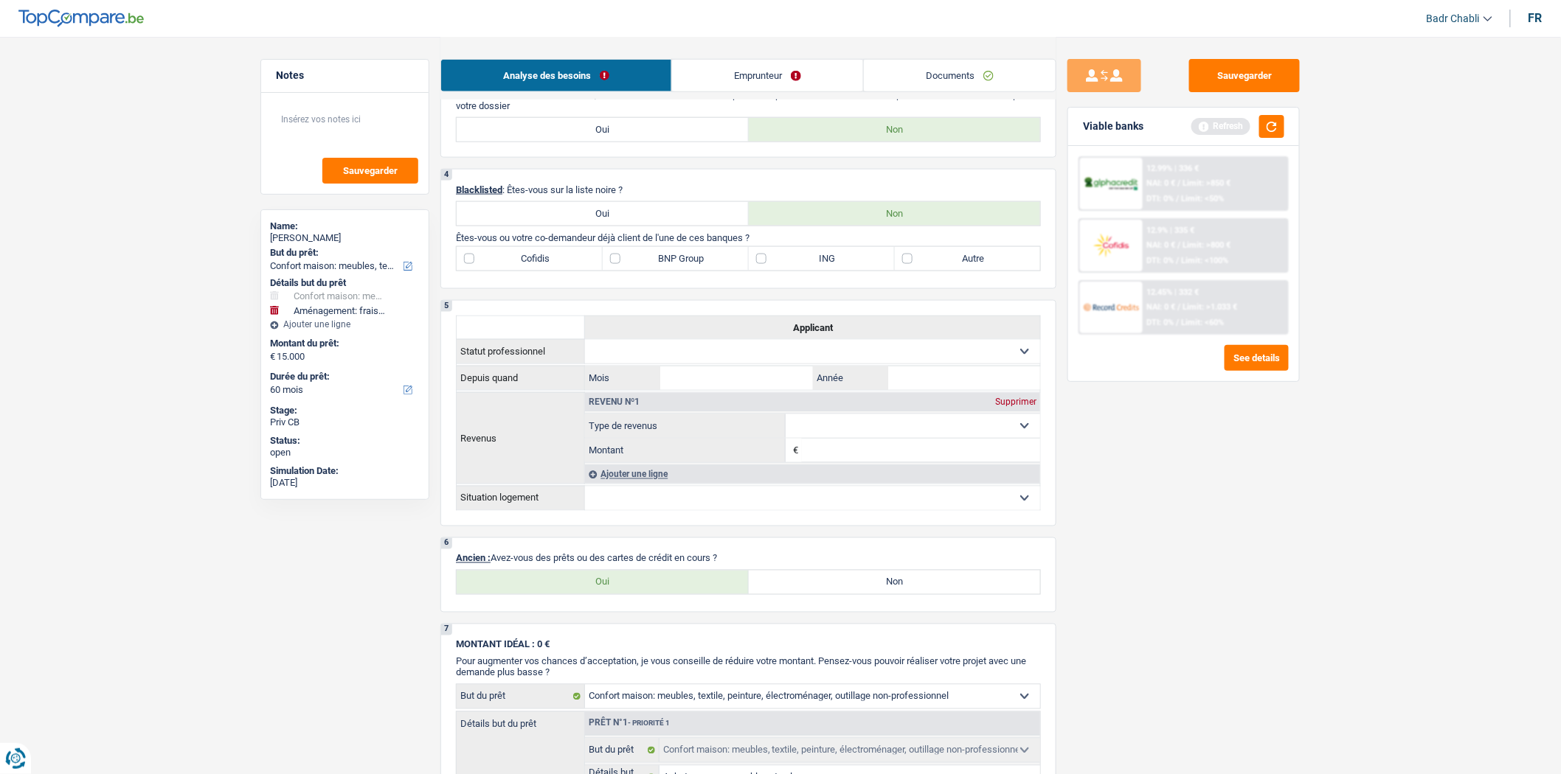
scroll to position [932, 0]
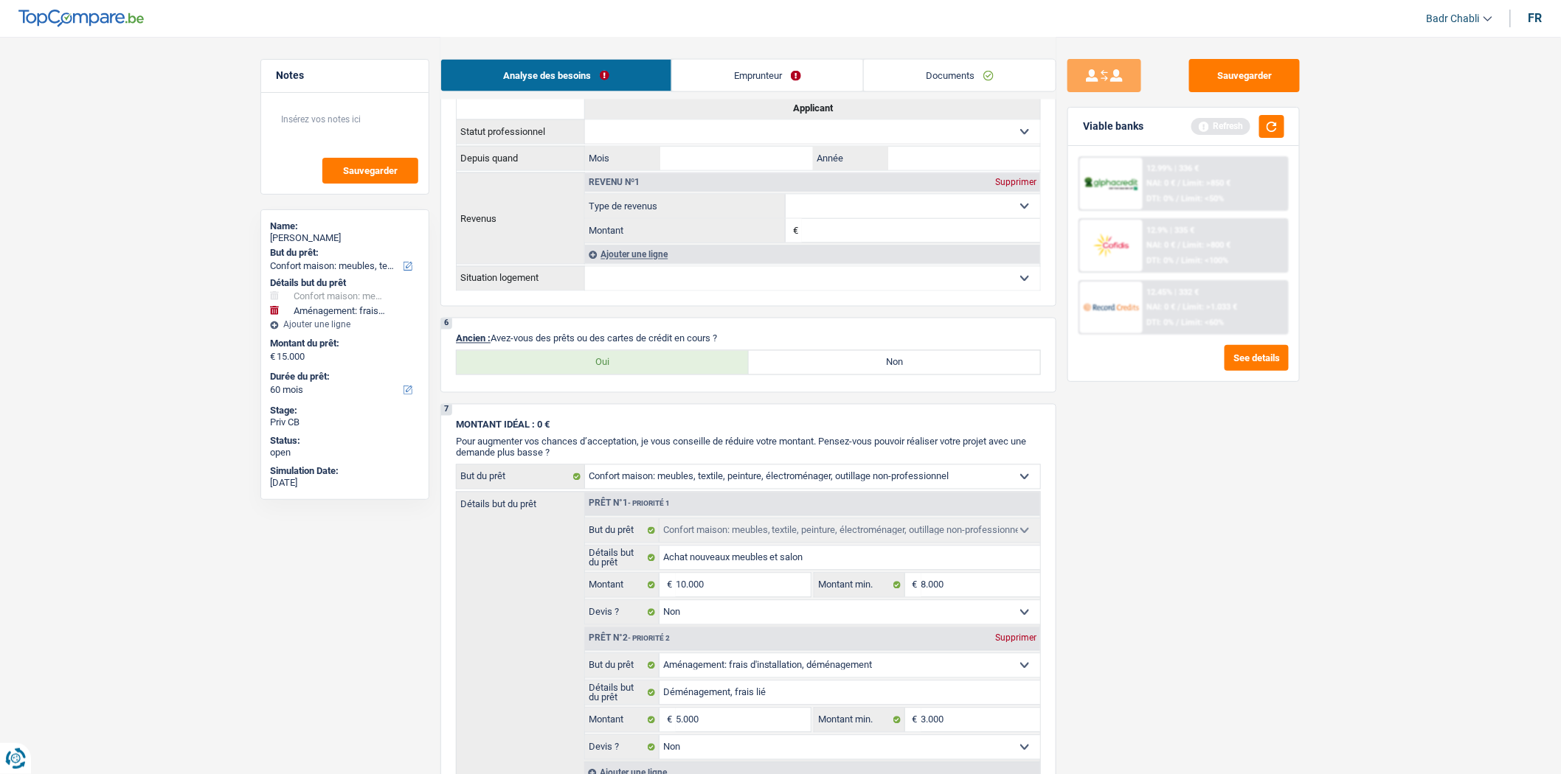
click at [620, 375] on label "Oui" at bounding box center [603, 363] width 292 height 24
click at [620, 375] on input "Oui" at bounding box center [603, 363] width 292 height 24
radio input "true"
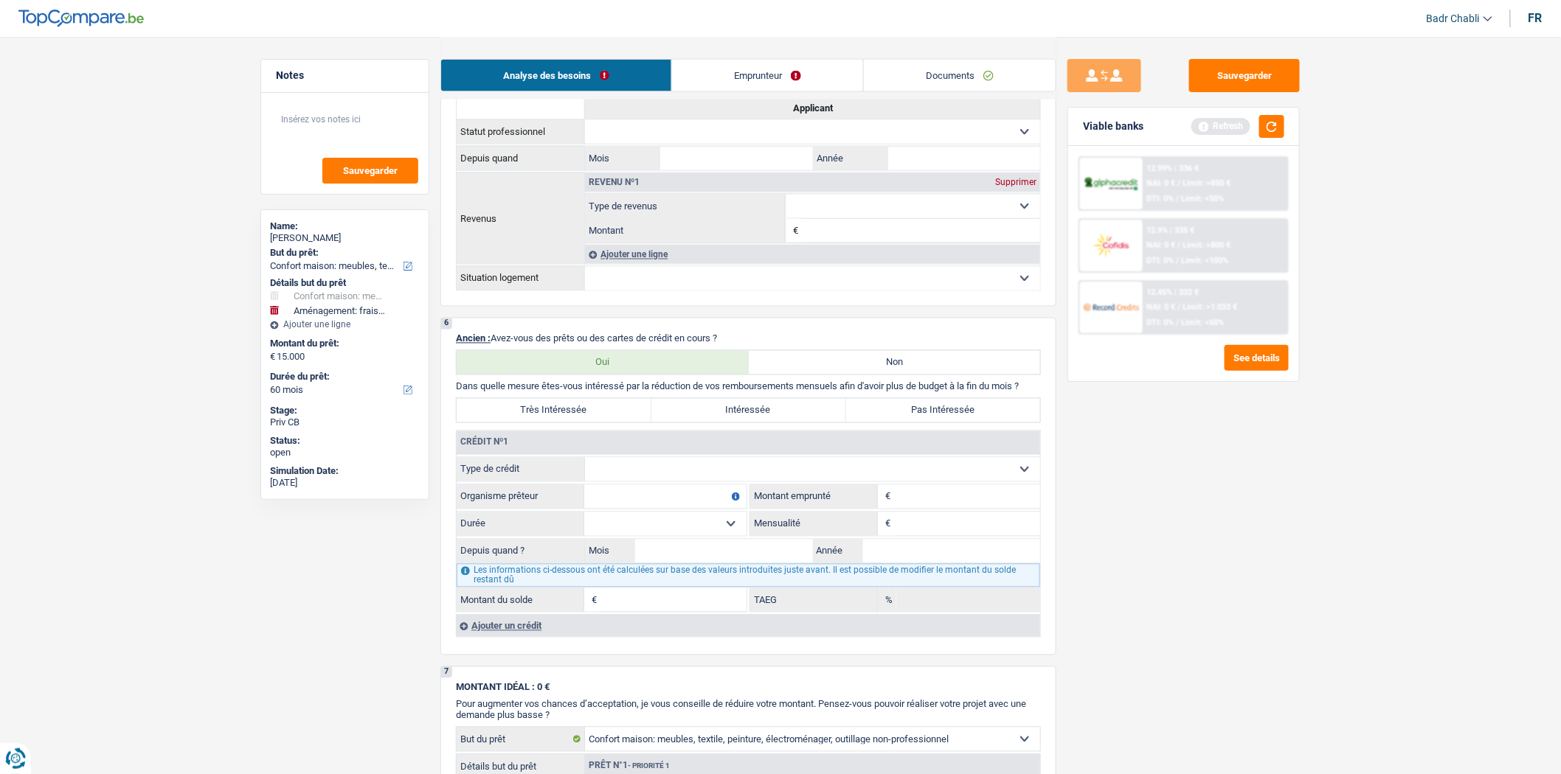
click at [680, 482] on select "Carte ou ouverture de crédit Prêt hypothécaire Vente à tempérament Prêt à tempé…" at bounding box center [812, 470] width 455 height 24
select select "personalLoan"
type input "0"
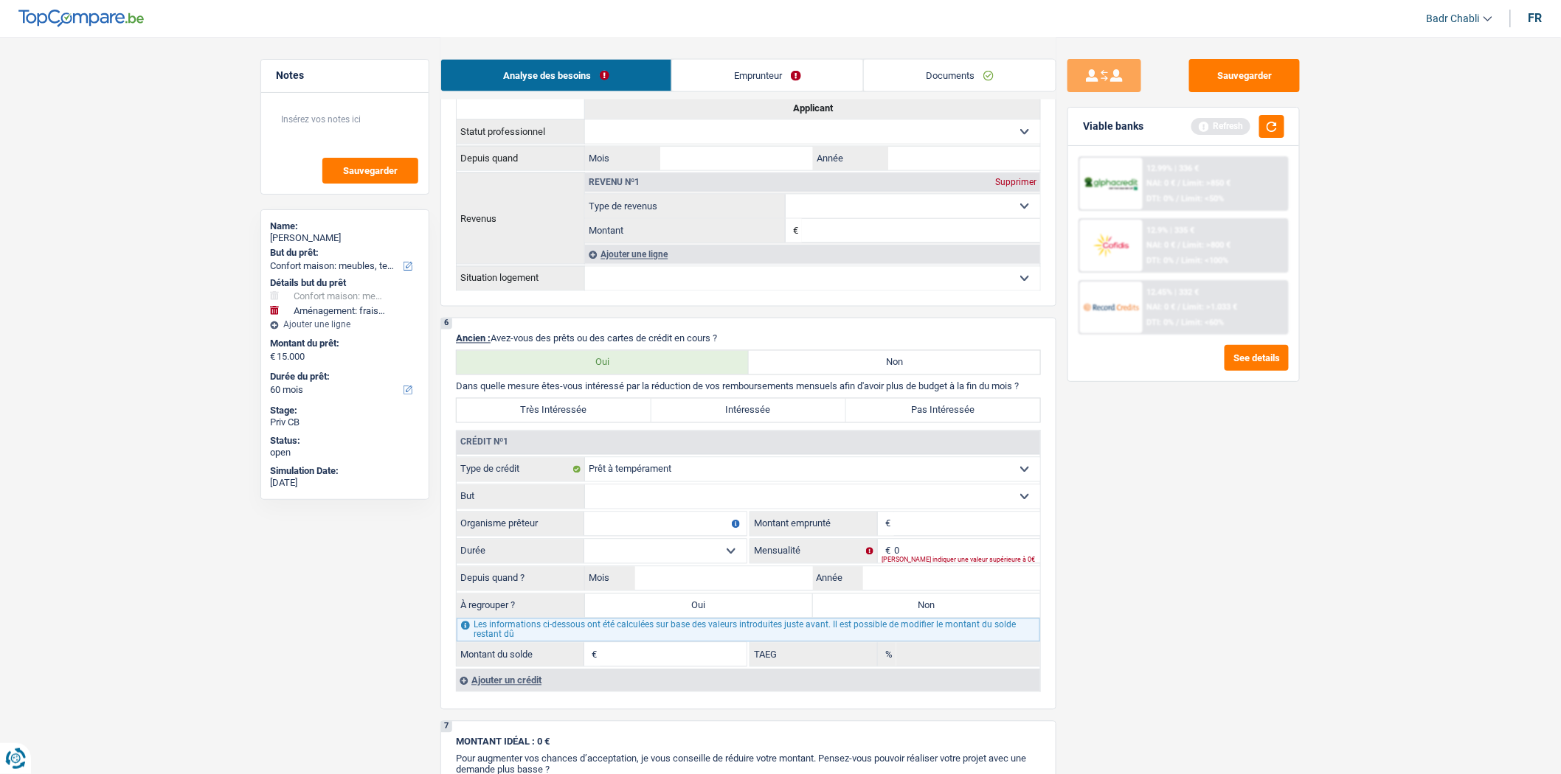
click at [682, 509] on select "Confort maison: meubles, textile, peinture, électroménager, outillage non-profe…" at bounding box center [812, 497] width 455 height 24
select select "homeFurnishingOrRelocation"
click at [585, 497] on select "Confort maison: meubles, textile, peinture, électroménager, outillage non-profe…" at bounding box center [812, 497] width 455 height 24
click at [691, 535] on input "Organisme prêteur" at bounding box center [665, 525] width 162 height 24
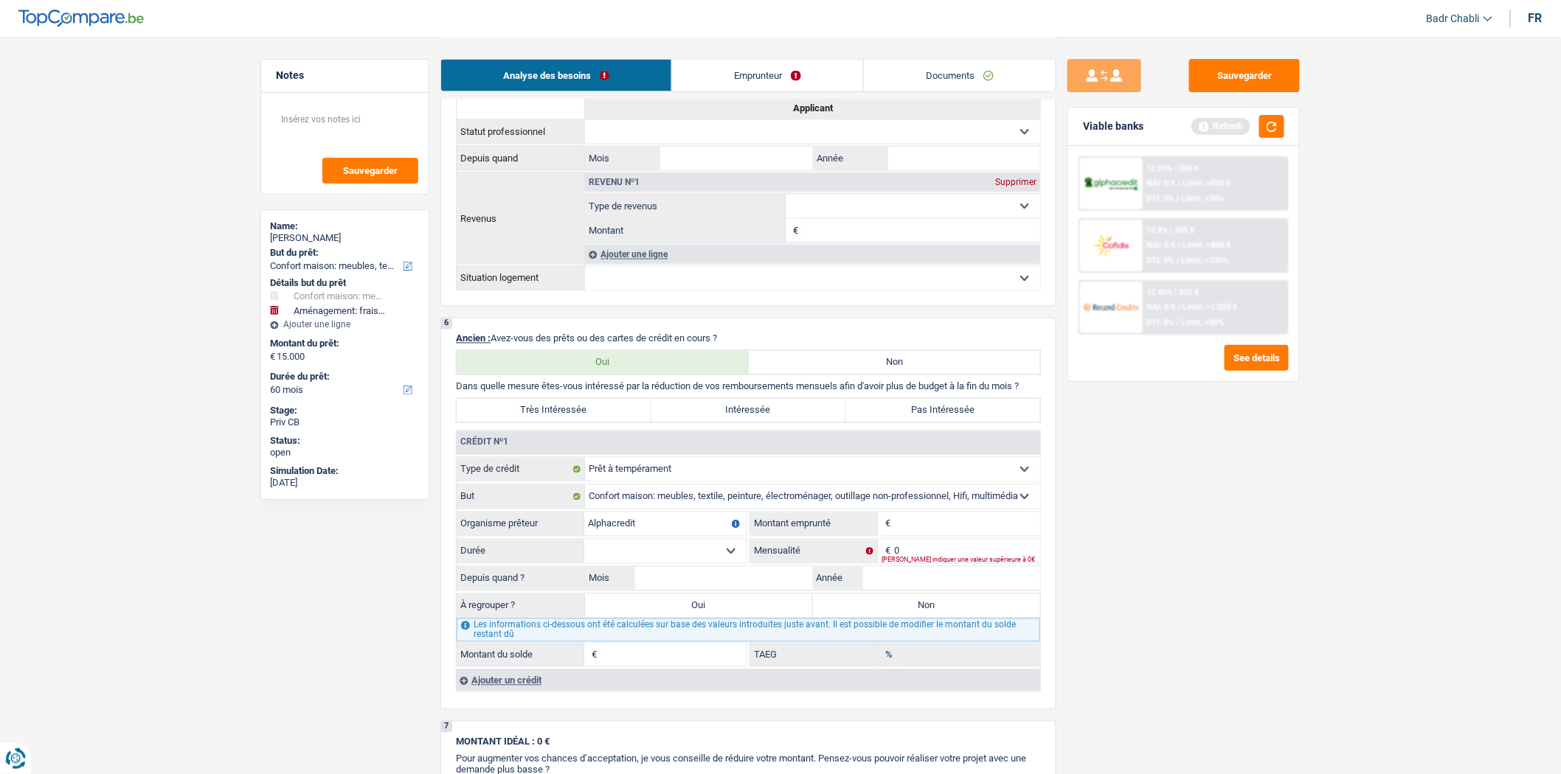
type input "Alphacredit"
click at [947, 533] on input "Montant" at bounding box center [967, 525] width 146 height 24
click at [925, 563] on input "0" at bounding box center [967, 552] width 146 height 24
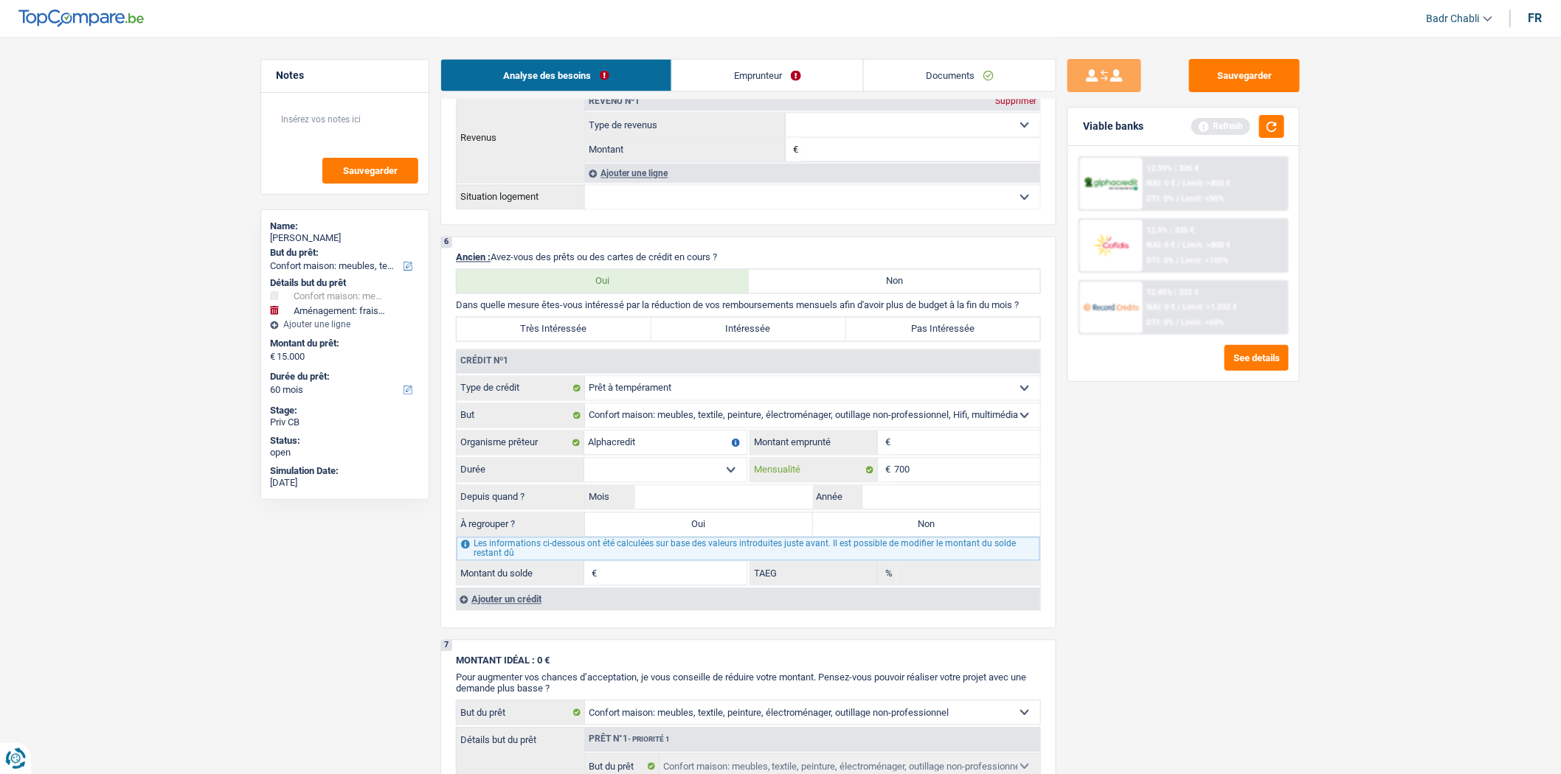
scroll to position [1177, 0]
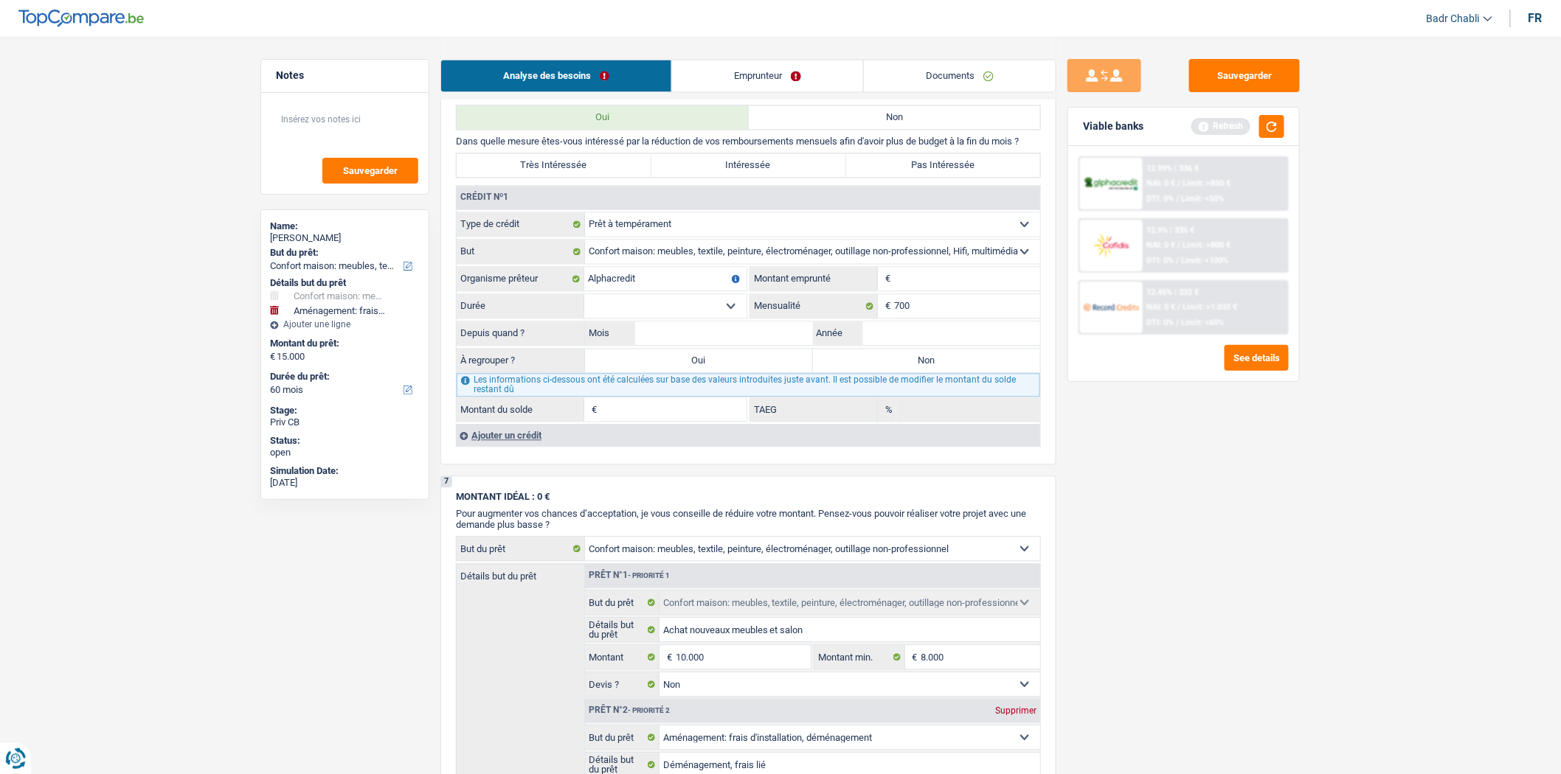
click at [531, 446] on div "Ajouter un crédit" at bounding box center [748, 435] width 584 height 22
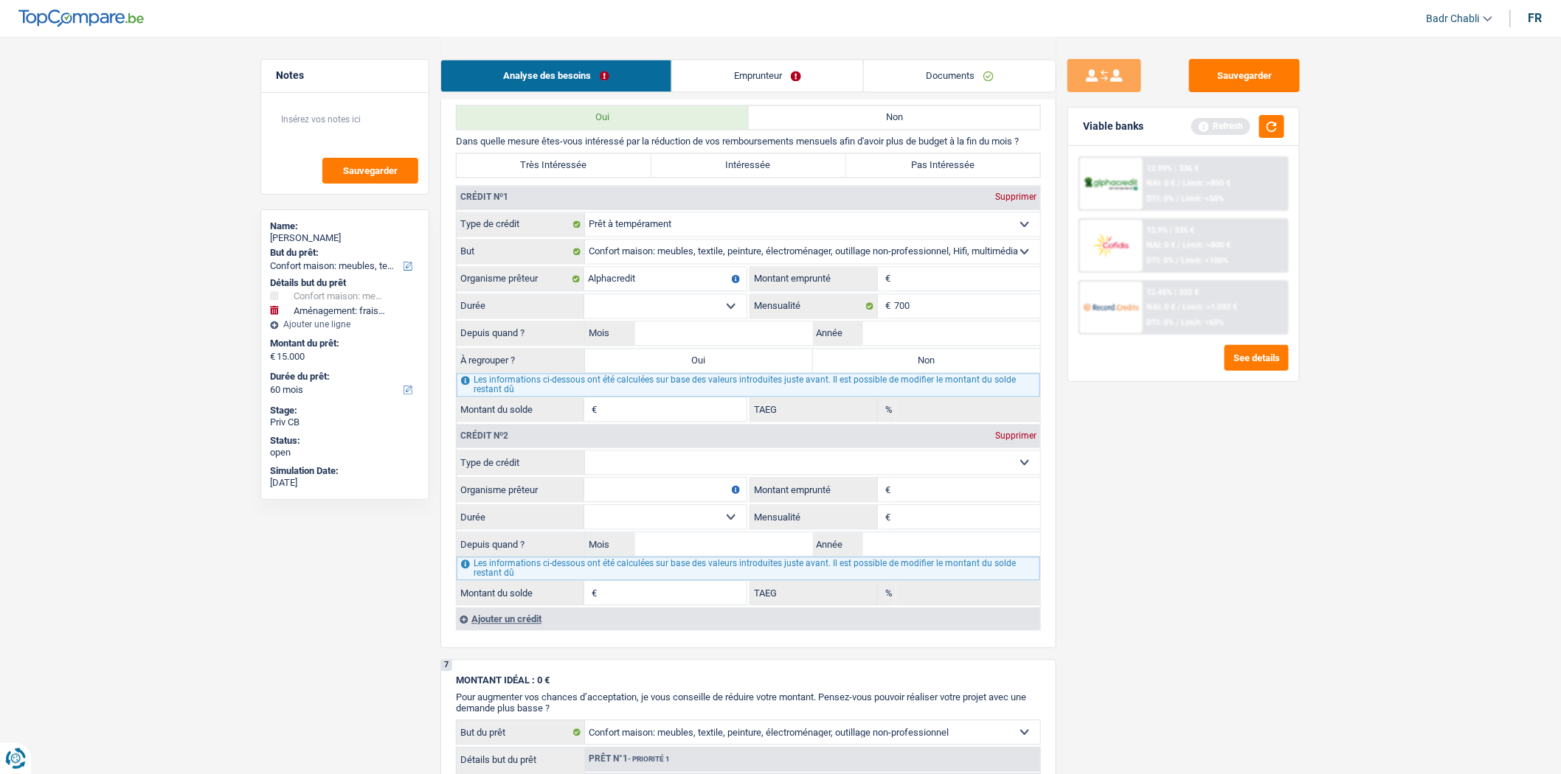
click at [919, 529] on input "Mensualité" at bounding box center [967, 517] width 146 height 24
click at [915, 291] on input "Montant" at bounding box center [967, 279] width 146 height 24
click at [912, 313] on input "700" at bounding box center [967, 306] width 146 height 24
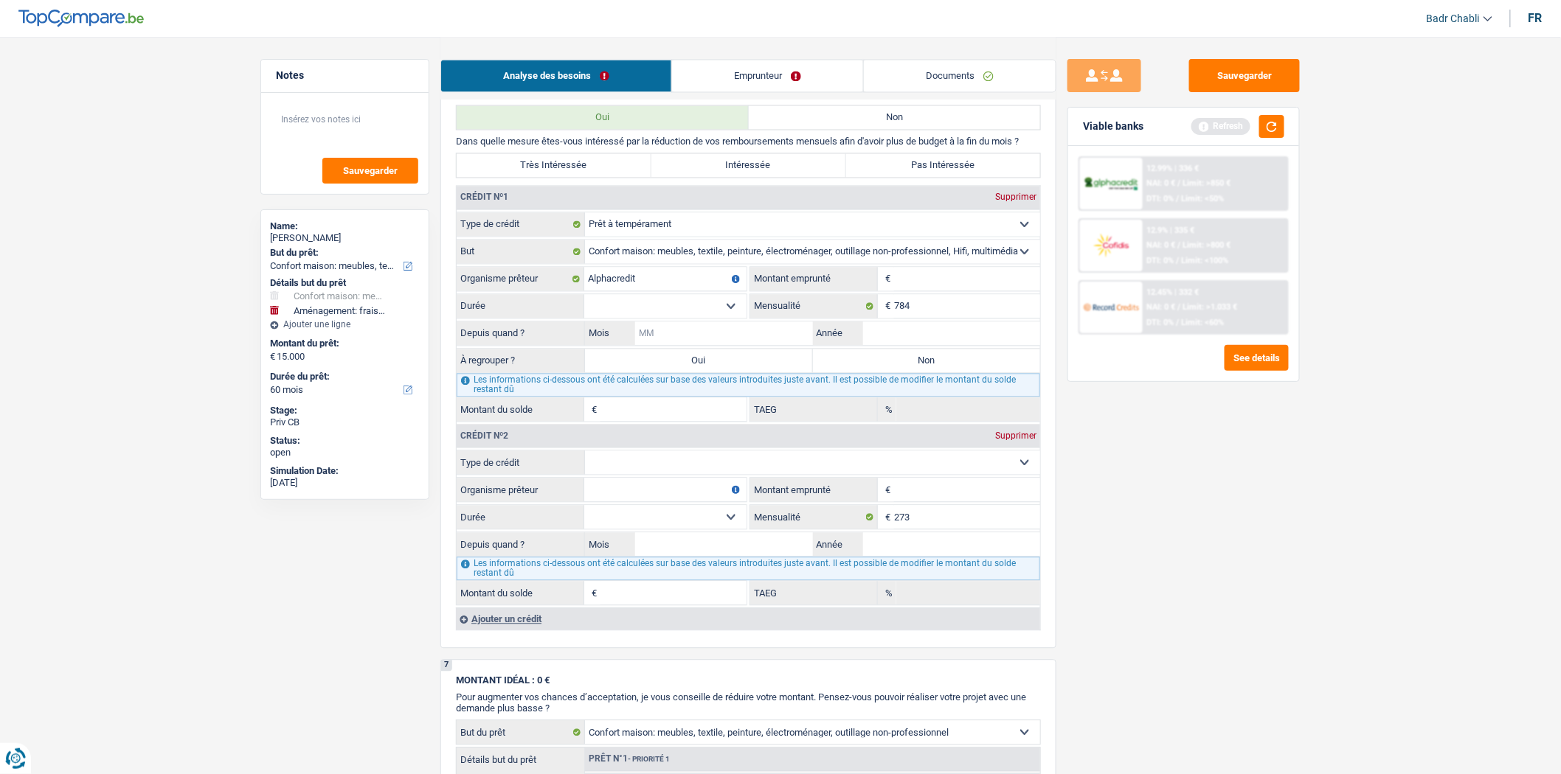
click at [687, 339] on input "Mois" at bounding box center [724, 334] width 178 height 24
click at [976, 527] on input "273" at bounding box center [967, 517] width 146 height 24
click at [976, 528] on input "273" at bounding box center [967, 517] width 146 height 24
click at [970, 529] on input "173" at bounding box center [967, 517] width 146 height 24
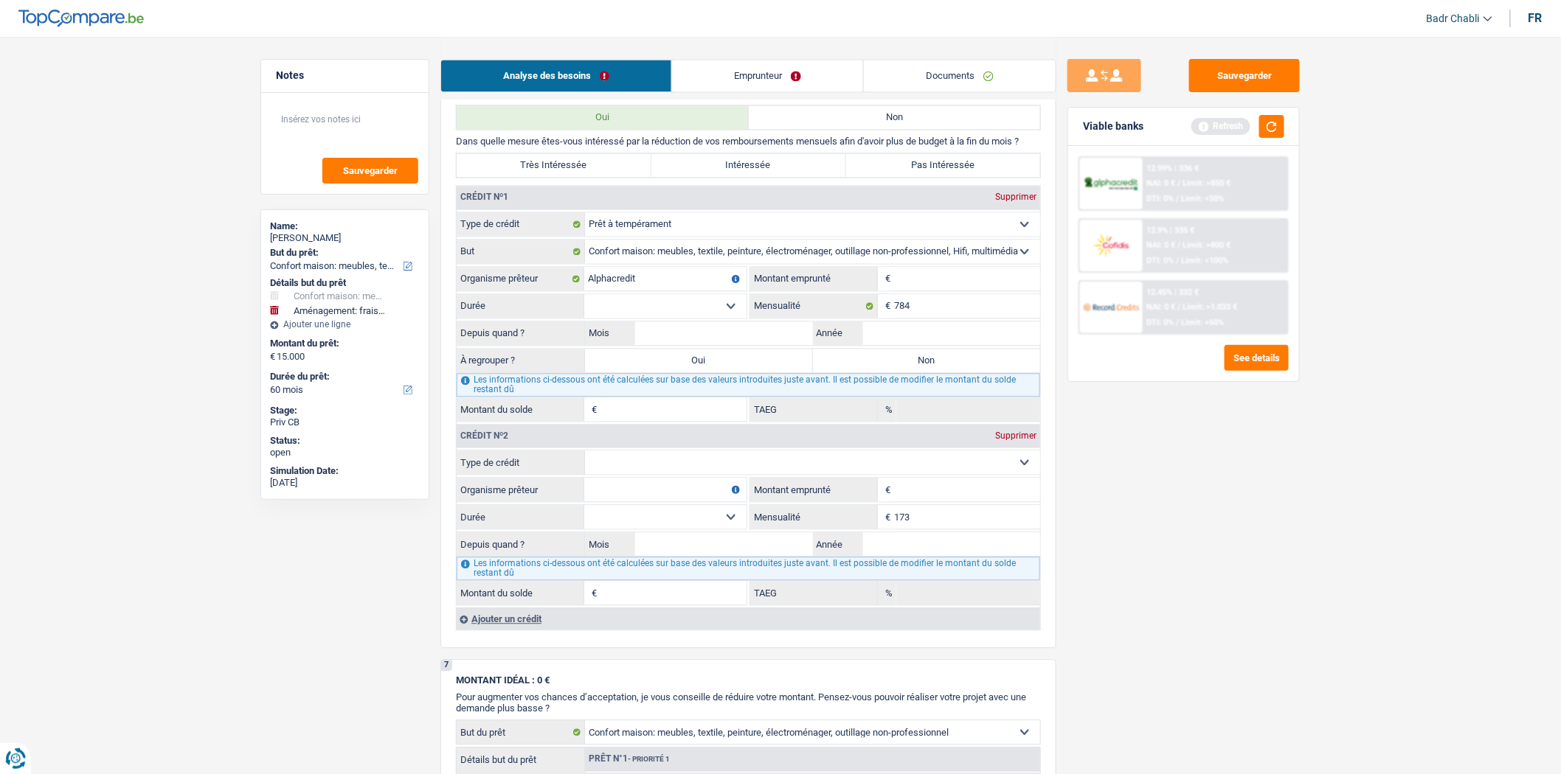
click at [970, 529] on input "173" at bounding box center [967, 517] width 146 height 24
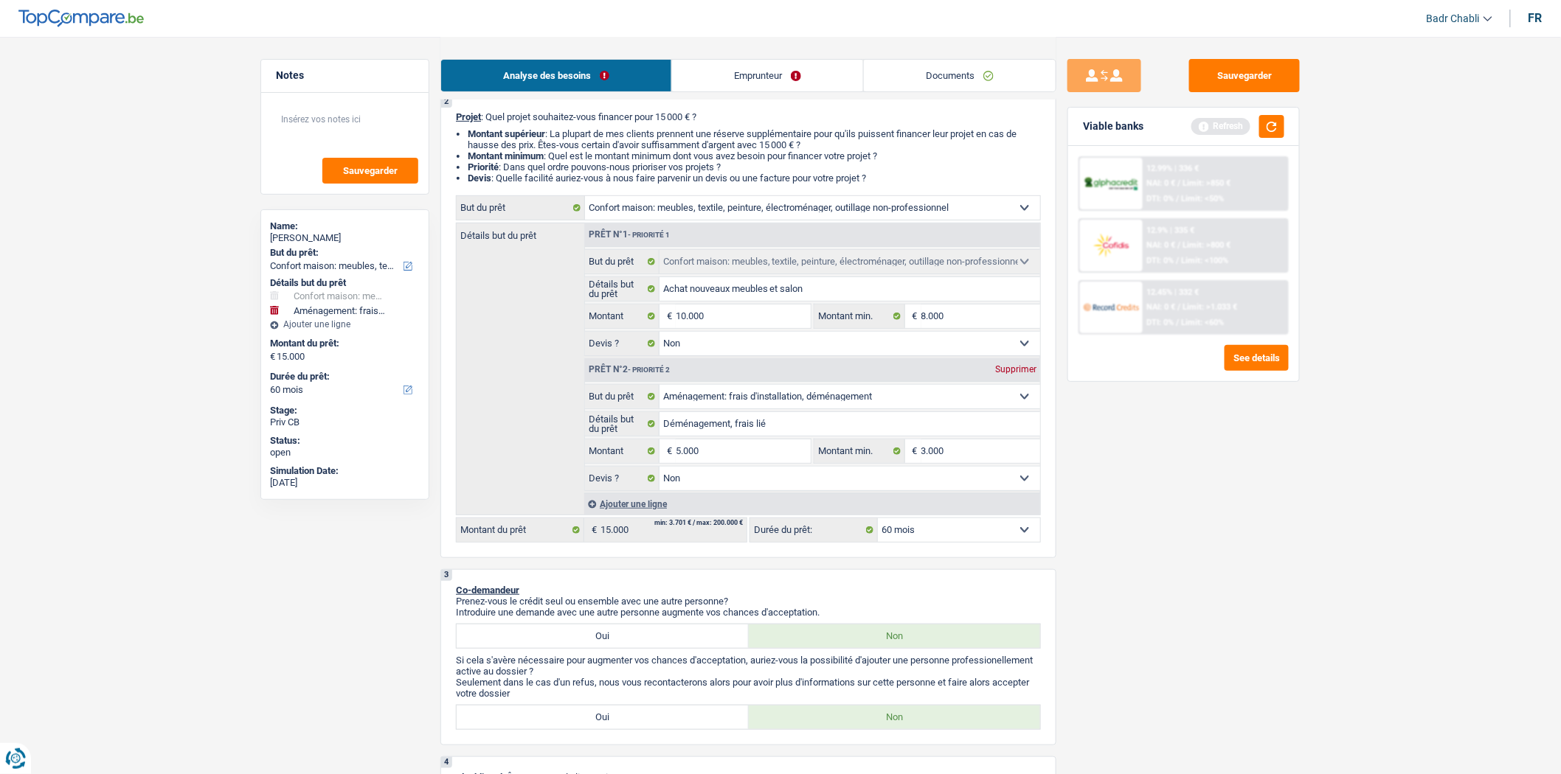
scroll to position [0, 0]
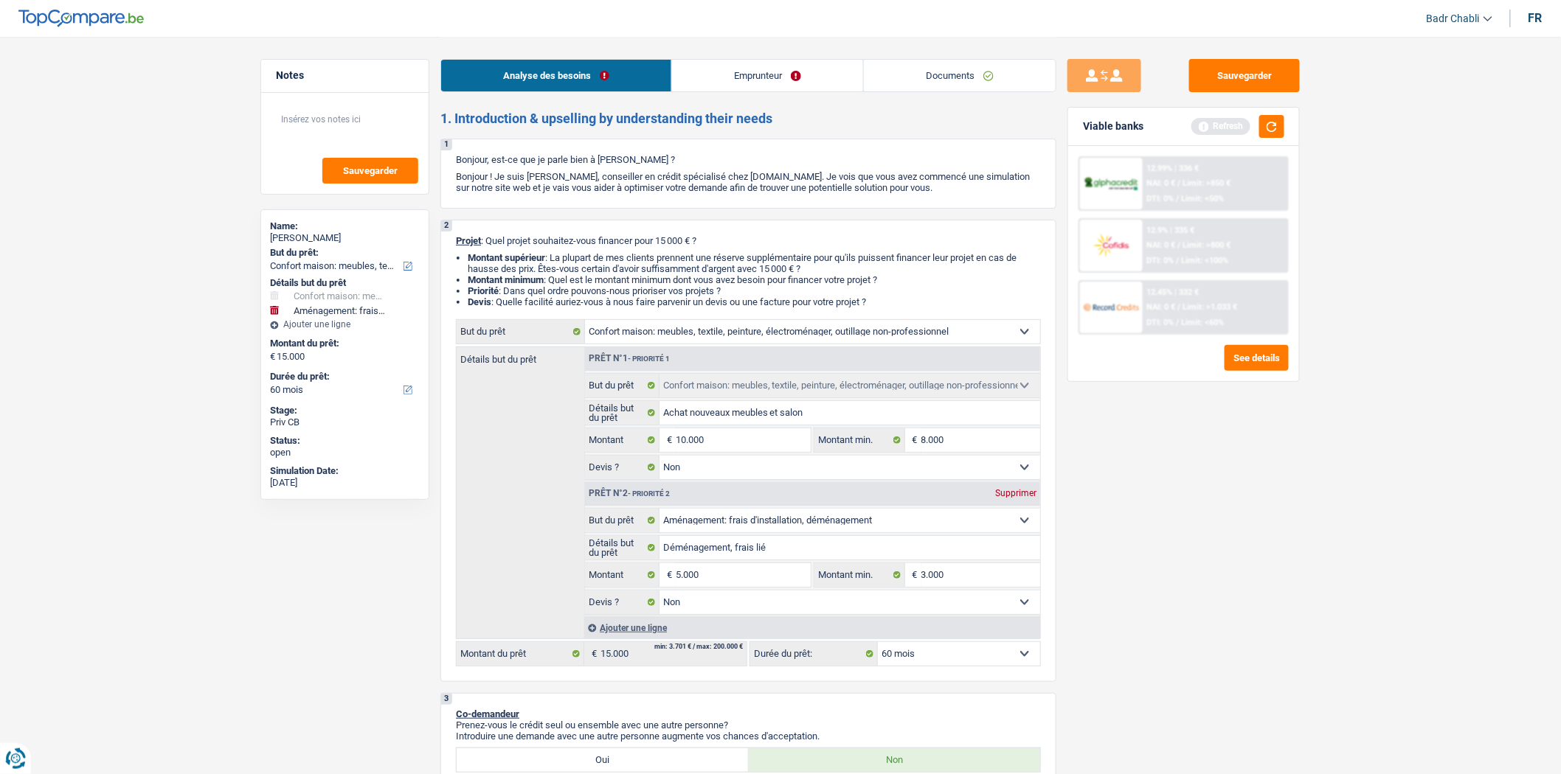
click at [763, 80] on link "Emprunteur" at bounding box center [767, 76] width 191 height 32
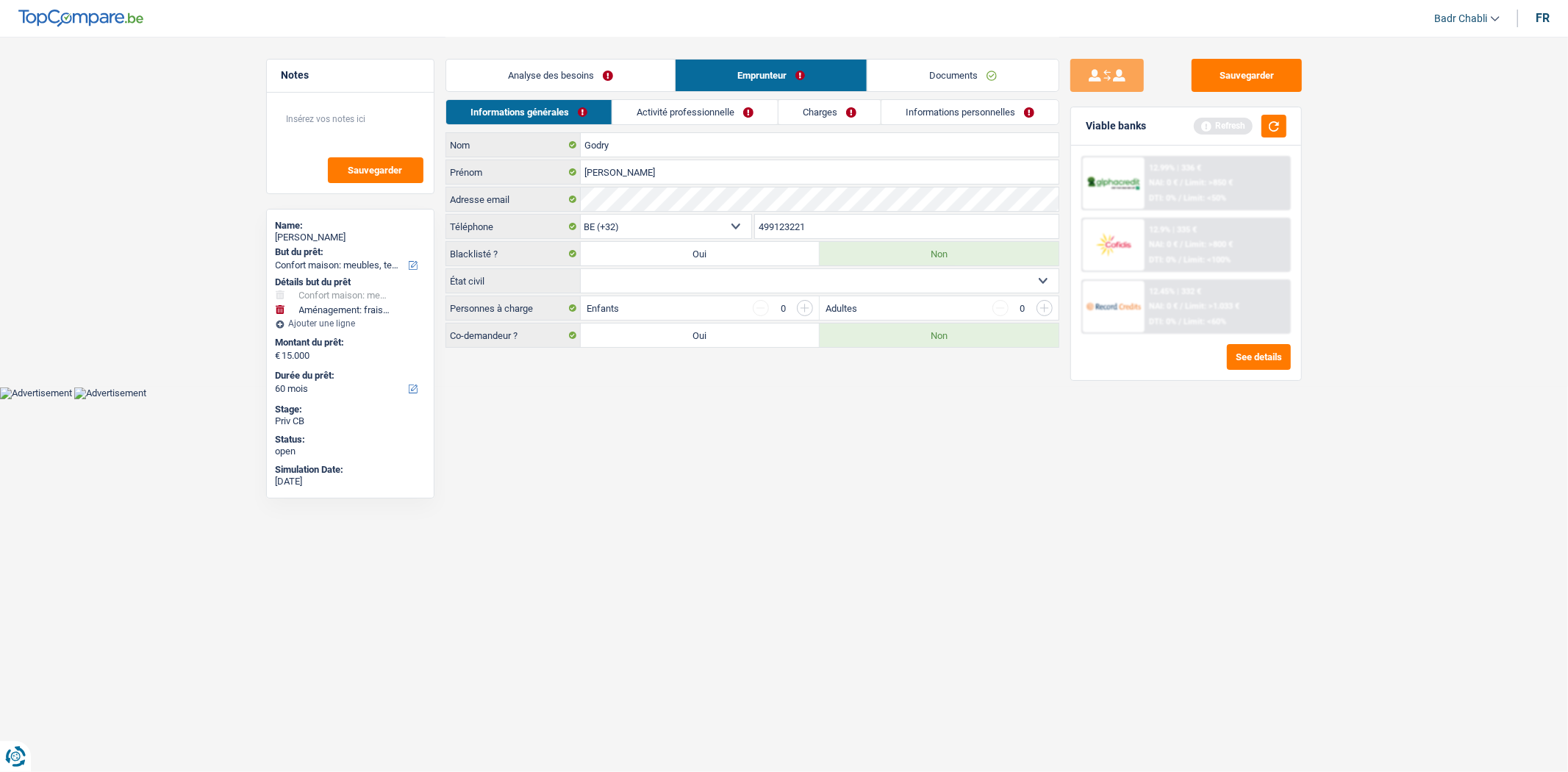
click at [829, 116] on link "Charges" at bounding box center [829, 112] width 103 height 24
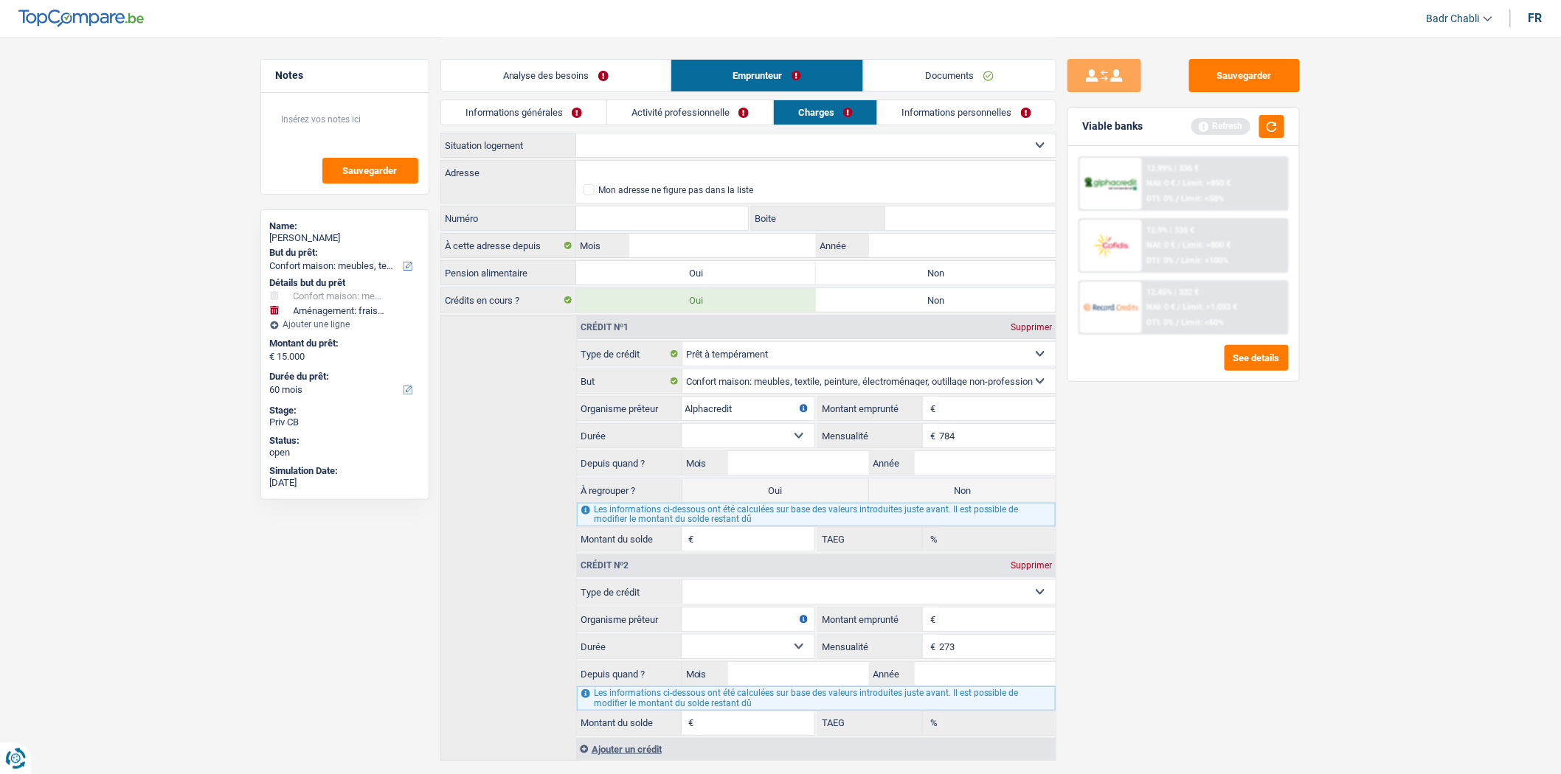
click at [735, 142] on select "Locataire Propriétaire avec prêt hypothécaire Propriétaire sans prêt hypothécai…" at bounding box center [815, 145] width 479 height 24
click at [576, 133] on select "Locataire Propriétaire avec prêt hypothécaire Propriétaire sans prêt hypothécai…" at bounding box center [815, 145] width 479 height 24
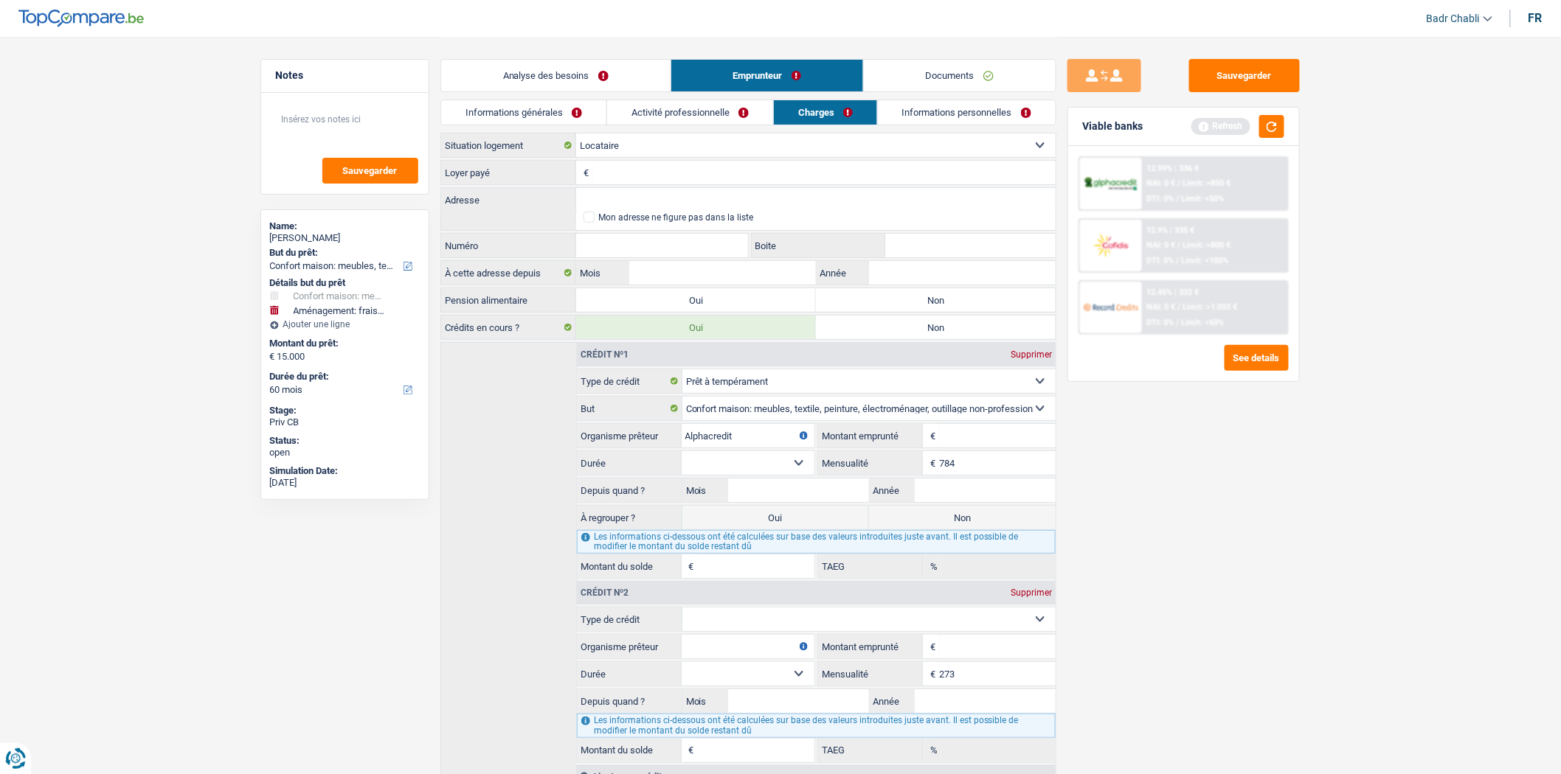
click at [684, 165] on input "Loyer payé" at bounding box center [823, 173] width 463 height 24
click at [741, 100] on link "Activité professionnelle" at bounding box center [690, 112] width 166 height 24
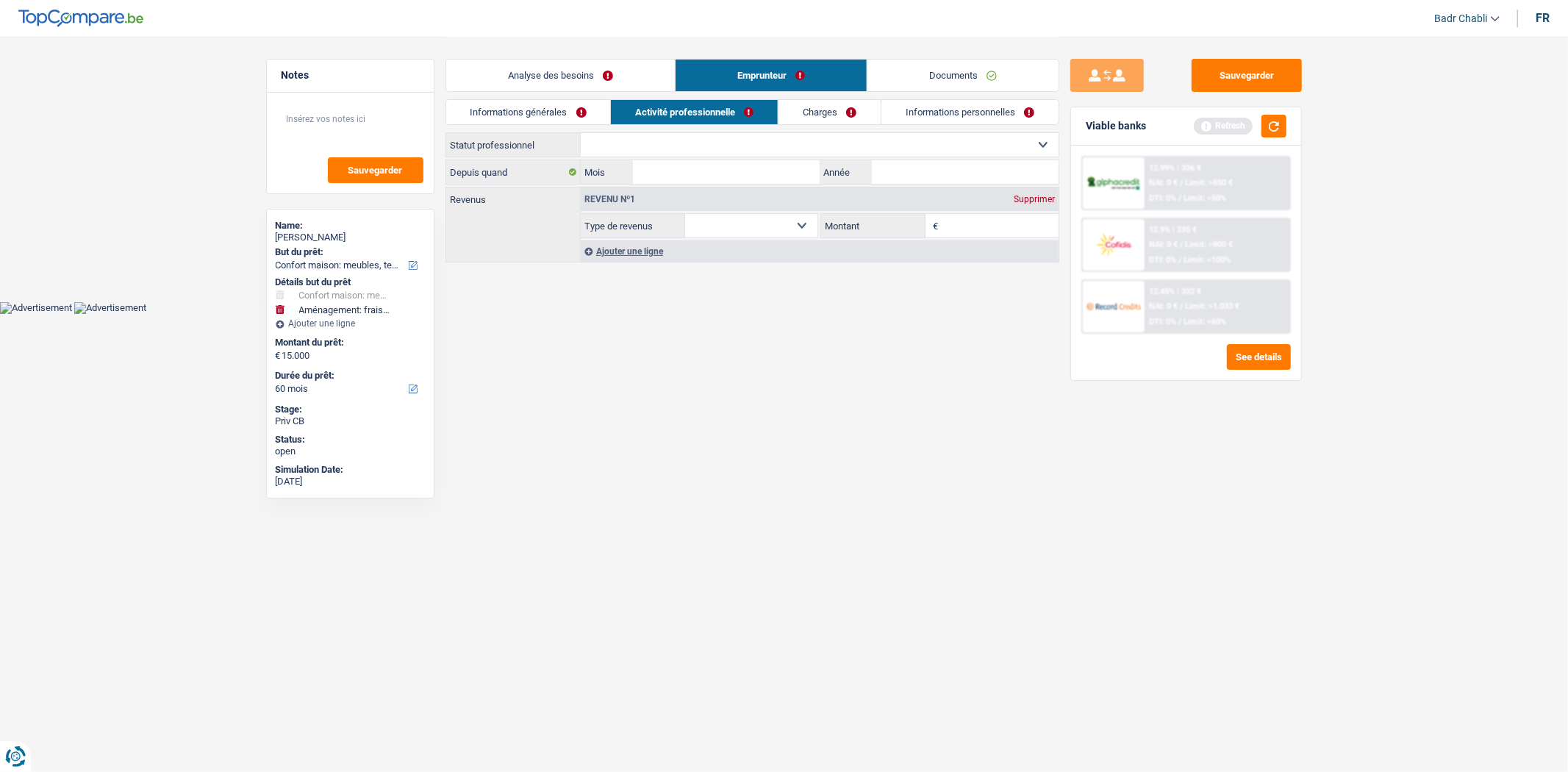
click at [946, 232] on input "Montant" at bounding box center [1000, 226] width 117 height 24
click at [702, 135] on select "Ouvrier Employé privé Employé public Invalide Indépendant Pensionné Chômeur Mut…" at bounding box center [819, 145] width 477 height 24
click at [581, 133] on select "Ouvrier Employé privé Employé public Invalide Indépendant Pensionné Chômeur Mut…" at bounding box center [819, 145] width 477 height 24
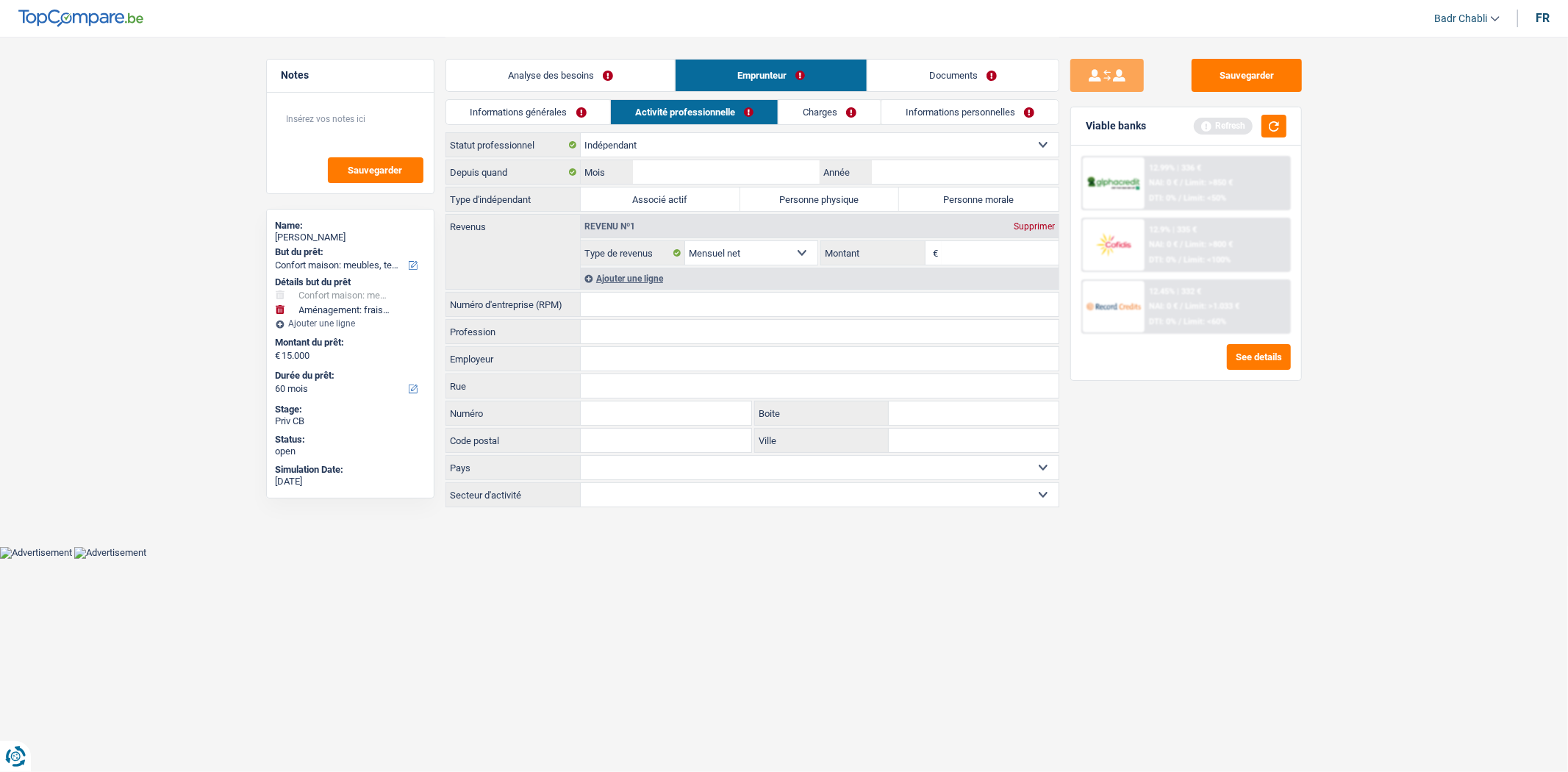
click at [836, 207] on label "Personne physique" at bounding box center [820, 199] width 159 height 24
click at [836, 207] on input "Personne physique" at bounding box center [820, 199] width 159 height 24
click at [607, 329] on input "Profession" at bounding box center [819, 332] width 477 height 24
click at [954, 258] on input "Montant" at bounding box center [1000, 253] width 117 height 24
click at [545, 77] on link "Analyse des besoins" at bounding box center [560, 76] width 228 height 32
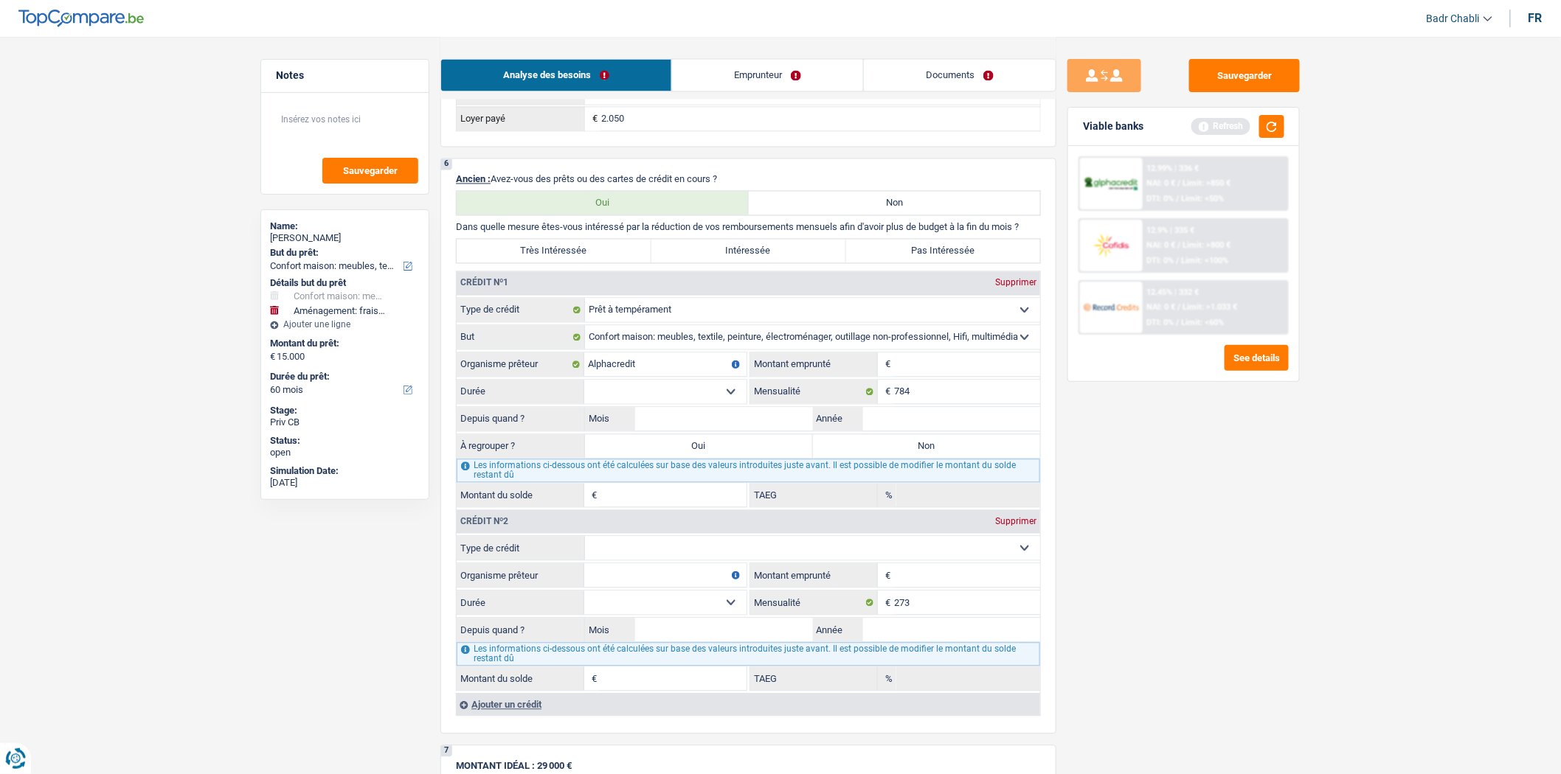
scroll to position [1229, 0]
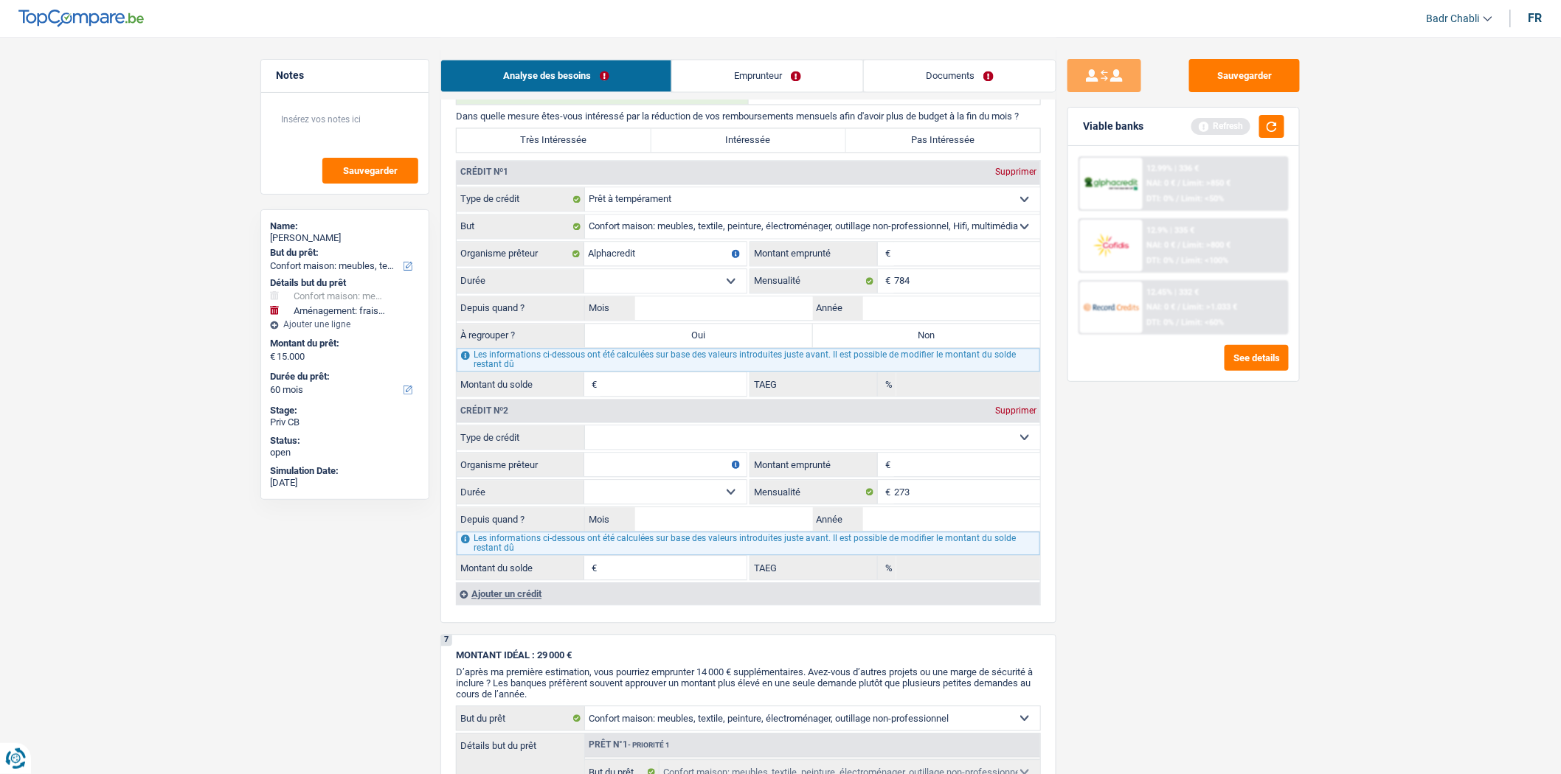
click at [940, 257] on input "Montant" at bounding box center [967, 254] width 146 height 24
click at [940, 261] on input "Montant" at bounding box center [967, 254] width 146 height 24
click at [913, 263] on input "Montant" at bounding box center [967, 254] width 146 height 24
click at [726, 291] on select "12 mois 18 mois 24 mois 30 mois 36 mois 42 mois 48 mois 60 mois 72 mois 84 mois…" at bounding box center [665, 281] width 162 height 24
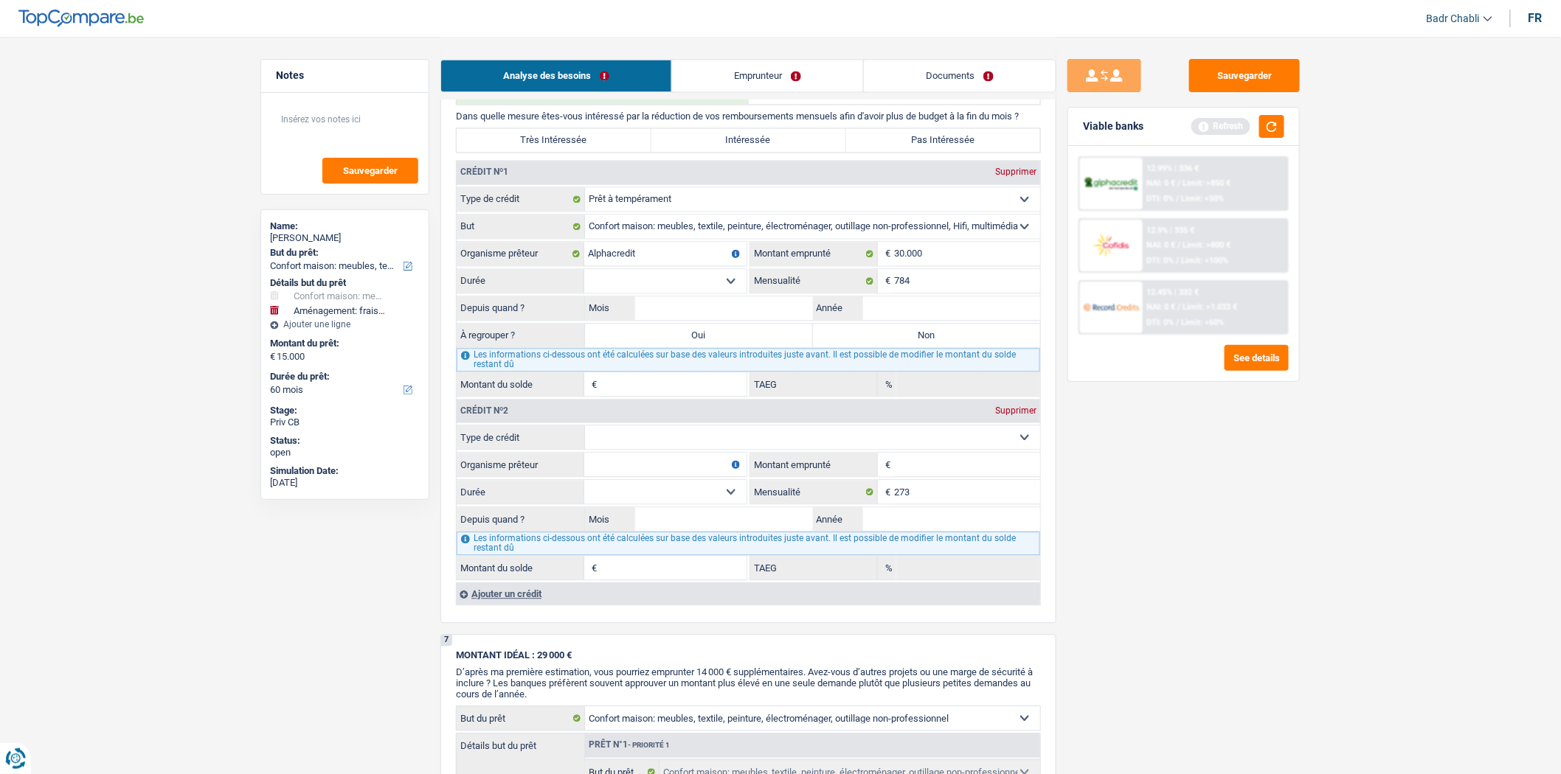
click at [584, 281] on select "12 mois 18 mois 24 mois 30 mois 36 mois 42 mois 48 mois 60 mois 72 mois 84 mois…" at bounding box center [665, 281] width 162 height 24
click at [741, 319] on input "Mois" at bounding box center [724, 309] width 178 height 24
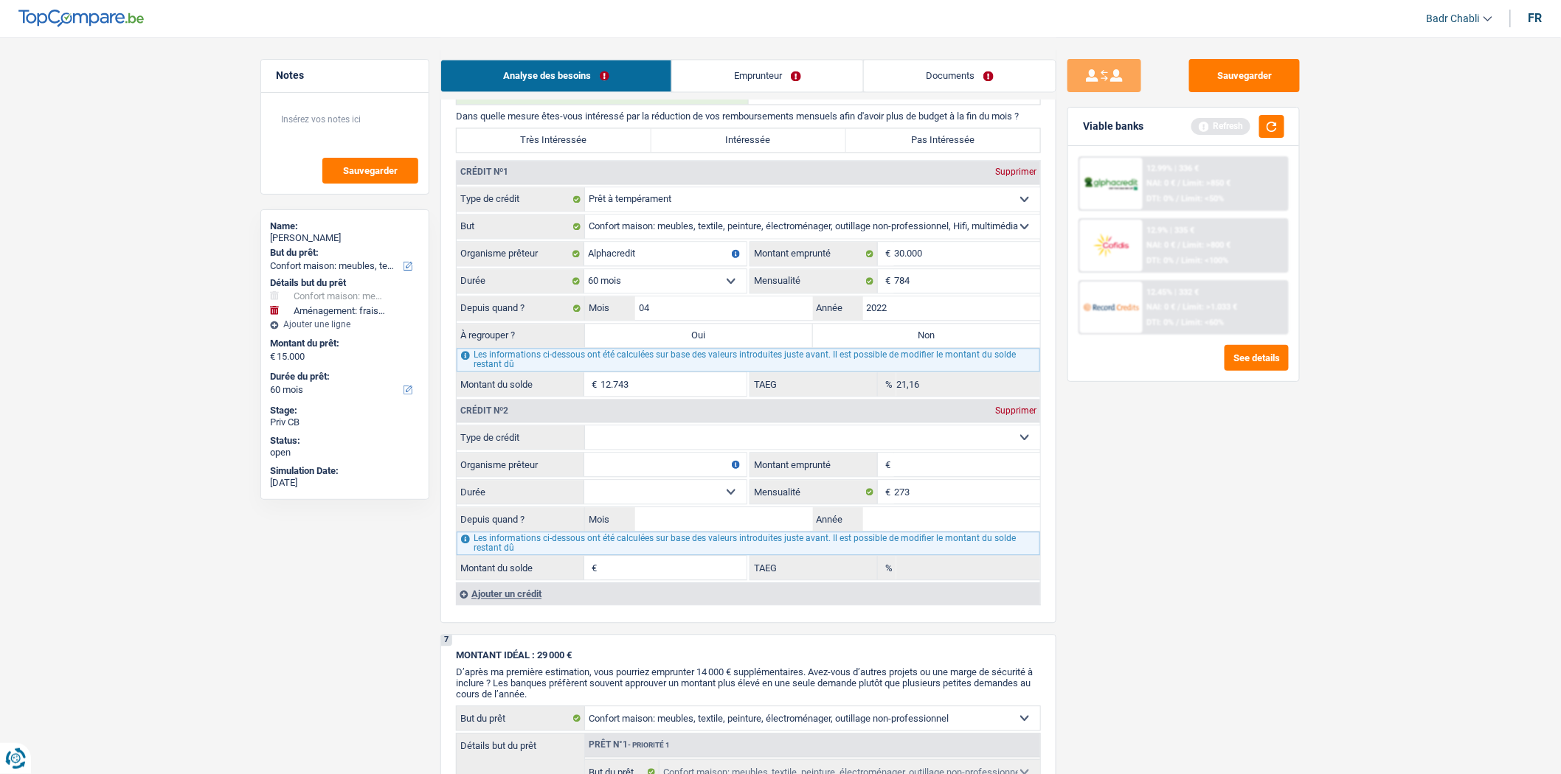
click at [720, 439] on select "Carte ou ouverture de crédit Prêt hypothécaire Vente à tempérament Prêt à tempé…" at bounding box center [812, 438] width 455 height 24
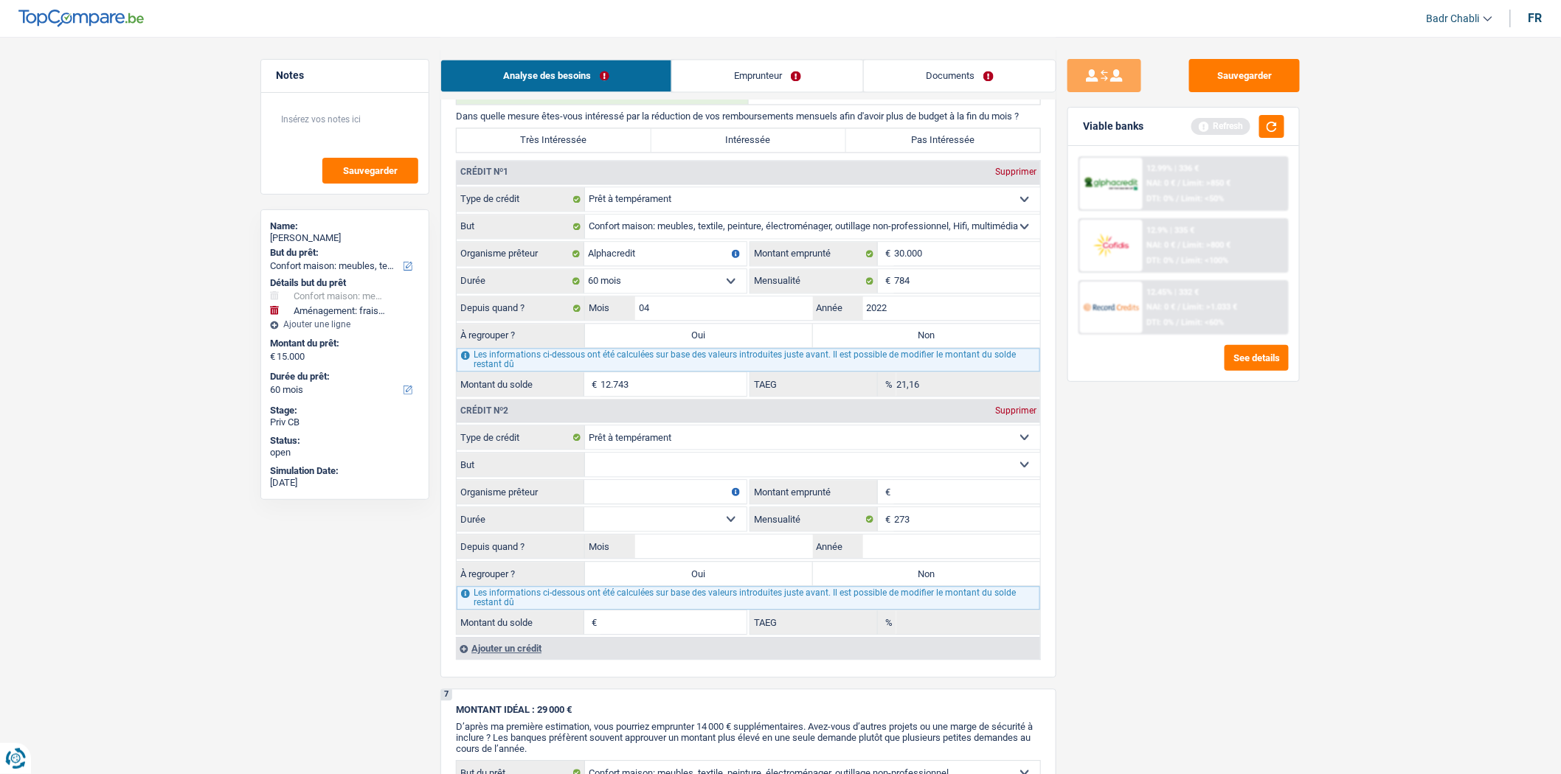
click at [689, 476] on select "Confort maison: meubles, textile, peinture, électroménager, outillage non-profe…" at bounding box center [812, 465] width 455 height 24
click at [585, 466] on select "Confort maison: meubles, textile, peinture, électroménager, outillage non-profe…" at bounding box center [812, 465] width 455 height 24
click at [703, 476] on select "Confort maison: meubles, textile, peinture, électroménager, outillage non-profe…" at bounding box center [812, 465] width 455 height 24
click at [585, 466] on select "Confort maison: meubles, textile, peinture, électroménager, outillage non-profe…" at bounding box center [812, 465] width 455 height 24
click at [597, 504] on input "Organisme prêteur" at bounding box center [665, 492] width 162 height 24
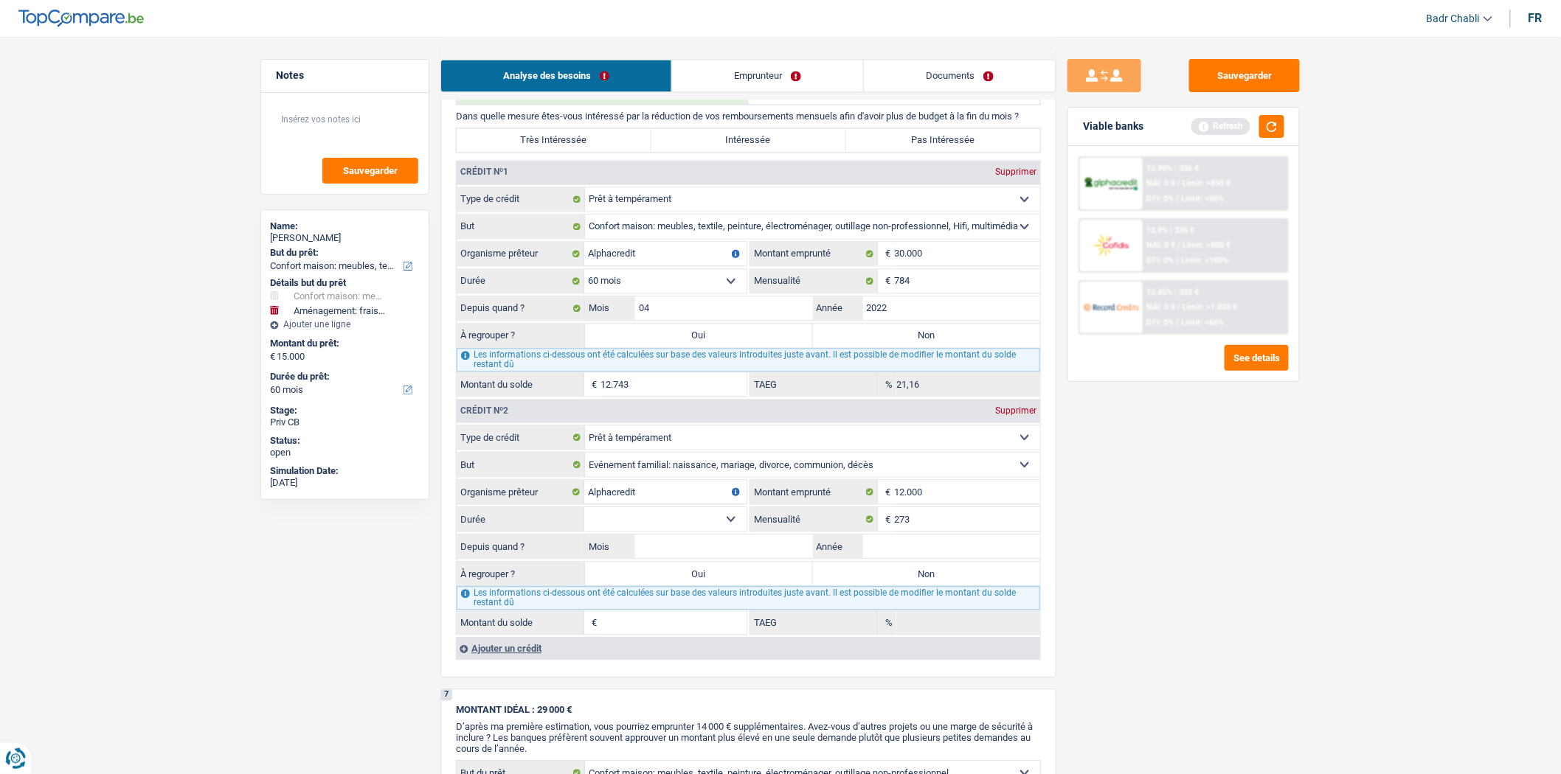
click at [695, 531] on select "12 mois 18 mois 24 mois 30 mois 36 mois 42 mois 48 mois 60 mois Sélectionner un…" at bounding box center [665, 519] width 162 height 24
click at [584, 521] on select "12 mois 18 mois 24 mois 30 mois 36 mois 42 mois 48 mois 60 mois Sélectionner un…" at bounding box center [665, 519] width 162 height 24
click at [768, 558] on input "Mois" at bounding box center [724, 547] width 178 height 24
click at [932, 340] on label "Non" at bounding box center [927, 336] width 228 height 24
click at [932, 340] on input "Non" at bounding box center [927, 336] width 228 height 24
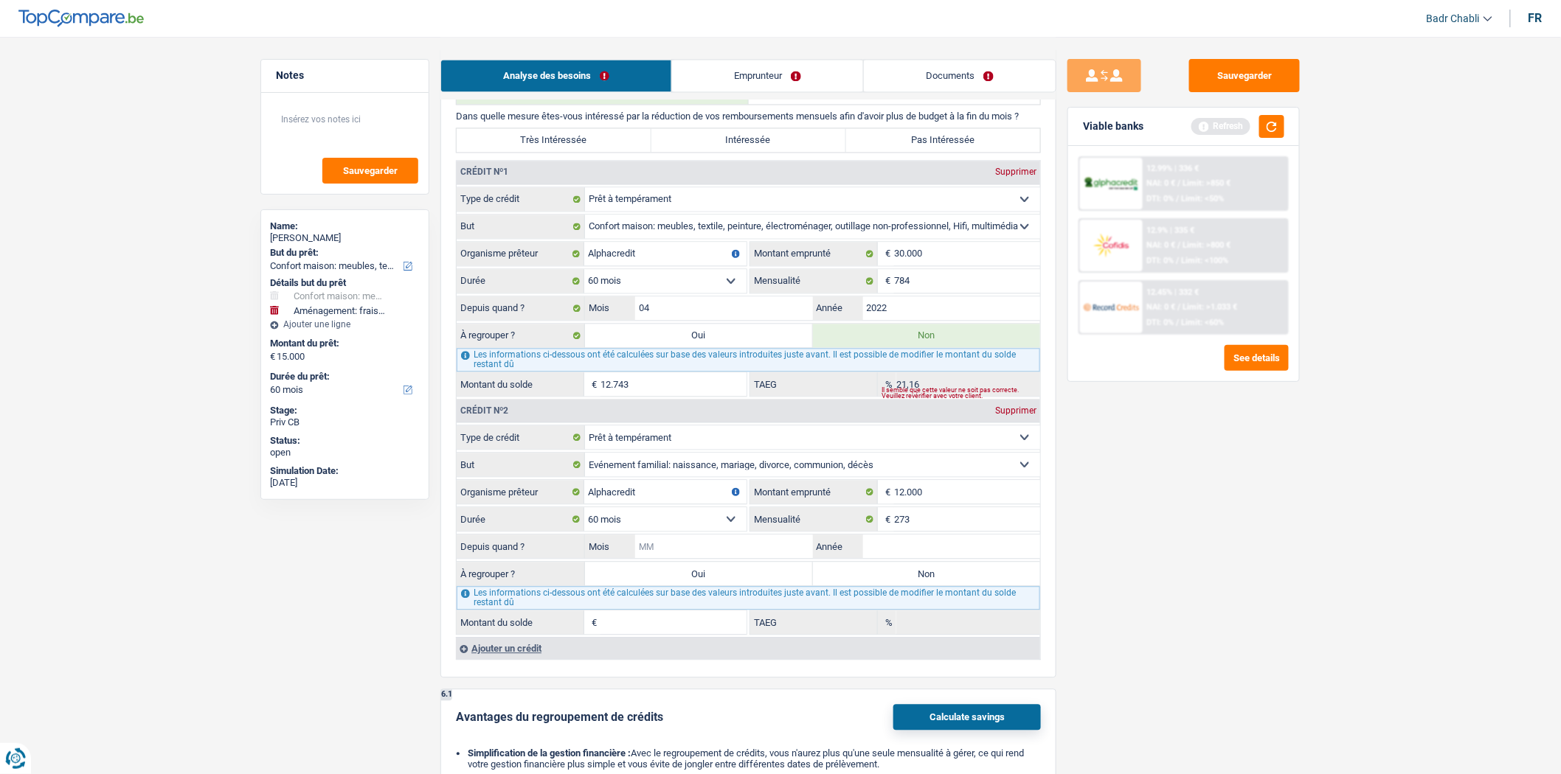
click at [712, 558] on input "Mois" at bounding box center [724, 547] width 178 height 24
click at [719, 558] on input "Mois" at bounding box center [724, 547] width 178 height 24
click at [745, 555] on input "Mois" at bounding box center [724, 547] width 178 height 24
click at [749, 558] on input "Mois" at bounding box center [724, 547] width 178 height 24
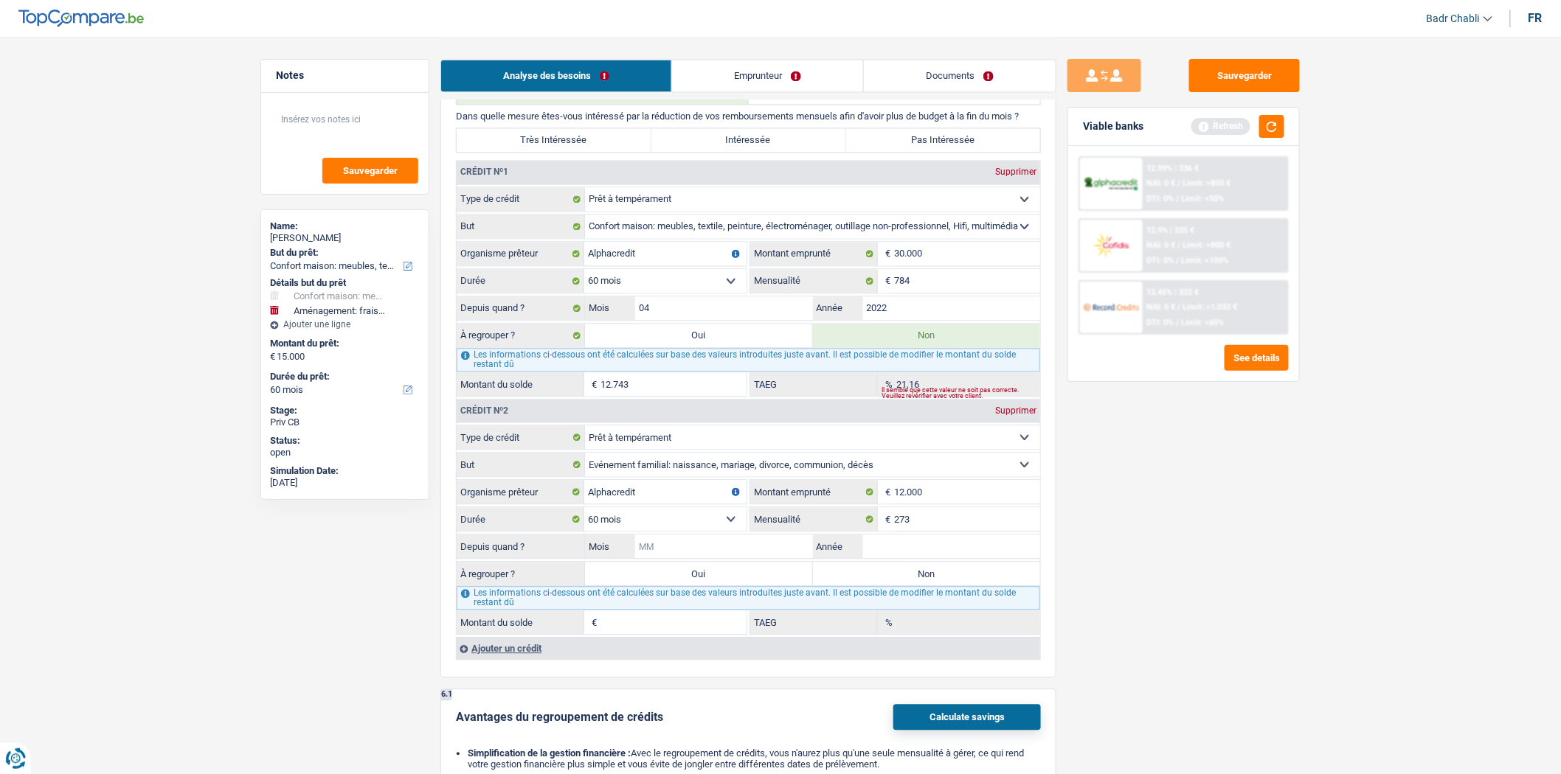
click at [749, 558] on input "Mois" at bounding box center [724, 547] width 178 height 24
click at [908, 315] on input "2022" at bounding box center [952, 309] width 178 height 24
click at [683, 555] on input "Mois" at bounding box center [724, 547] width 178 height 24
click at [901, 586] on label "Non" at bounding box center [927, 574] width 228 height 24
click at [901, 586] on input "Non" at bounding box center [927, 574] width 228 height 24
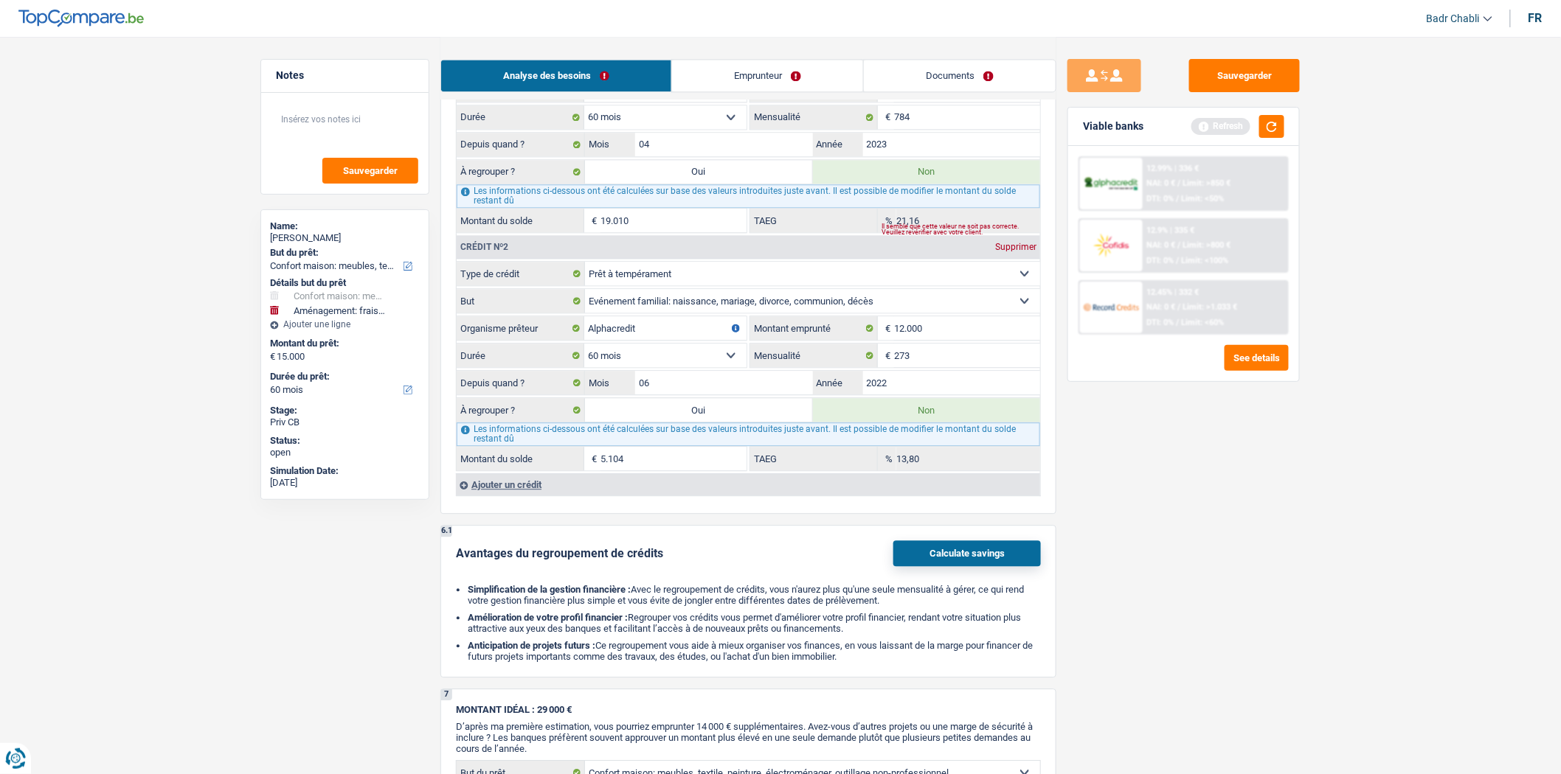
scroll to position [983, 0]
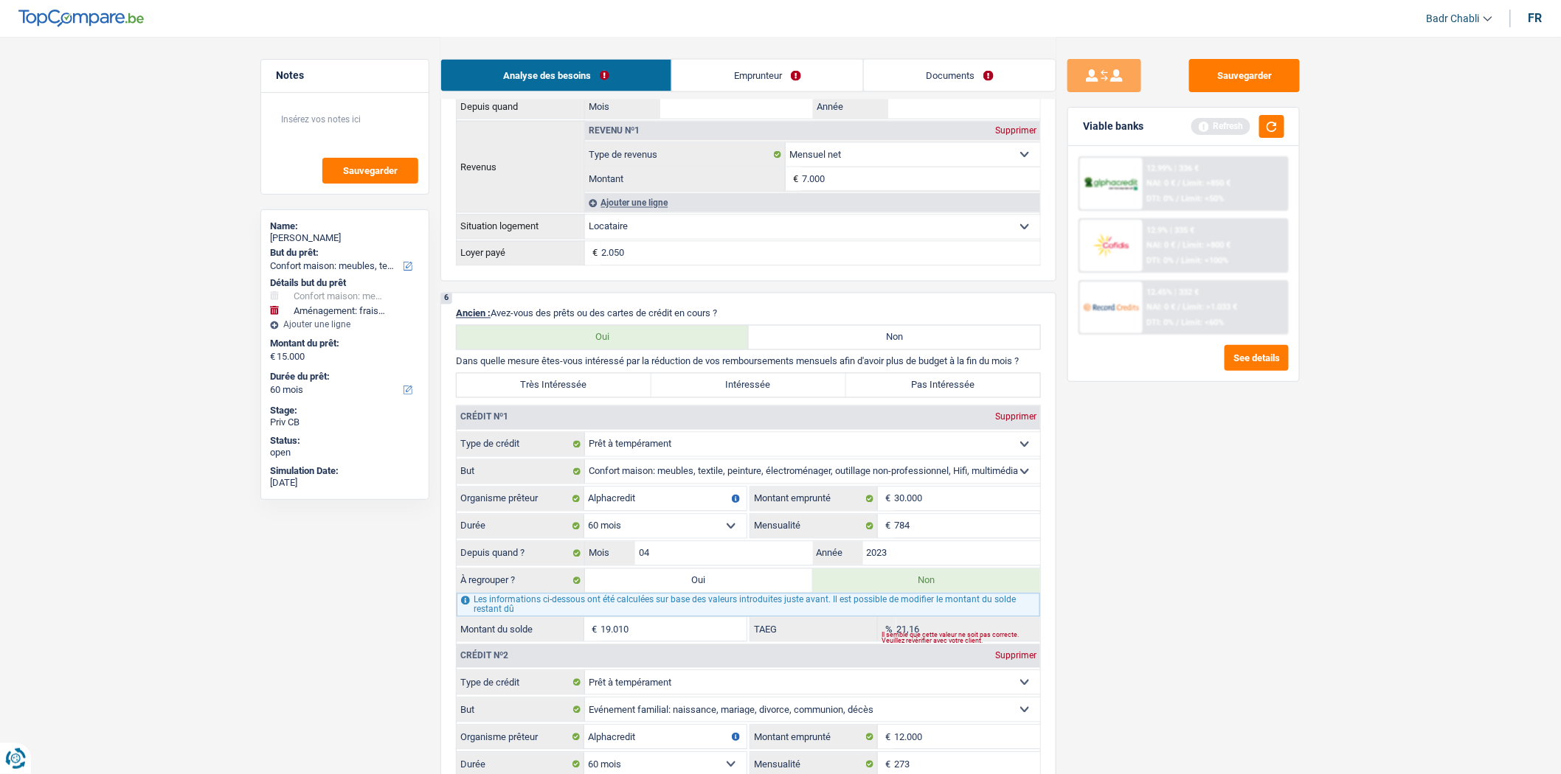
click at [786, 398] on label "Intéressée" at bounding box center [748, 386] width 195 height 24
click at [786, 398] on input "Intéressée" at bounding box center [748, 386] width 195 height 24
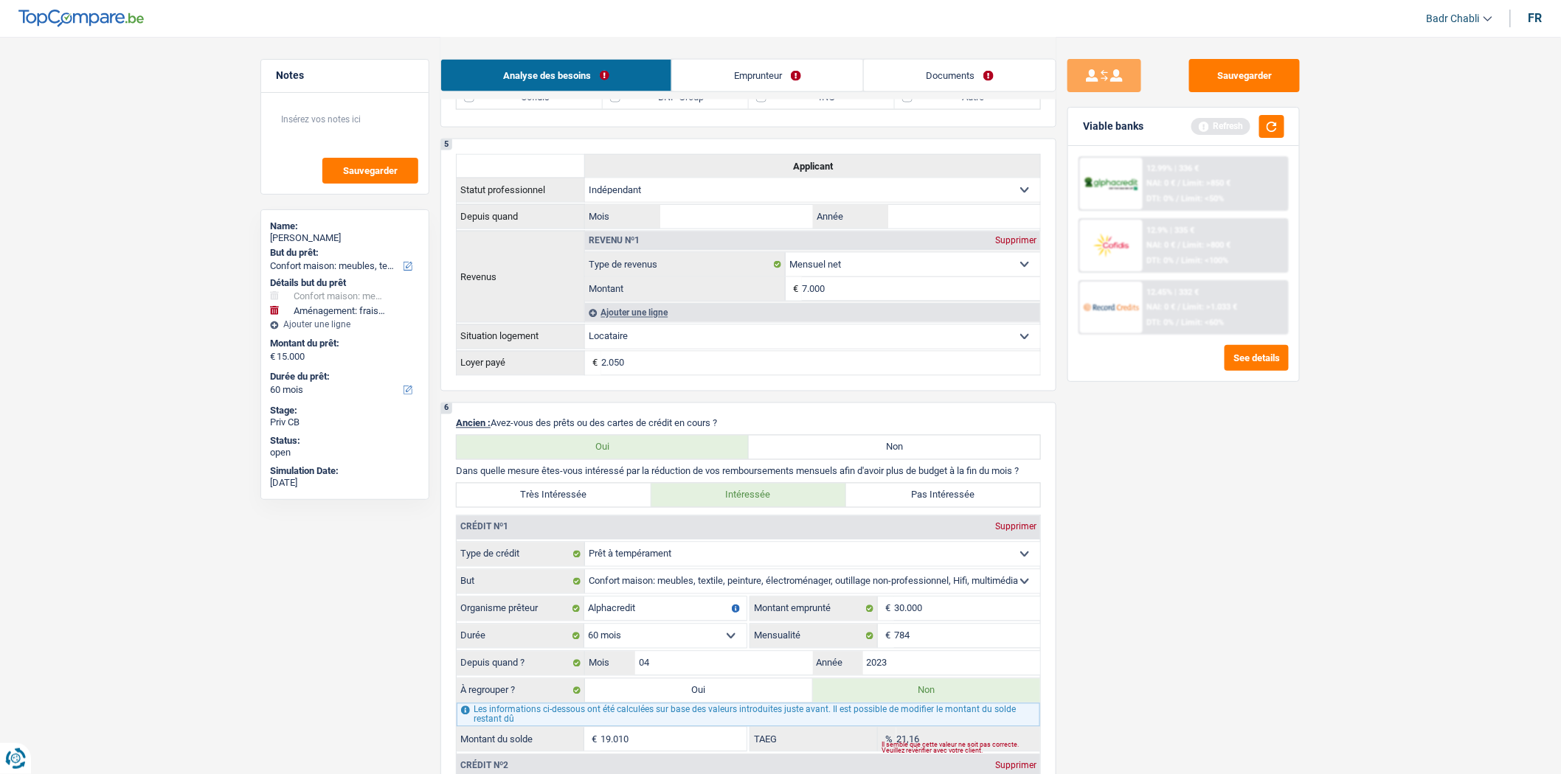
scroll to position [630, 0]
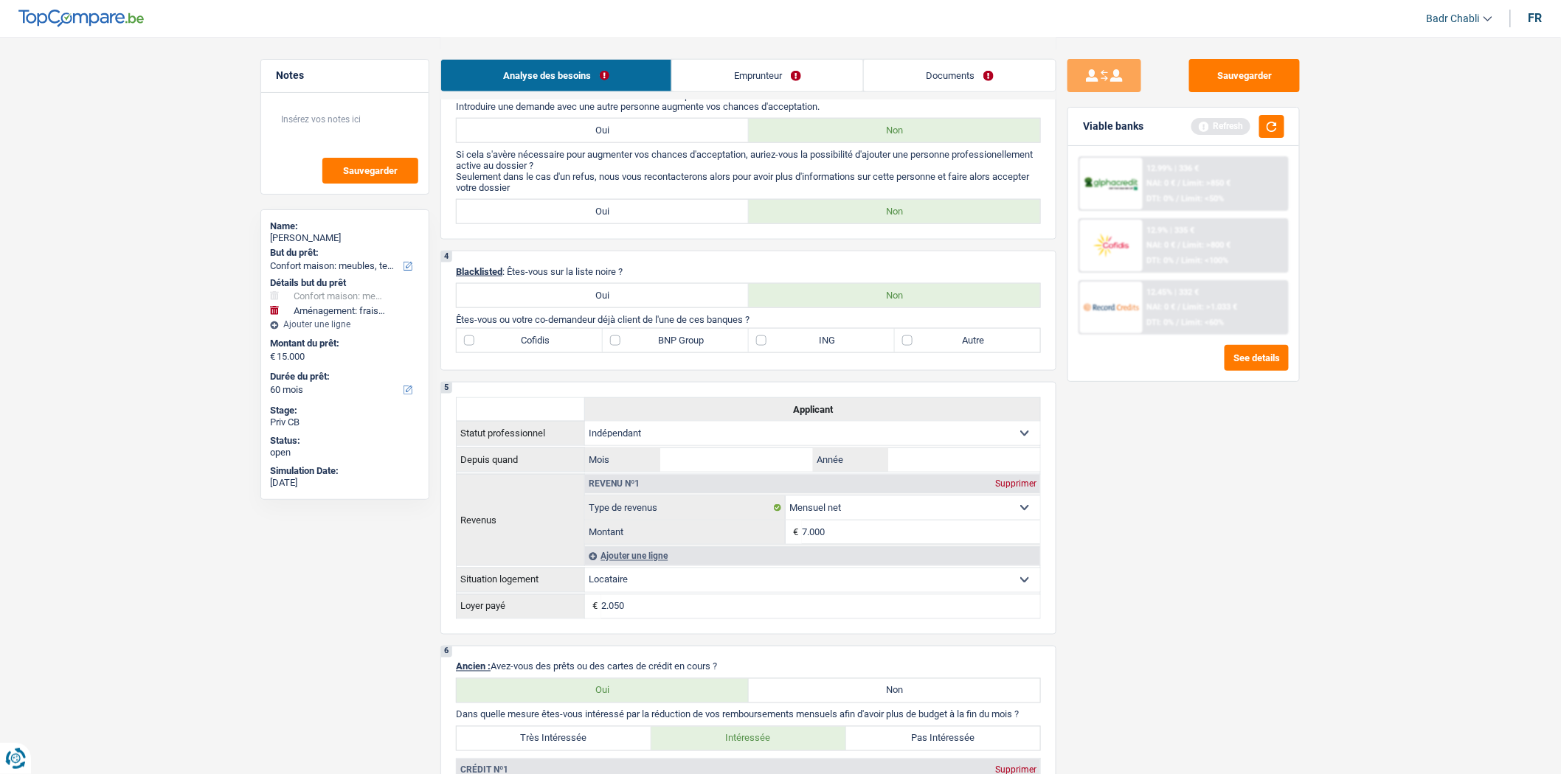
click at [633, 345] on label "BNP Group" at bounding box center [676, 341] width 146 height 24
click at [633, 345] on input "BNP Group" at bounding box center [676, 341] width 146 height 24
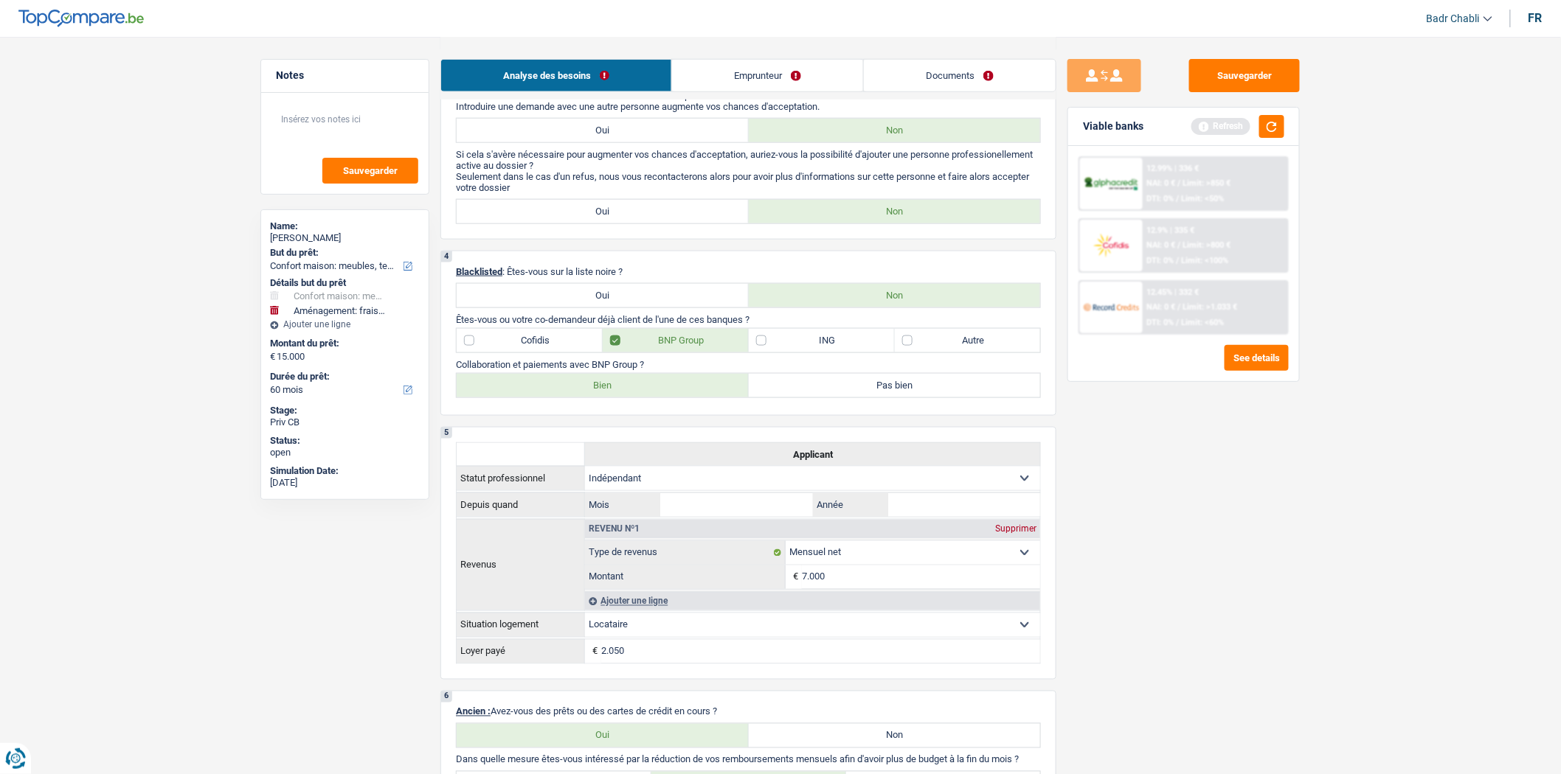
click at [653, 384] on label "Bien" at bounding box center [603, 386] width 292 height 24
click at [653, 384] on input "Bien" at bounding box center [603, 386] width 292 height 24
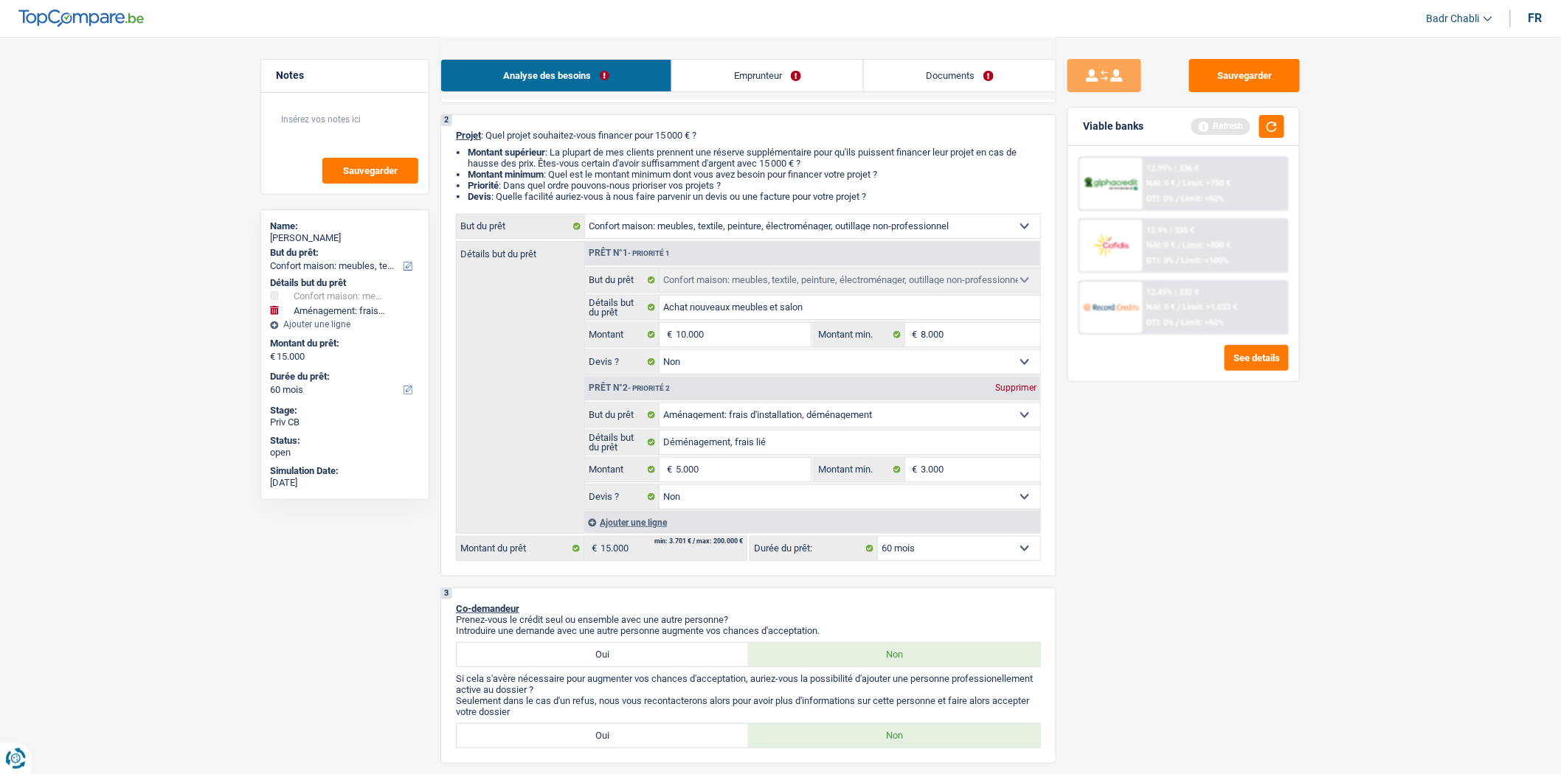
scroll to position [0, 0]
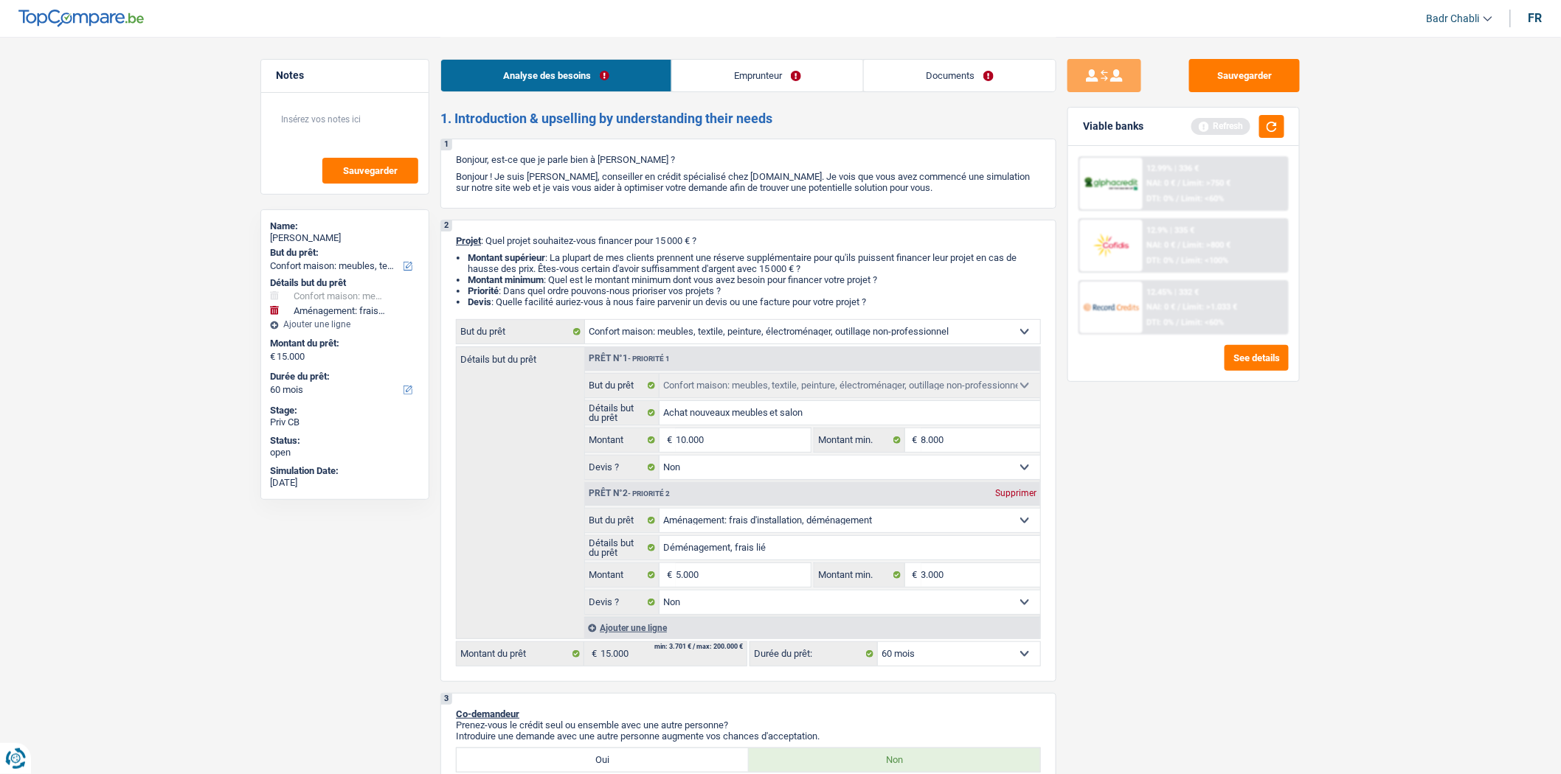
click at [716, 80] on link "Emprunteur" at bounding box center [767, 76] width 191 height 32
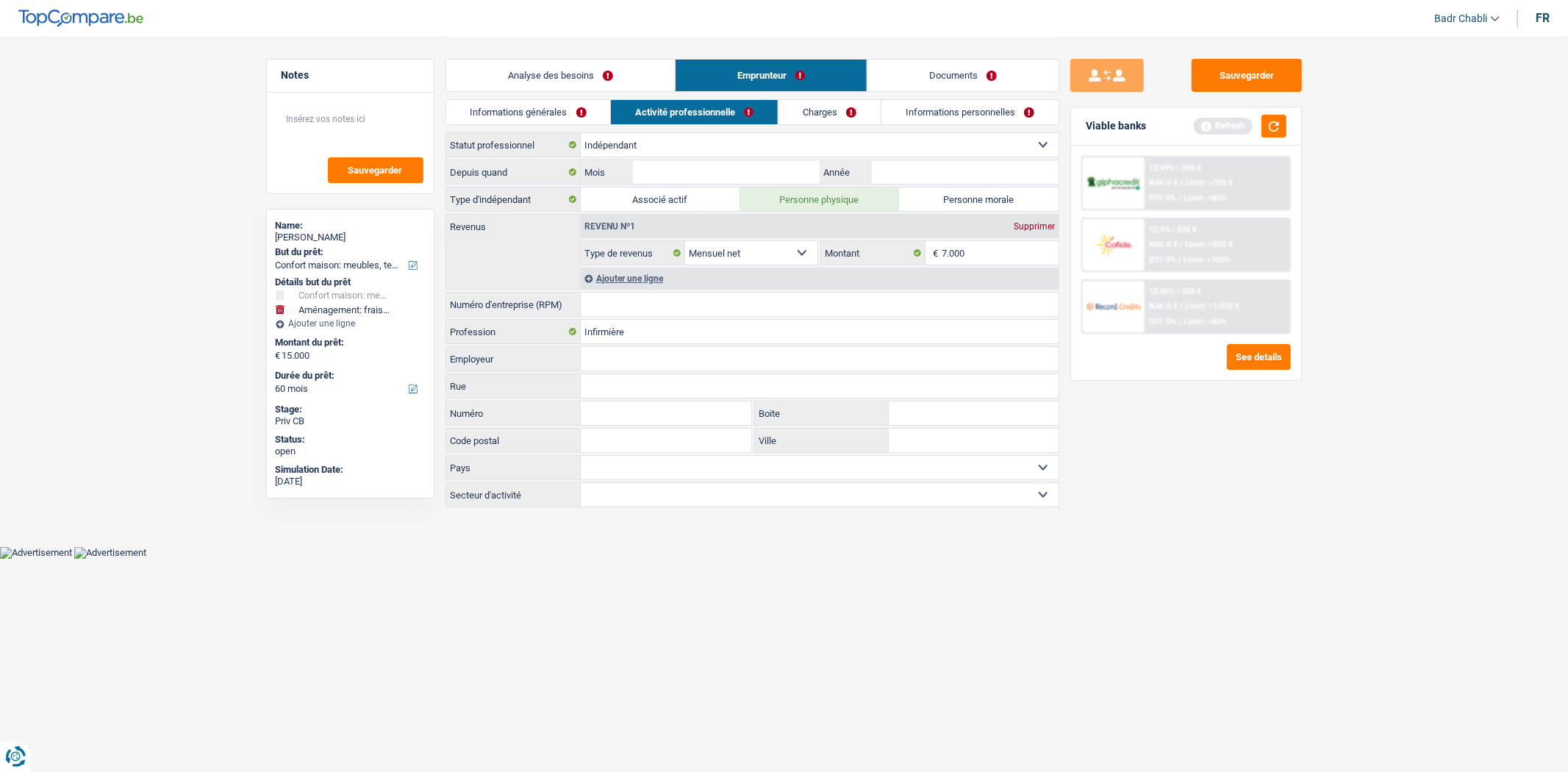
click at [529, 108] on link "Informations générales" at bounding box center [528, 112] width 164 height 24
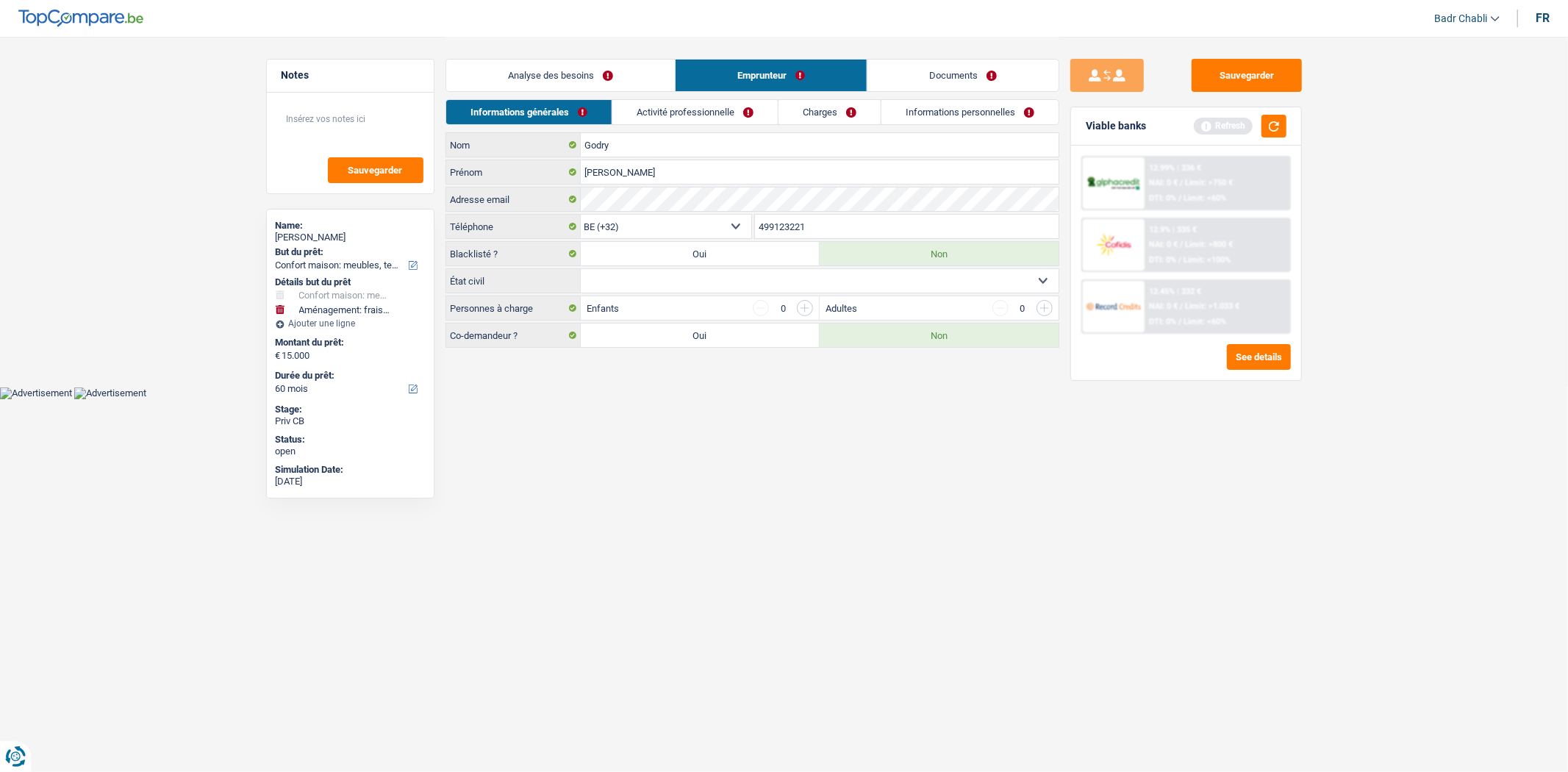
click at [715, 281] on select "Célibataire Marié(e) Cohabitant(e) légal(e) Divorcé(e) Veuf(ve) Séparé (de fait…" at bounding box center [819, 281] width 477 height 24
click at [581, 270] on select "Célibataire Marié(e) Cohabitant(e) légal(e) Divorcé(e) Veuf(ve) Séparé (de fait…" at bounding box center [819, 281] width 477 height 24
click at [797, 305] on input "button" at bounding box center [805, 308] width 16 height 16
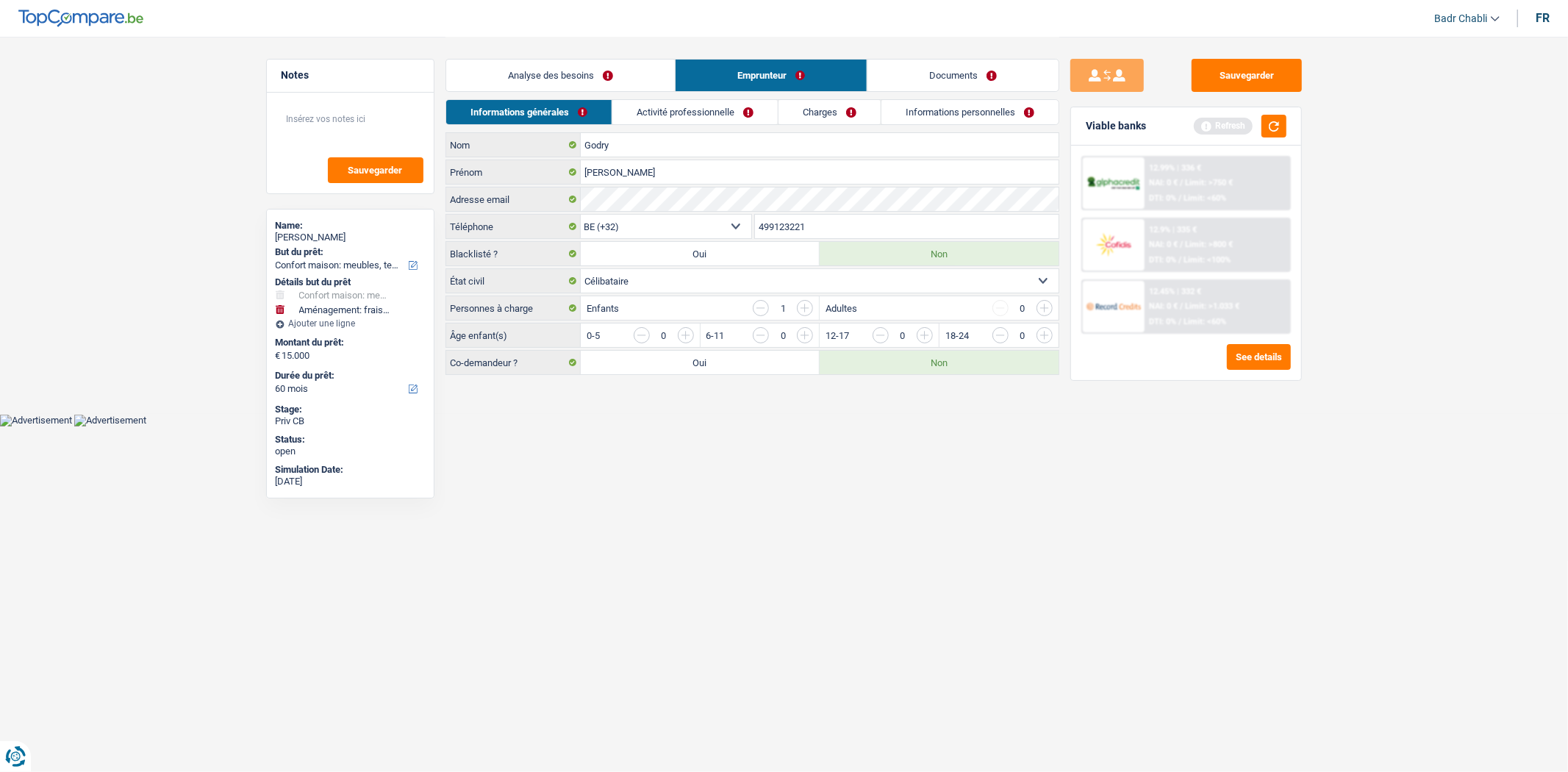
click at [799, 305] on input "button" at bounding box center [805, 308] width 16 height 16
click at [1040, 339] on input "button" at bounding box center [1343, 339] width 612 height 24
click at [664, 109] on link "Activité professionnelle" at bounding box center [695, 112] width 165 height 24
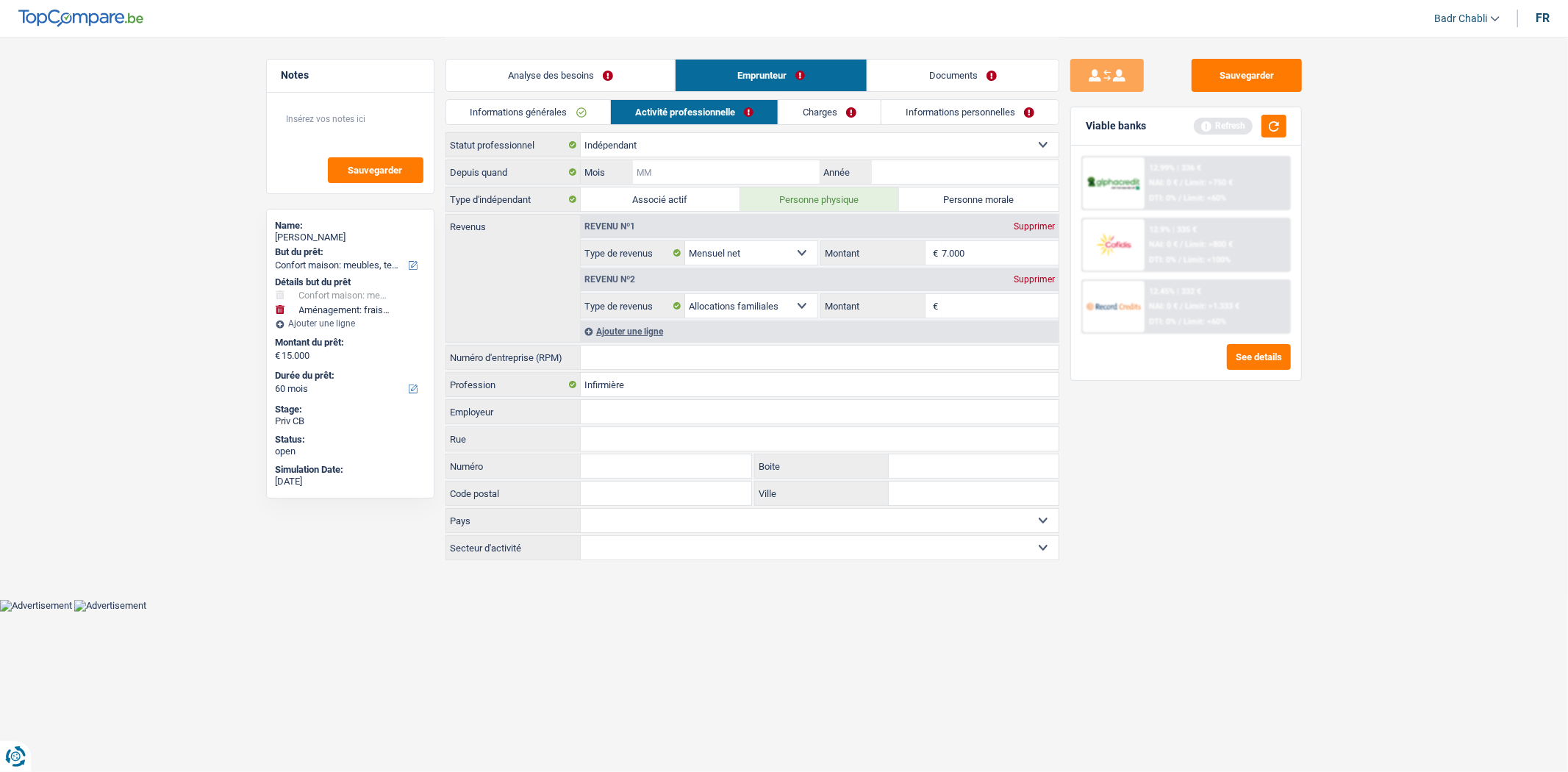
click at [730, 184] on input "Mois" at bounding box center [726, 173] width 186 height 24
click at [677, 145] on select "Ouvrier Employé privé Employé public Invalide Indépendant Pensionné Chômeur Mut…" at bounding box center [819, 145] width 477 height 24
click at [581, 133] on select "Ouvrier Employé privé Employé public Invalide Indépendant Pensionné Chômeur Mut…" at bounding box center [819, 145] width 477 height 24
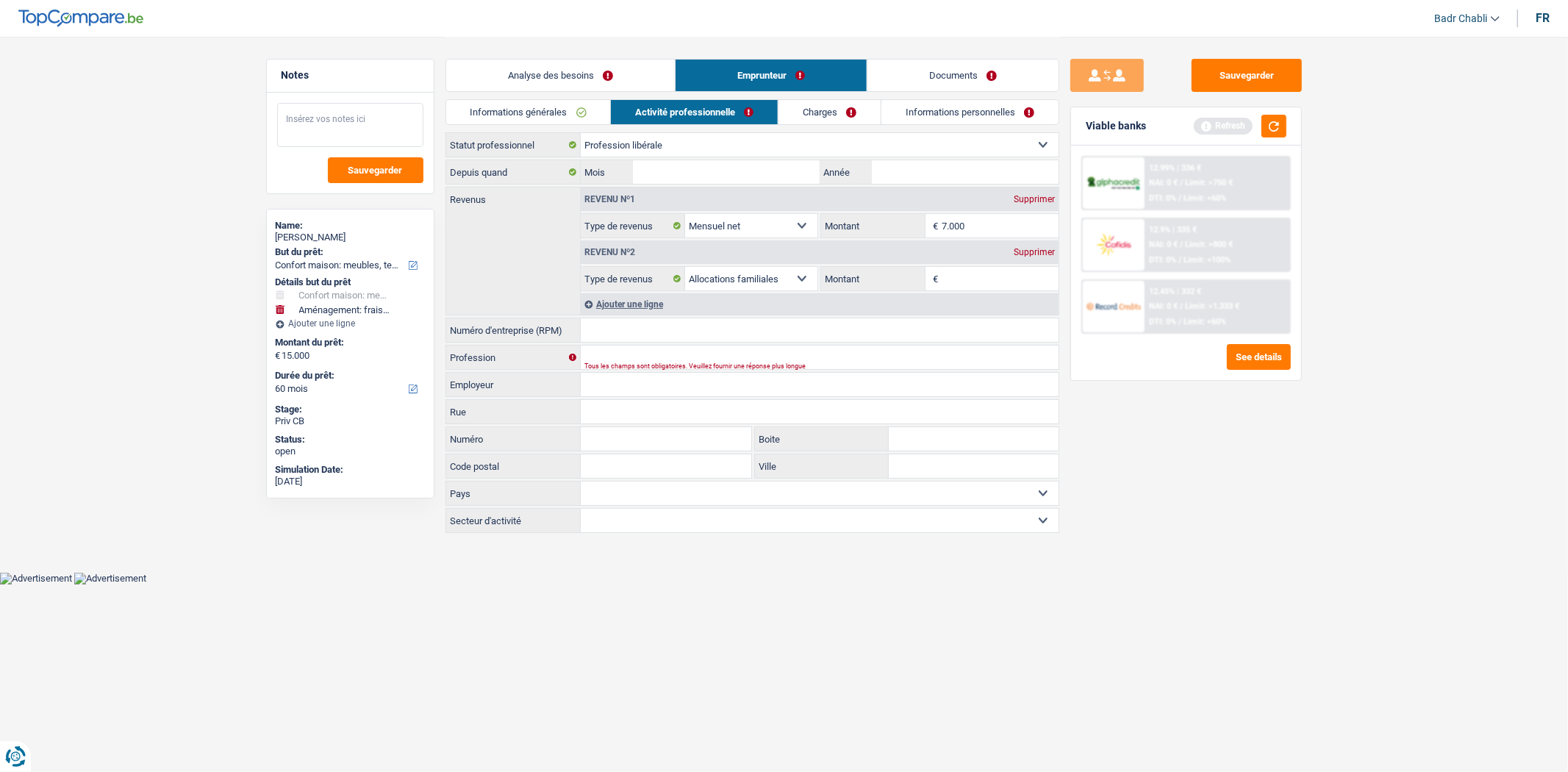
click at [332, 118] on textarea at bounding box center [350, 125] width 147 height 44
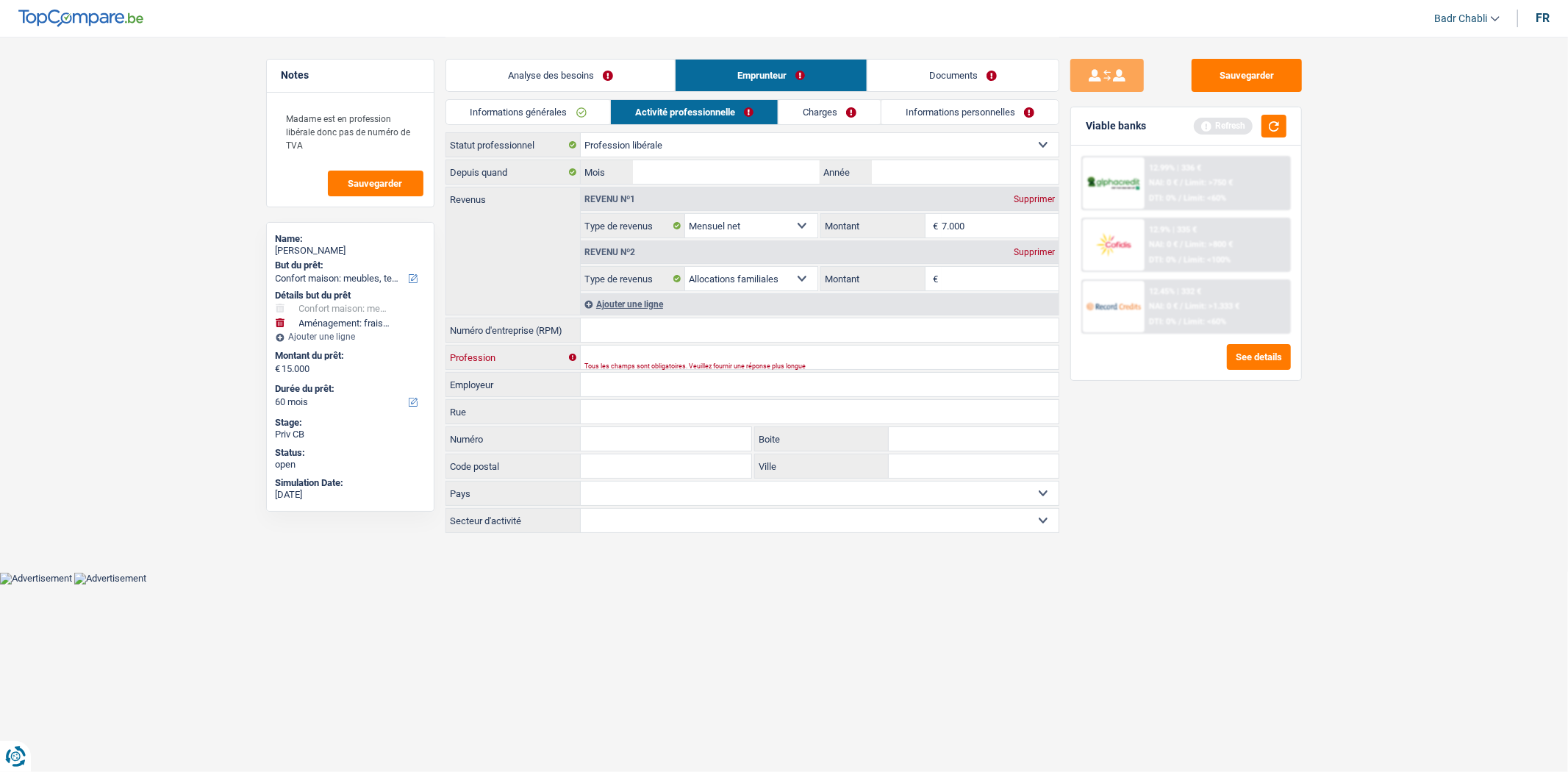
click at [625, 349] on input "Profession" at bounding box center [819, 358] width 477 height 24
click at [979, 278] on input "Montant" at bounding box center [1000, 279] width 117 height 24
click at [982, 280] on input "Montant" at bounding box center [1000, 279] width 117 height 24
click at [777, 175] on input "Mois" at bounding box center [726, 173] width 186 height 24
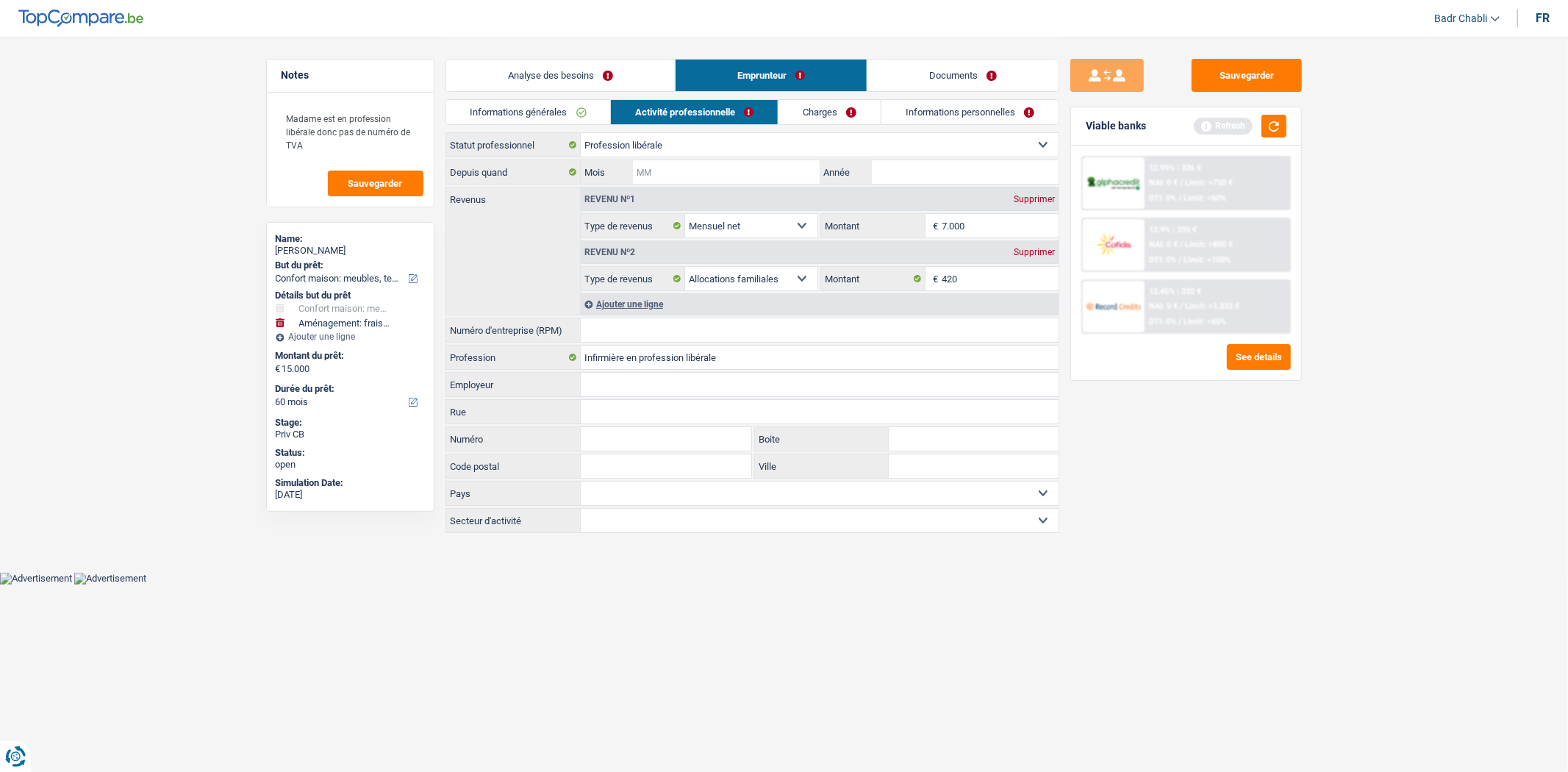
click at [778, 175] on input "Mois" at bounding box center [726, 173] width 186 height 24
click at [826, 107] on link "Charges" at bounding box center [829, 112] width 103 height 24
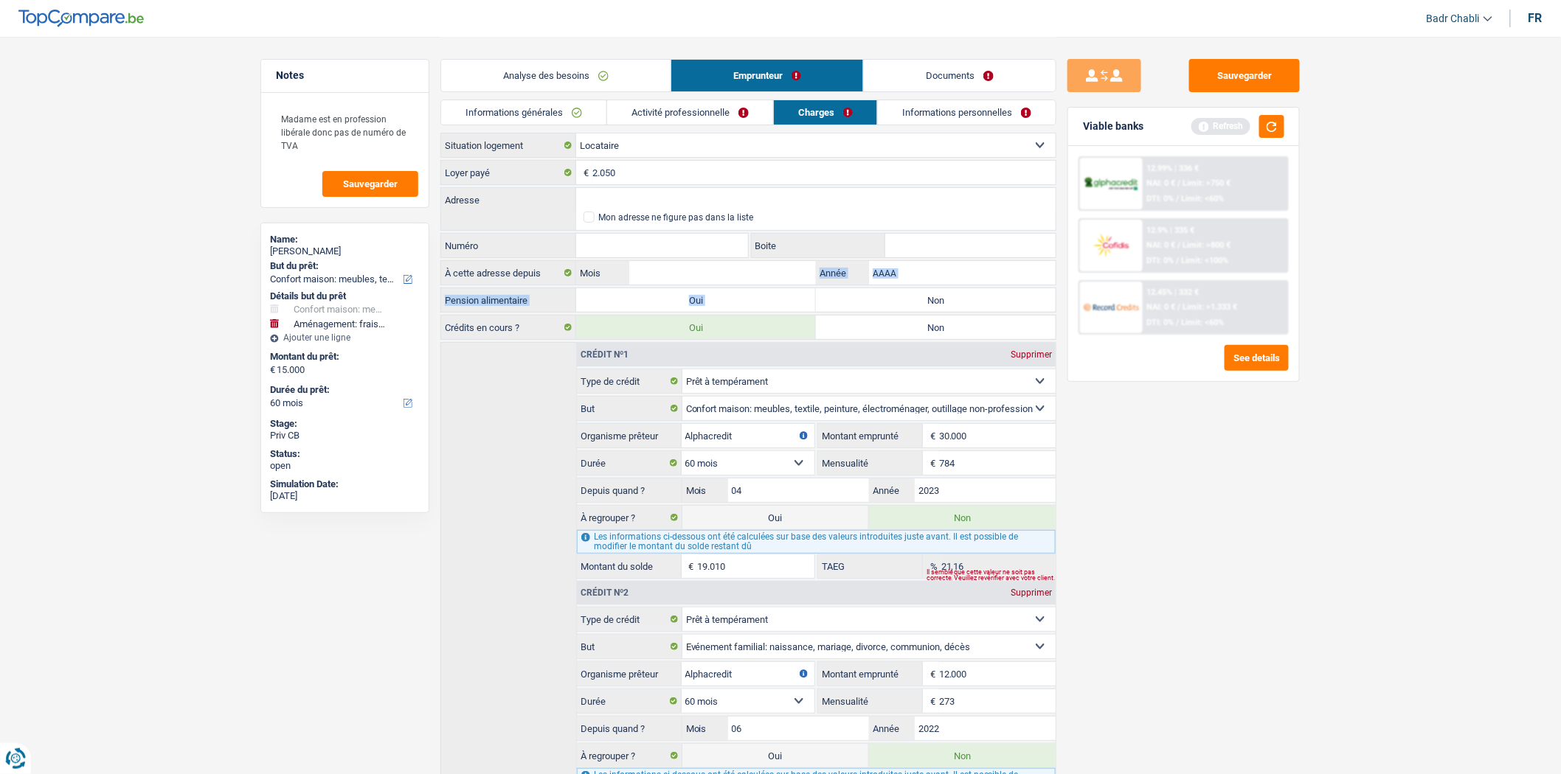
click at [887, 285] on div "Locataire Propriétaire avec prêt hypothécaire Propriétaire sans prêt hypothécai…" at bounding box center [748, 488] width 616 height 710
click at [892, 304] on label "Non" at bounding box center [936, 300] width 240 height 24
click at [892, 304] on input "Non" at bounding box center [936, 300] width 240 height 24
click at [632, 193] on input "Adresse" at bounding box center [815, 200] width 479 height 24
click at [951, 117] on link "Informations personnelles" at bounding box center [967, 112] width 178 height 24
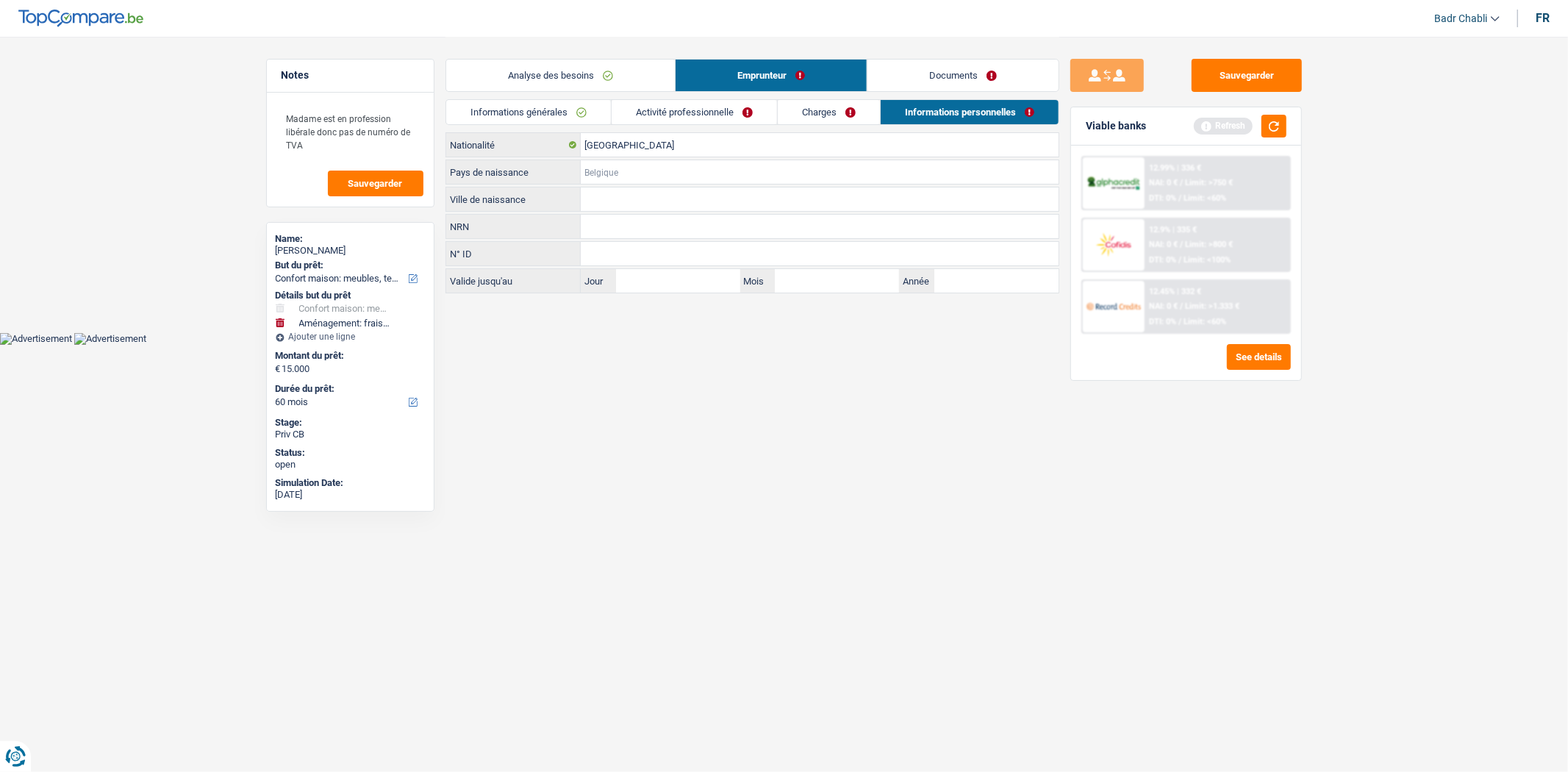
click at [622, 174] on input "Pays de naissance" at bounding box center [819, 173] width 477 height 24
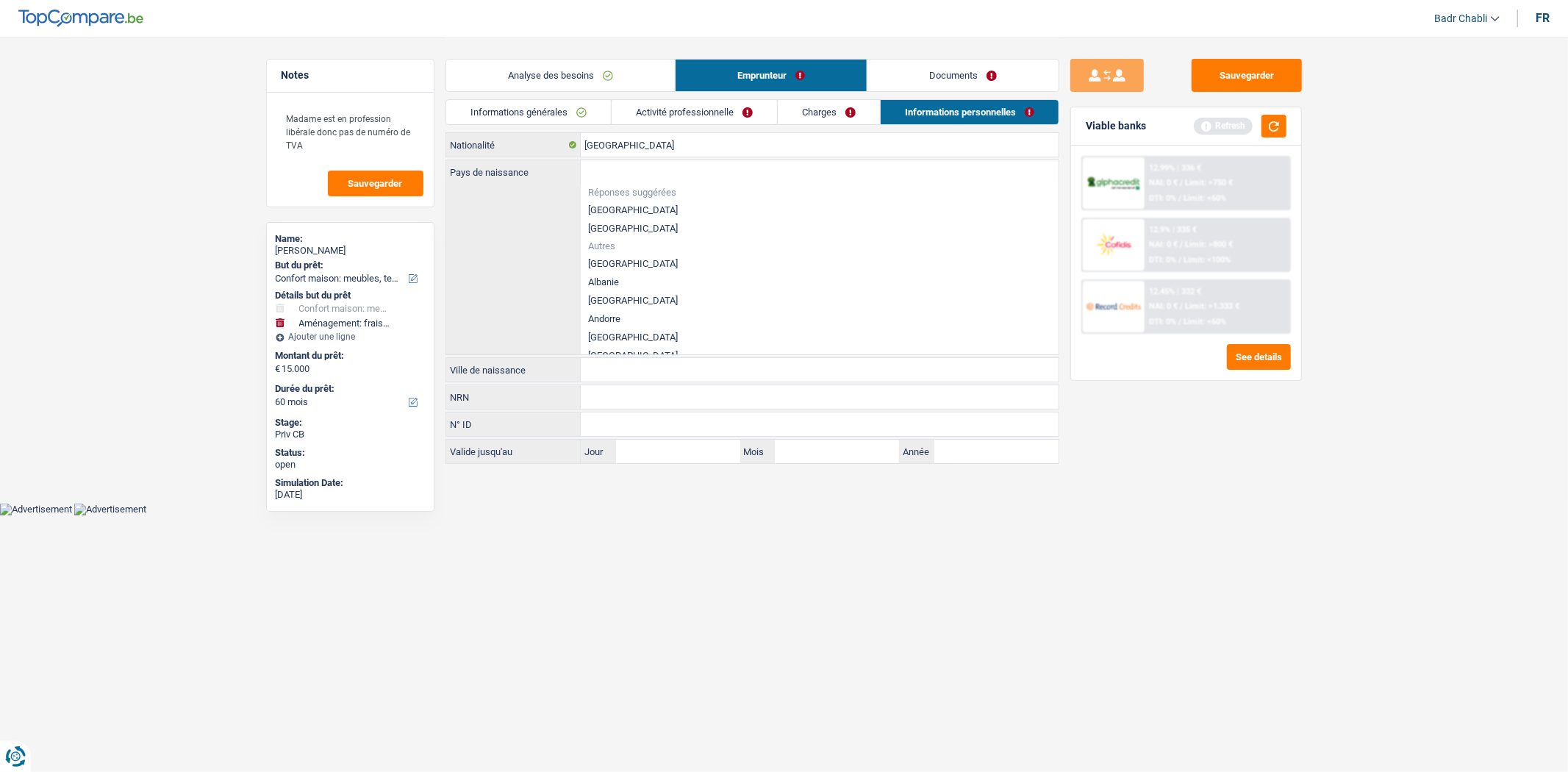
click at [627, 207] on li "[GEOGRAPHIC_DATA]" at bounding box center [819, 209] width 477 height 18
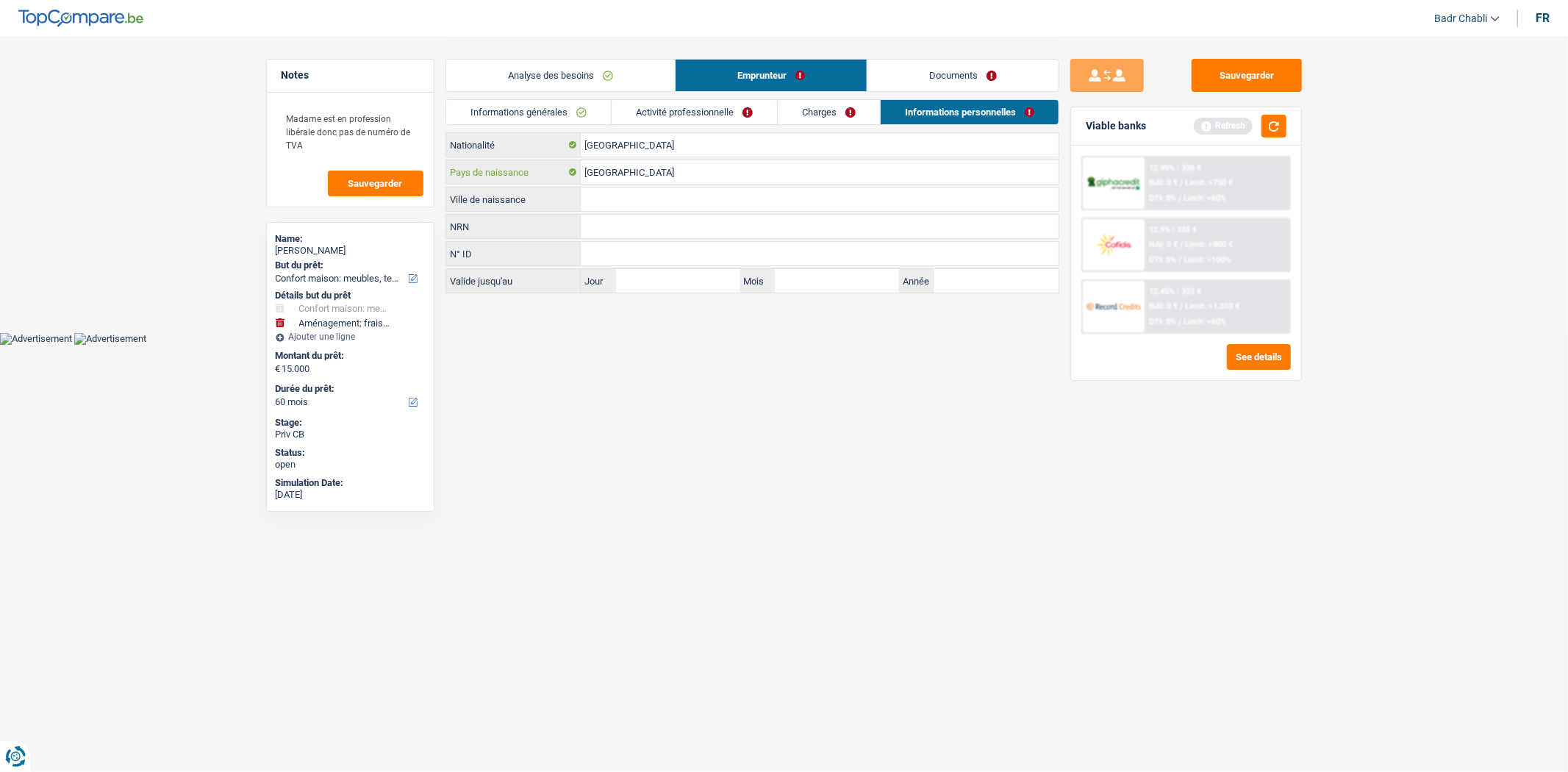
click at [622, 182] on input "[GEOGRAPHIC_DATA]" at bounding box center [819, 173] width 477 height 24
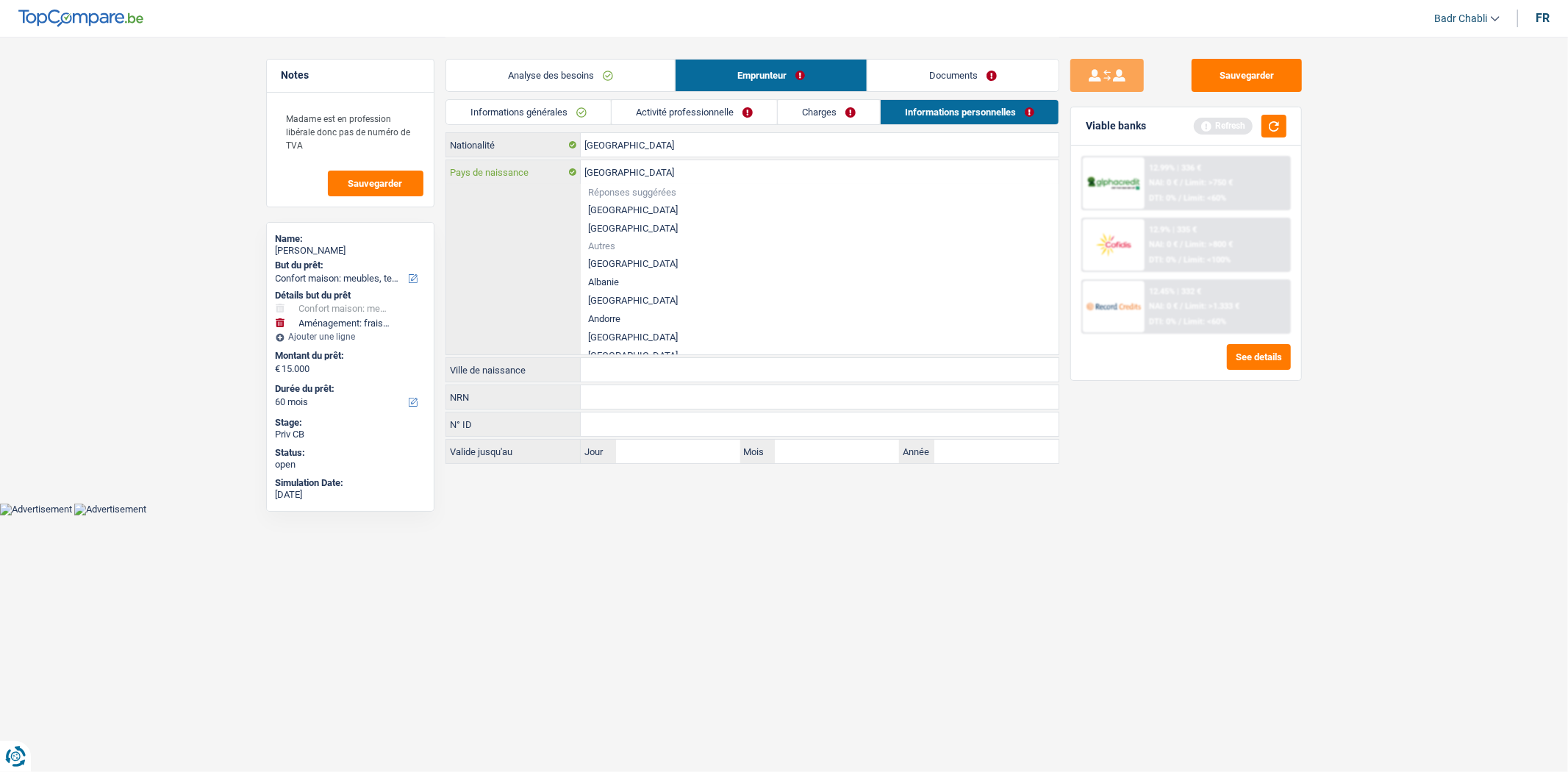
click at [622, 182] on input "[GEOGRAPHIC_DATA]" at bounding box center [819, 173] width 477 height 24
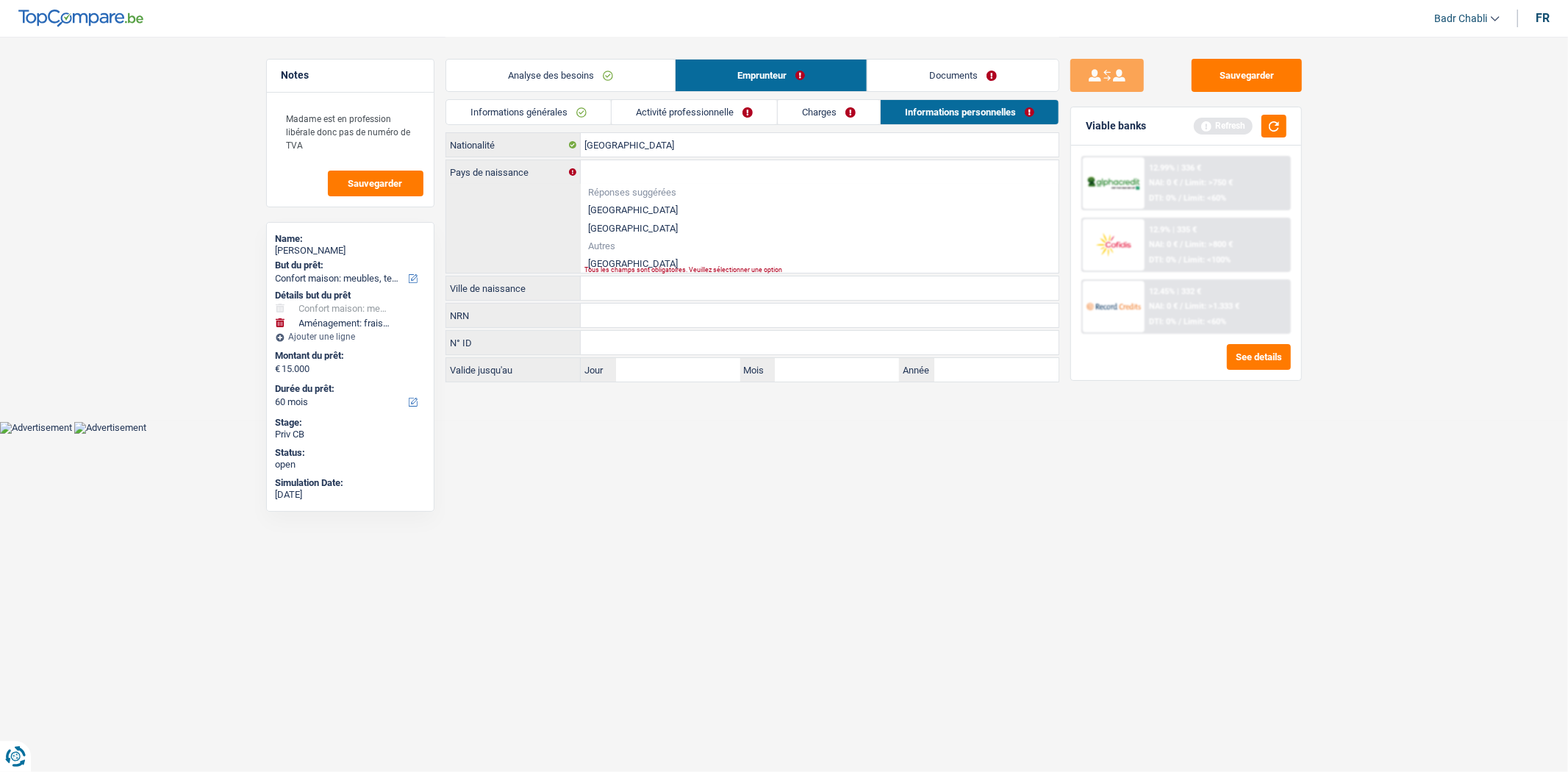
click at [611, 201] on li "[GEOGRAPHIC_DATA]" at bounding box center [819, 209] width 477 height 18
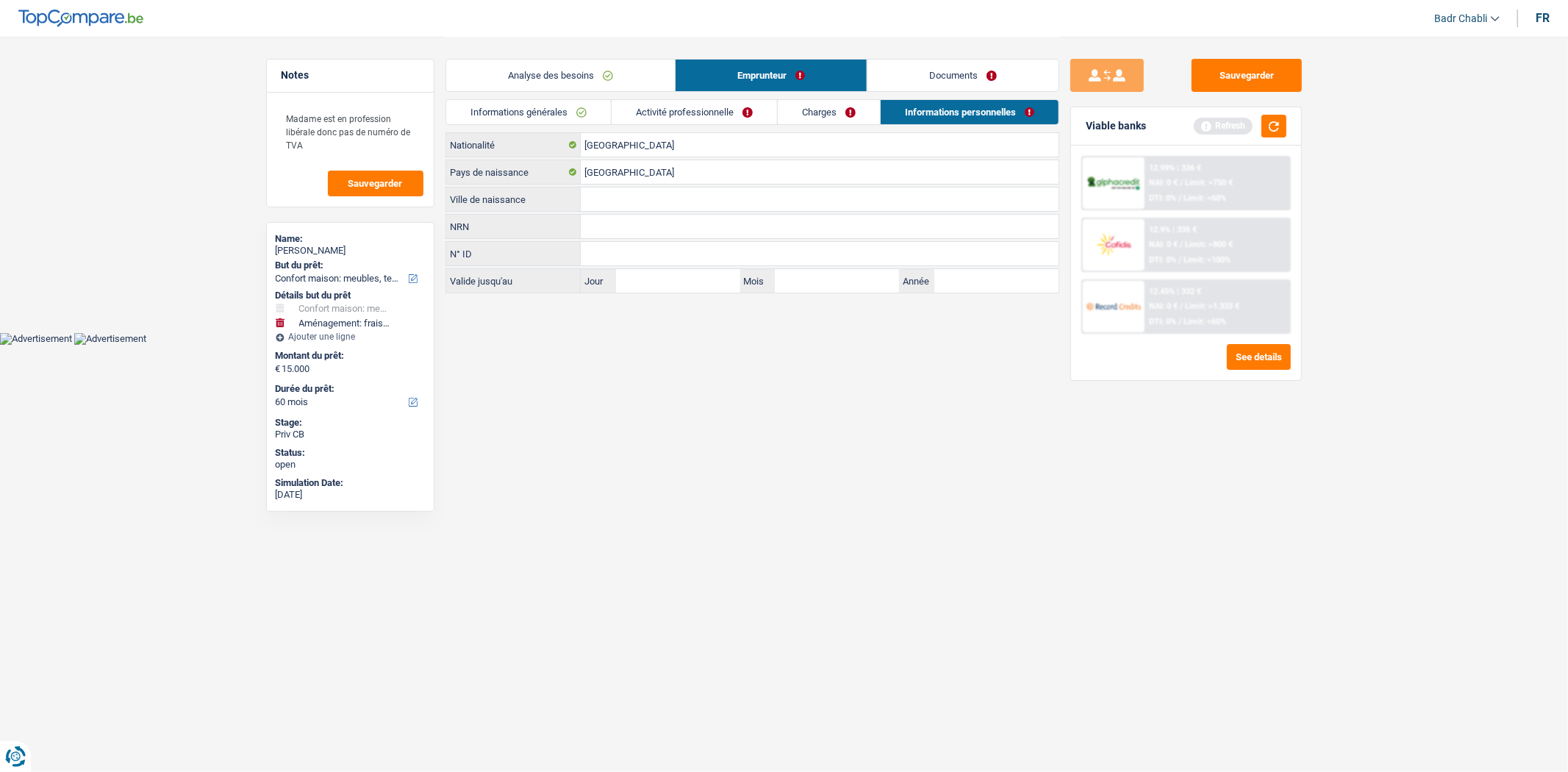
click at [623, 194] on input "Ville de naissance" at bounding box center [819, 199] width 477 height 24
paste input "[GEOGRAPHIC_DATA]"
click at [687, 127] on div "Informations générales Activité professionnelle Charges Informations personnell…" at bounding box center [753, 116] width 614 height 33
click at [699, 114] on link "Activité professionnelle" at bounding box center [695, 112] width 165 height 24
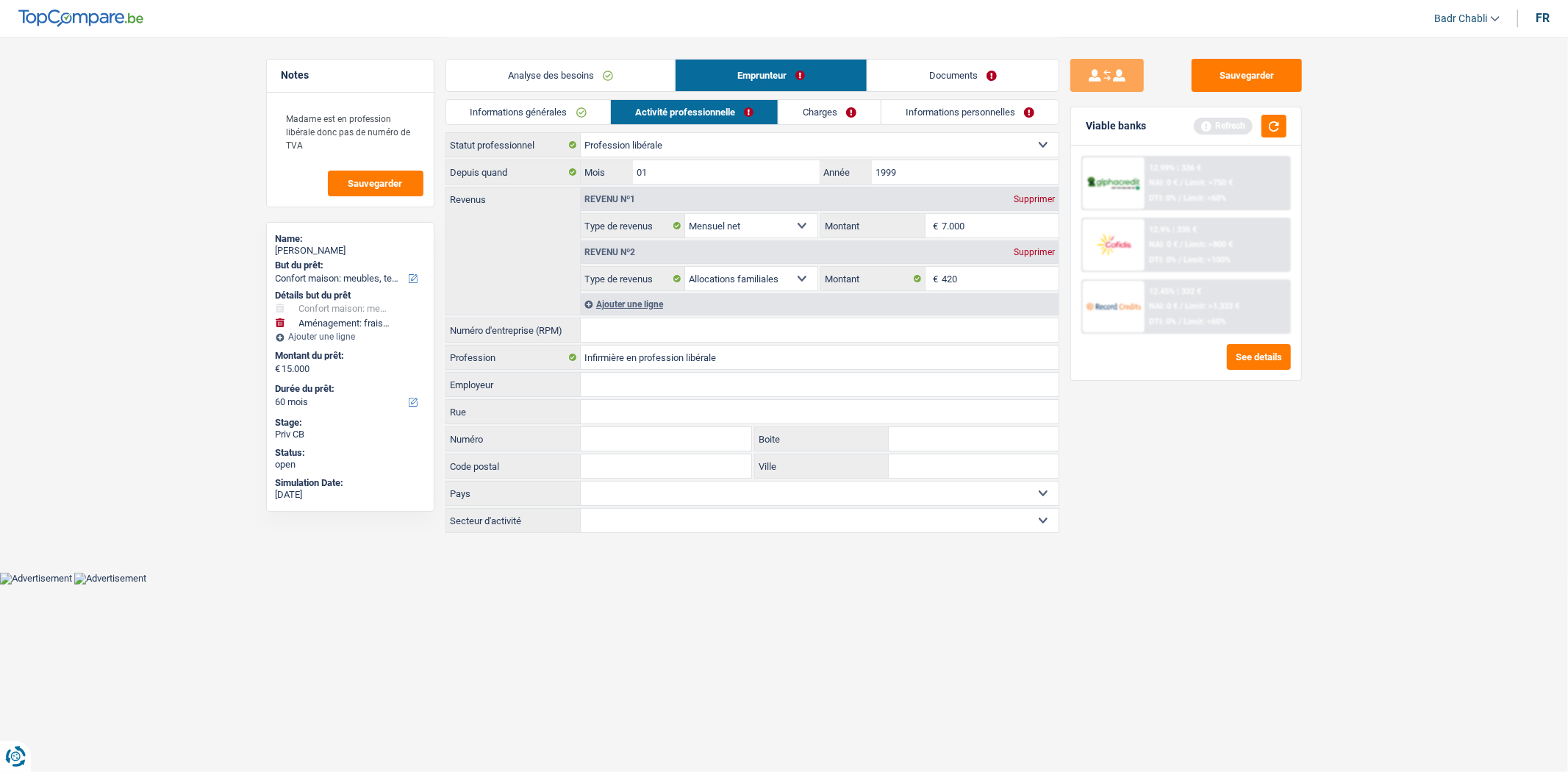
click at [648, 333] on input "Numéro d'entreprise (RPM)" at bounding box center [819, 330] width 477 height 24
click at [802, 100] on link "Charges" at bounding box center [829, 112] width 103 height 24
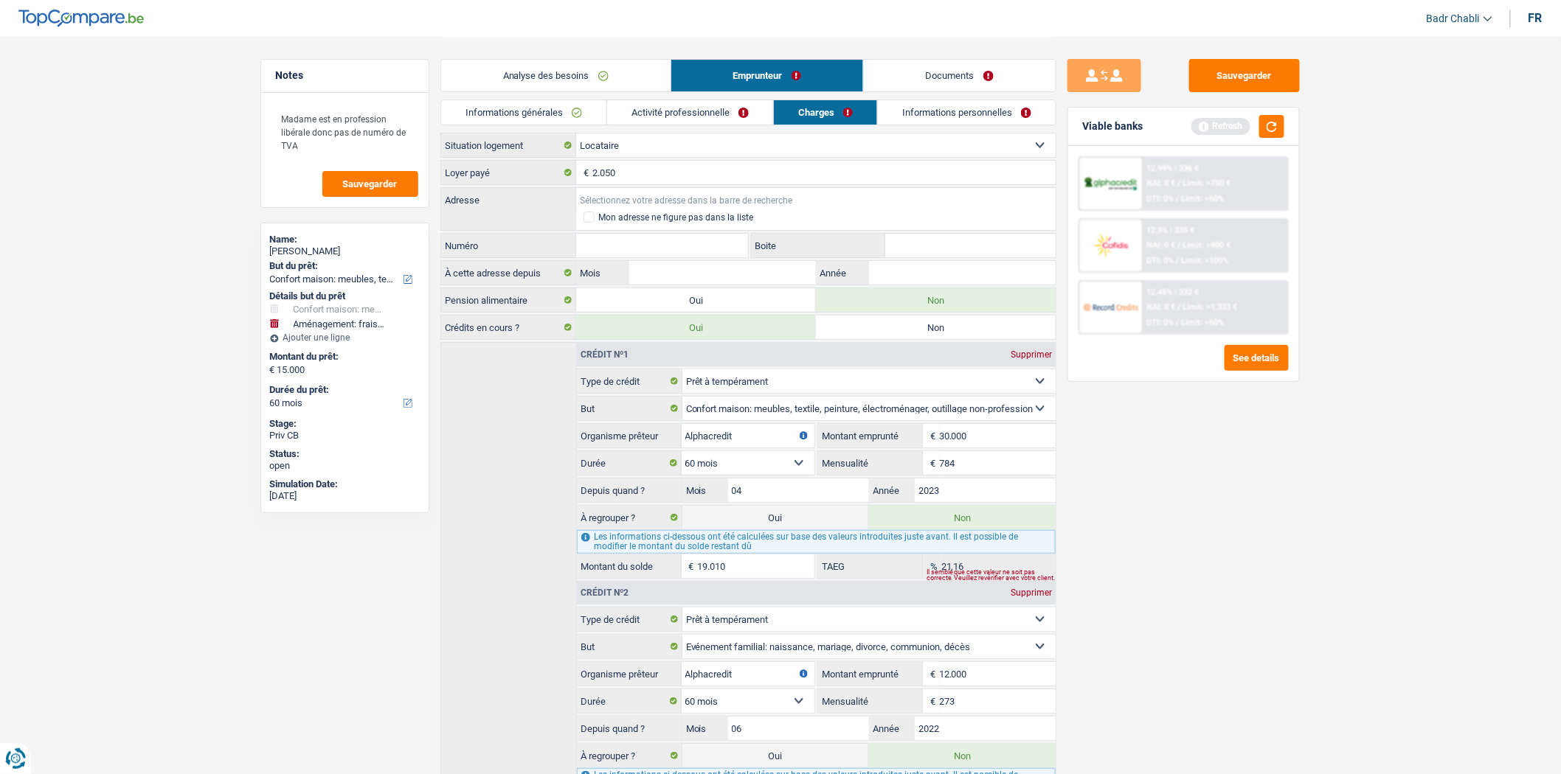
click at [650, 209] on input "Adresse" at bounding box center [815, 200] width 479 height 24
click at [669, 251] on input "Numéro" at bounding box center [662, 246] width 172 height 24
click at [940, 94] on div "Analyse des besoins Emprunteur Documents" at bounding box center [748, 68] width 616 height 63
click at [940, 113] on link "Informations personnelles" at bounding box center [967, 112] width 178 height 24
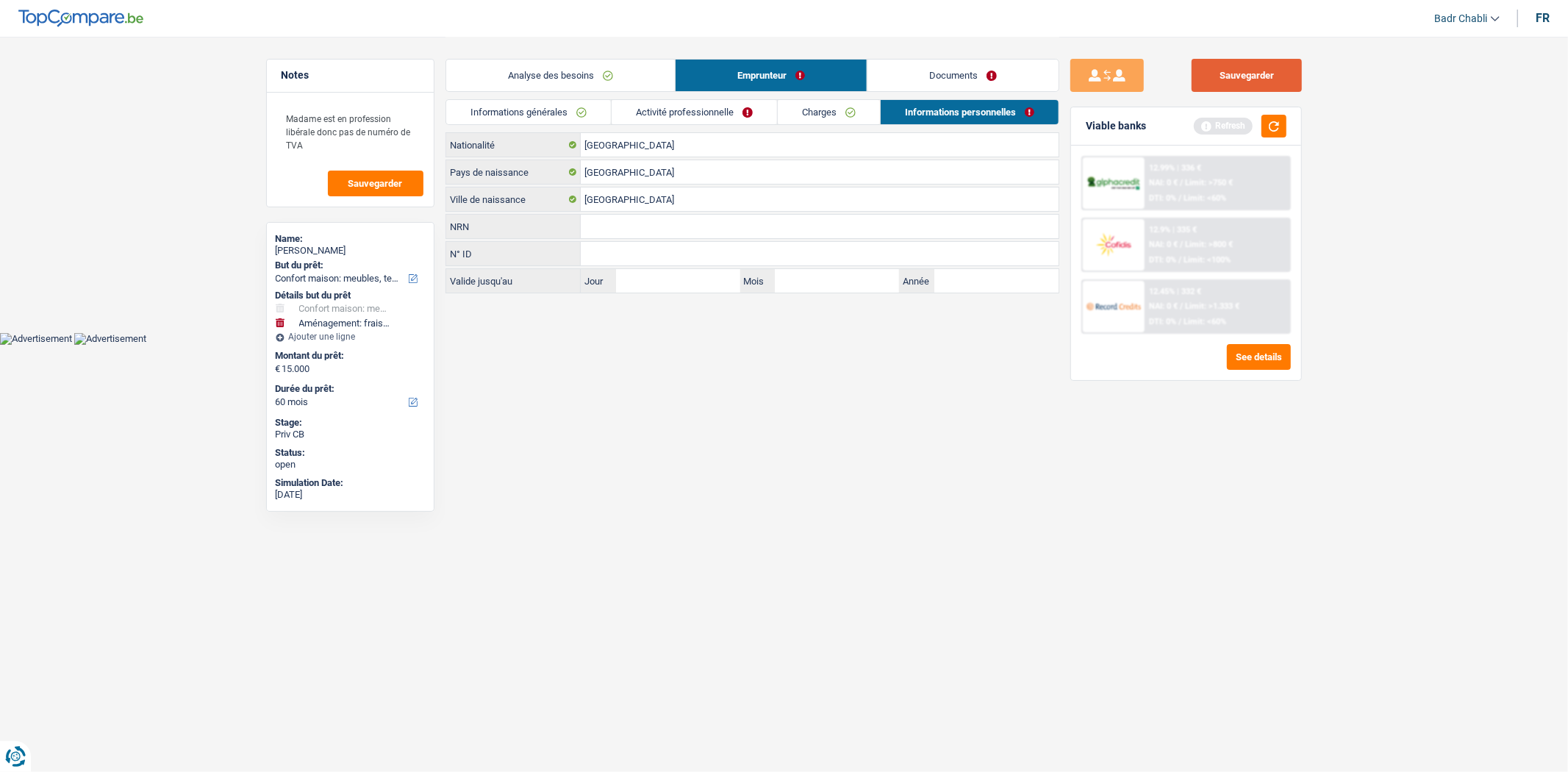
click at [1256, 71] on button "Sauvegarder" at bounding box center [1247, 75] width 111 height 33
click at [1272, 123] on button "button" at bounding box center [1274, 126] width 25 height 23
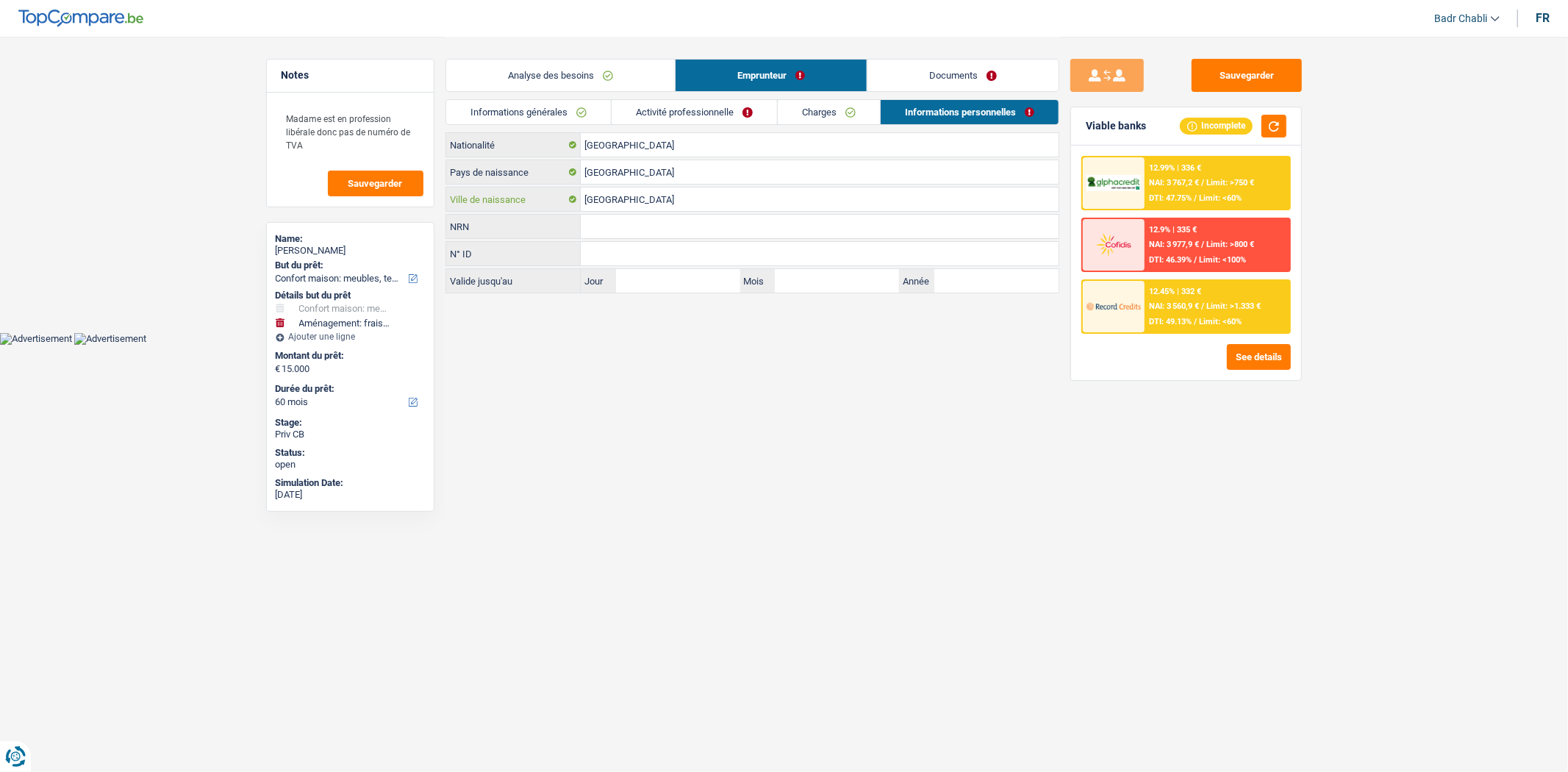
click at [651, 209] on input "[GEOGRAPHIC_DATA]" at bounding box center [819, 199] width 477 height 24
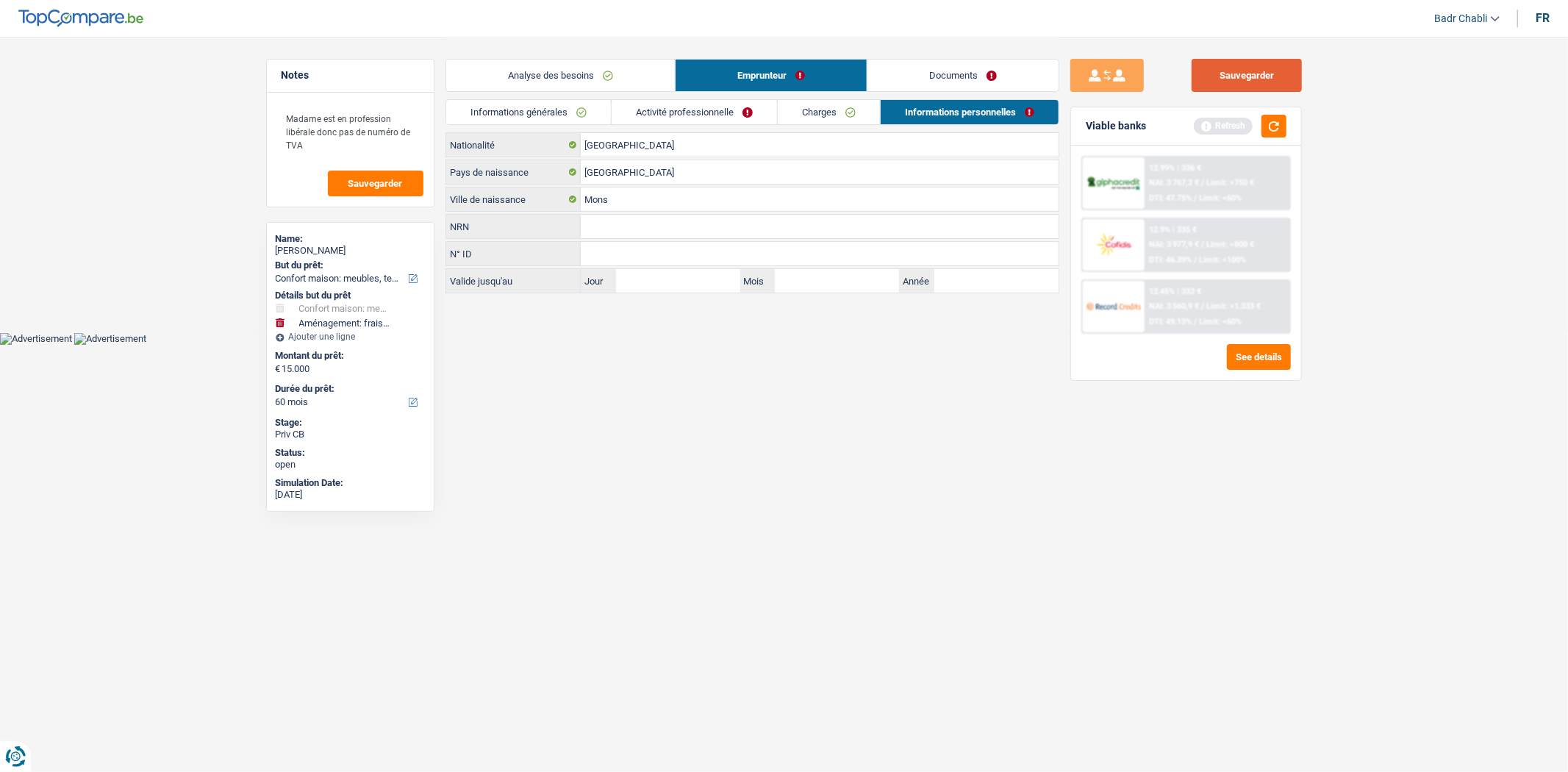
click at [1254, 77] on button "Sauvegarder" at bounding box center [1247, 75] width 111 height 33
click at [939, 77] on link "Documents" at bounding box center [963, 76] width 191 height 32
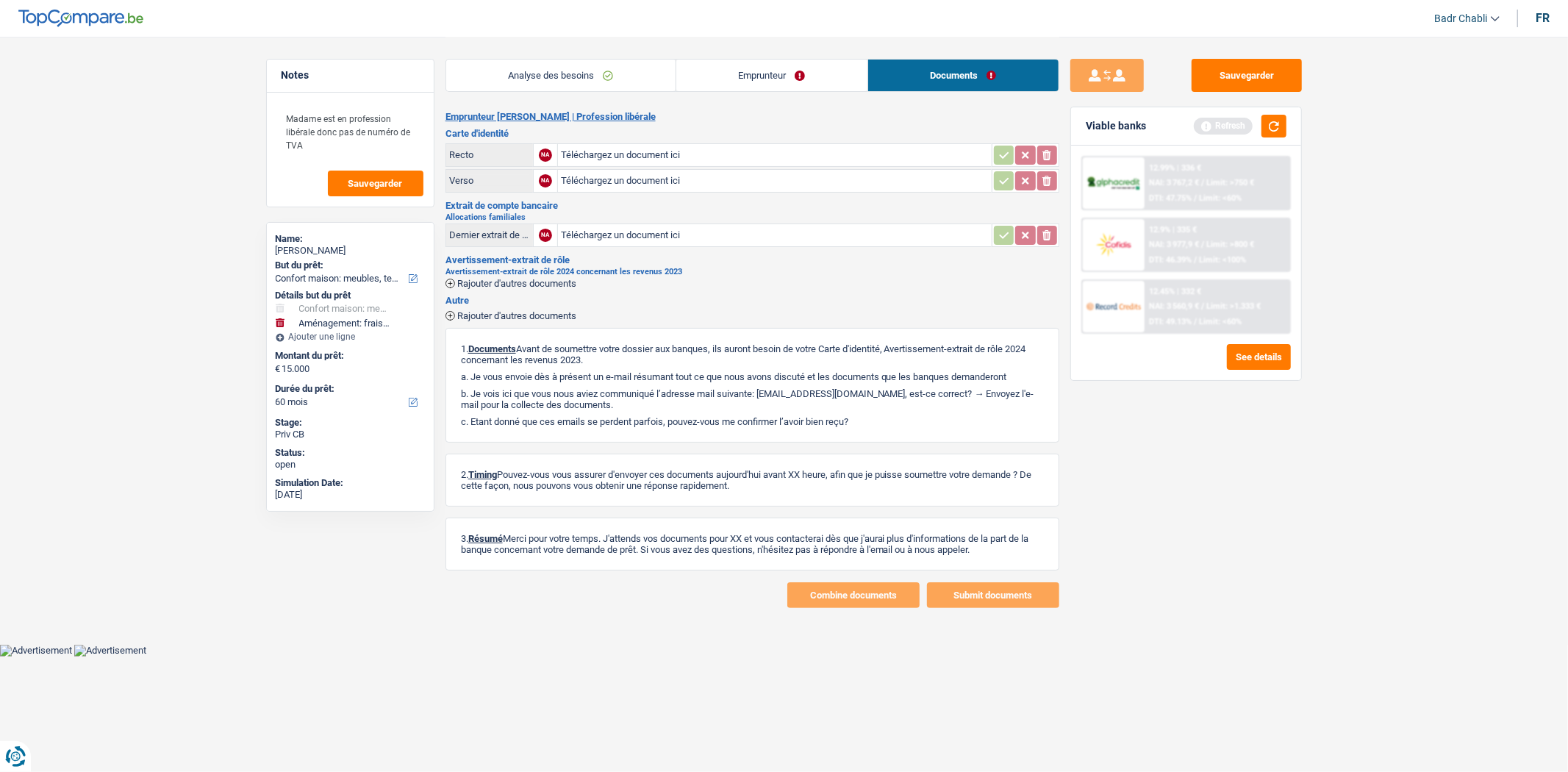
click at [755, 72] on link "Emprunteur" at bounding box center [773, 76] width 191 height 32
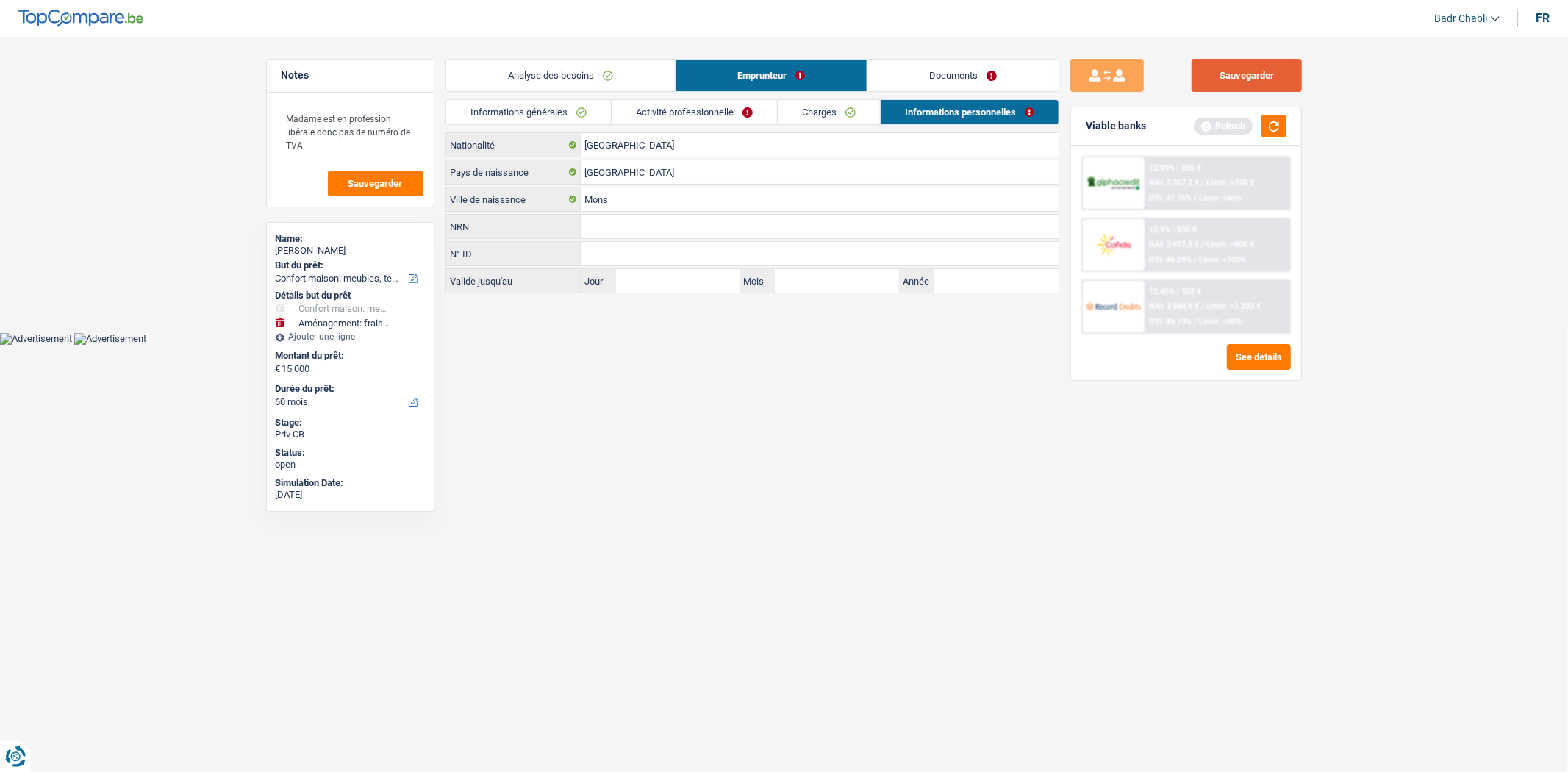
click at [1241, 83] on button "Sauvegarder" at bounding box center [1247, 75] width 111 height 33
click at [583, 64] on link "Analyse des besoins" at bounding box center [560, 76] width 228 height 32
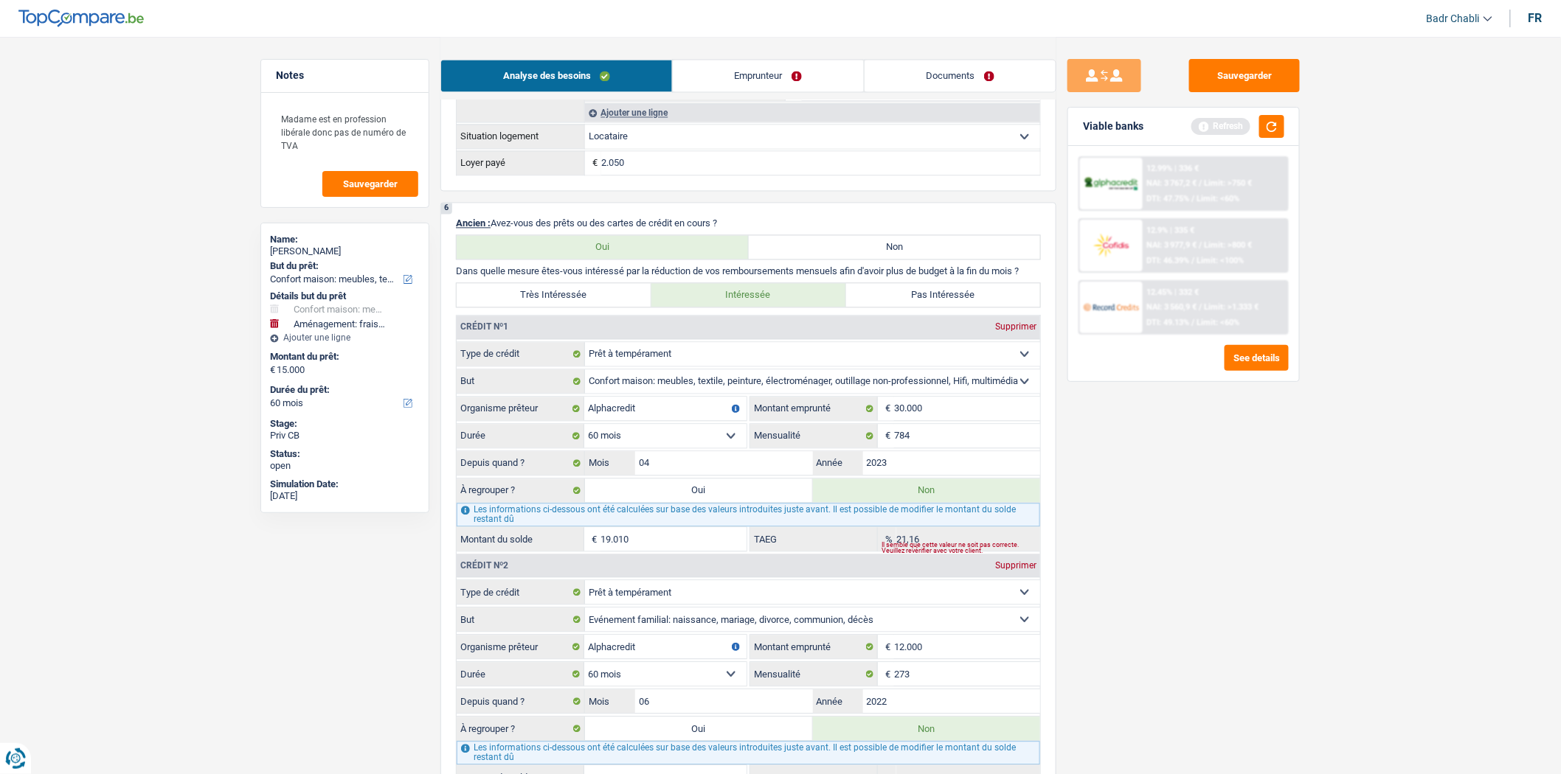
scroll to position [1311, 0]
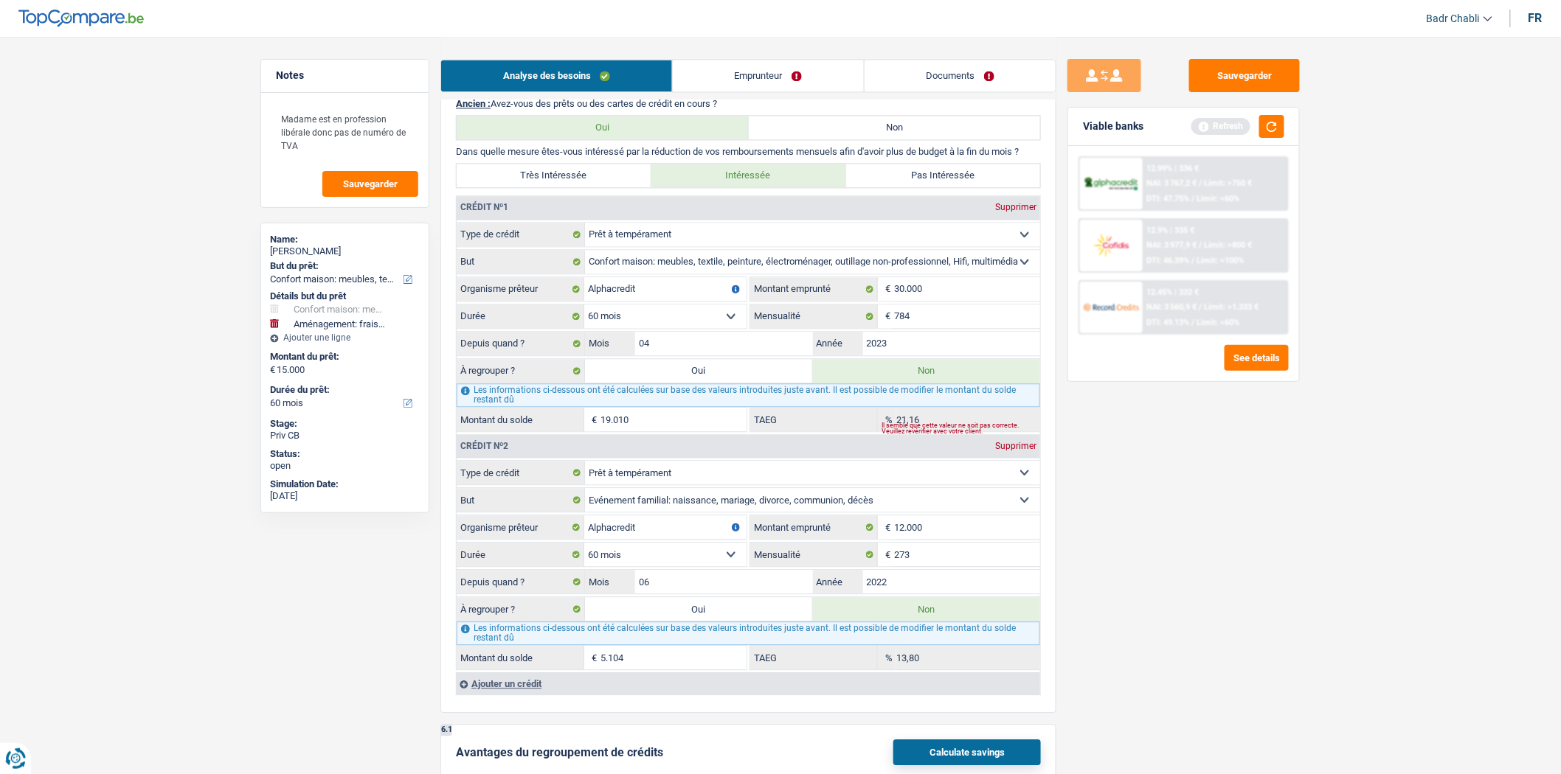
click at [1243, 123] on div "Refresh" at bounding box center [1220, 126] width 59 height 16
click at [1257, 124] on div "Refresh" at bounding box center [1237, 126] width 93 height 23
click at [1272, 125] on button "button" at bounding box center [1271, 126] width 25 height 23
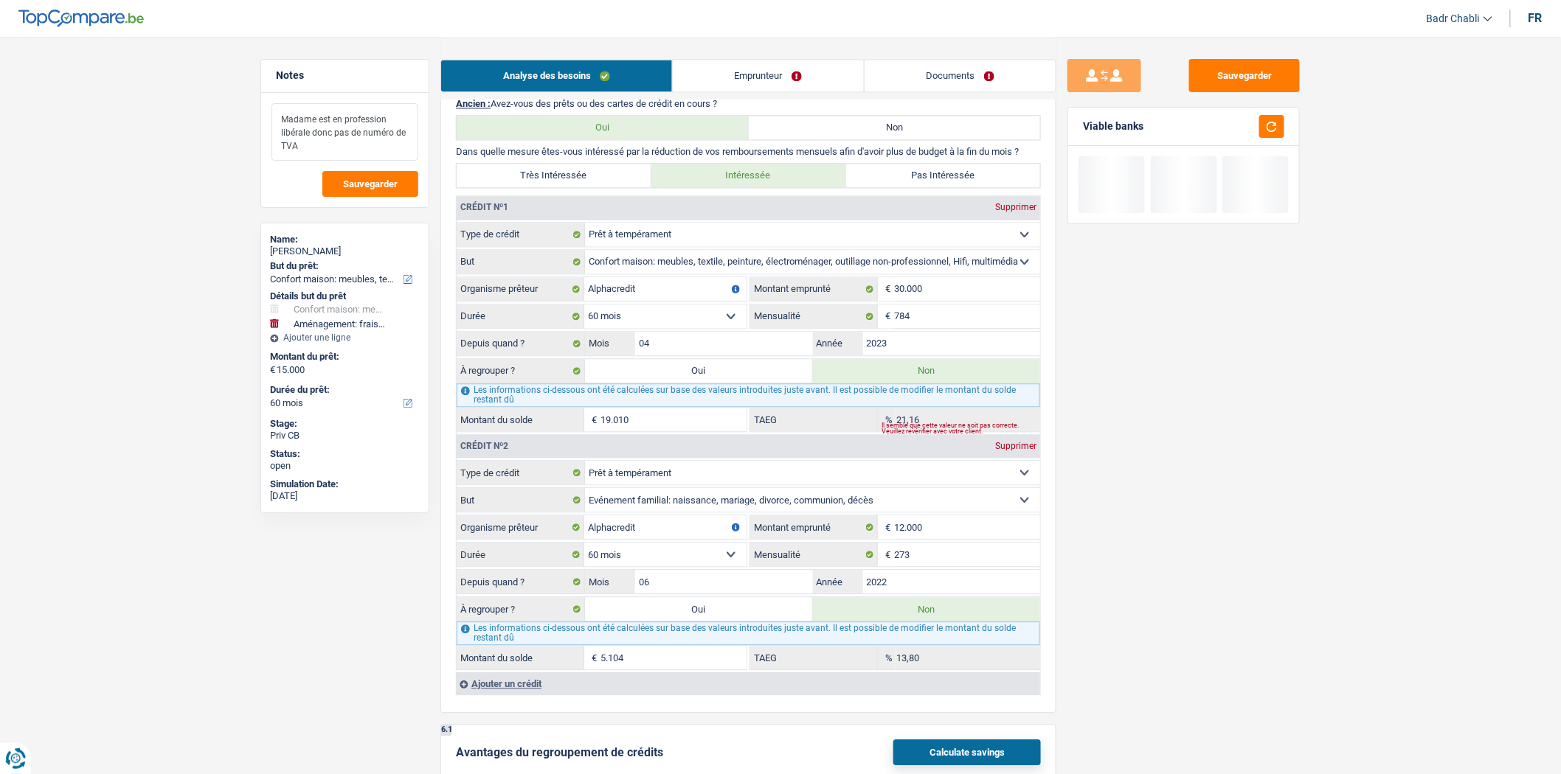
click at [340, 145] on textarea "Madame est en profession libérale donc pas de numéro de TVA" at bounding box center [344, 132] width 147 height 58
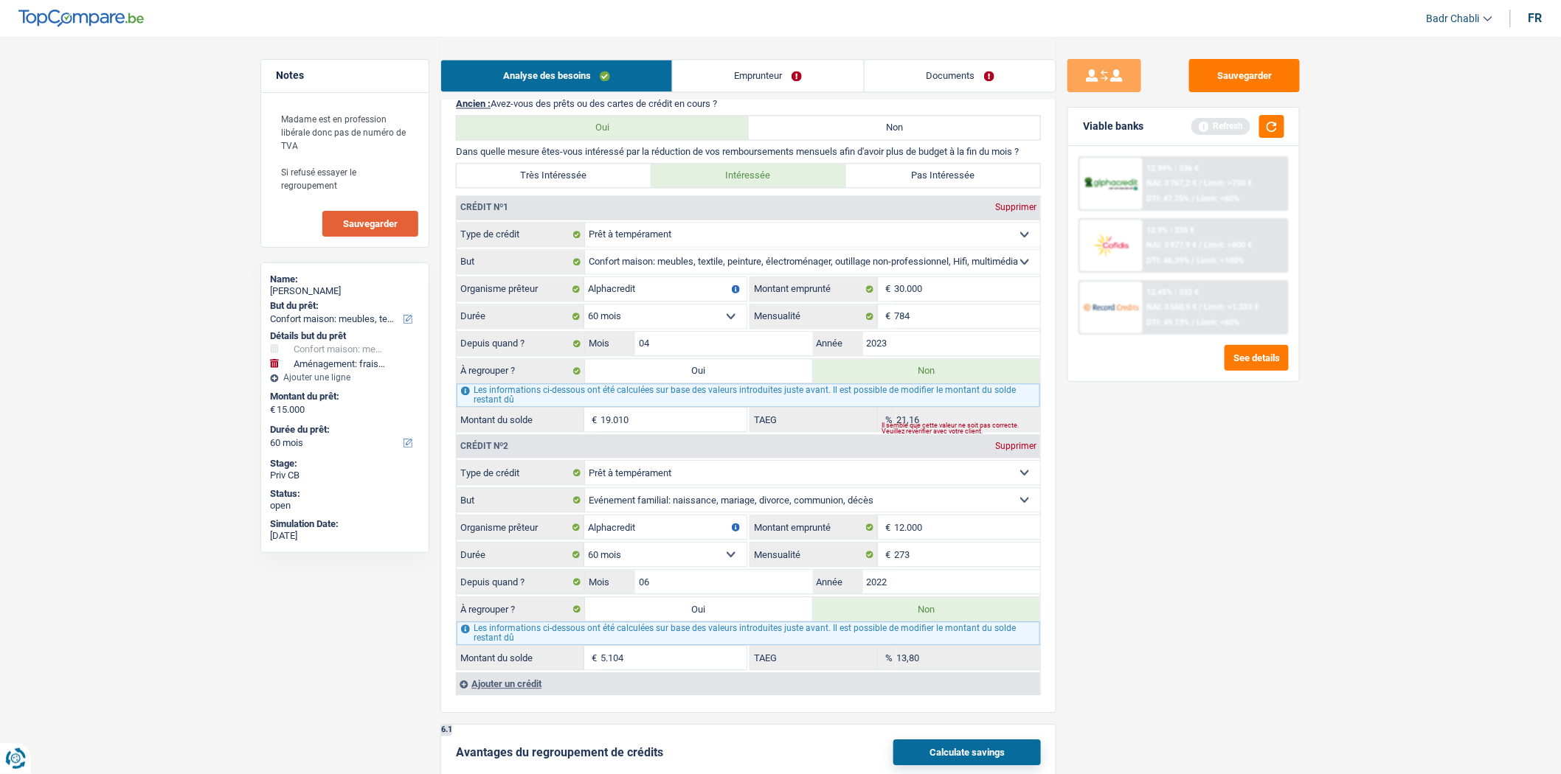
click at [365, 223] on span "Sauvegarder" at bounding box center [370, 224] width 55 height 10
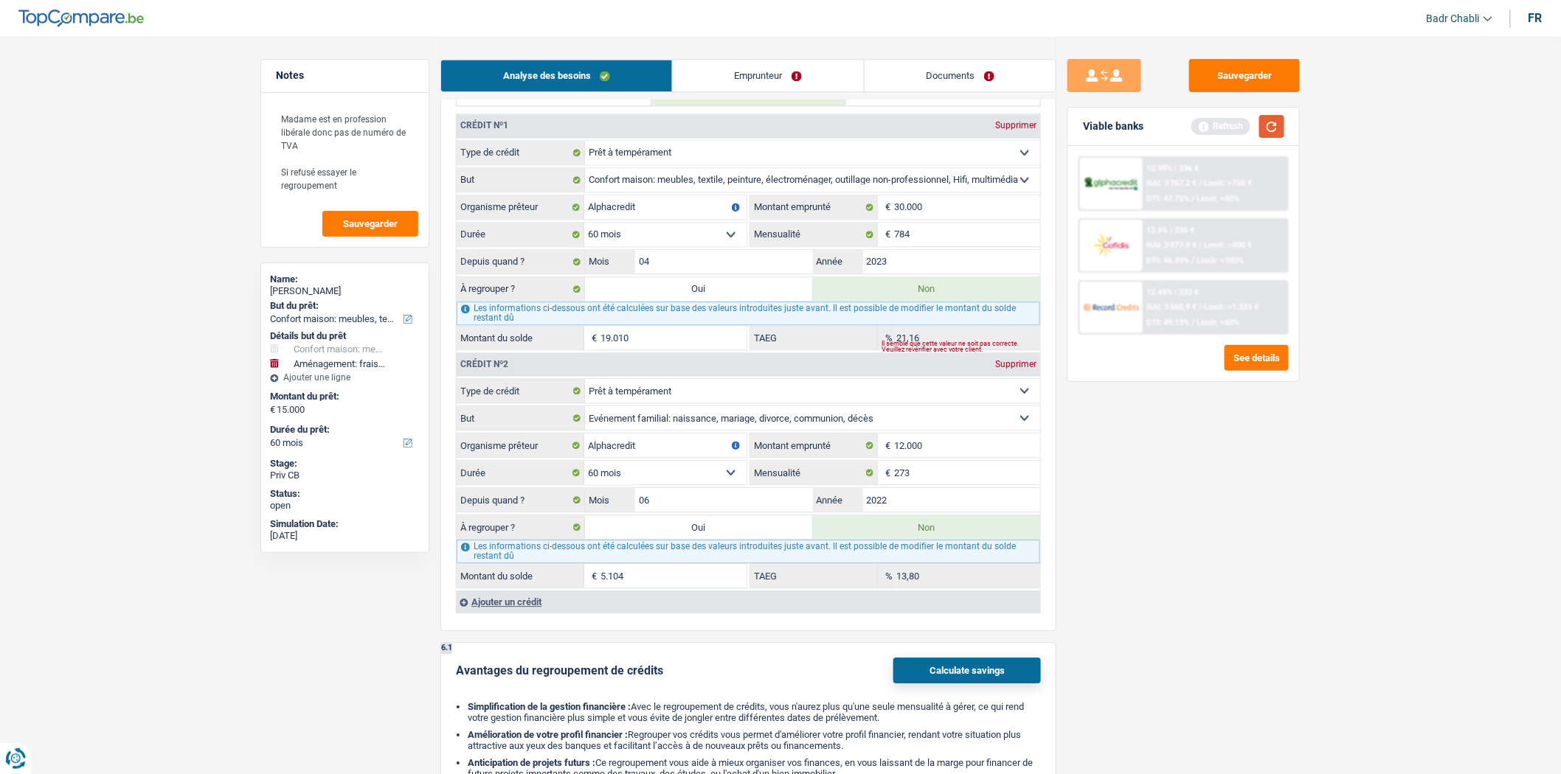
click at [1270, 119] on button "button" at bounding box center [1271, 126] width 25 height 23
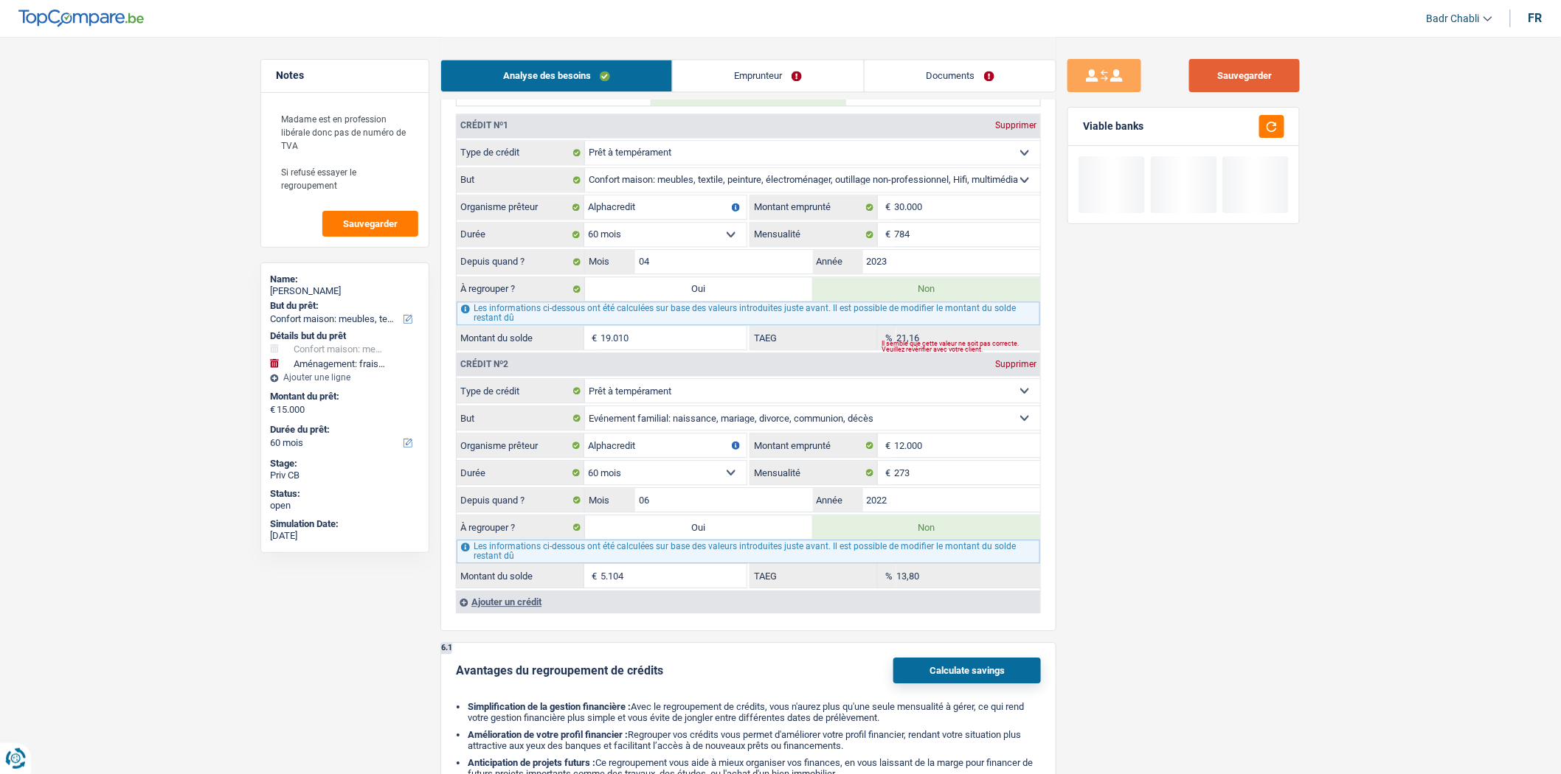
click at [1261, 63] on button "Sauvegarder" at bounding box center [1244, 75] width 111 height 33
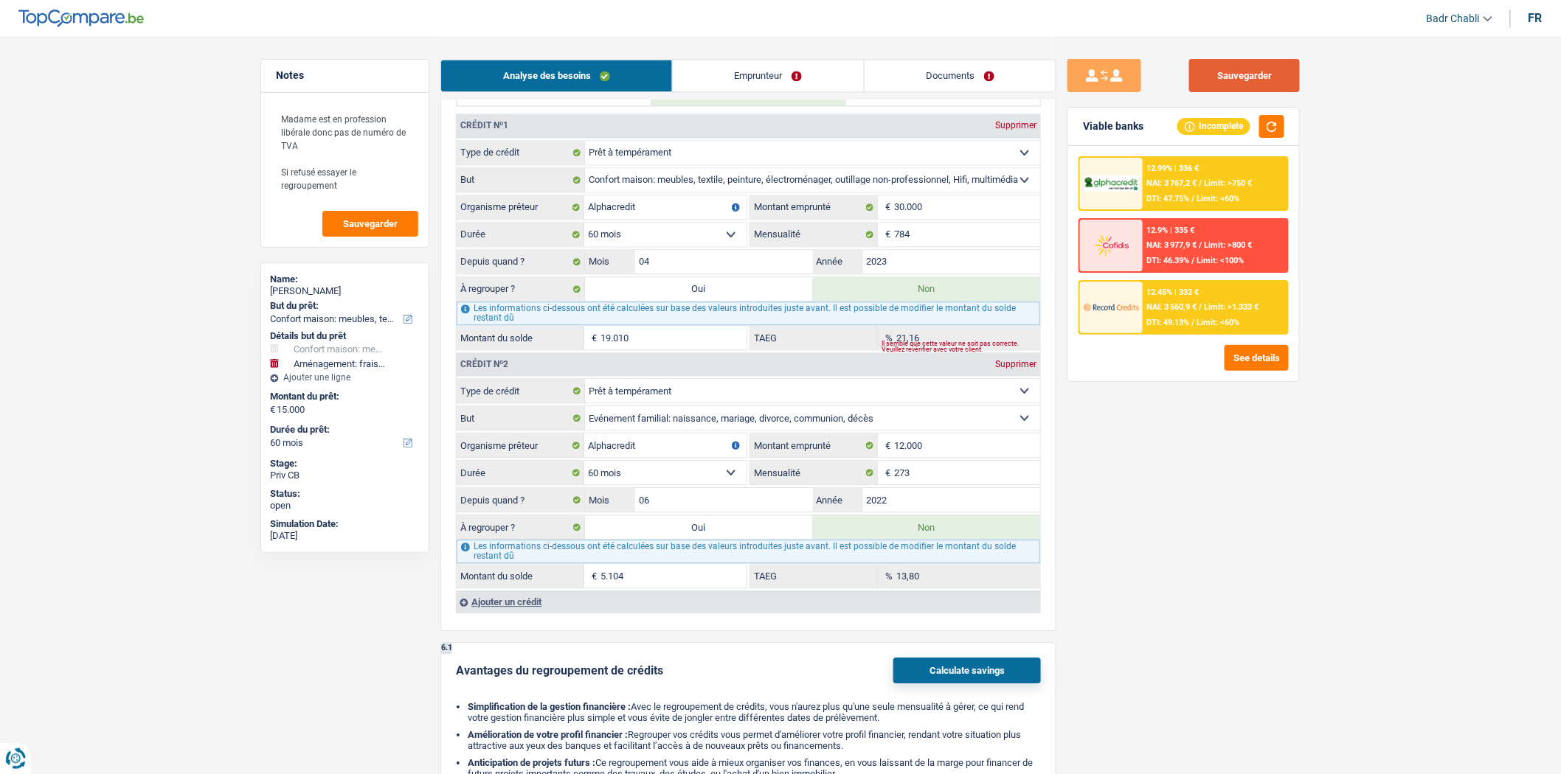
click at [1238, 72] on button "Sauvegarder" at bounding box center [1244, 75] width 111 height 33
click at [1246, 83] on button "Sauvegarder" at bounding box center [1244, 75] width 111 height 33
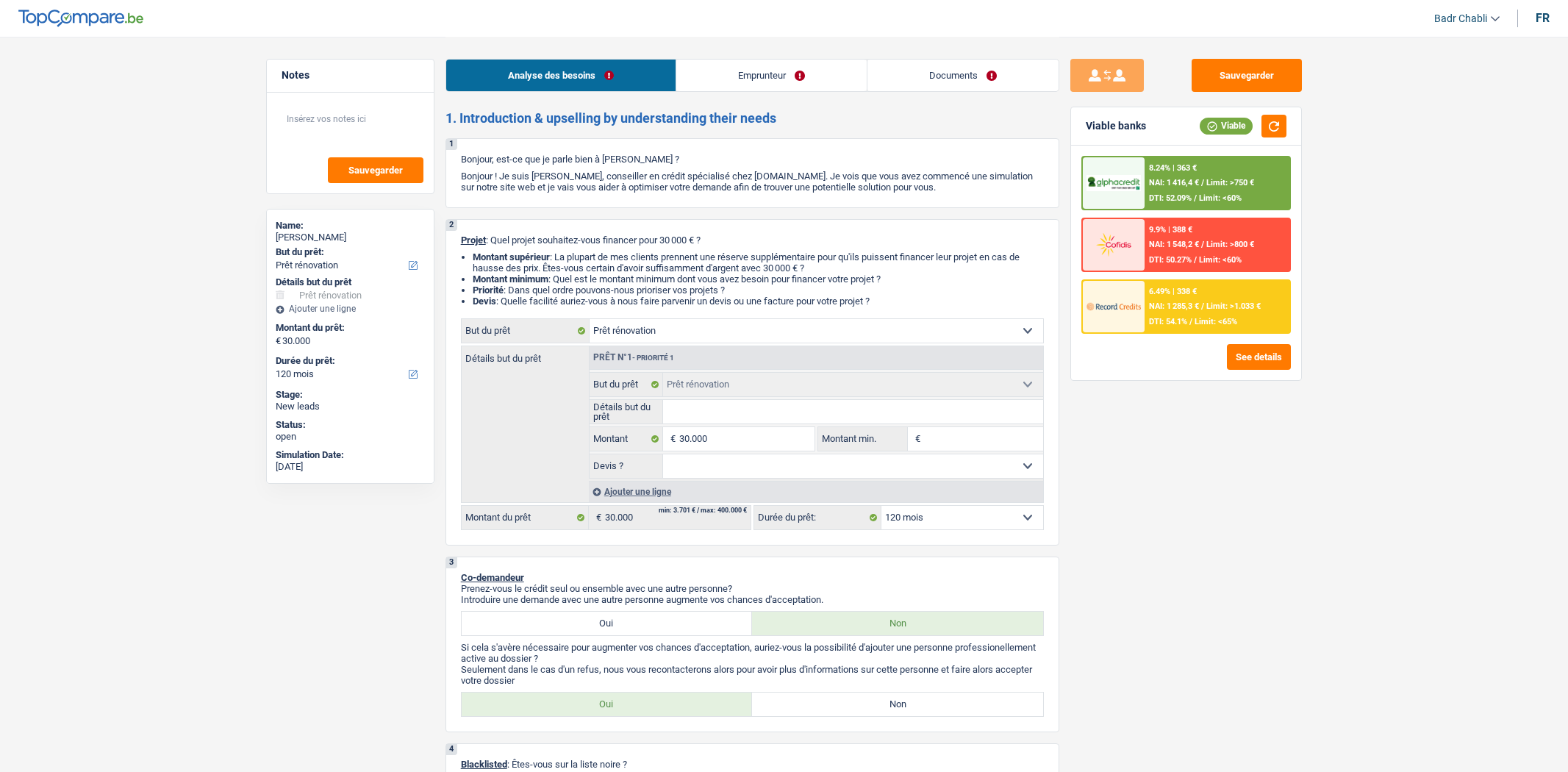
select select "renovation"
select select "120"
select select "renovation"
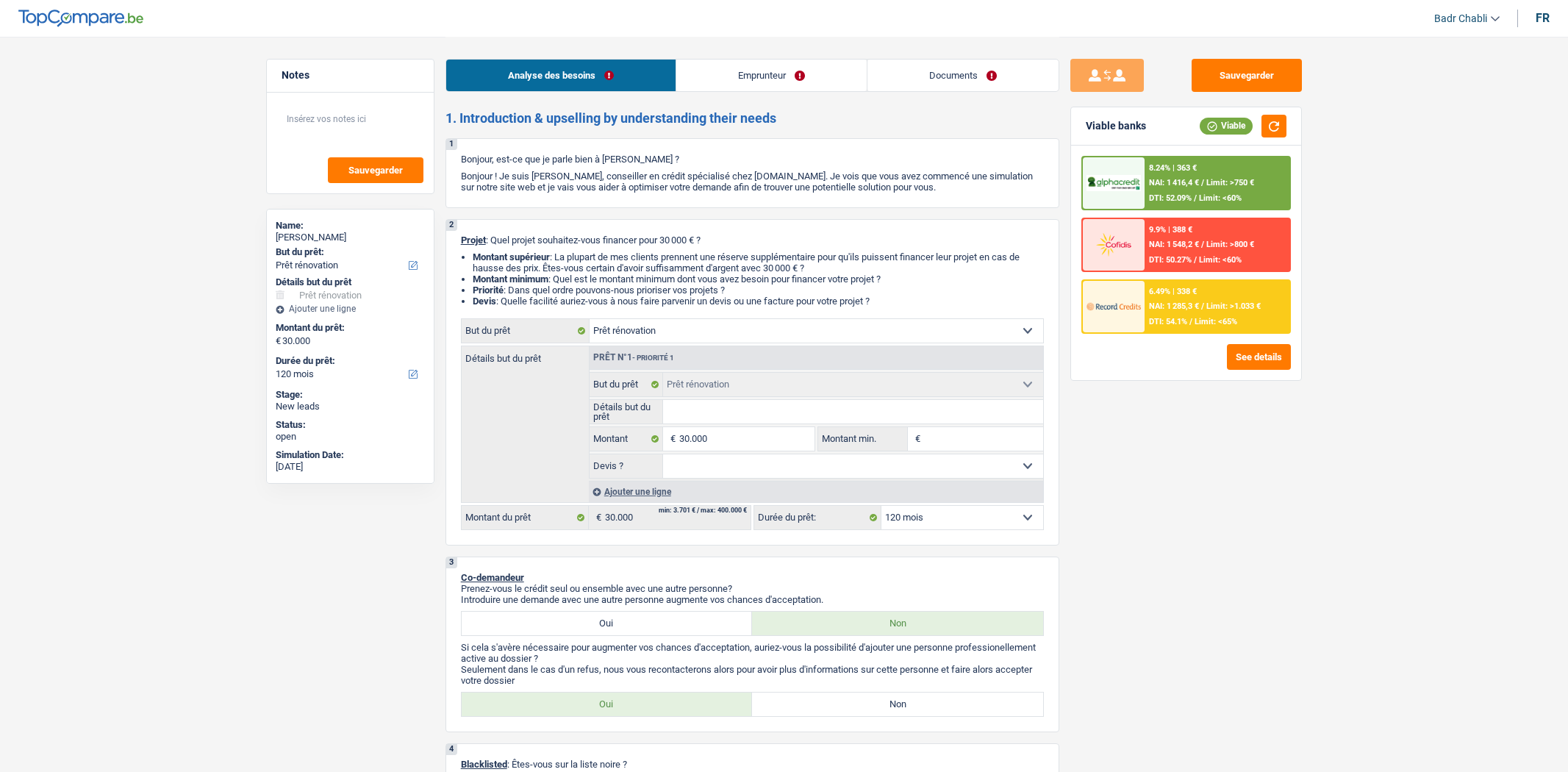
select select "120"
select select "publicEmployee"
select select "netSalary"
select select "familyAllowances"
select select "mealVouchers"
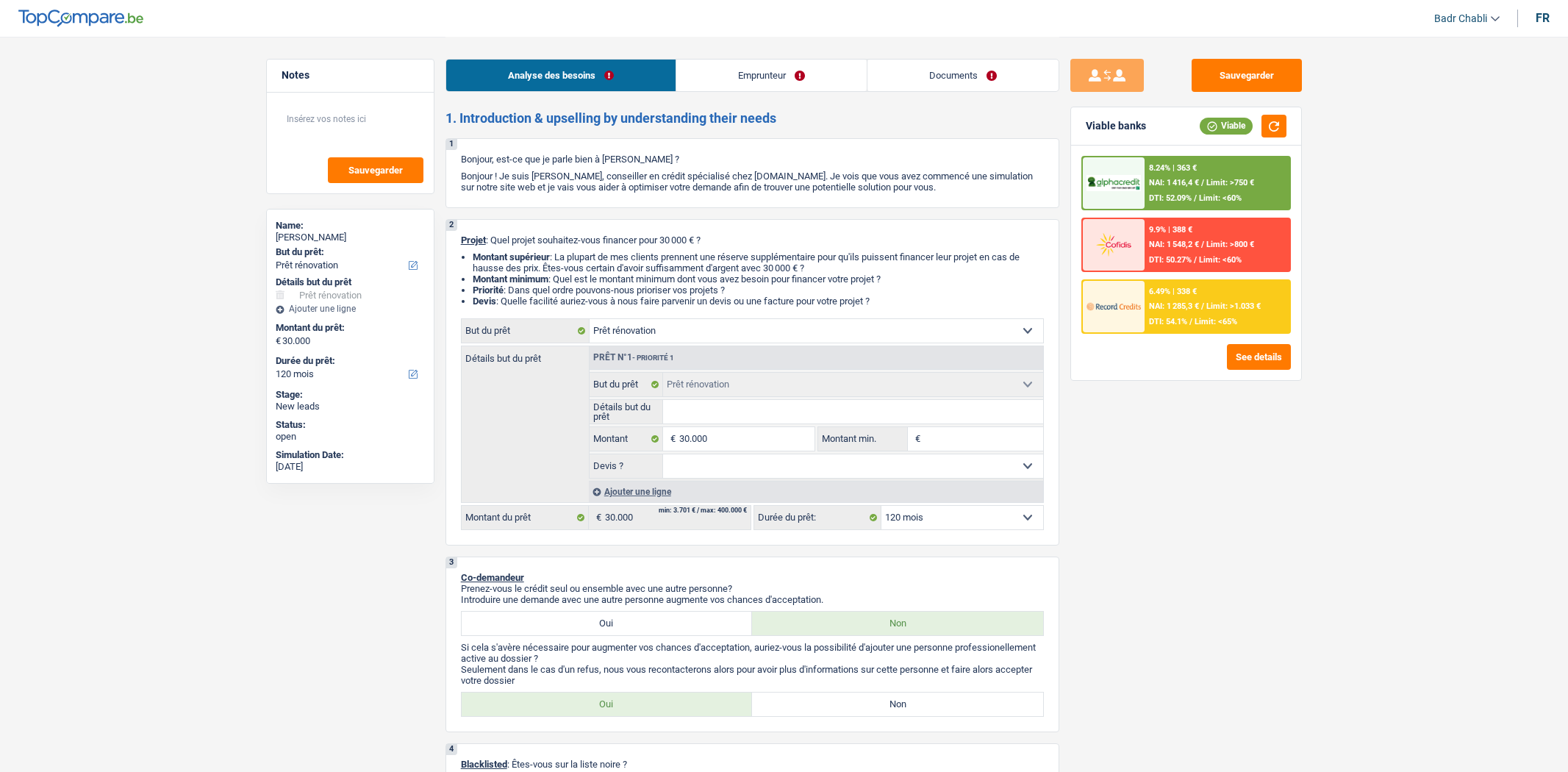
select select "ownerWithMortgage"
select select "mortgage"
select select "300"
select select "renovation"
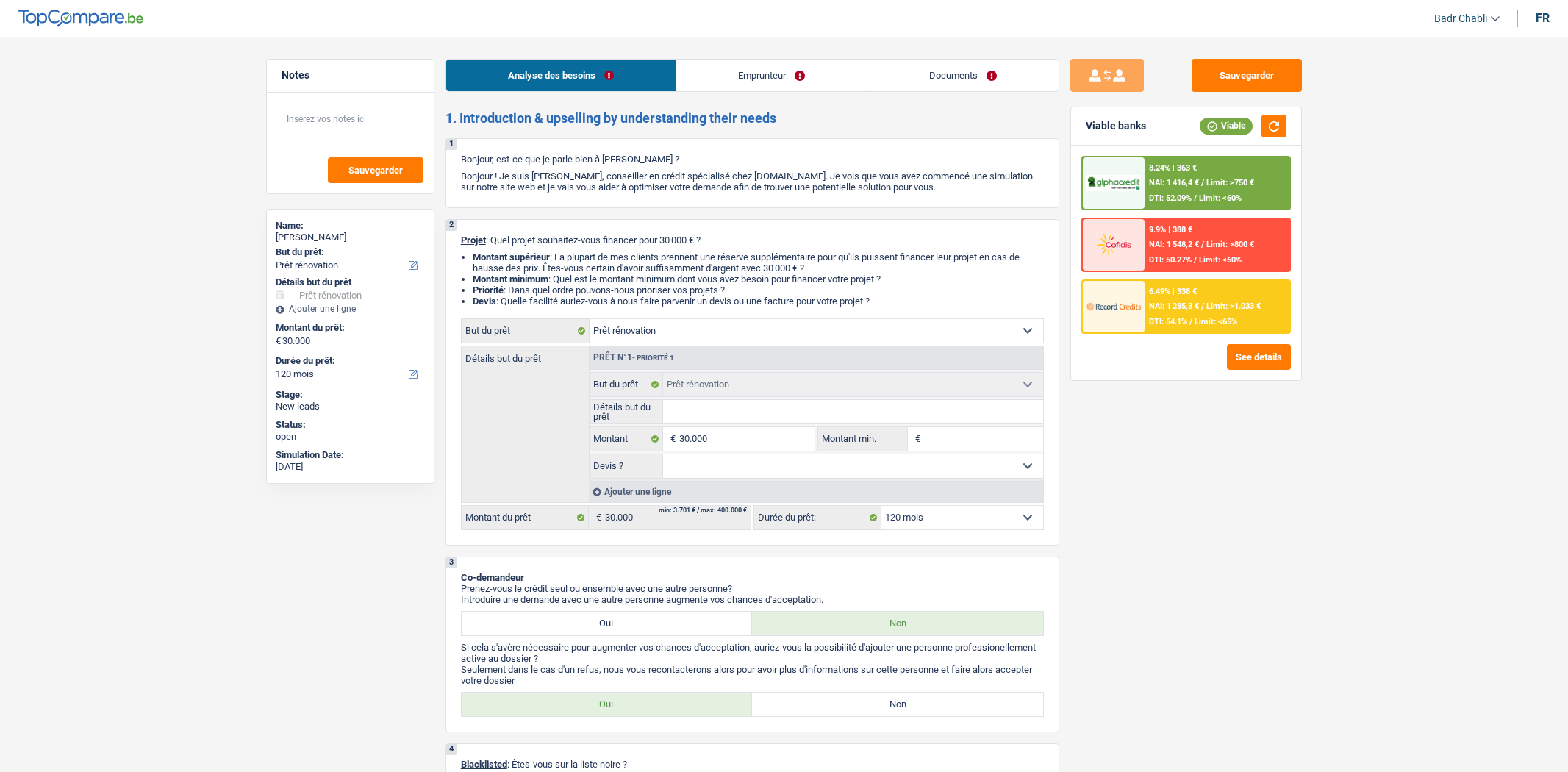
select select "120"
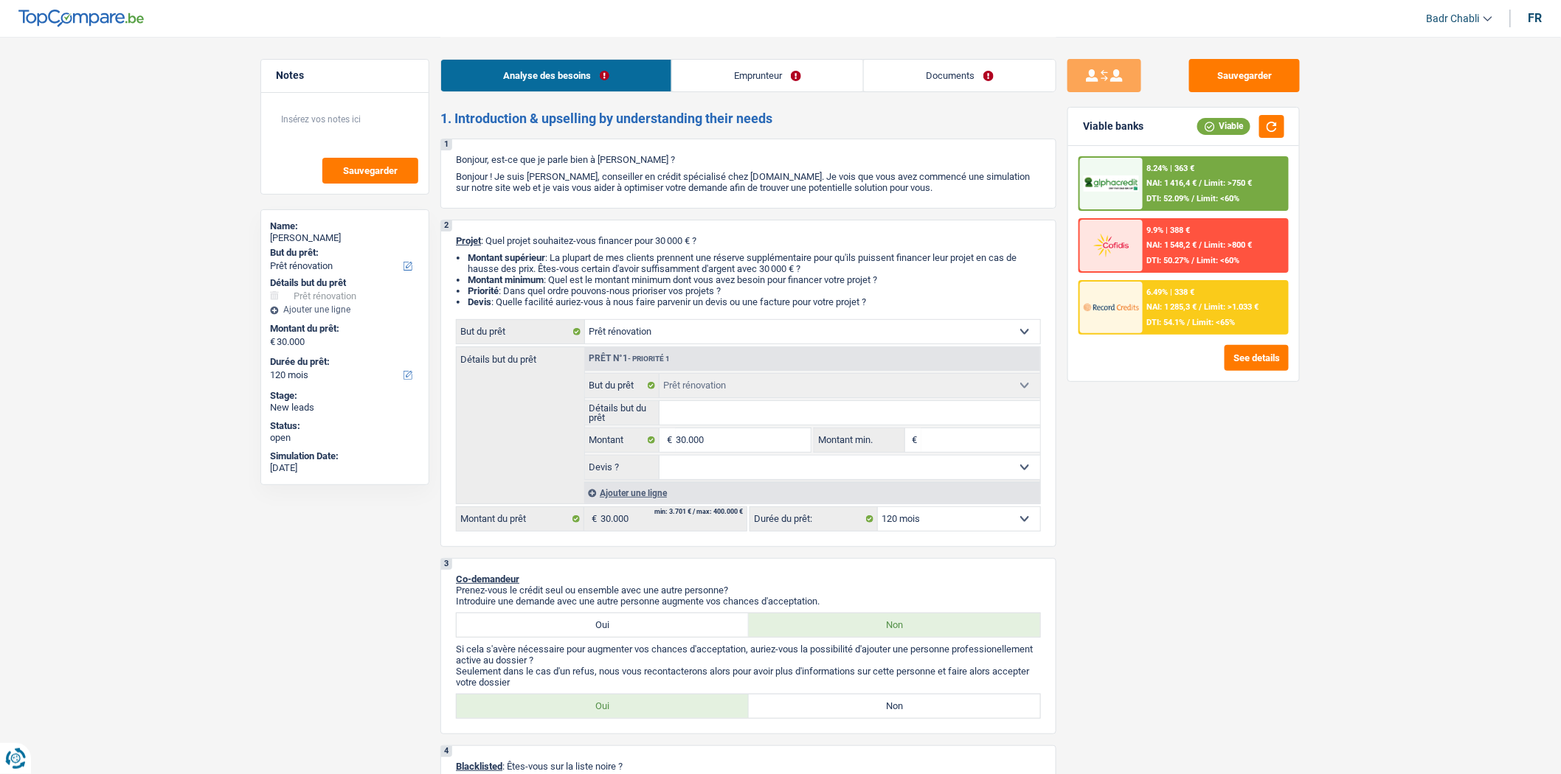
click at [755, 76] on link "Emprunteur" at bounding box center [767, 76] width 191 height 32
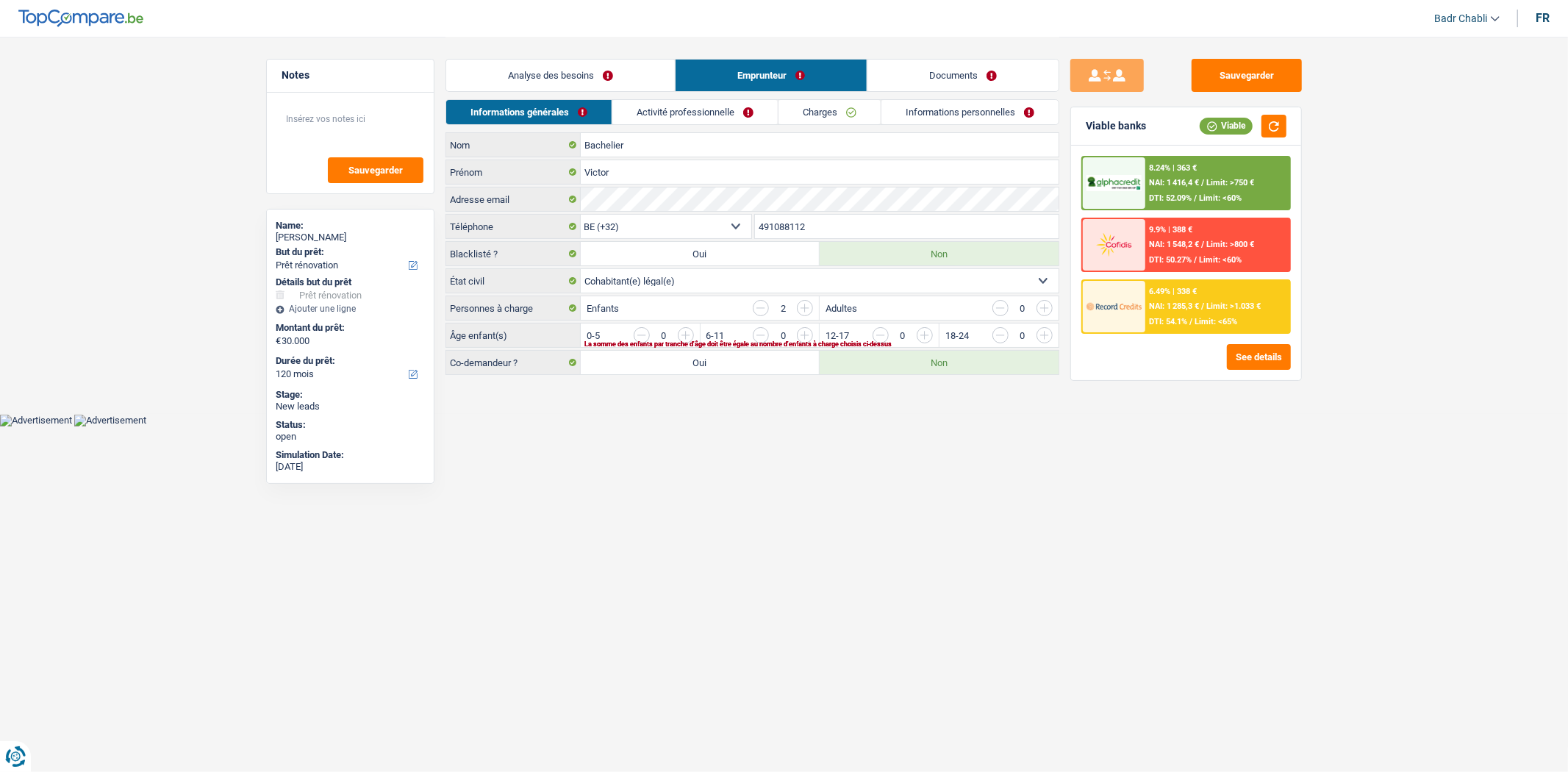
click at [592, 83] on link "Analyse des besoins" at bounding box center [560, 76] width 228 height 32
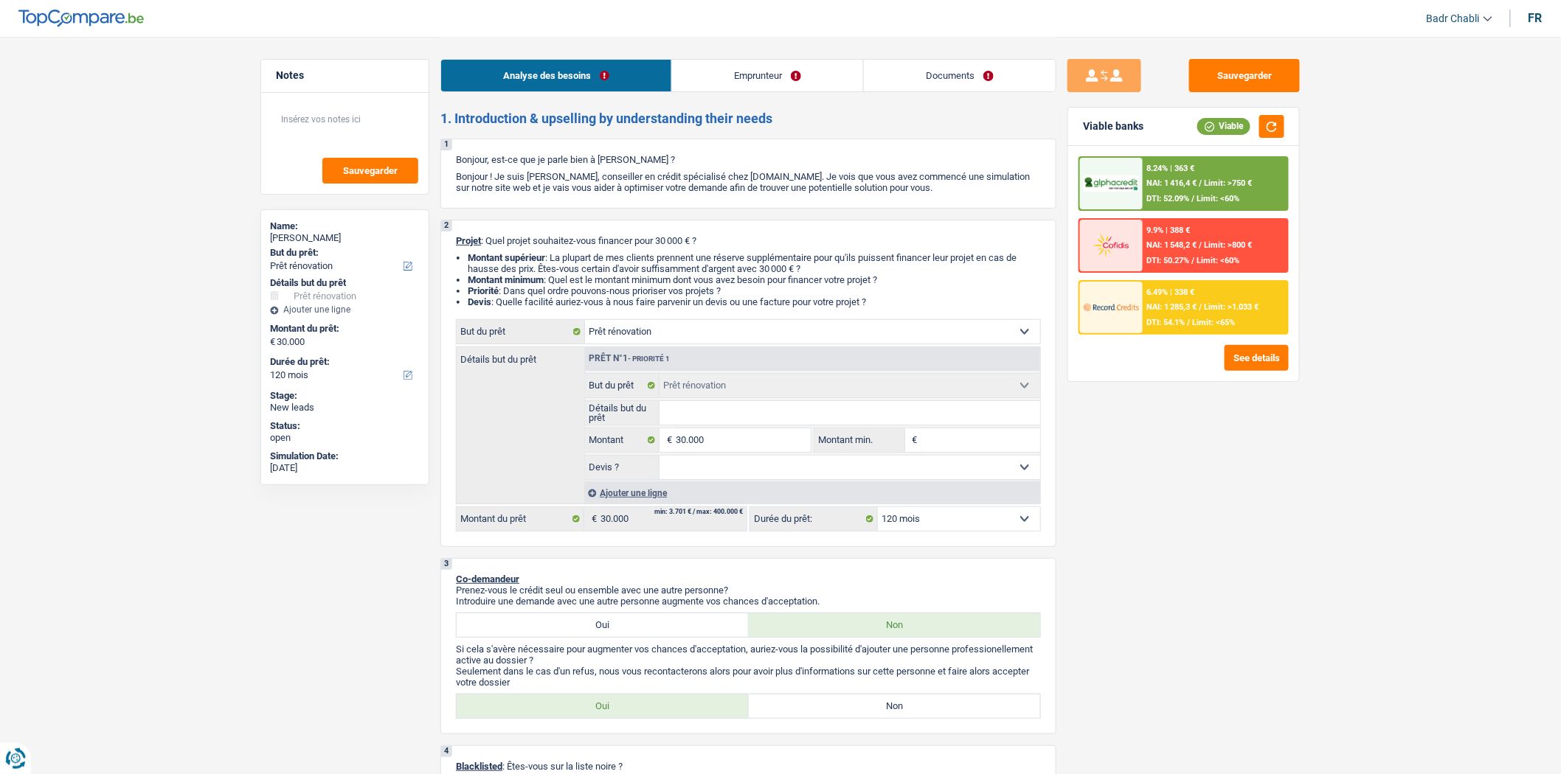
click at [749, 472] on select "Oui Non Non répondu Sélectionner une option" at bounding box center [849, 468] width 381 height 24
select select "false"
click at [659, 460] on select "Oui Non Non répondu Sélectionner une option" at bounding box center [849, 468] width 381 height 24
select select "false"
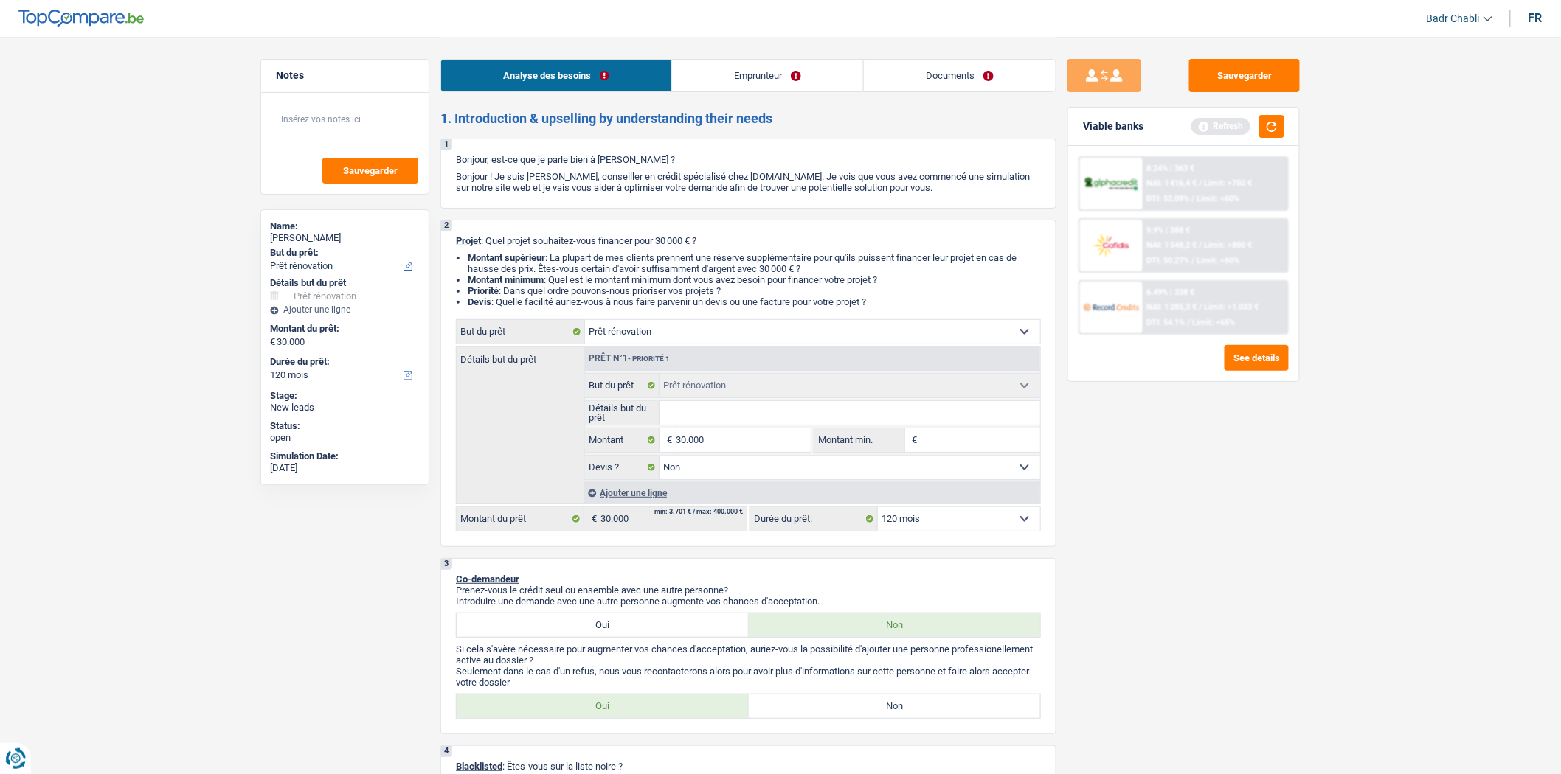
click at [733, 419] on input "Détails but du prêt" at bounding box center [849, 413] width 381 height 24
click at [1265, 118] on button "button" at bounding box center [1271, 126] width 25 height 23
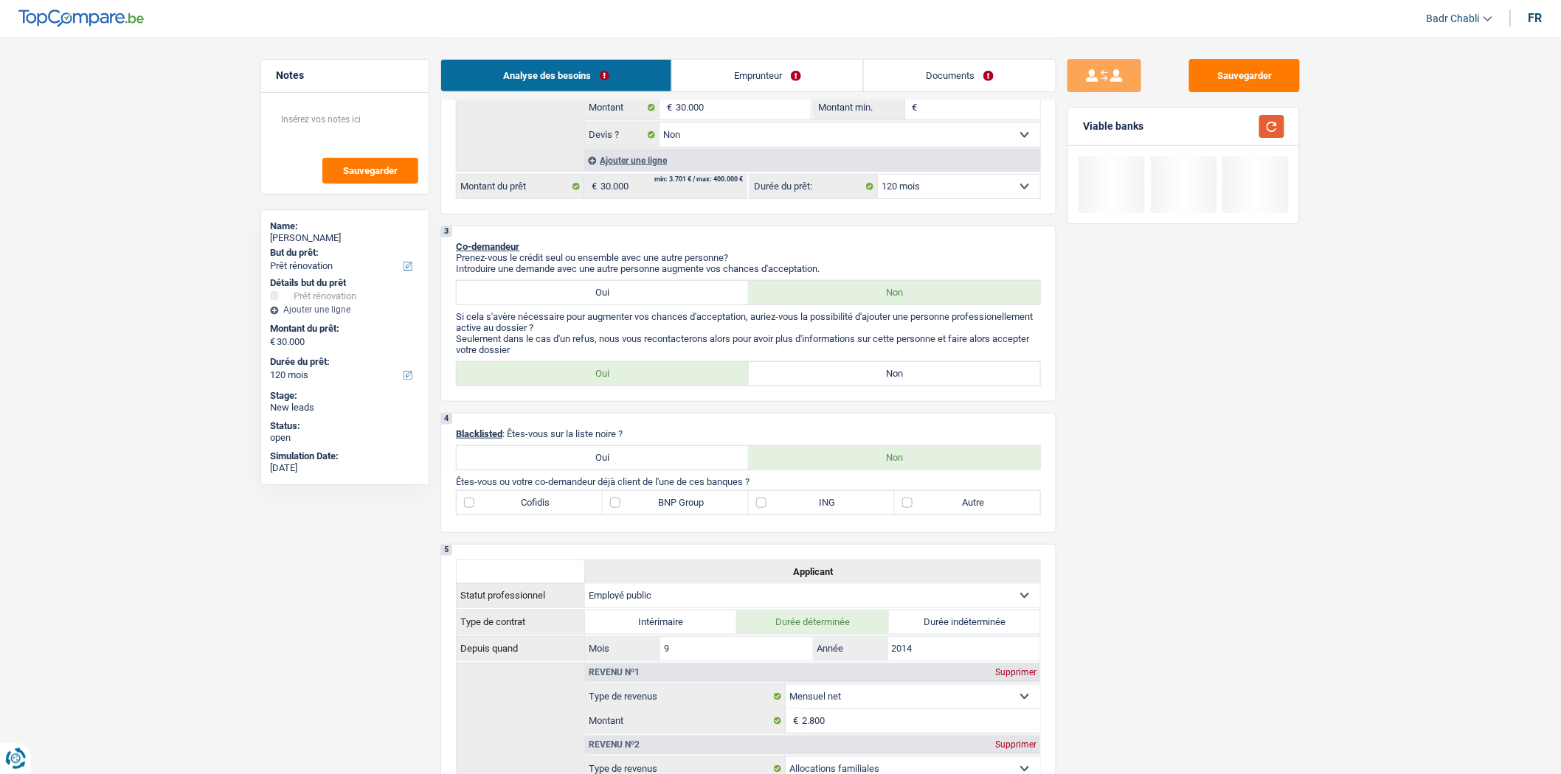
scroll to position [409, 0]
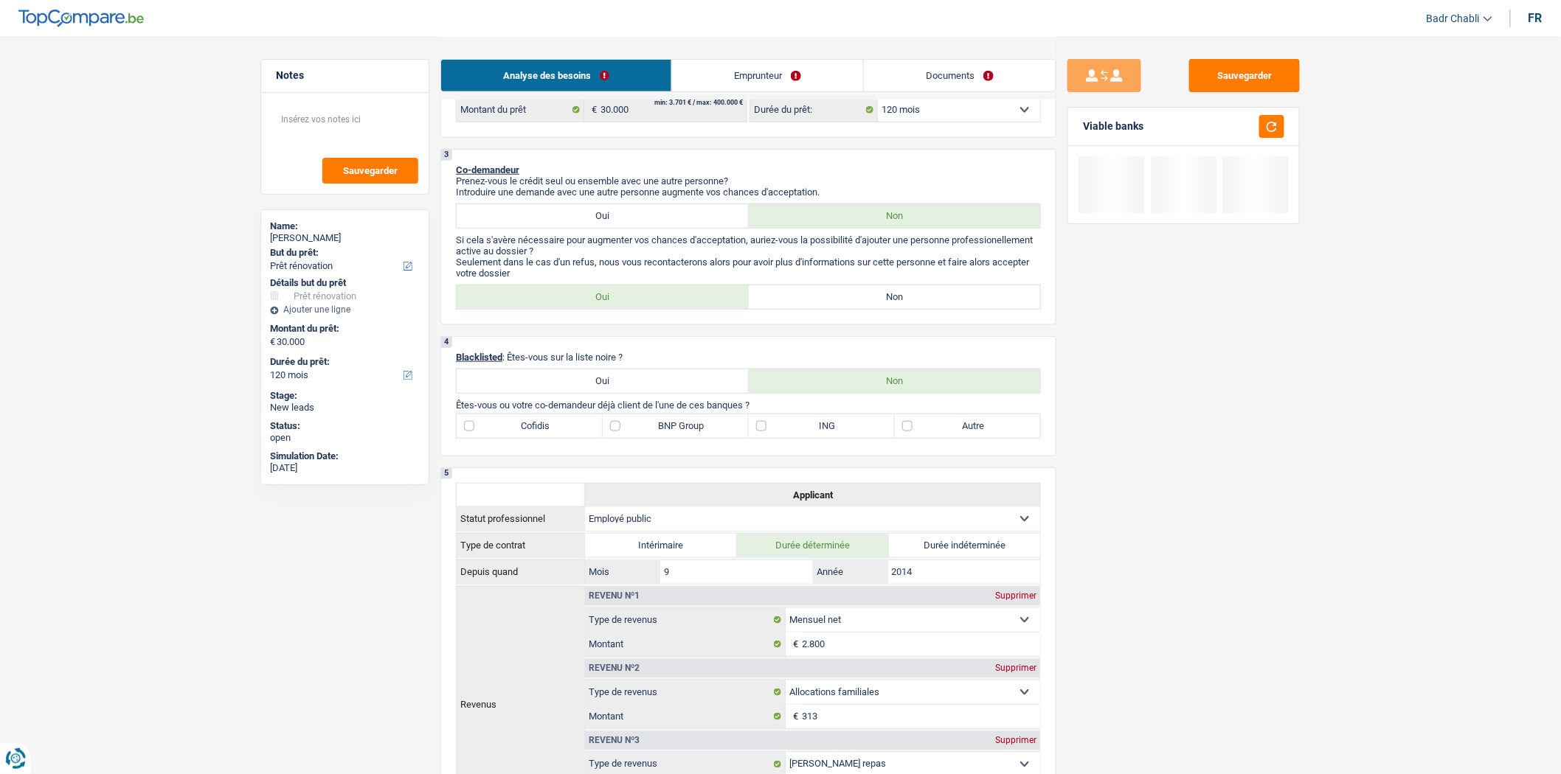
click at [886, 293] on label "Non" at bounding box center [895, 297] width 292 height 24
click at [886, 293] on input "Non" at bounding box center [895, 297] width 292 height 24
radio input "true"
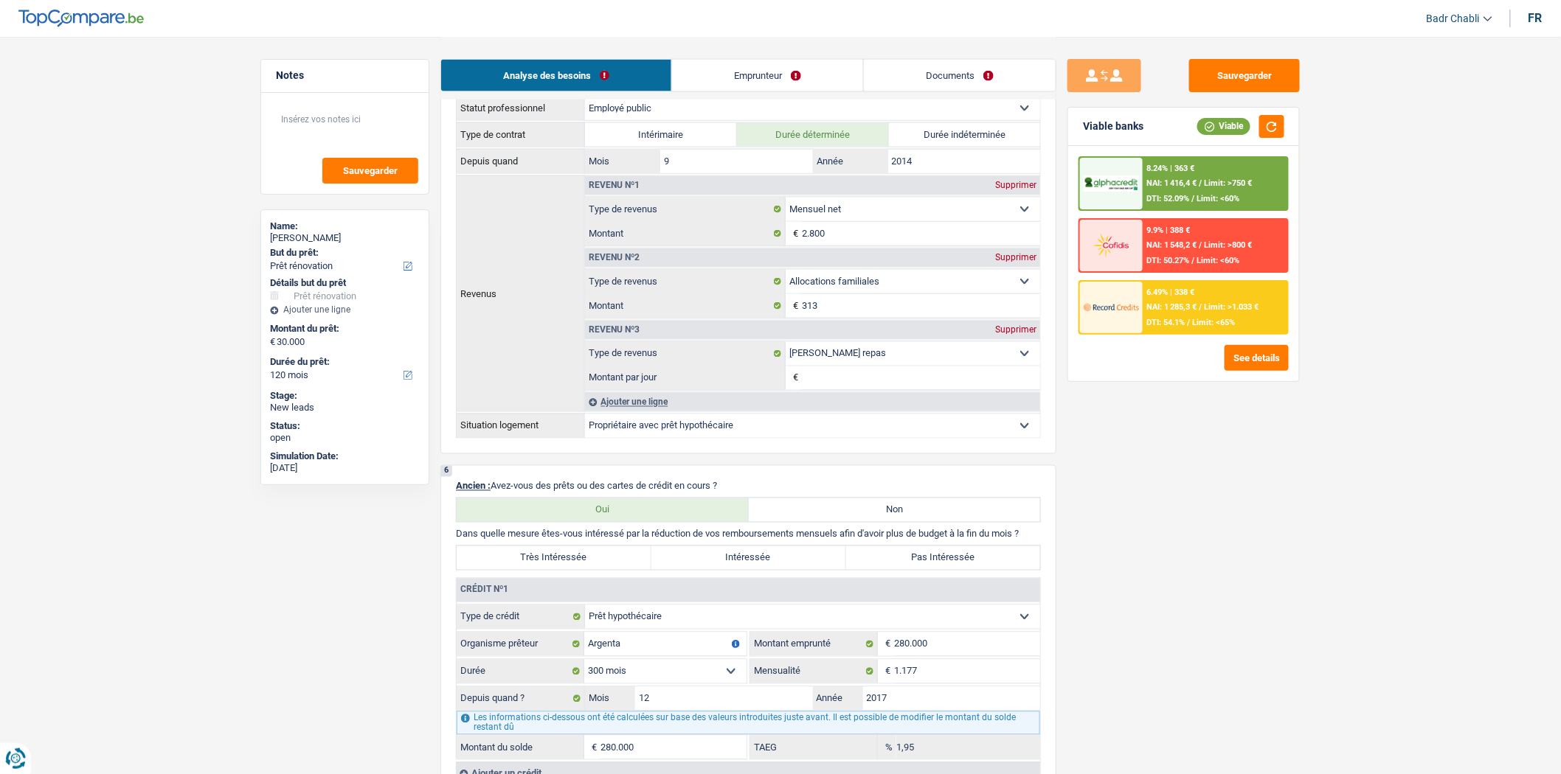
scroll to position [819, 0]
click at [1192, 311] on div "6.49% | 338 € NAI: 1 285,3 € / Limit: >1.033 € DTI: 54.1% / Limit: <65%" at bounding box center [1214, 308] width 145 height 52
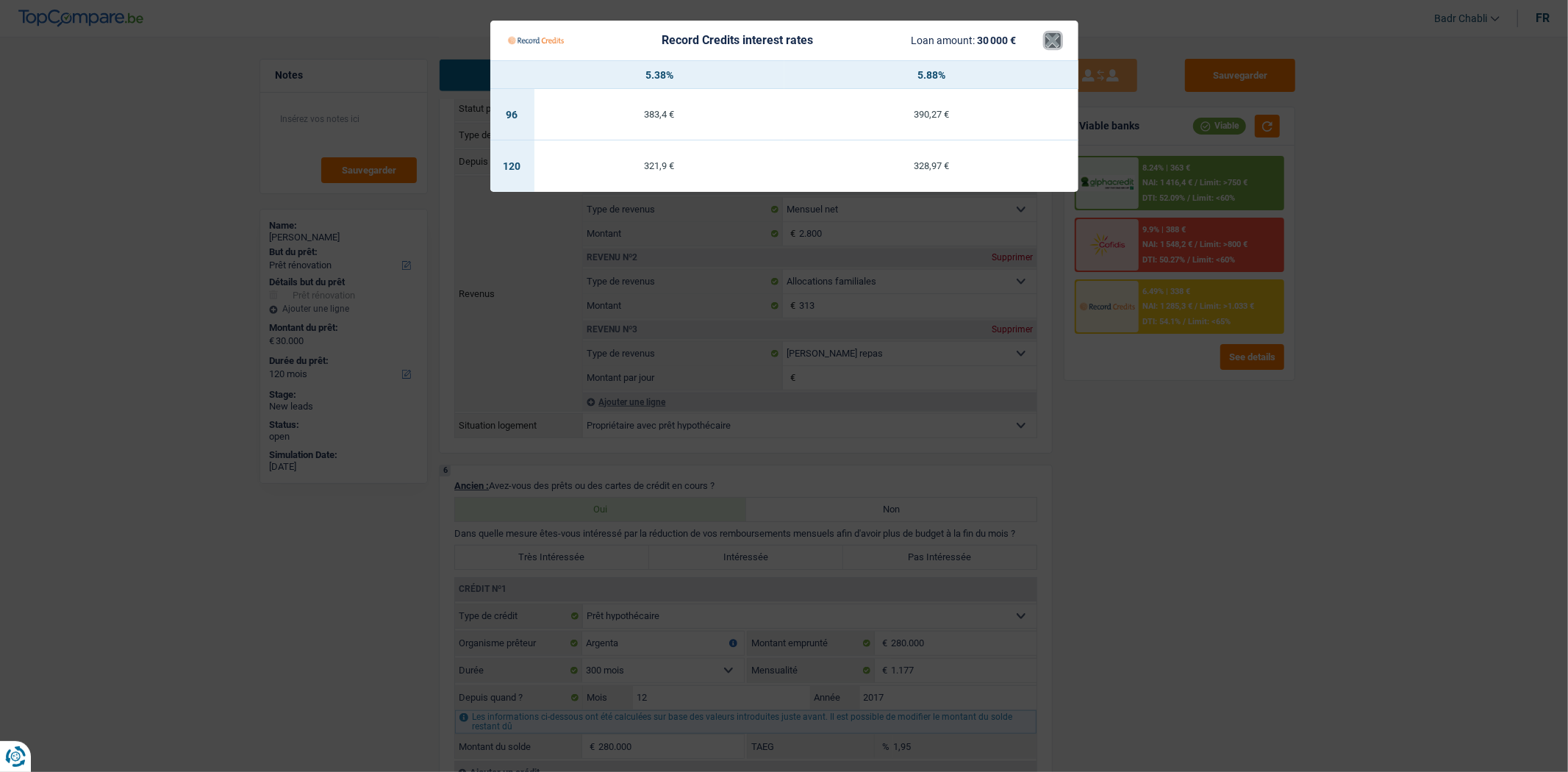
click at [1049, 35] on button "×" at bounding box center [1053, 40] width 15 height 15
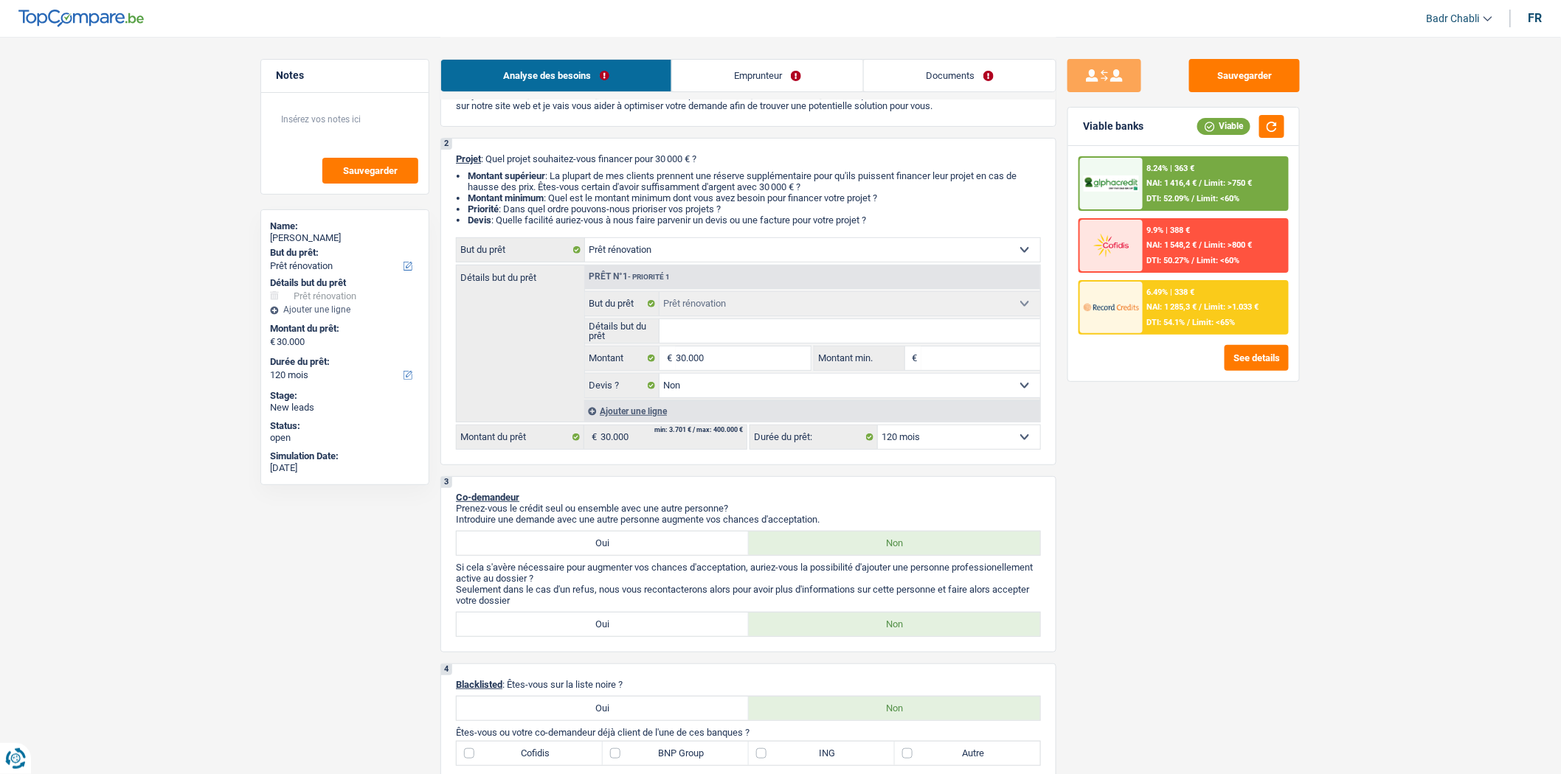
scroll to position [0, 0]
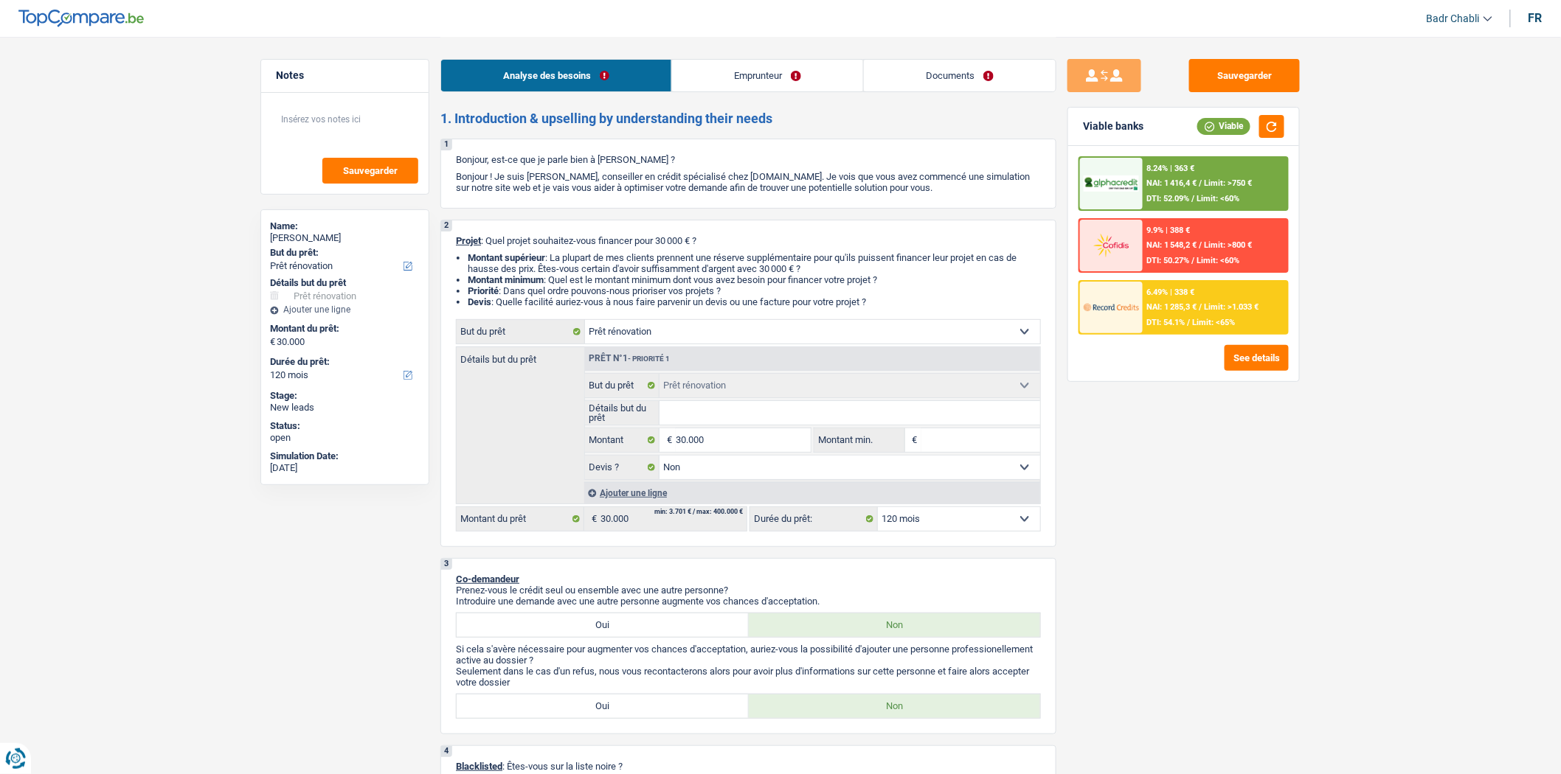
click at [770, 68] on link "Emprunteur" at bounding box center [767, 76] width 191 height 32
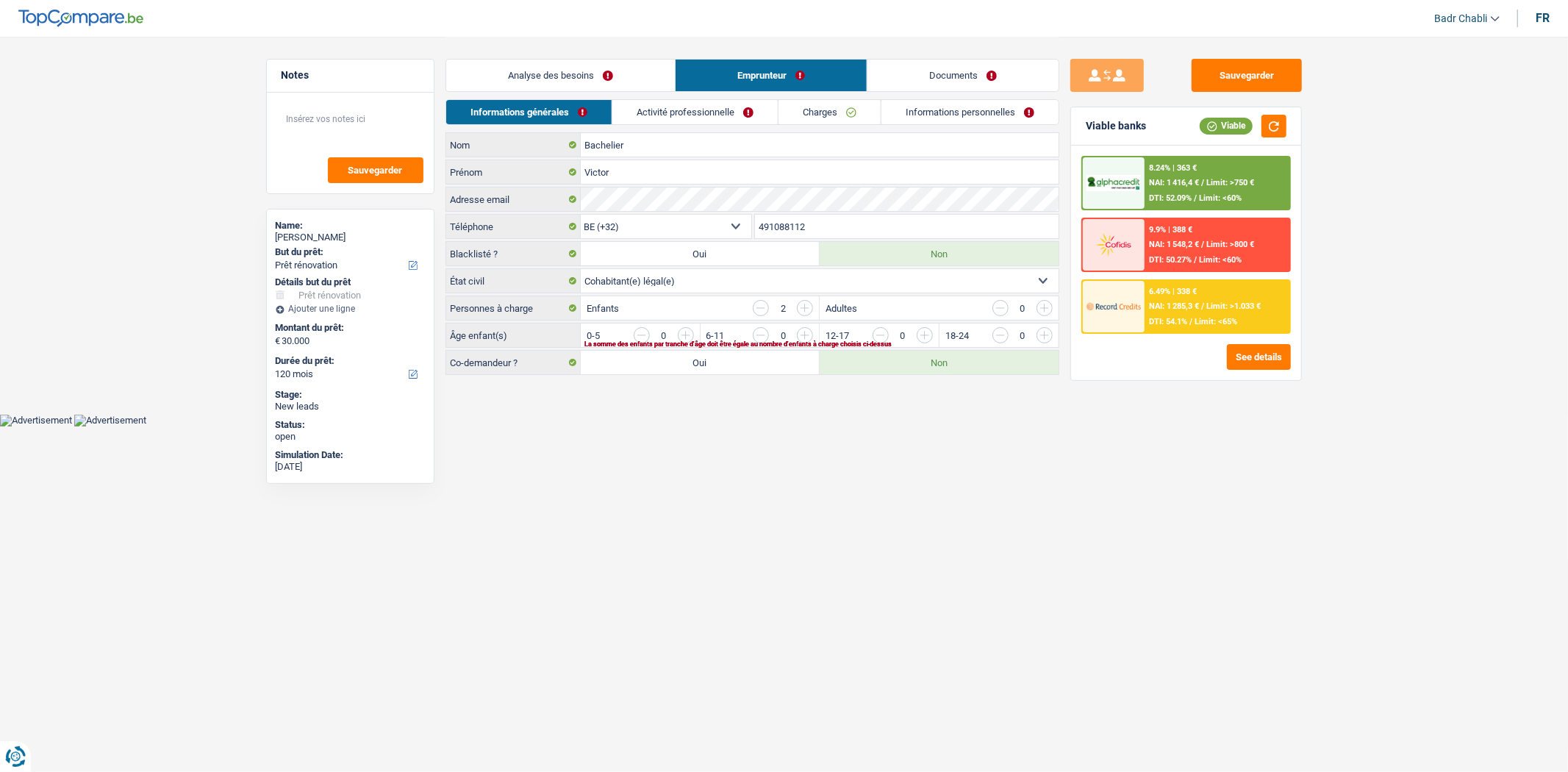
click at [722, 118] on link "Activité professionnelle" at bounding box center [695, 112] width 165 height 24
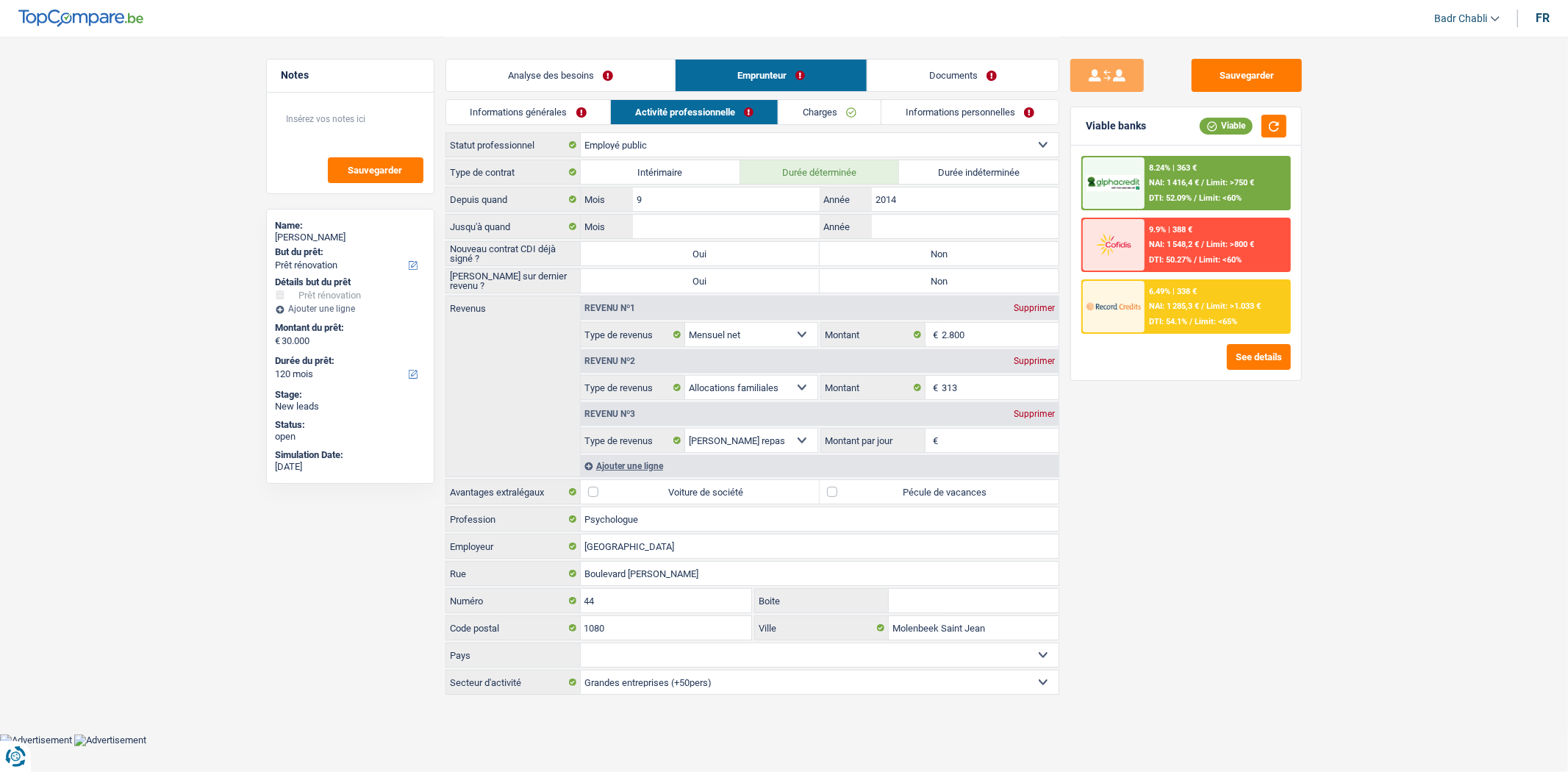
click at [941, 174] on label "Durée indéterminée" at bounding box center [979, 173] width 159 height 24
click at [941, 174] on input "Durée indéterminée" at bounding box center [979, 173] width 159 height 24
radio input "true"
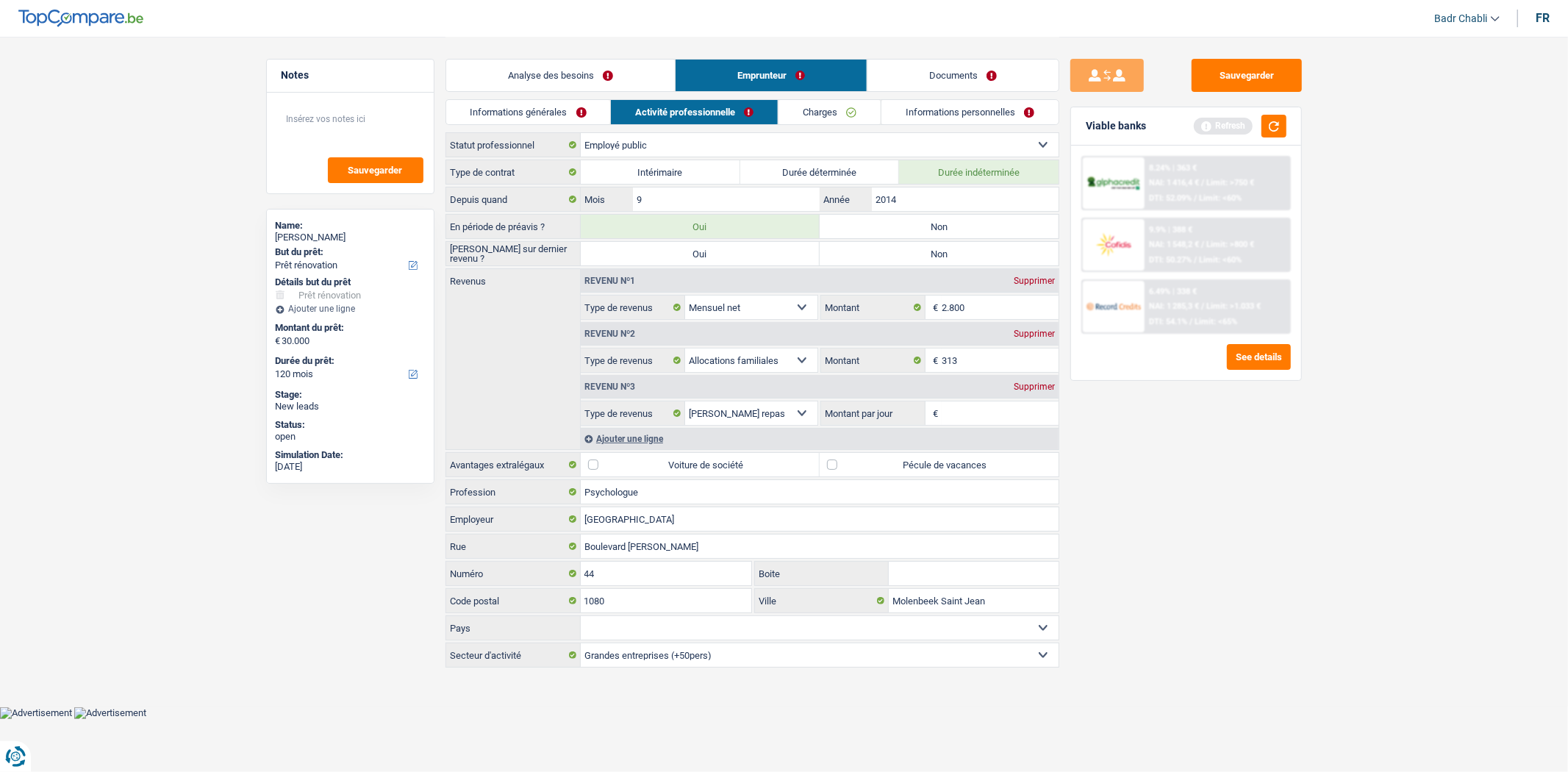
click at [919, 217] on label "Non" at bounding box center [939, 226] width 239 height 24
click at [919, 217] on input "Non" at bounding box center [939, 226] width 239 height 24
radio input "true"
click at [903, 252] on label "Non" at bounding box center [939, 254] width 239 height 24
click at [903, 252] on input "Non" at bounding box center [939, 254] width 239 height 24
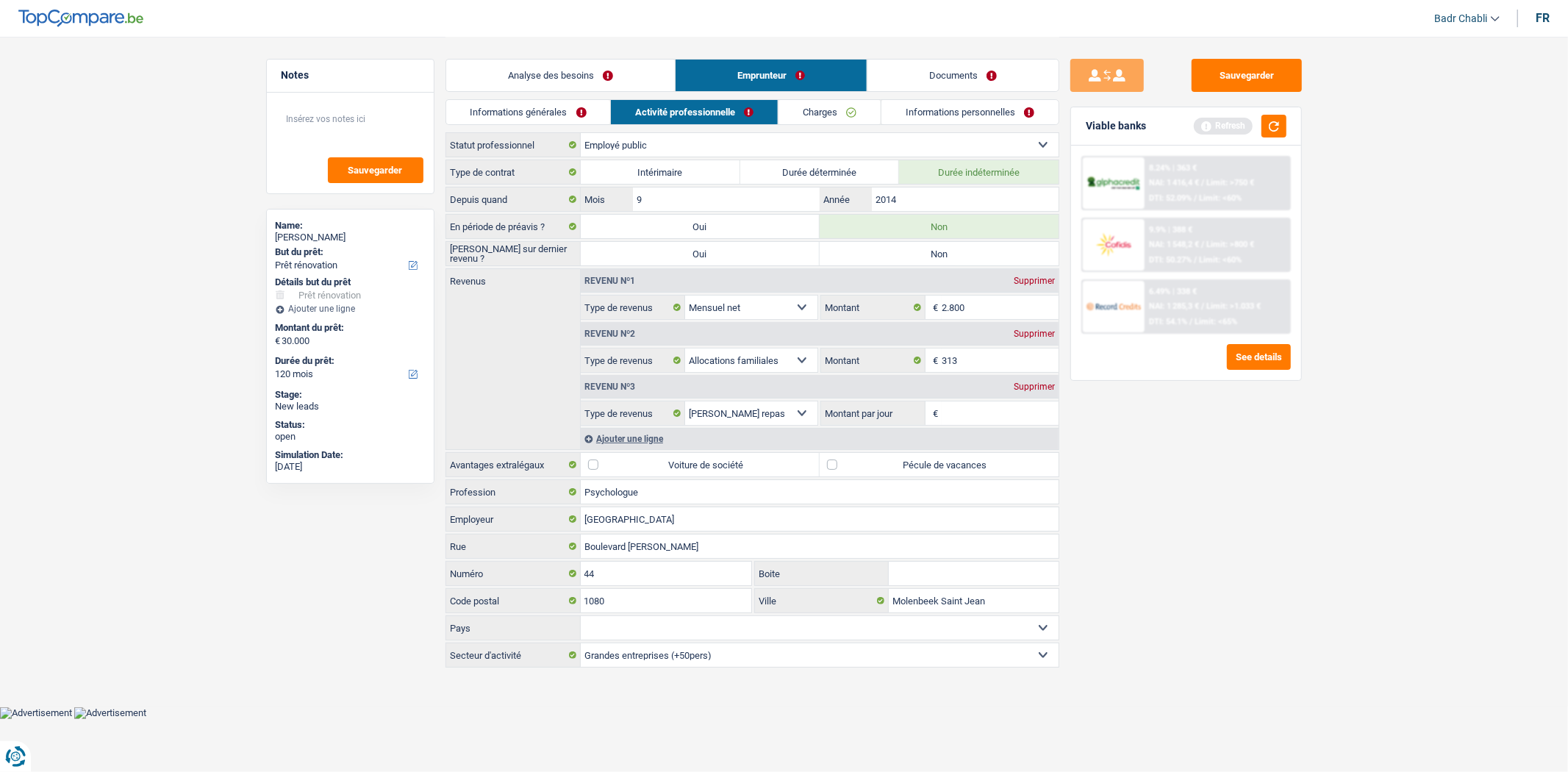
radio input "true"
click at [507, 113] on link "Informations générales" at bounding box center [528, 112] width 164 height 24
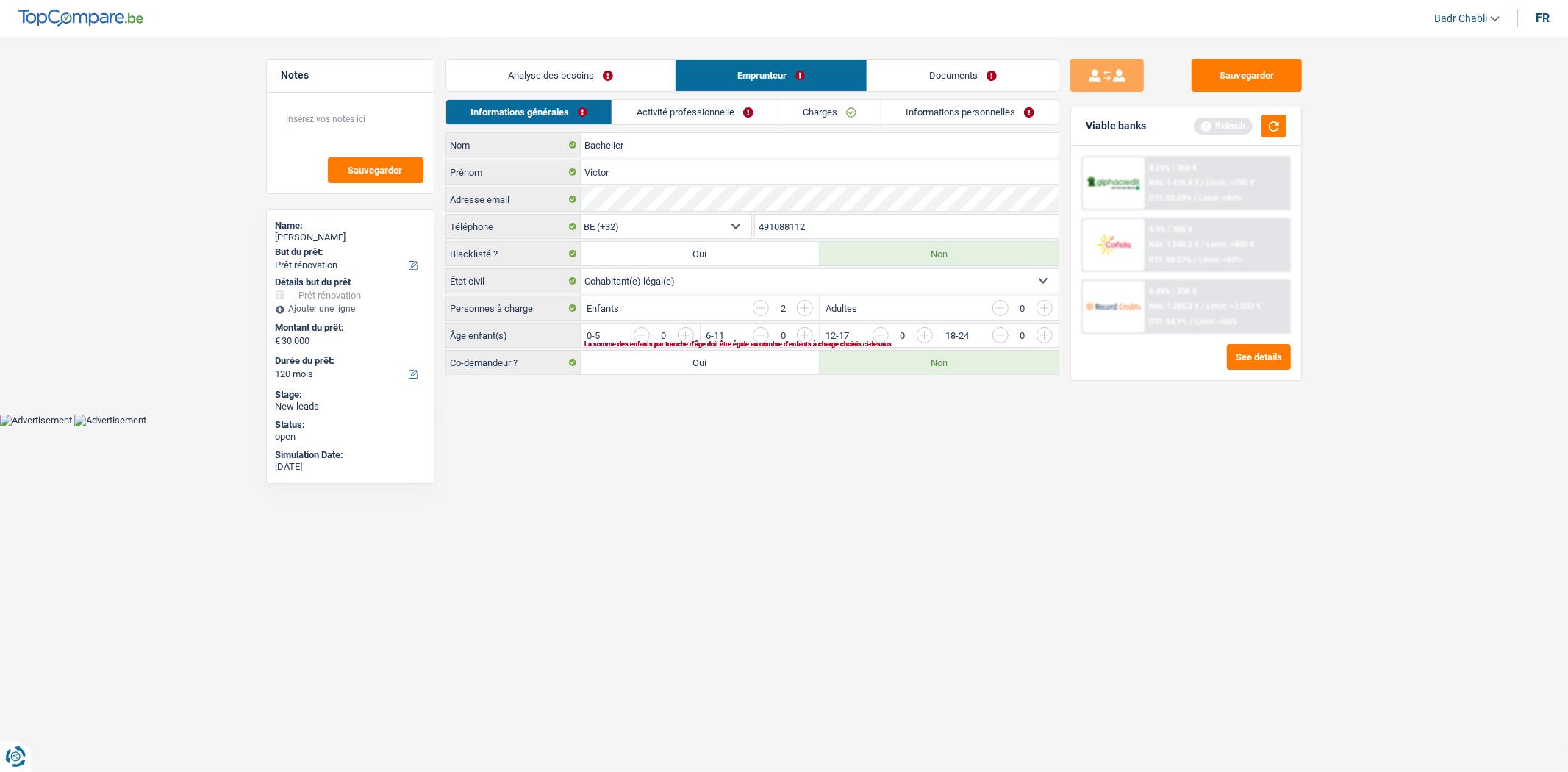
click at [578, 77] on link "Analyse des besoins" at bounding box center [560, 76] width 228 height 32
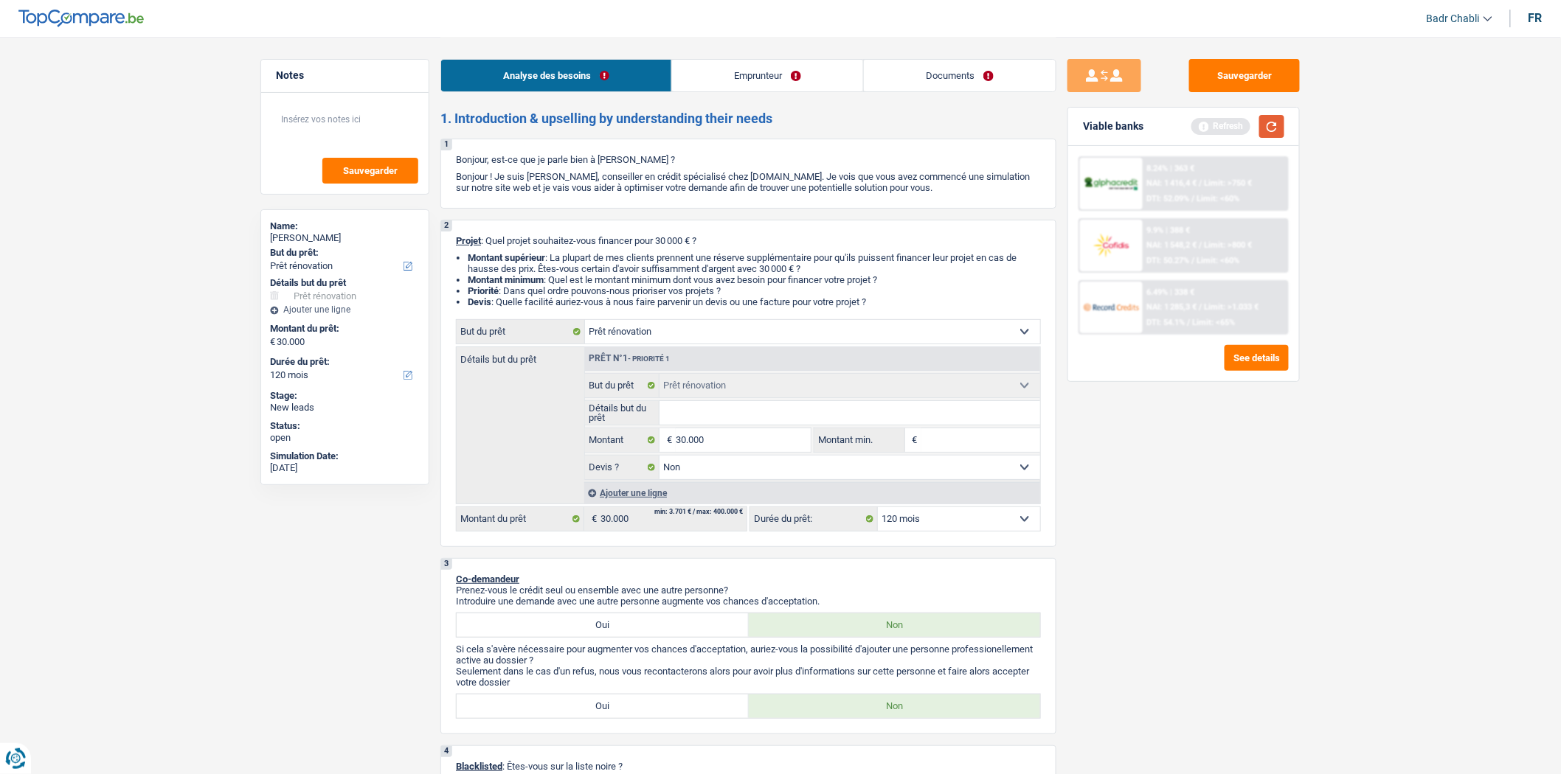
click at [1275, 128] on button "button" at bounding box center [1271, 126] width 25 height 23
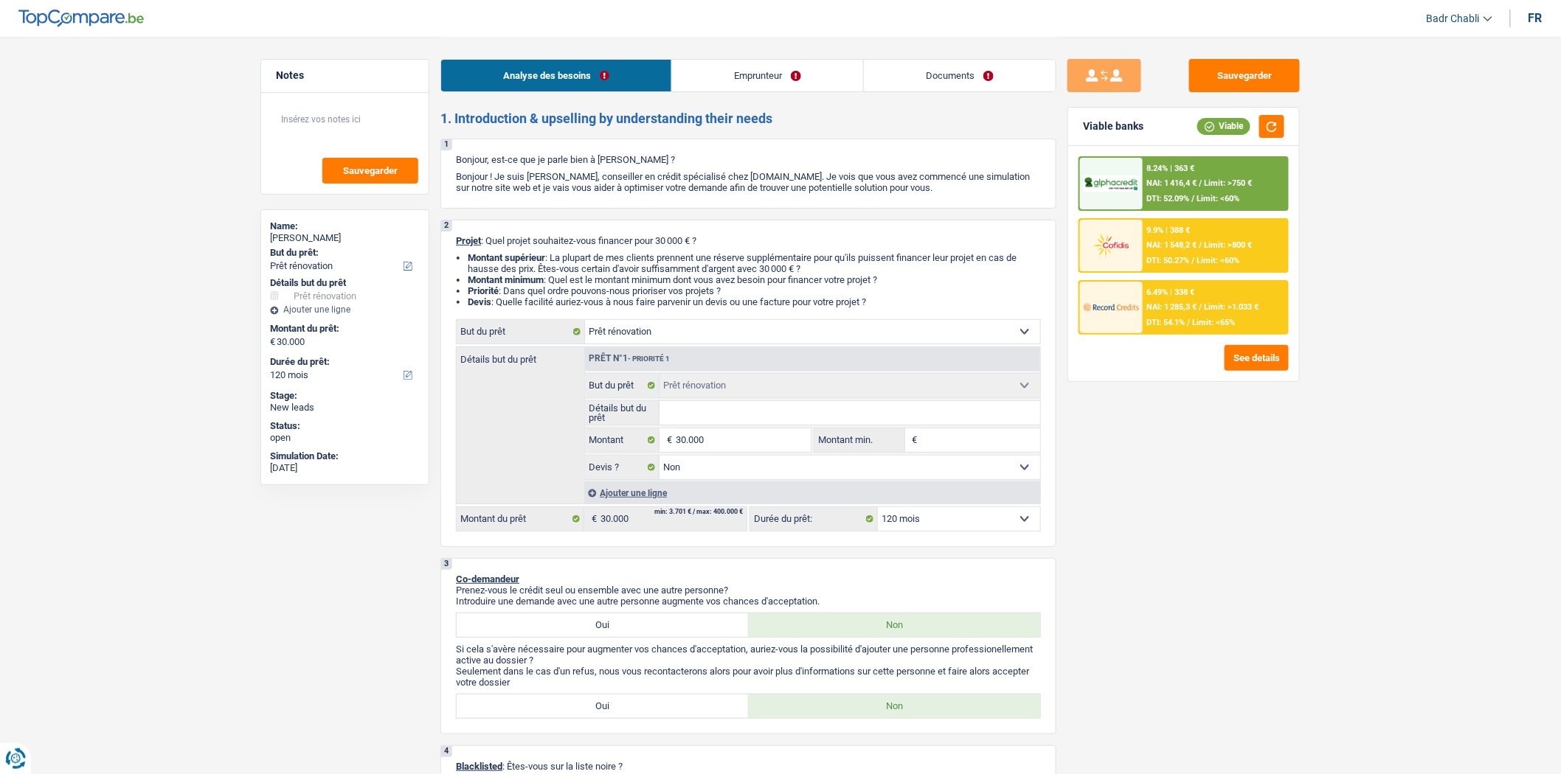
click at [732, 415] on input "Détails but du prêt" at bounding box center [849, 413] width 381 height 24
type input "A"
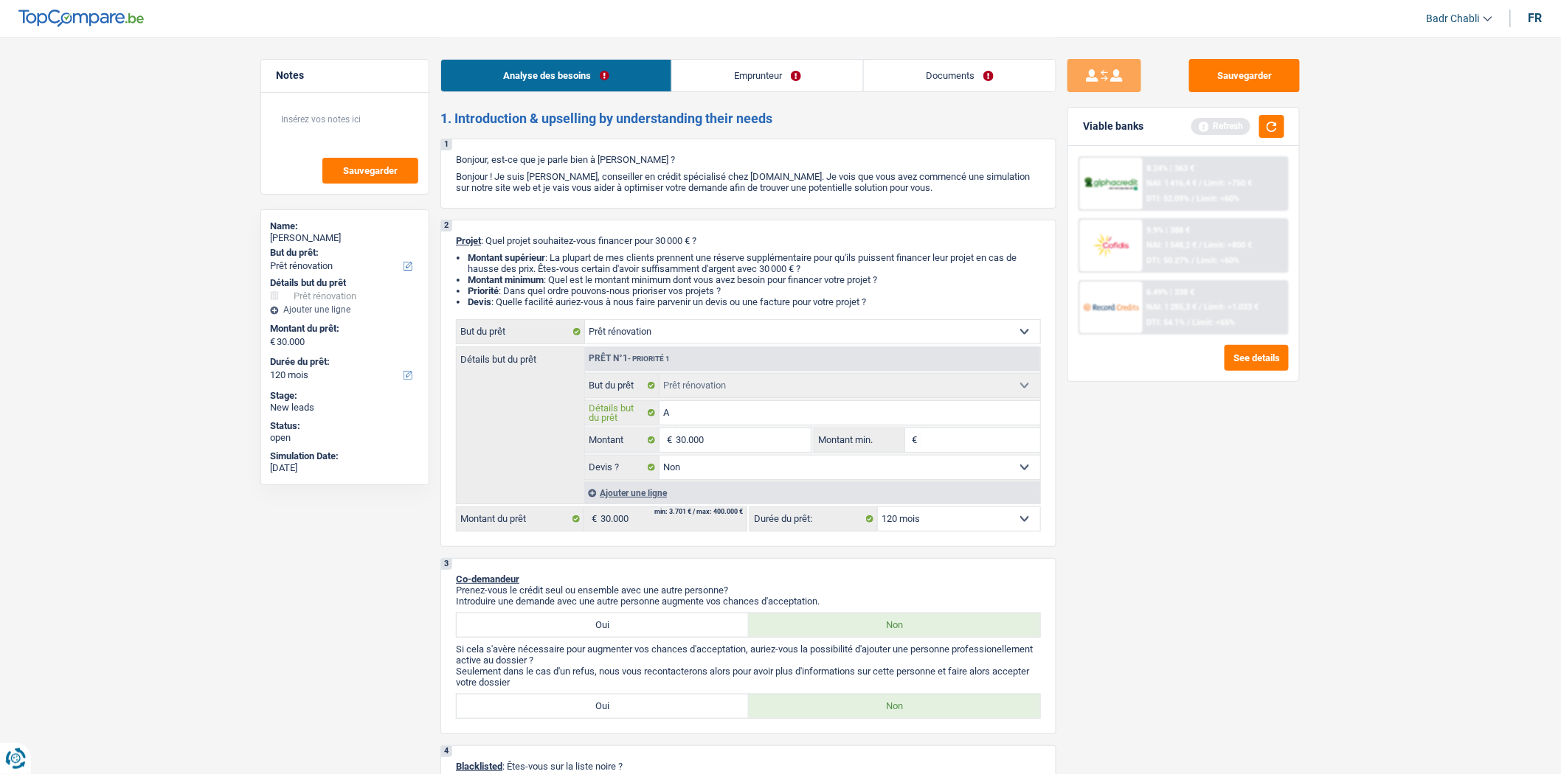
type input "Ag"
type input "Agr"
type input "Agra"
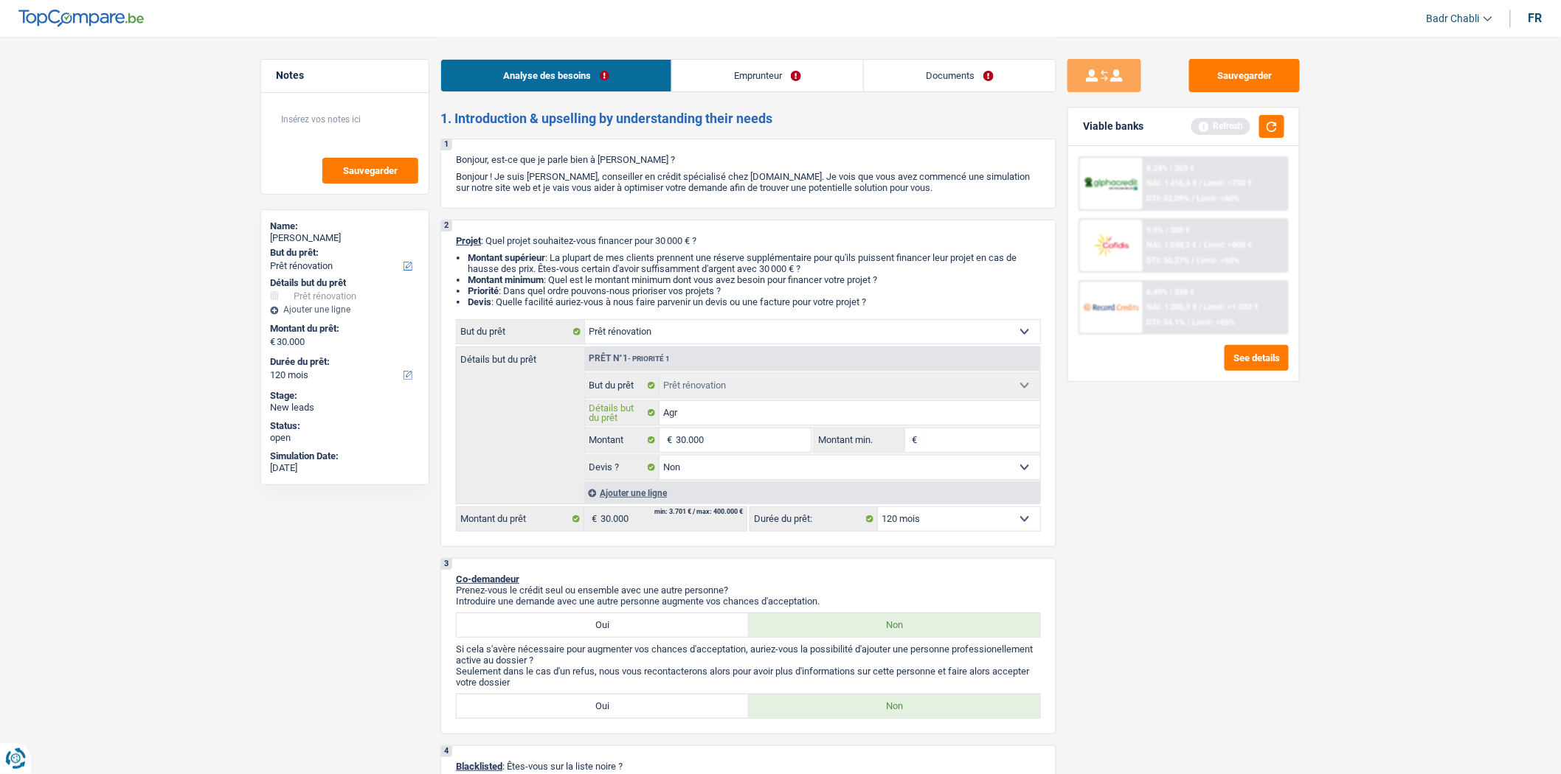
type input "Agra"
type input "Agran"
type input "Agrand"
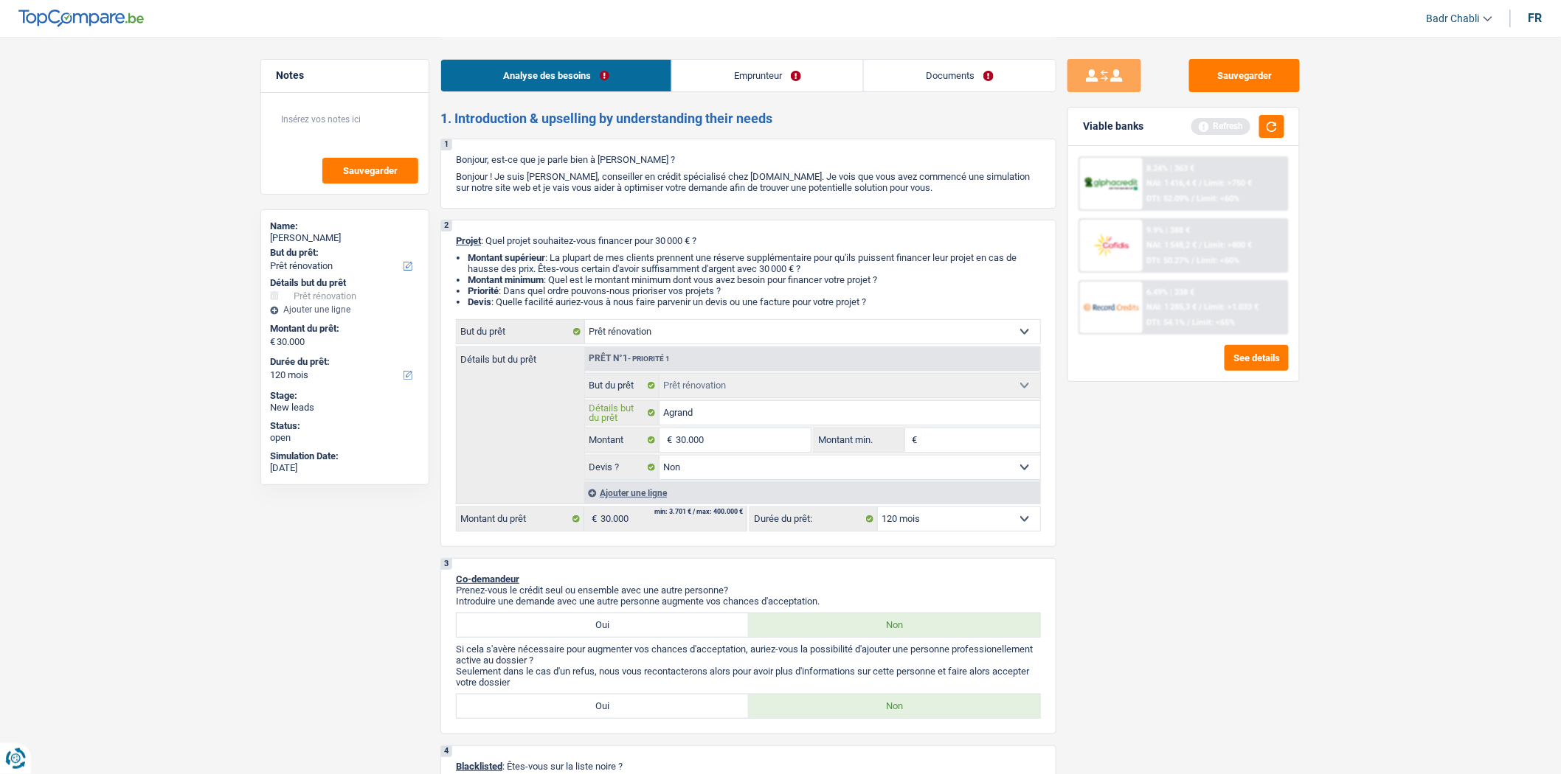
type input "Agrandi"
type input "Agrandis"
type input "Agrandiss"
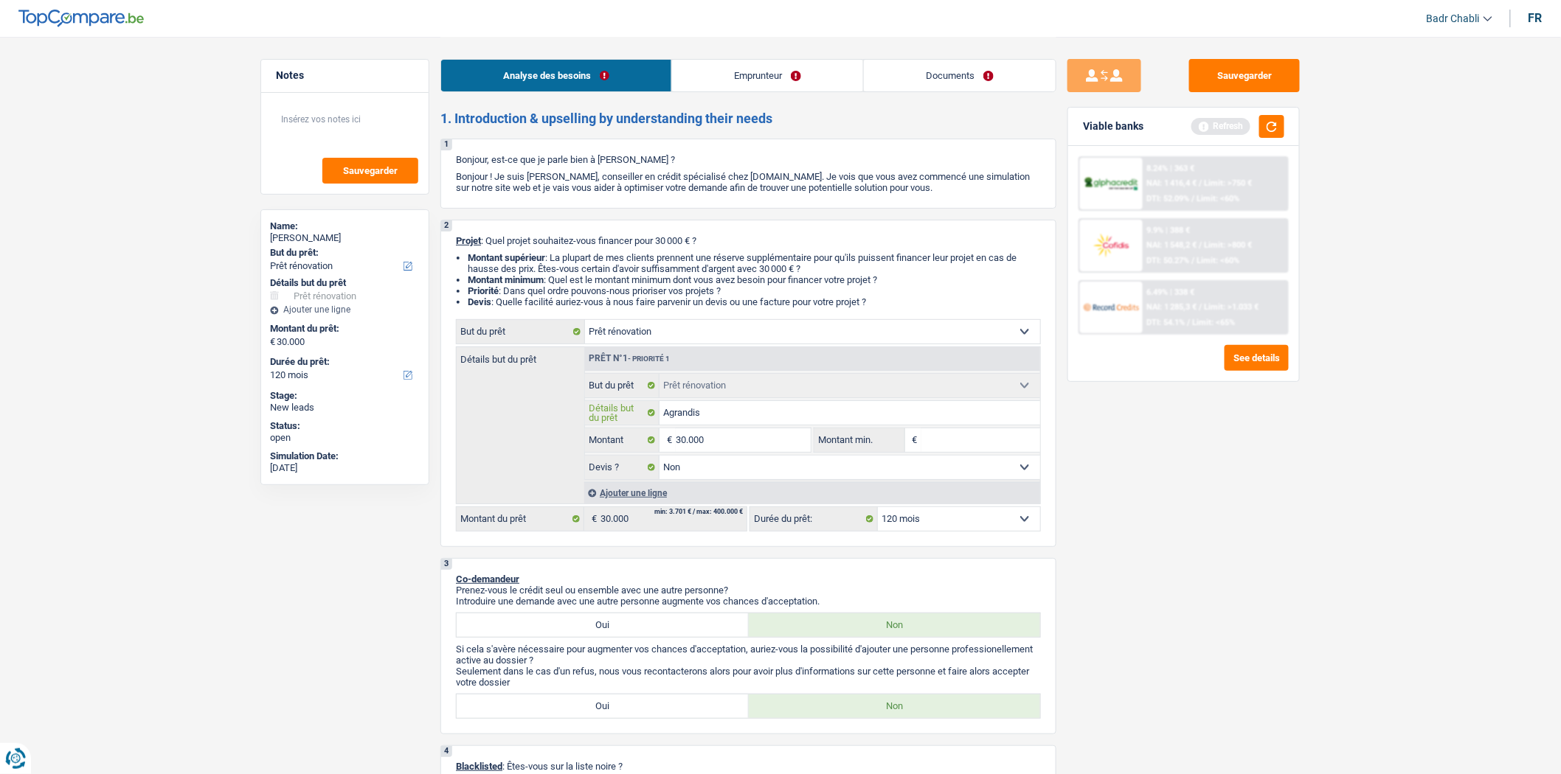
type input "Agrandiss"
type input "Agrandisse"
type input "Agrandissem"
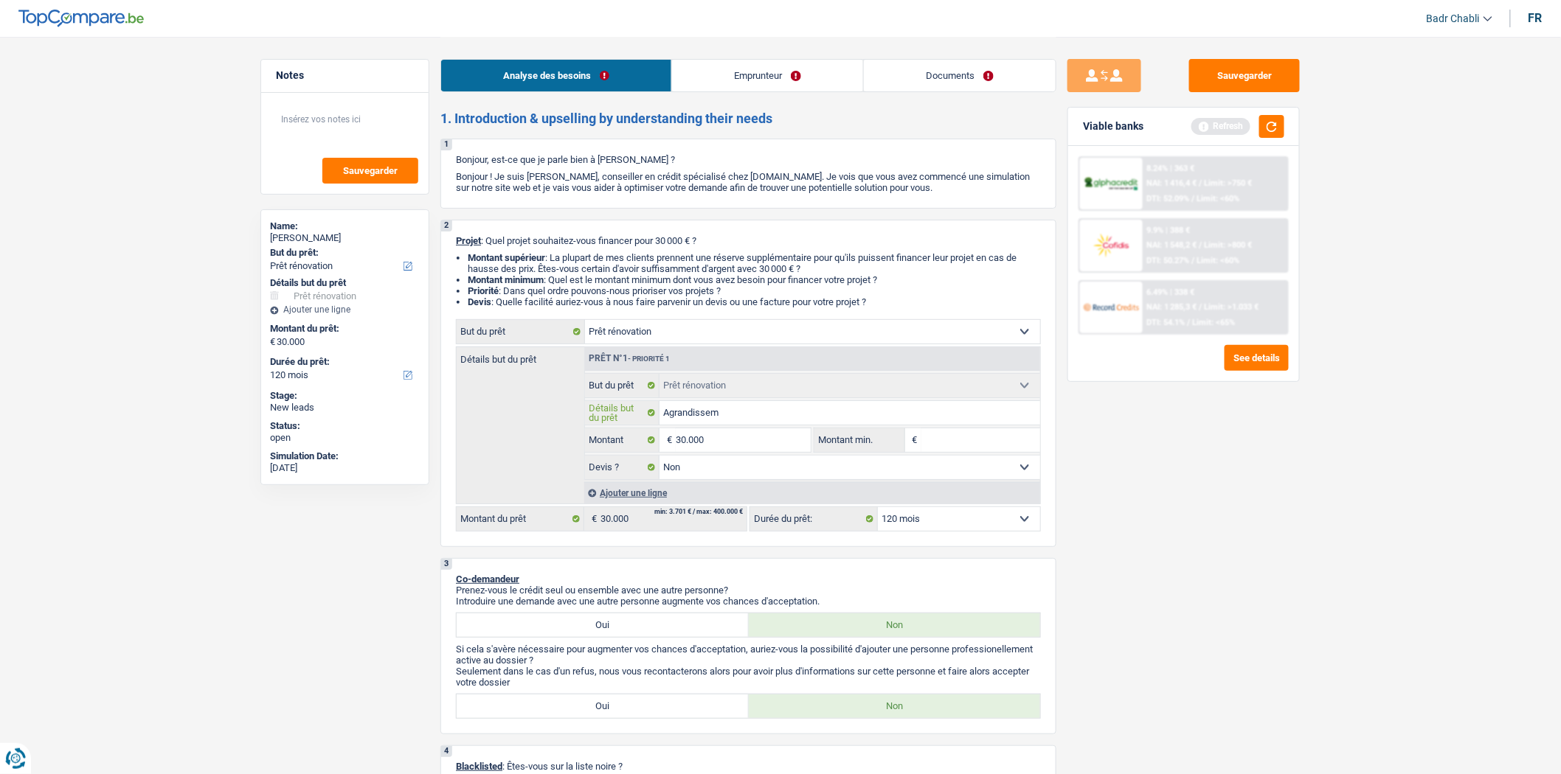
type input "Agrandisseme"
type input "Agrandissemen"
type input "Agrandissement"
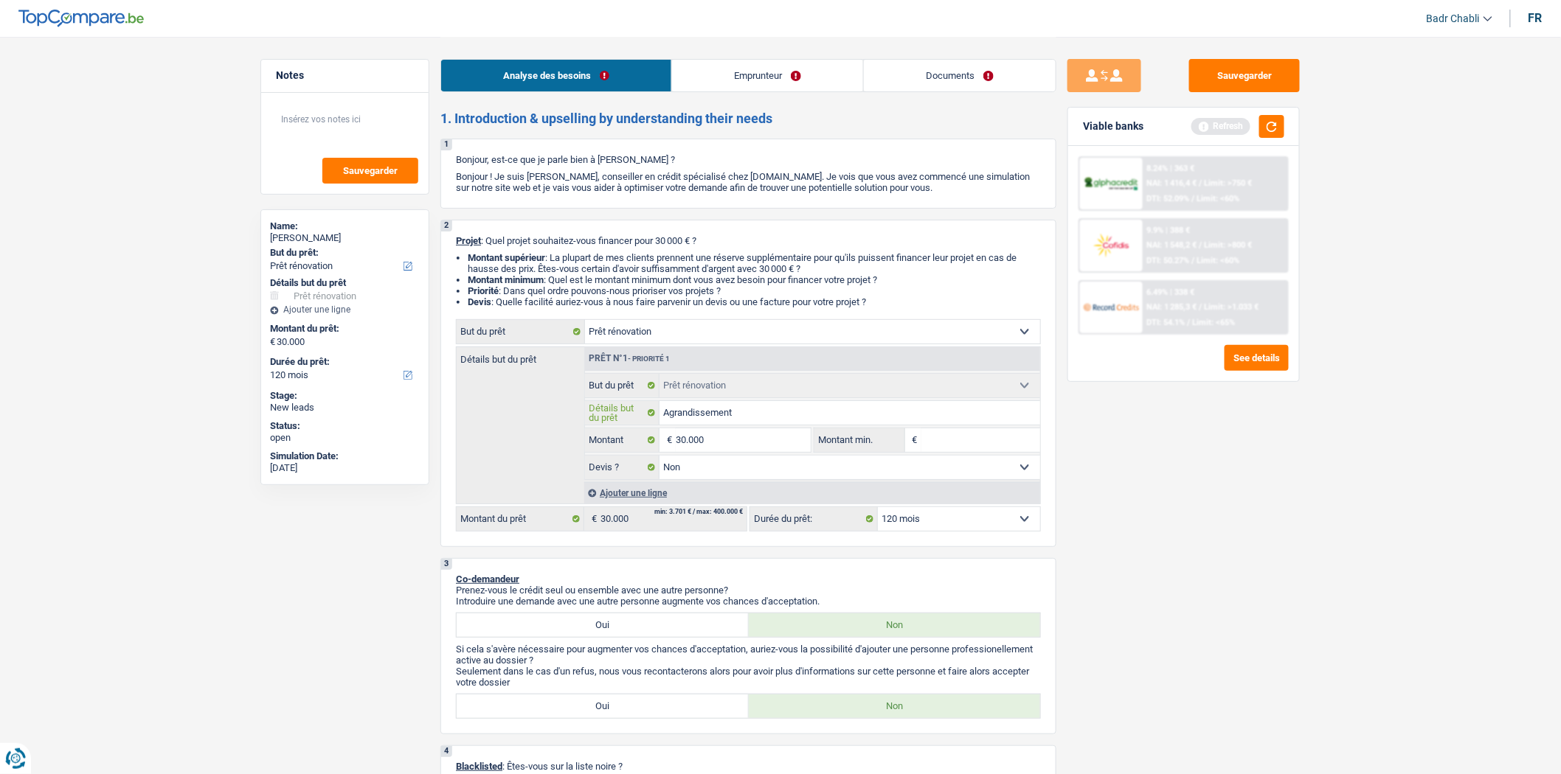
type input "Agrandissement"
type input "Agrandissement d"
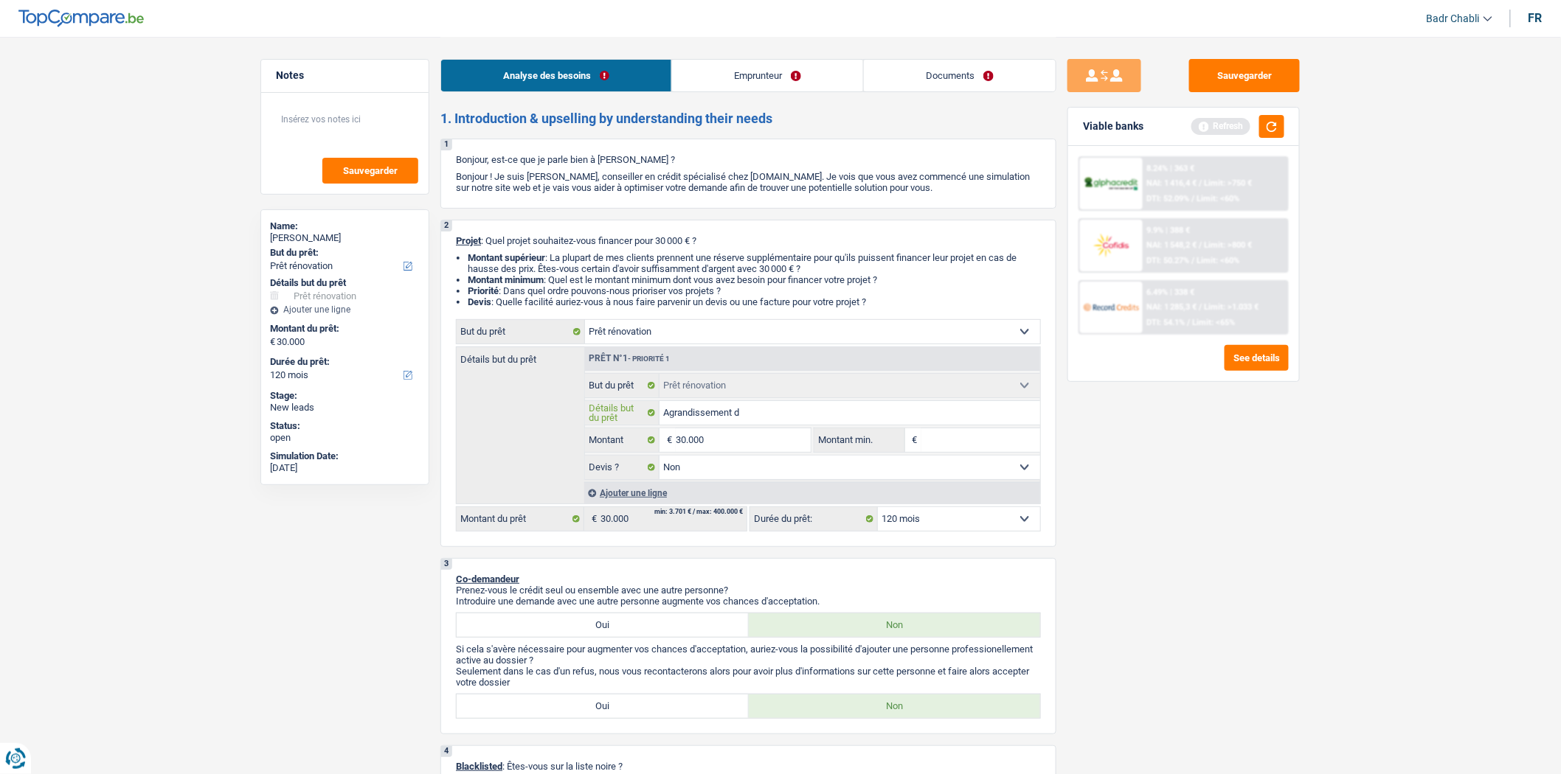
type input "Agrandissement de"
type input "Agrandissement de l"
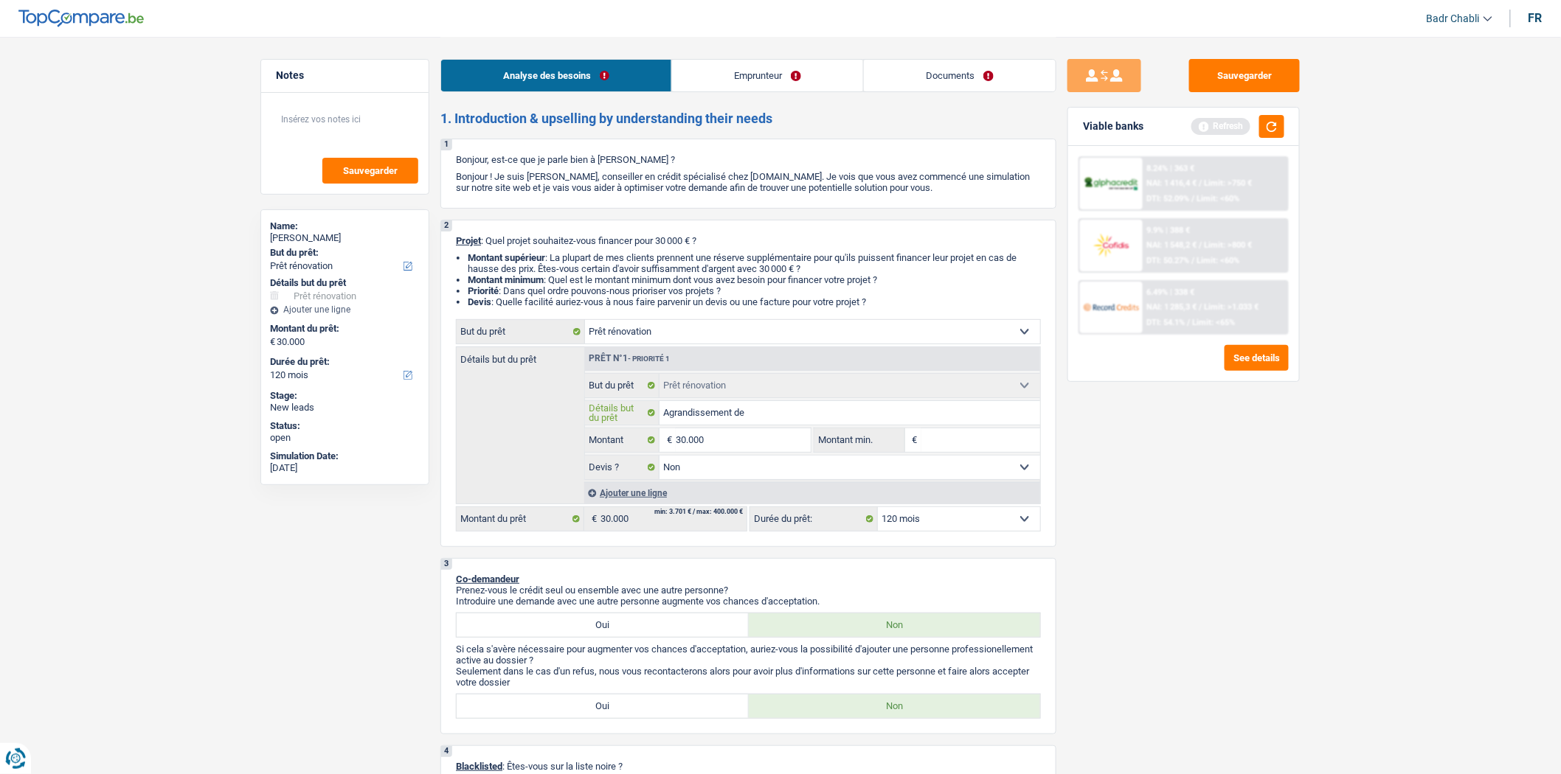
type input "Agrandissement de l"
type input "Agrandissement de la"
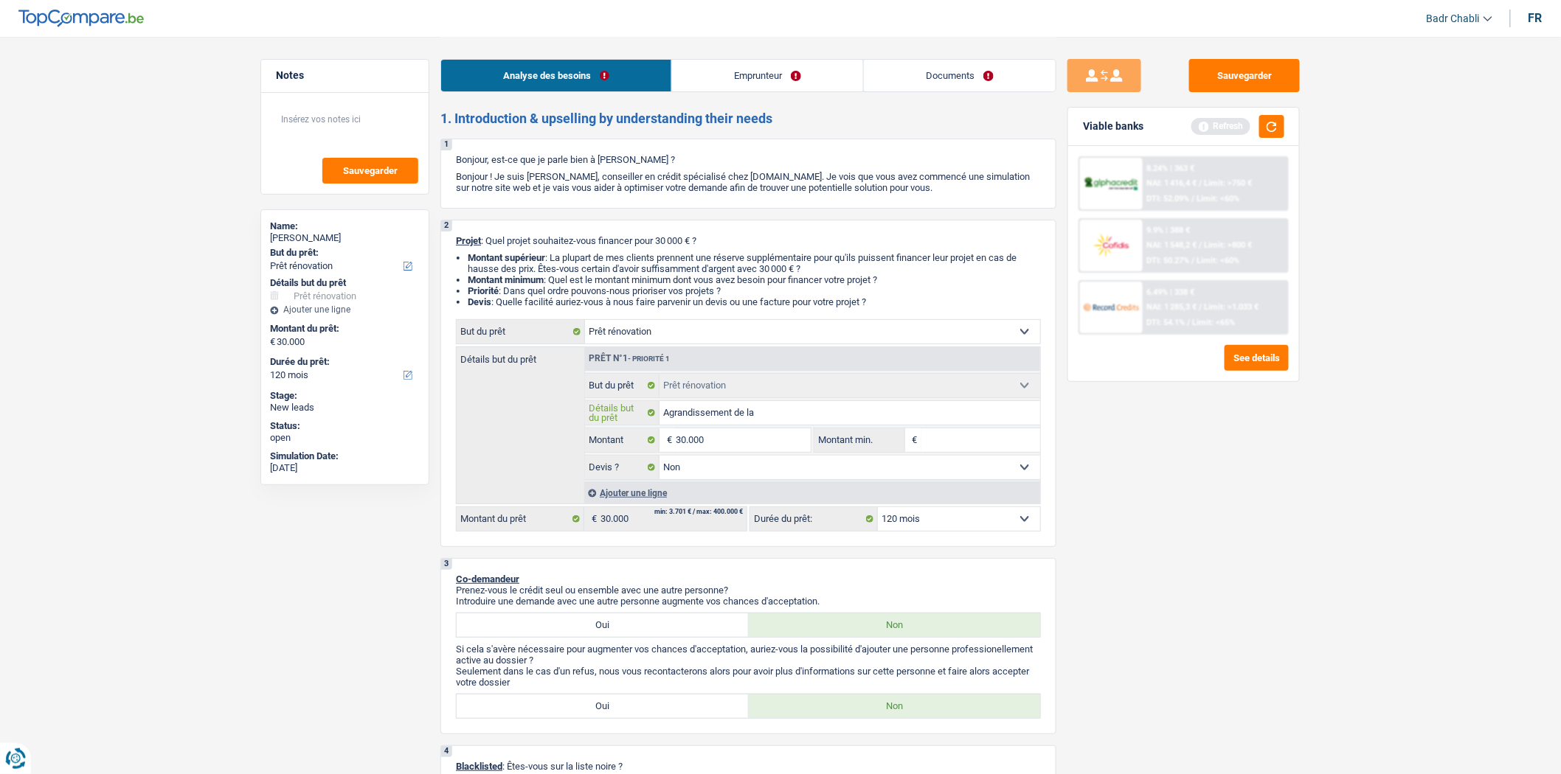
type input "Agrandissement de la m"
type input "Agrandissement de la ma"
type input "Agrandissement de la mai"
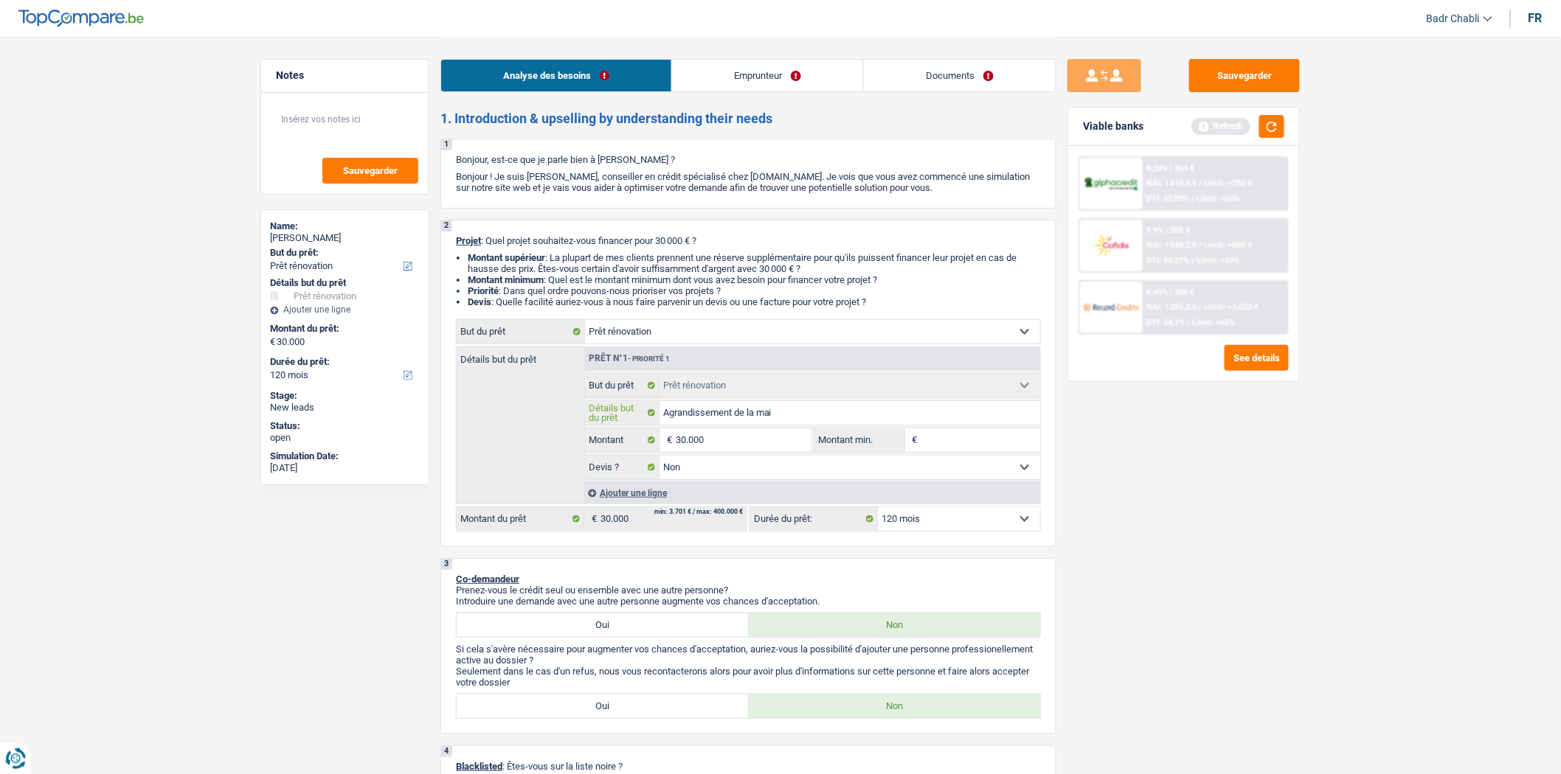
type input "Agrandissement de la mai"
type input "Agrandissement de la mais"
type input "Agrandissement de la maiso"
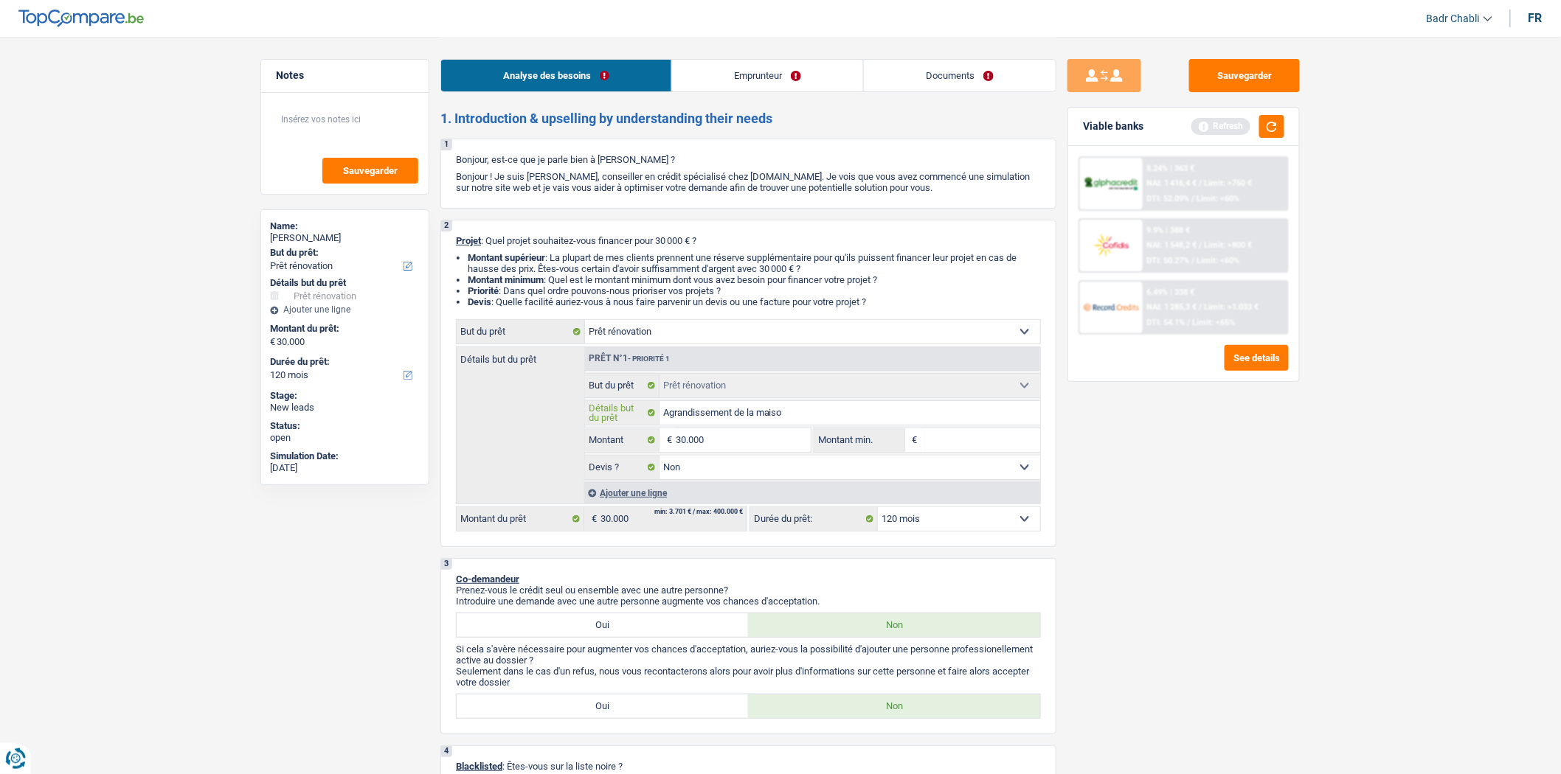
type input "Agrandissement de la maison"
click at [764, 443] on input "30.000" at bounding box center [743, 441] width 135 height 24
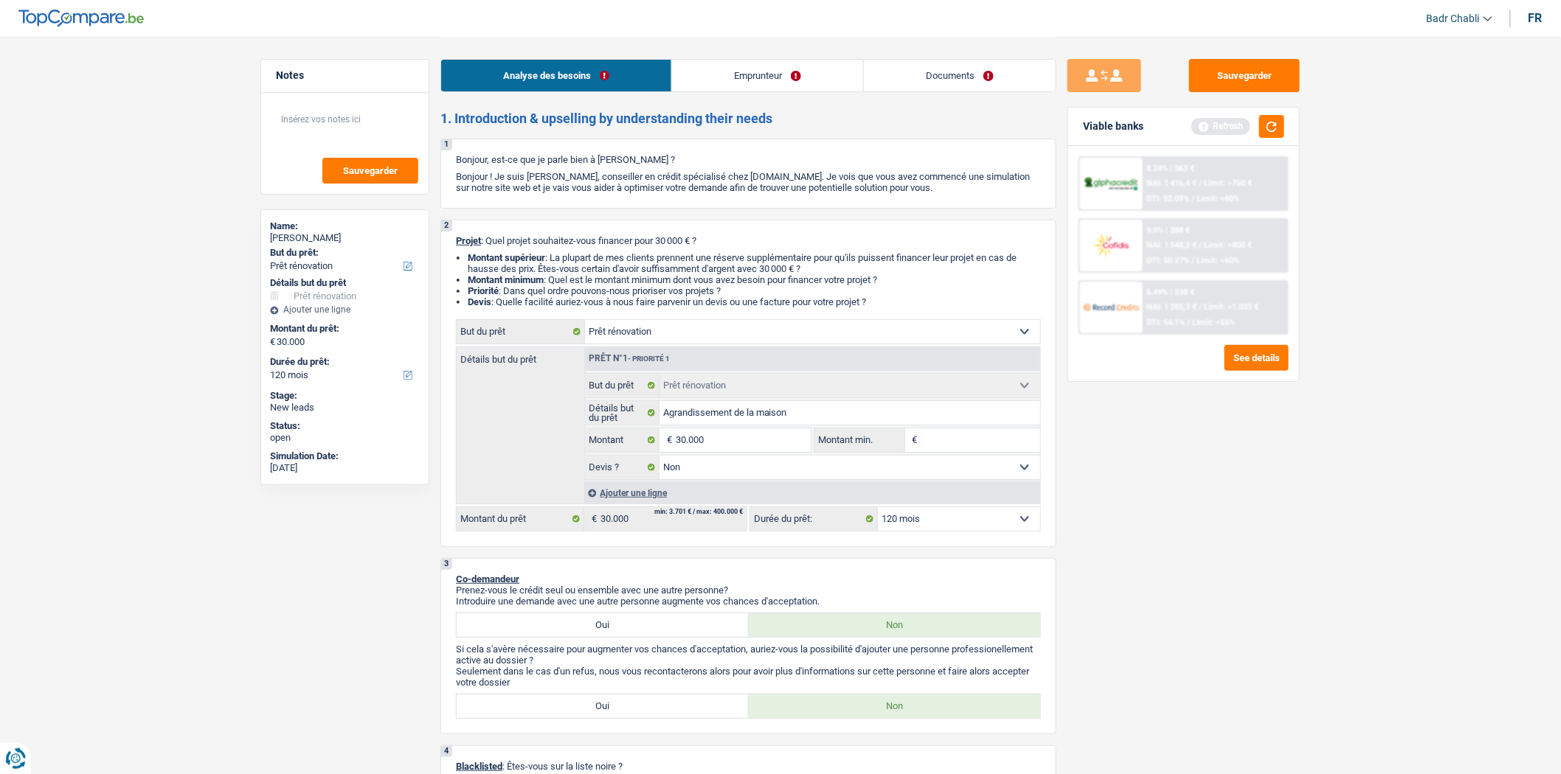
click at [953, 445] on input "Montant min." at bounding box center [980, 441] width 119 height 24
type input "2"
type input "3"
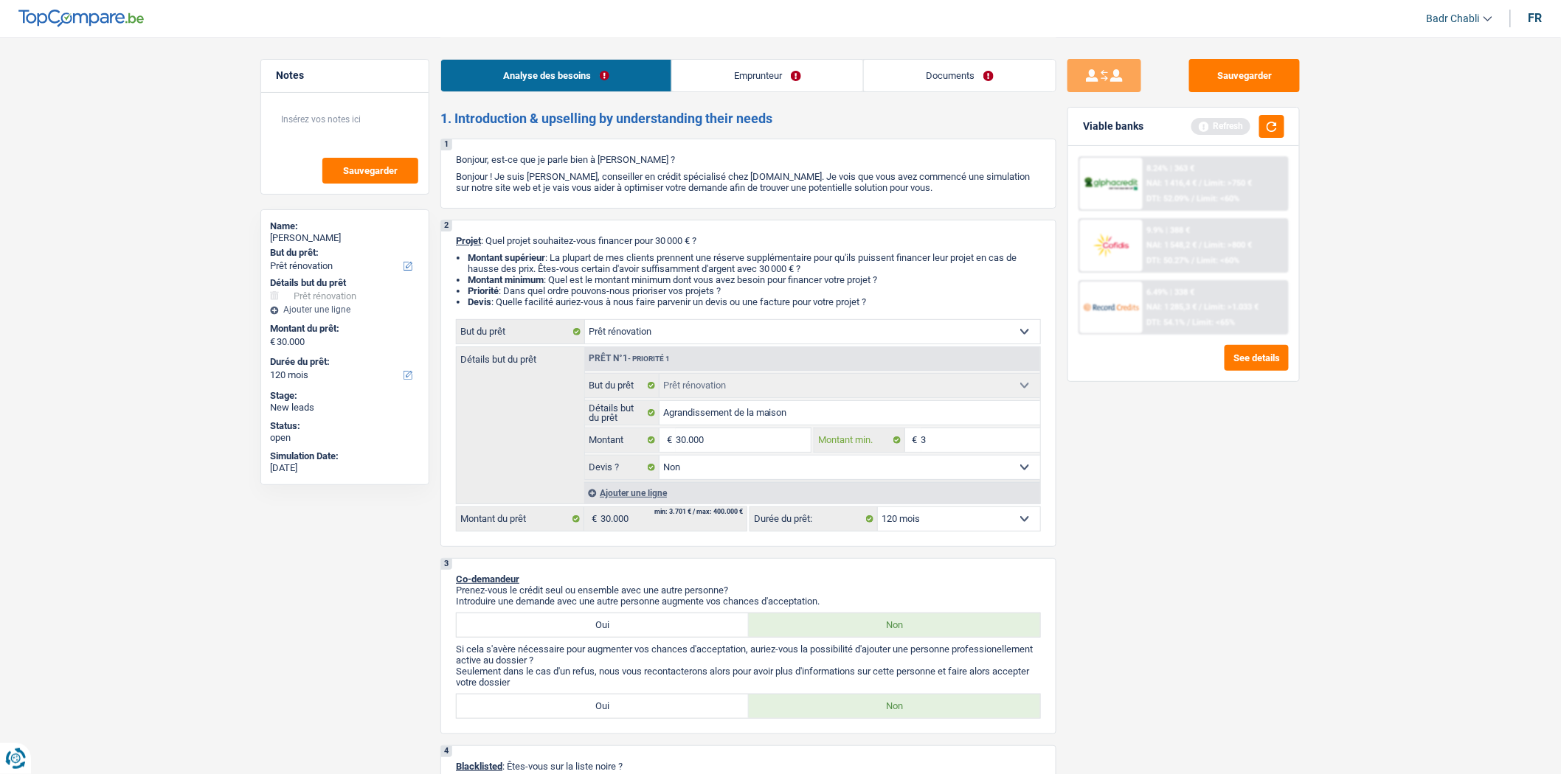
type input "30"
type input "300"
type input "3.000"
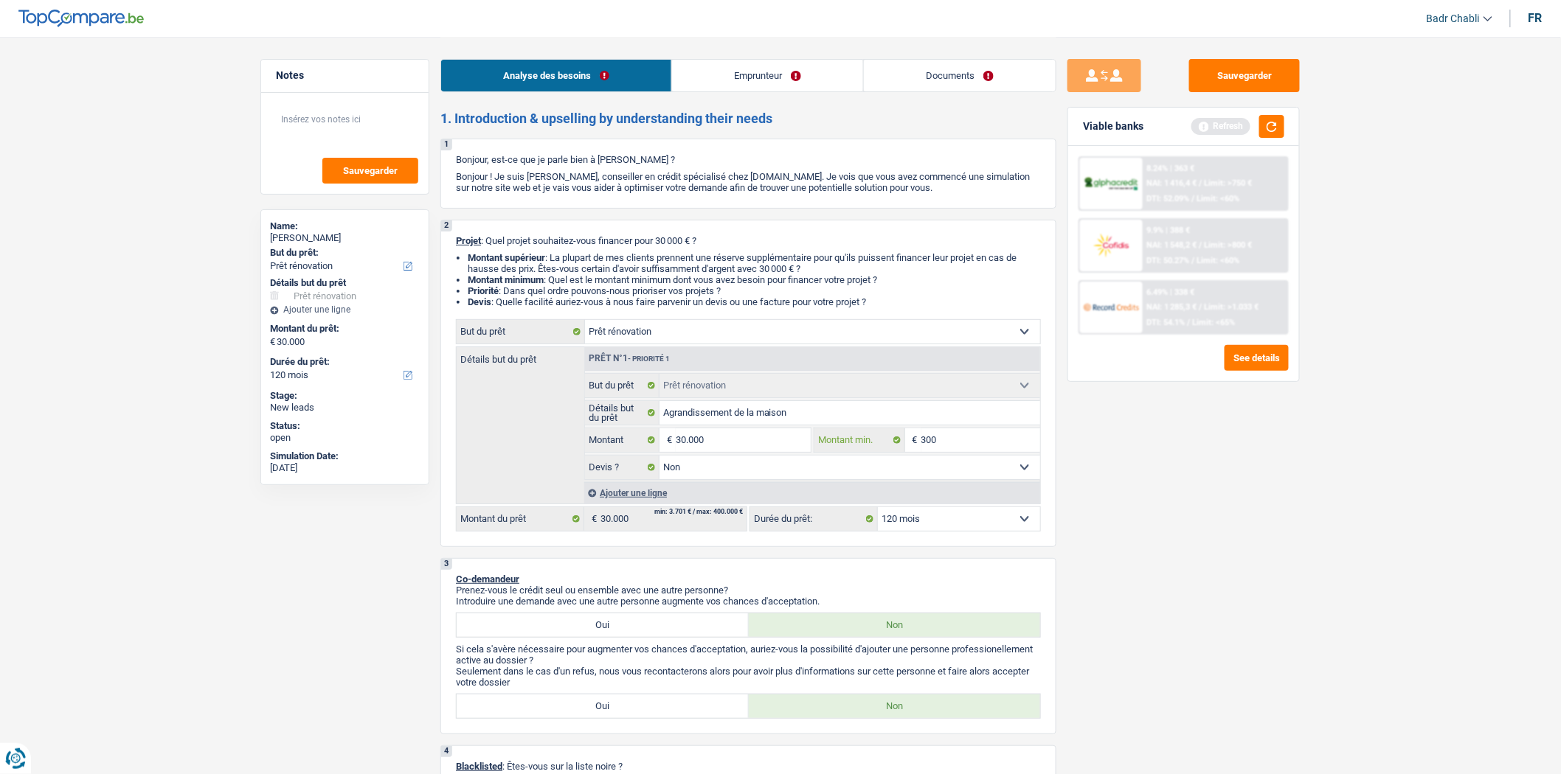
type input "3.000"
type input "30.000"
click at [814, 477] on select "Oui Non Non répondu Sélectionner une option" at bounding box center [849, 468] width 381 height 24
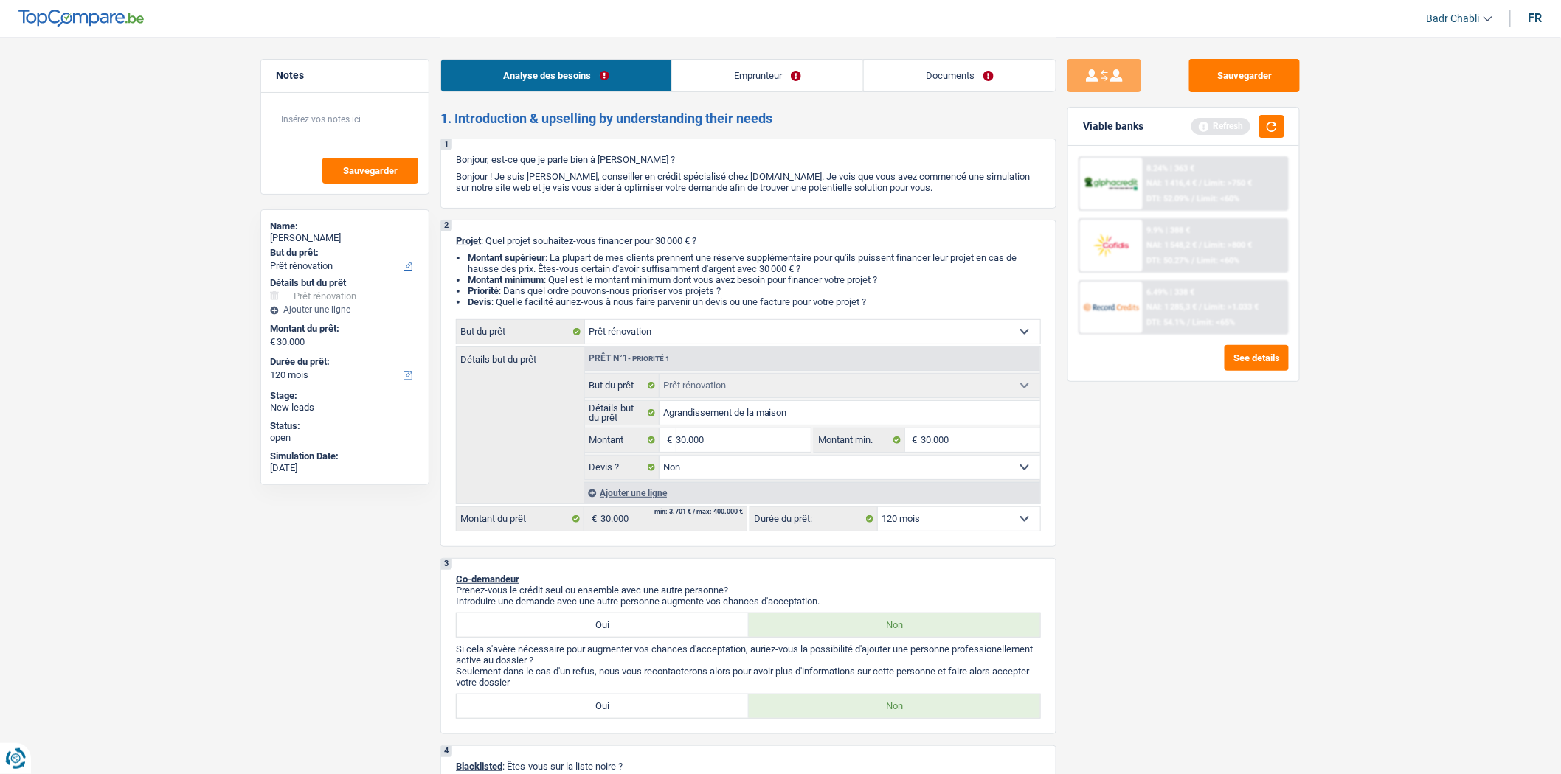
select select "yes"
click at [659, 460] on select "Oui Non Non répondu Sélectionner une option" at bounding box center [849, 468] width 381 height 24
select select "yes"
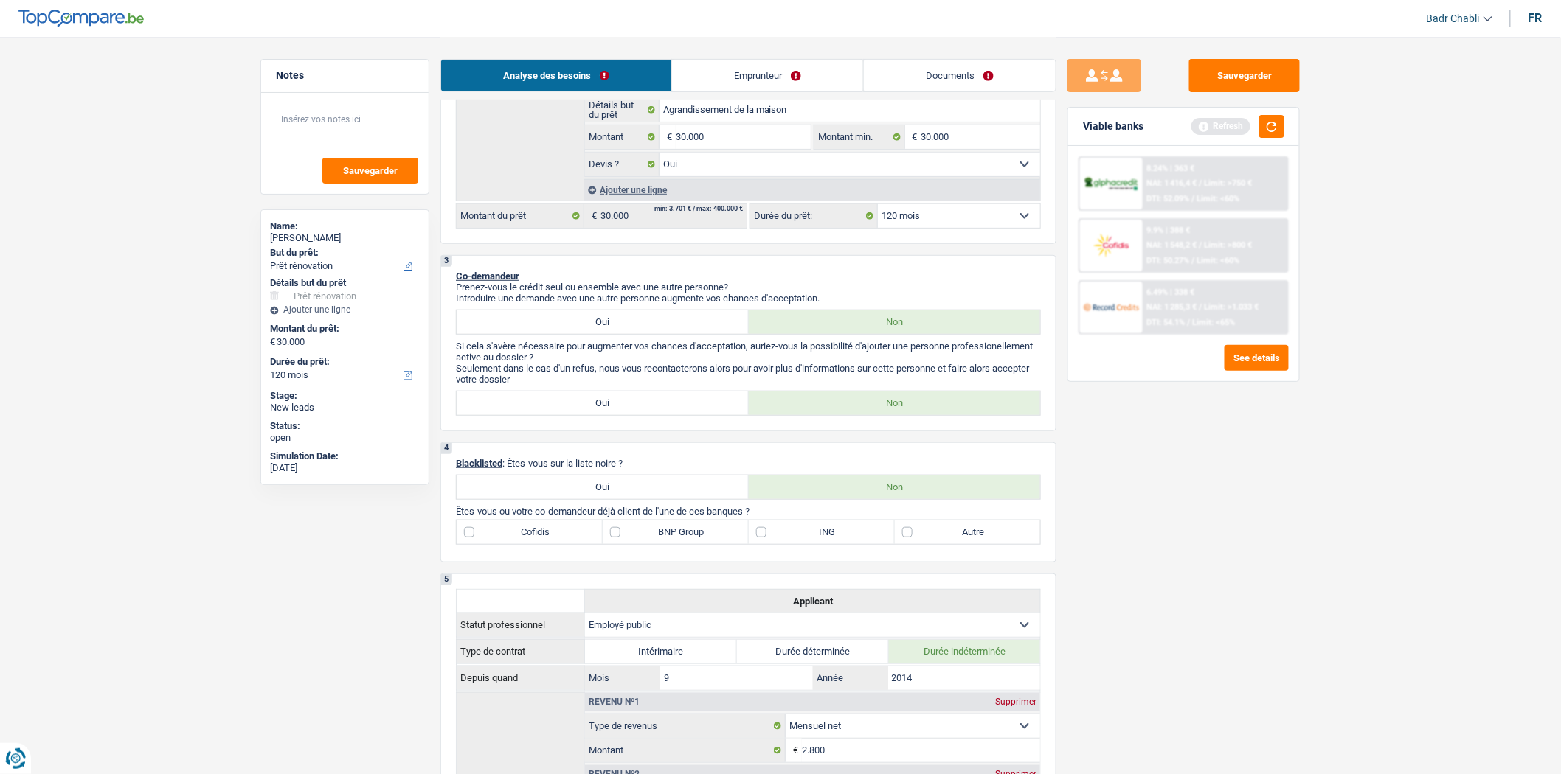
scroll to position [82, 0]
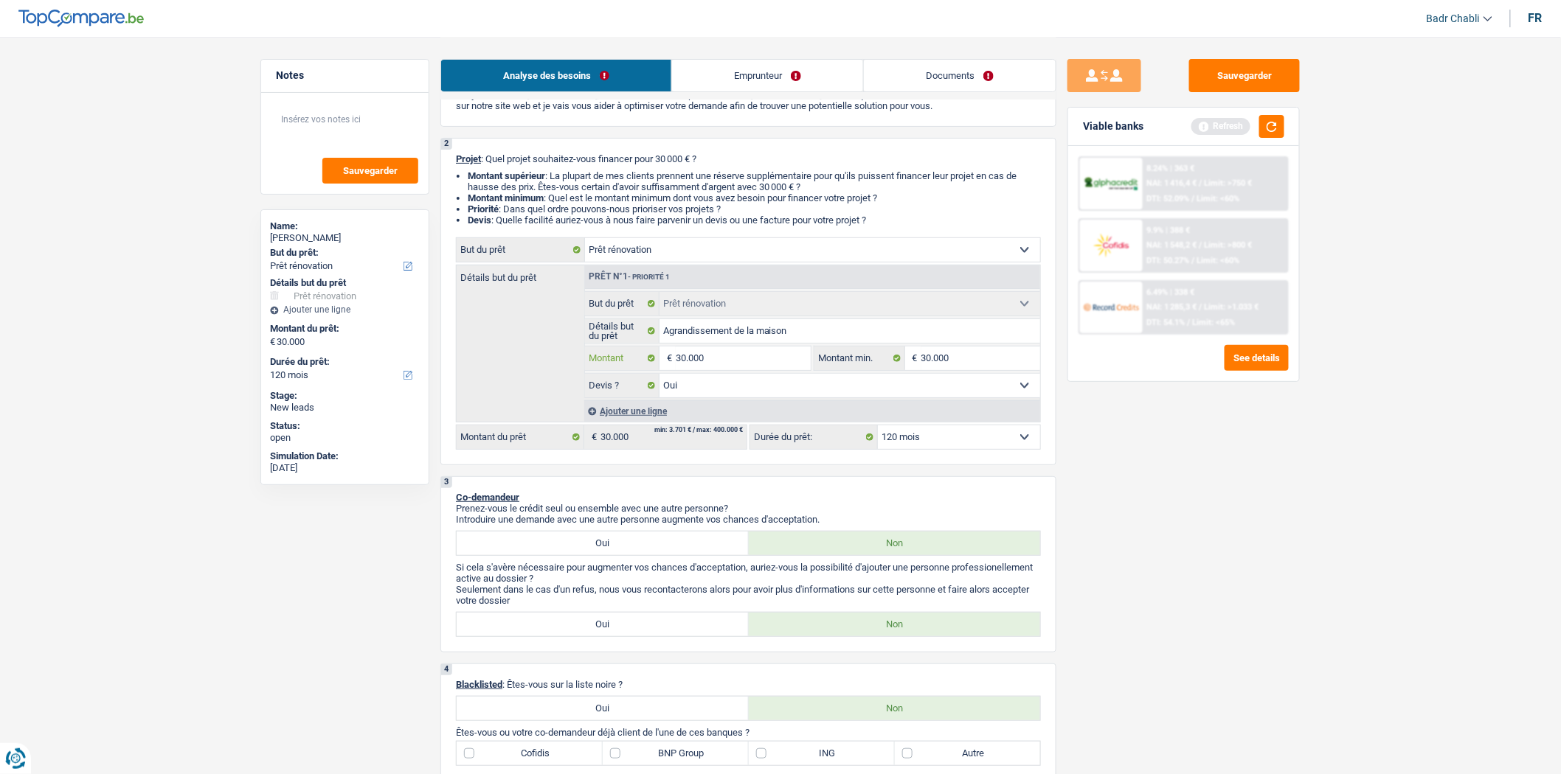
click at [720, 356] on input "30.000" at bounding box center [743, 359] width 135 height 24
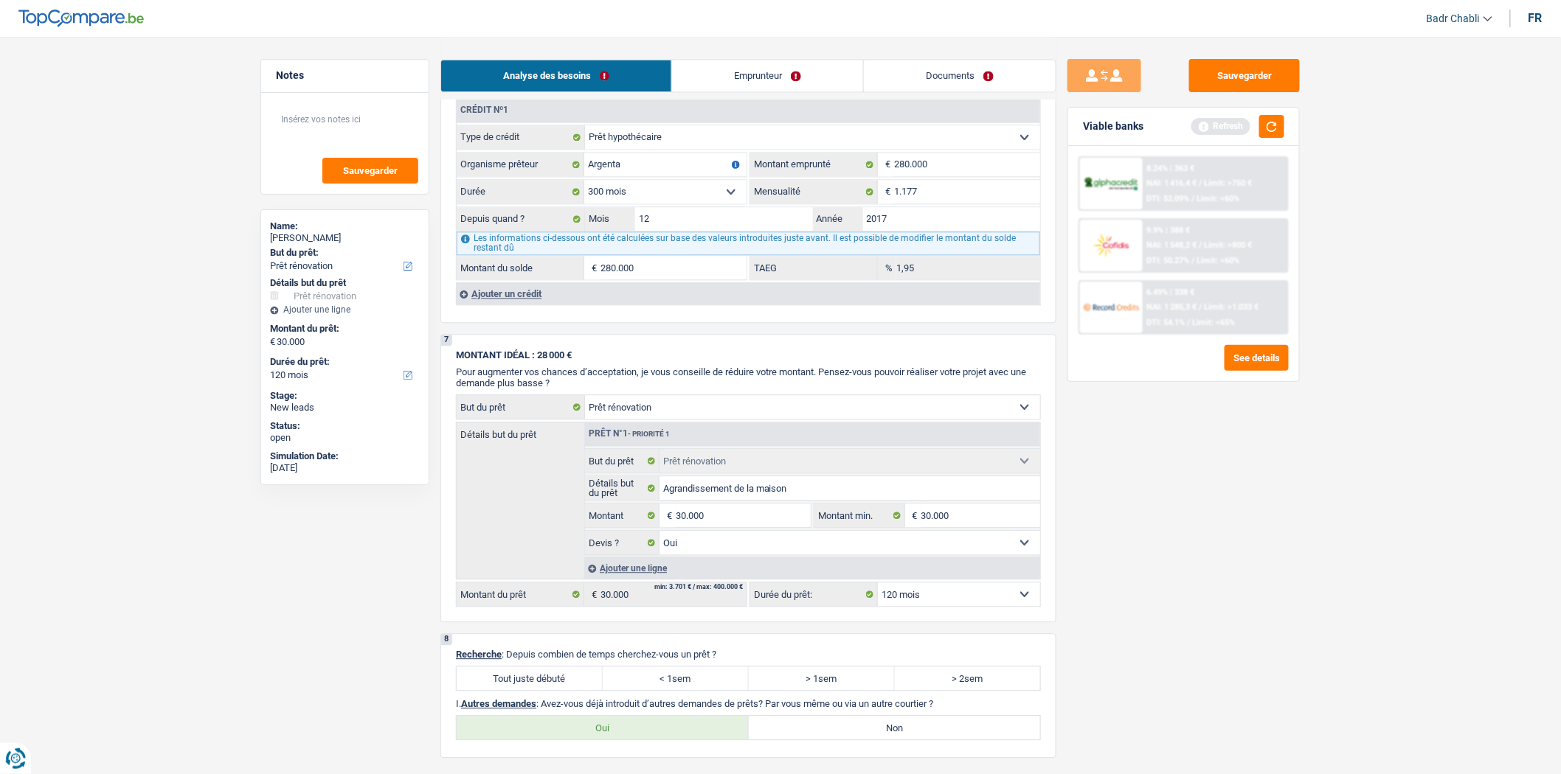
scroll to position [1311, 0]
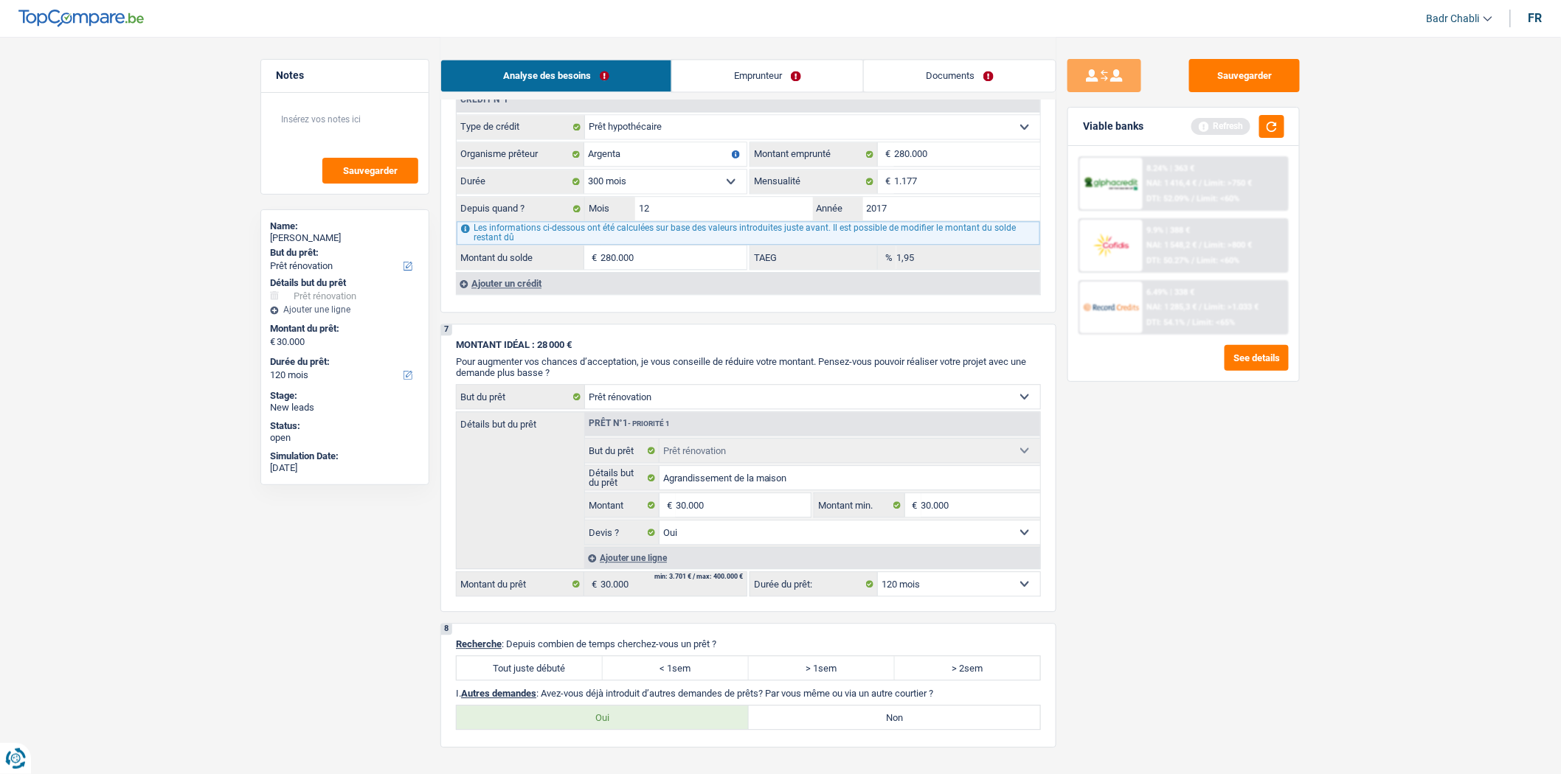
click at [552, 680] on label "Tout juste débuté" at bounding box center [530, 668] width 146 height 24
click at [552, 680] on input "Tout juste débuté" at bounding box center [530, 668] width 146 height 24
radio input "true"
click at [871, 729] on label "Non" at bounding box center [895, 718] width 292 height 24
click at [871, 729] on input "Non" at bounding box center [895, 718] width 292 height 24
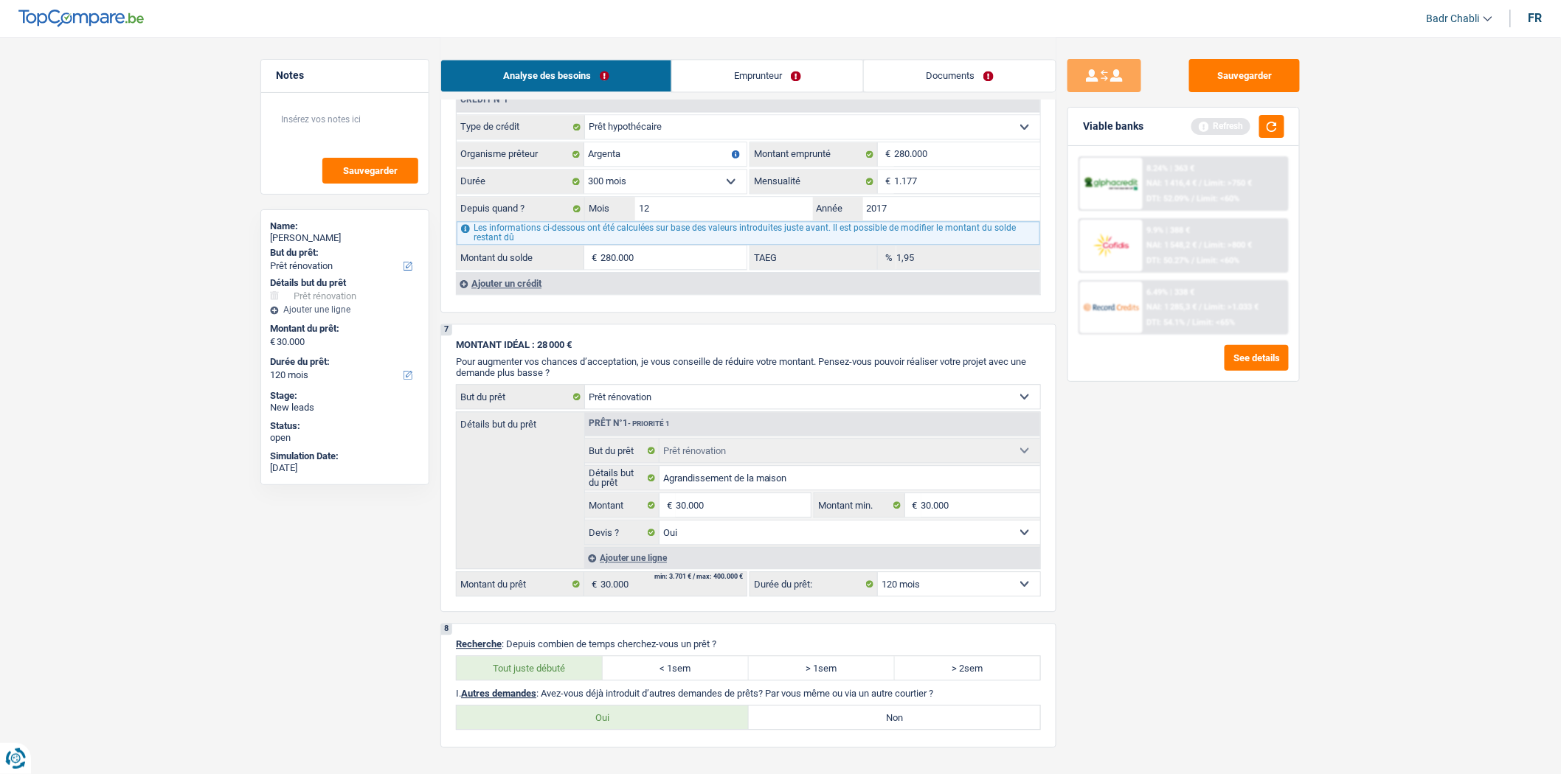
radio input "true"
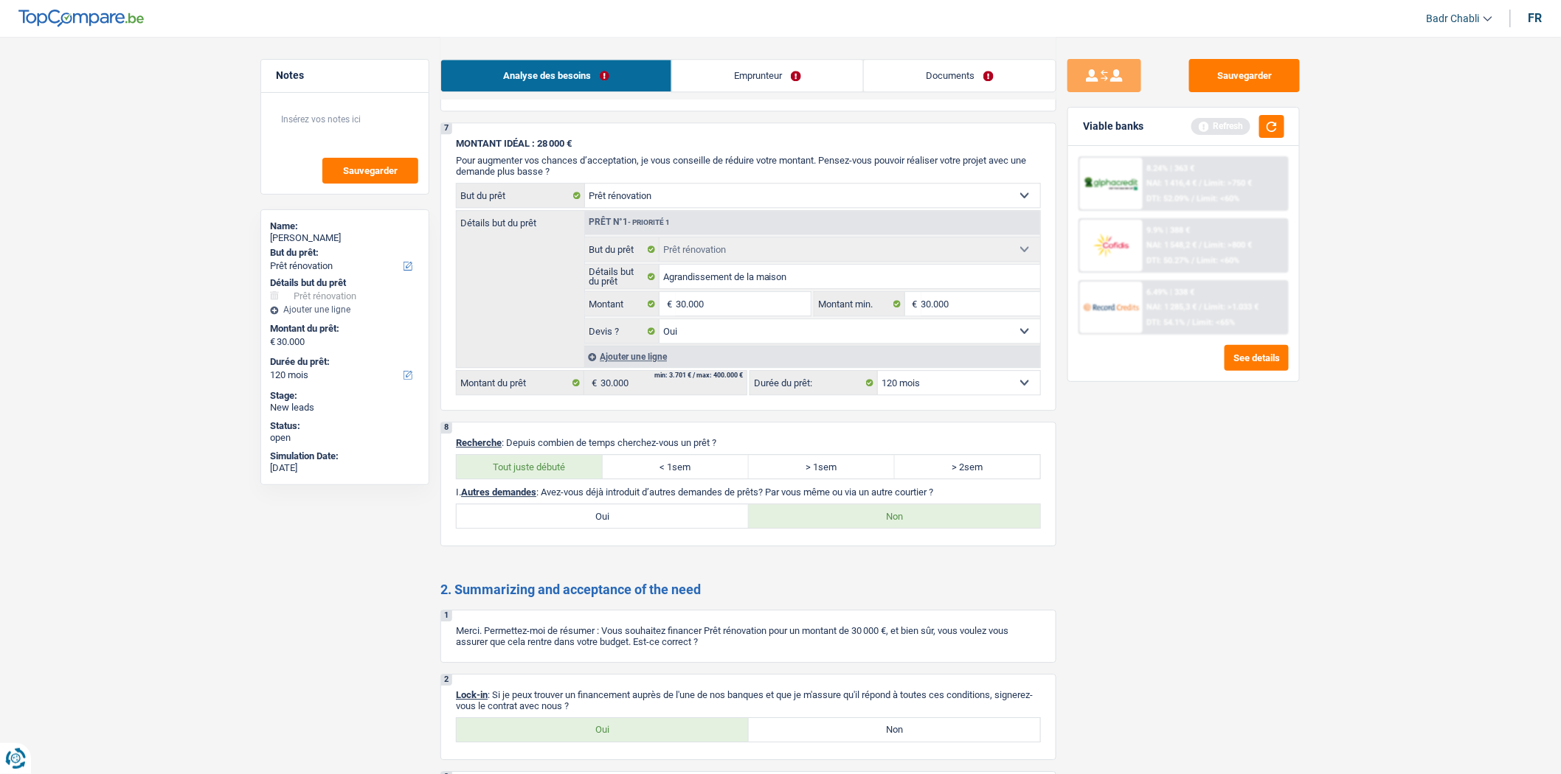
scroll to position [1639, 0]
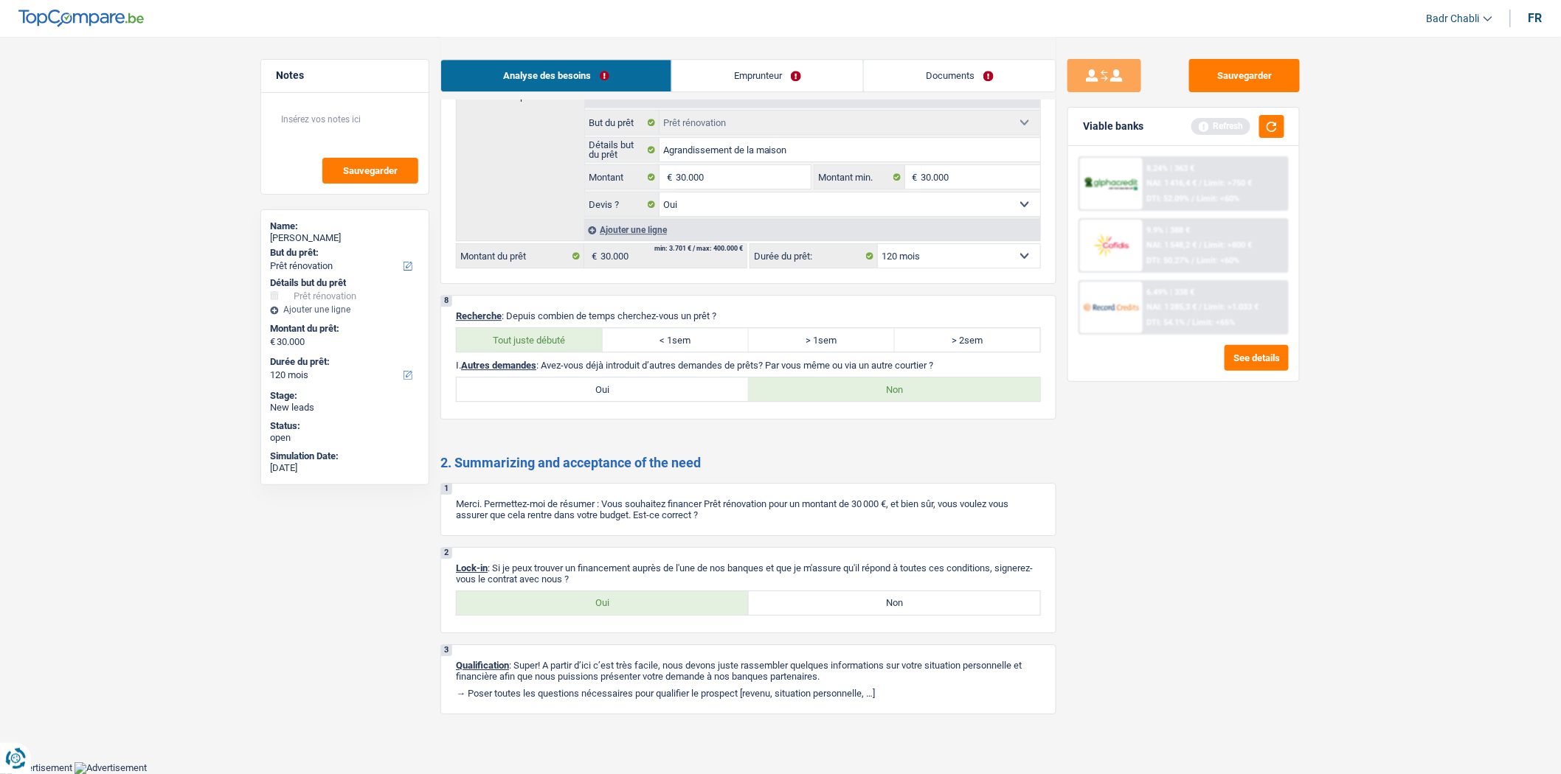
click at [629, 615] on label "Oui" at bounding box center [603, 604] width 292 height 24
click at [629, 615] on input "Oui" at bounding box center [603, 604] width 292 height 24
radio input "true"
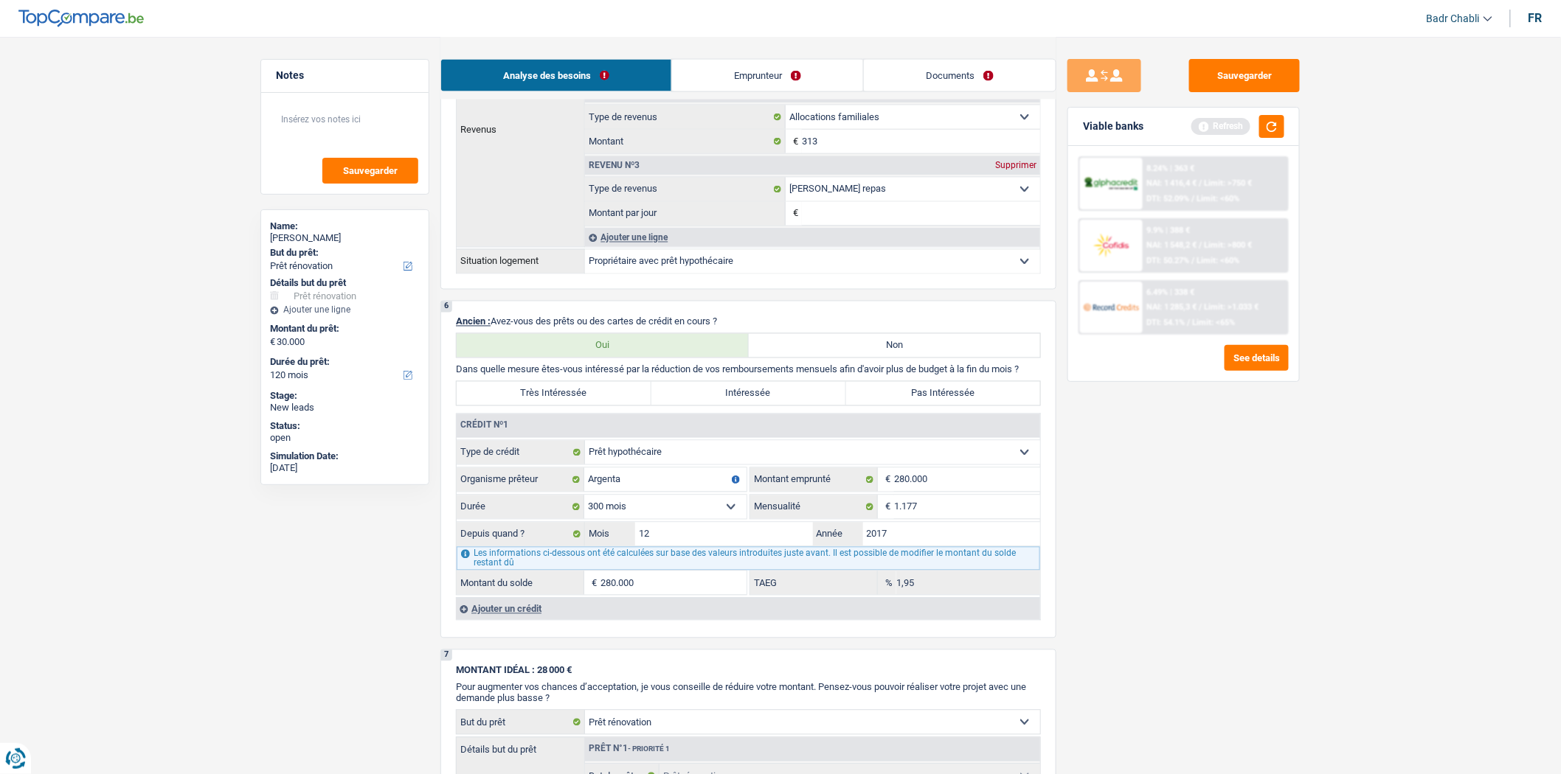
scroll to position [983, 0]
click at [532, 622] on div "Ajouter un crédit" at bounding box center [748, 611] width 584 height 22
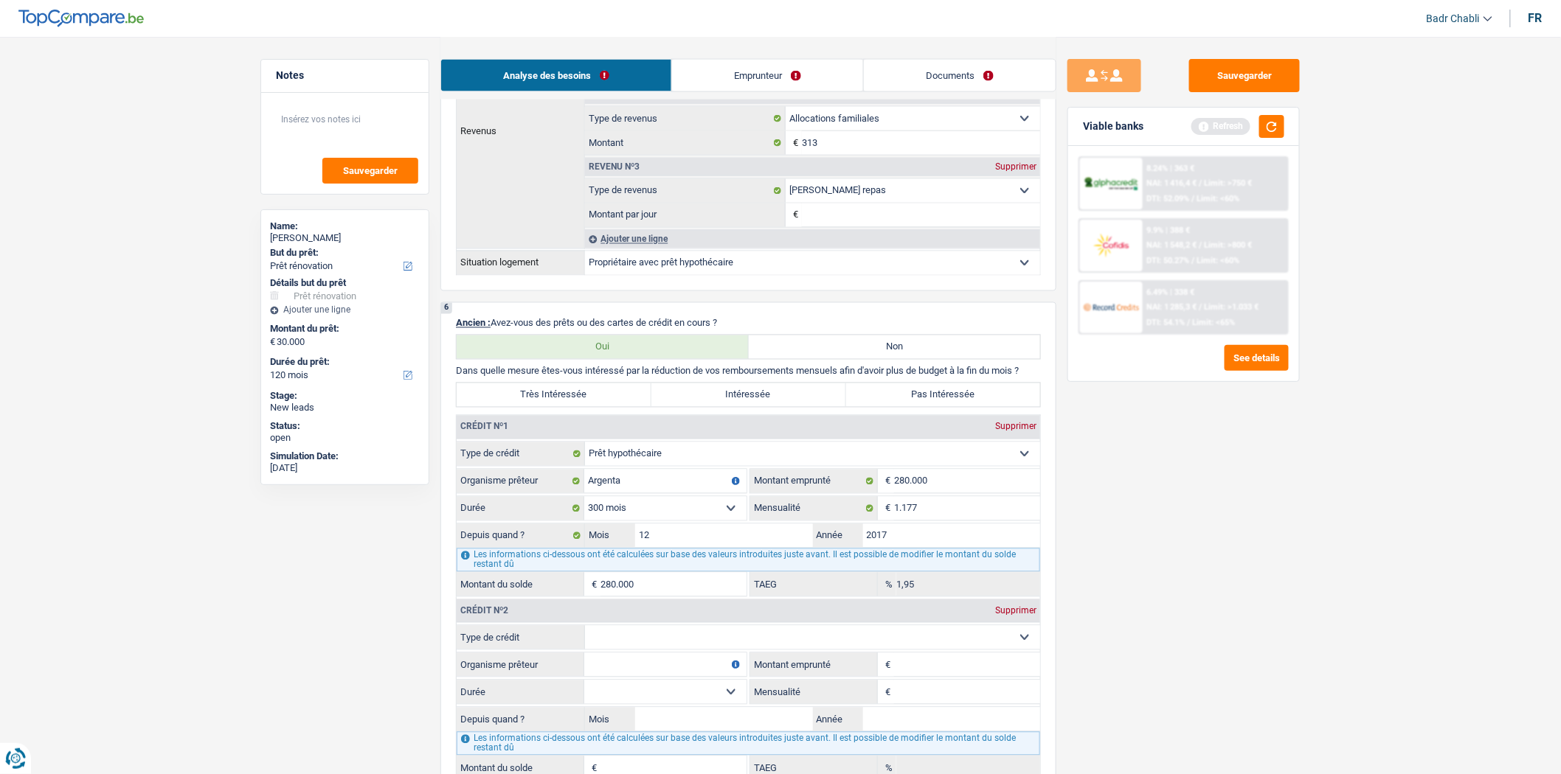
click at [704, 650] on select "Carte ou ouverture de crédit Prêt hypothécaire Vente à tempérament Prêt à tempé…" at bounding box center [812, 638] width 455 height 24
select select "cardOrCredit"
type input "0"
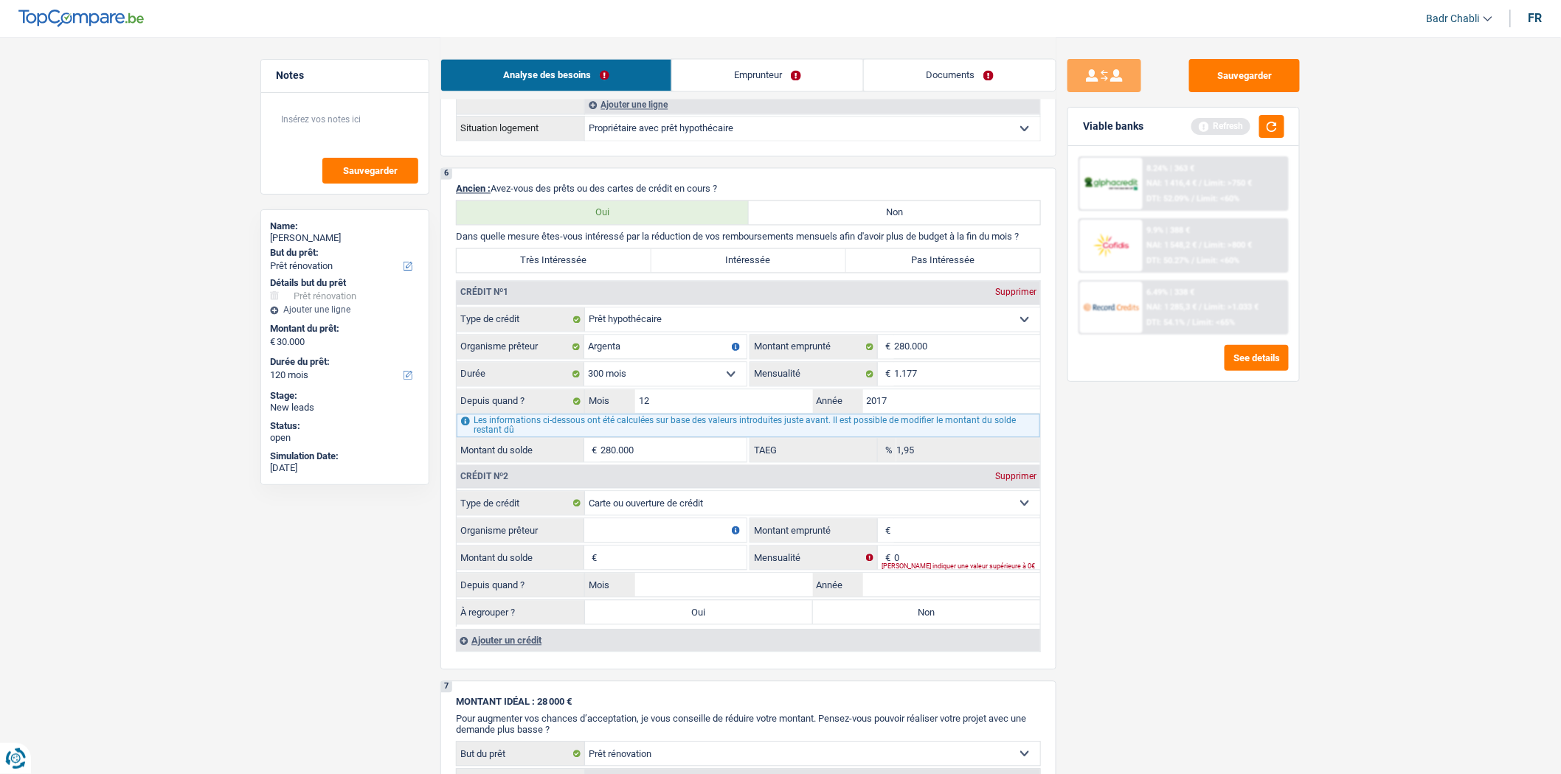
scroll to position [1229, 0]
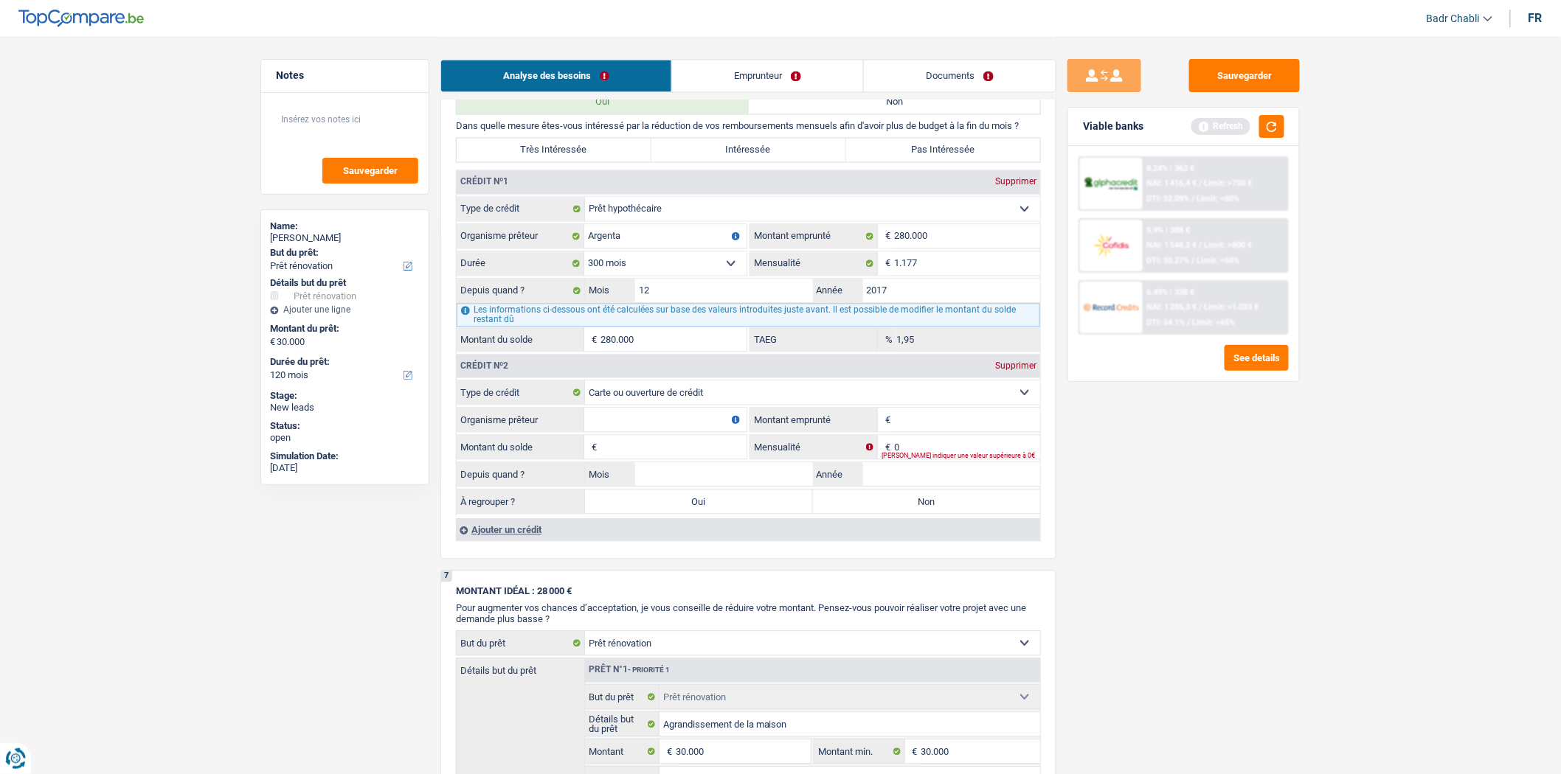
click at [528, 541] on div "Ajouter un crédit" at bounding box center [748, 530] width 584 height 22
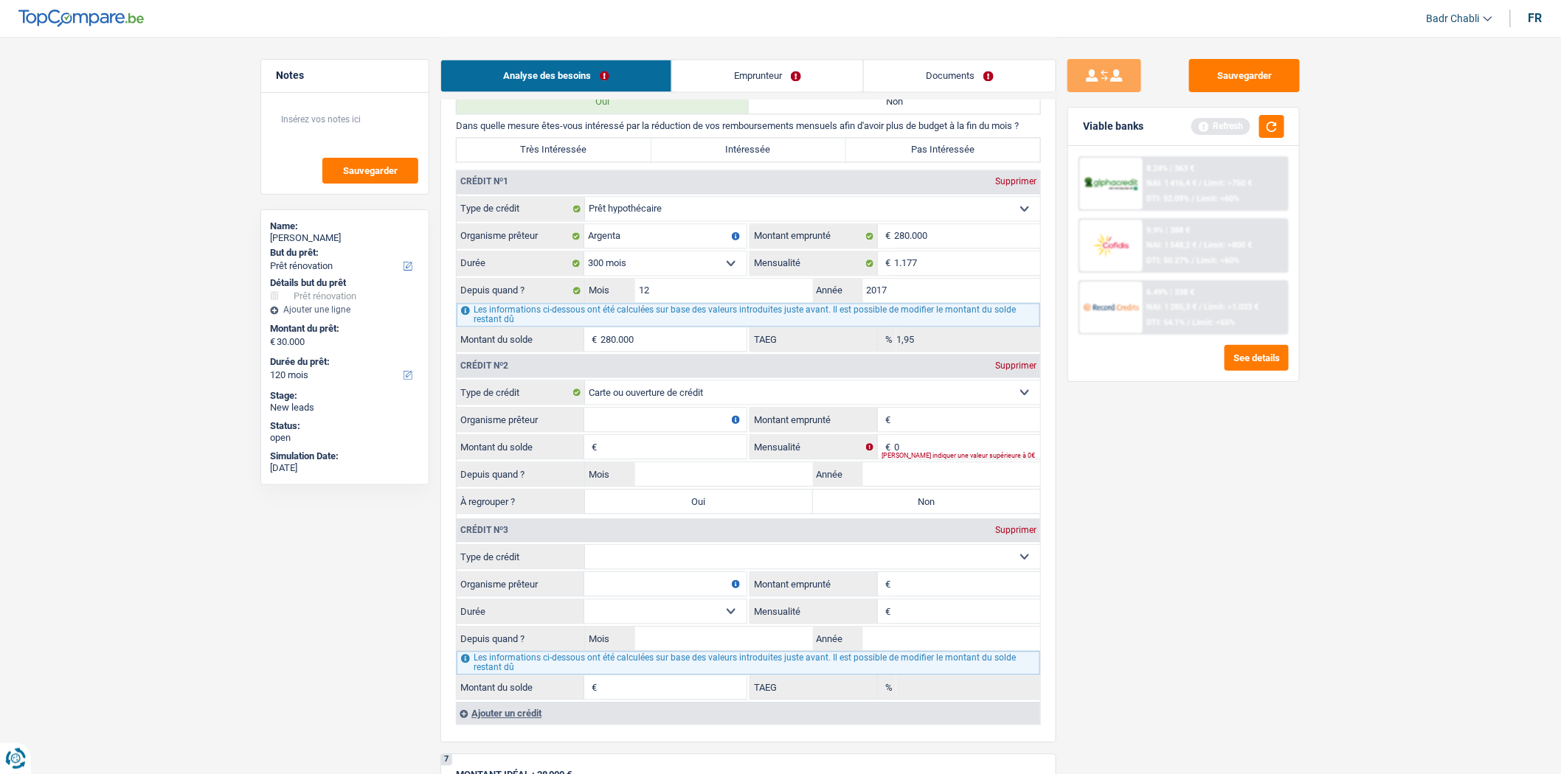
click at [679, 569] on select "Carte ou ouverture de crédit Prêt hypothécaire Vente à tempérament Prêt à tempé…" at bounding box center [812, 557] width 455 height 24
select select "cardOrCredit"
type input "0"
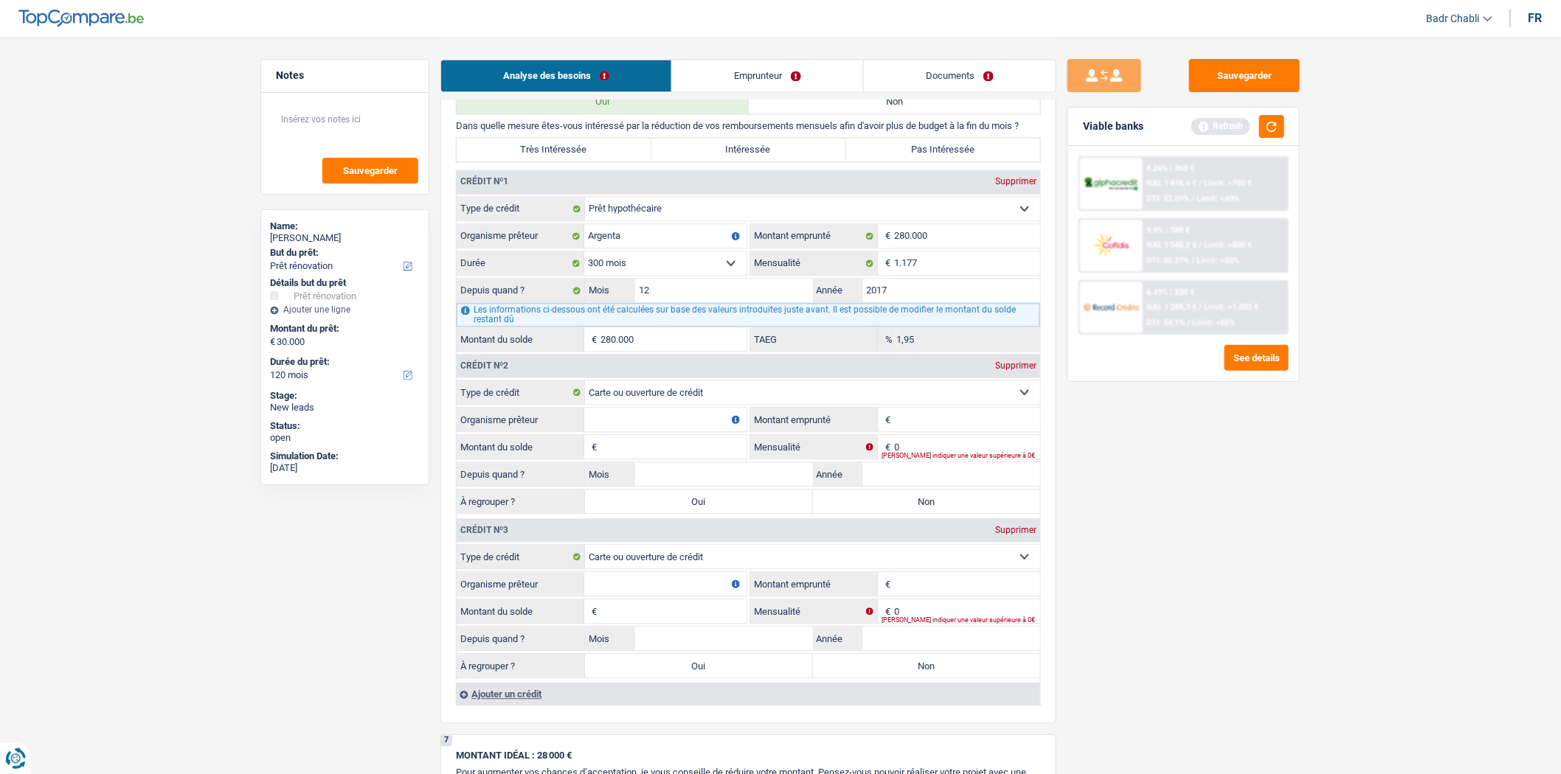
click at [689, 431] on input "Organisme prêteur" at bounding box center [665, 420] width 162 height 24
type input "BNP"
click at [647, 596] on input "Organisme prêteur" at bounding box center [665, 584] width 162 height 24
type input "Belfius"
click at [939, 429] on input "Montant emprunté" at bounding box center [967, 420] width 146 height 24
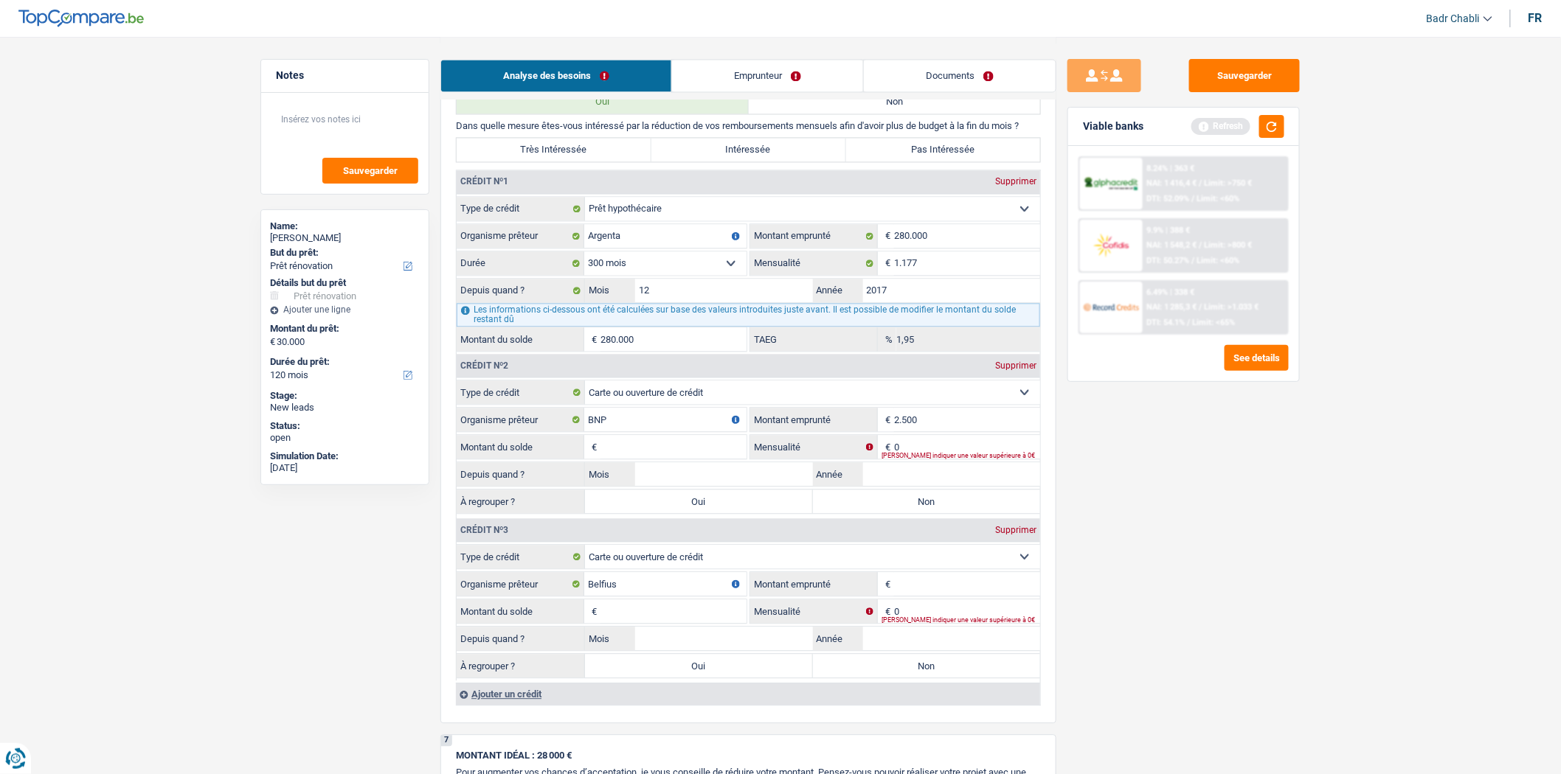
type input "2.500"
click at [933, 592] on input "Montant emprunté" at bounding box center [967, 584] width 146 height 24
type input "5.000"
click at [642, 451] on input "Montant du solde" at bounding box center [673, 447] width 146 height 24
type input "1"
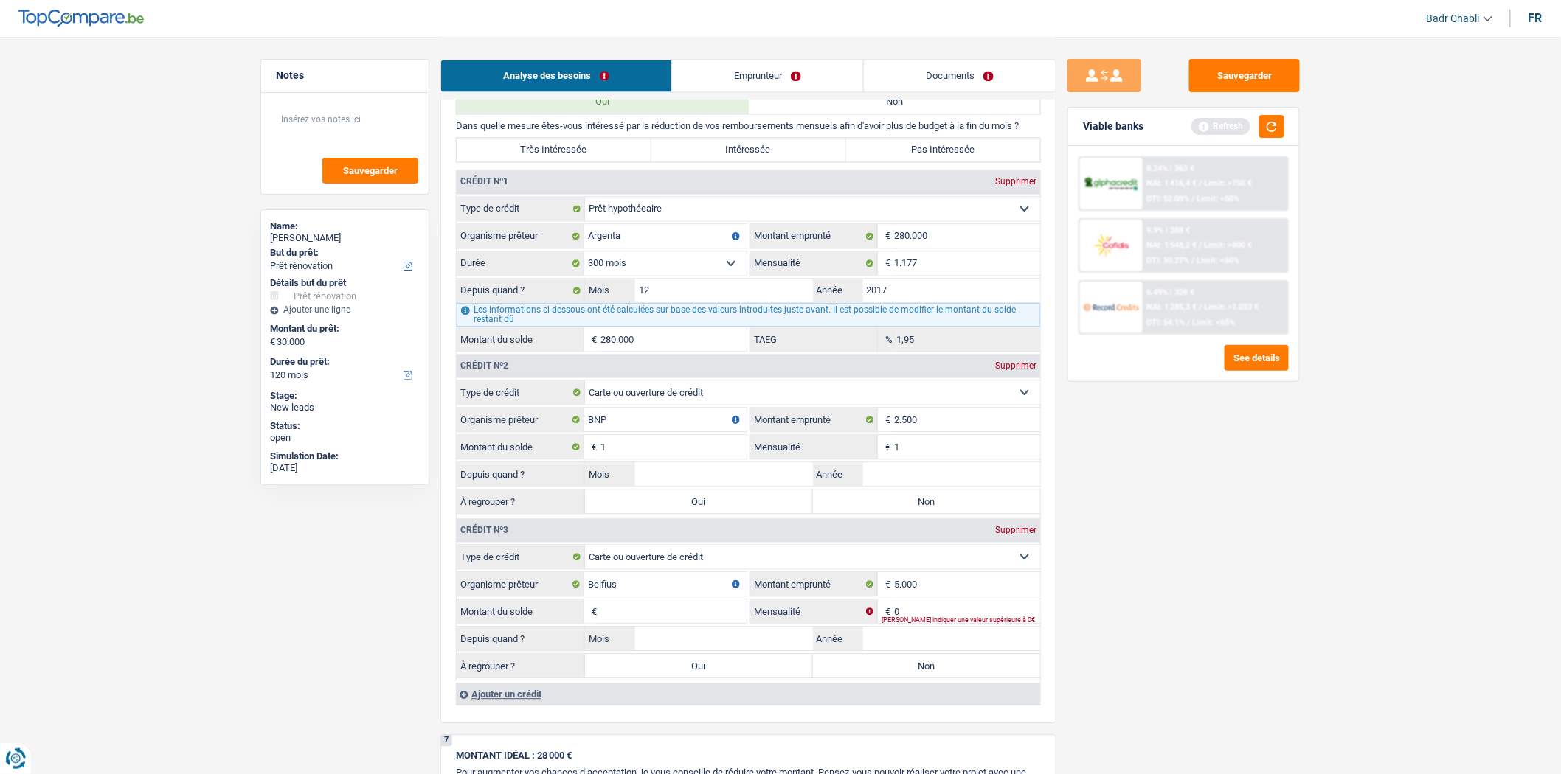
type input "1"
type input "02"
type input "2023"
click at [659, 620] on input "Montant du solde" at bounding box center [673, 612] width 146 height 24
type input "1"
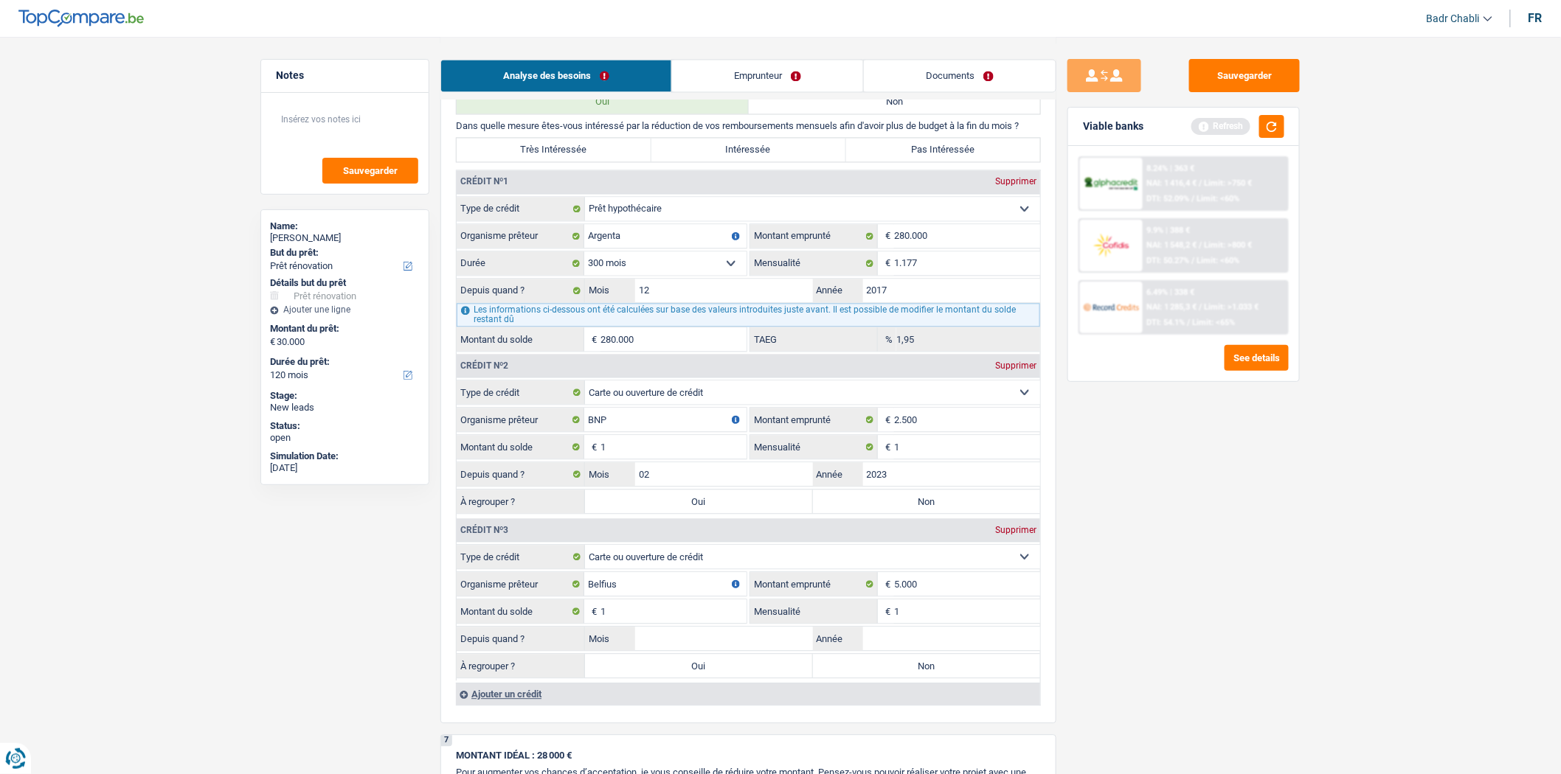
type input "1"
type input "05"
type input "2024"
click at [883, 676] on label "Non" at bounding box center [927, 666] width 228 height 24
click at [883, 676] on input "Non" at bounding box center [927, 666] width 228 height 24
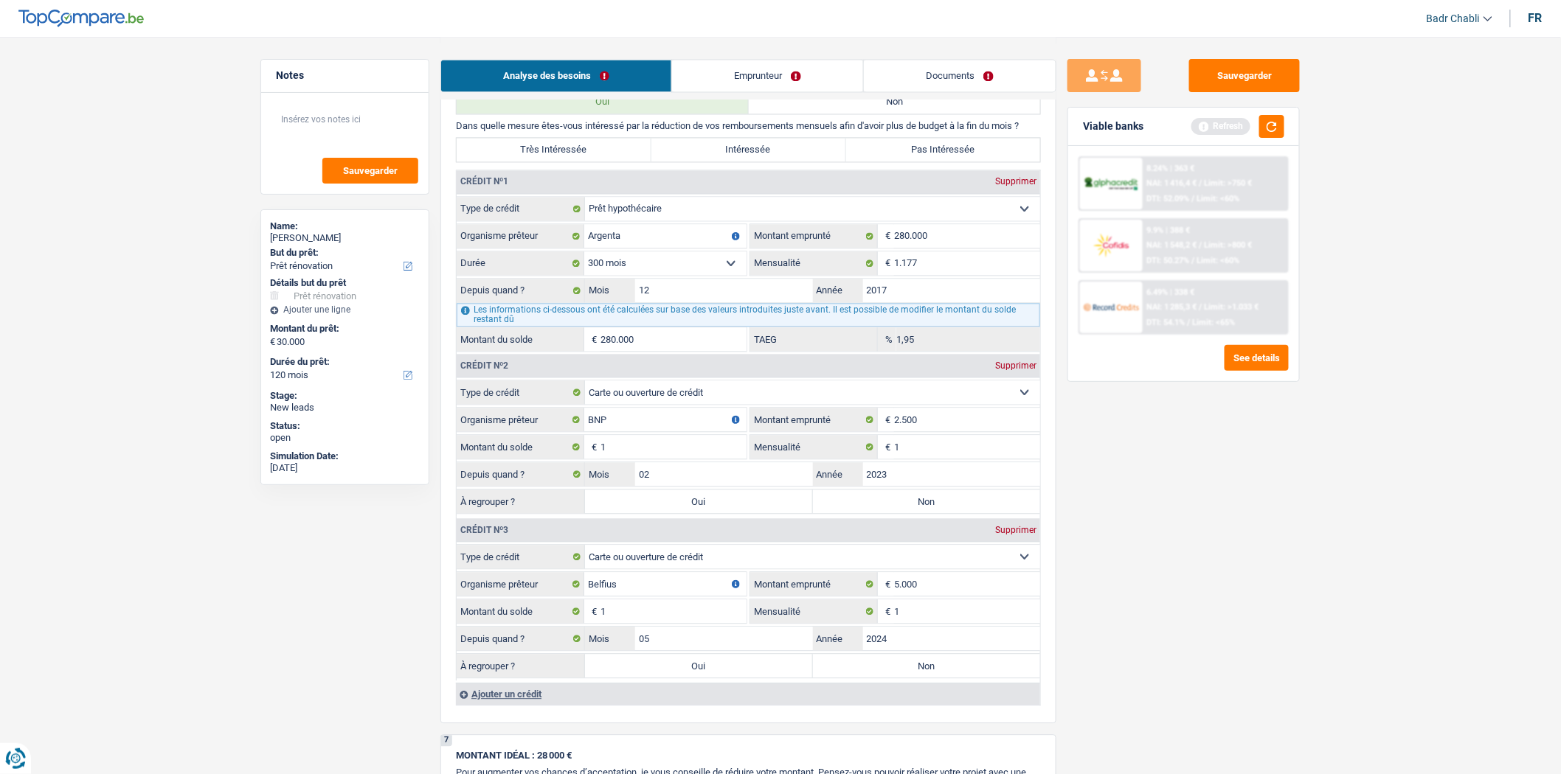
radio input "true"
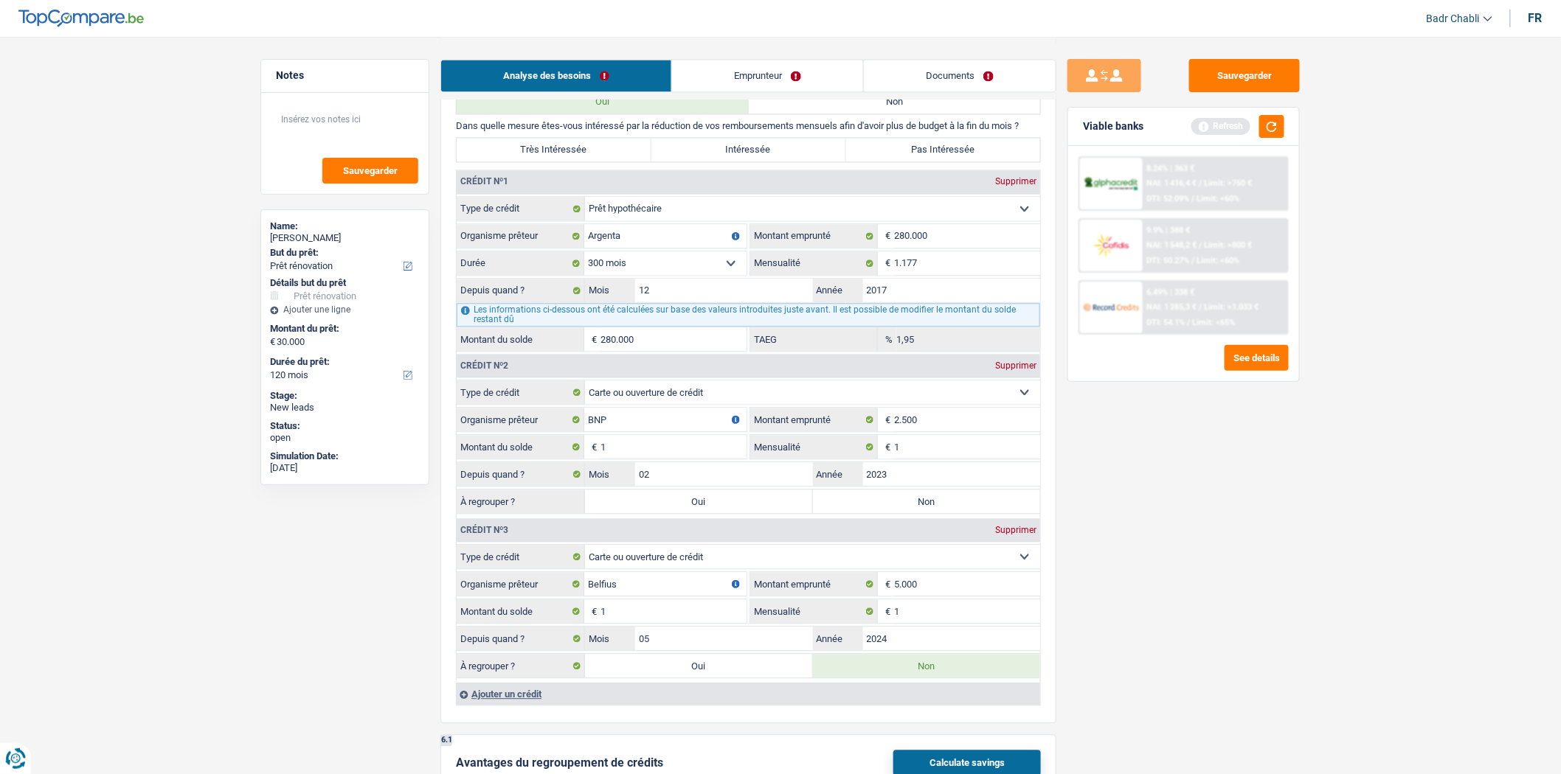
click at [908, 507] on label "Non" at bounding box center [927, 502] width 228 height 24
click at [908, 507] on input "Non" at bounding box center [927, 502] width 228 height 24
radio input "true"
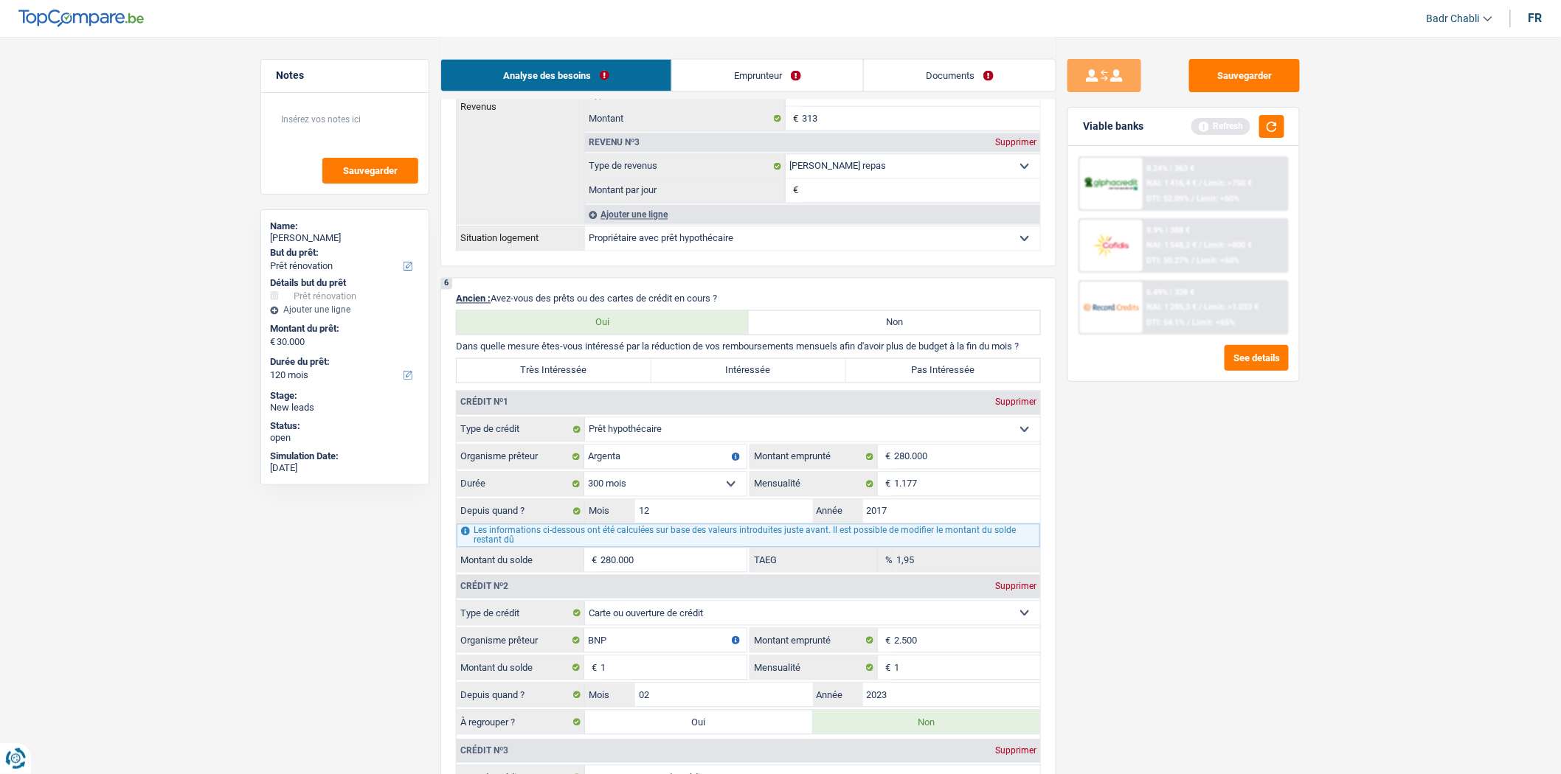
scroll to position [844, 0]
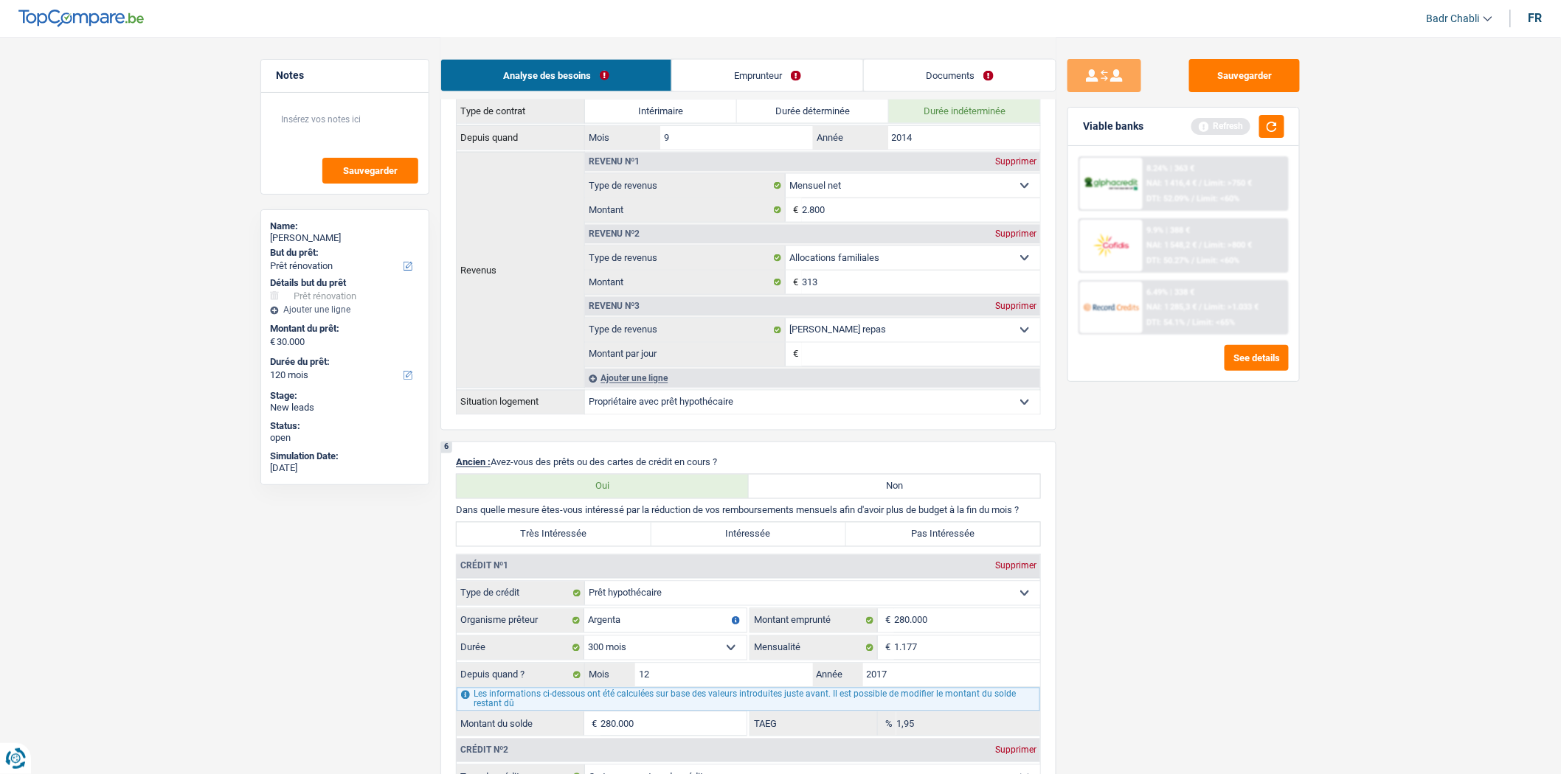
click at [794, 547] on label "Intéressée" at bounding box center [748, 535] width 195 height 24
click at [794, 547] on input "Intéressée" at bounding box center [748, 535] width 195 height 24
radio input "true"
click at [909, 547] on label "Pas Intéressée" at bounding box center [943, 535] width 195 height 24
click at [909, 547] on input "Pas Intéressée" at bounding box center [943, 535] width 195 height 24
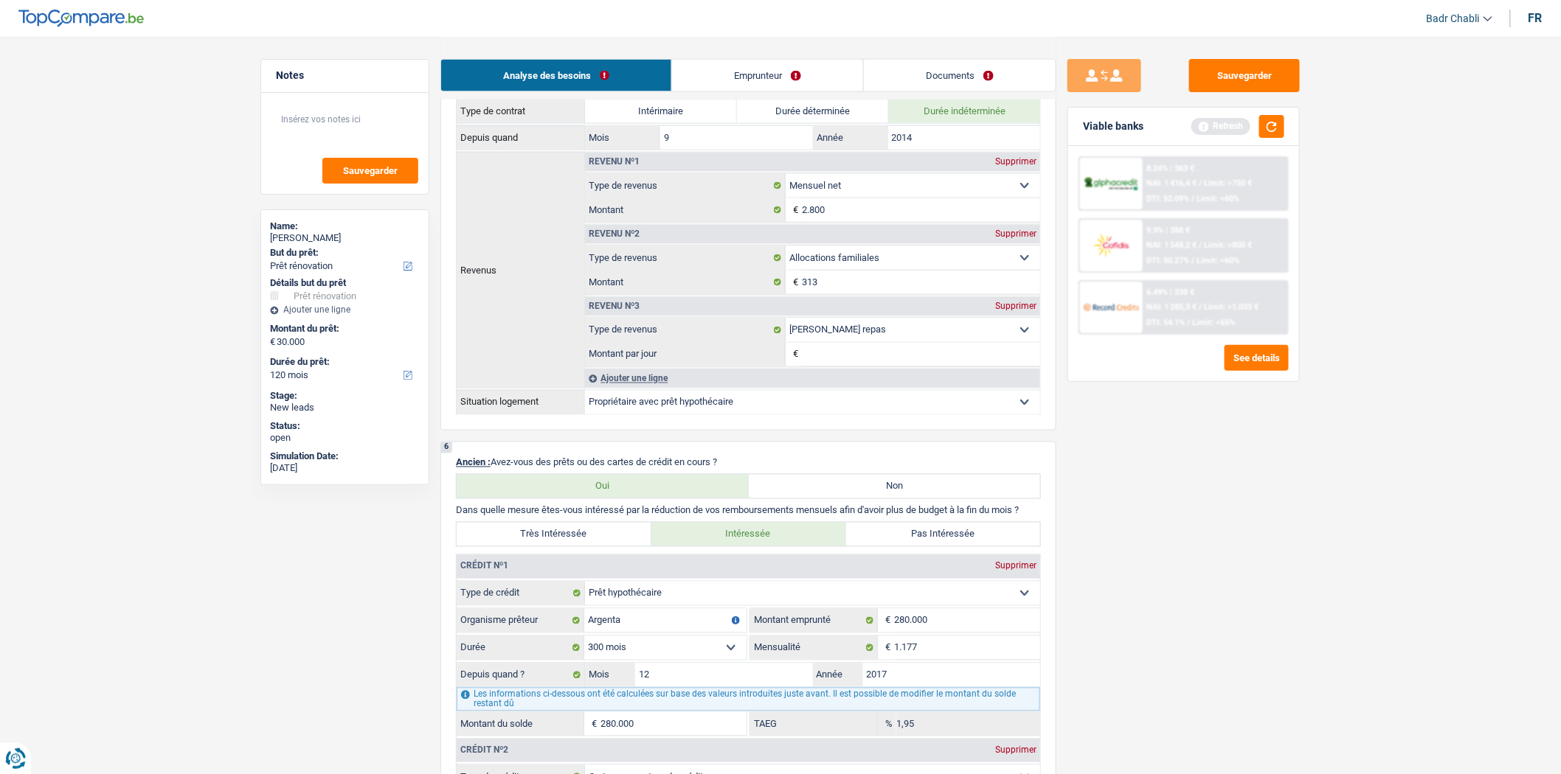
radio input "true"
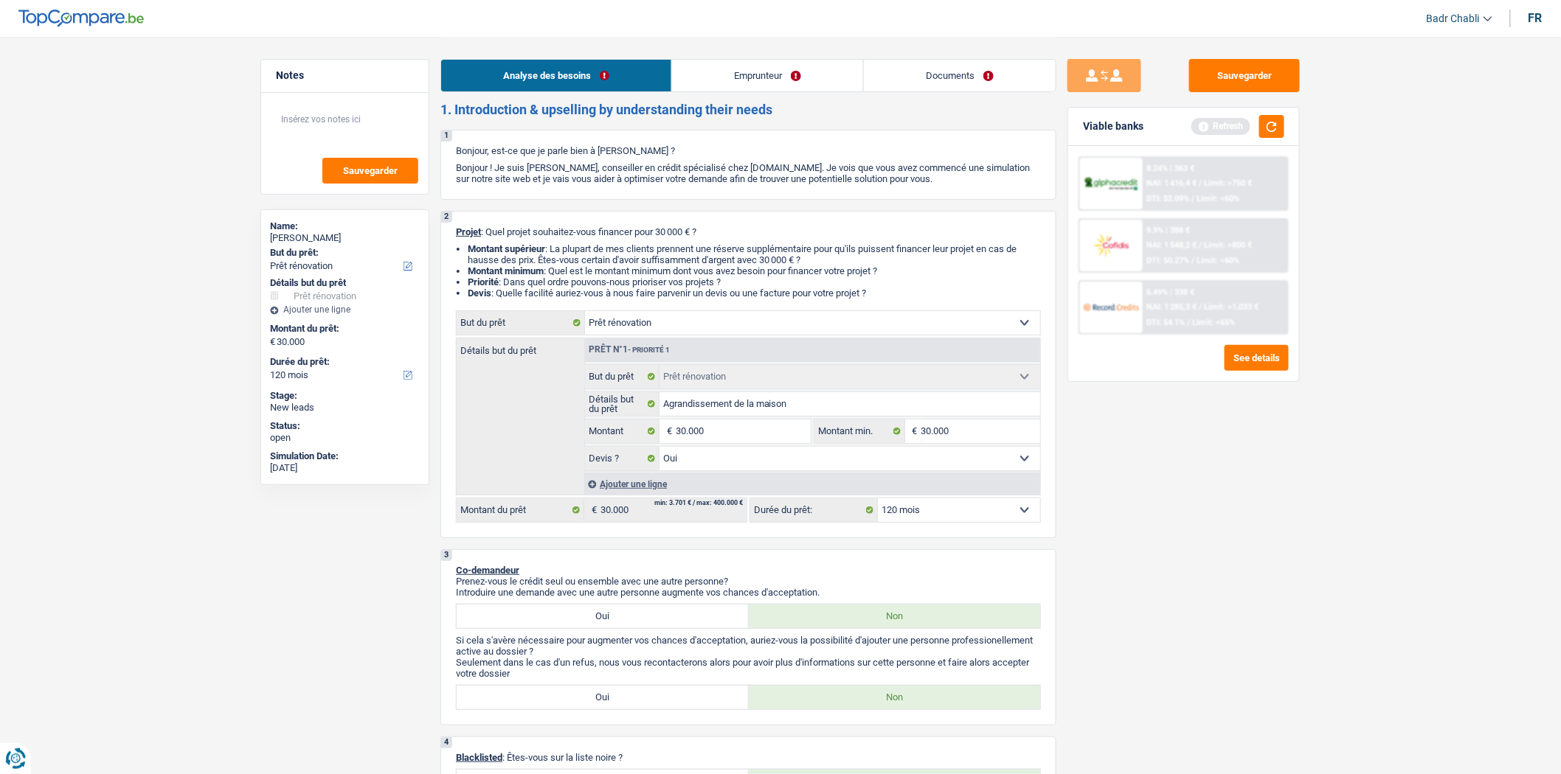
scroll to position [0, 0]
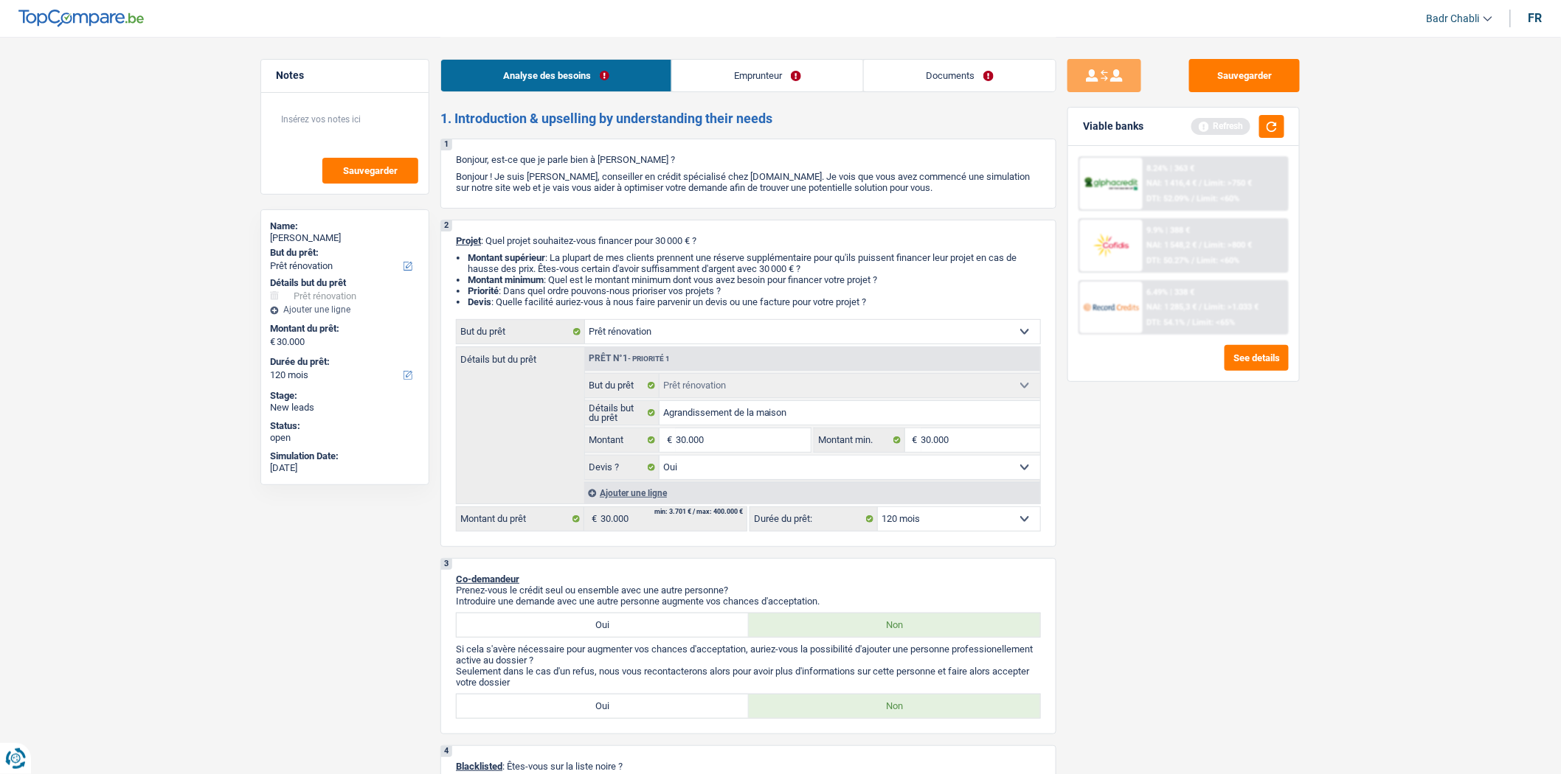
click at [731, 76] on link "Emprunteur" at bounding box center [767, 76] width 191 height 32
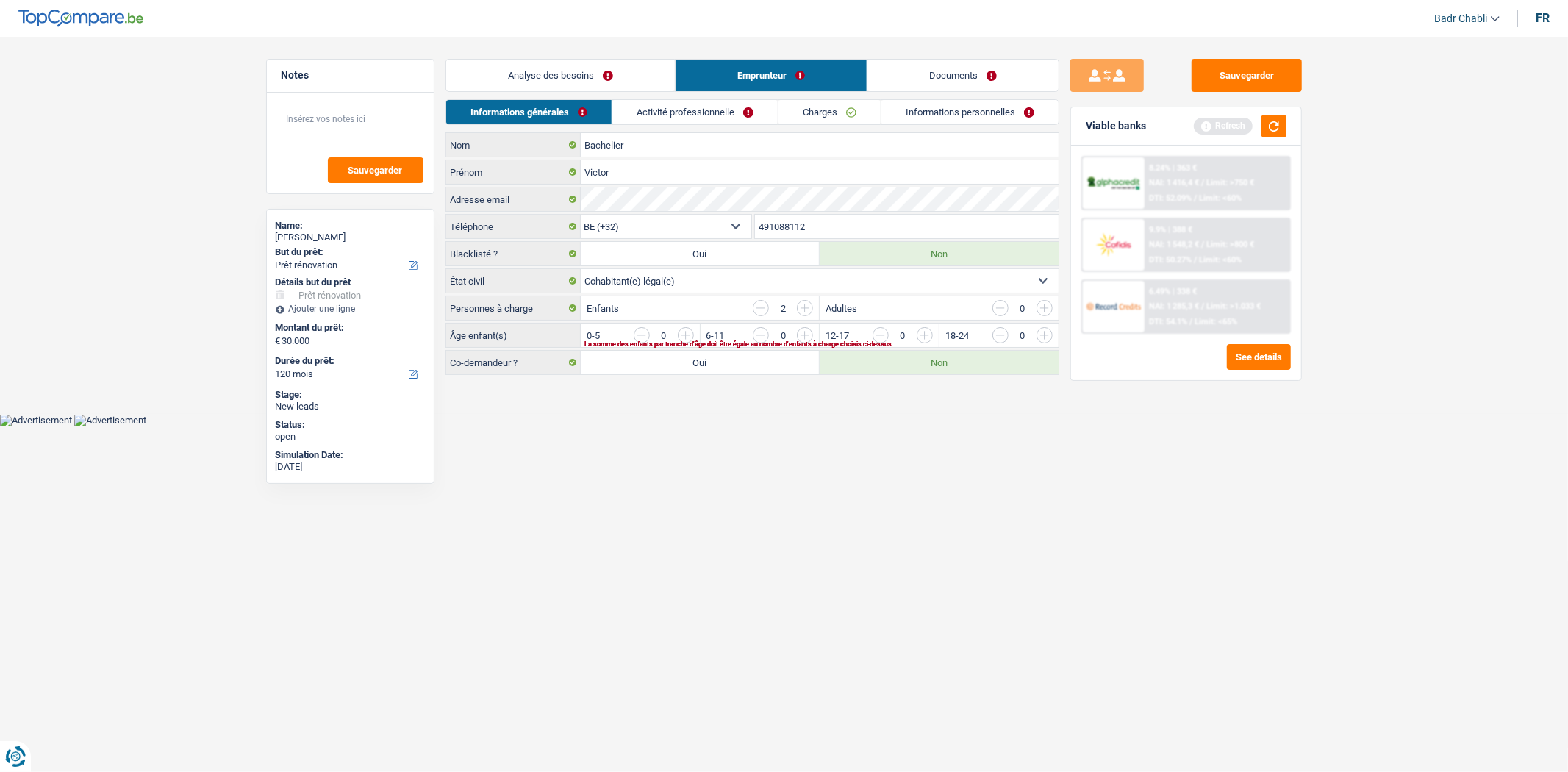
click at [763, 307] on input "button" at bounding box center [761, 308] width 16 height 16
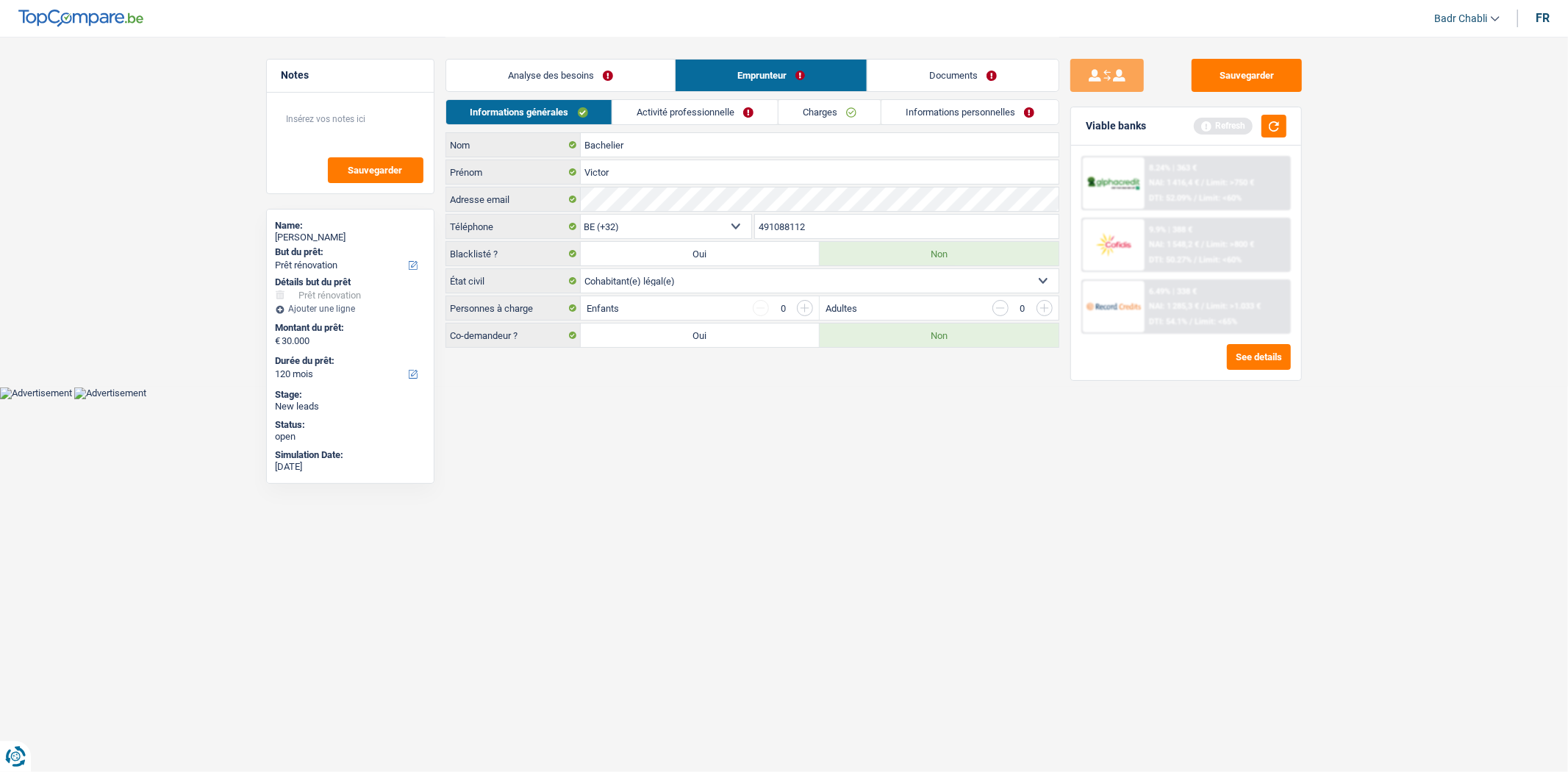
click at [722, 338] on label "Oui" at bounding box center [701, 336] width 239 height 24
click at [722, 338] on input "Oui" at bounding box center [701, 336] width 239 height 24
radio input "true"
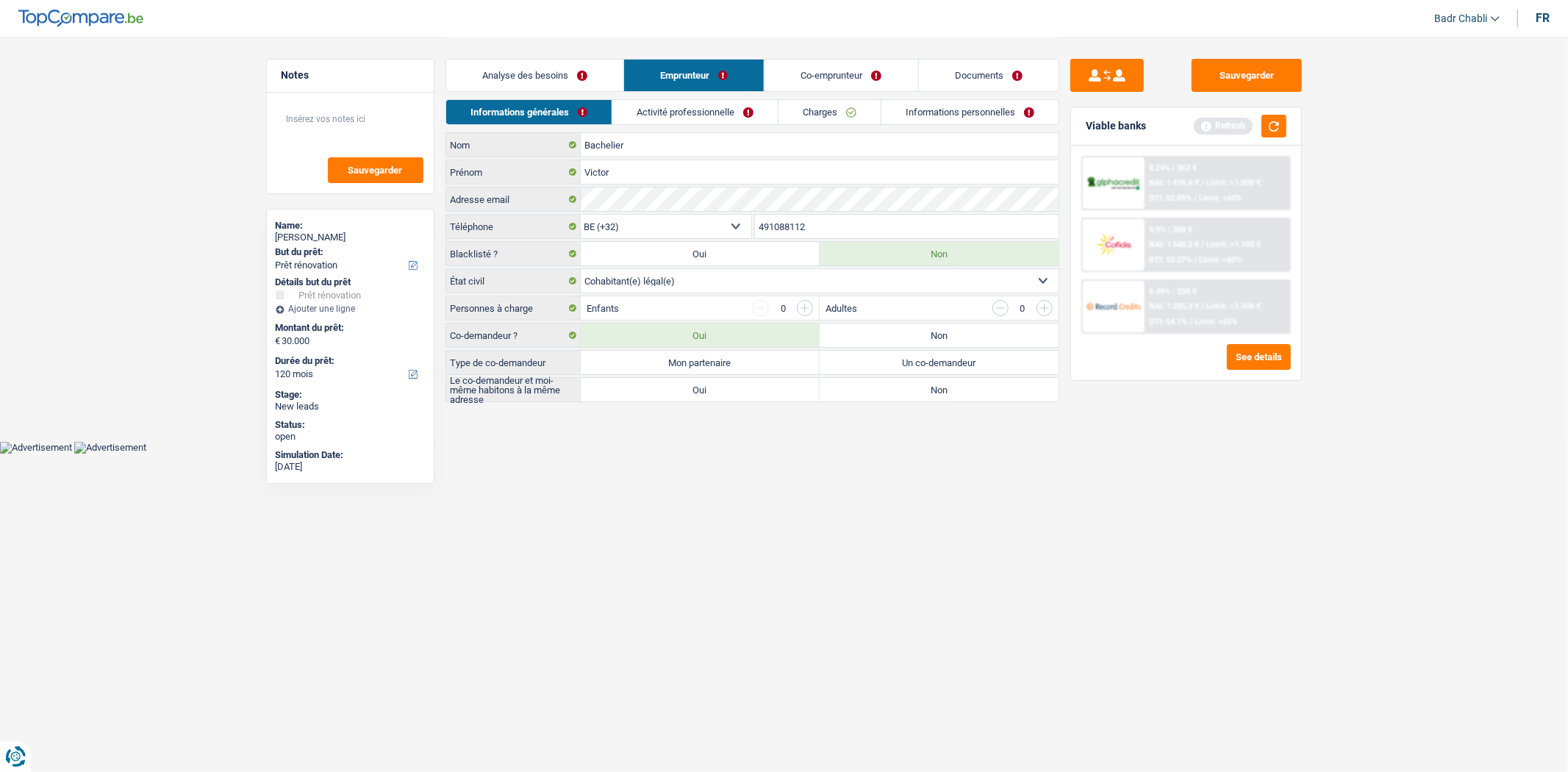
click at [691, 366] on label "Mon partenaire" at bounding box center [701, 363] width 239 height 24
click at [691, 366] on input "Mon partenaire" at bounding box center [701, 363] width 239 height 24
radio input "true"
click at [701, 392] on label "Oui" at bounding box center [701, 390] width 239 height 24
click at [701, 392] on input "Oui" at bounding box center [701, 390] width 239 height 24
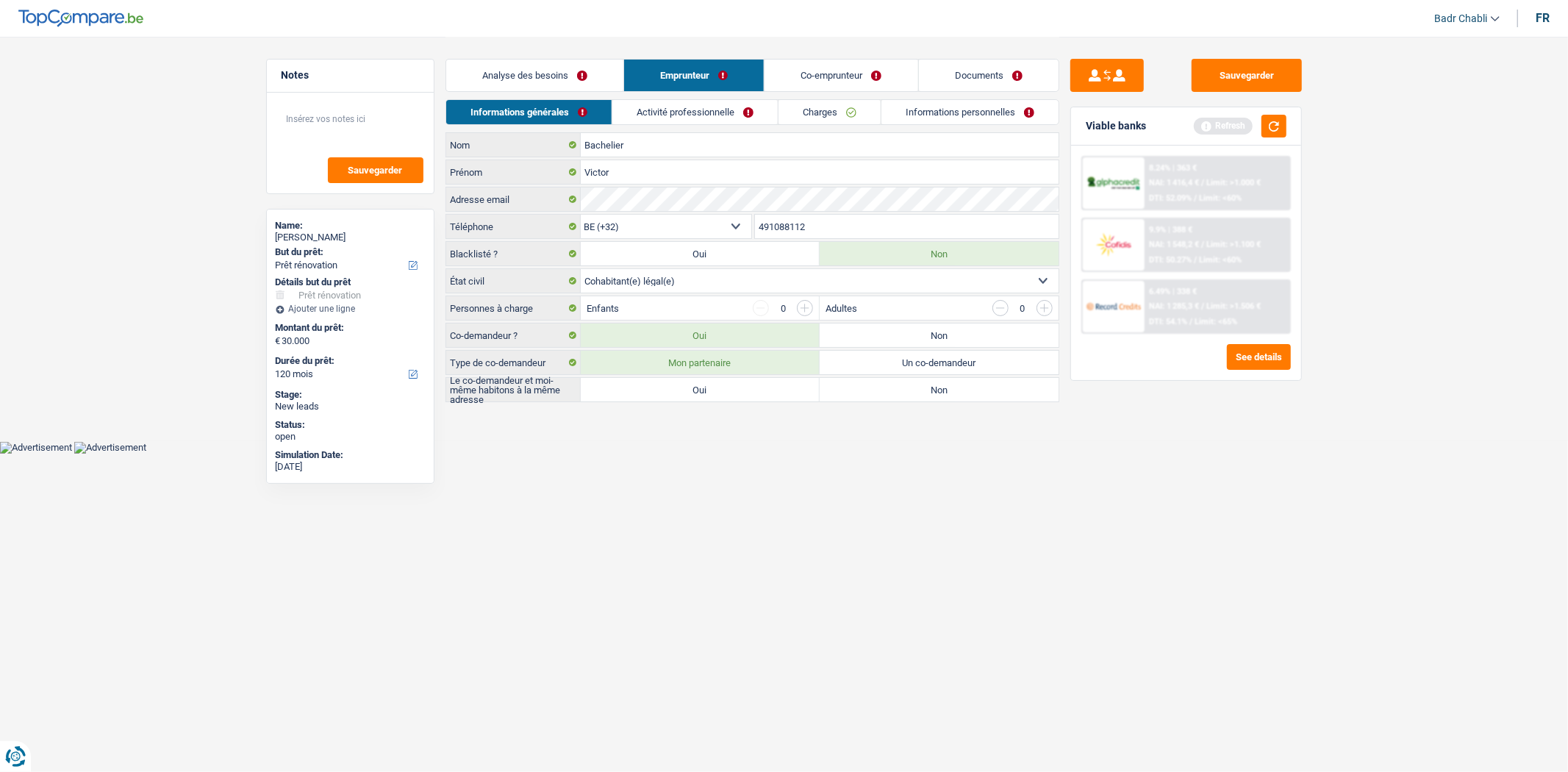
radio input "true"
click at [708, 114] on link "Activité professionnelle" at bounding box center [695, 112] width 165 height 24
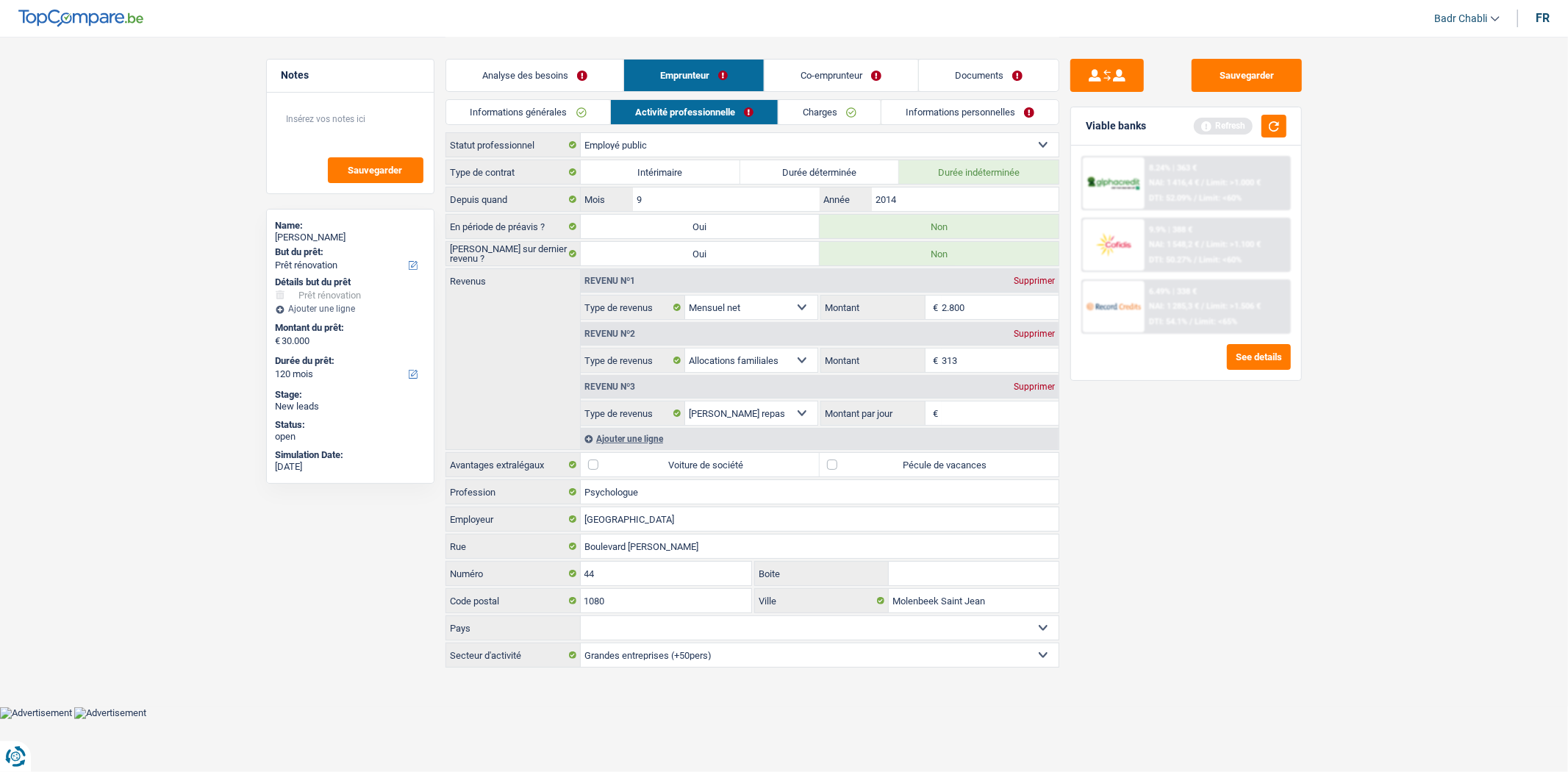
click at [840, 465] on label "Pécule de vacances" at bounding box center [939, 465] width 239 height 24
click at [840, 465] on input "Pécule de vacances" at bounding box center [939, 465] width 239 height 24
checkbox input "true"
click at [724, 492] on input "Psychologue" at bounding box center [819, 493] width 477 height 24
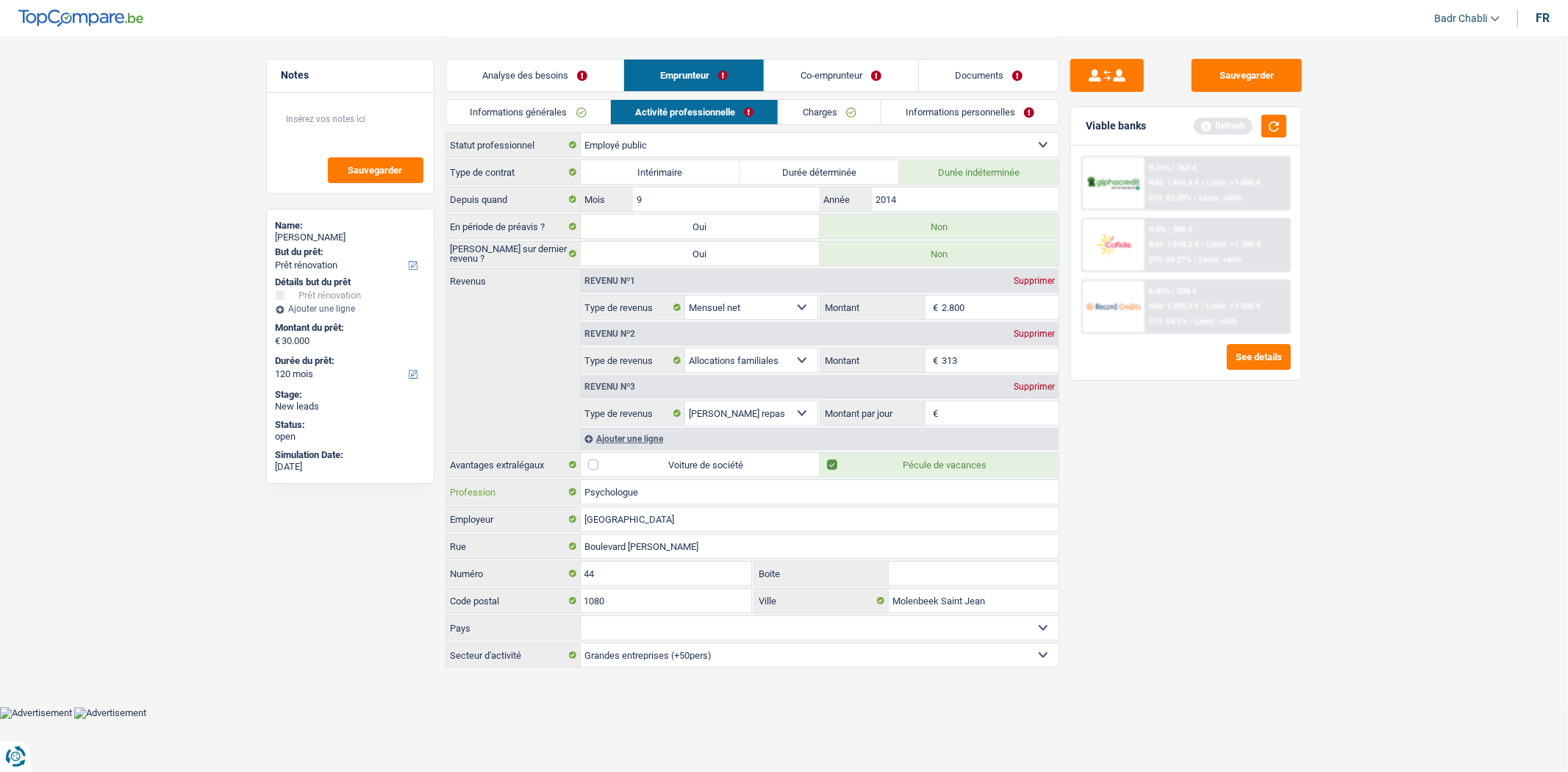
click at [724, 492] on input "Psychologue" at bounding box center [819, 493] width 477 height 24
click at [841, 78] on link "Co-emprunteur" at bounding box center [840, 76] width 153 height 32
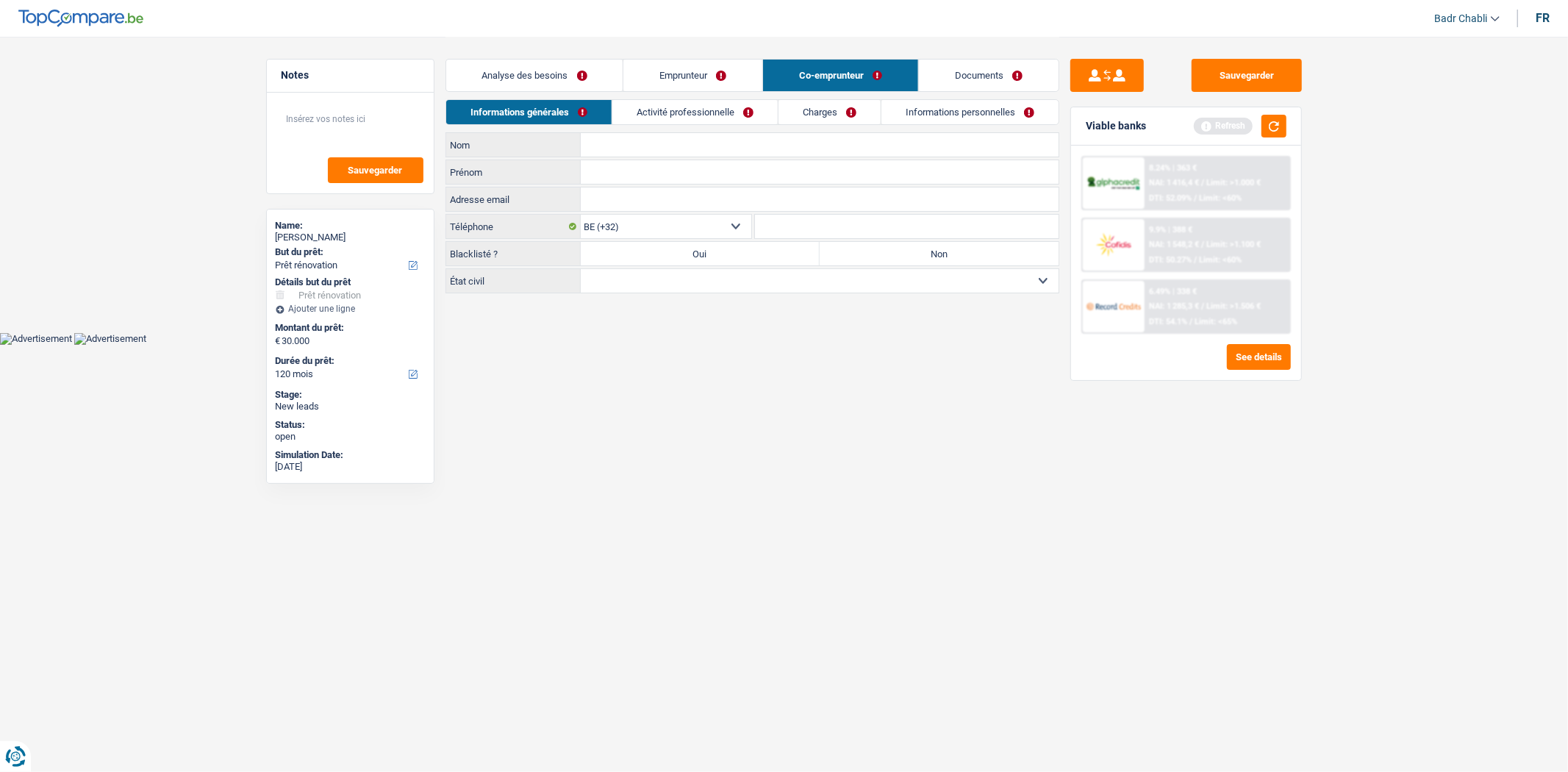
click at [717, 111] on link "Activité professionnelle" at bounding box center [695, 112] width 165 height 24
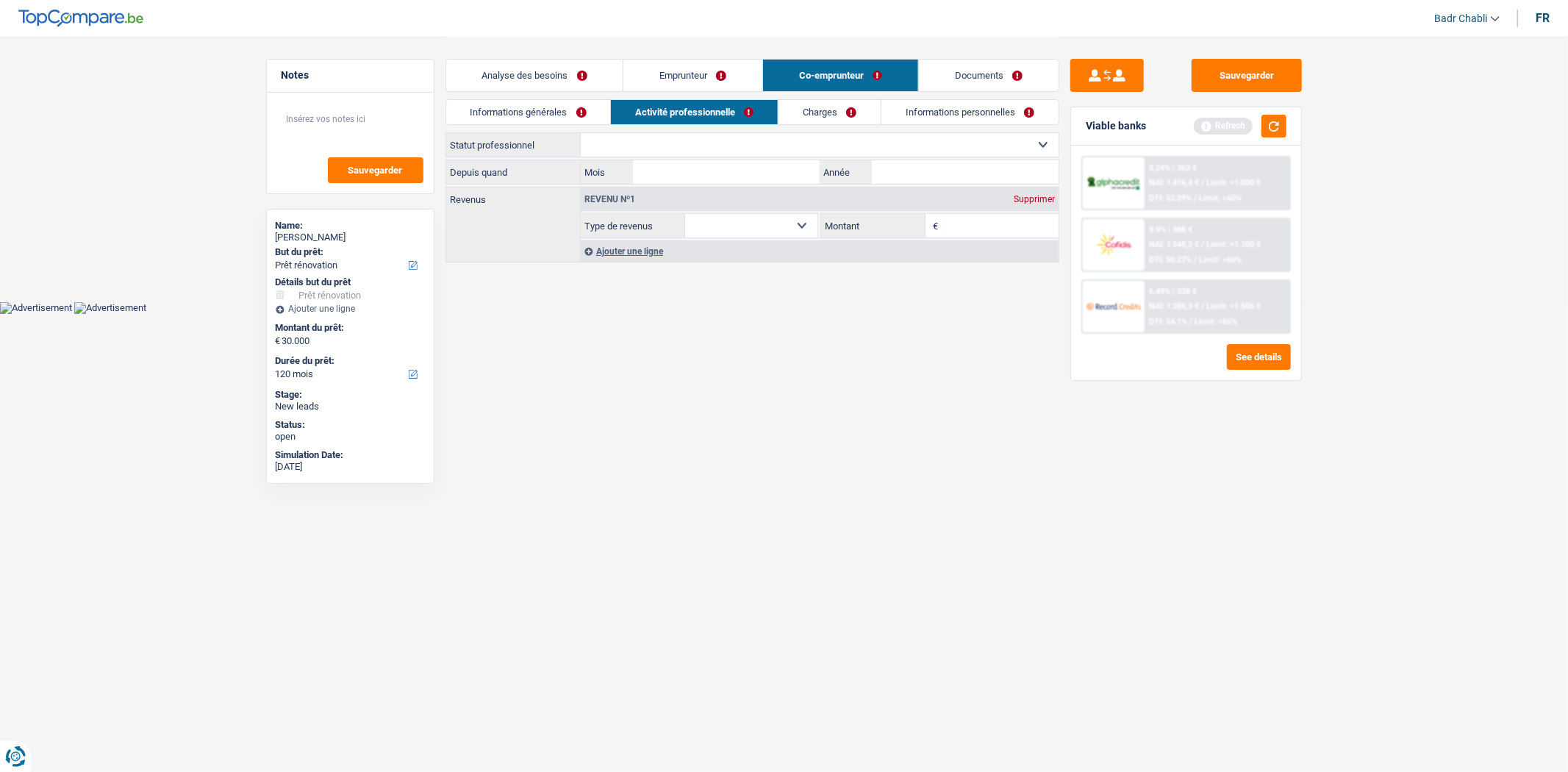
click at [664, 145] on select "Ouvrier Employé privé Employé public Invalide Indépendant Pensionné Chômeur Mut…" at bounding box center [819, 145] width 477 height 24
select select "privateEmployee"
click at [581, 133] on select "Ouvrier Employé privé Employé public Invalide Indépendant Pensionné Chômeur Mut…" at bounding box center [819, 145] width 477 height 24
select select "netSalary"
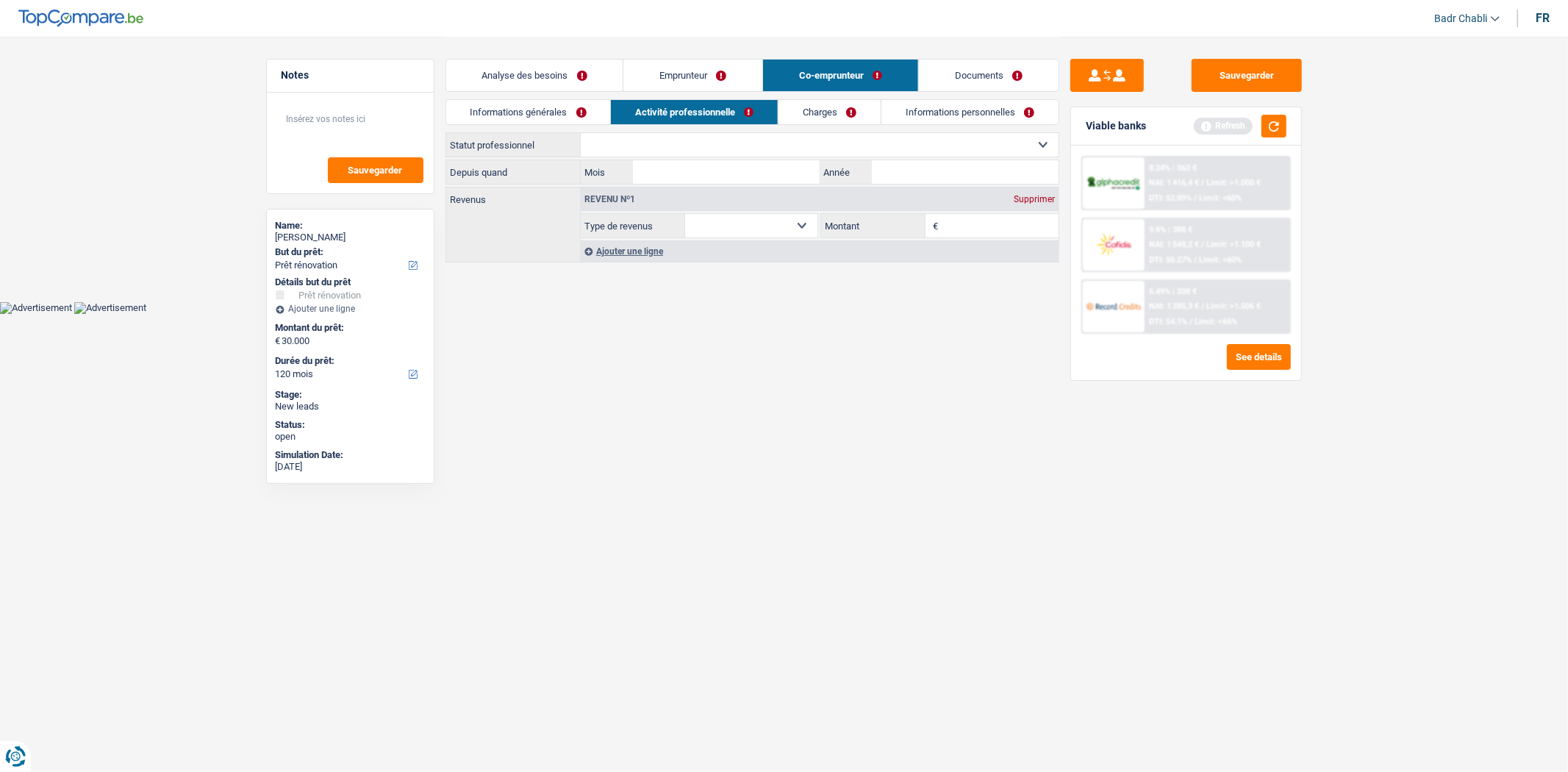
select select "mealVouchers"
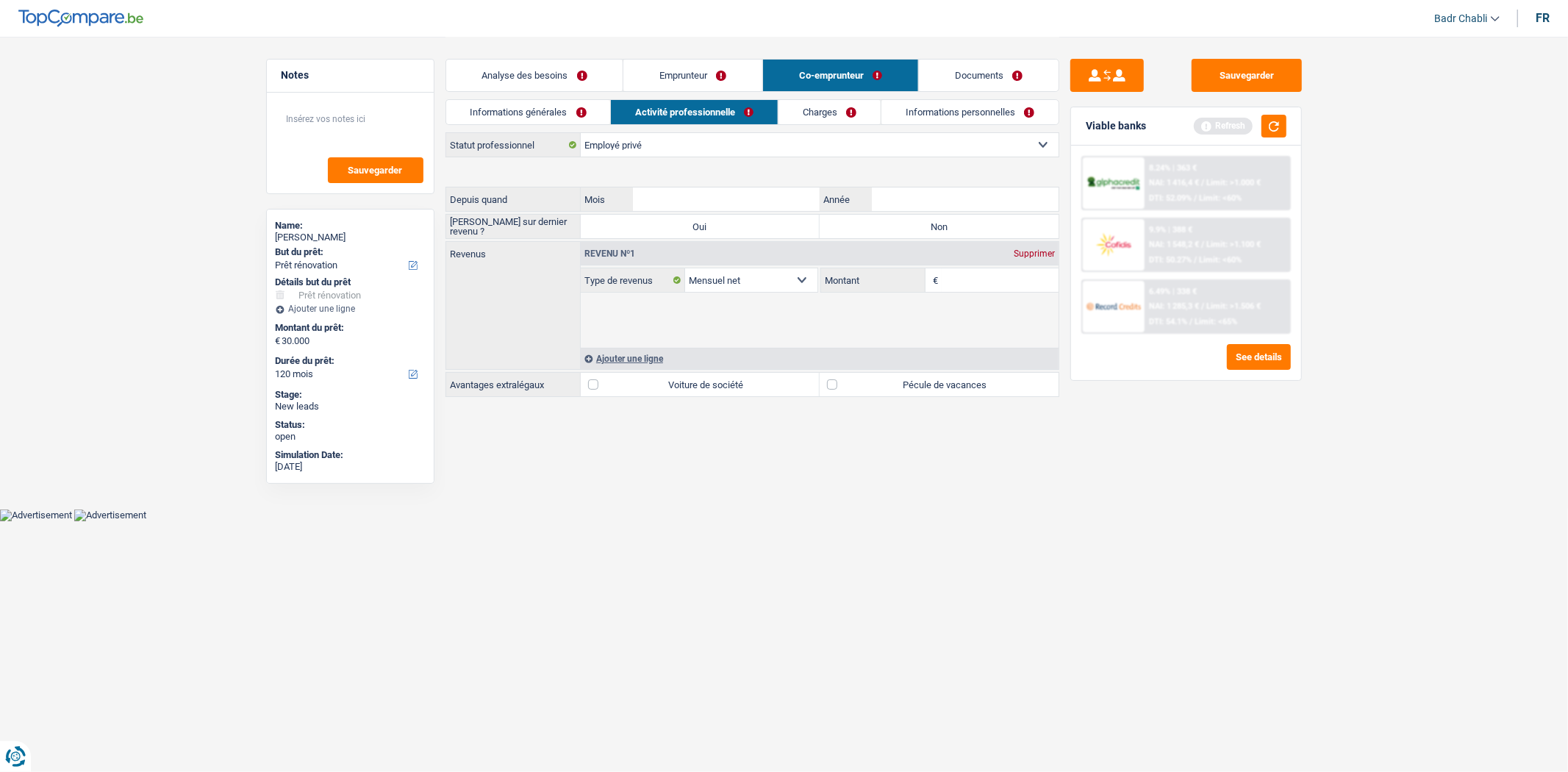
drag, startPoint x: 675, startPoint y: 146, endPoint x: 680, endPoint y: 156, distance: 11.2
click at [675, 146] on select "Ouvrier Employé privé Employé public Invalide Indépendant Pensionné Chômeur Mut…" at bounding box center [819, 145] width 477 height 24
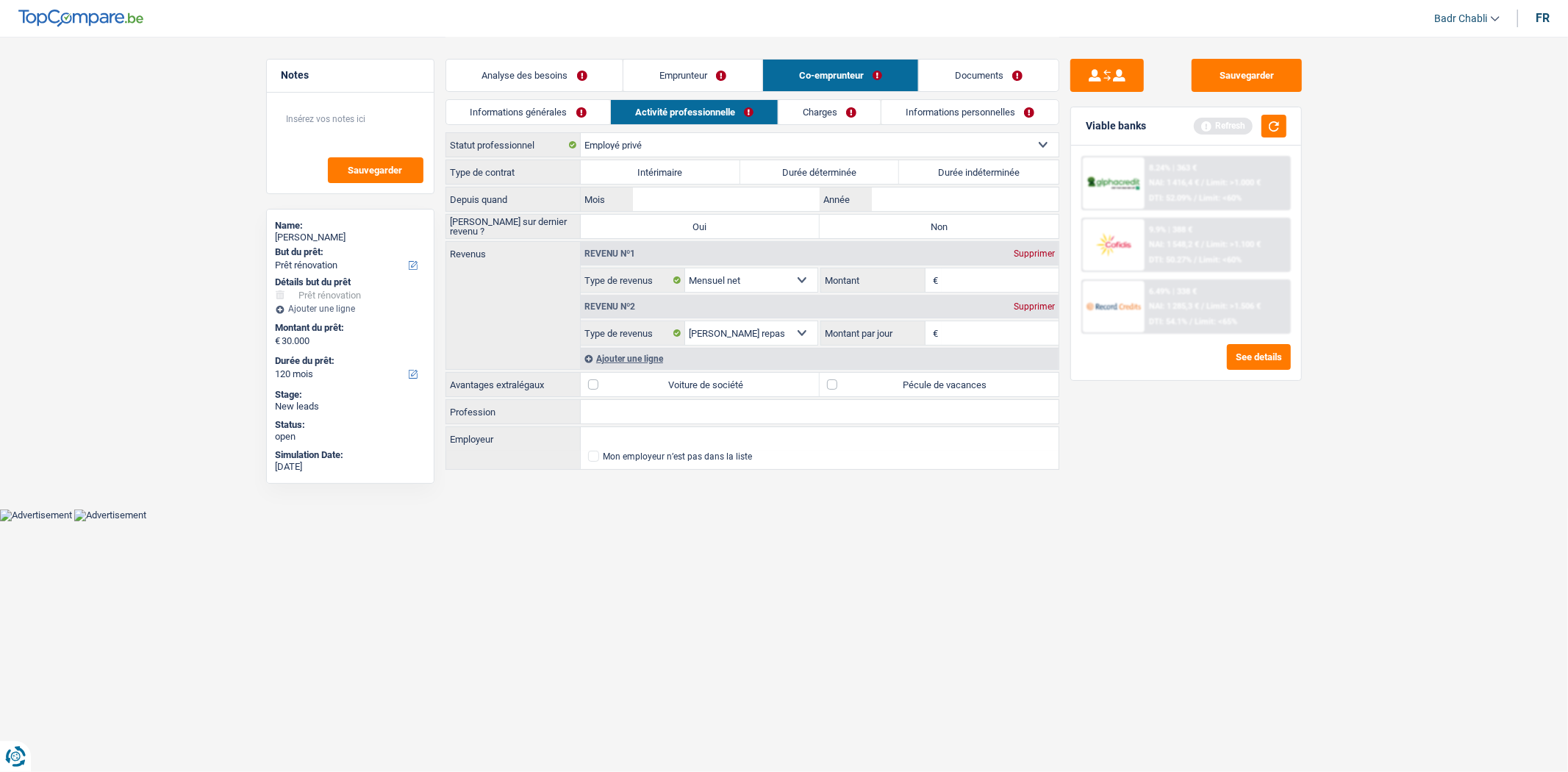
select select "publicEmployee"
click at [581, 133] on select "Ouvrier Employé privé Employé public Invalide Indépendant Pensionné Chômeur Mut…" at bounding box center [819, 145] width 477 height 24
click at [954, 173] on label "Durée indéterminée" at bounding box center [979, 173] width 159 height 24
click at [954, 173] on input "Durée indéterminée" at bounding box center [979, 173] width 159 height 24
radio input "true"
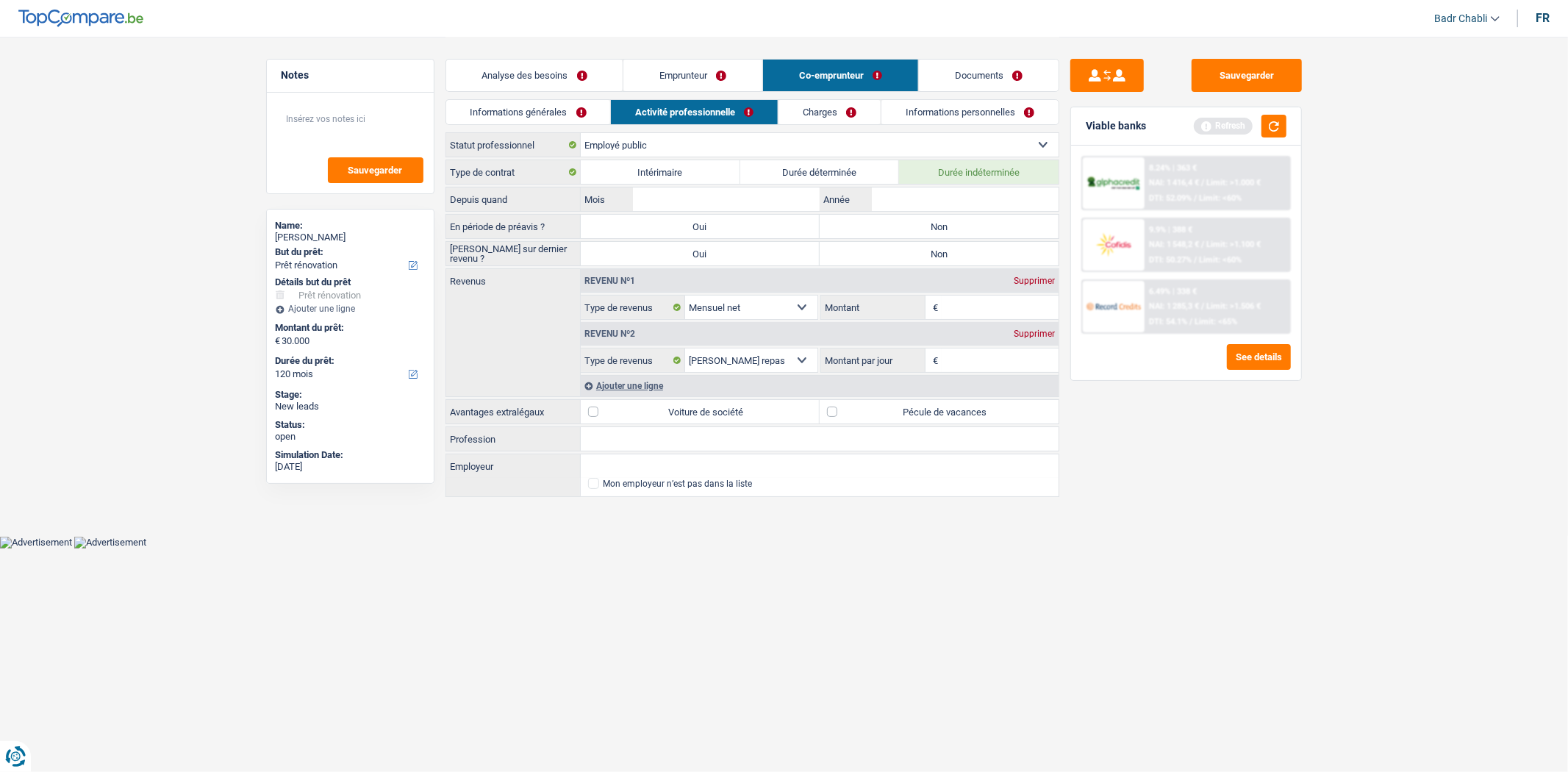
click at [925, 222] on label "Non" at bounding box center [939, 226] width 239 height 24
click at [925, 222] on input "Non" at bounding box center [939, 226] width 239 height 24
radio input "true"
click at [930, 251] on label "Non" at bounding box center [939, 254] width 239 height 24
click at [930, 251] on input "Non" at bounding box center [939, 254] width 239 height 24
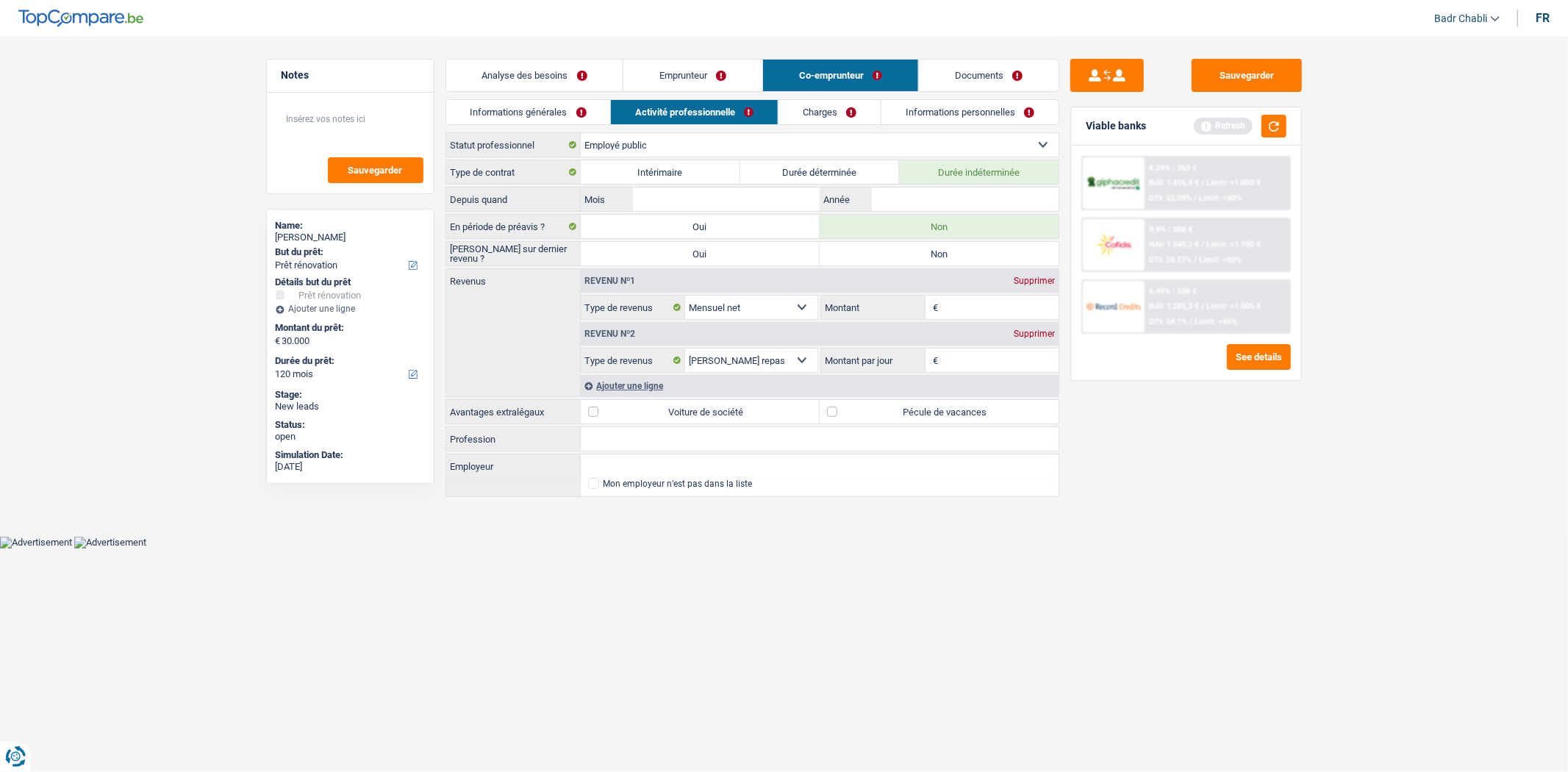
radio input "true"
click at [737, 185] on div "Type de contrat Intérimaire Durée déterminée Durée indéterminée" at bounding box center [753, 172] width 614 height 25
click at [737, 192] on input "Mois" at bounding box center [726, 199] width 186 height 24
type input "10"
type input "2013"
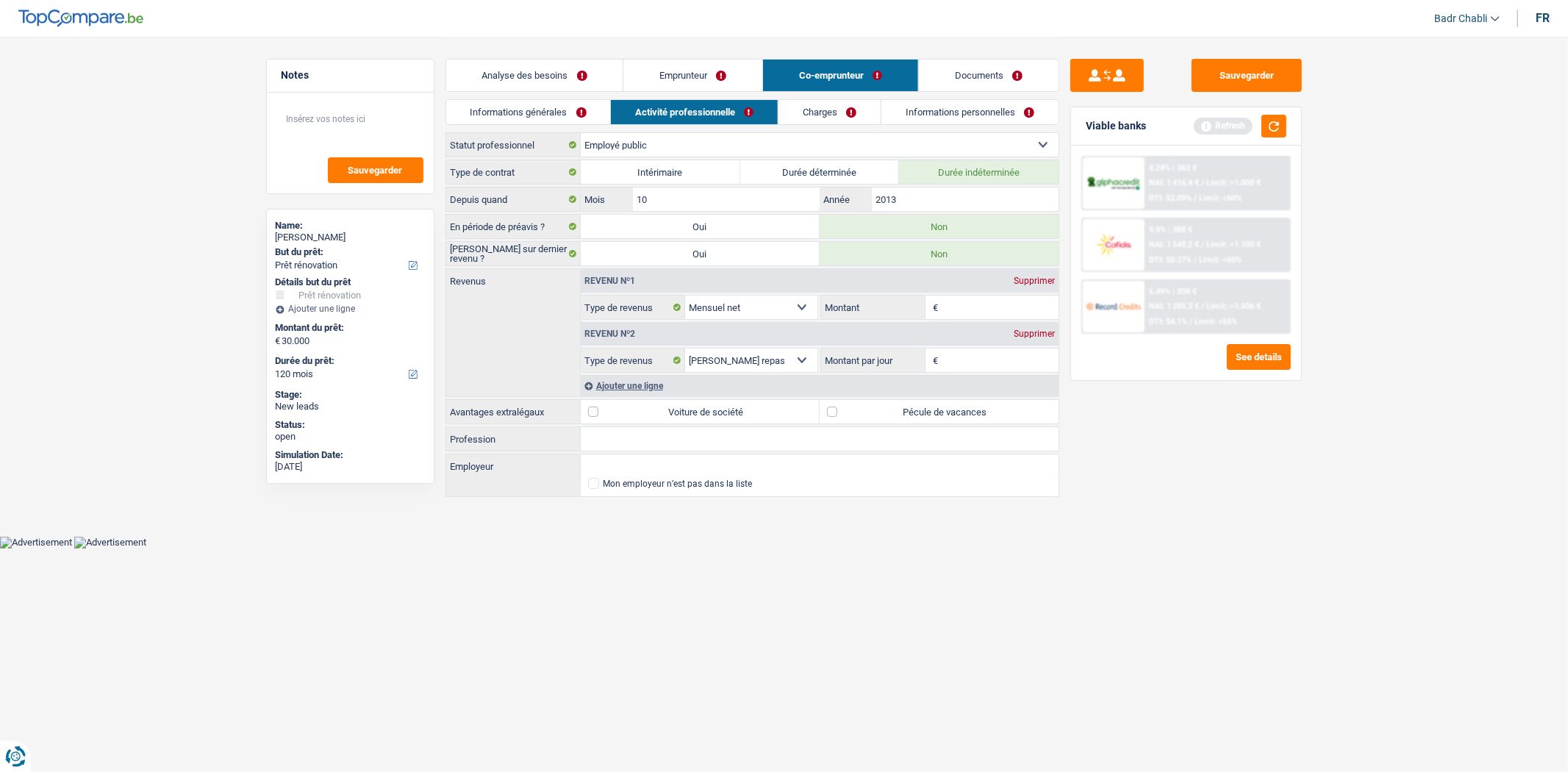
click at [668, 449] on input "Profession" at bounding box center [819, 440] width 477 height 24
paste input "Psychologue"
type input "Psychologue"
click at [688, 94] on div "Analyse des besoins Emprunteur Co-emprunteur Documents" at bounding box center [753, 68] width 614 height 63
click at [688, 81] on link "Emprunteur" at bounding box center [692, 76] width 139 height 32
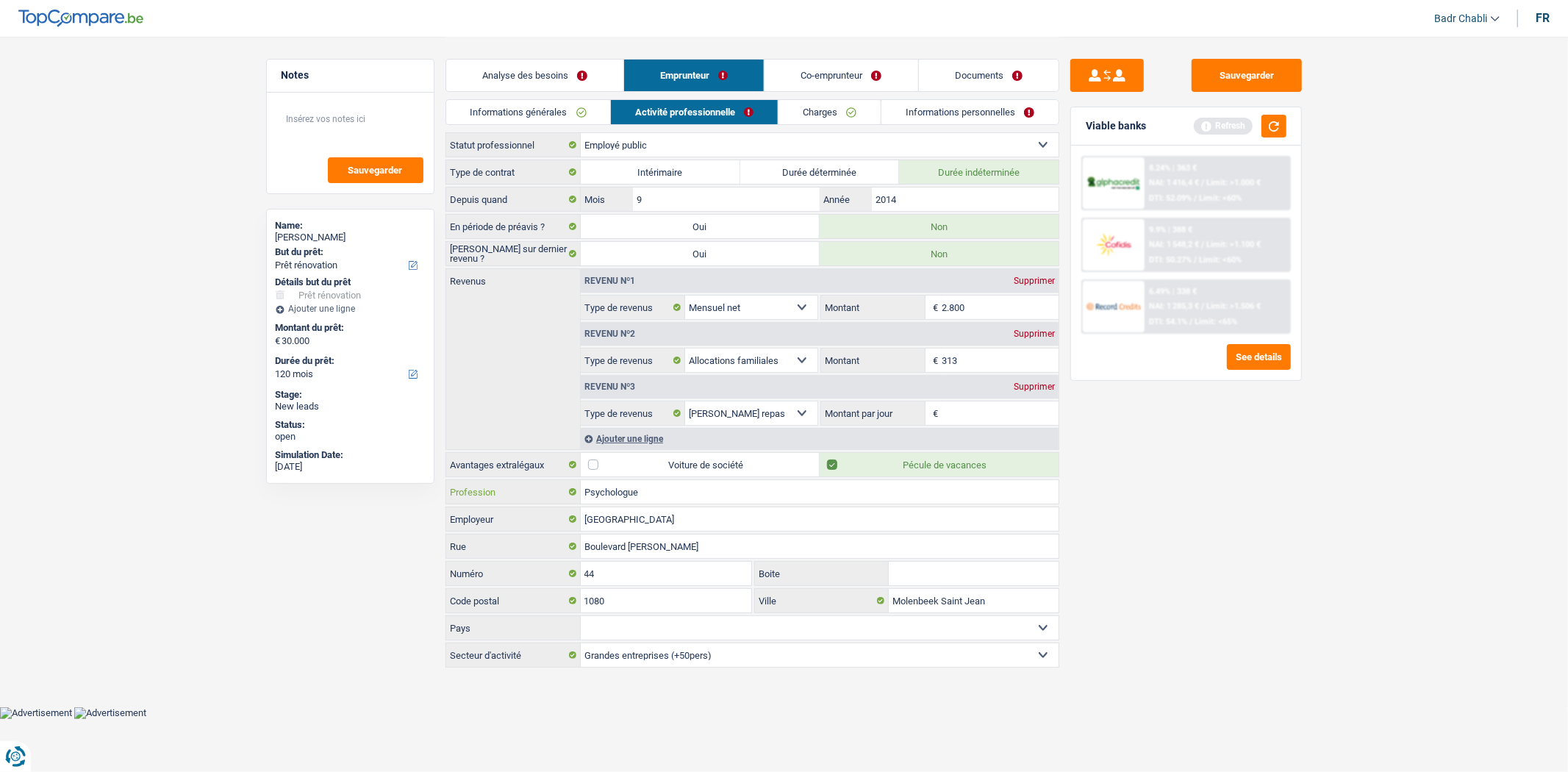
click at [644, 491] on input "Psychologue" at bounding box center [819, 493] width 477 height 24
click at [642, 491] on input "Psychologue" at bounding box center [819, 493] width 477 height 24
type input "L"
click at [789, 74] on link "Co-emprunteur" at bounding box center [840, 76] width 153 height 32
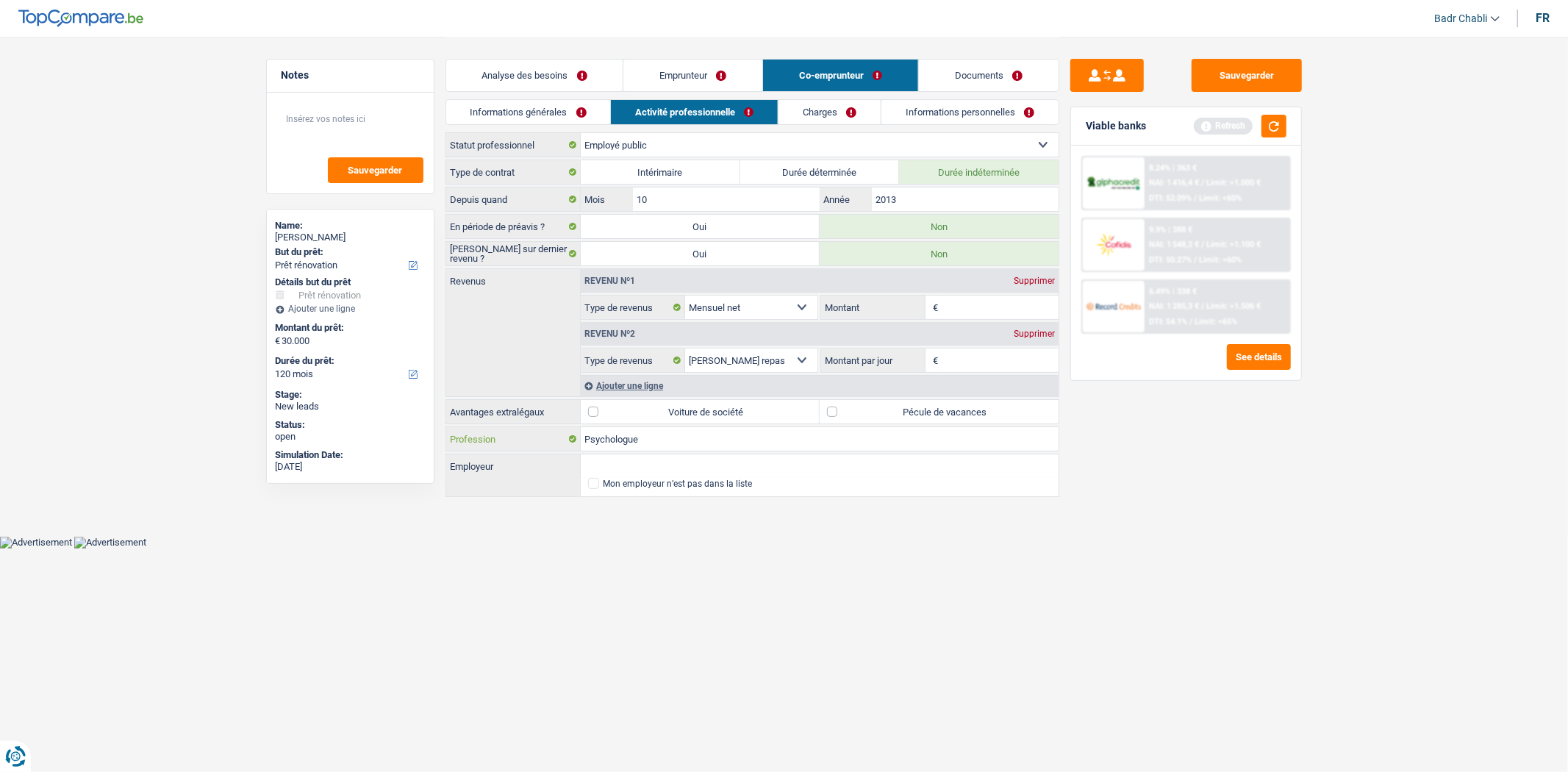
click at [678, 450] on input "Psychologue" at bounding box center [819, 440] width 477 height 24
click at [714, 68] on link "Emprunteur" at bounding box center [692, 76] width 139 height 32
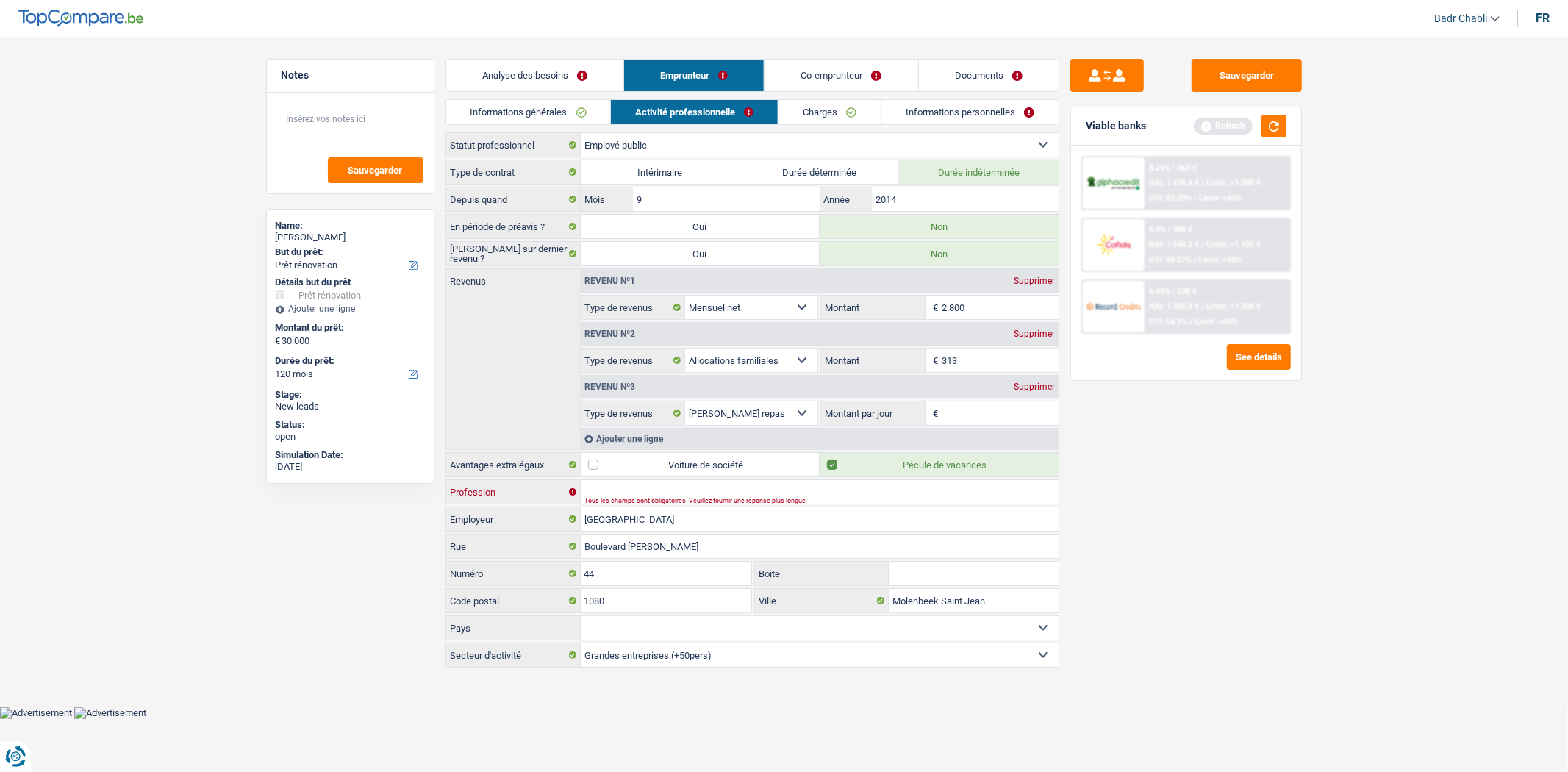
click at [623, 484] on input "Profession" at bounding box center [819, 493] width 477 height 24
type input "Logopède"
click at [978, 307] on input "2.800" at bounding box center [1000, 308] width 117 height 24
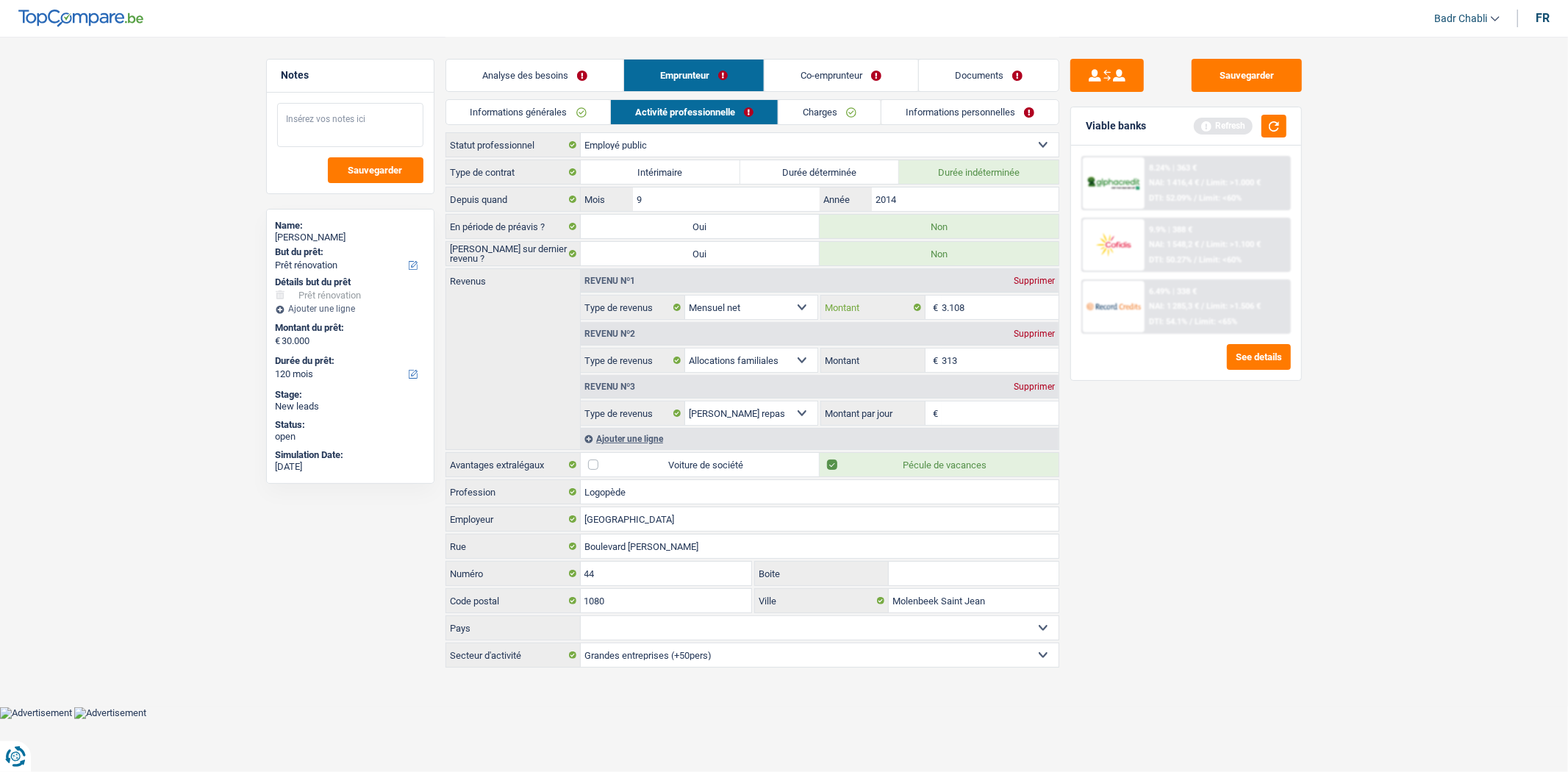
type input "3.108"
drag, startPoint x: 369, startPoint y: 136, endPoint x: 378, endPoint y: 126, distance: 13.5
click at [369, 136] on textarea at bounding box center [350, 125] width 147 height 44
type textarea "Sa campagne a 2 enfants a charge"
click at [816, 71] on link "Co-emprunteur" at bounding box center [840, 76] width 153 height 32
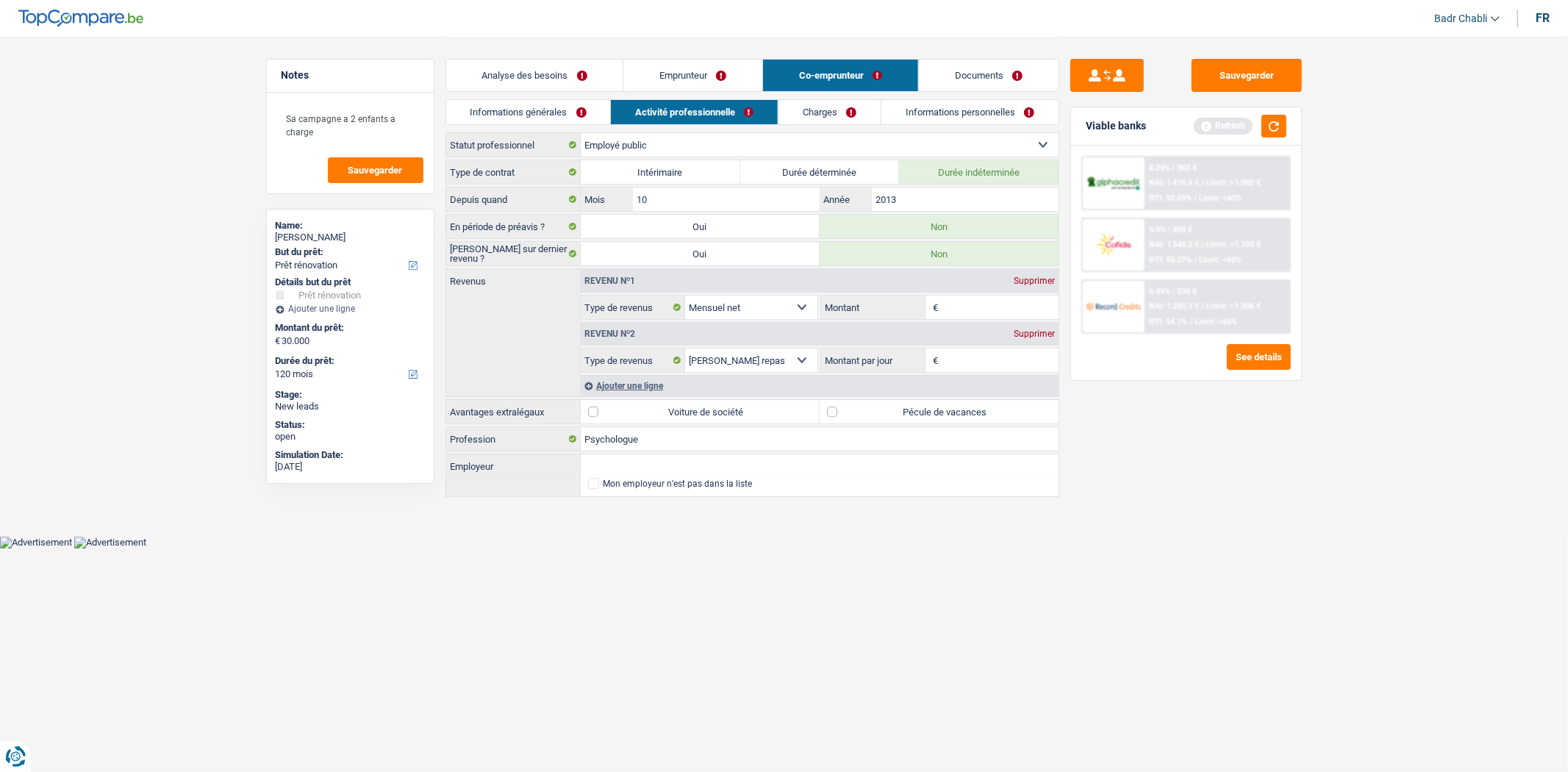
click at [677, 79] on link "Emprunteur" at bounding box center [692, 76] width 139 height 32
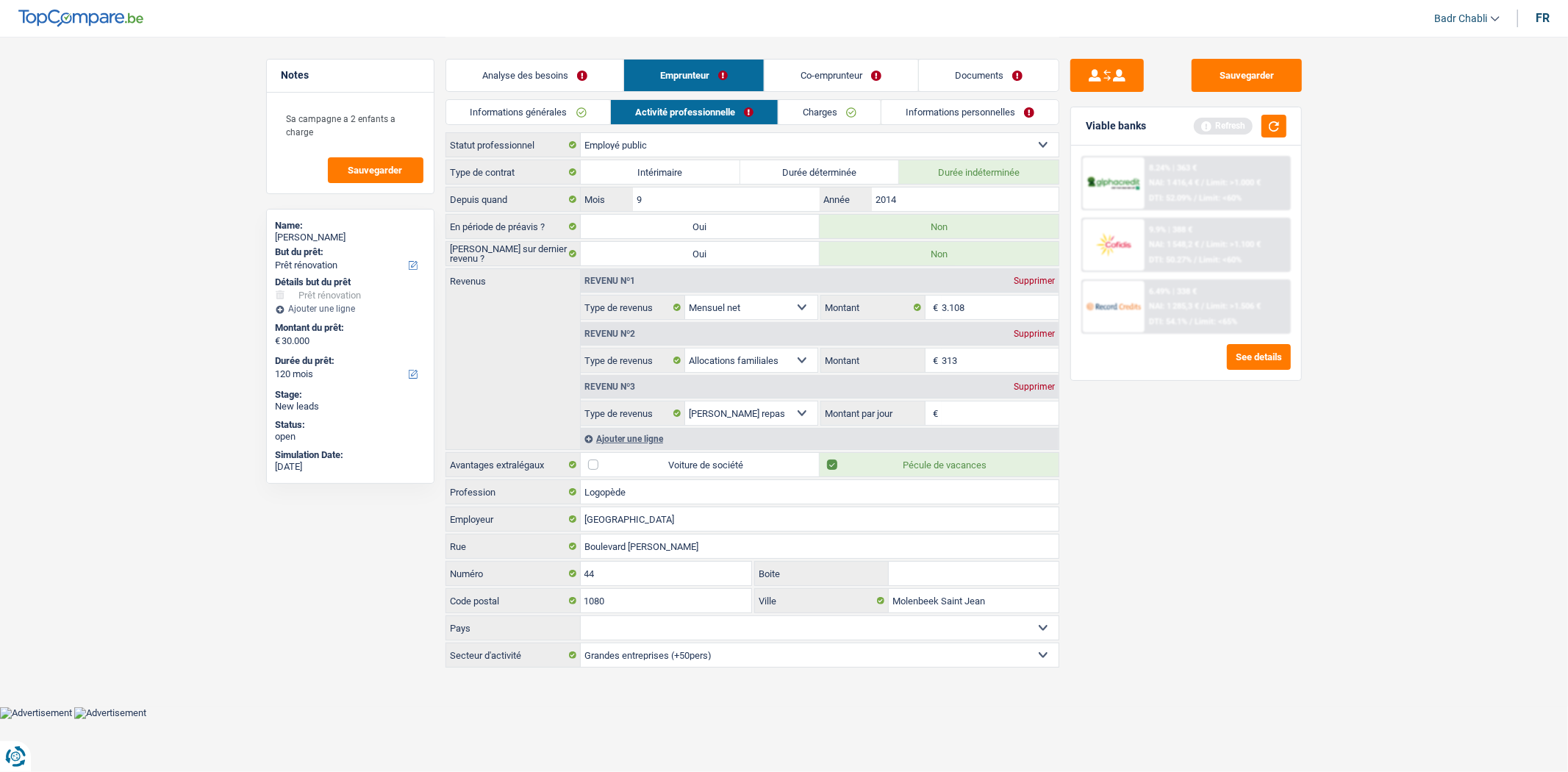
click at [819, 78] on link "Co-emprunteur" at bounding box center [840, 76] width 153 height 32
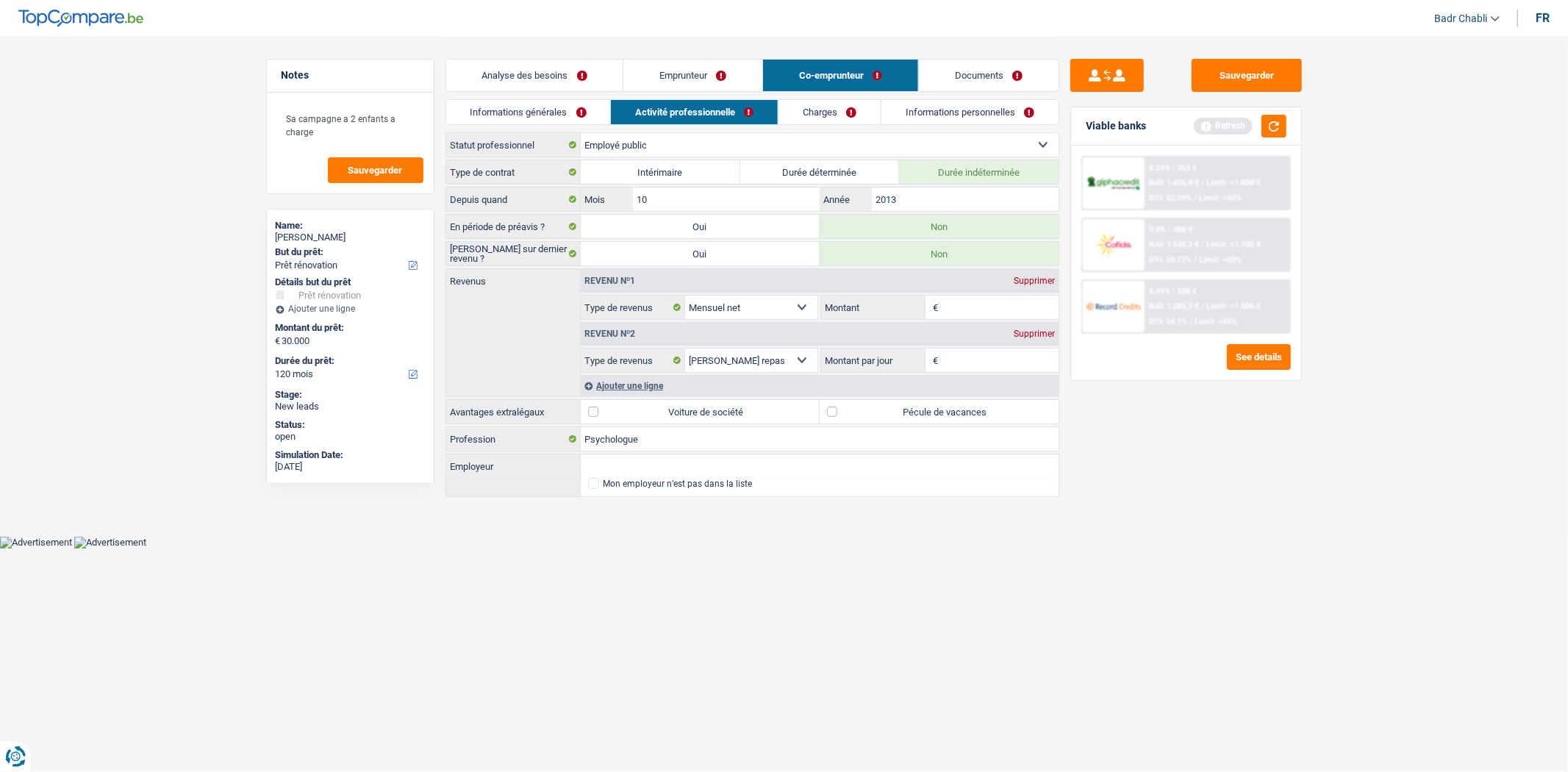
click at [976, 317] on input "Montant" at bounding box center [1000, 308] width 117 height 24
click at [686, 81] on link "Emprunteur" at bounding box center [692, 76] width 139 height 32
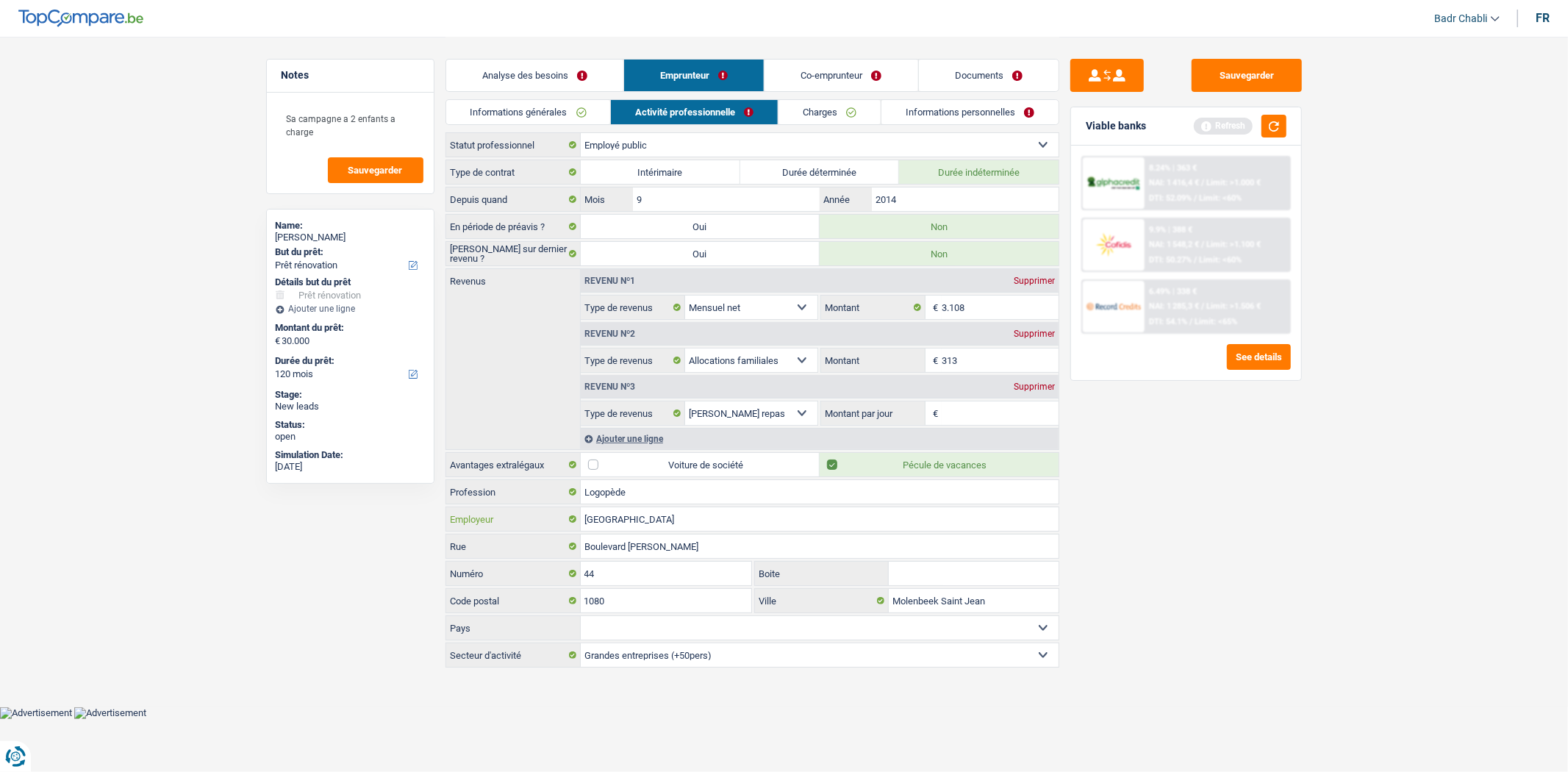
click at [647, 523] on input "[GEOGRAPHIC_DATA]" at bounding box center [819, 520] width 477 height 24
click at [829, 85] on link "Co-emprunteur" at bounding box center [840, 76] width 153 height 32
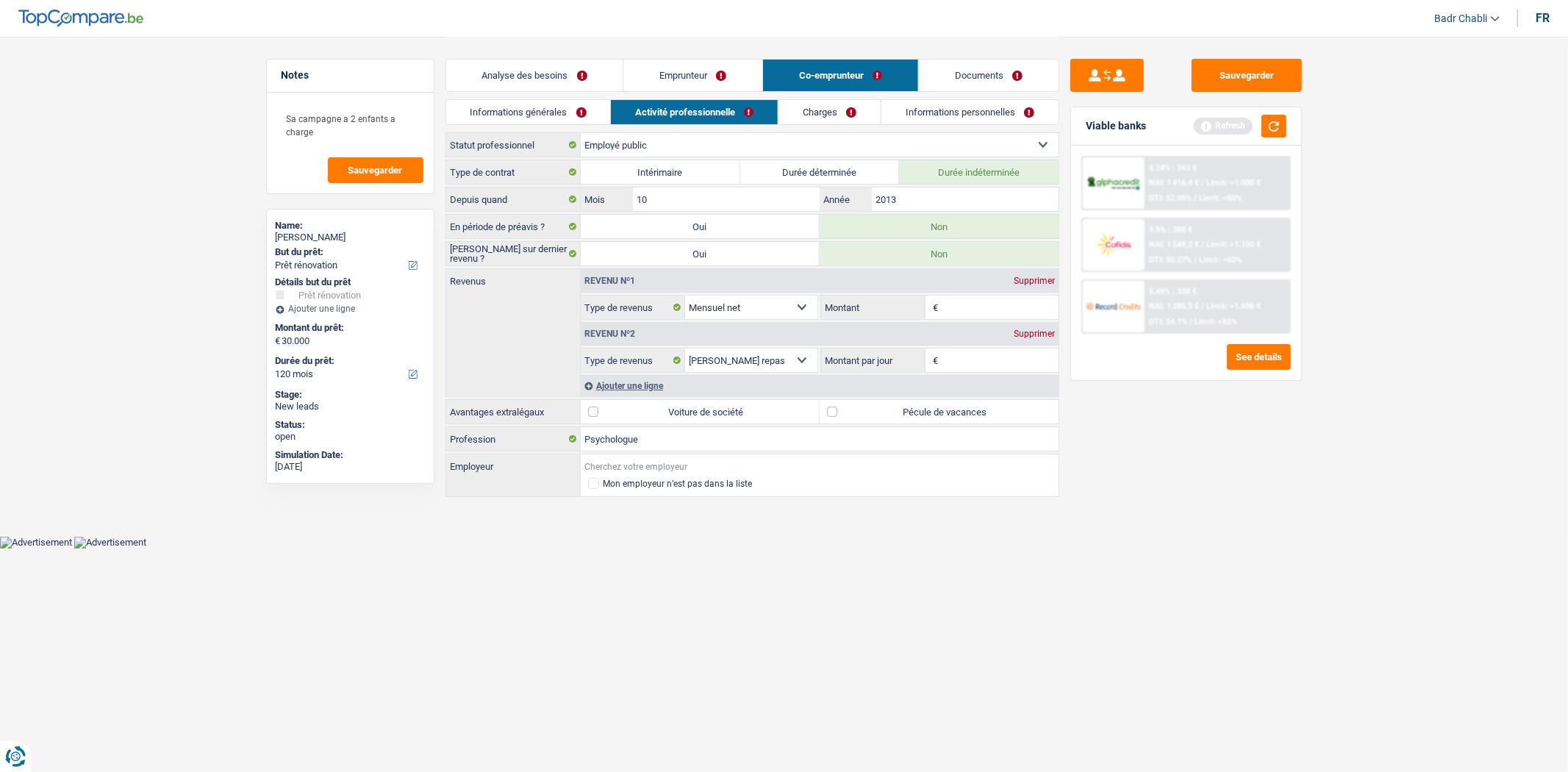
click at [621, 460] on input "Employeur" at bounding box center [819, 467] width 477 height 24
paste input "[GEOGRAPHIC_DATA]"
type input "[GEOGRAPHIC_DATA]"
click at [963, 298] on input "Montant" at bounding box center [1000, 308] width 117 height 24
click at [618, 399] on div "Type de contrat Intérimaire Durée déterminée Durée indéterminée Depuis quand 10…" at bounding box center [753, 329] width 614 height 340
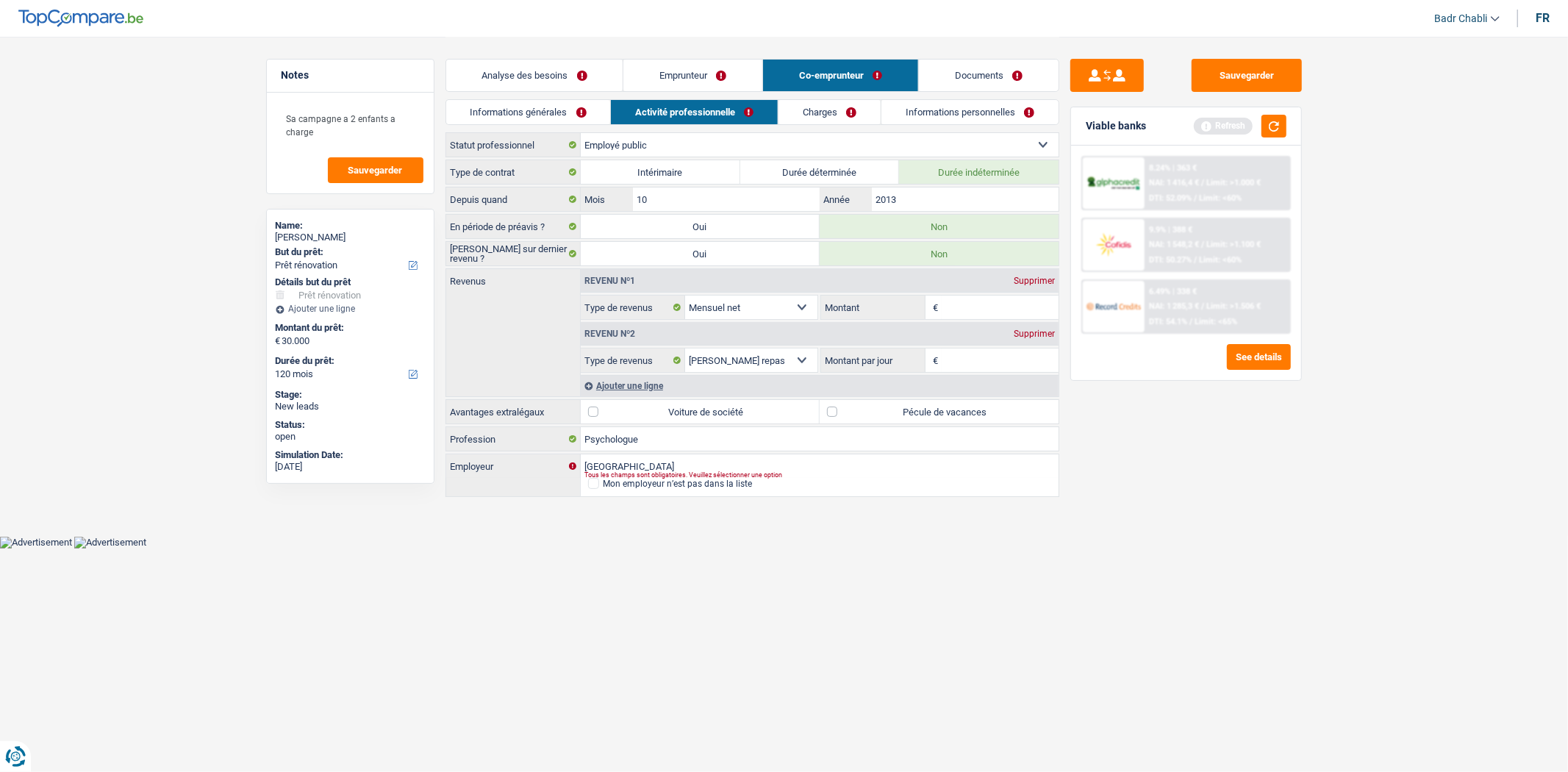
click at [642, 395] on div "Ajouter une ligne" at bounding box center [819, 385] width 477 height 21
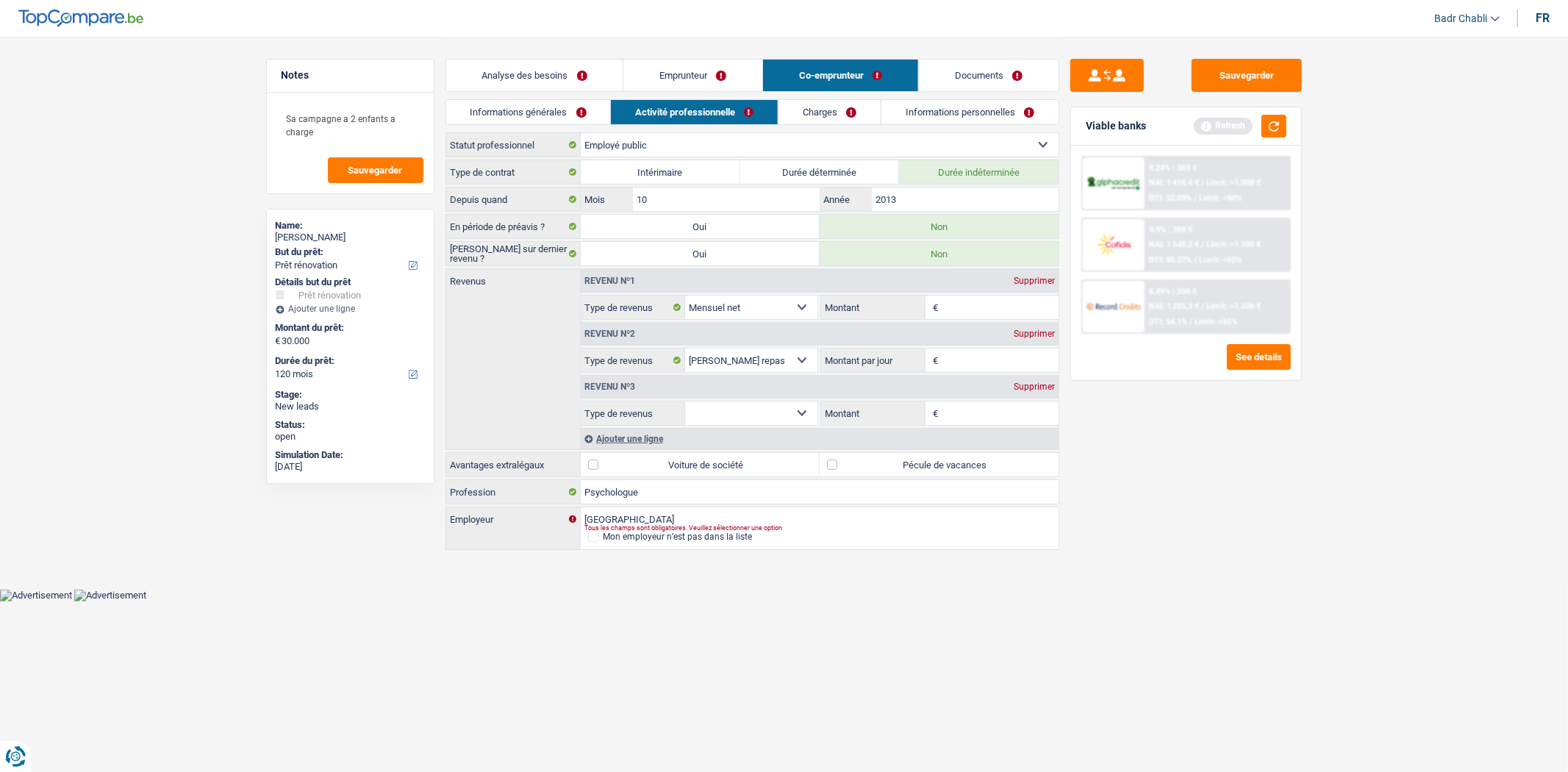
click at [746, 414] on select "Allocation d'handicap Allocations chômage Allocations familiales Chèques repas …" at bounding box center [751, 414] width 133 height 24
select select "other"
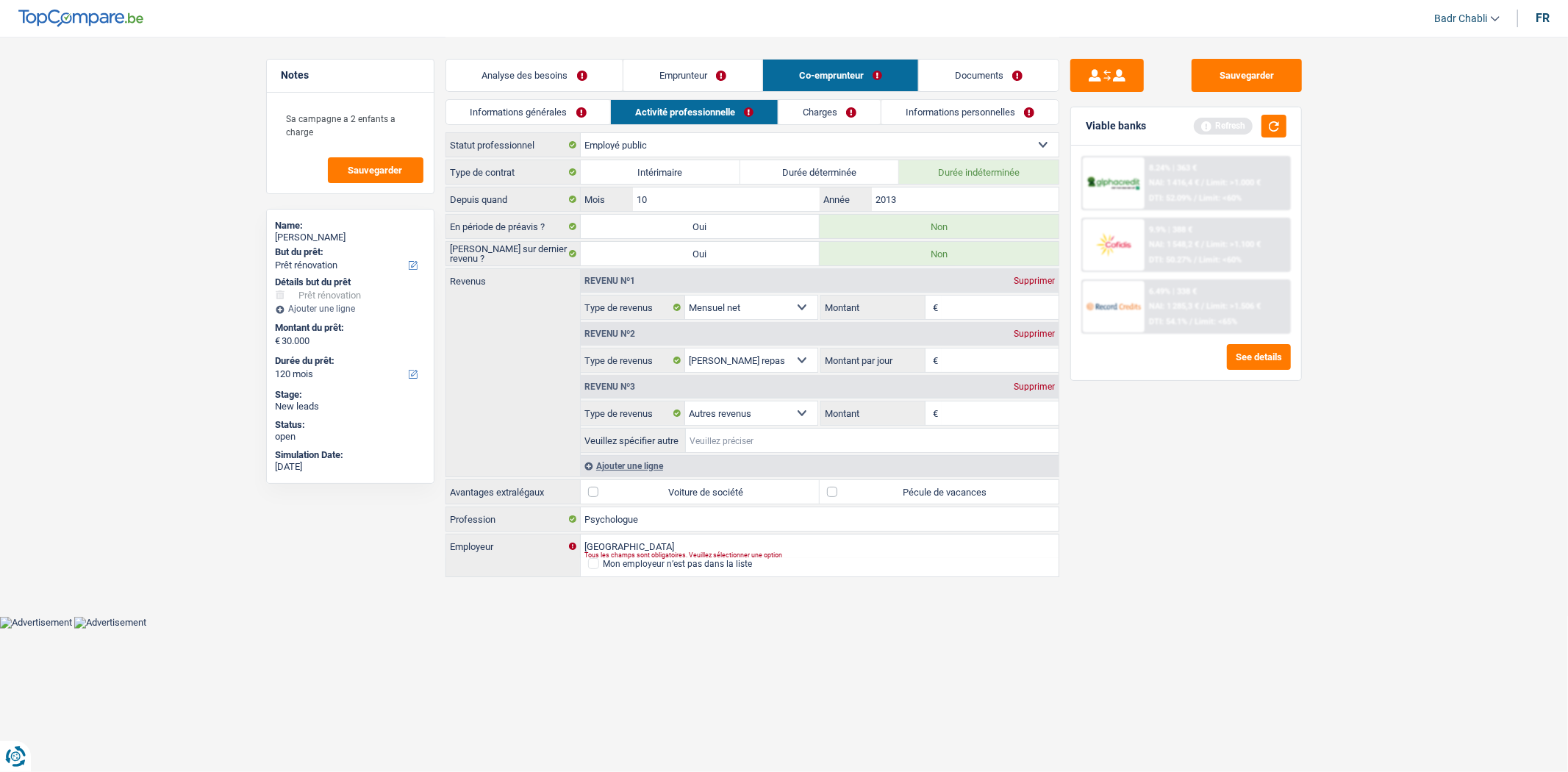
click at [795, 450] on input "Veuillez spécifier autre" at bounding box center [872, 441] width 373 height 24
click at [1004, 315] on input "Montant" at bounding box center [1000, 308] width 117 height 24
drag, startPoint x: 790, startPoint y: 446, endPoint x: 804, endPoint y: 439, distance: 15.7
click at [790, 446] on input "Onem" at bounding box center [872, 441] width 373 height 24
type input "Onem Mr est en 4/5ieme"
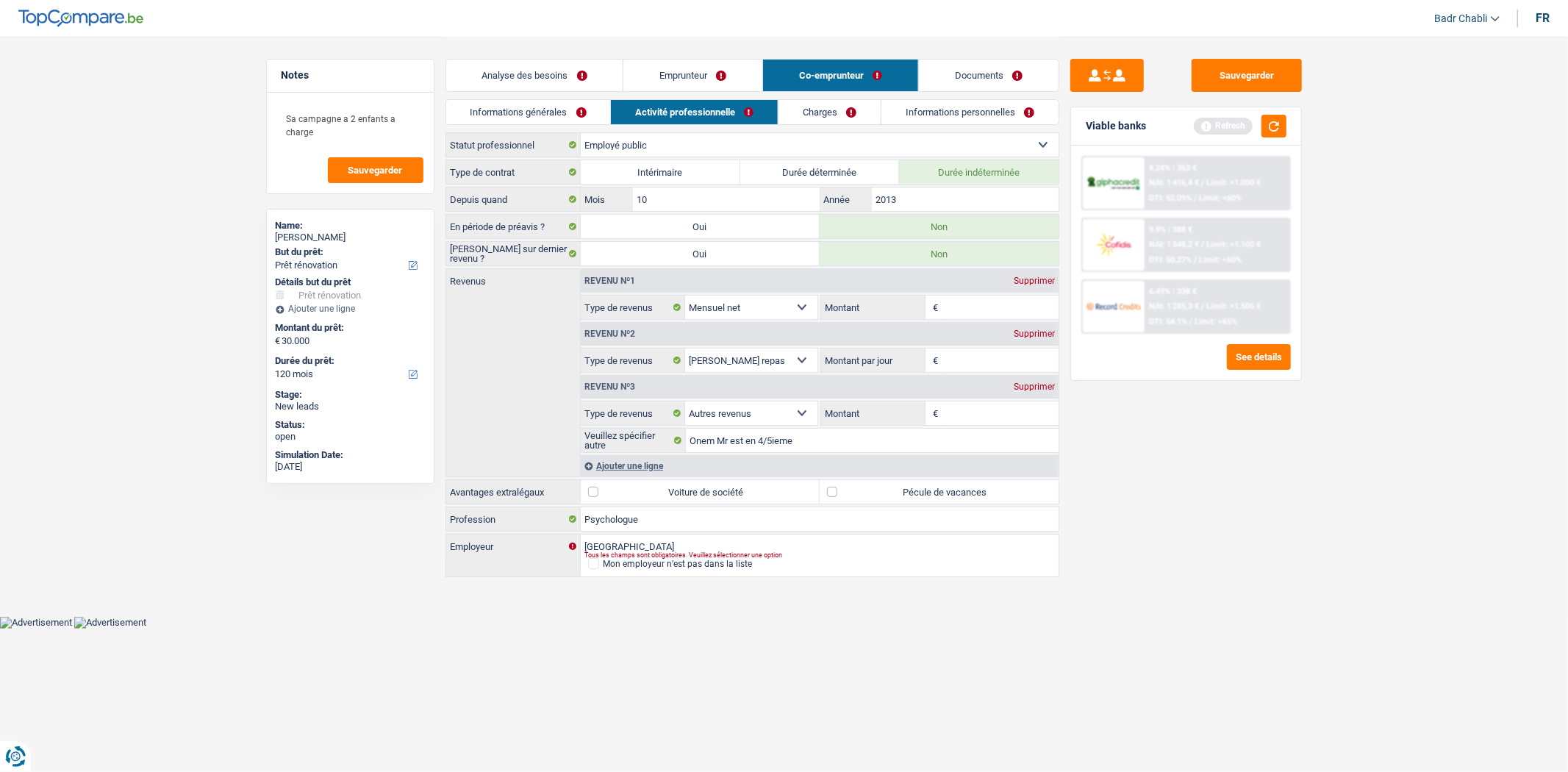
click at [1006, 299] on input "Montant" at bounding box center [1000, 308] width 117 height 24
type input "2.657"
click at [969, 408] on input "Montant" at bounding box center [1000, 414] width 117 height 24
type input "172"
click at [1038, 332] on div "Supprimer" at bounding box center [1034, 333] width 49 height 9
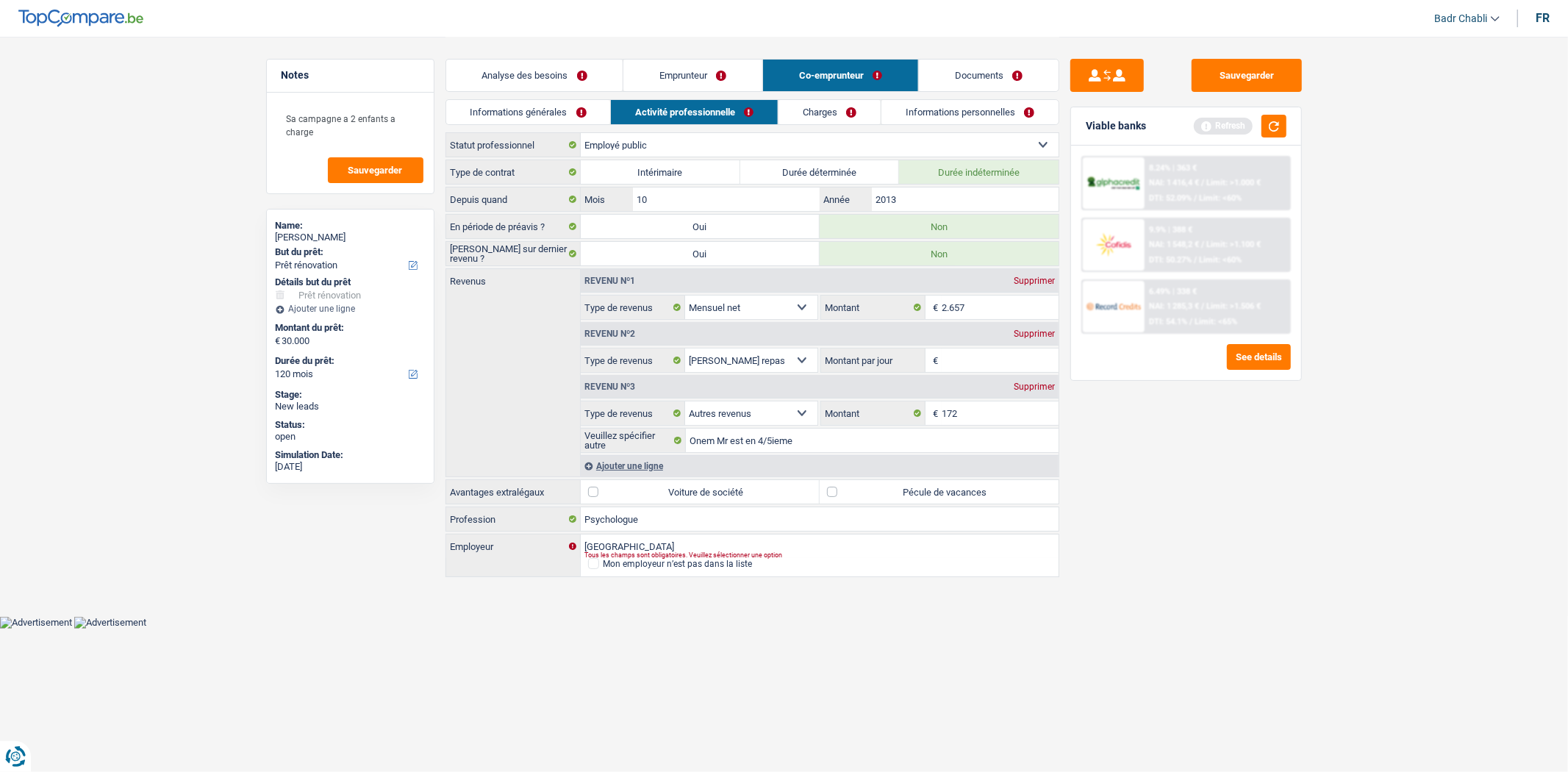
select select "other"
type input "8"
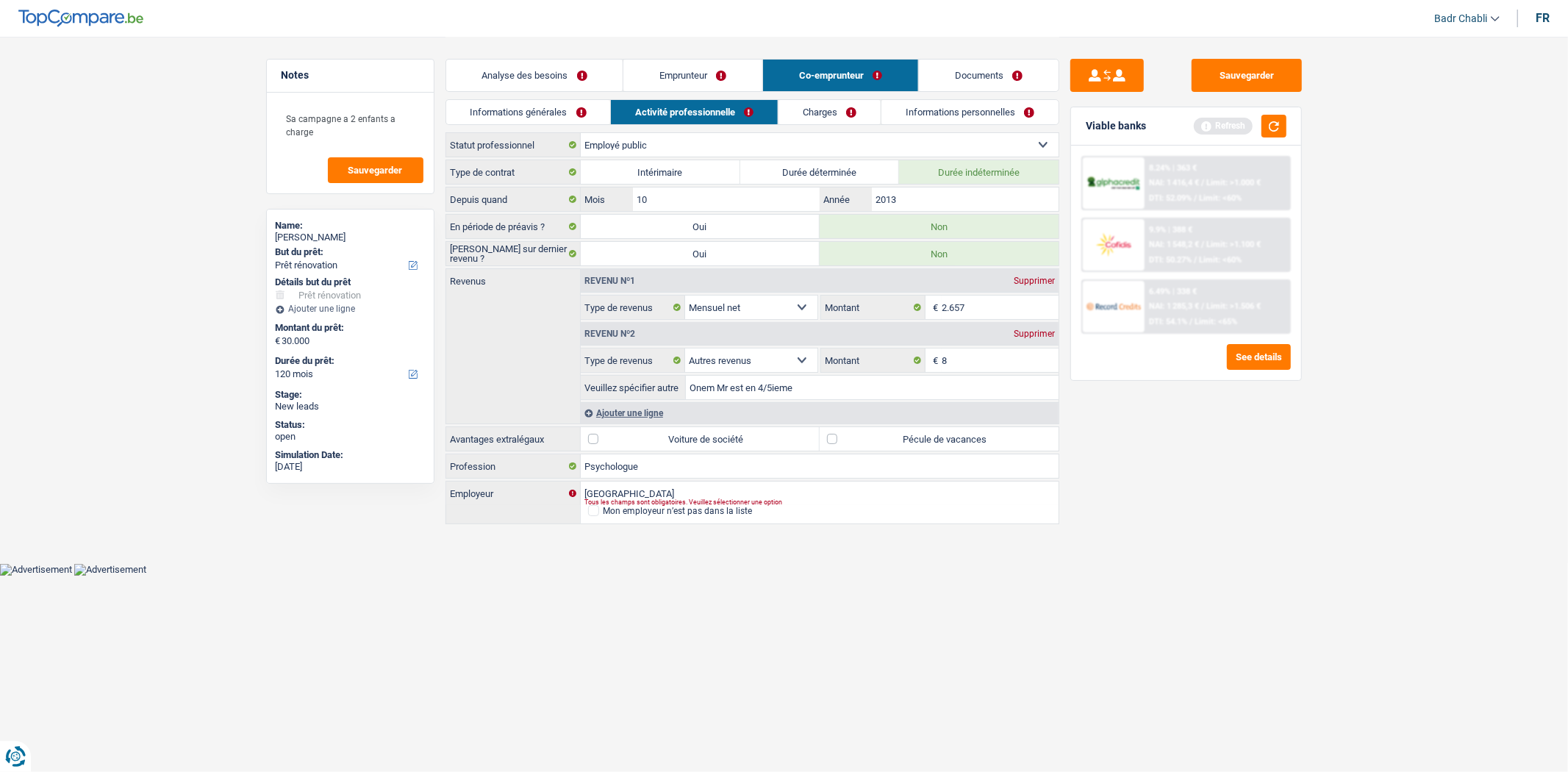
click at [867, 444] on label "Pécule de vacances" at bounding box center [939, 440] width 239 height 24
click at [867, 444] on input "Pécule de vacances" at bounding box center [939, 440] width 239 height 24
checkbox input "true"
click at [621, 408] on div "Ajouter une ligne" at bounding box center [819, 412] width 477 height 21
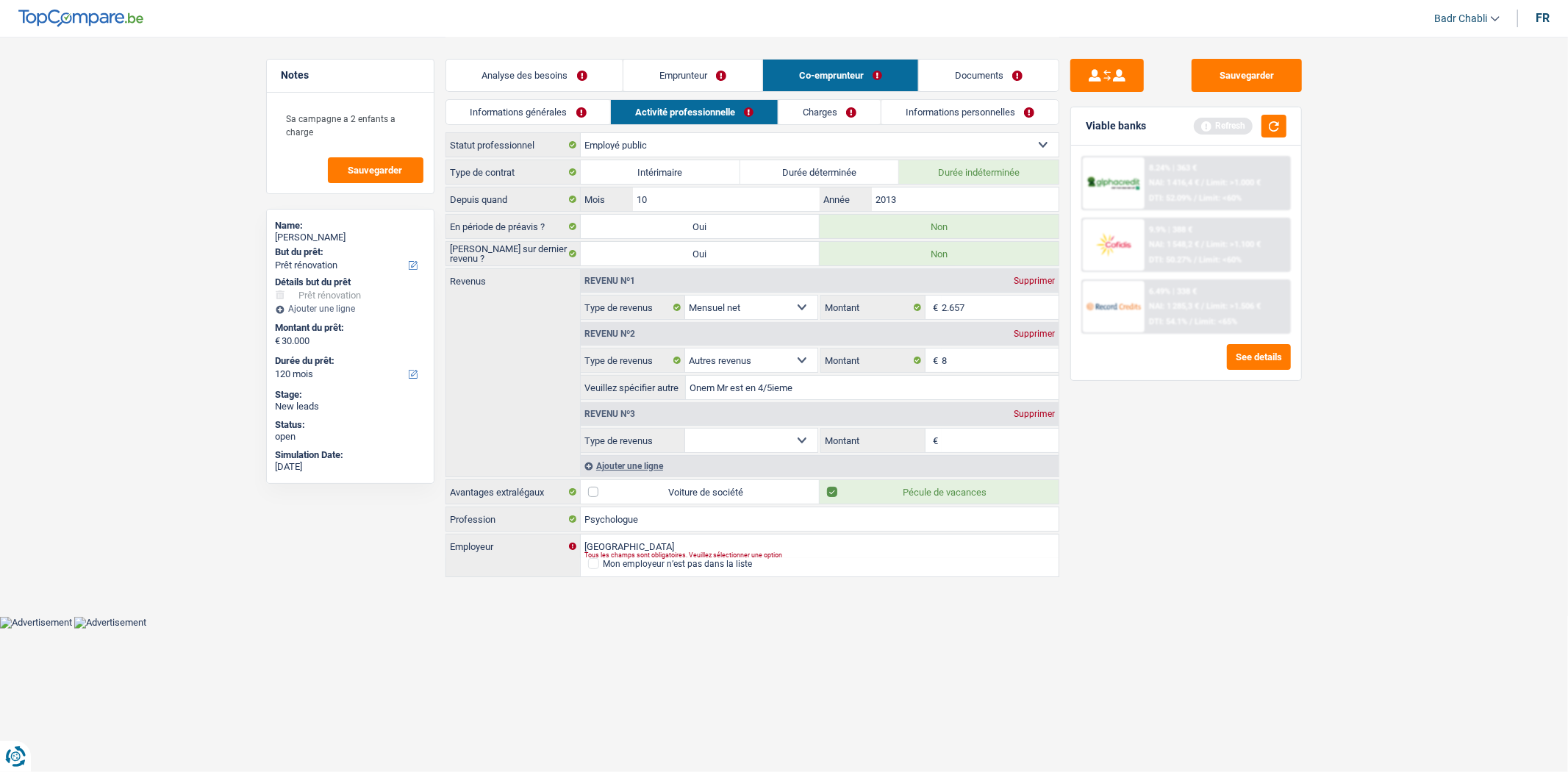
click at [775, 430] on select "Allocation d'handicap Allocations chômage Allocations familiales Chèques repas …" at bounding box center [751, 441] width 133 height 24
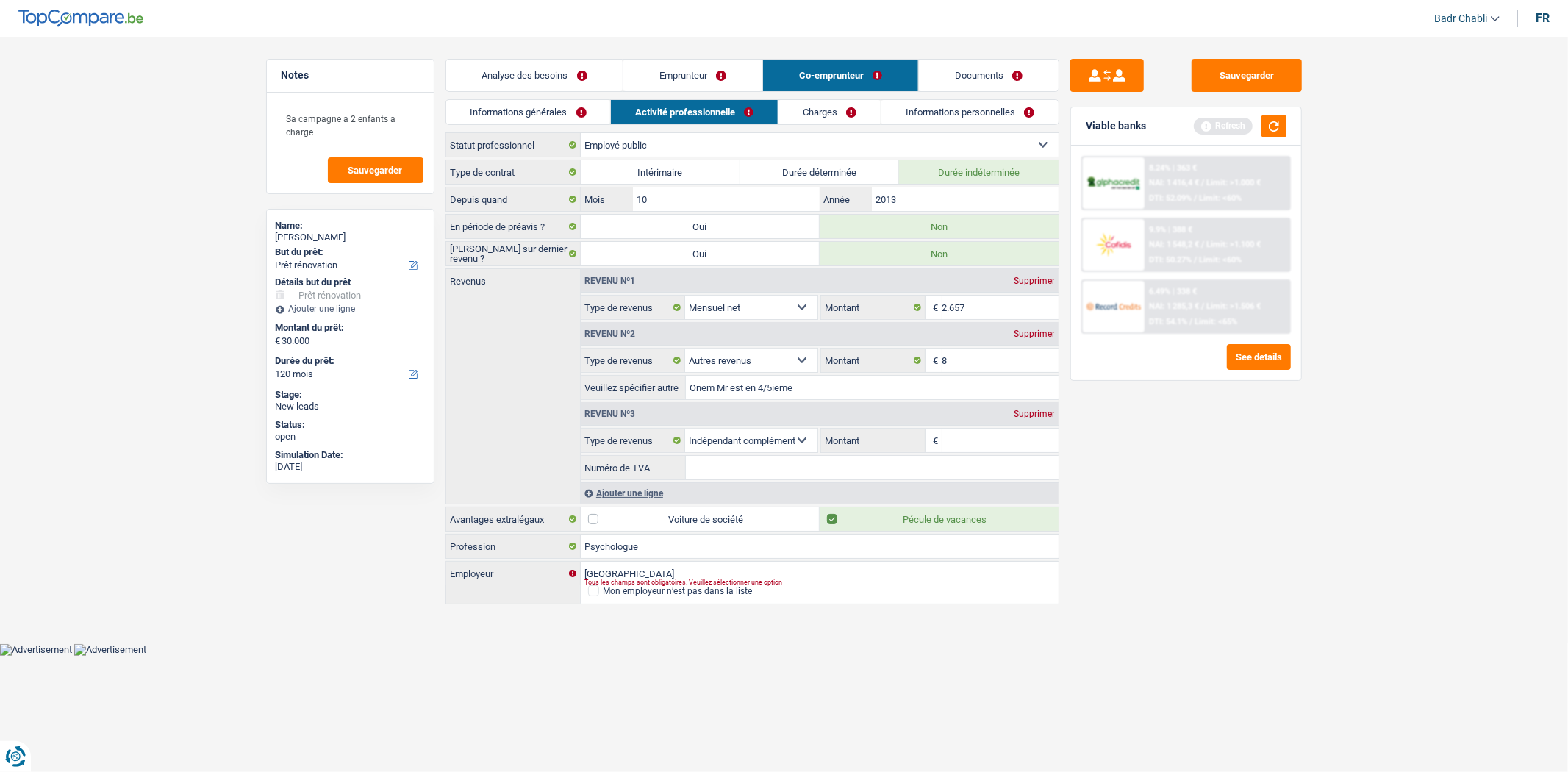
click at [963, 447] on input "Montant" at bounding box center [1000, 441] width 117 height 24
click at [884, 464] on input "Numéro de TVA" at bounding box center [872, 468] width 373 height 24
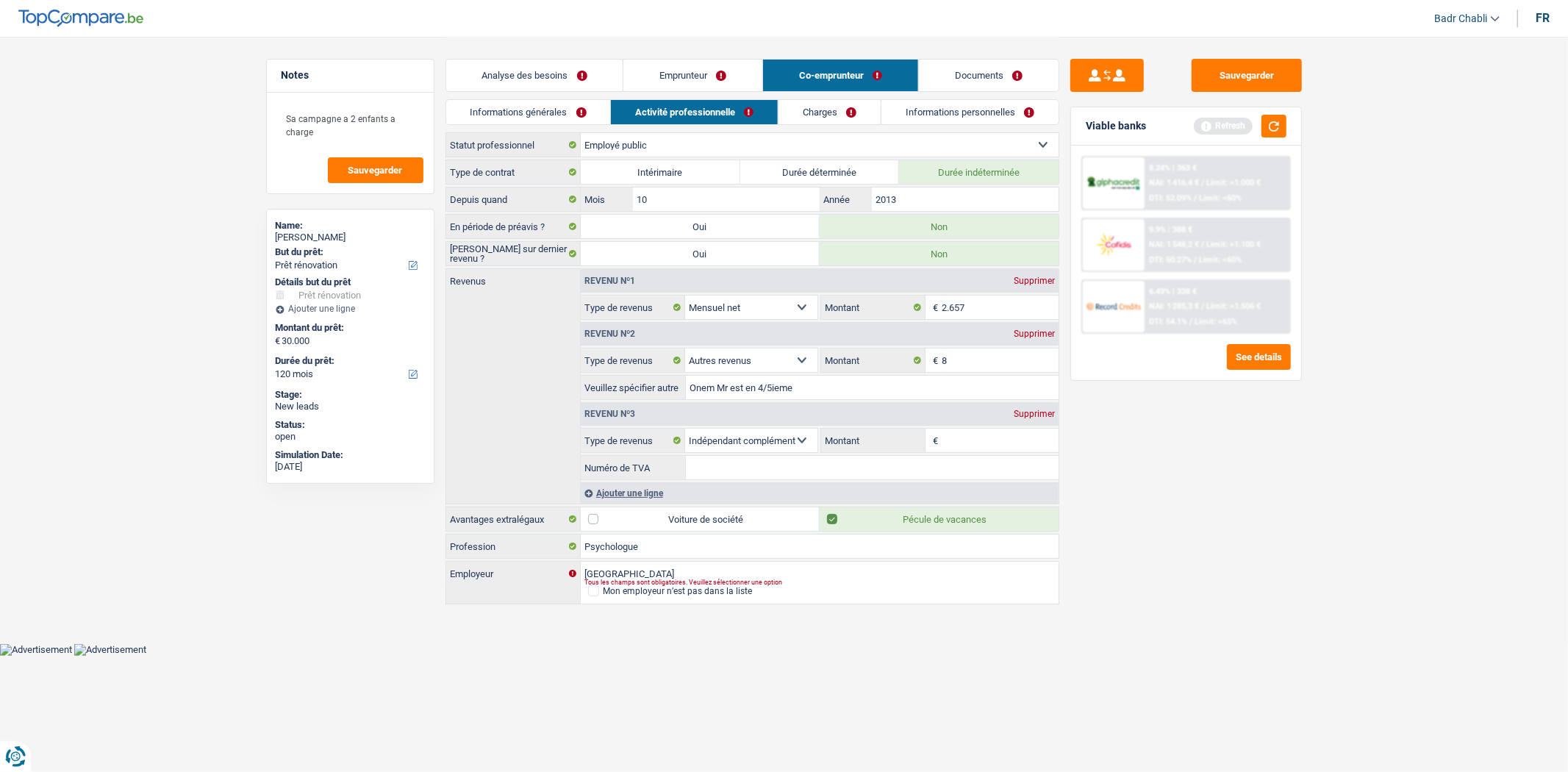
click at [808, 473] on input "Numéro de TVA" at bounding box center [872, 468] width 373 height 24
drag, startPoint x: 796, startPoint y: 443, endPoint x: 796, endPoint y: 453, distance: 10.0
click at [796, 443] on select "Allocation d'handicap Allocations chômage Allocations familiales Chèques repas …" at bounding box center [751, 441] width 133 height 24
select select "other"
click at [756, 475] on input "Veuillez spécifier autre" at bounding box center [872, 468] width 373 height 24
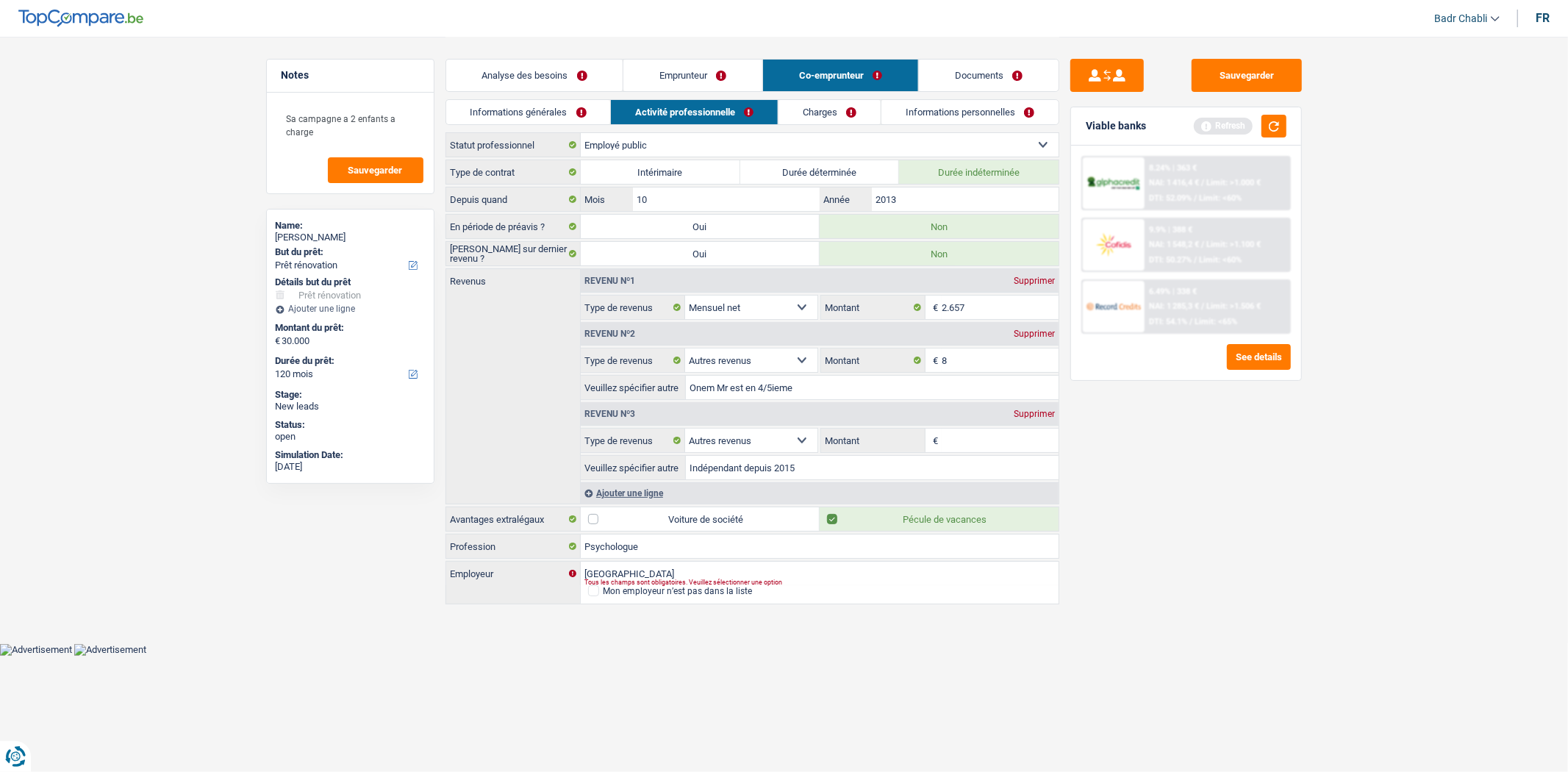
type input "Indépendant depuis 2015"
click at [975, 439] on input "Montant" at bounding box center [1000, 441] width 117 height 24
type input "2.000"
click at [726, 77] on link "Emprunteur" at bounding box center [692, 76] width 139 height 32
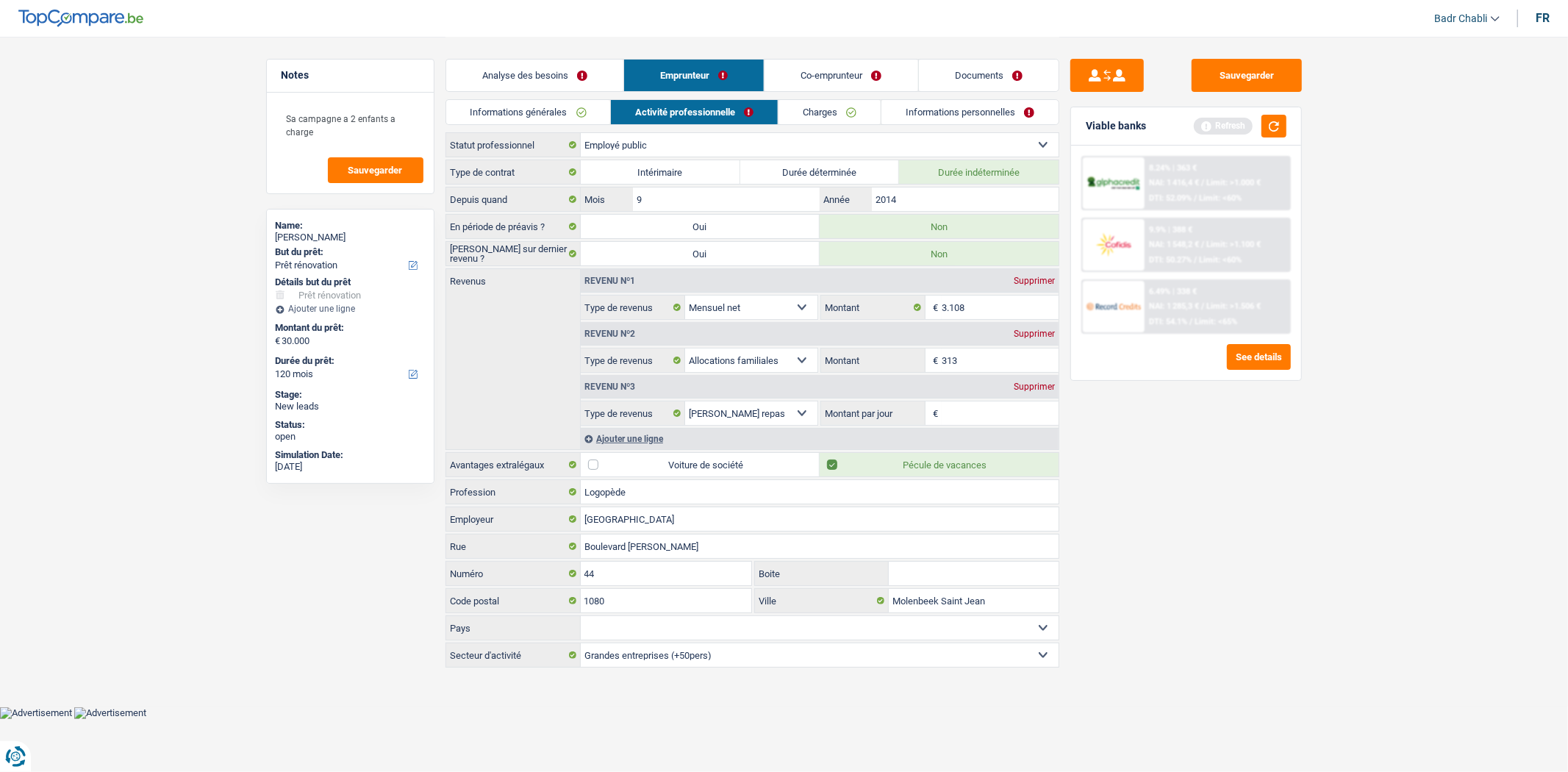
click at [825, 78] on link "Co-emprunteur" at bounding box center [840, 76] width 153 height 32
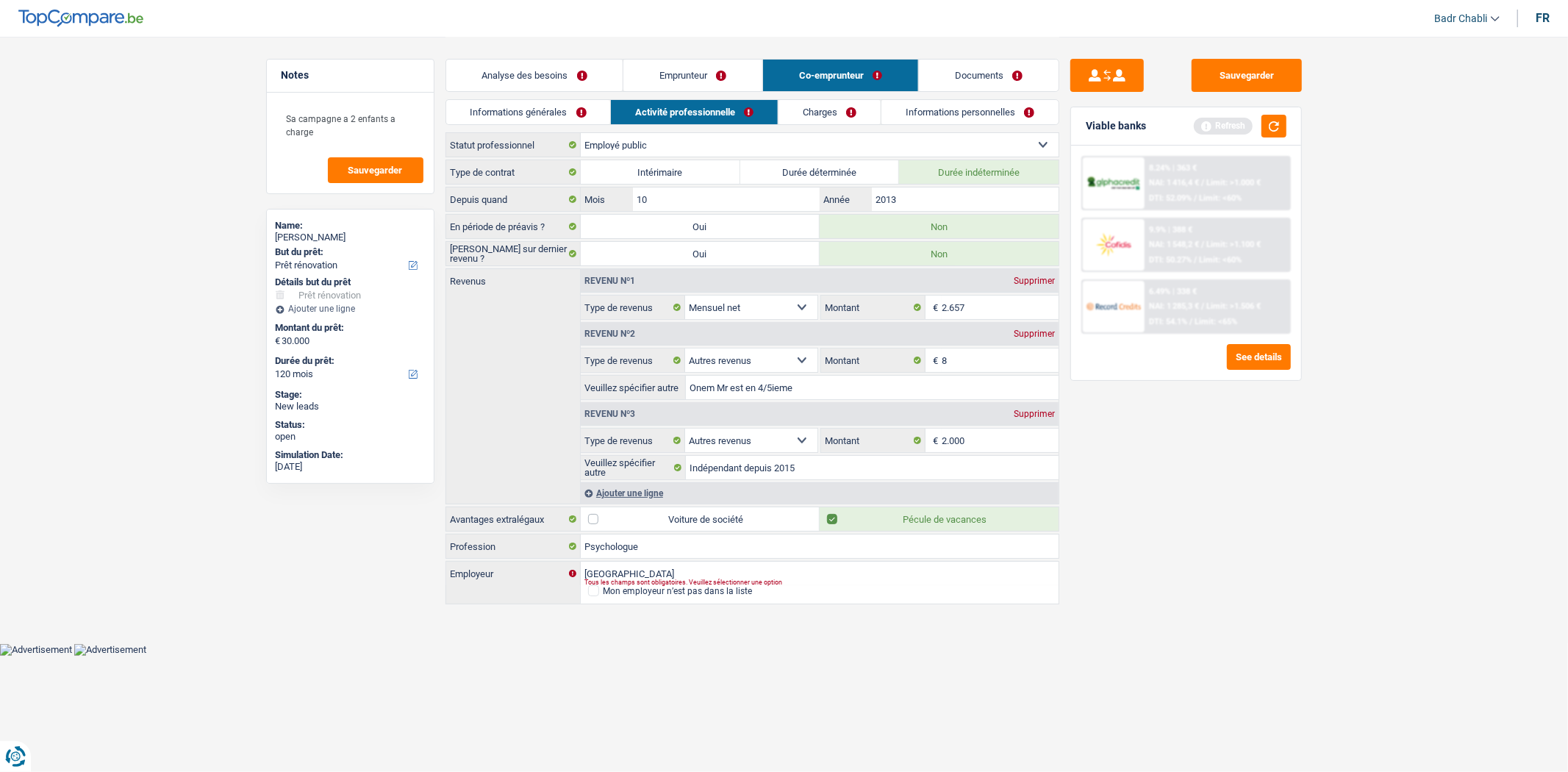
click at [824, 103] on link "Charges" at bounding box center [829, 112] width 103 height 24
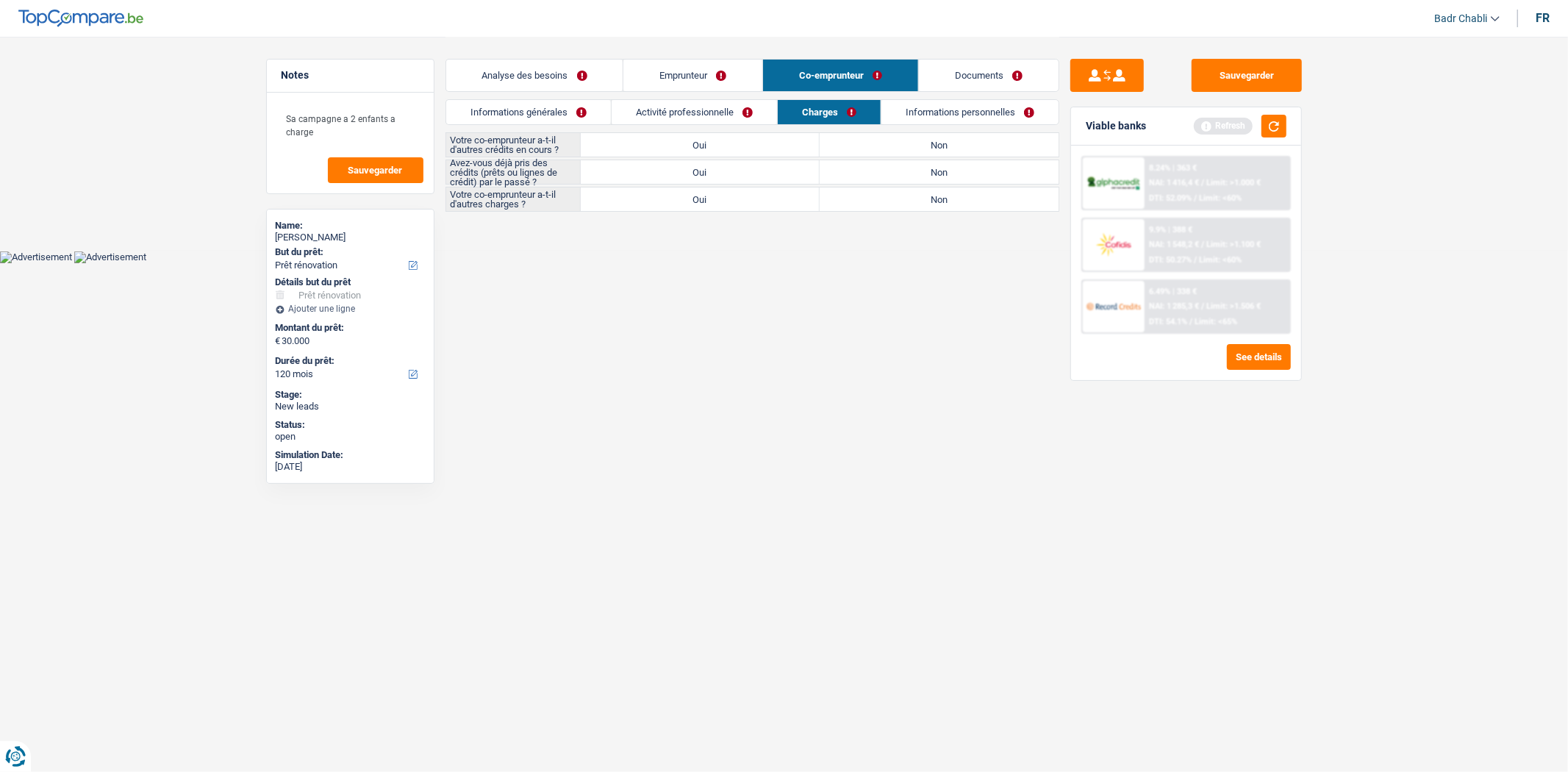
click at [951, 158] on div "Votre co-emprunteur a-t-il d'autres crédits en cours ? Oui Non Tous les champs …" at bounding box center [753, 173] width 614 height 80
click at [952, 153] on label "Non" at bounding box center [939, 145] width 239 height 24
click at [952, 153] on input "Non" at bounding box center [939, 145] width 239 height 24
radio input "true"
click at [954, 170] on label "Non" at bounding box center [939, 173] width 239 height 24
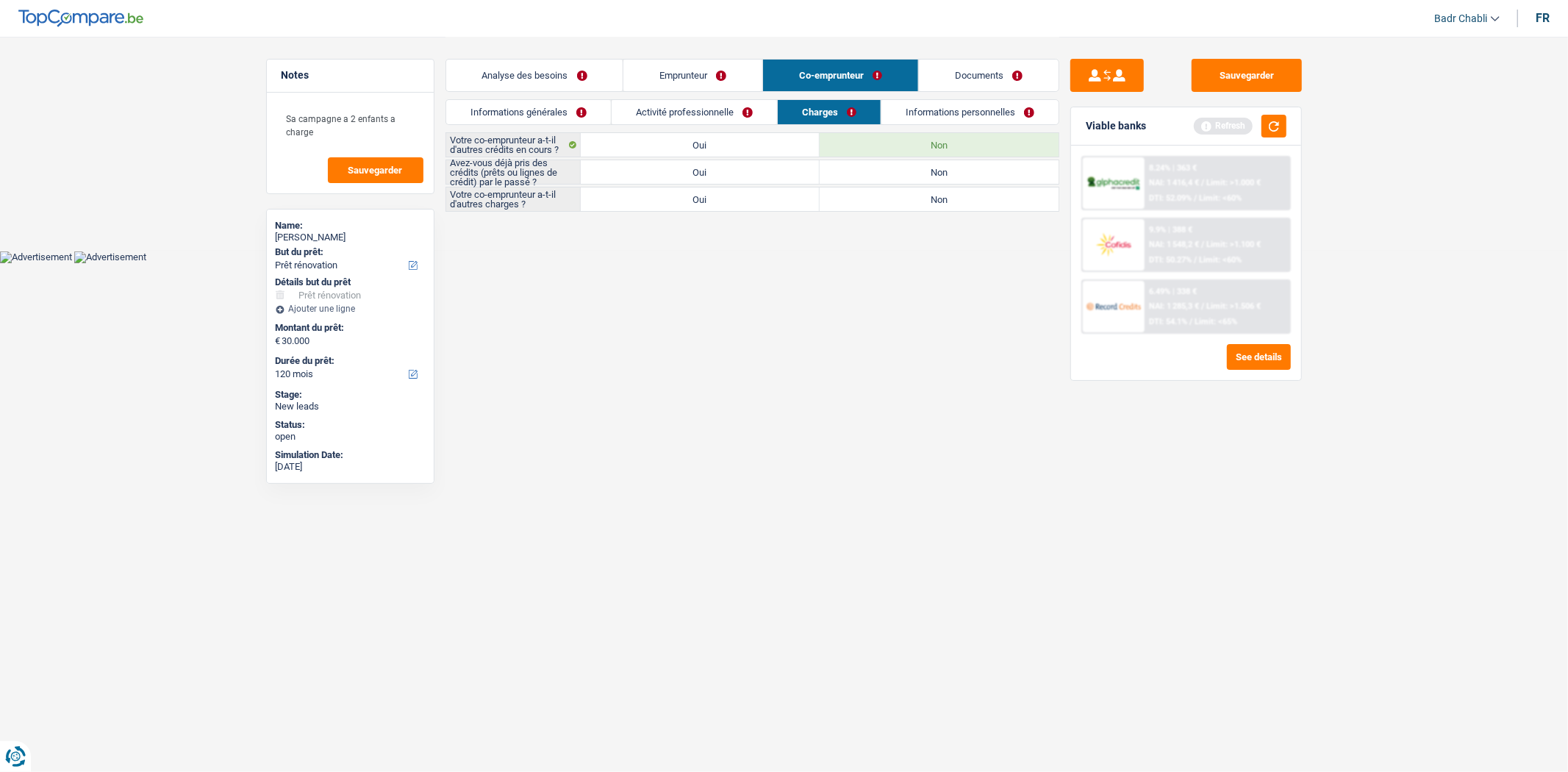
click at [954, 170] on input "Non" at bounding box center [939, 173] width 239 height 24
radio input "true"
click at [954, 197] on label "Non" at bounding box center [939, 199] width 239 height 24
click at [954, 197] on input "Non" at bounding box center [939, 199] width 239 height 24
radio input "true"
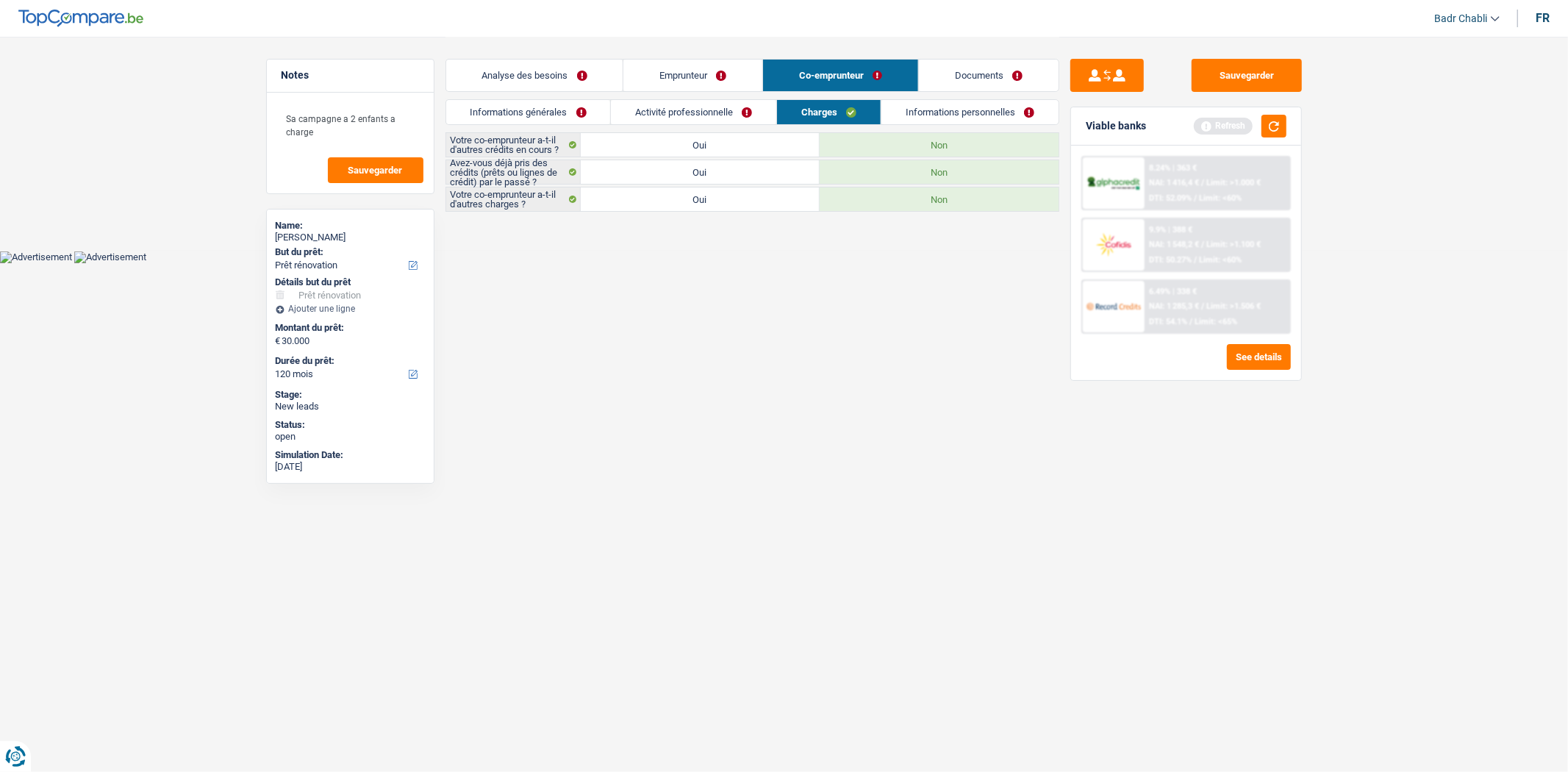
click at [719, 68] on link "Emprunteur" at bounding box center [692, 76] width 139 height 32
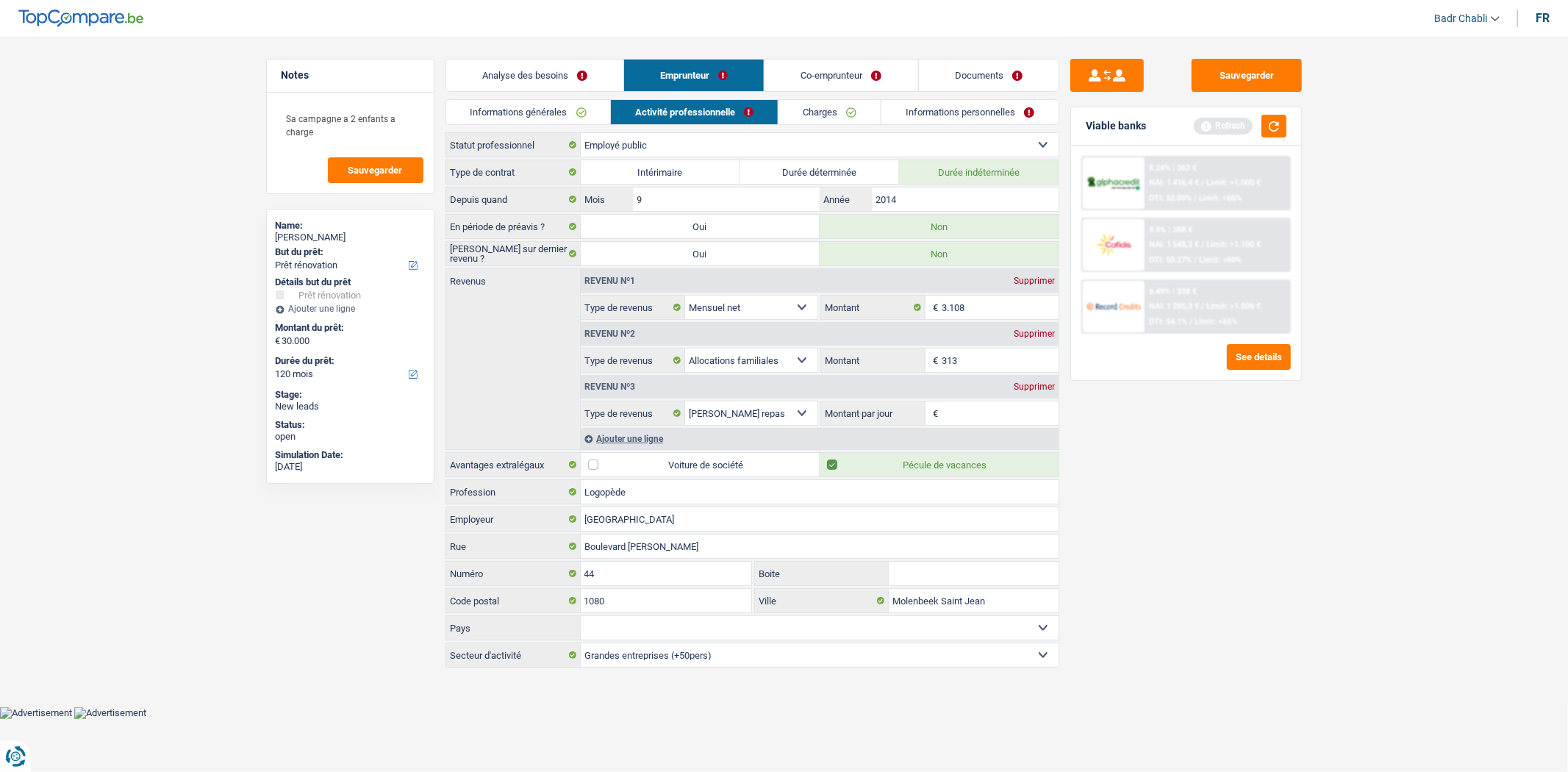
click at [857, 114] on link "Charges" at bounding box center [829, 112] width 103 height 24
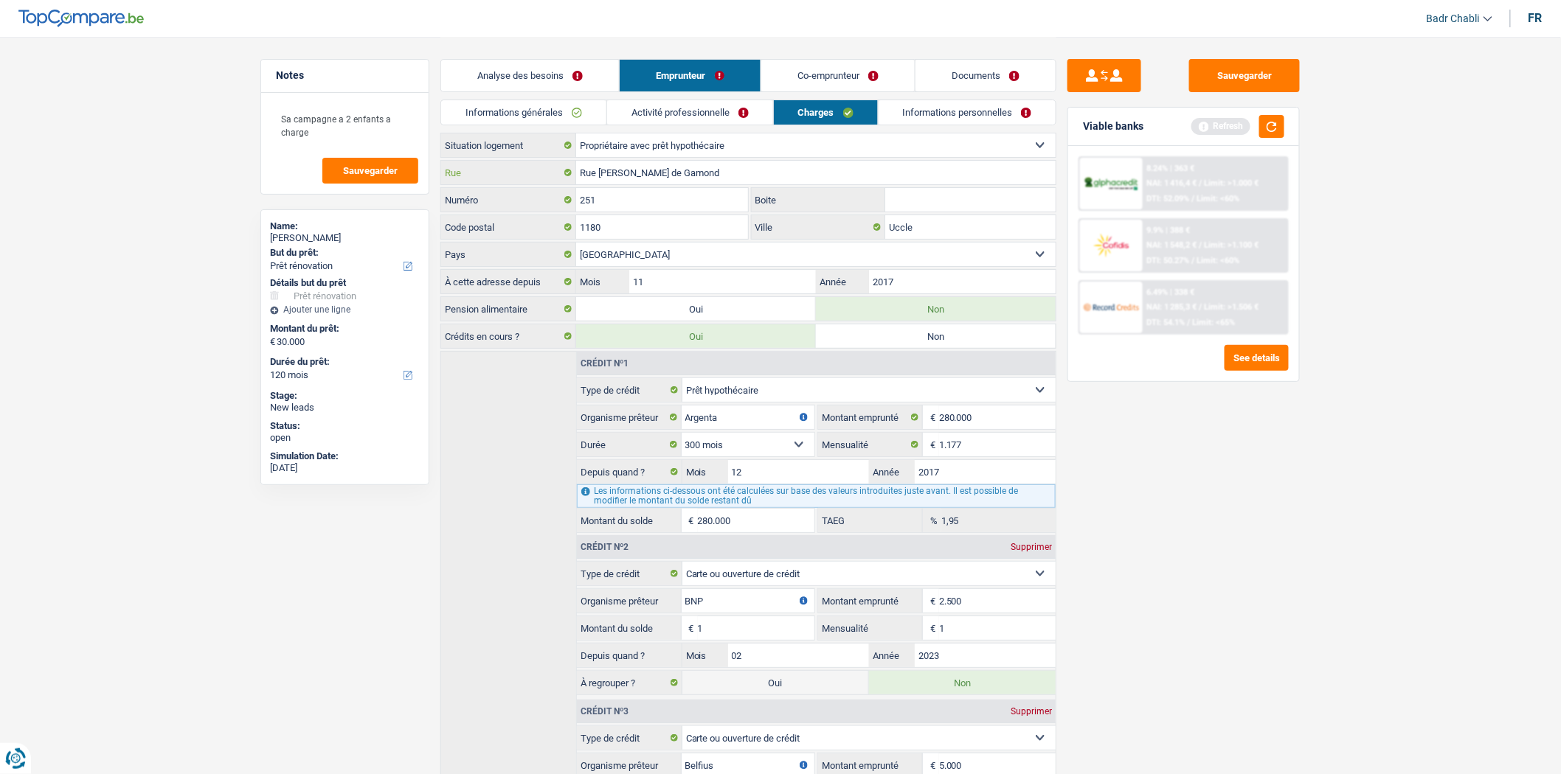
click at [686, 170] on input "Rue [PERSON_NAME] de Gamond" at bounding box center [815, 173] width 479 height 24
type input "Nering"
type input "35"
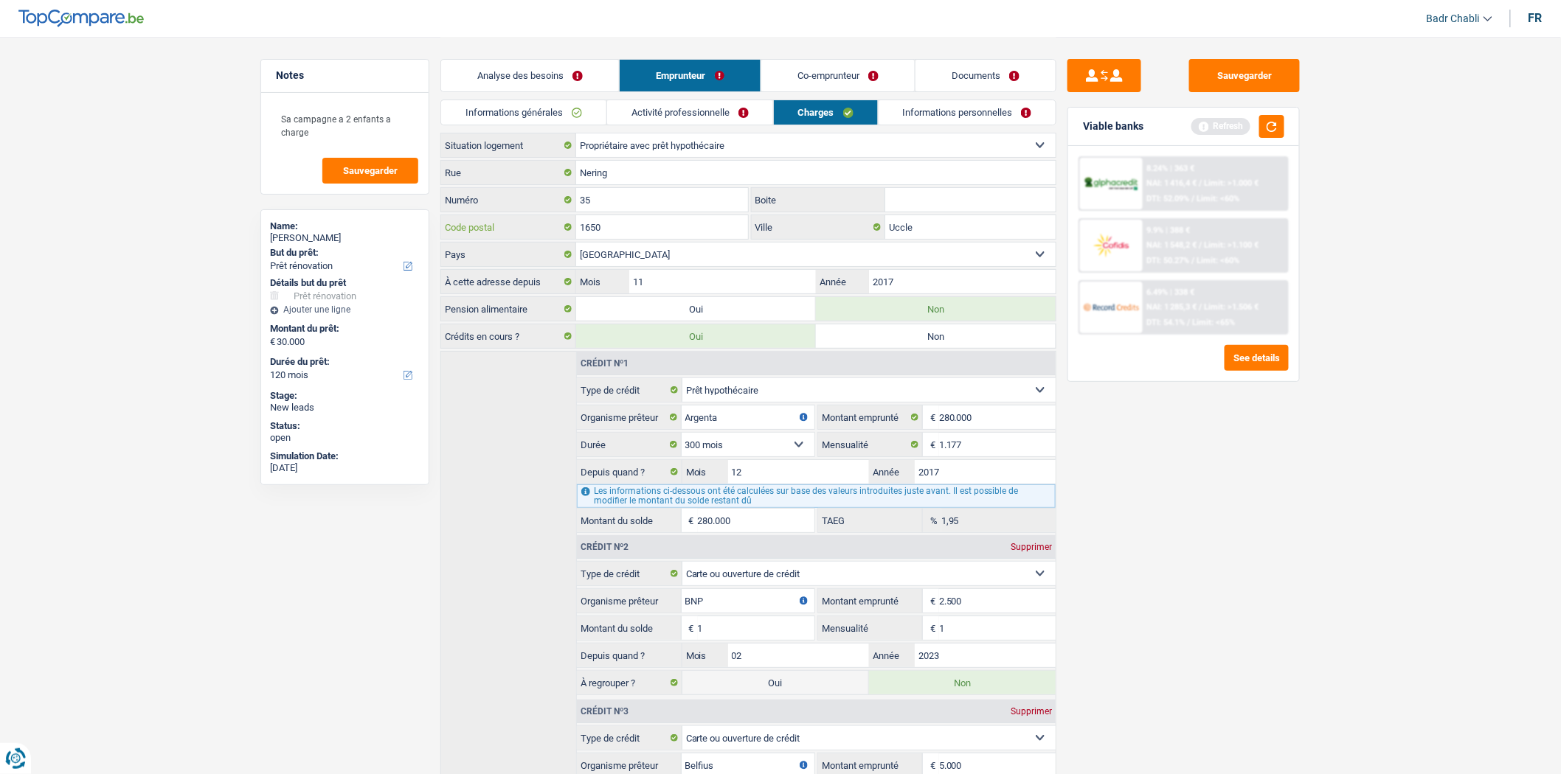
type input "1650"
type input "Beersel"
click at [972, 114] on link "Informations personnelles" at bounding box center [967, 112] width 178 height 24
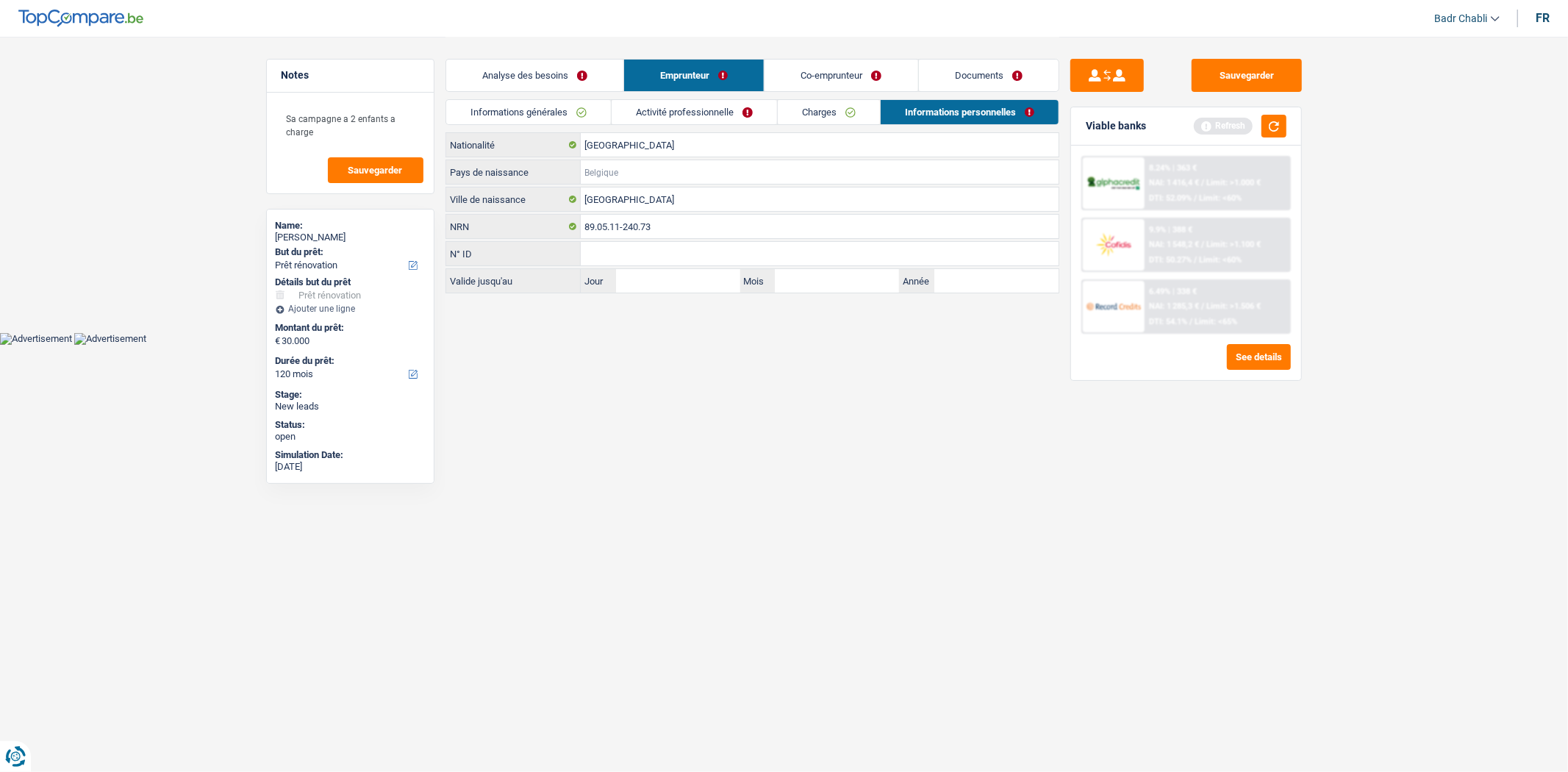
click at [668, 181] on input "Pays de naissance" at bounding box center [819, 173] width 477 height 24
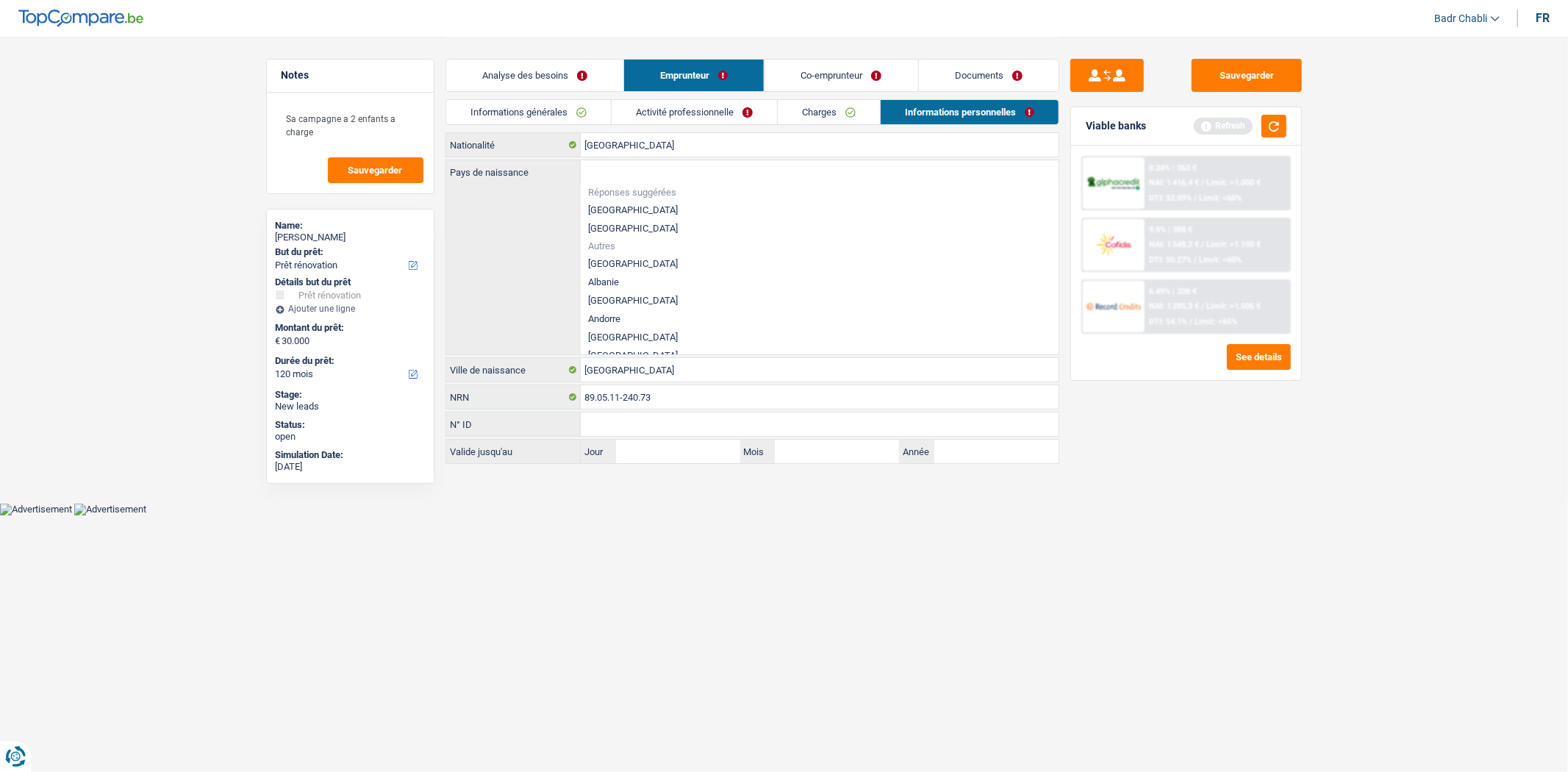
click at [631, 206] on li "[GEOGRAPHIC_DATA]" at bounding box center [819, 209] width 477 height 18
type input "[GEOGRAPHIC_DATA]"
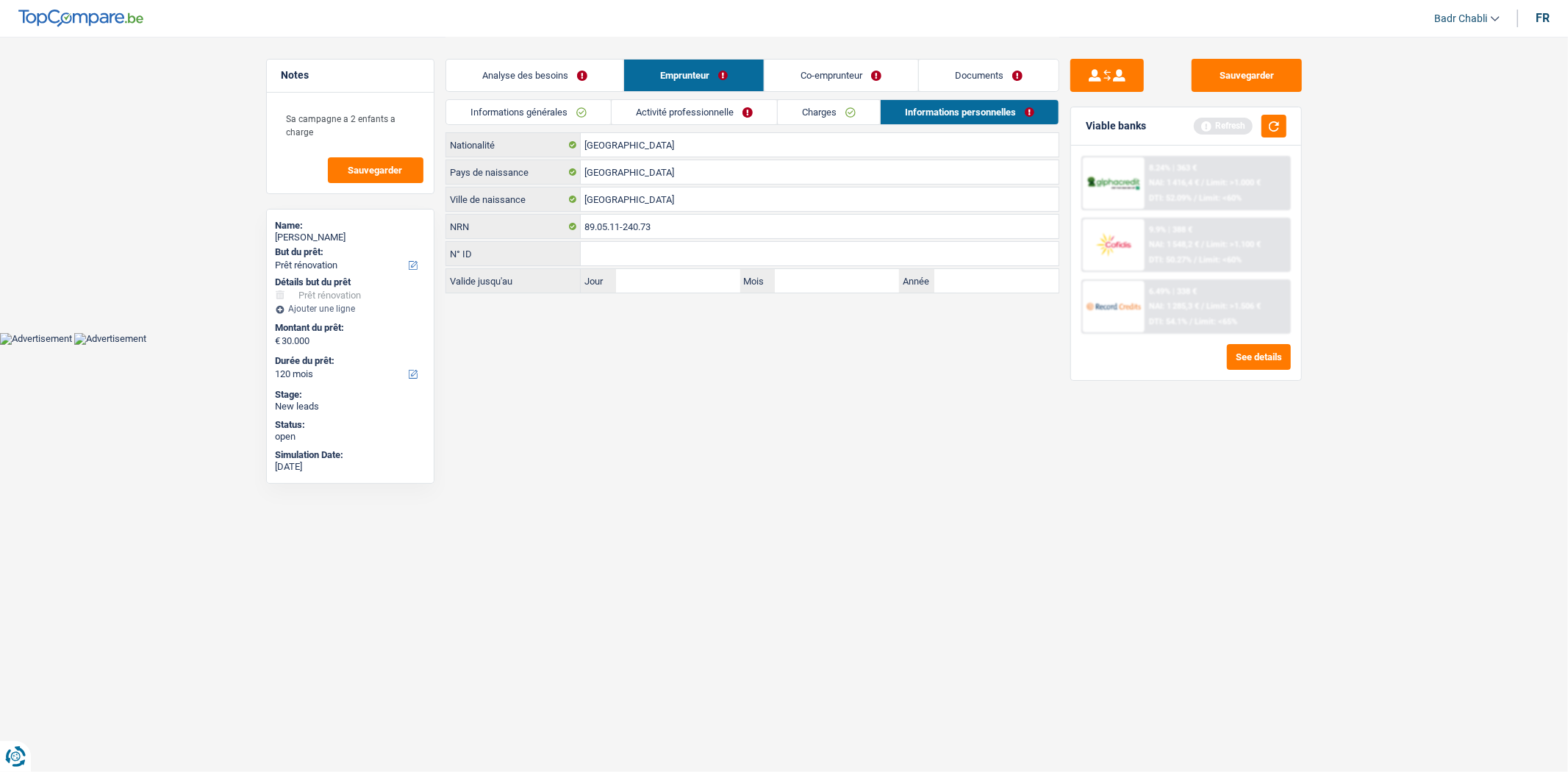
click at [839, 70] on link "Co-emprunteur" at bounding box center [840, 76] width 153 height 32
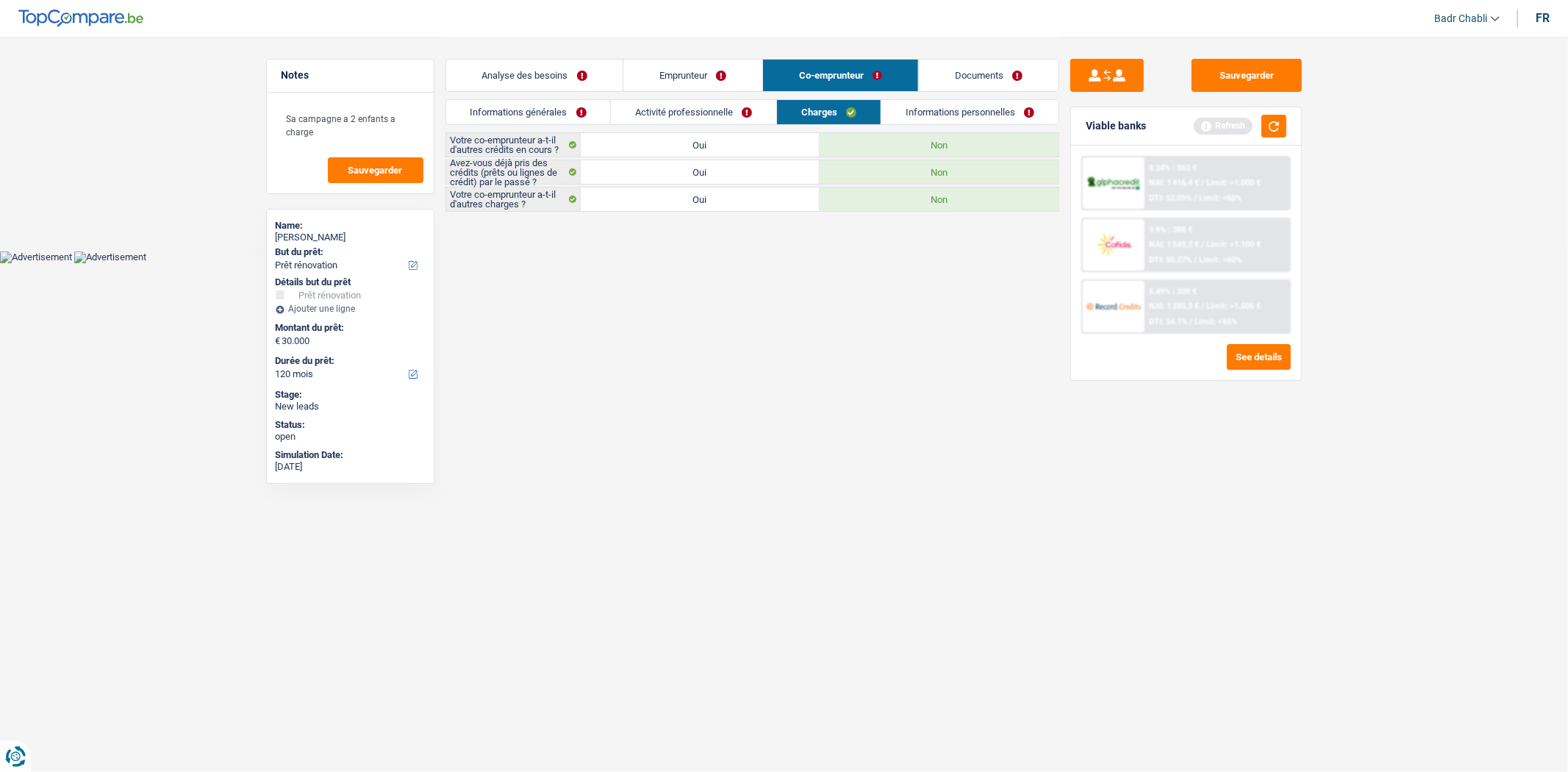
click at [596, 109] on link "Informations générales" at bounding box center [528, 112] width 164 height 24
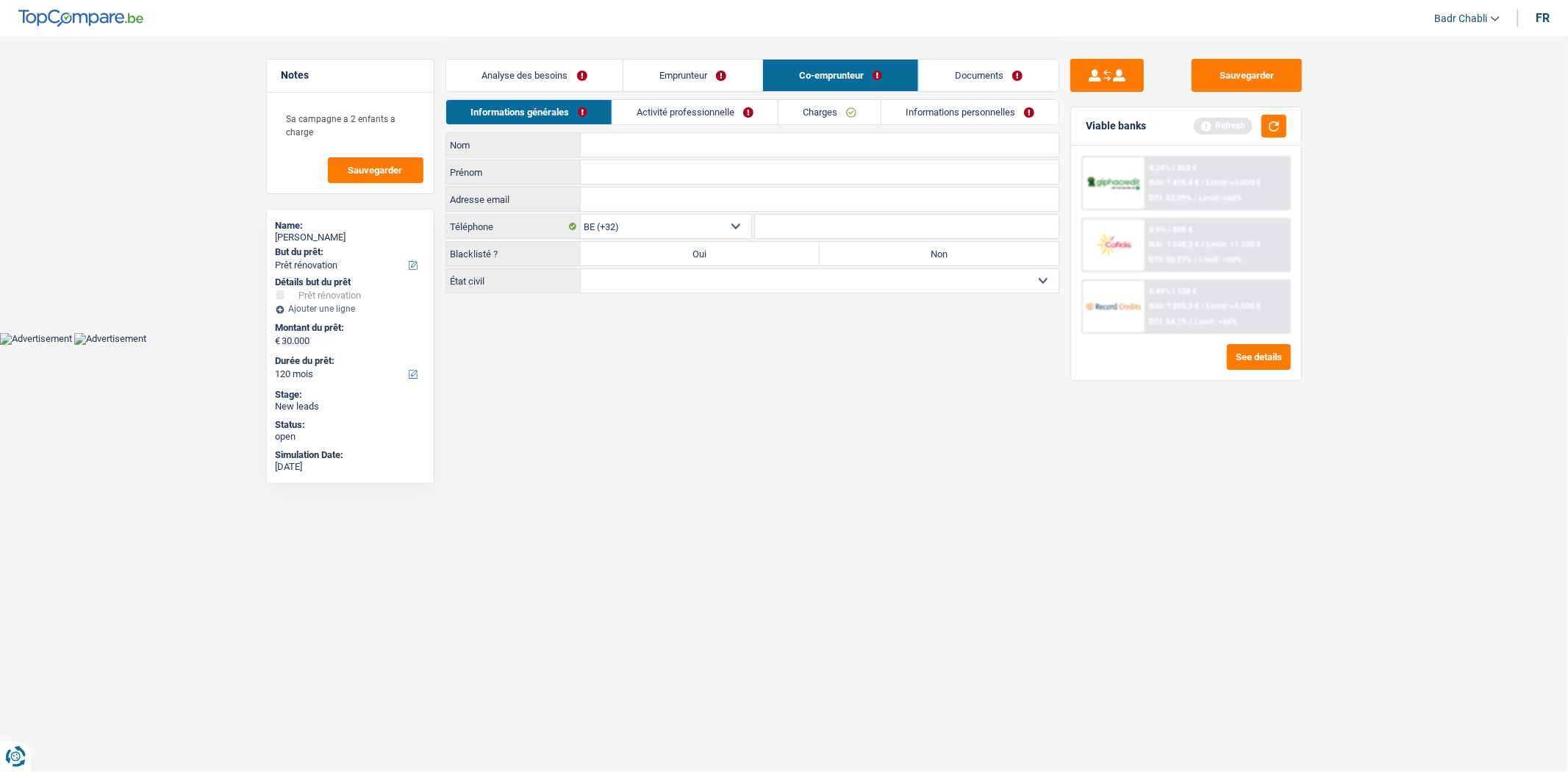
click at [900, 248] on label "Non" at bounding box center [939, 254] width 239 height 24
click at [900, 248] on input "Non" at bounding box center [939, 254] width 239 height 24
radio input "true"
click at [867, 287] on select "Célibataire Marié(e) Cohabitant(e) légal(e) Divorcé(e) Veuf(ve) Séparé (de fait…" at bounding box center [819, 281] width 477 height 24
select select "cohabitation"
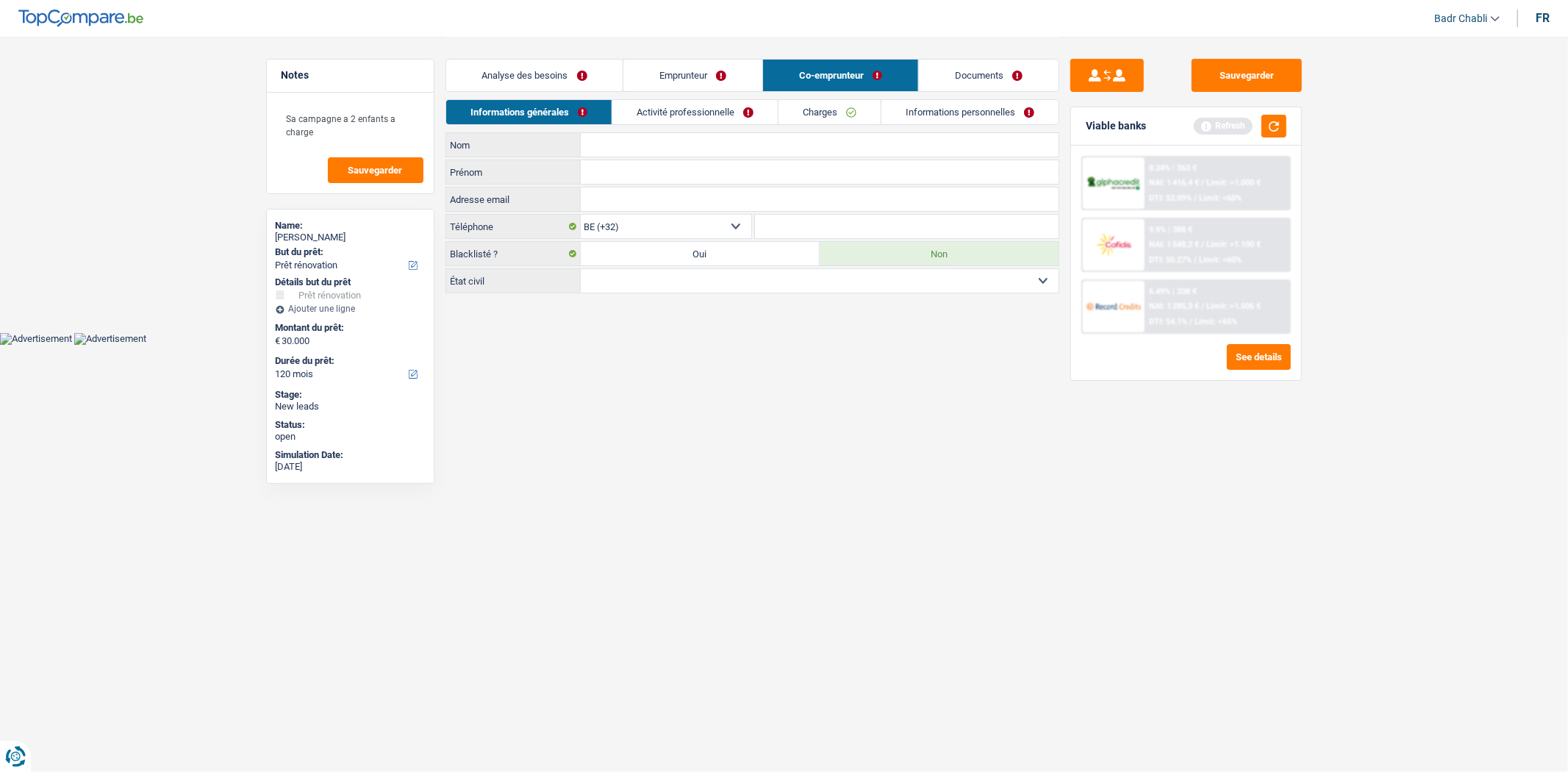
click at [581, 270] on select "Célibataire Marié(e) Cohabitant(e) légal(e) Divorcé(e) Veuf(ve) Séparé (de fait…" at bounding box center [819, 281] width 477 height 24
click at [711, 85] on link "Emprunteur" at bounding box center [692, 76] width 139 height 32
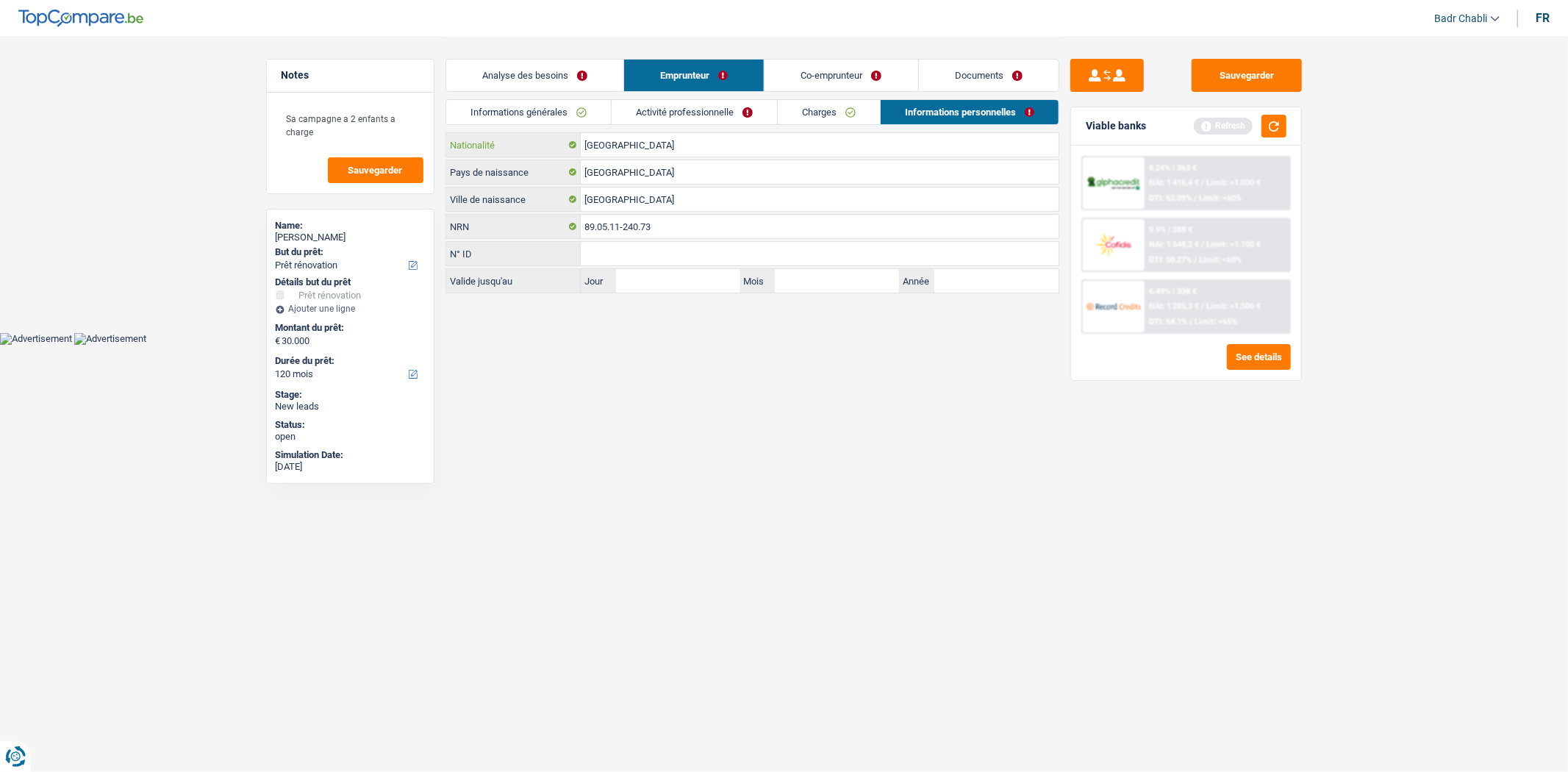
click at [658, 142] on input "[GEOGRAPHIC_DATA]" at bounding box center [819, 145] width 477 height 24
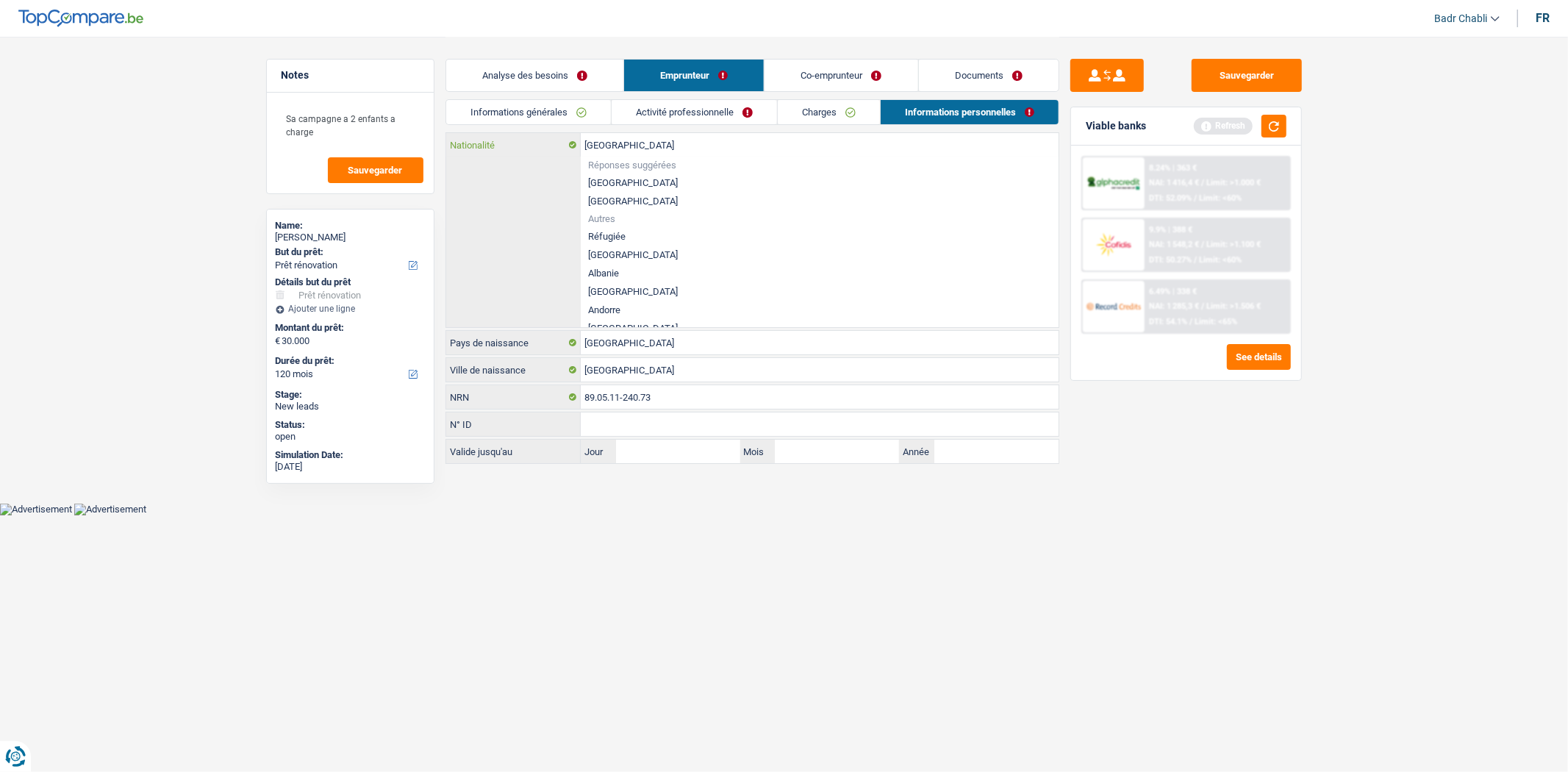
type input "f"
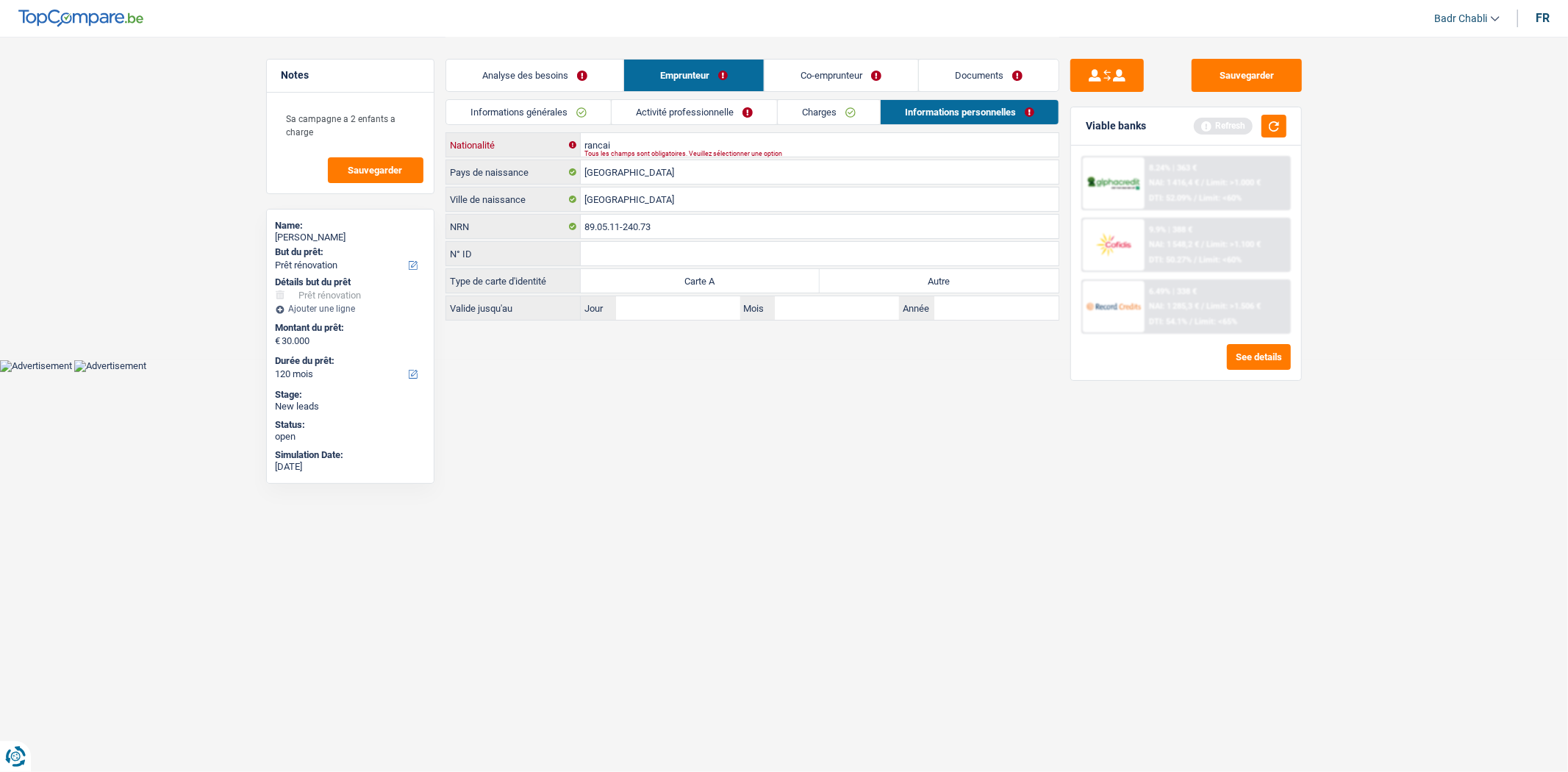
click at [630, 142] on input "rancai" at bounding box center [819, 145] width 477 height 24
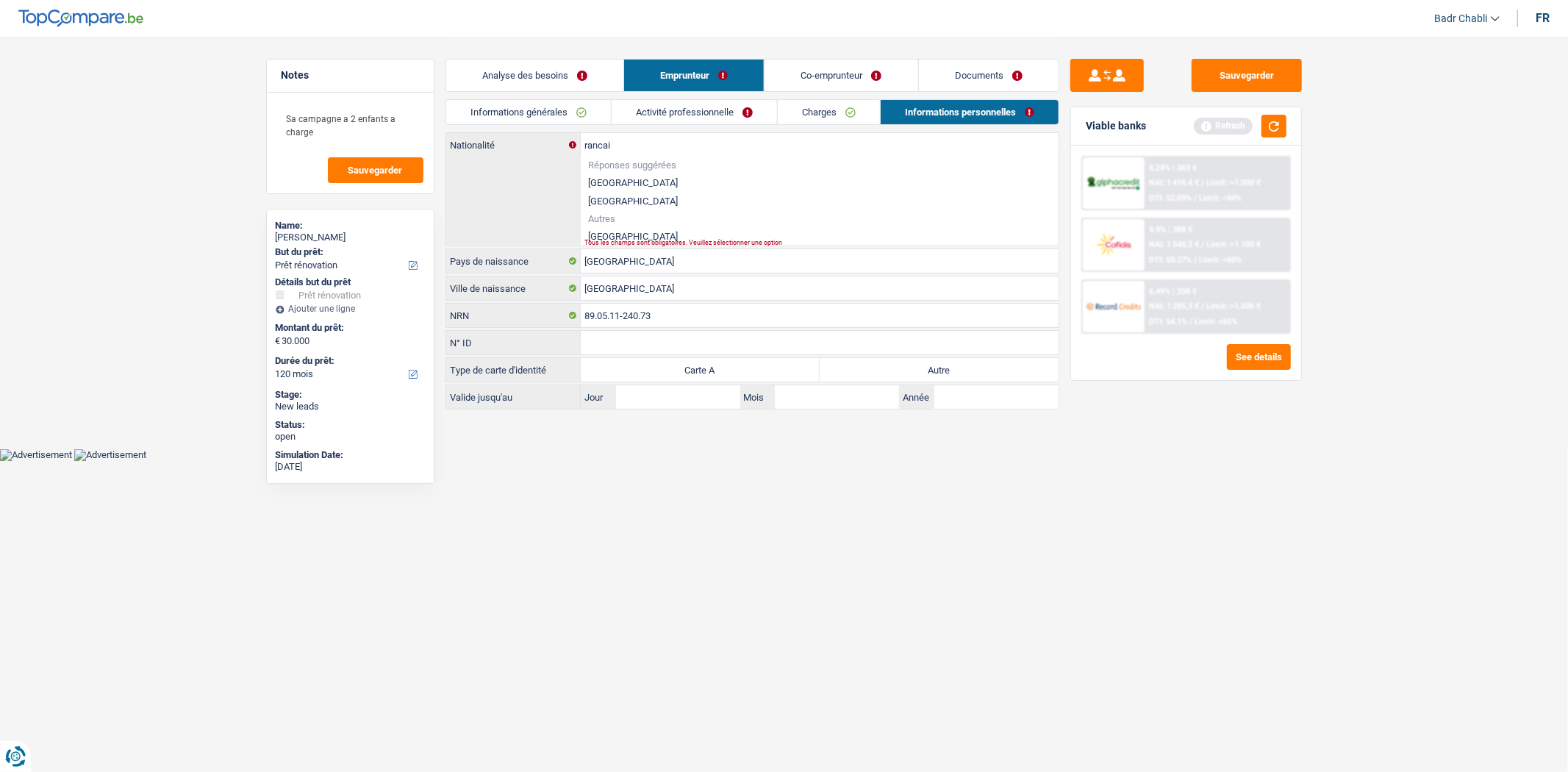
click at [604, 236] on li "[GEOGRAPHIC_DATA]" at bounding box center [819, 236] width 477 height 18
type input "[GEOGRAPHIC_DATA]"
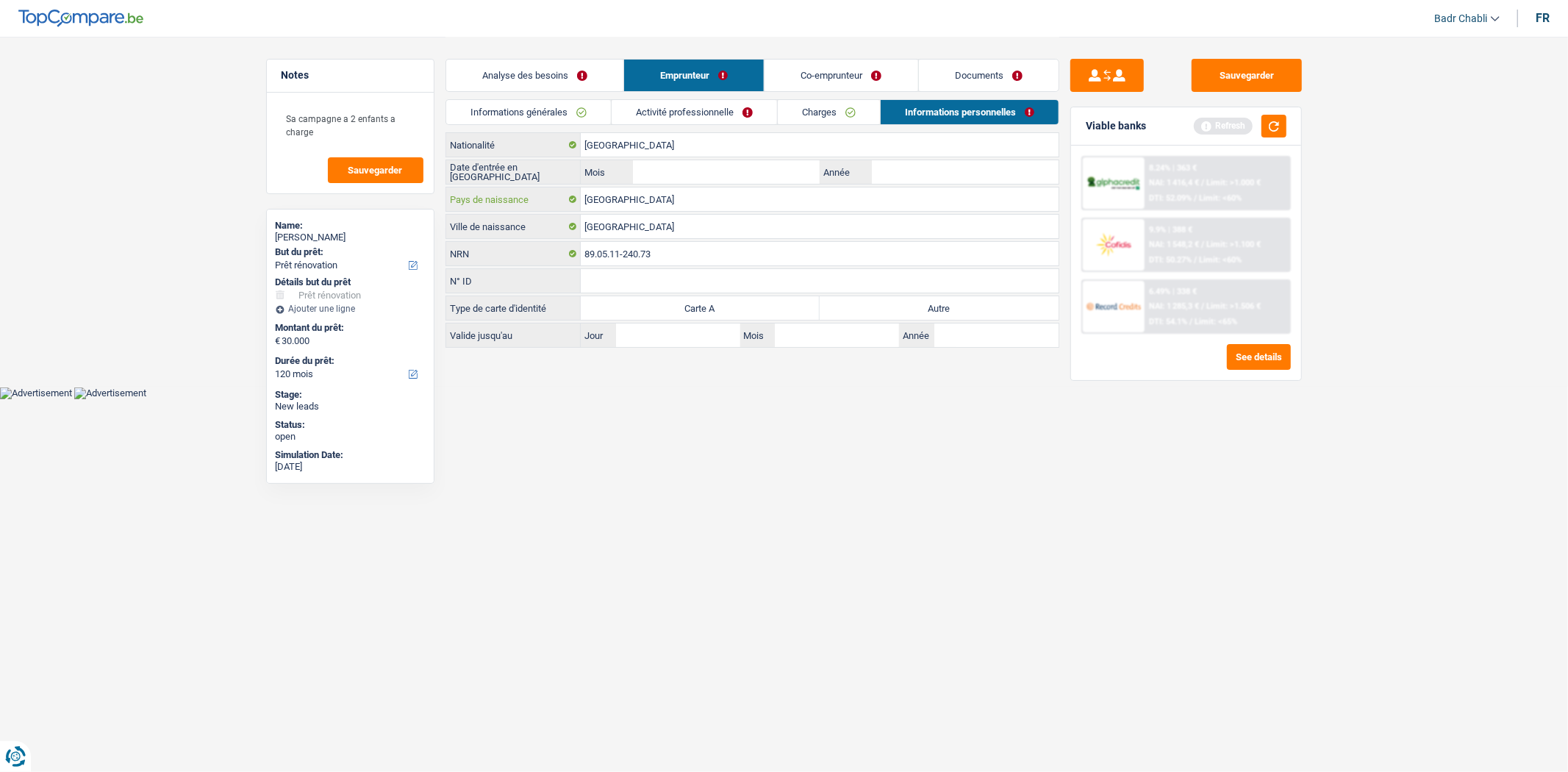
click at [633, 204] on input "[GEOGRAPHIC_DATA]" at bounding box center [819, 199] width 477 height 24
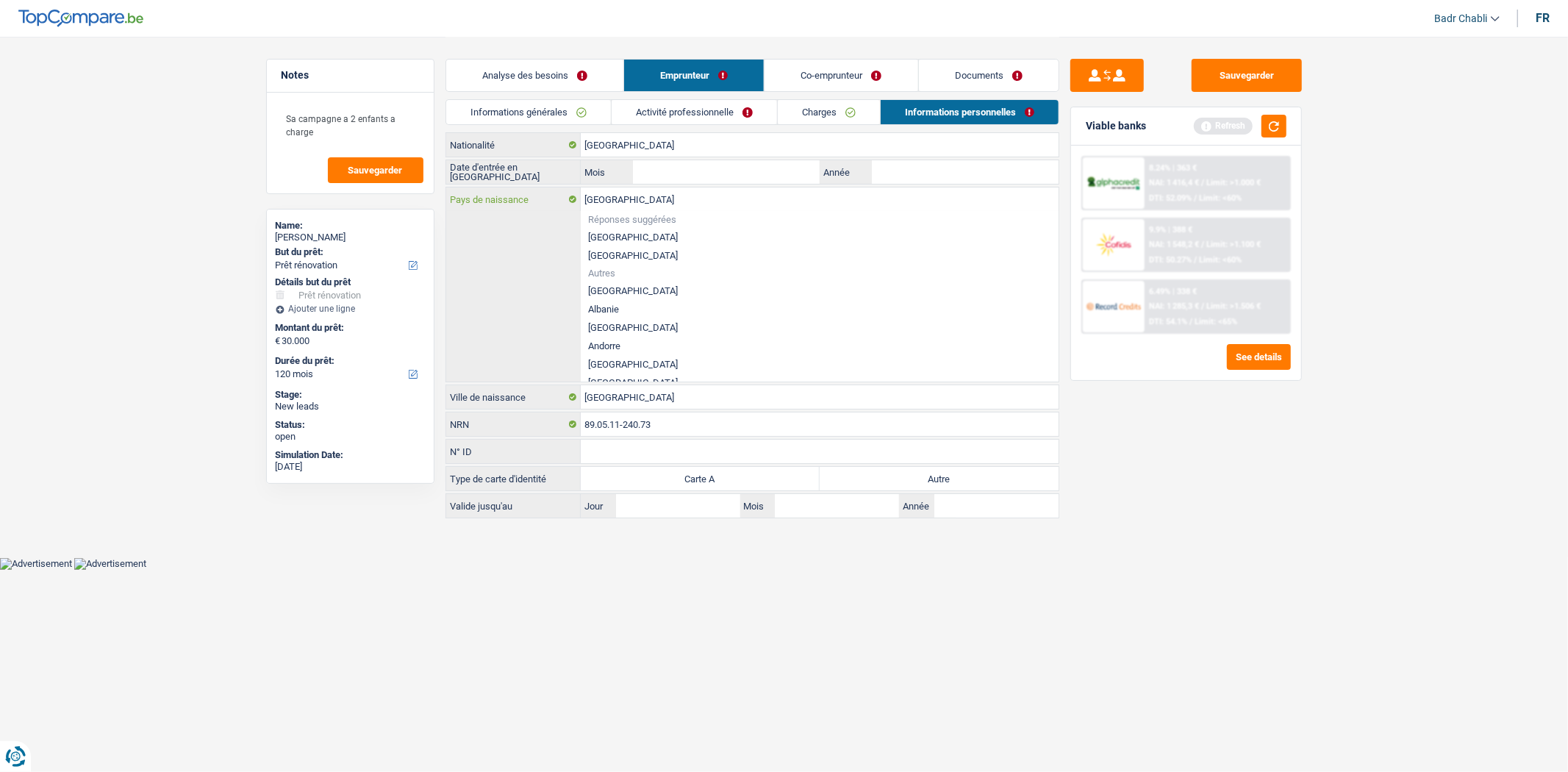
click at [633, 204] on input "[GEOGRAPHIC_DATA]" at bounding box center [819, 199] width 477 height 24
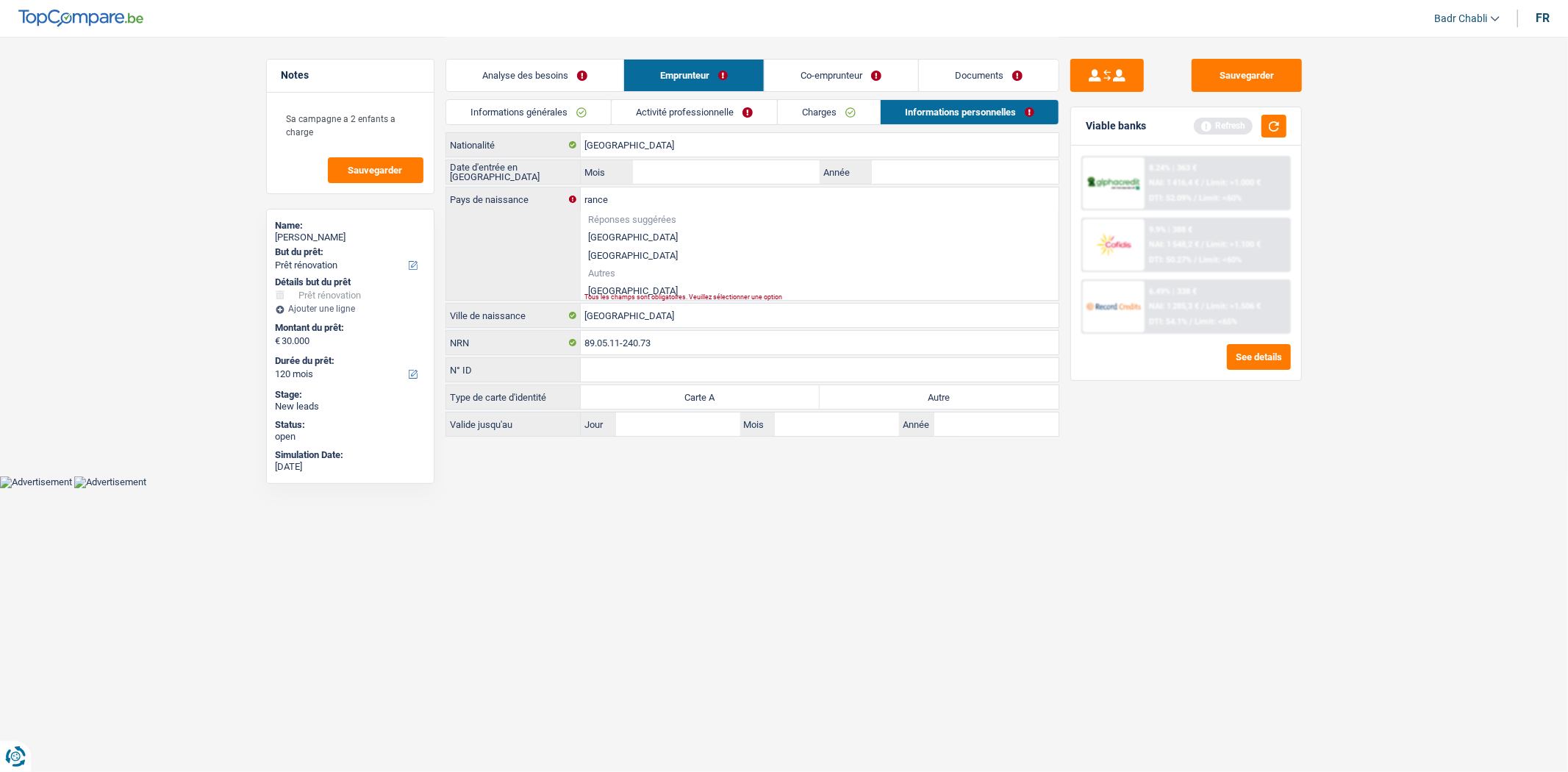
click at [610, 285] on li "[GEOGRAPHIC_DATA]" at bounding box center [819, 290] width 477 height 18
type input "[GEOGRAPHIC_DATA]"
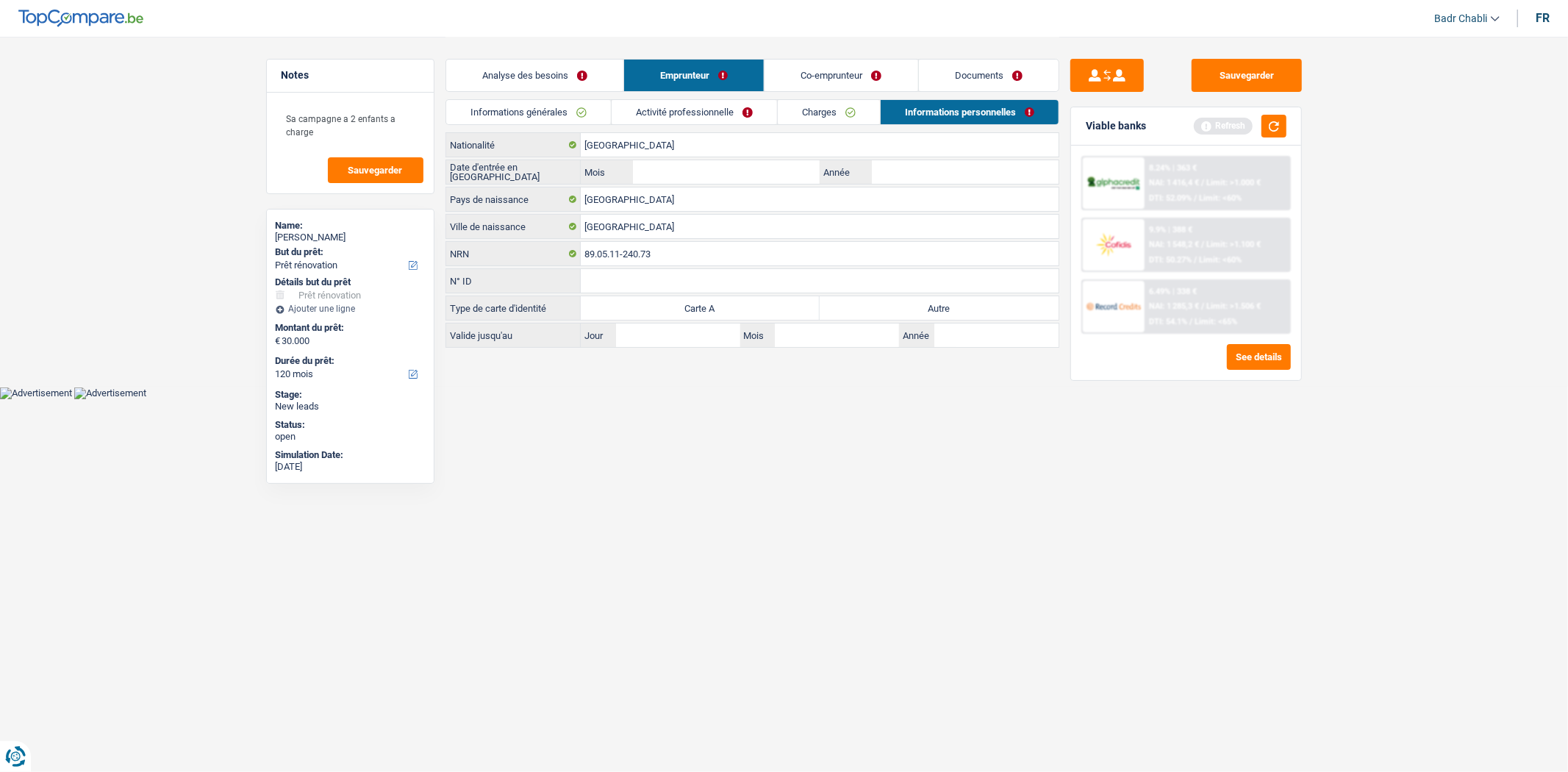
click at [871, 304] on label "Autre" at bounding box center [939, 308] width 239 height 24
click at [871, 304] on input "Autre" at bounding box center [939, 308] width 239 height 24
radio input "true"
click at [937, 173] on input "Année" at bounding box center [965, 173] width 186 height 24
type input "2007"
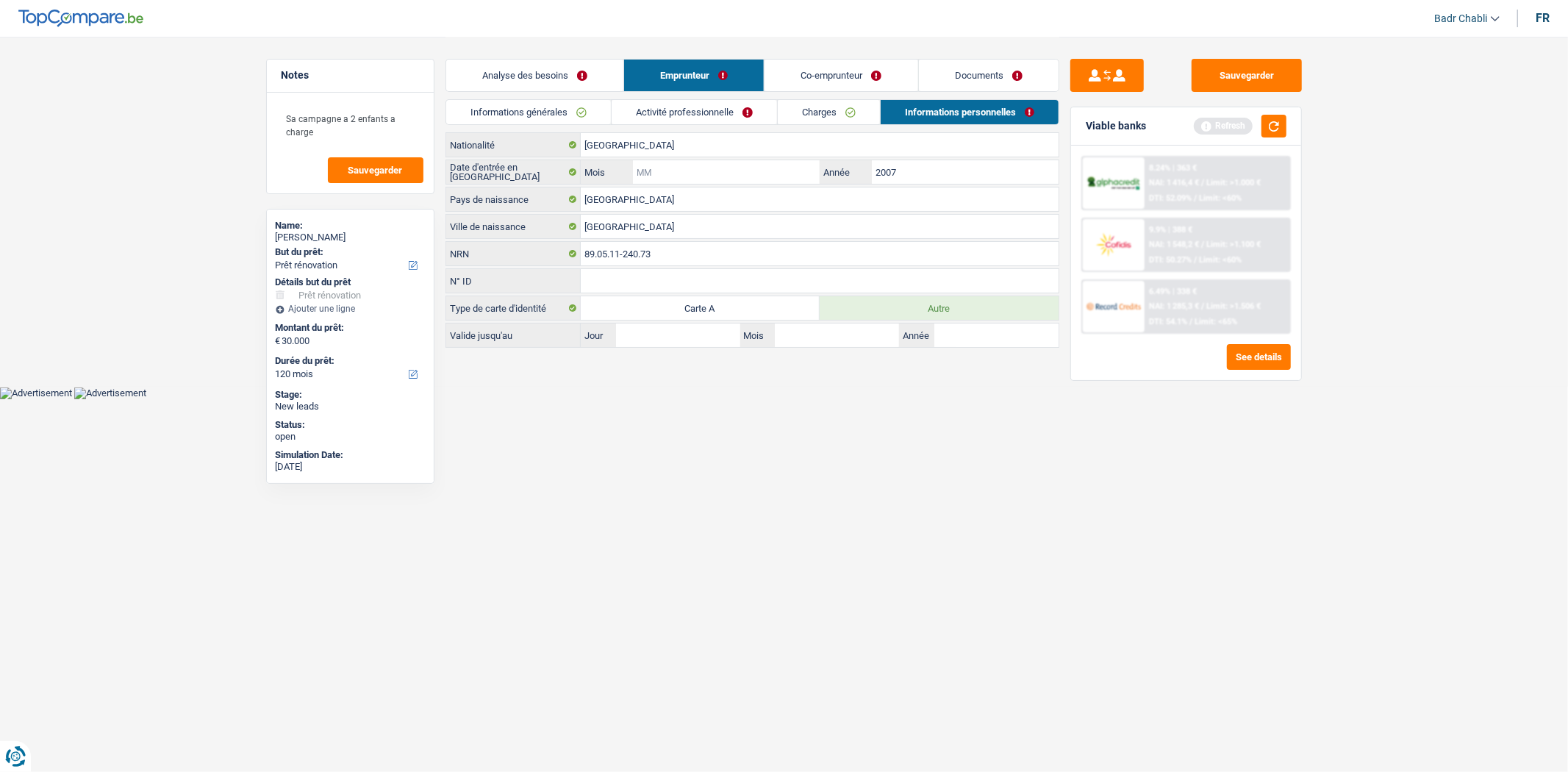
click at [716, 170] on input "Mois" at bounding box center [726, 173] width 186 height 24
type input "06"
click at [861, 77] on link "Co-emprunteur" at bounding box center [840, 76] width 153 height 32
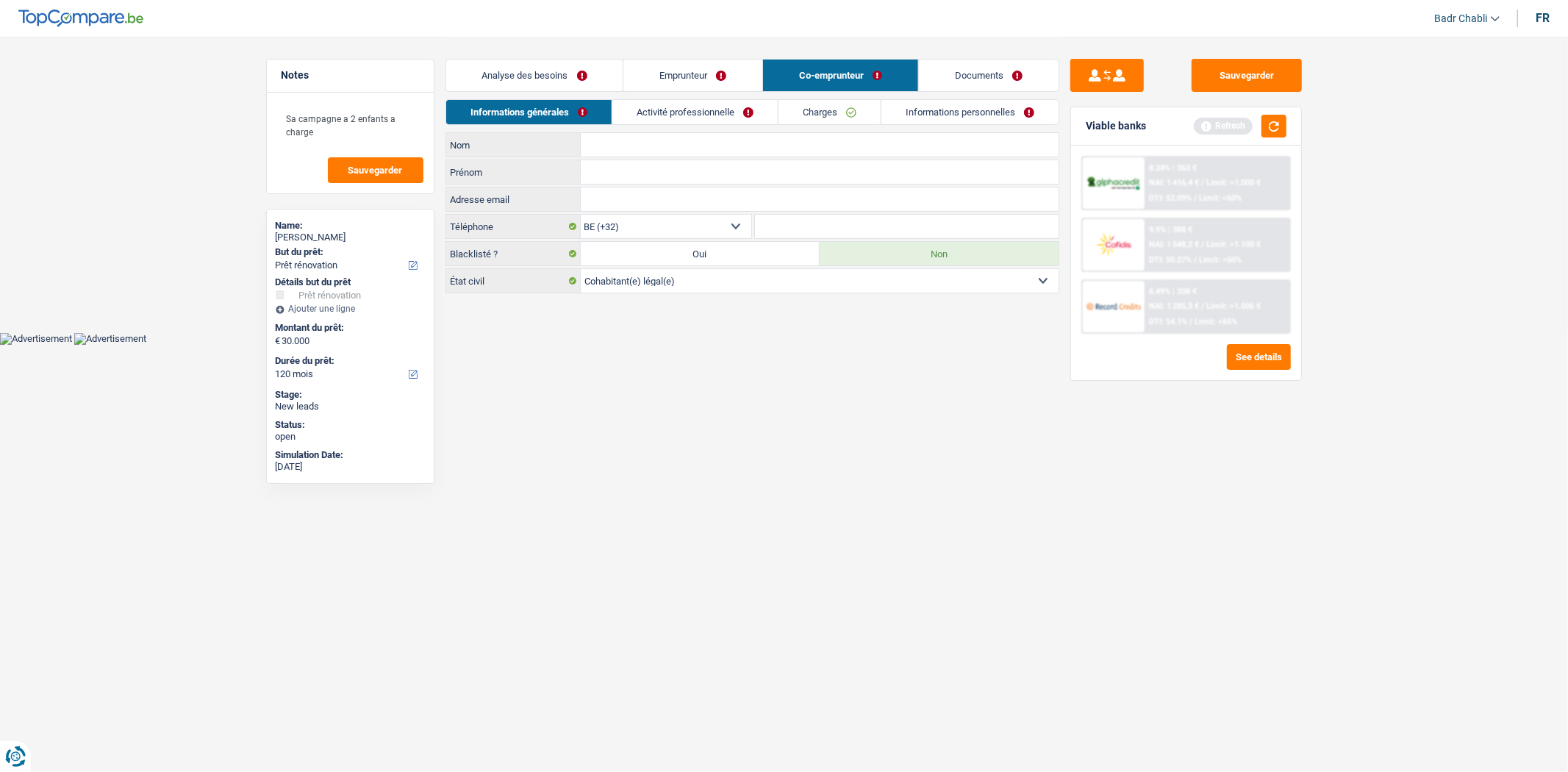
click at [733, 121] on link "Activité professionnelle" at bounding box center [695, 112] width 165 height 24
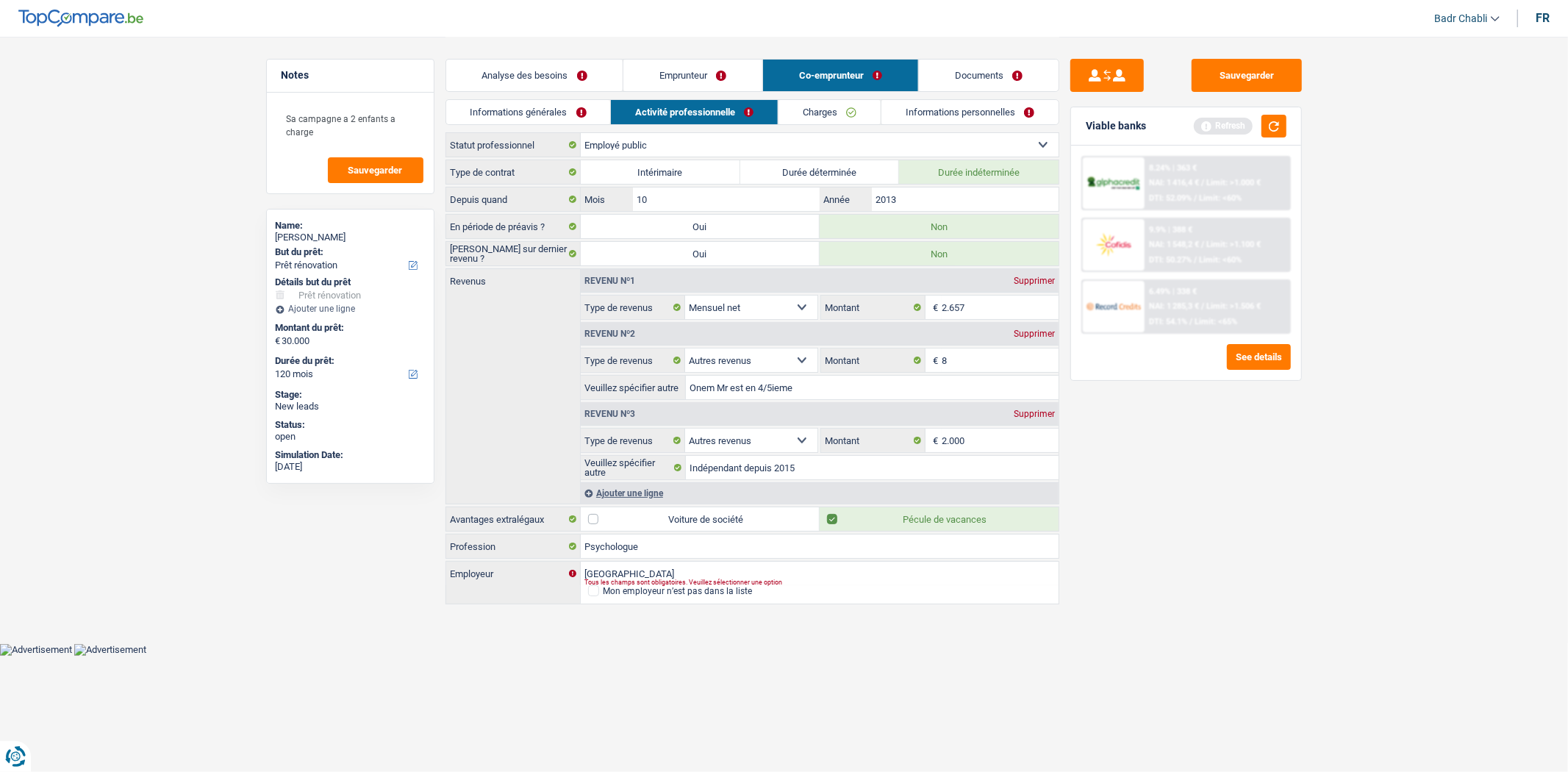
click at [838, 111] on link "Charges" at bounding box center [829, 112] width 103 height 24
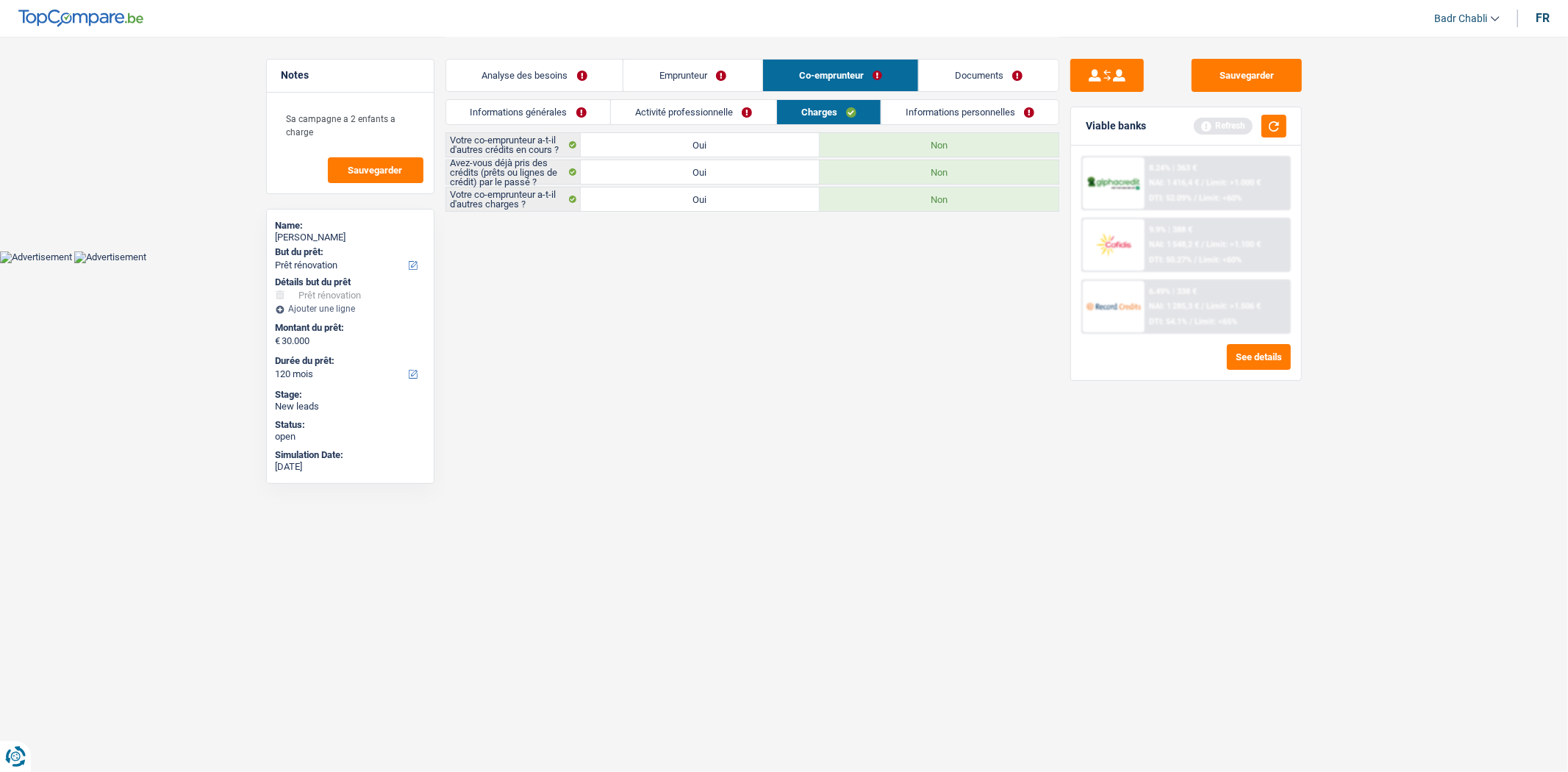
click at [951, 111] on link "Informations personnelles" at bounding box center [970, 112] width 177 height 24
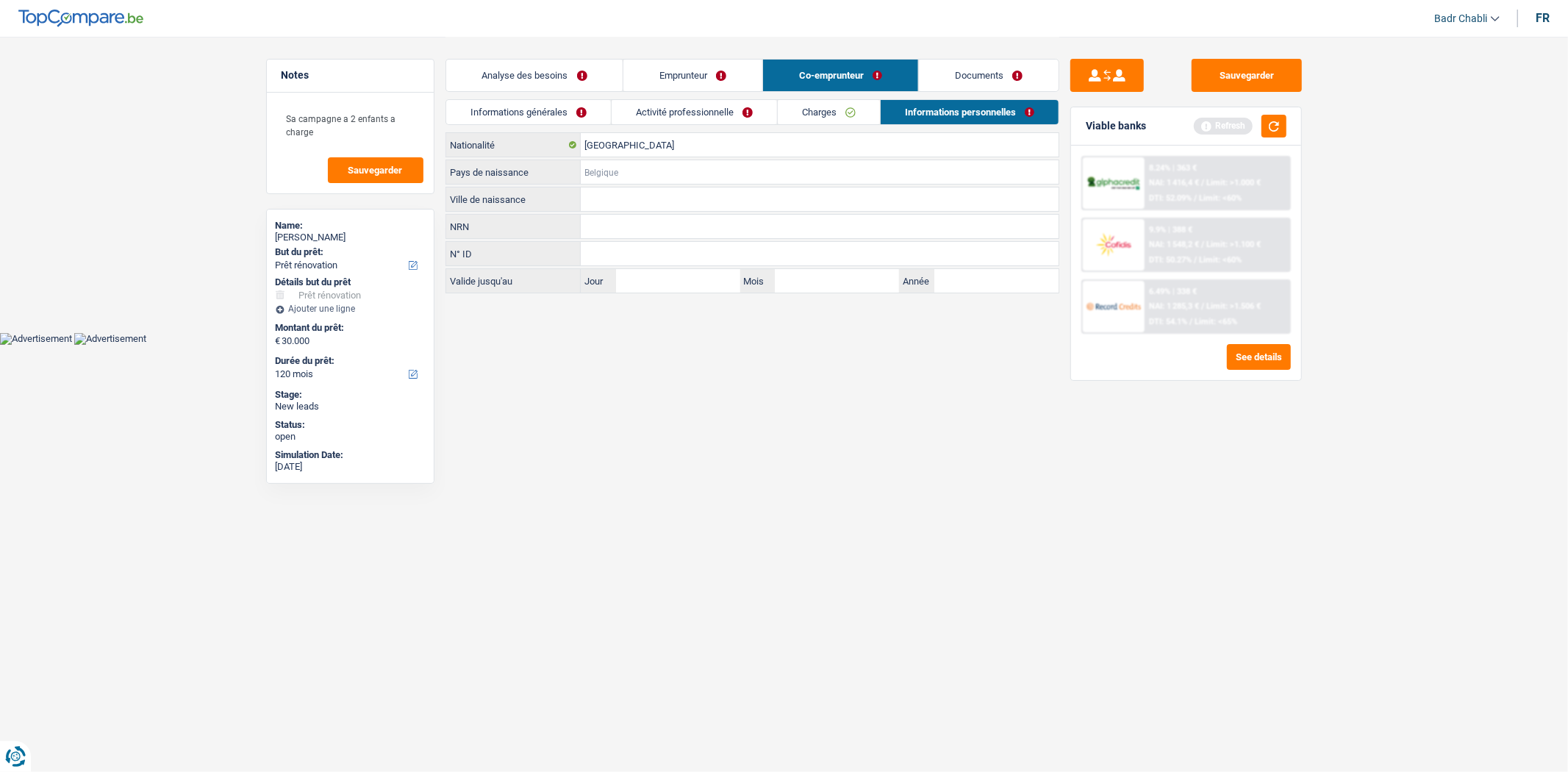
click at [630, 170] on input "Pays de naissance" at bounding box center [819, 173] width 477 height 24
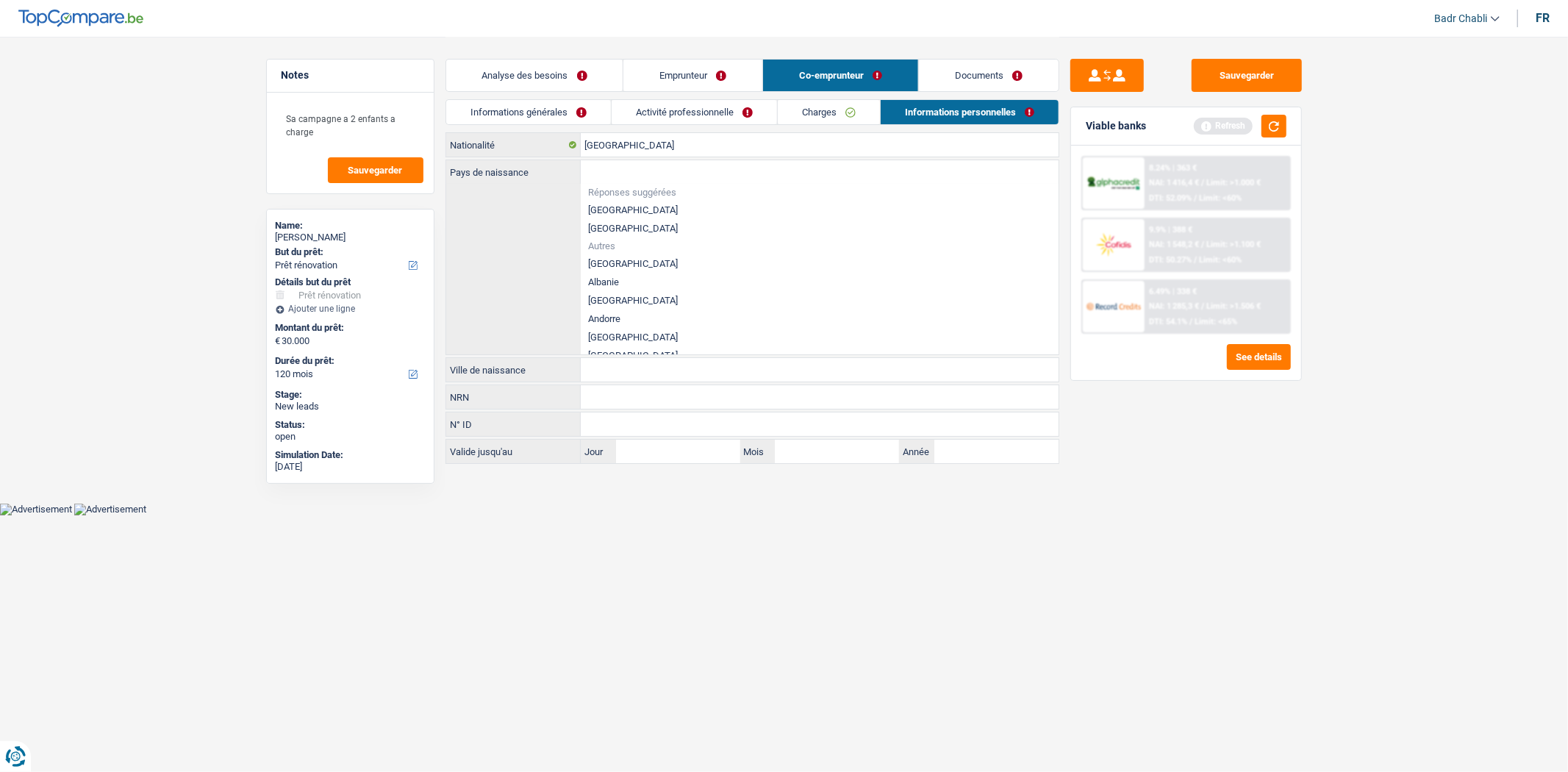
click at [612, 211] on li "[GEOGRAPHIC_DATA]" at bounding box center [819, 209] width 477 height 18
type input "[GEOGRAPHIC_DATA]"
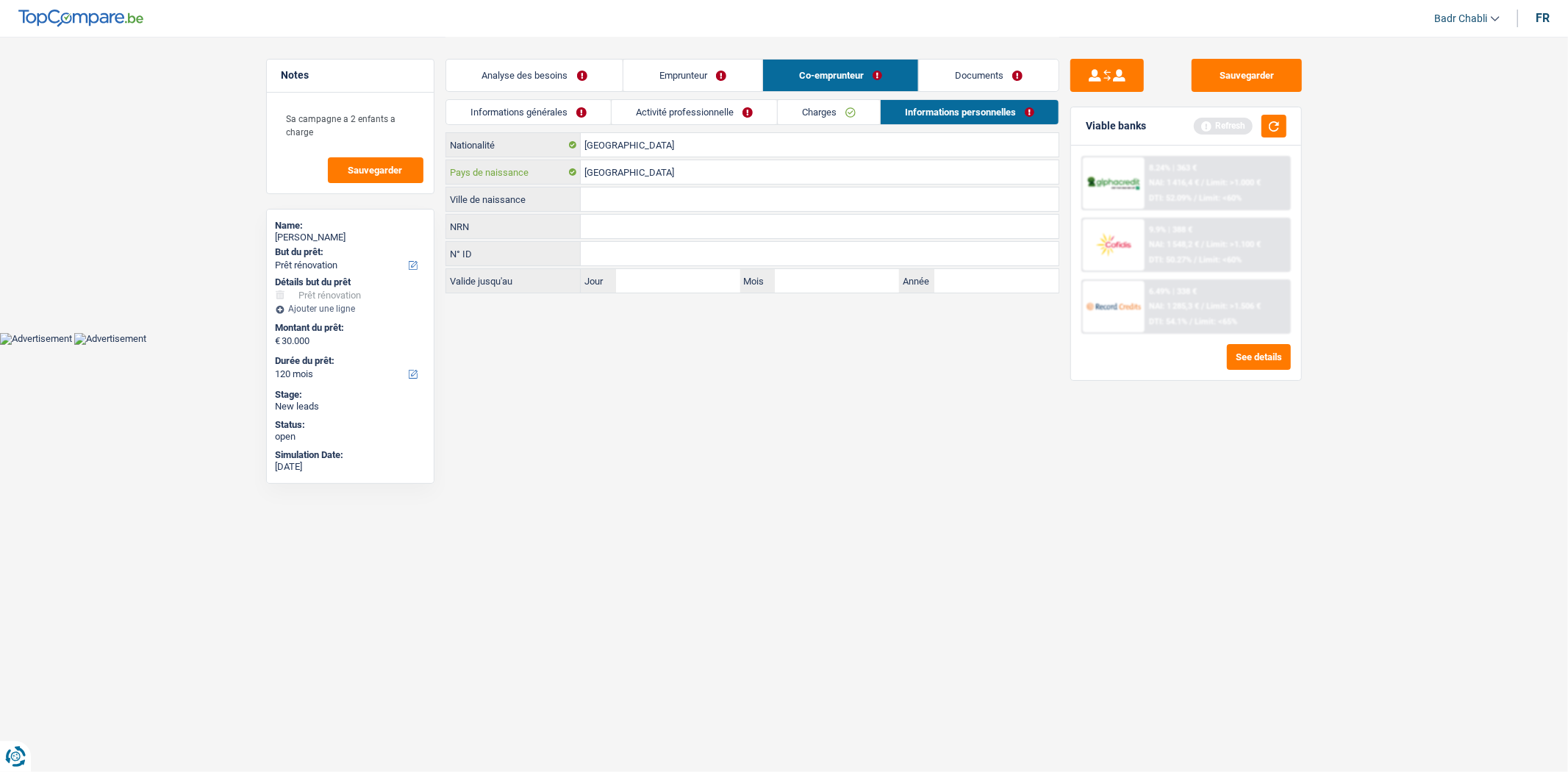
click at [625, 175] on input "[GEOGRAPHIC_DATA]" at bounding box center [819, 173] width 477 height 24
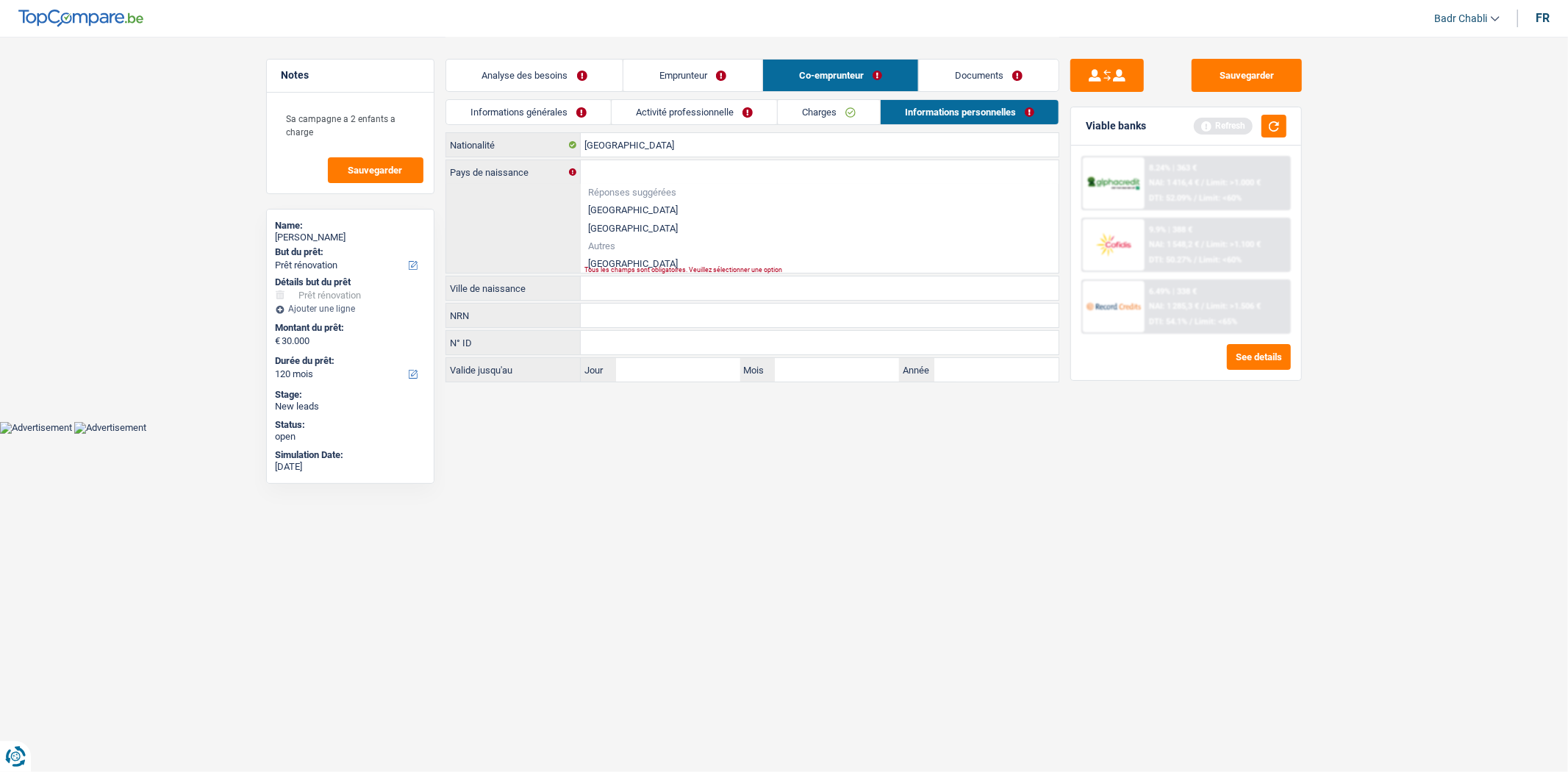
click at [618, 214] on li "[GEOGRAPHIC_DATA]" at bounding box center [819, 209] width 477 height 18
type input "[GEOGRAPHIC_DATA]"
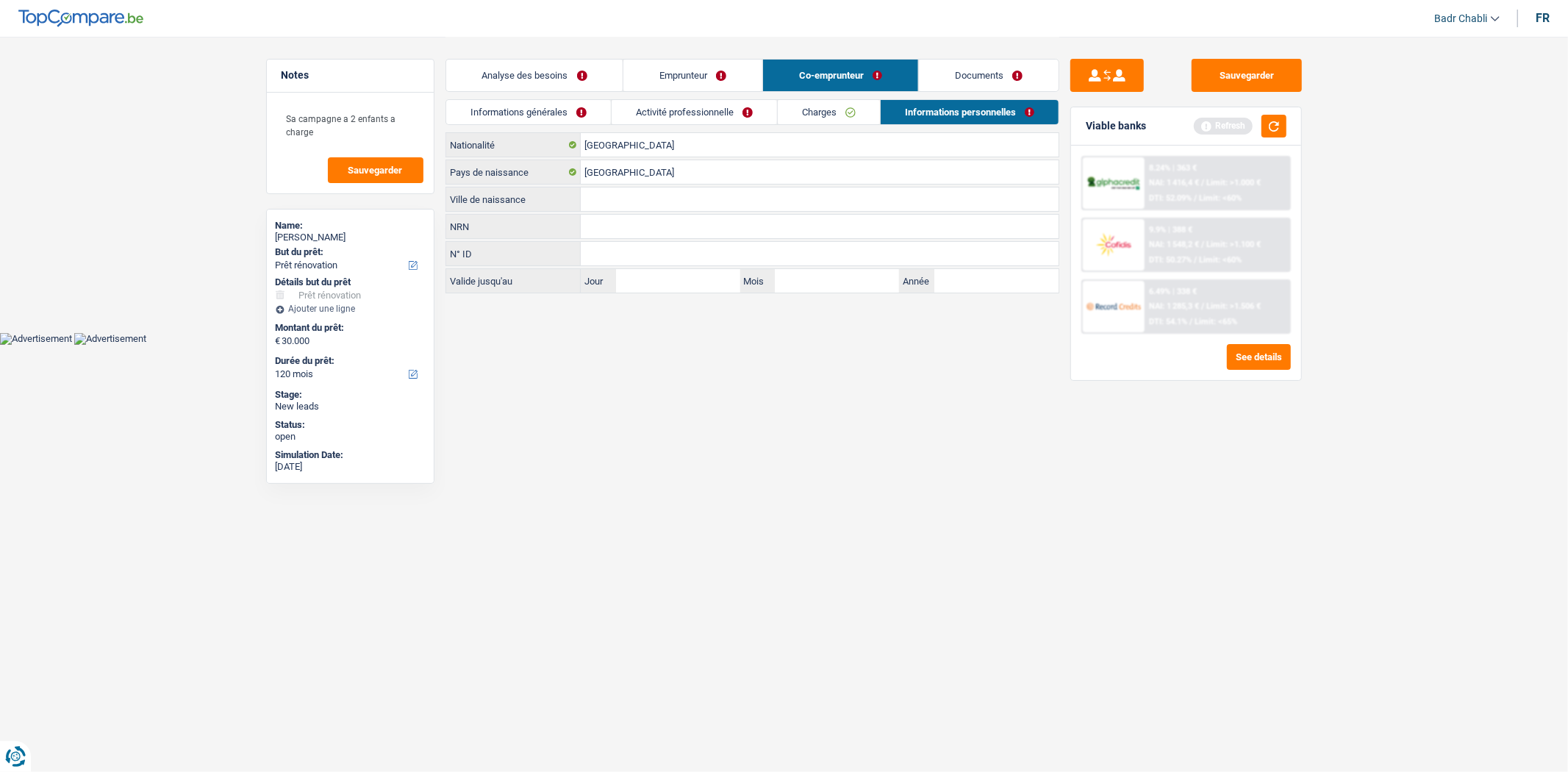
click at [623, 202] on input "Ville de naissance" at bounding box center [819, 199] width 477 height 24
paste input "[GEOGRAPHIC_DATA]"
type input "[GEOGRAPHIC_DATA]"
click at [673, 82] on link "Emprunteur" at bounding box center [692, 76] width 139 height 32
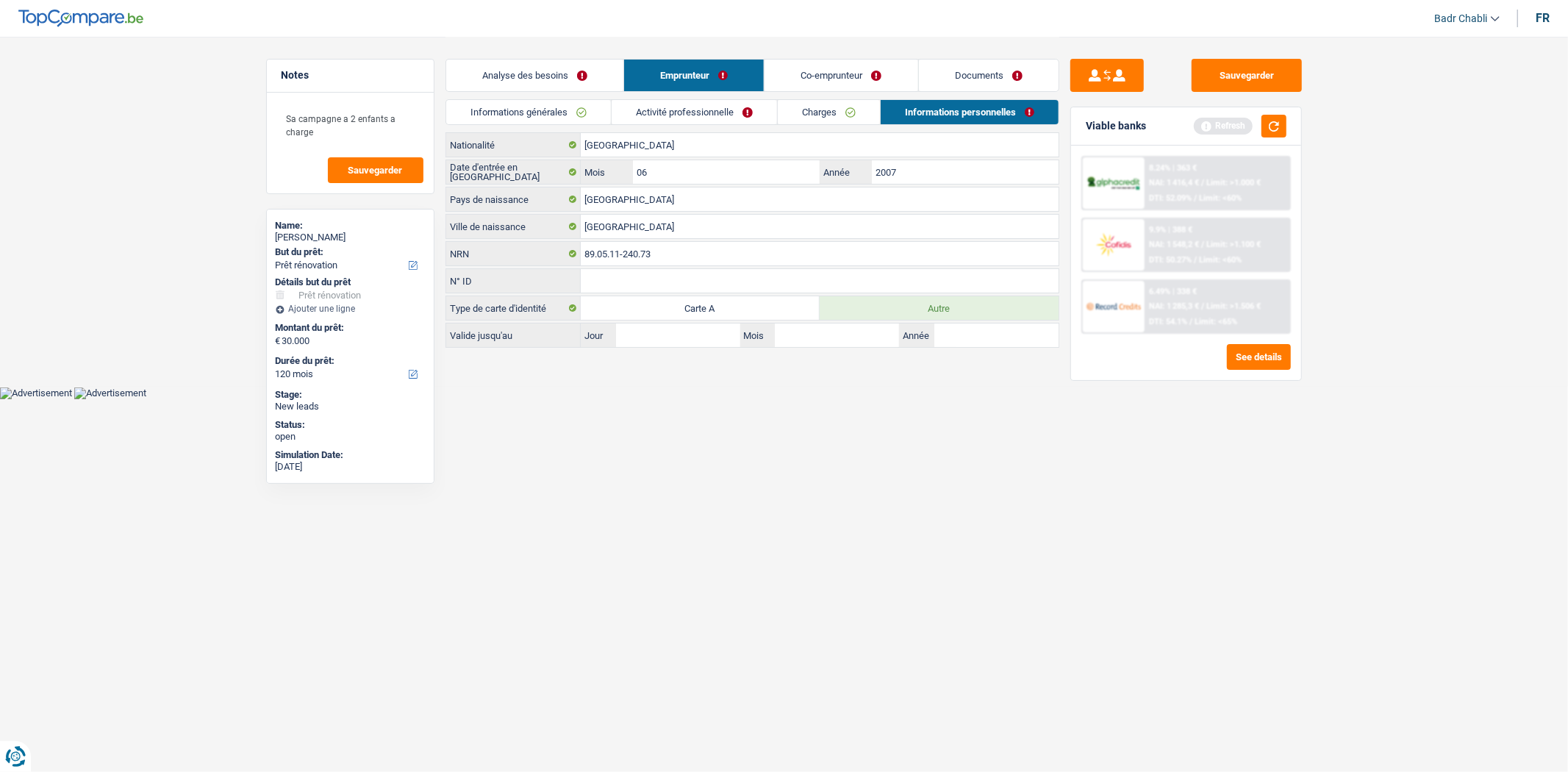
click at [548, 118] on link "Informations générales" at bounding box center [528, 112] width 164 height 24
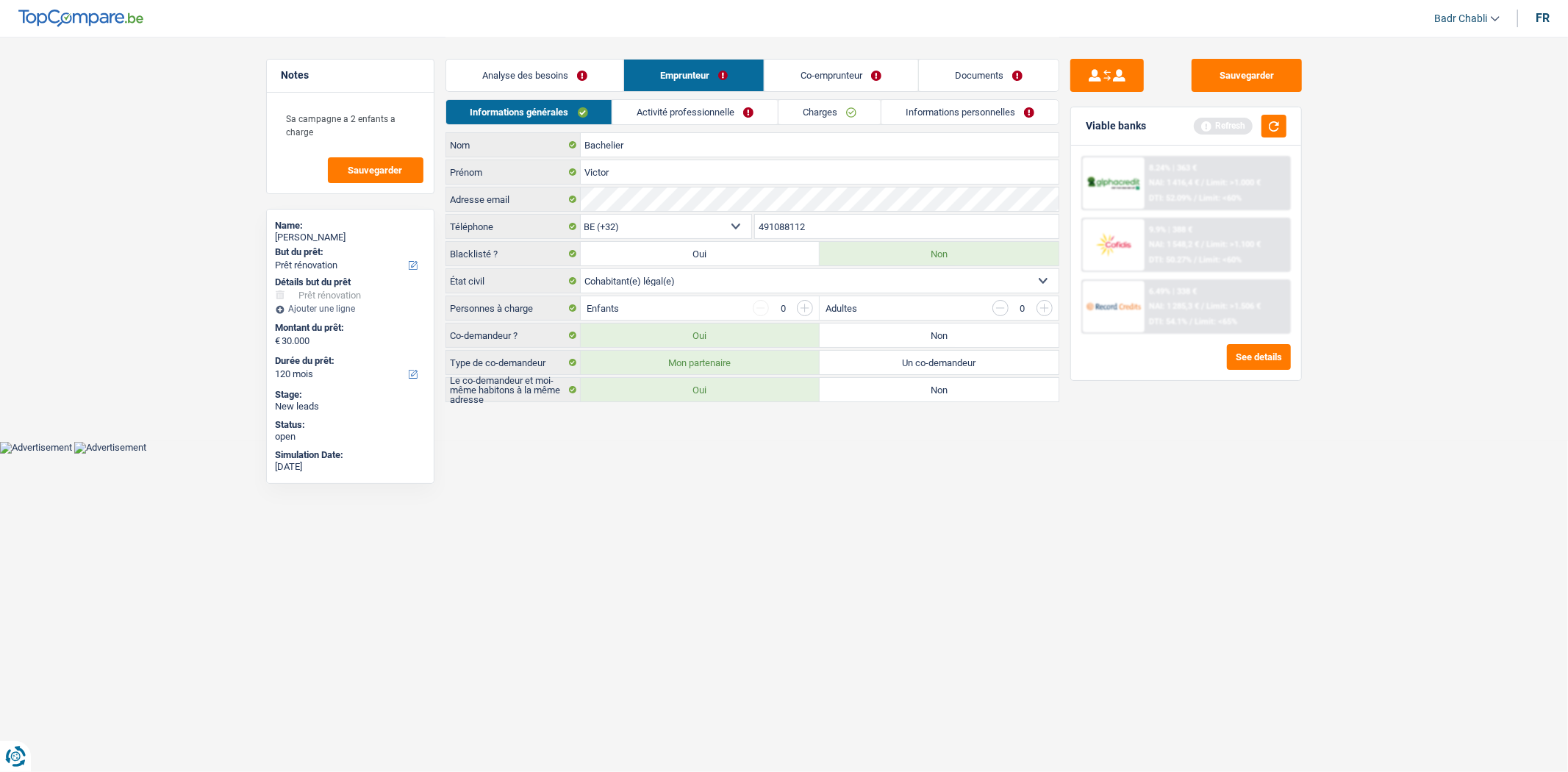
click at [687, 109] on link "Activité professionnelle" at bounding box center [695, 112] width 165 height 24
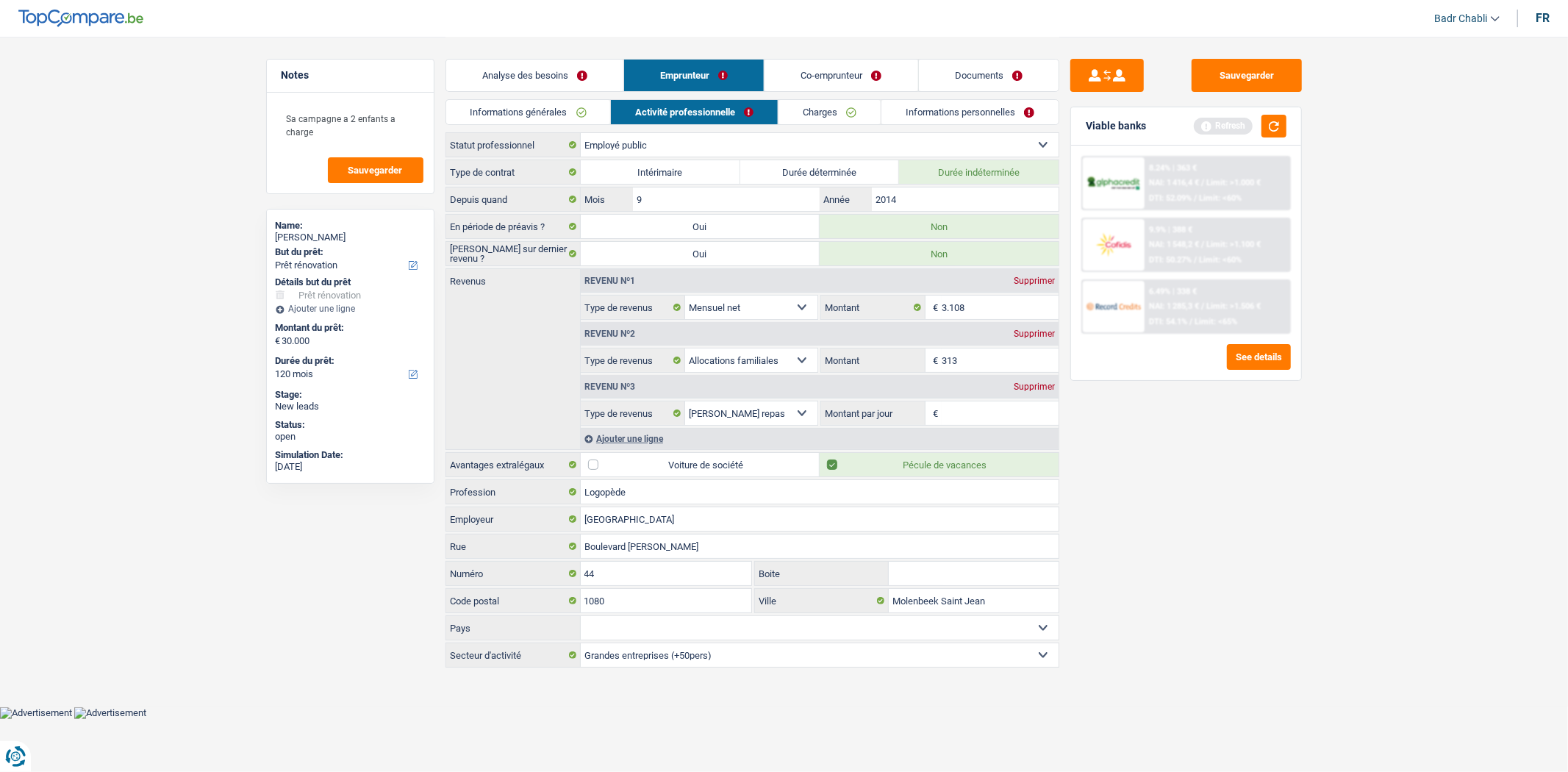
click at [557, 109] on link "Informations générales" at bounding box center [528, 112] width 164 height 24
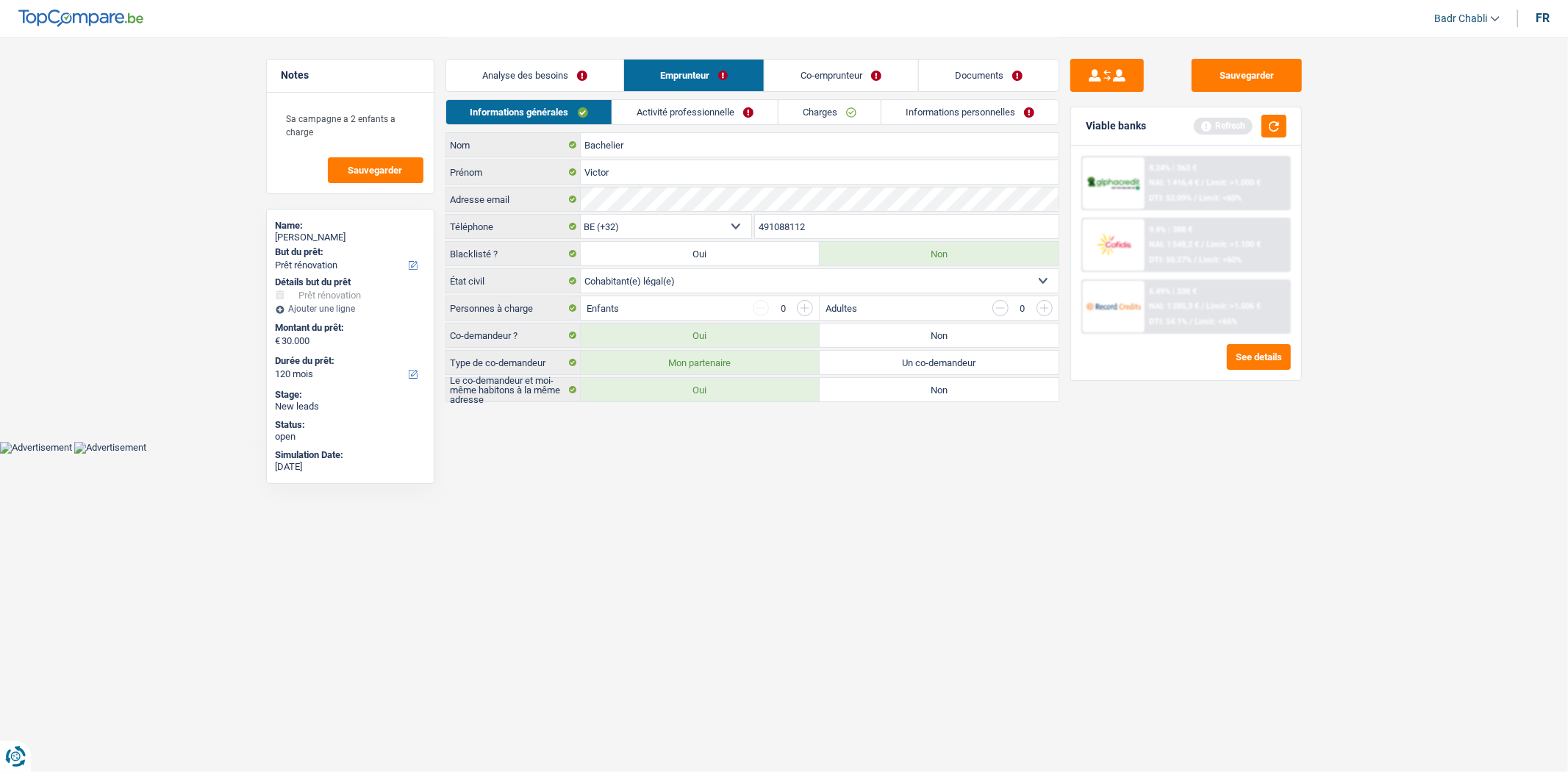
click at [790, 84] on link "Co-emprunteur" at bounding box center [840, 76] width 153 height 32
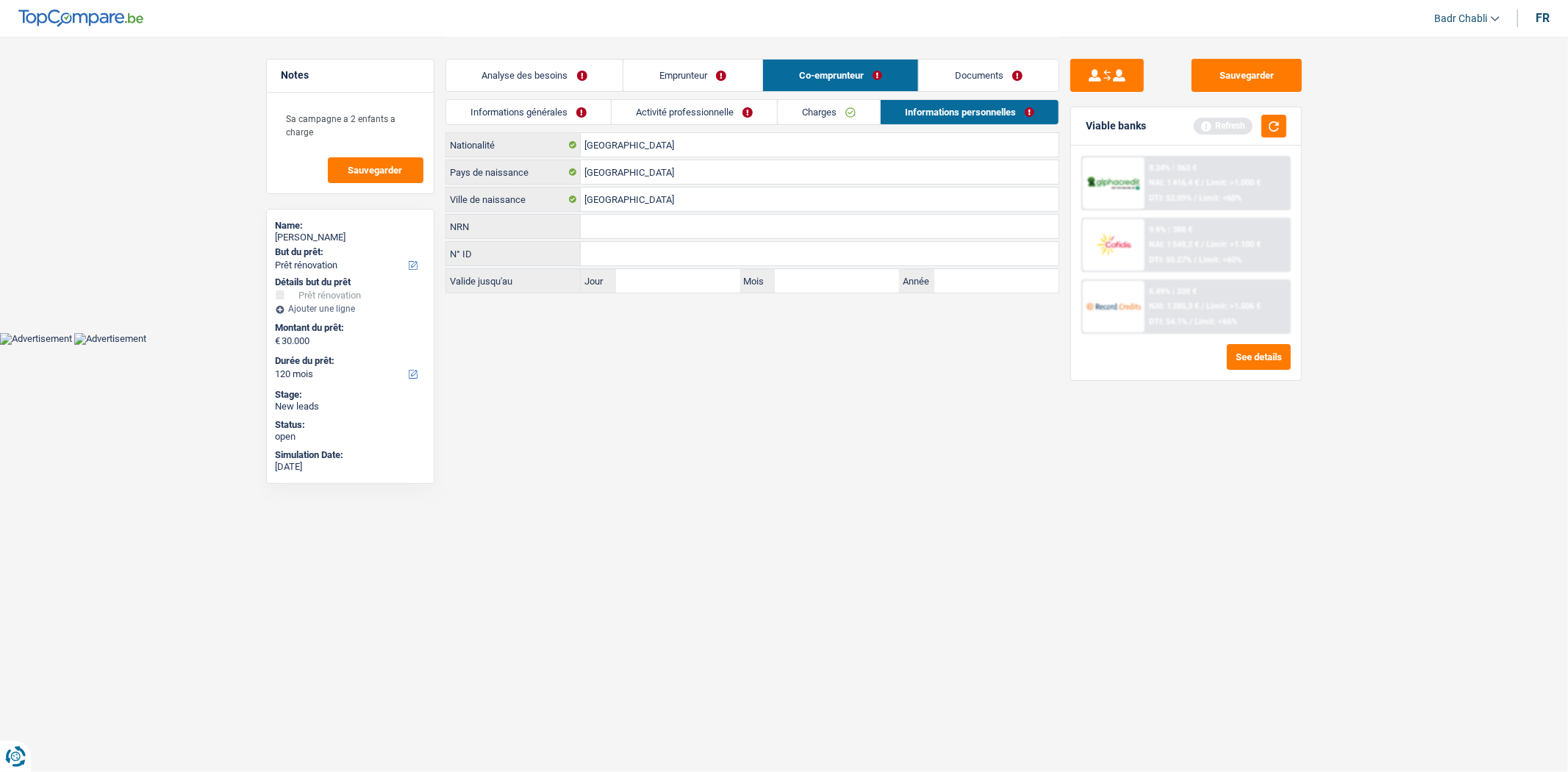
click at [548, 112] on link "Informations générales" at bounding box center [528, 112] width 164 height 24
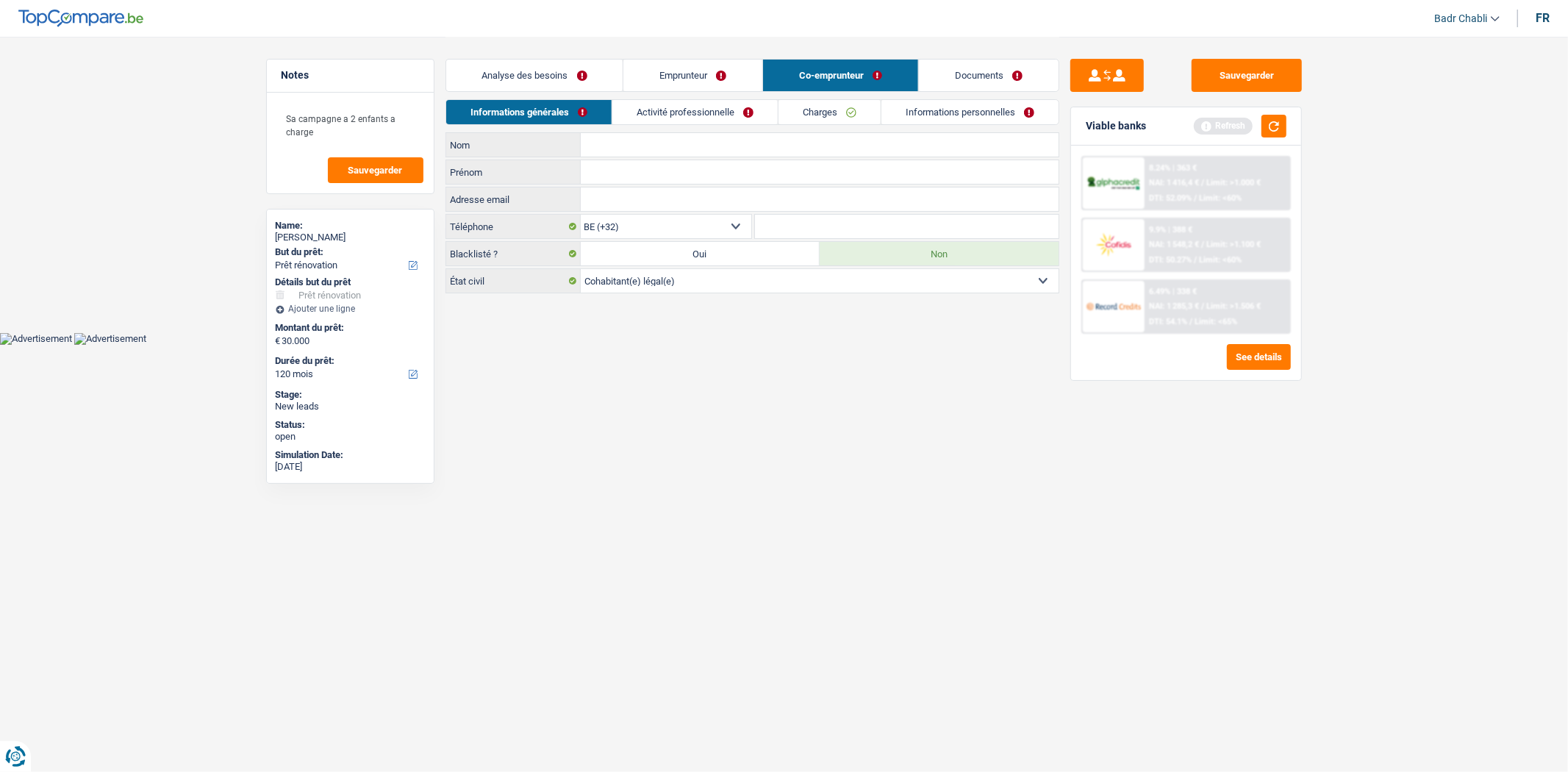
click at [640, 138] on input "Nom" at bounding box center [819, 145] width 477 height 24
type input "Cordemans"
type input "C"
type input "[PERSON_NAME]"
click at [714, 108] on link "Activité professionnelle" at bounding box center [695, 112] width 165 height 24
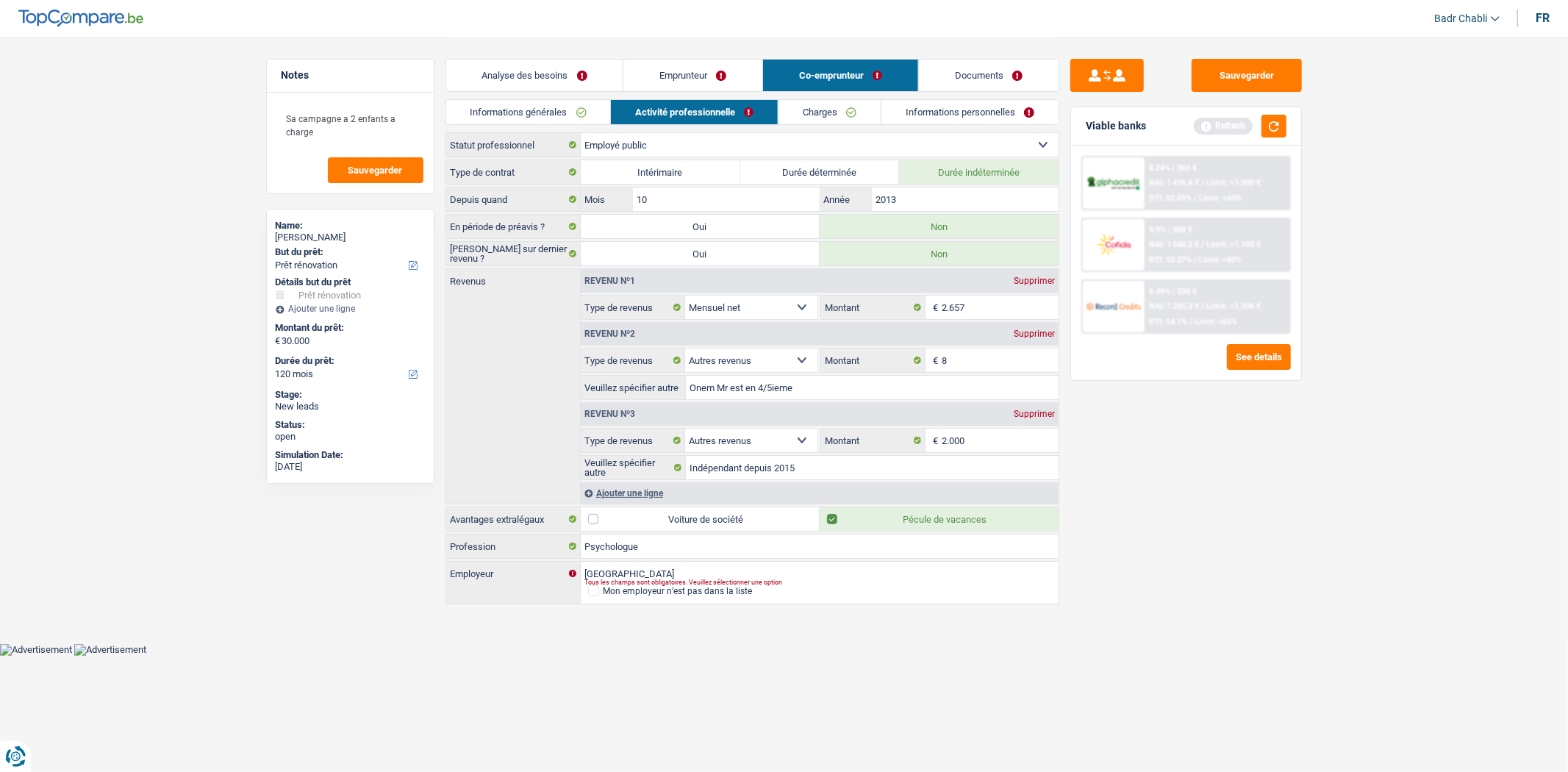
click at [862, 115] on link "Charges" at bounding box center [829, 112] width 103 height 24
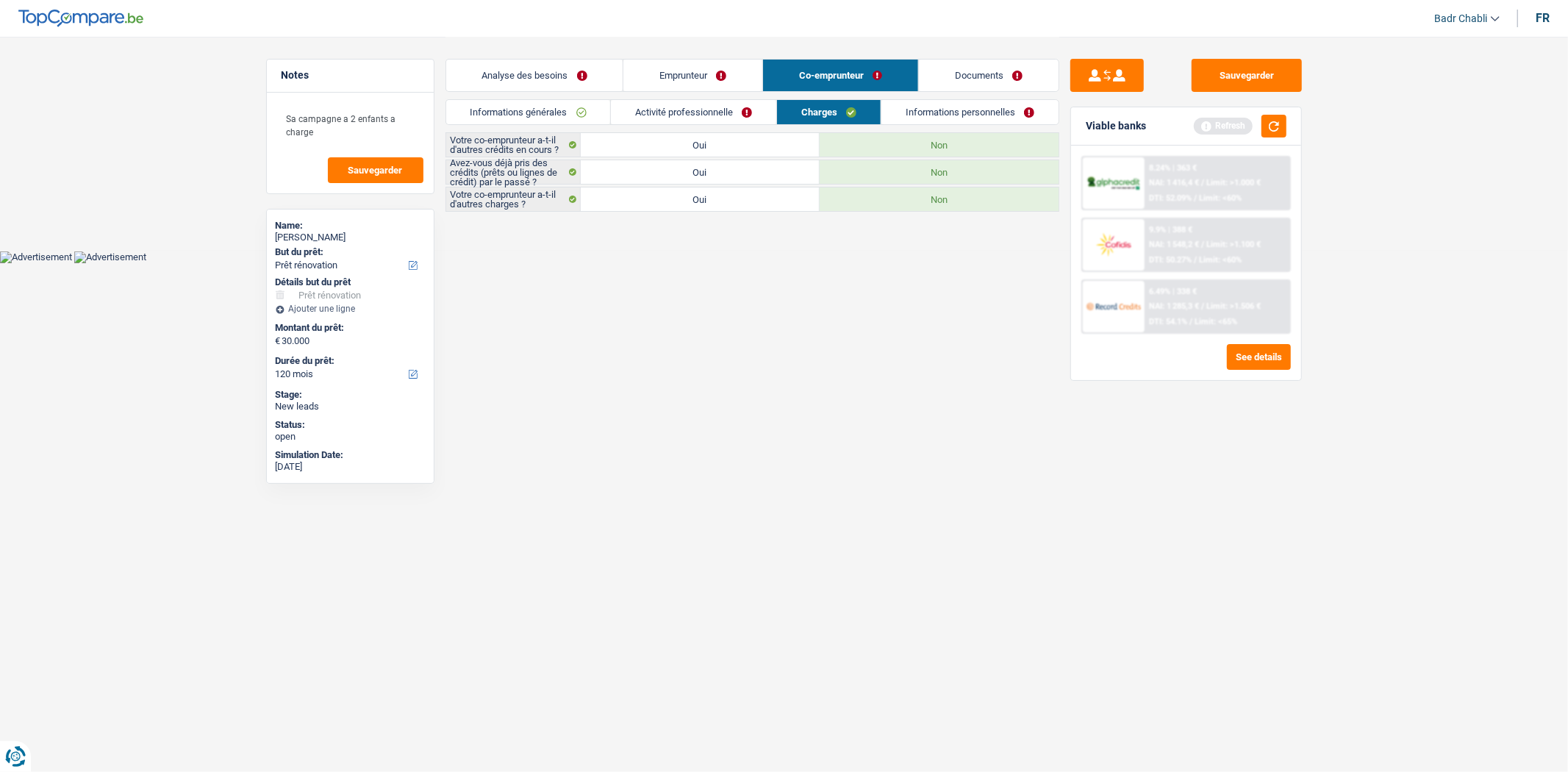
click at [658, 108] on link "Activité professionnelle" at bounding box center [694, 112] width 165 height 24
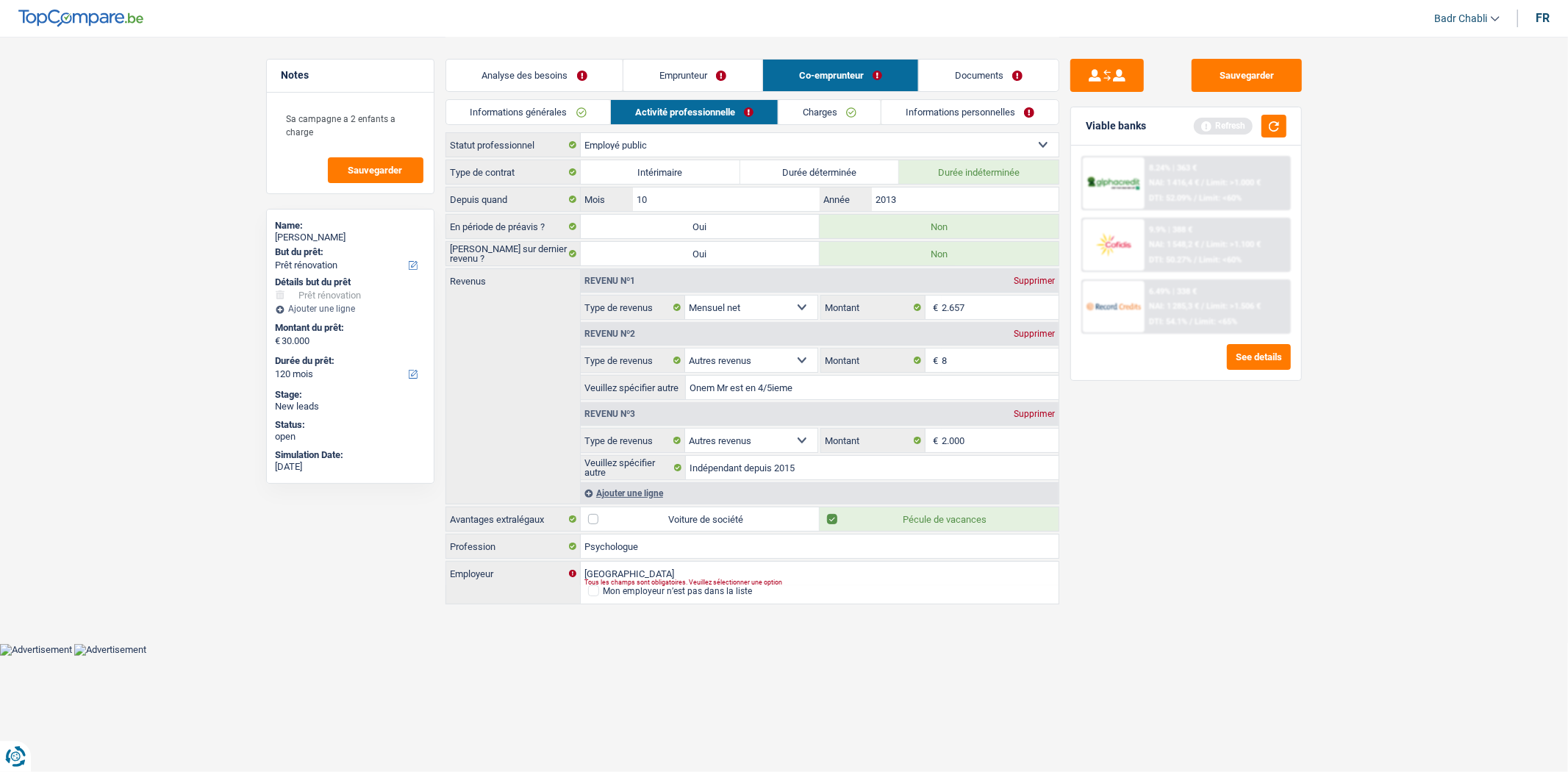
click at [785, 119] on link "Charges" at bounding box center [829, 112] width 103 height 24
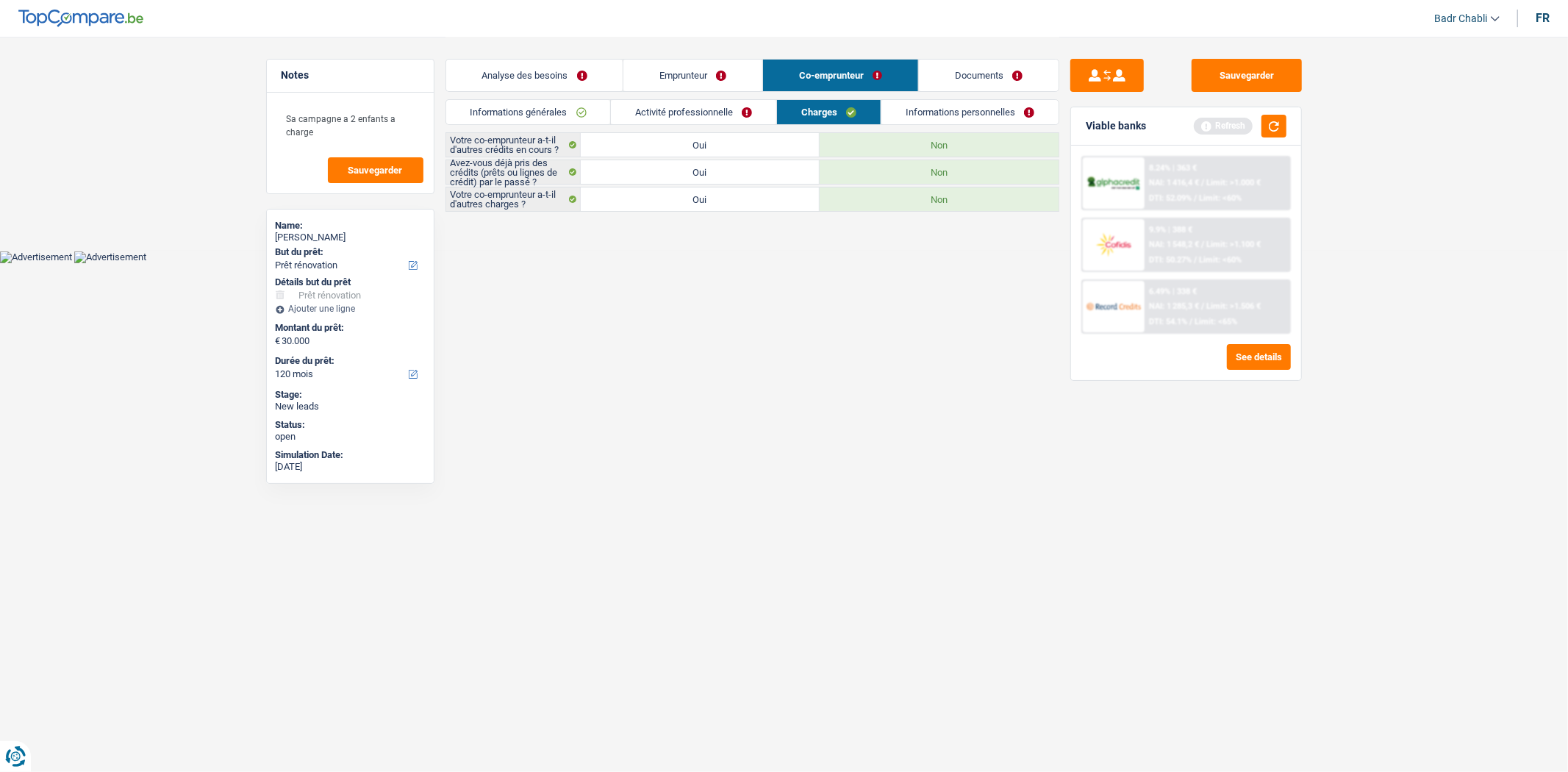
click at [932, 114] on link "Informations personnelles" at bounding box center [970, 112] width 177 height 24
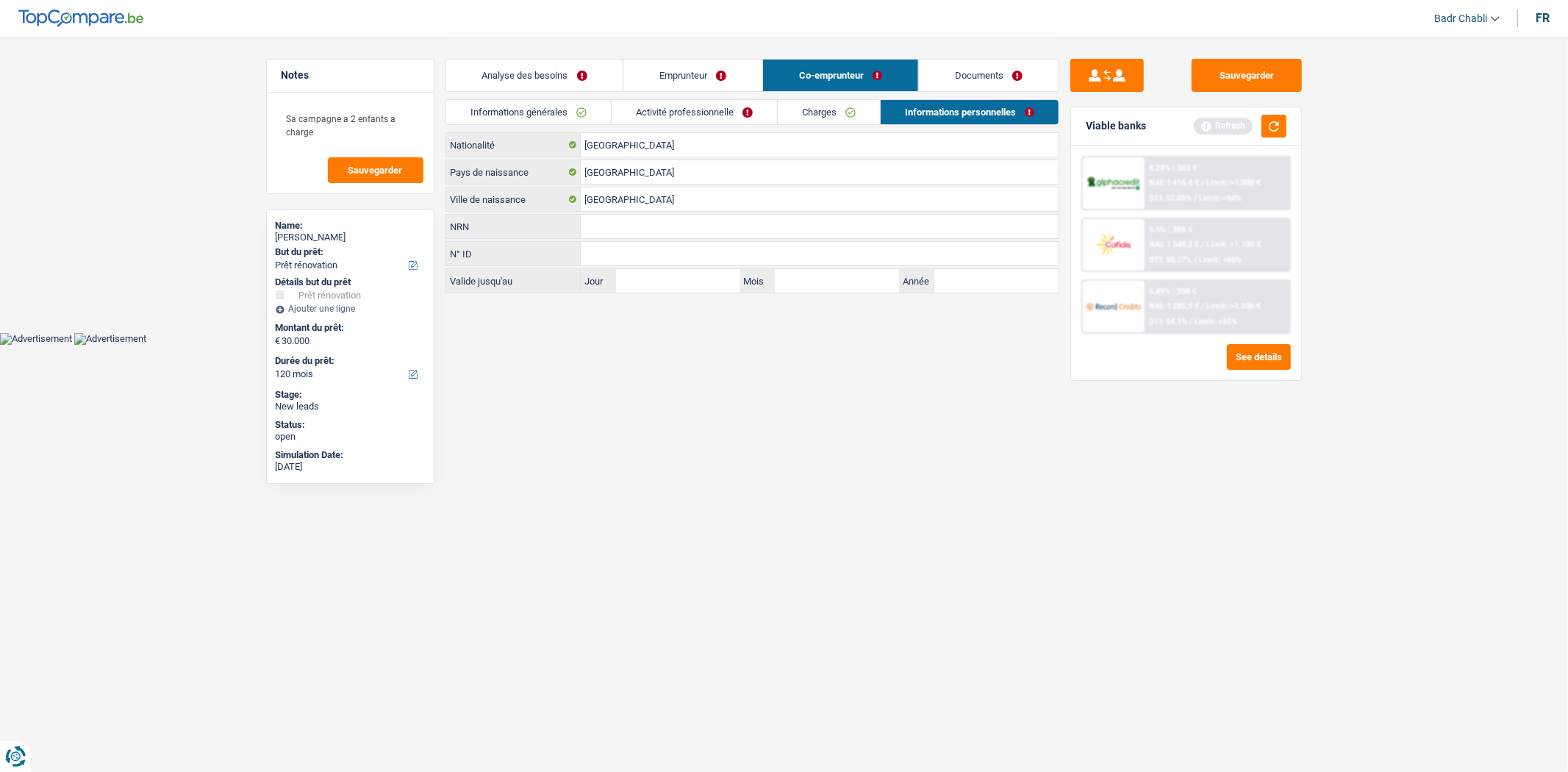
click at [816, 109] on link "Charges" at bounding box center [828, 112] width 103 height 24
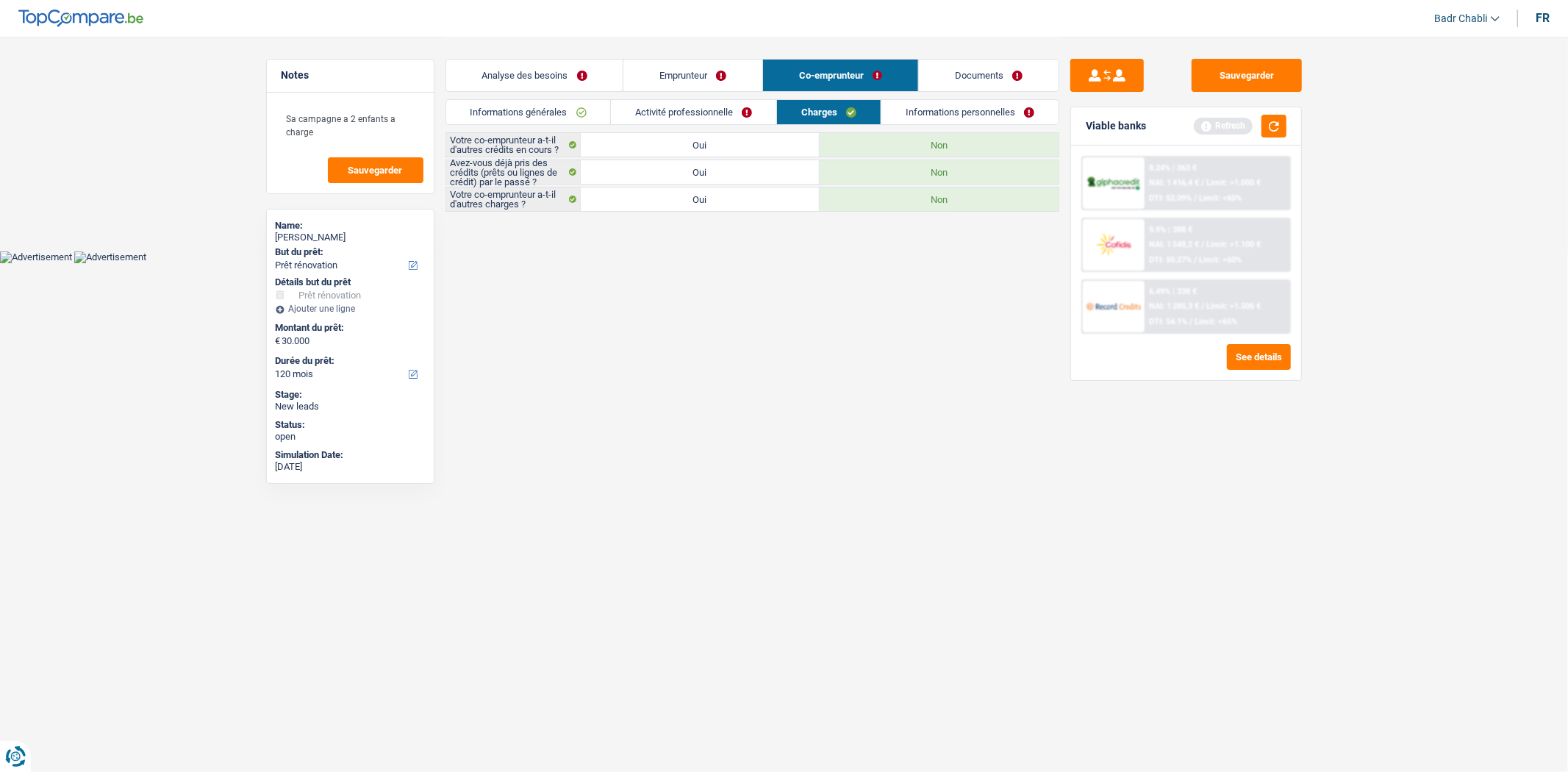
click at [903, 108] on link "Informations personnelles" at bounding box center [970, 112] width 177 height 24
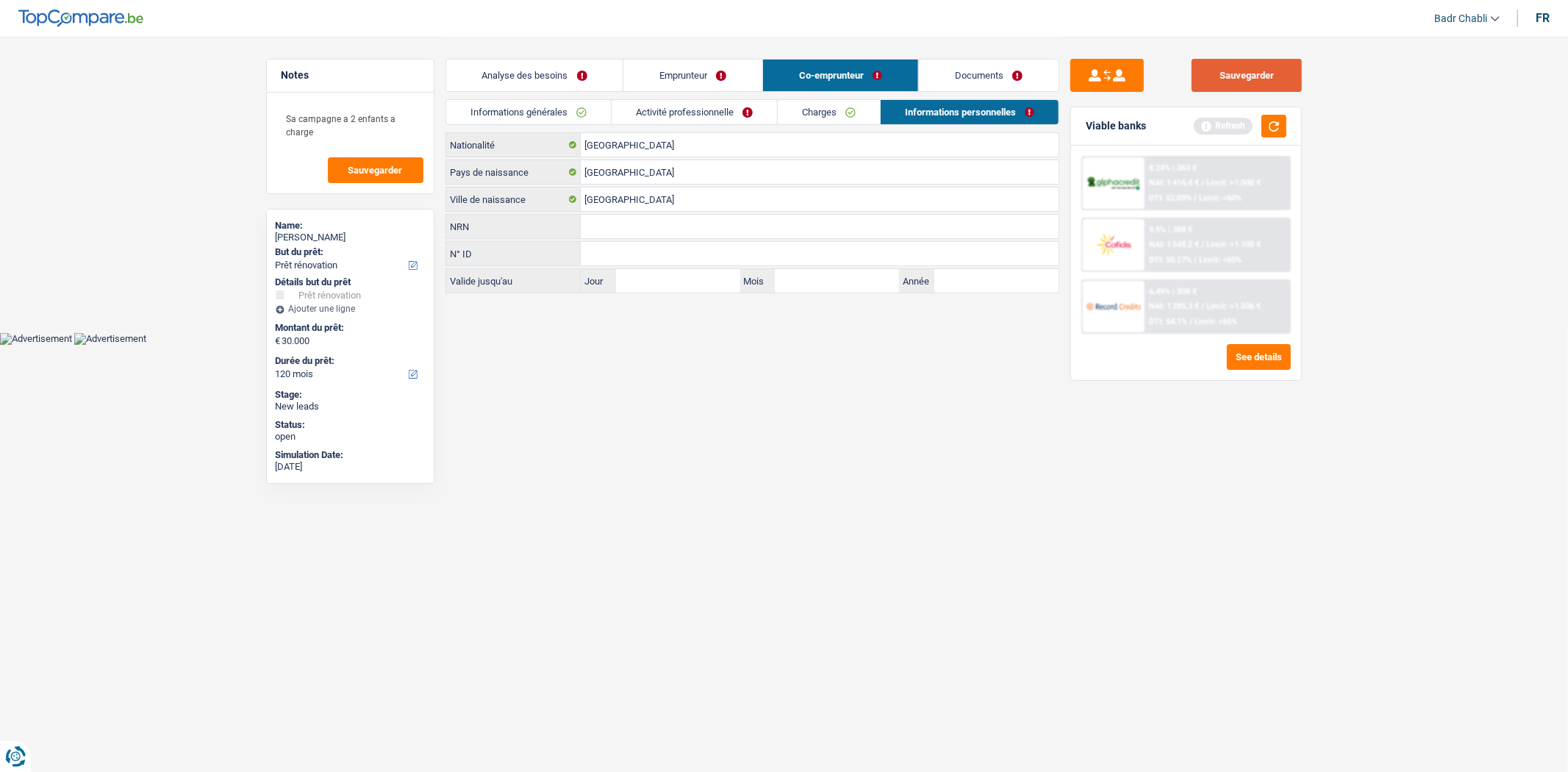
click at [1259, 78] on button "Sauvegarder" at bounding box center [1247, 75] width 111 height 33
click at [1294, 69] on button "Sauvegarder" at bounding box center [1247, 75] width 111 height 33
